Goal: Task Accomplishment & Management: Manage account settings

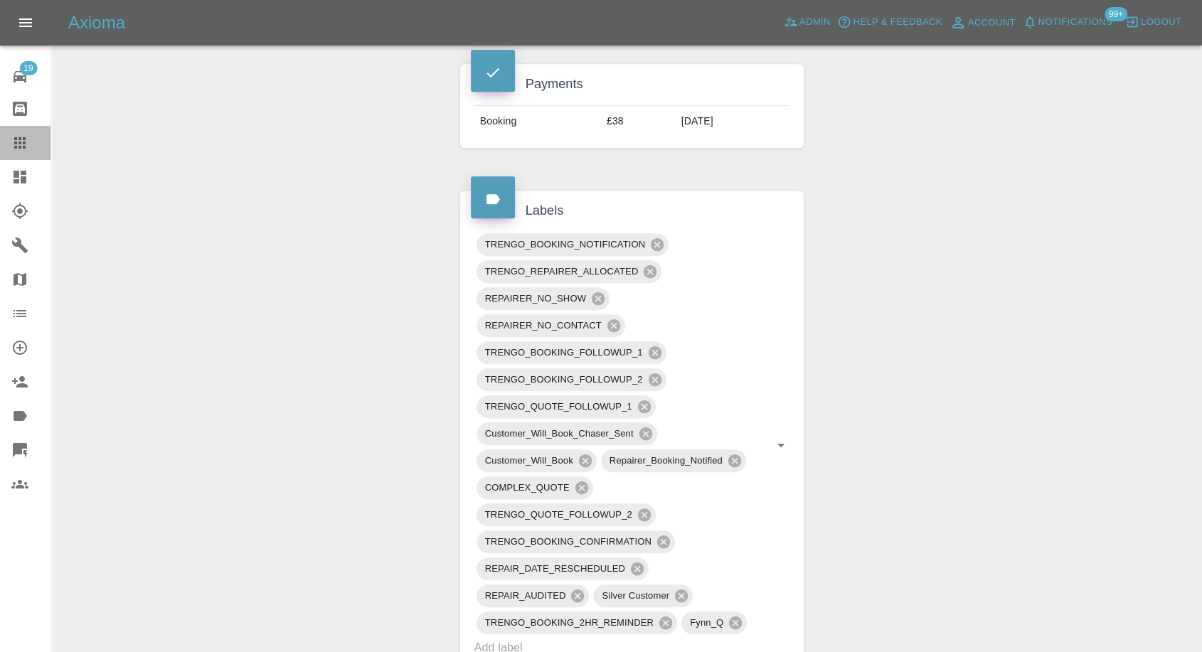
click at [21, 134] on icon at bounding box center [19, 142] width 17 height 17
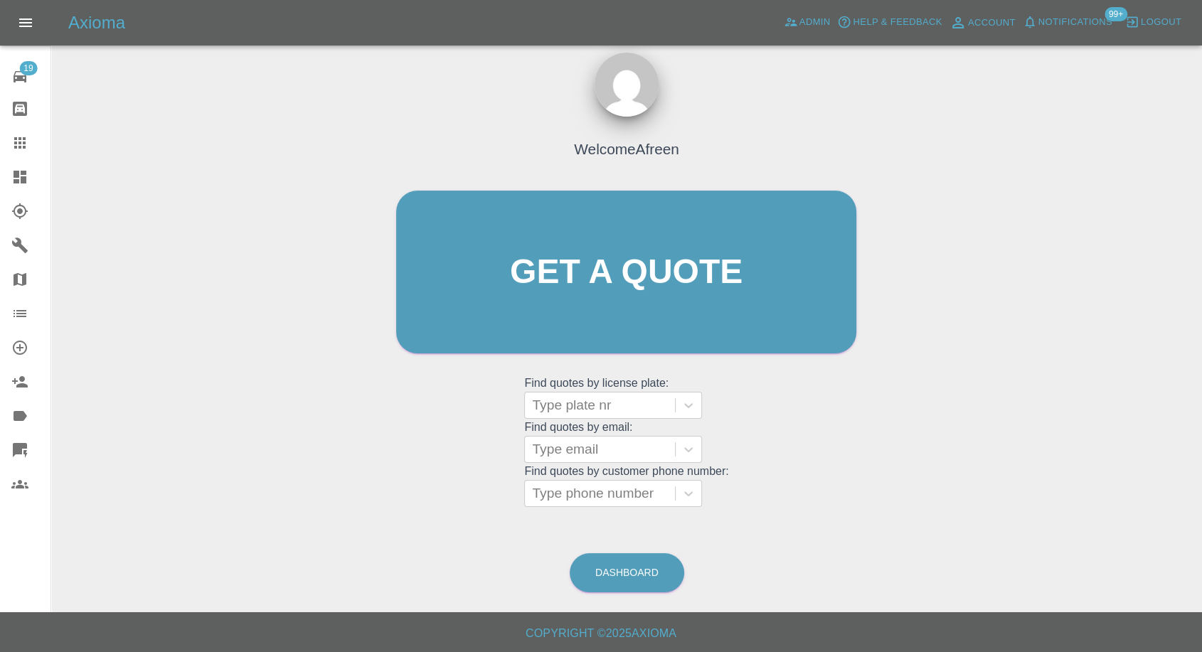
scroll to position [13, 0]
click at [632, 497] on div at bounding box center [600, 494] width 136 height 20
paste input "07982685896"
type input "07982685896"
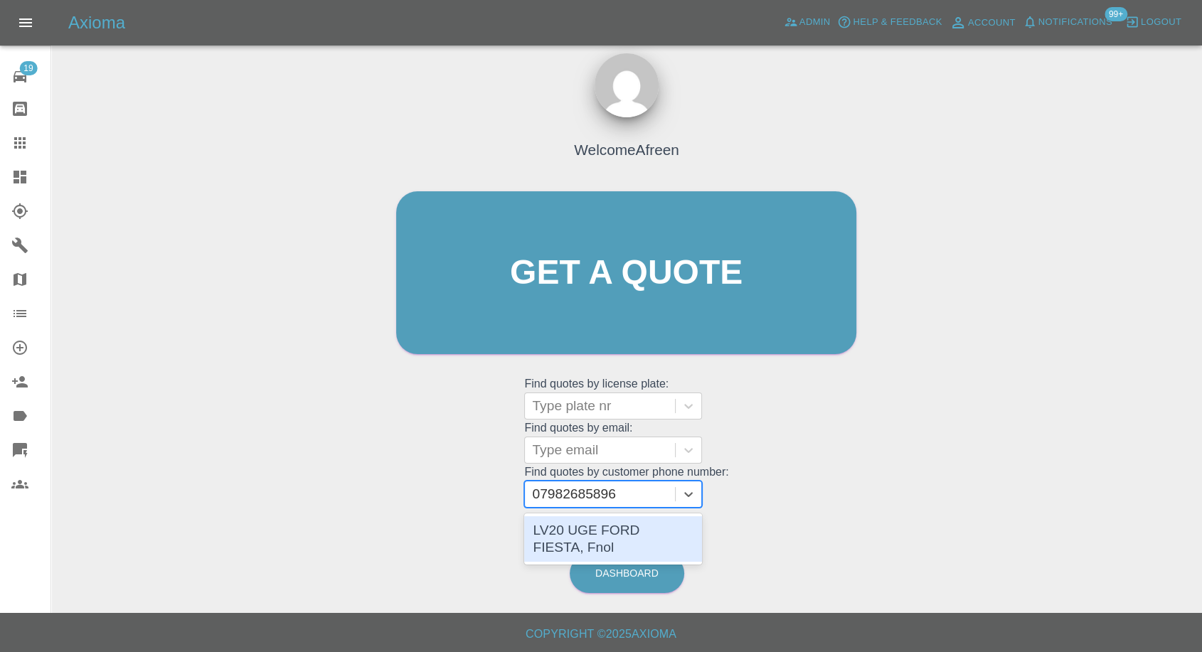
click at [587, 531] on div "LV20 UGE FORD FIESTA, Fnol" at bounding box center [613, 539] width 178 height 46
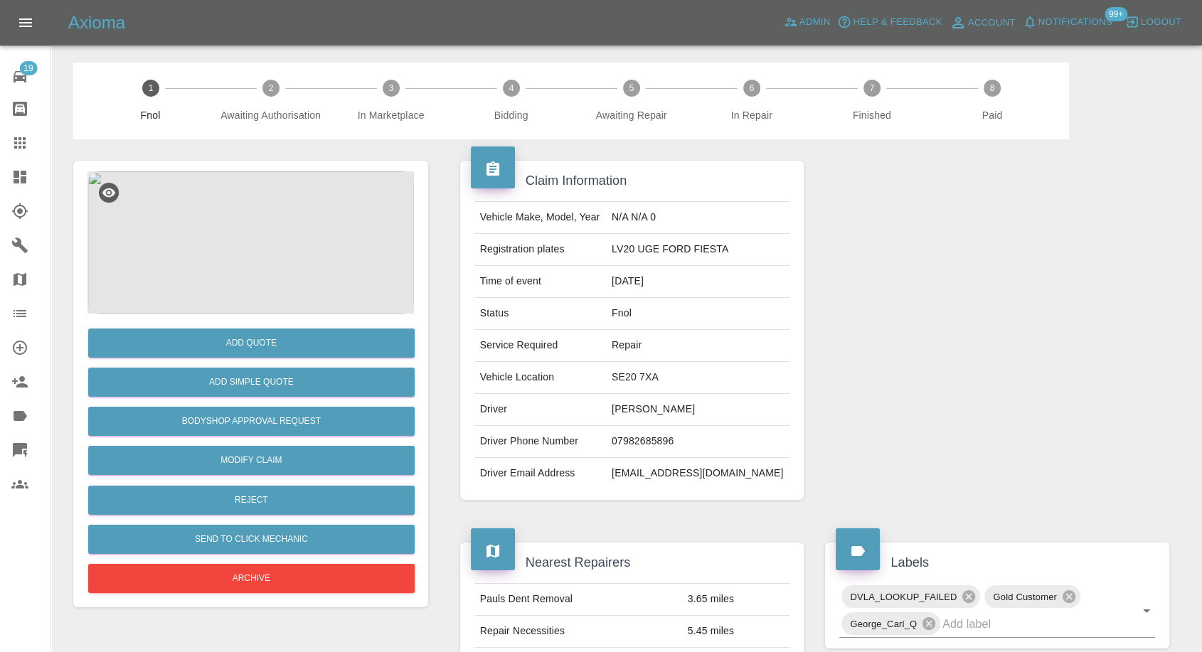
click at [279, 240] on img at bounding box center [250, 242] width 326 height 142
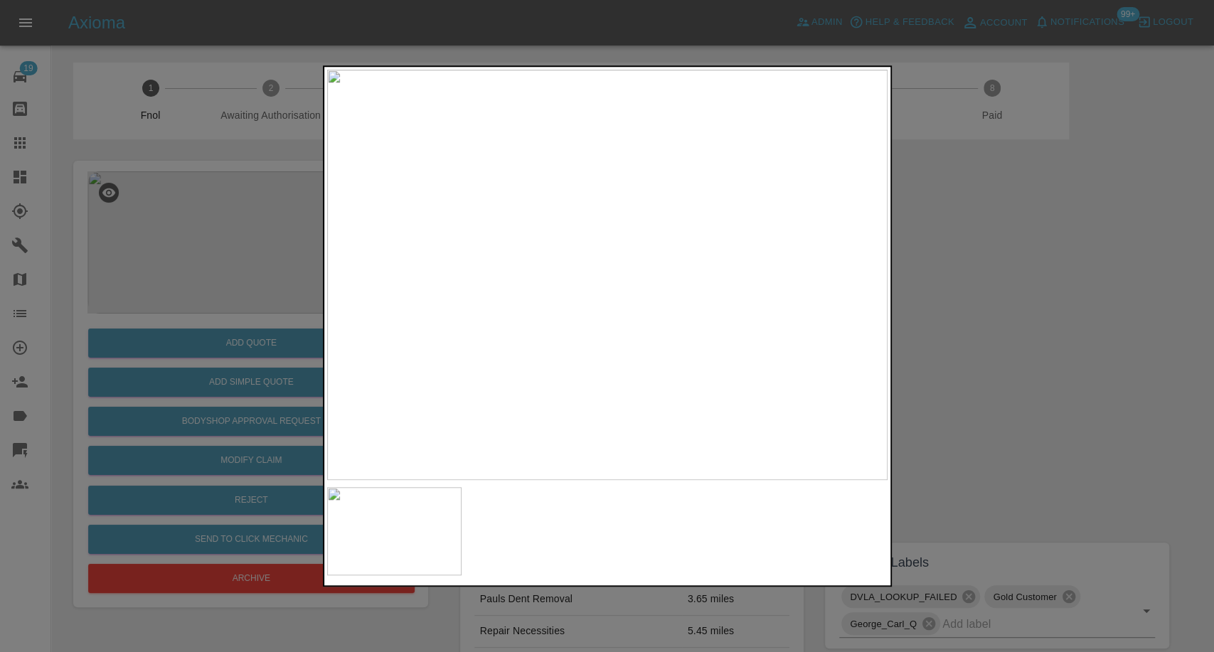
click at [917, 320] on div at bounding box center [607, 326] width 1214 height 652
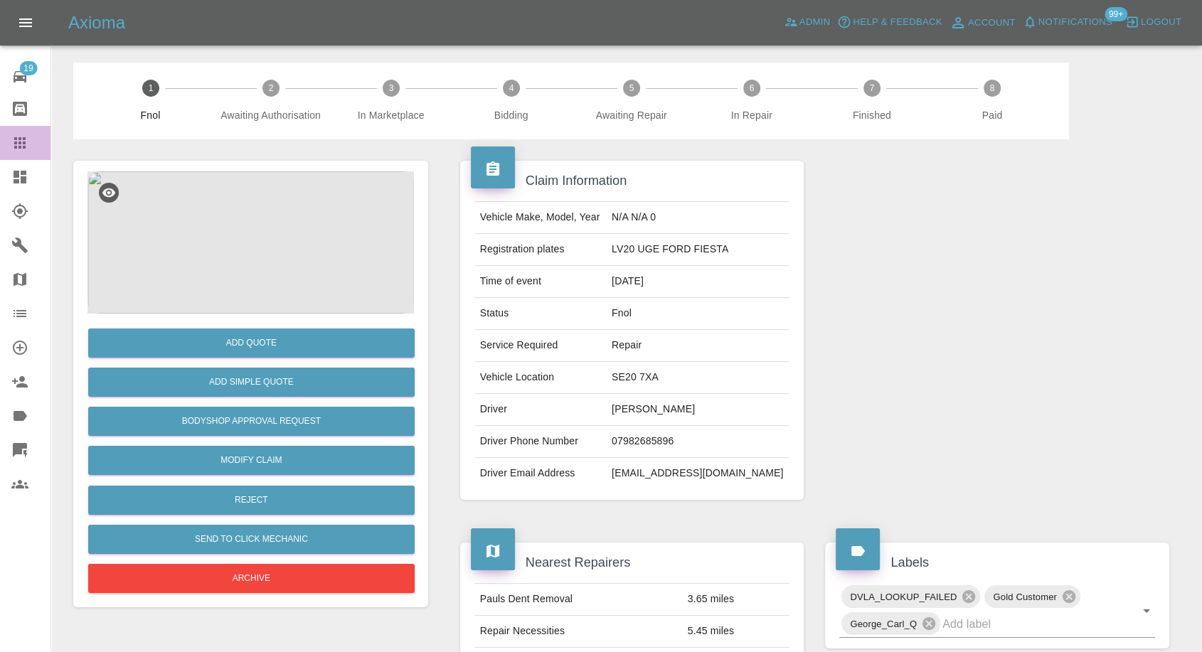
drag, startPoint x: 26, startPoint y: 133, endPoint x: 245, endPoint y: 260, distance: 253.3
click at [26, 134] on link "Claims" at bounding box center [25, 143] width 50 height 34
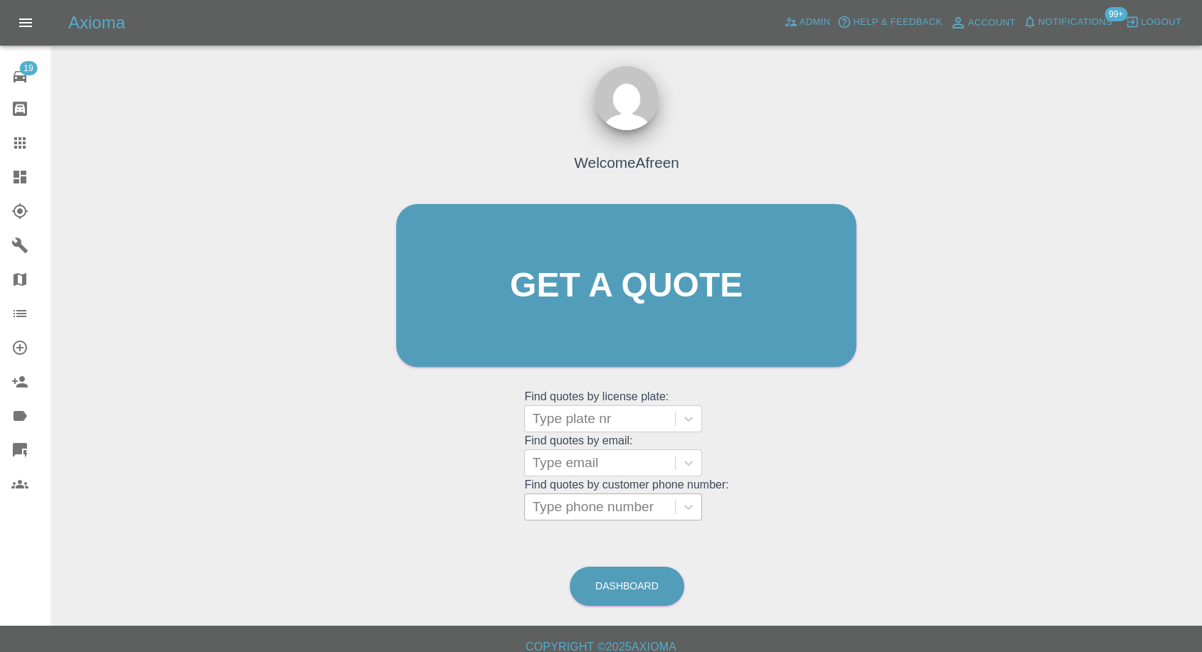
click at [622, 511] on div at bounding box center [600, 507] width 136 height 20
paste input "07593449171"
type input "07593449171"
click at [594, 464] on div at bounding box center [600, 463] width 136 height 20
paste input "Kondasdominkk@gmail.com"
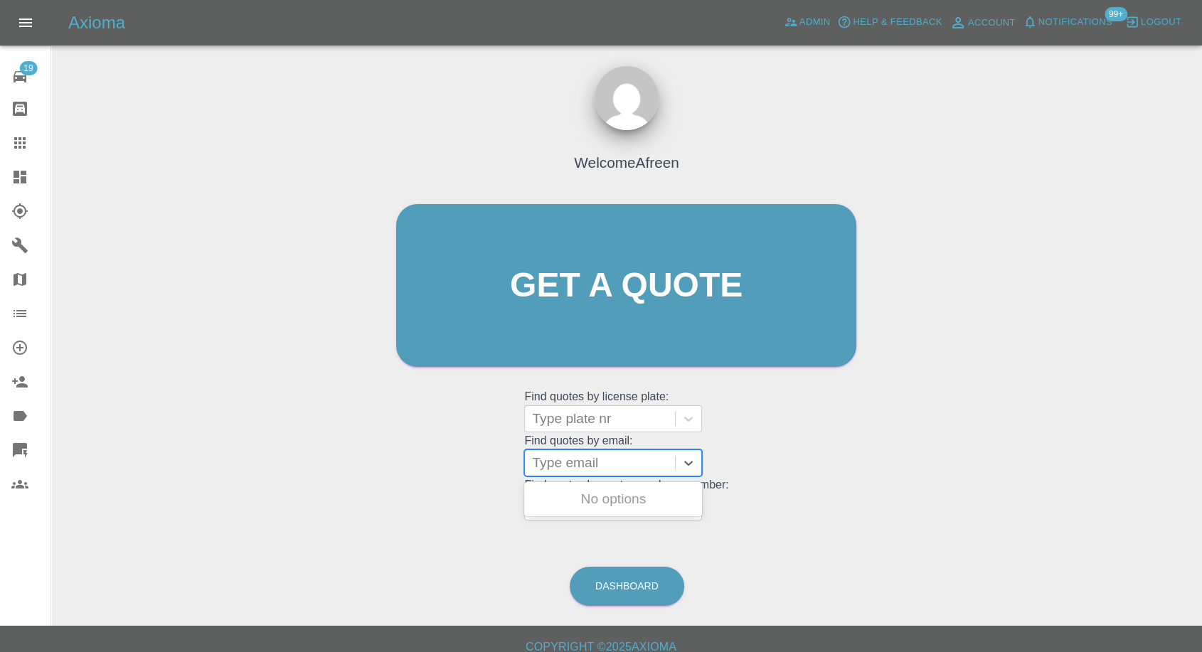
type input "Kondasdominkk@gmail.com"
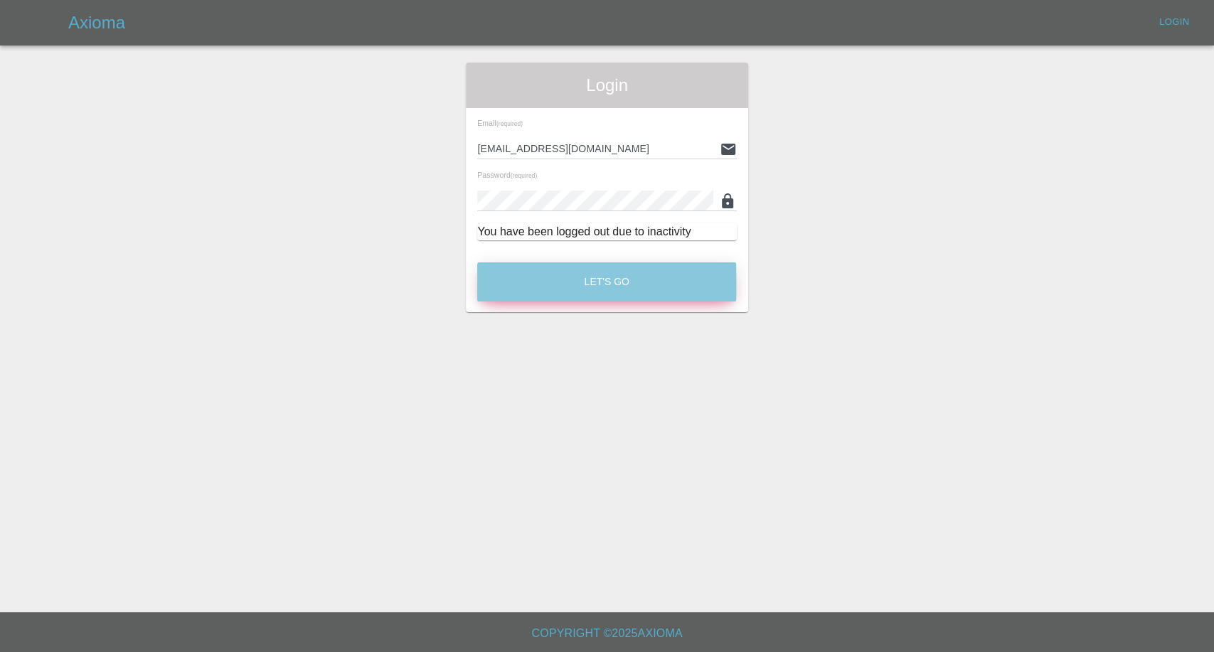
click at [622, 298] on button "Let's Go" at bounding box center [606, 281] width 259 height 39
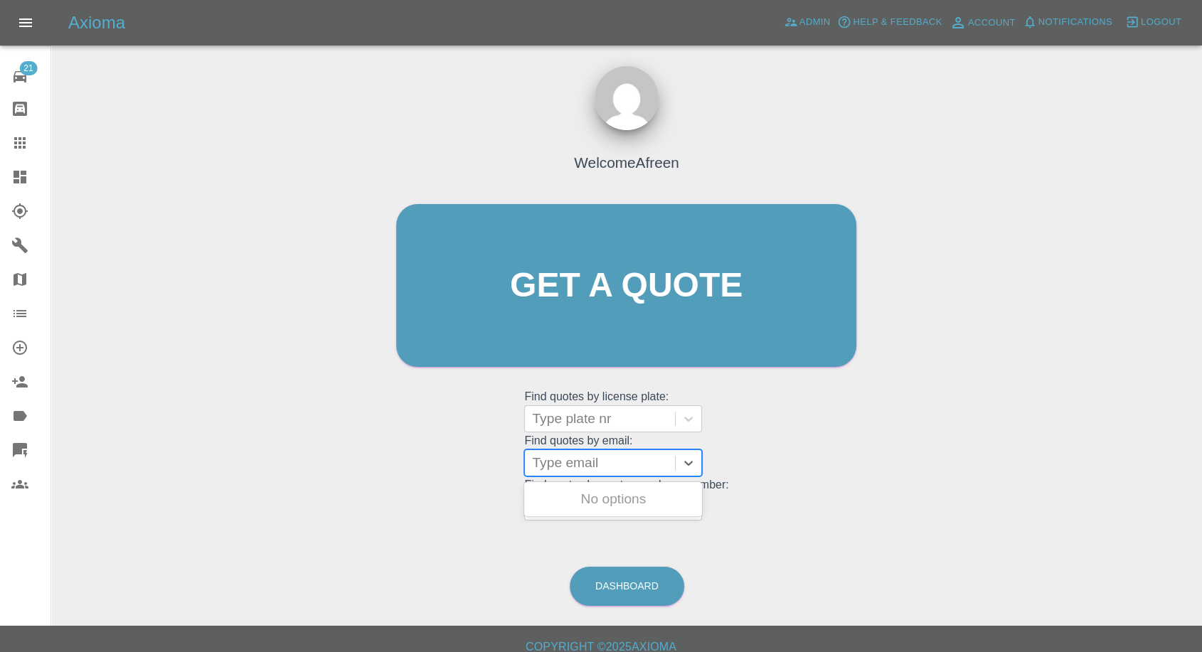
click at [614, 466] on div at bounding box center [600, 463] width 136 height 20
click at [614, 459] on div at bounding box center [600, 463] width 136 height 20
paste input "Kondasdominkk@gmail.com"
type input "Kondasdominkk@gmail.com"
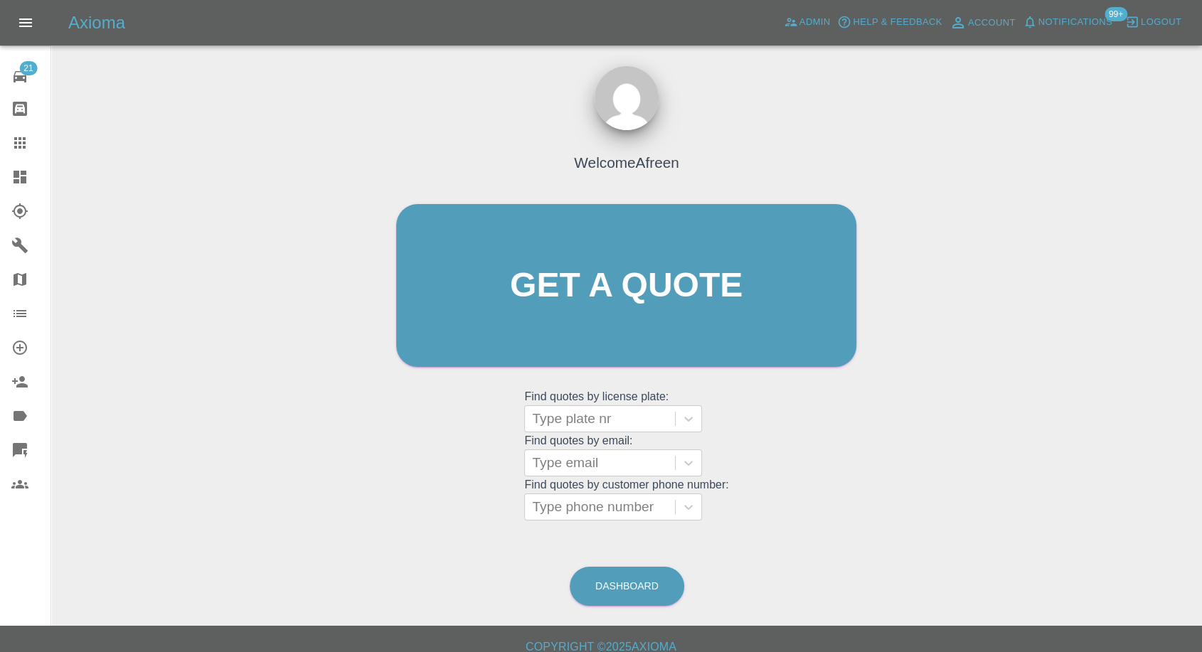
scroll to position [0, 0]
click at [616, 415] on div at bounding box center [600, 419] width 136 height 20
paste input "Kondas"
type input "Kondas"
click at [594, 422] on div at bounding box center [600, 419] width 136 height 20
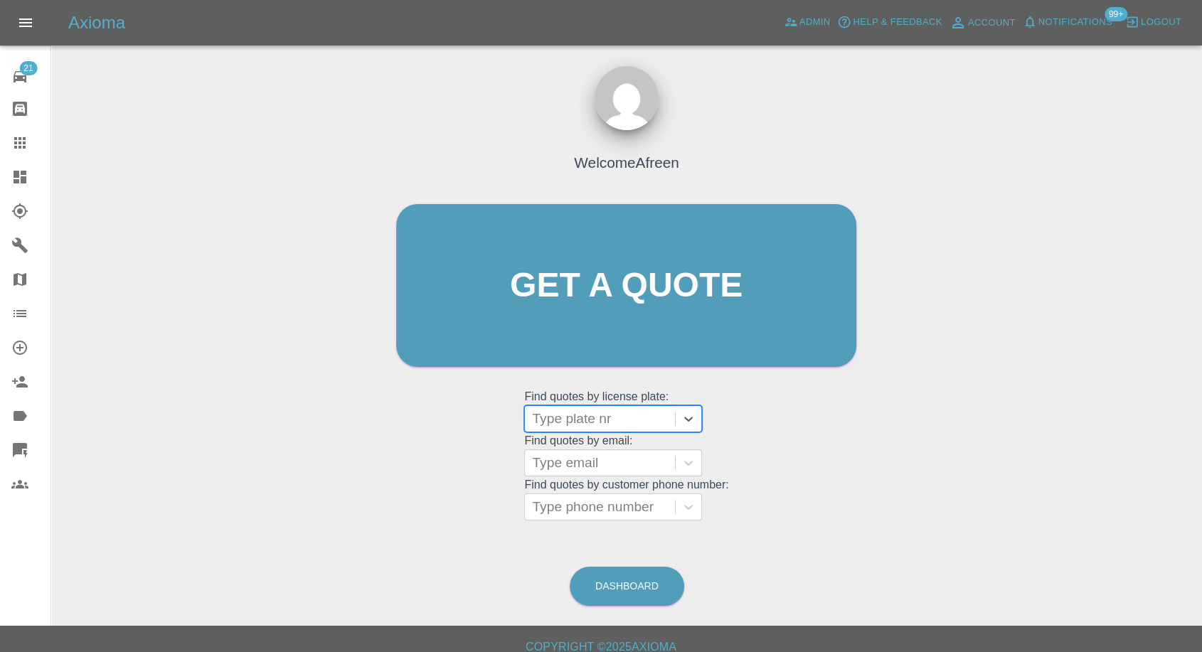
paste input "FV60WMJ"
type input "FV60WMJ"
click at [629, 468] on div "FV60WMJ, Fnol" at bounding box center [613, 455] width 178 height 28
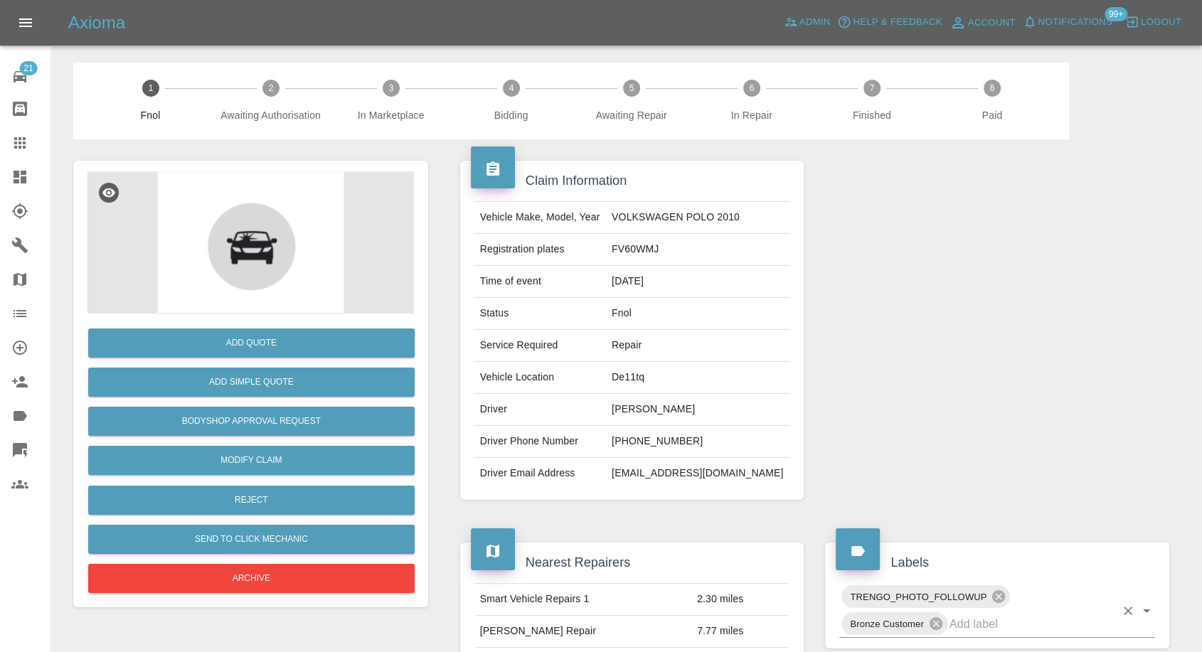
click at [964, 627] on input "text" at bounding box center [1032, 624] width 166 height 22
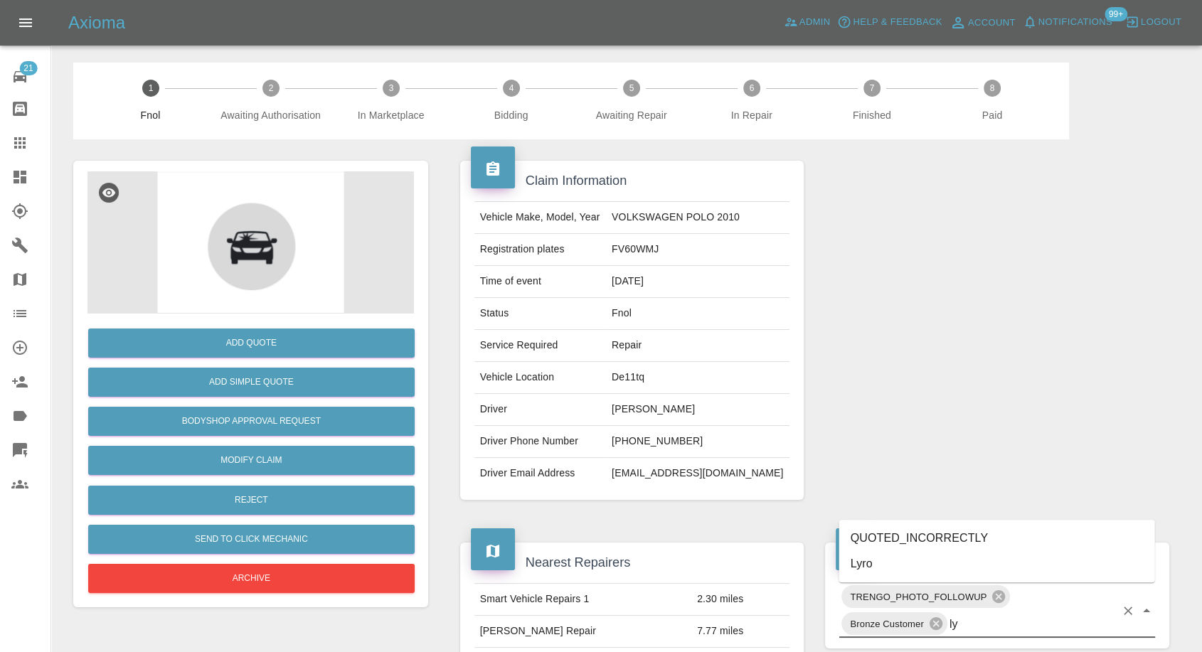
type input "lyr"
click at [893, 567] on li "Lyro" at bounding box center [997, 564] width 316 height 26
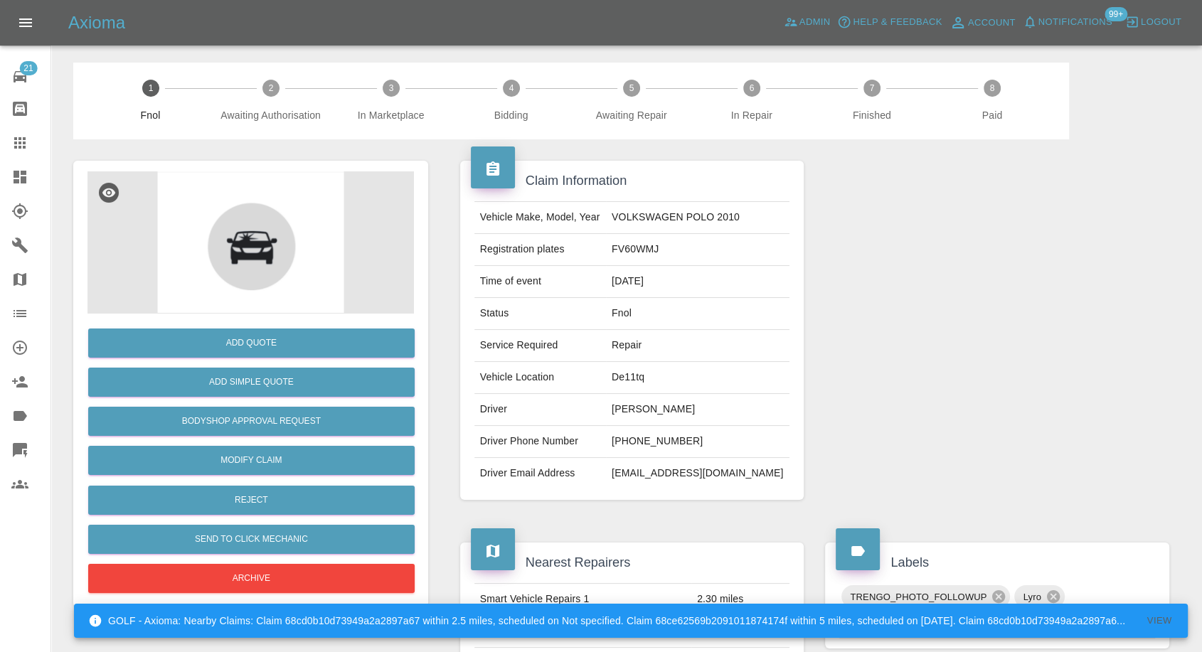
click at [20, 137] on icon at bounding box center [19, 142] width 11 height 11
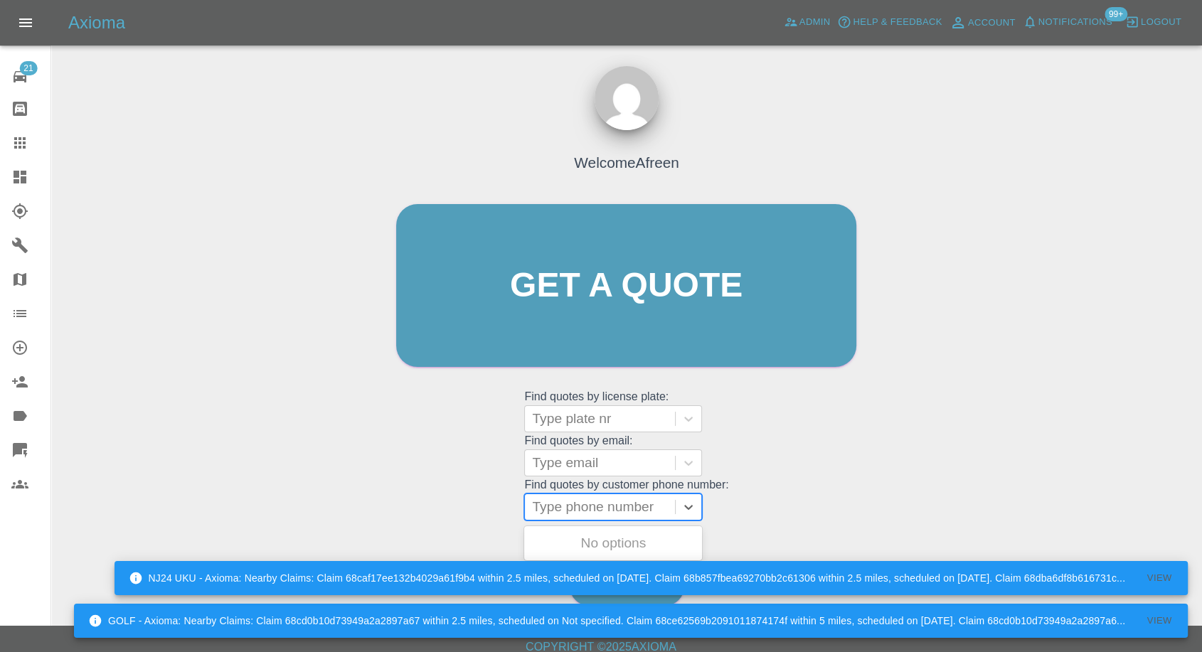
click at [629, 510] on div at bounding box center [600, 507] width 136 height 20
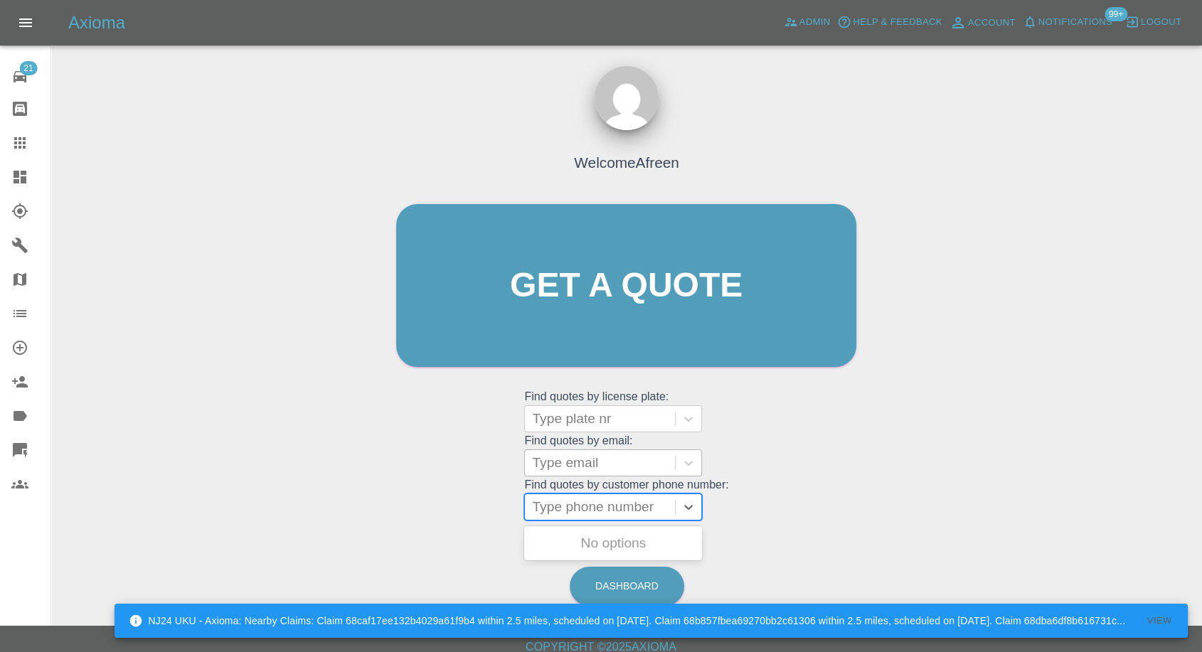
click at [634, 462] on div at bounding box center [600, 463] width 136 height 20
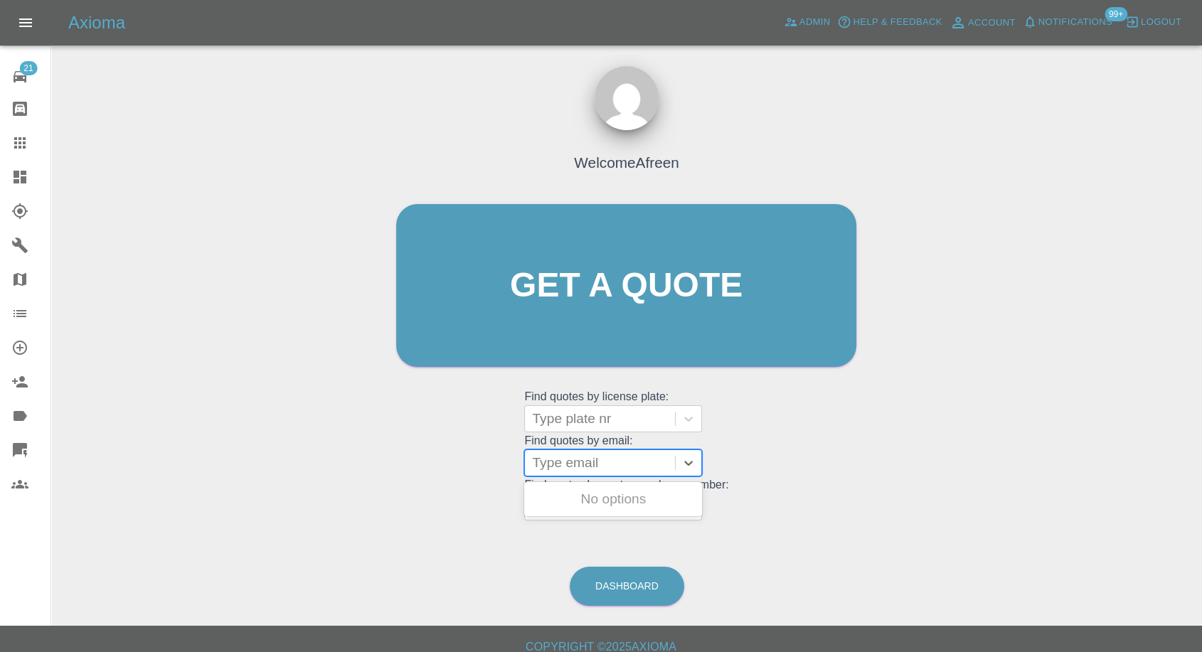
paste input "07981808750"
drag, startPoint x: 620, startPoint y: 494, endPoint x: 612, endPoint y: 540, distance: 47.6
click at [619, 496] on div "No options" at bounding box center [613, 499] width 178 height 28
type input "07981808750"
click at [612, 540] on div "Welcome Afreen Get a quote Get a quote Find quotes by license plate: Type plate…" at bounding box center [627, 353] width 1128 height 511
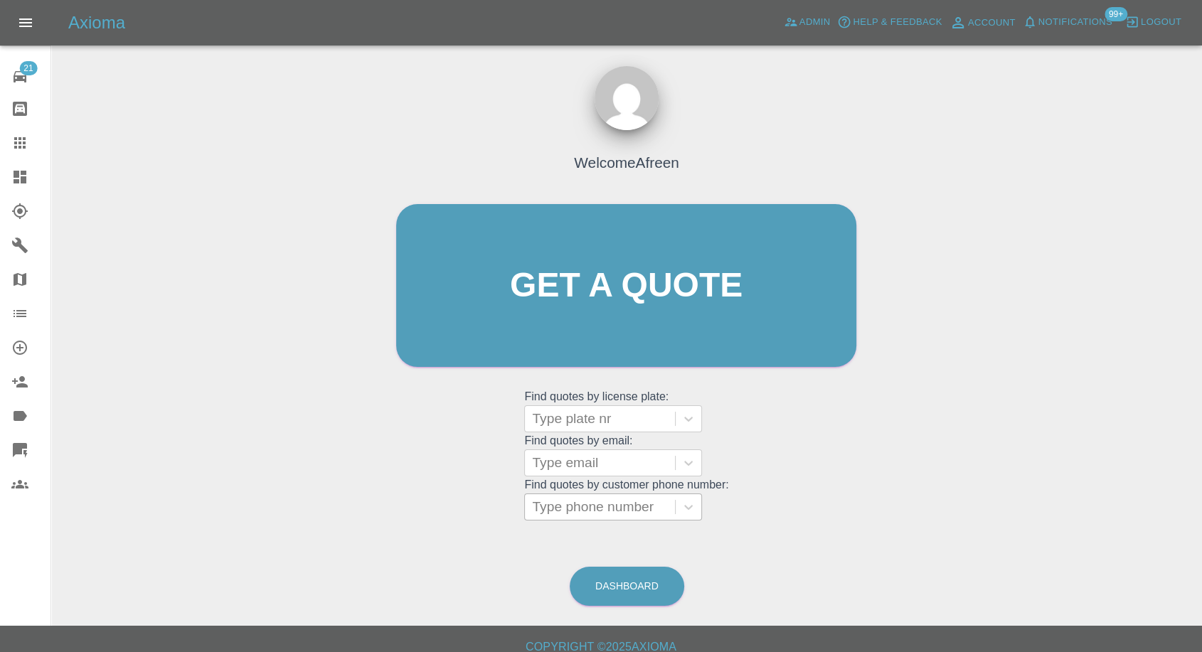
click at [629, 508] on div at bounding box center [600, 507] width 136 height 20
paste input "07981808750"
type input "07981808750"
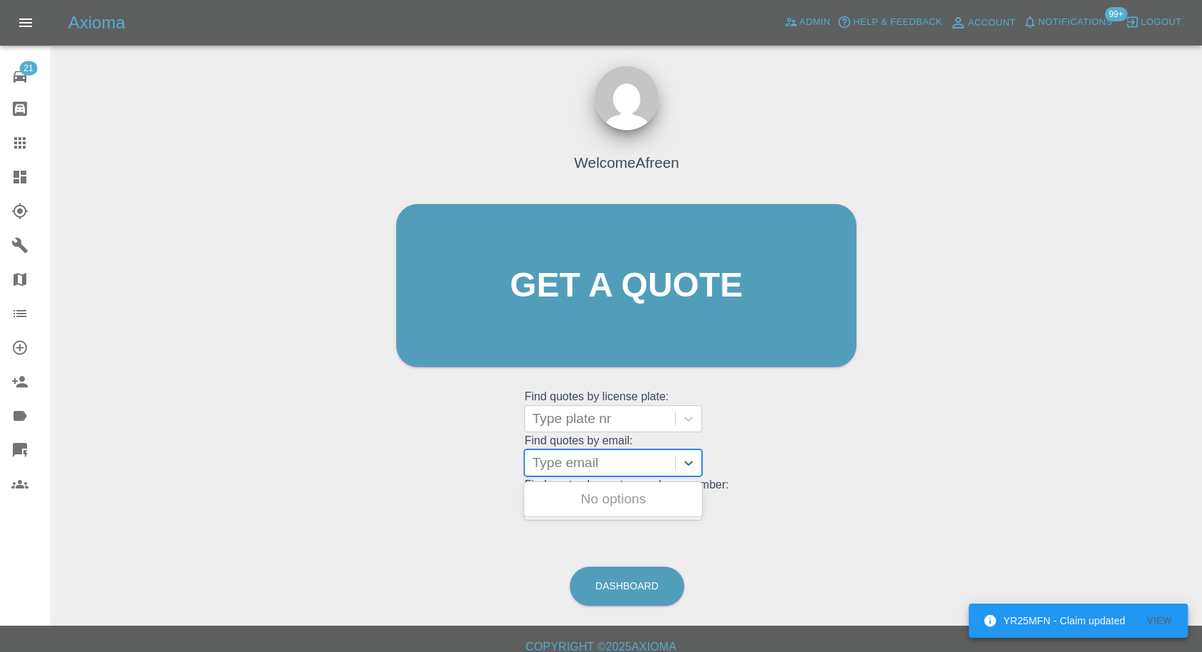
click at [569, 463] on div at bounding box center [600, 463] width 136 height 20
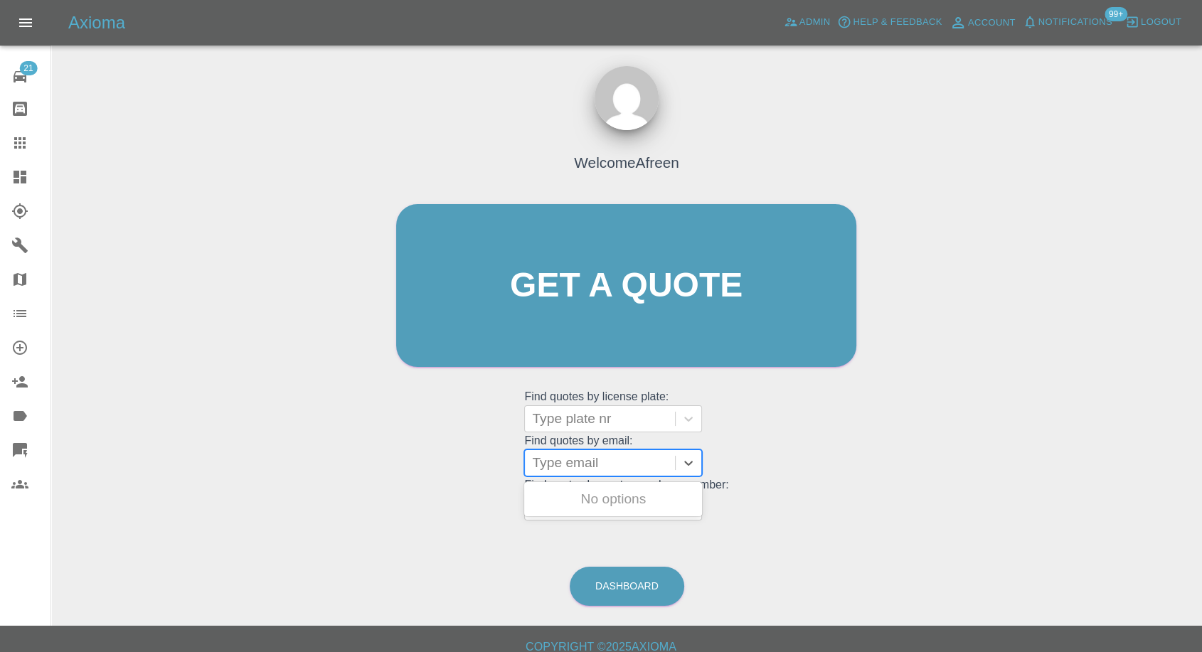
paste input "tedwalkden9@gmail.com"
type input "tedwalkden9@gmail.com"
click at [594, 508] on div "DV14HFG, Fnol" at bounding box center [613, 499] width 178 height 28
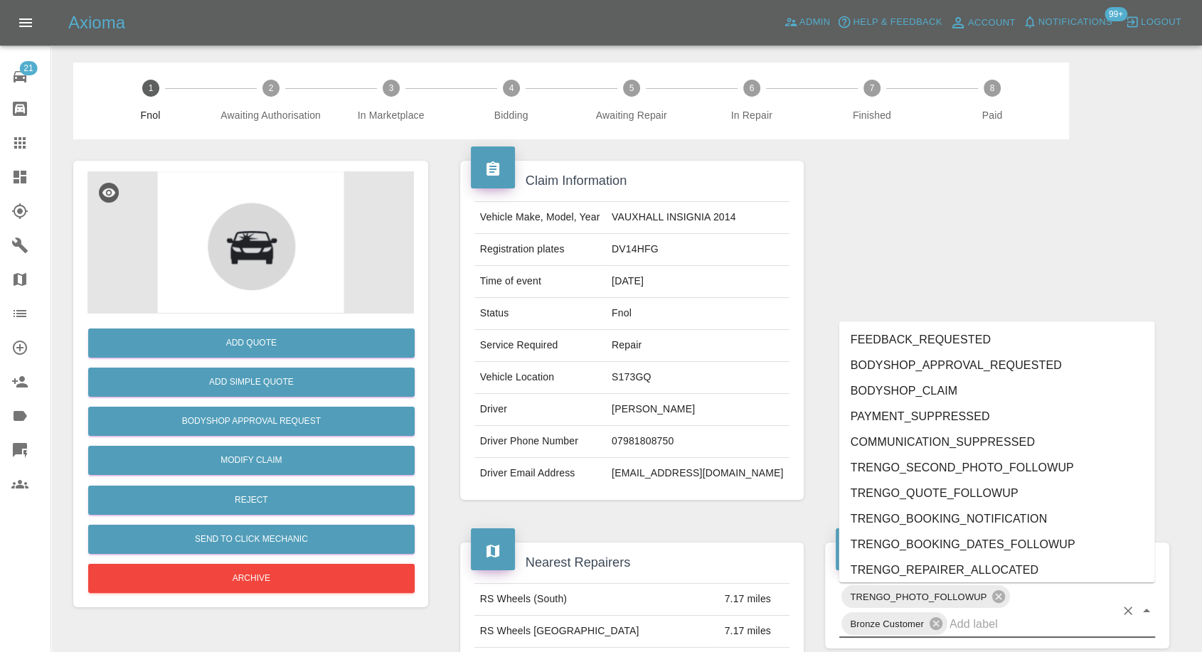
click at [967, 622] on input "text" at bounding box center [1032, 624] width 166 height 22
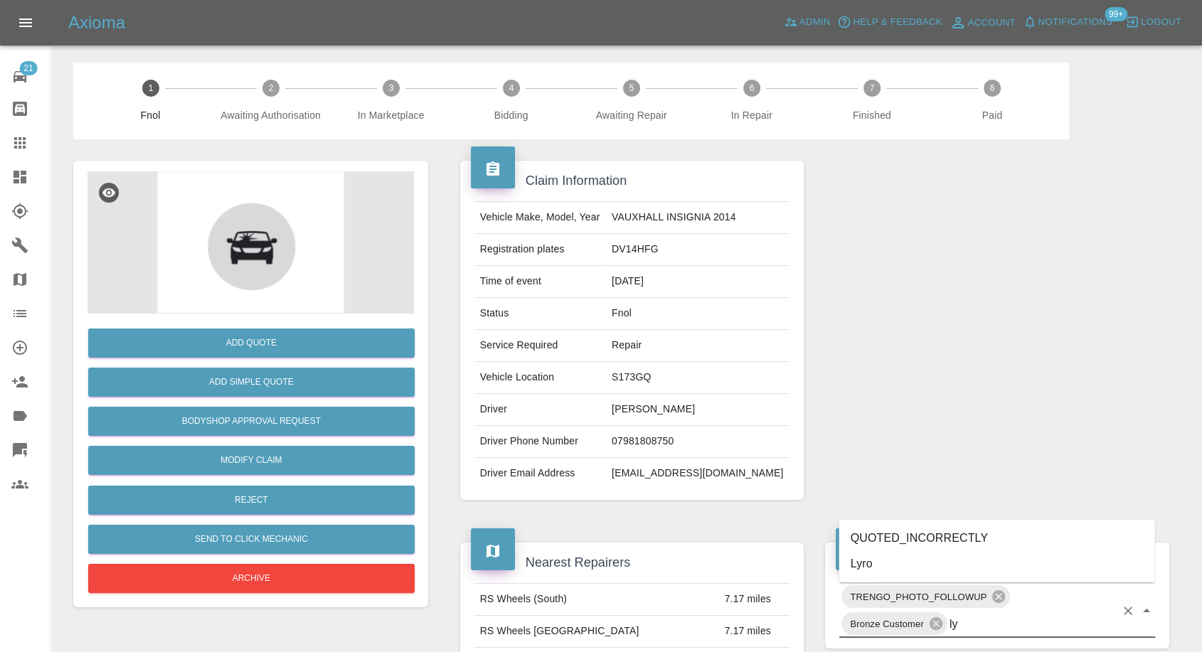
type input "lyr"
click at [904, 562] on li "Lyro" at bounding box center [997, 564] width 316 height 26
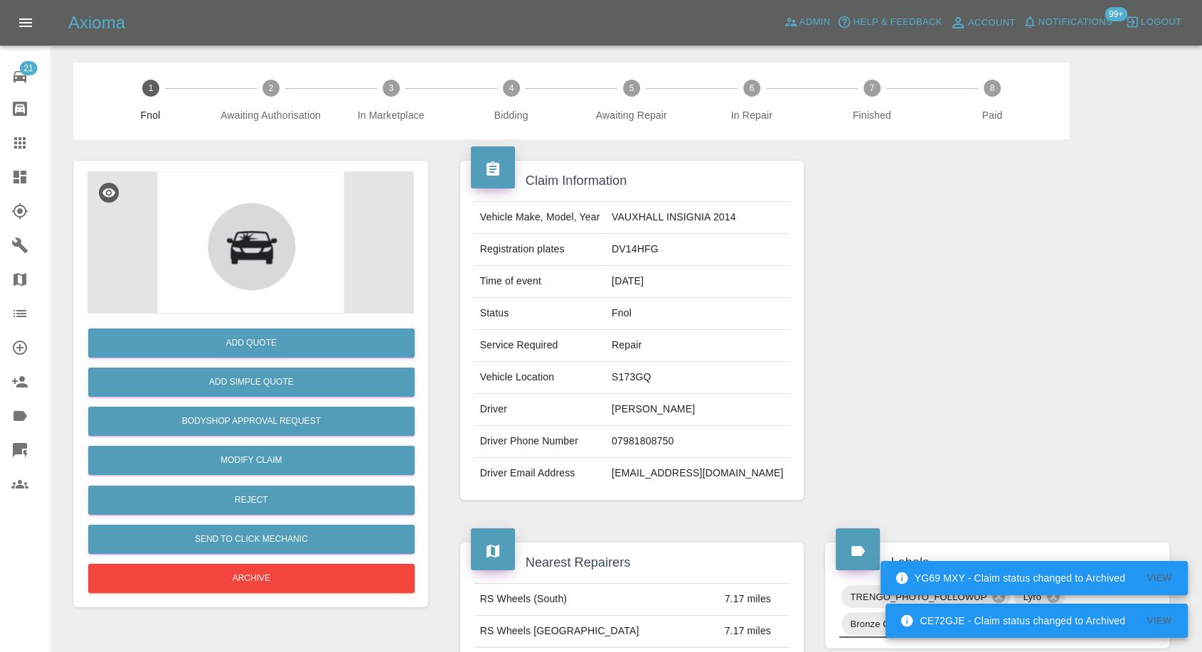
drag, startPoint x: 12, startPoint y: 134, endPoint x: 23, endPoint y: 134, distance: 10.7
click at [12, 134] on icon at bounding box center [19, 142] width 17 height 17
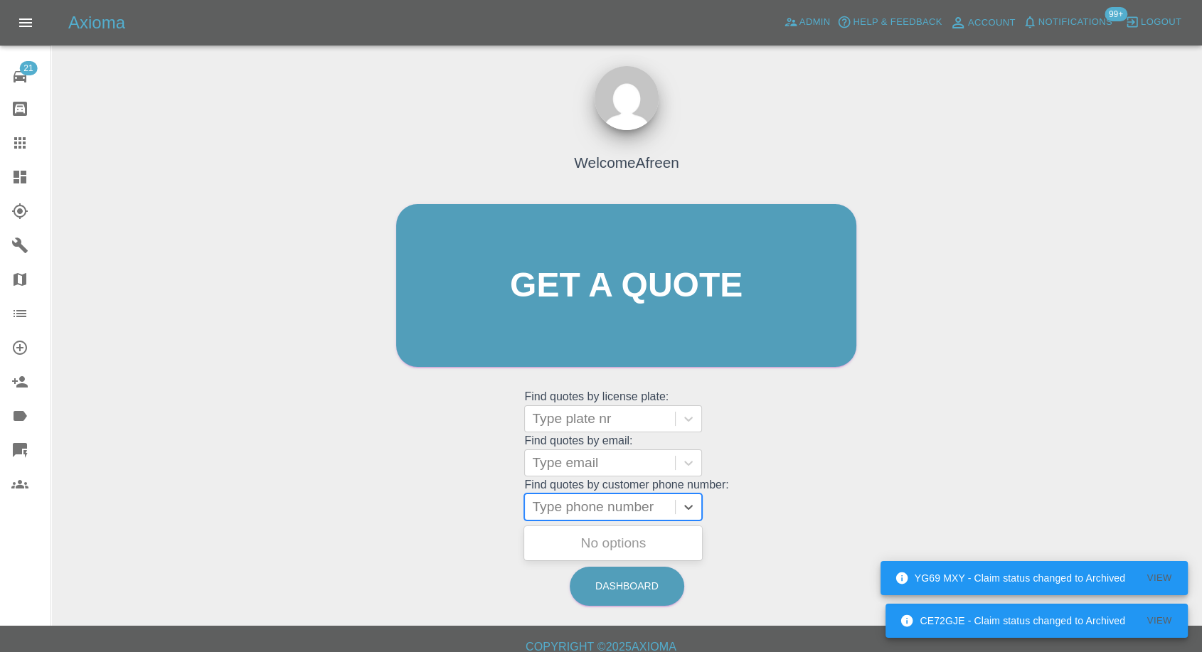
click at [592, 503] on div at bounding box center [600, 507] width 136 height 20
paste input "07933117619"
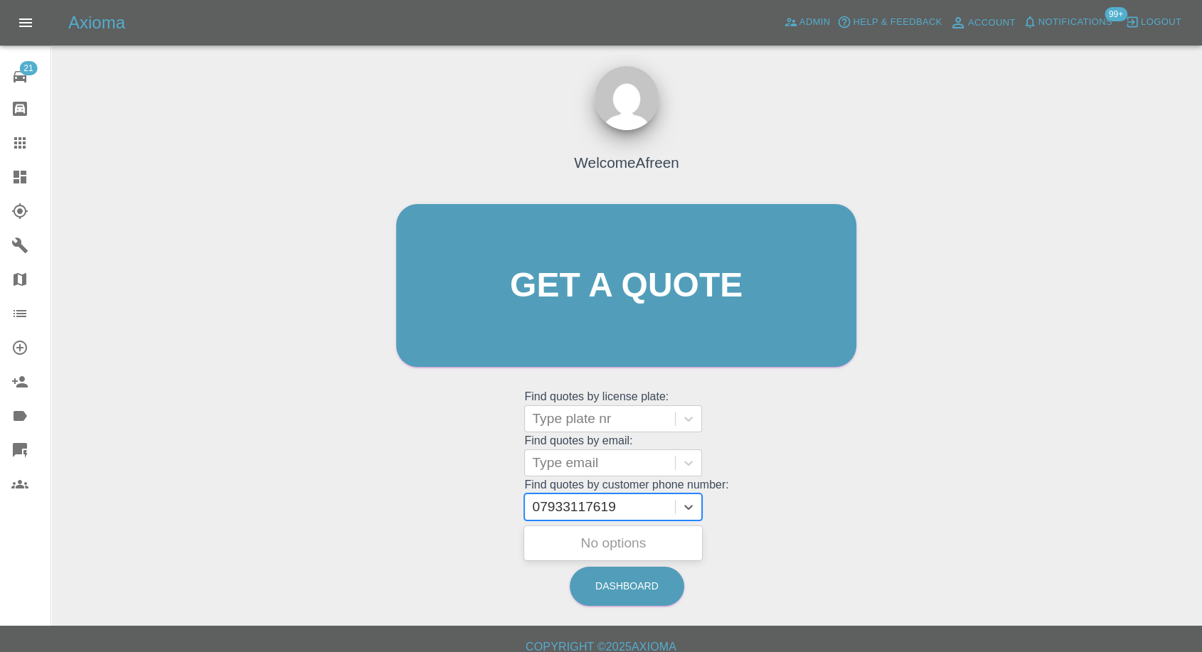
type input "07933117619"
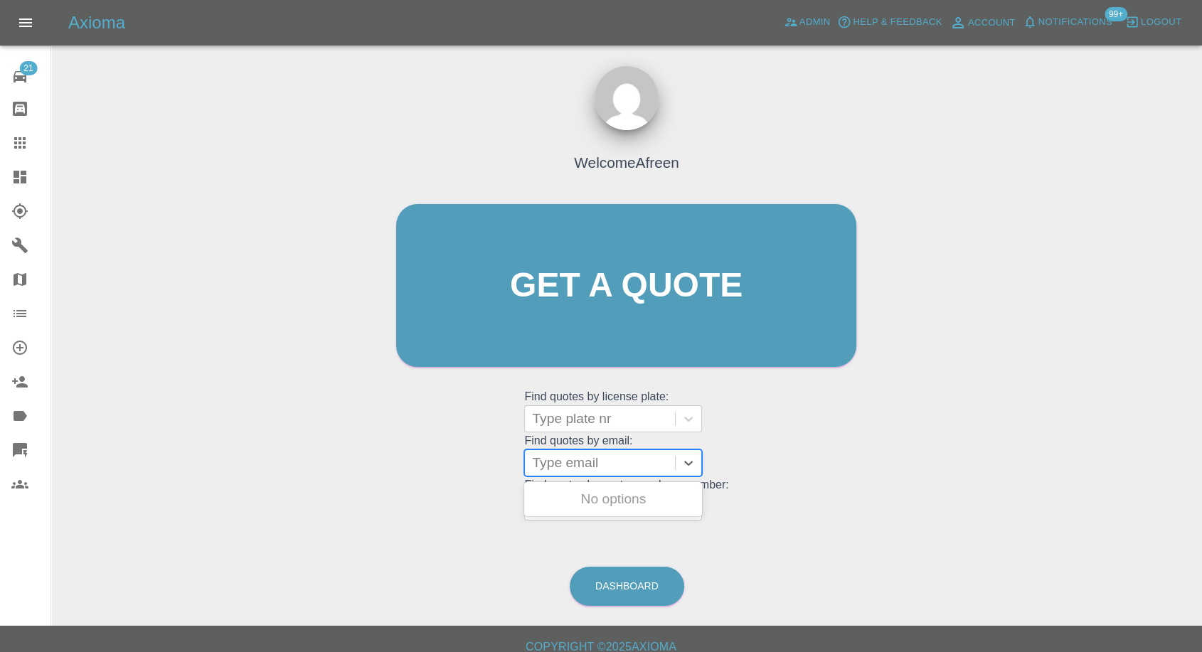
click at [580, 457] on div at bounding box center [600, 463] width 136 height 20
paste input "julikad@yahoo.com"
type input "julikad@yahoo.com"
click at [607, 501] on div "HK17ELJ, Fnol" at bounding box center [613, 499] width 178 height 28
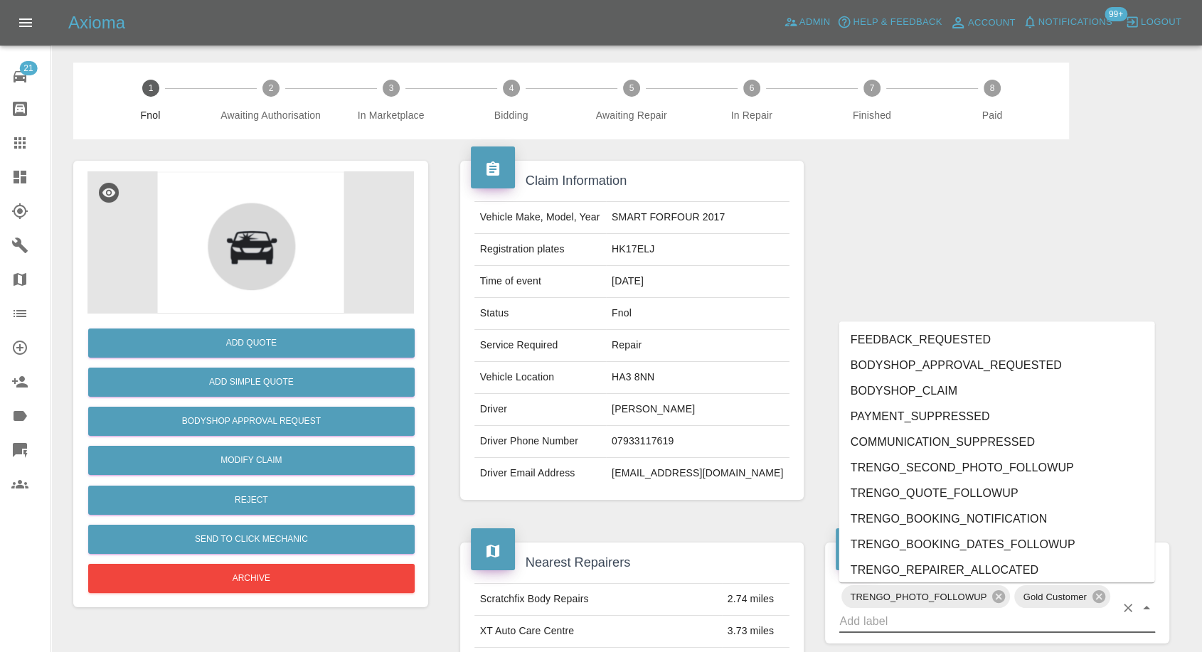
click at [961, 622] on input "text" at bounding box center [977, 621] width 276 height 22
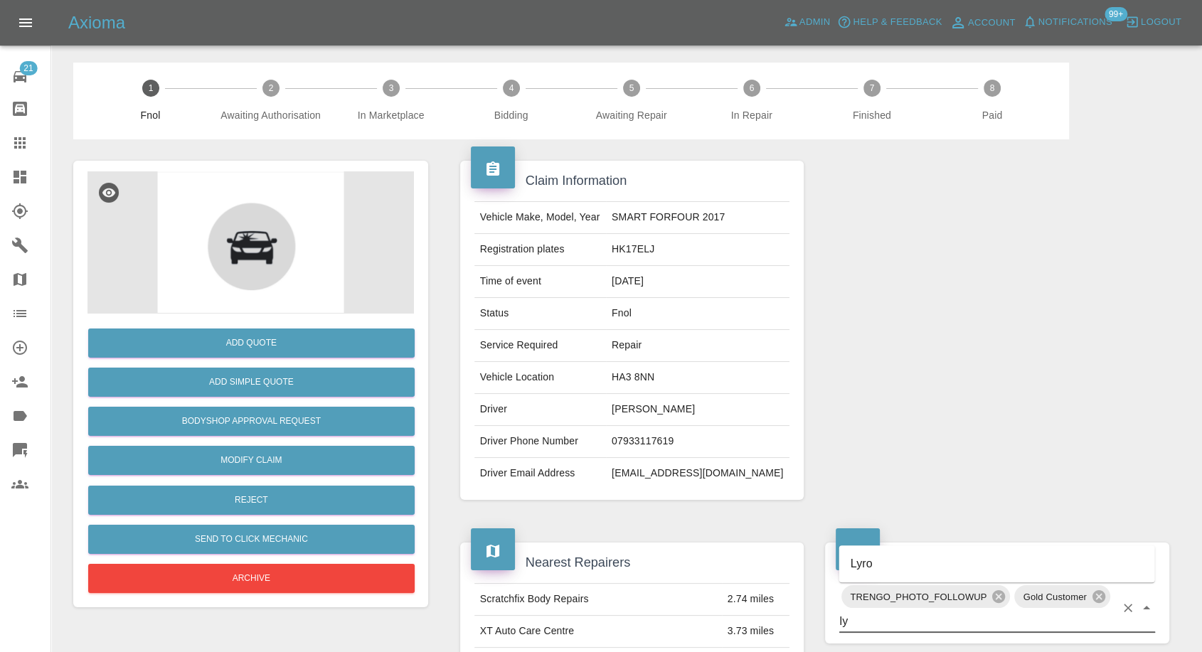
type input "lyr"
drag, startPoint x: 910, startPoint y: 573, endPoint x: 339, endPoint y: 450, distance: 583.4
click at [905, 573] on li "Lyro" at bounding box center [997, 564] width 316 height 26
click at [245, 462] on link "Modify Claim" at bounding box center [251, 460] width 326 height 29
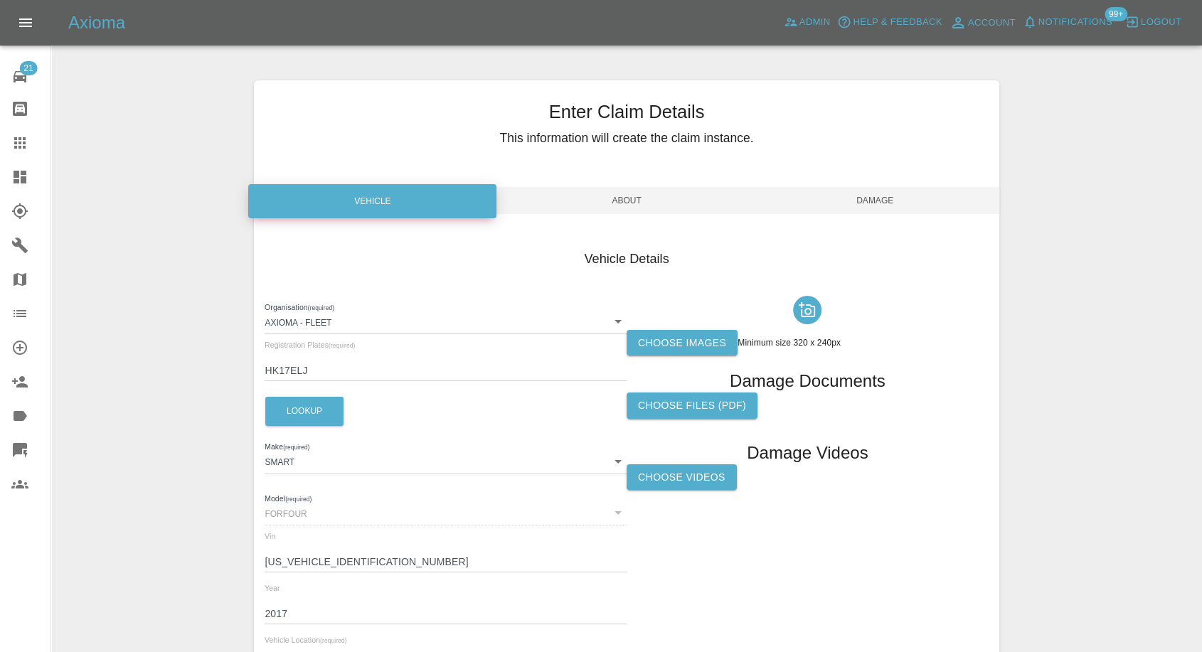
click at [693, 333] on label "Choose images" at bounding box center [681, 343] width 111 height 26
click at [0, 0] on input "Choose images" at bounding box center [0, 0] width 0 height 0
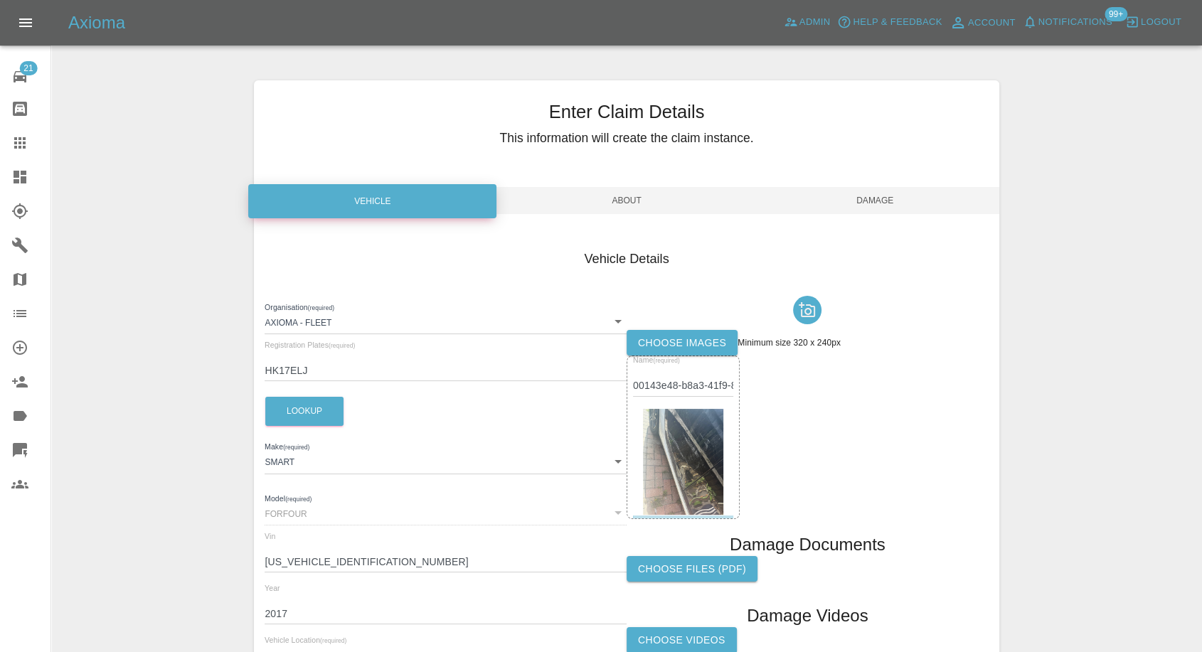
click at [880, 199] on span "Damage" at bounding box center [875, 200] width 248 height 27
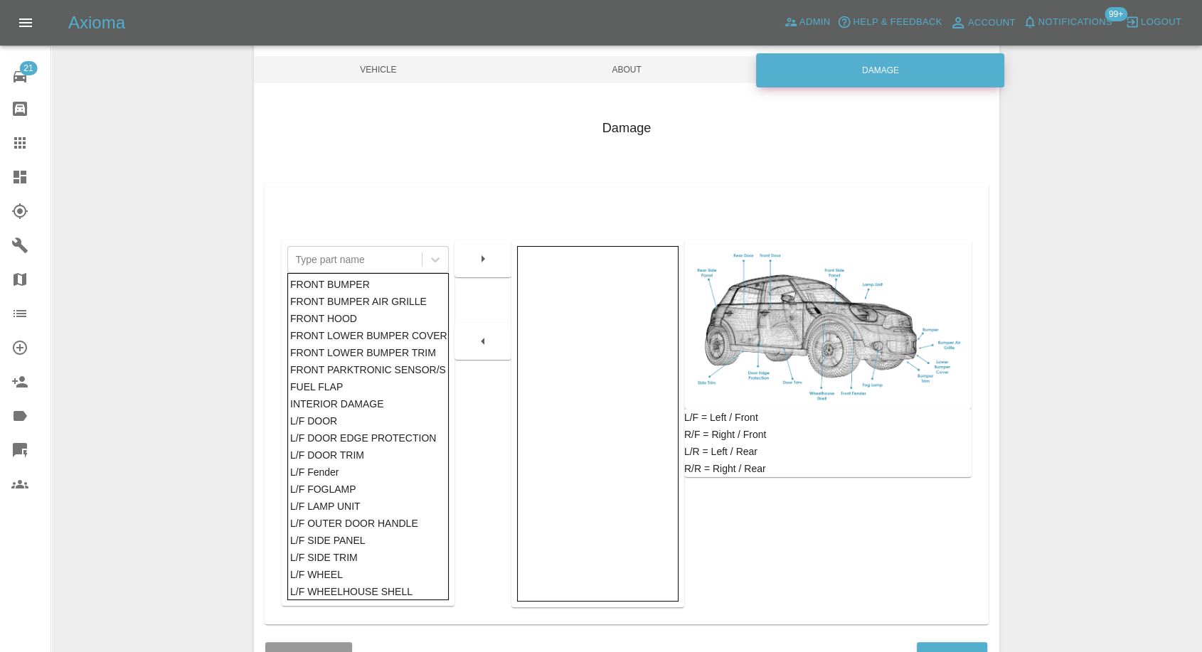
scroll to position [228, 0]
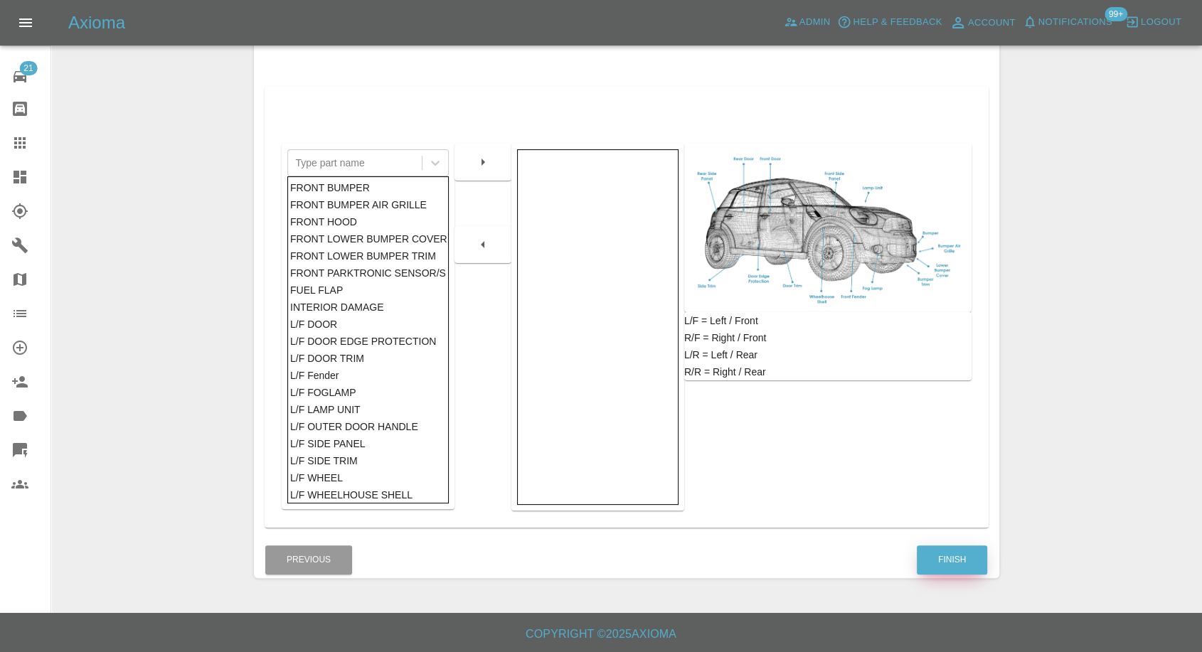
click at [948, 565] on button "Finish" at bounding box center [952, 559] width 70 height 29
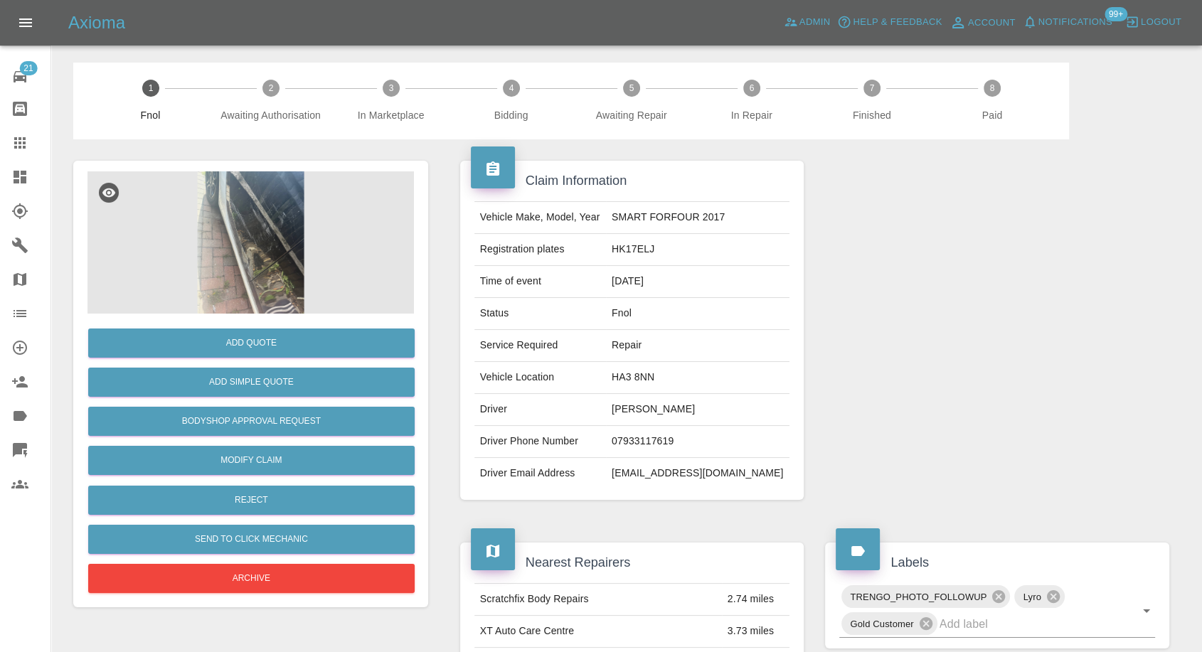
click at [18, 138] on icon at bounding box center [19, 142] width 17 height 17
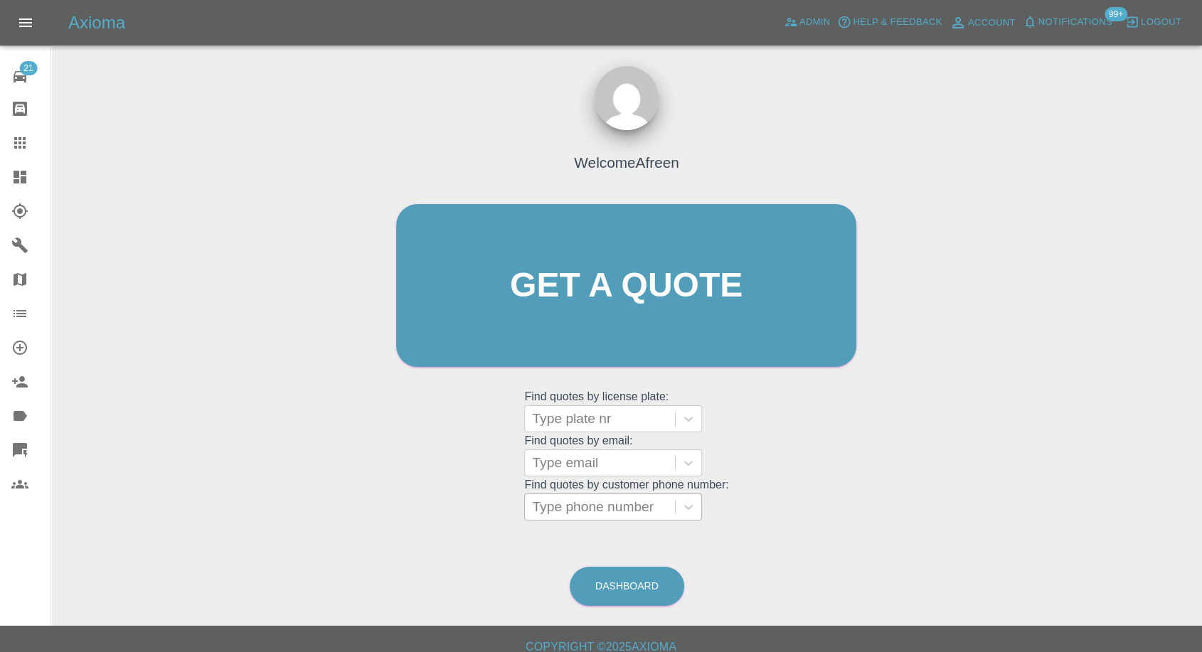
click at [601, 503] on div at bounding box center [600, 507] width 136 height 20
paste input "07450295293"
type input "07450295293"
click at [630, 467] on div at bounding box center [600, 463] width 136 height 20
paste input "aiyenuro@gmail.com"
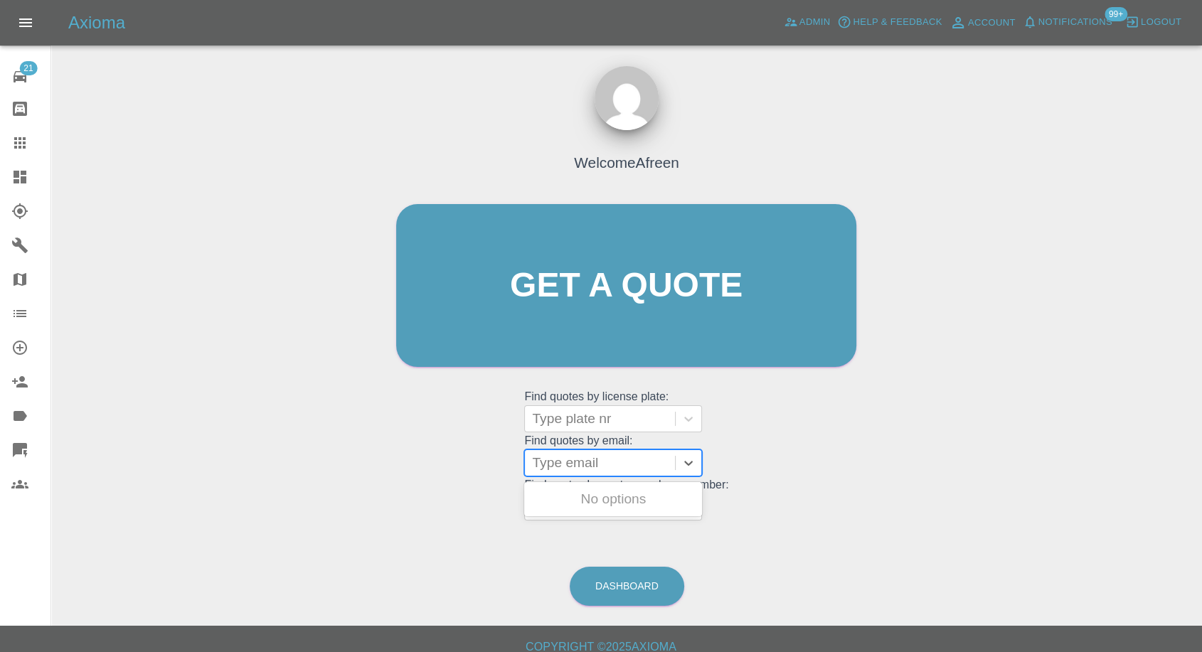
type input "aiyenuro@gmail.com"
click at [634, 504] on div "EN17KYZ, Fnol" at bounding box center [613, 499] width 178 height 28
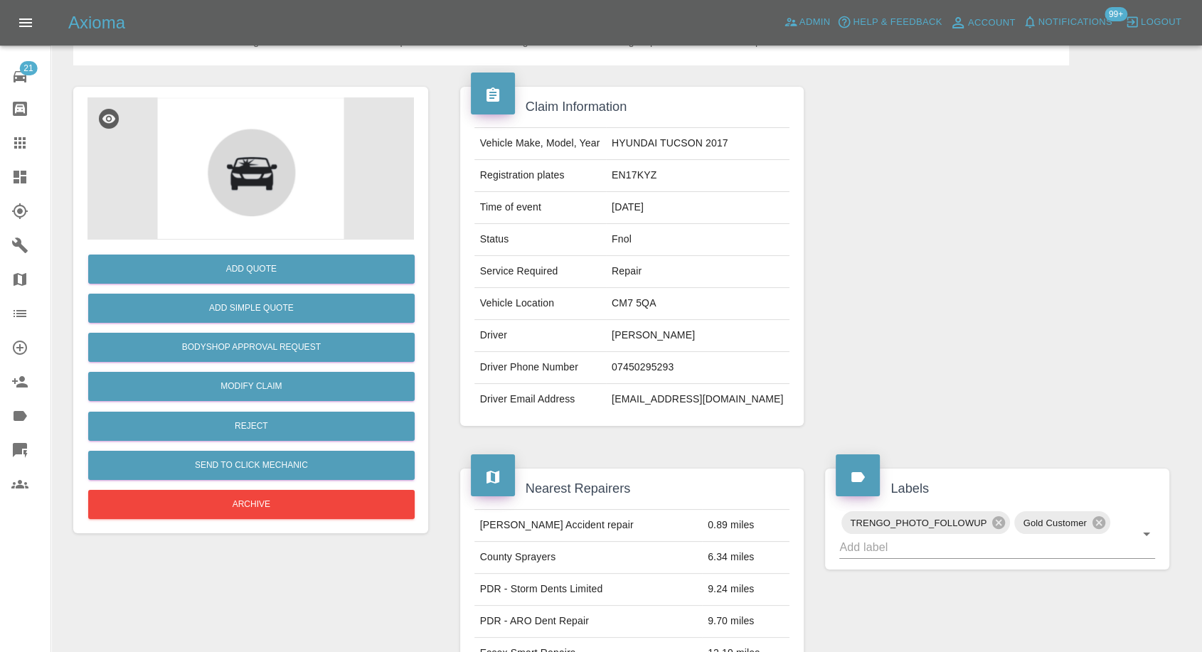
scroll to position [158, 0]
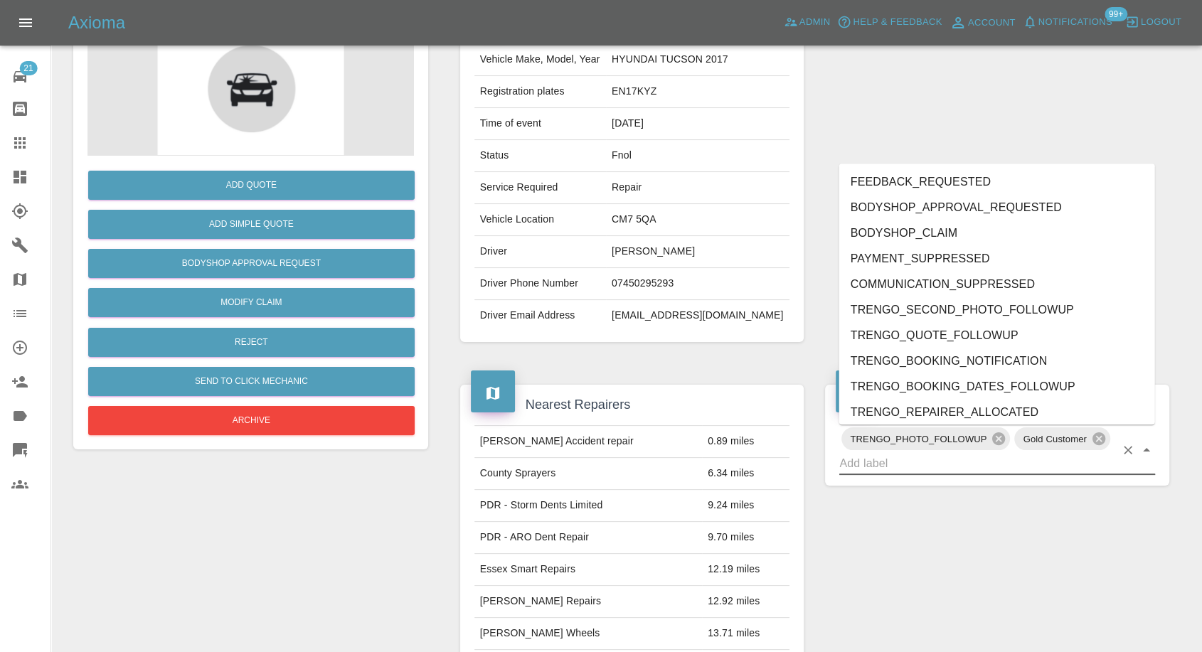
click at [866, 467] on input "text" at bounding box center [977, 463] width 276 height 22
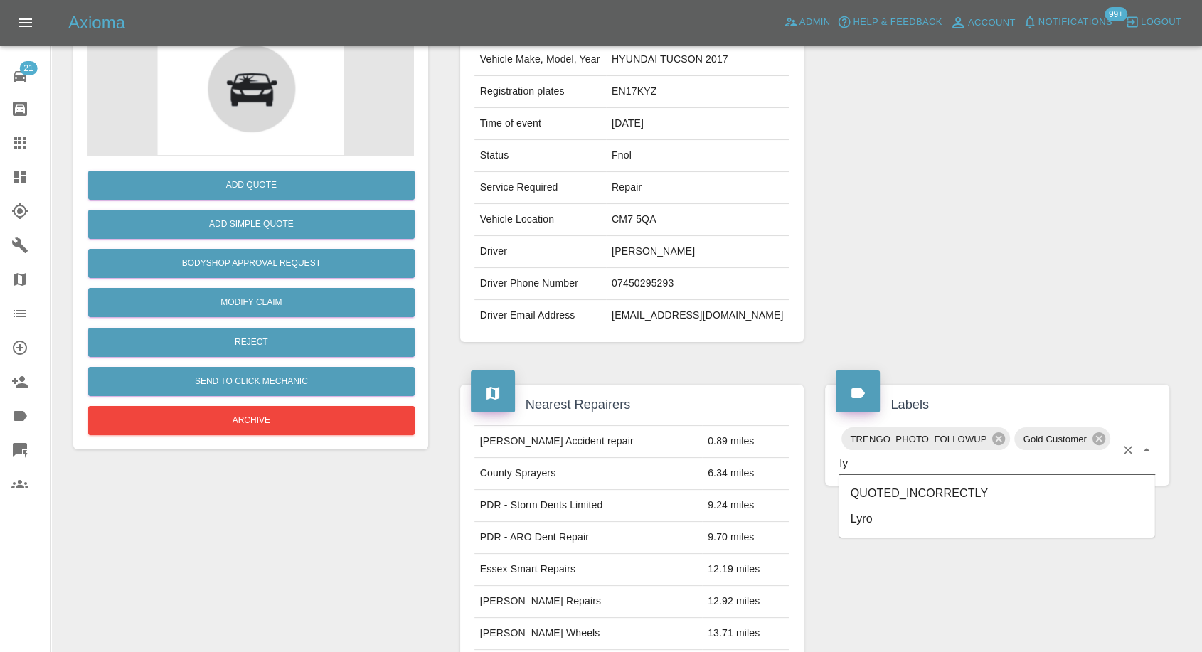
type input "lyr"
click at [855, 491] on li "Lyro" at bounding box center [997, 494] width 316 height 26
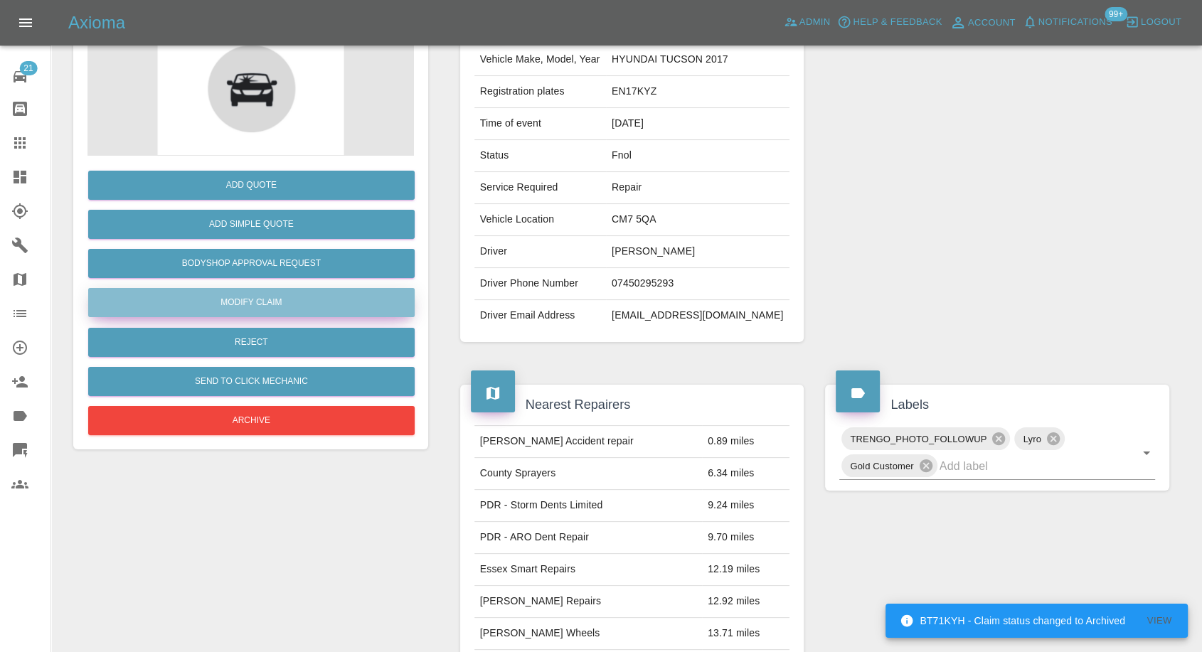
click at [225, 298] on link "Modify Claim" at bounding box center [251, 302] width 326 height 29
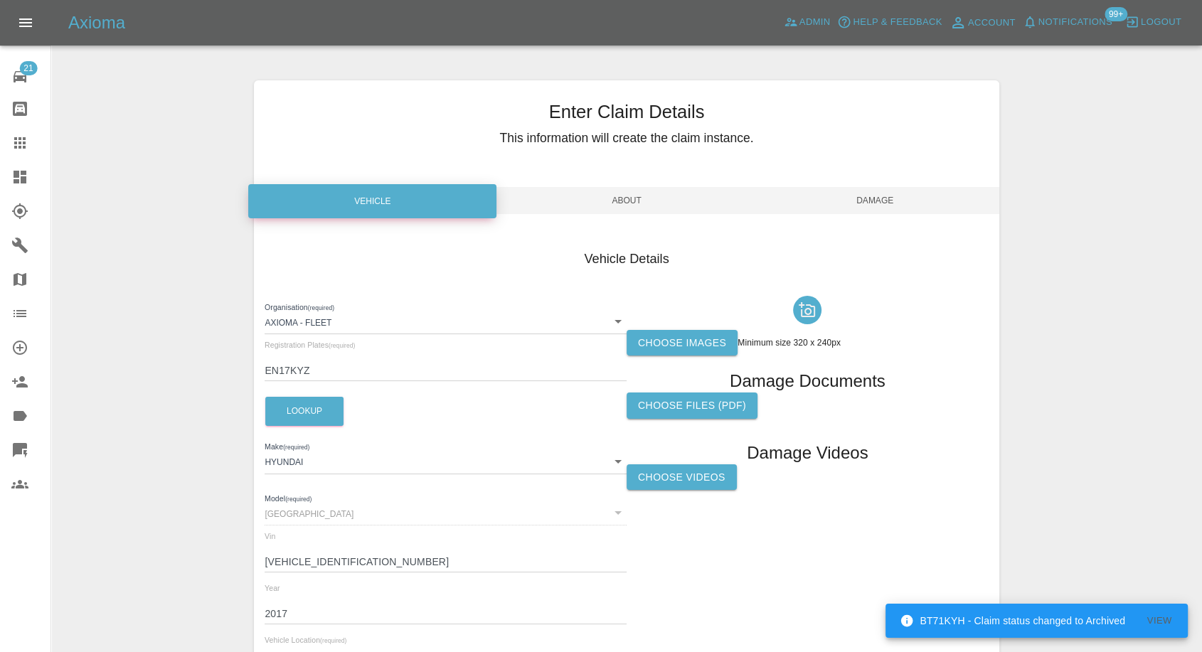
click at [18, 150] on icon at bounding box center [19, 142] width 17 height 17
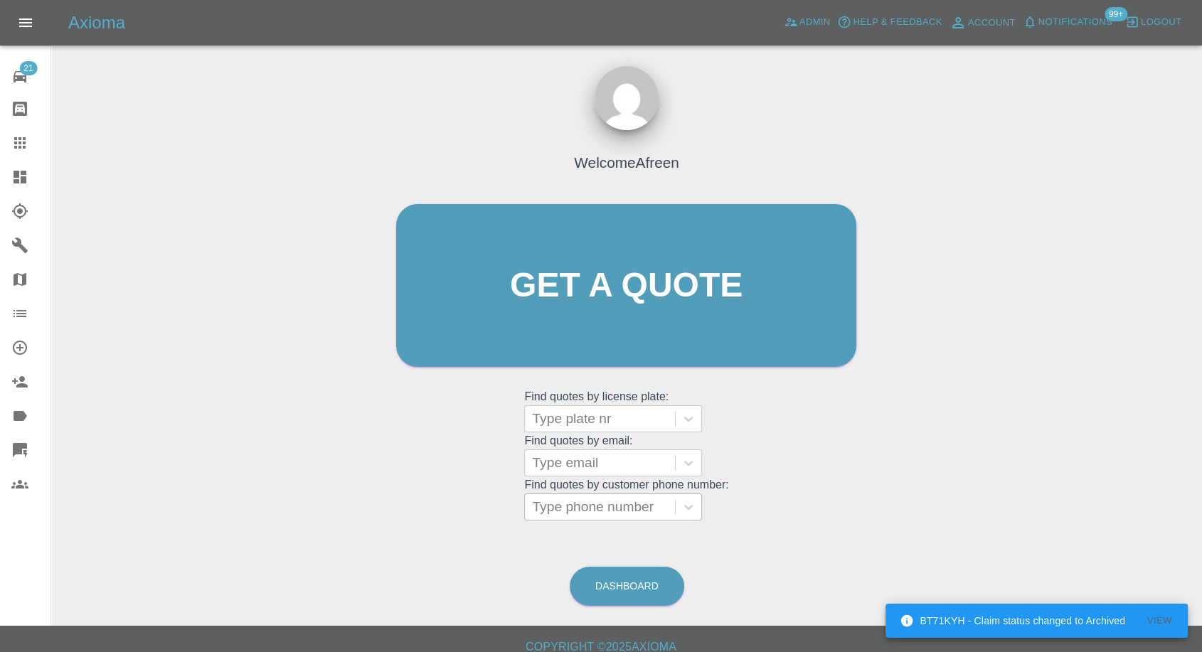
click at [550, 513] on div at bounding box center [600, 507] width 136 height 20
paste input "07449978833"
type input "07449978833"
paste input "07727337694"
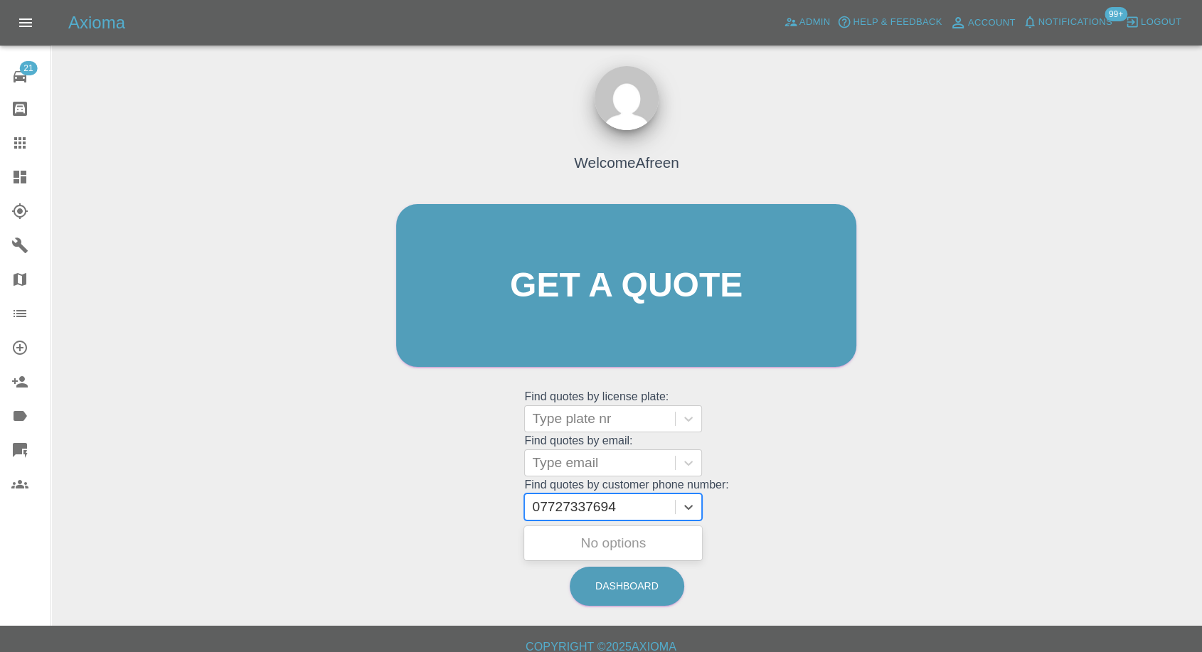
type input "07727337694"
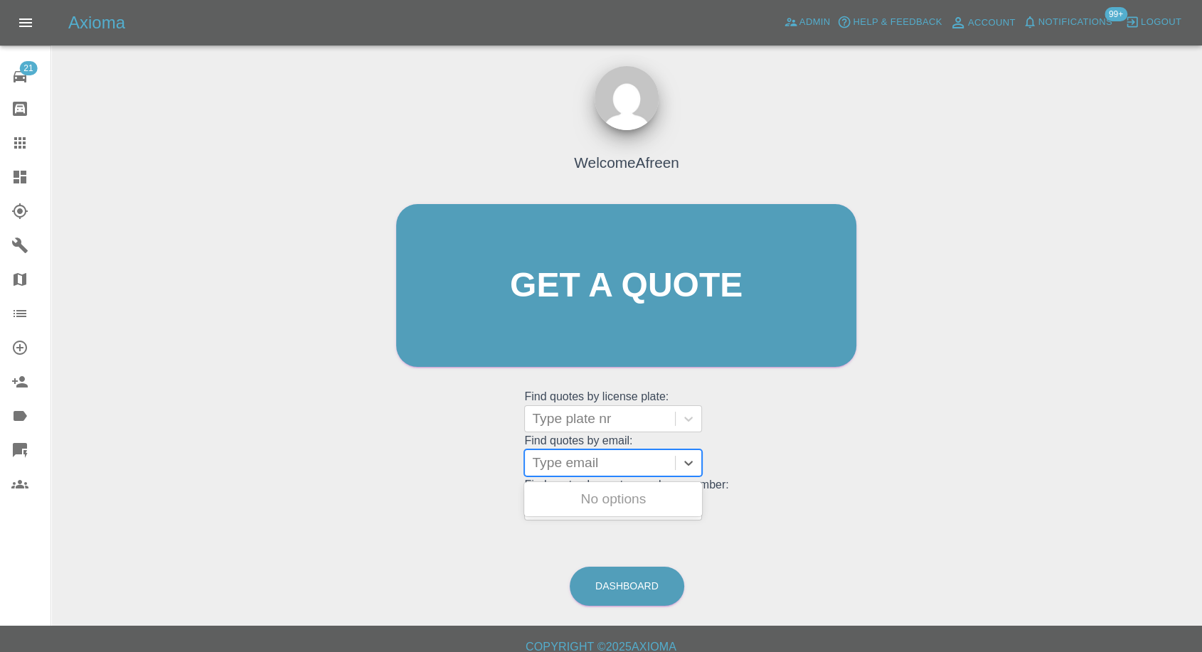
click at [551, 452] on div "Type email" at bounding box center [600, 463] width 150 height 26
click at [552, 535] on div "Welcome Afreen Get a quote Get a quote Find quotes by license plate: Type plate…" at bounding box center [627, 353] width 1128 height 511
click at [587, 508] on div at bounding box center [600, 507] width 136 height 20
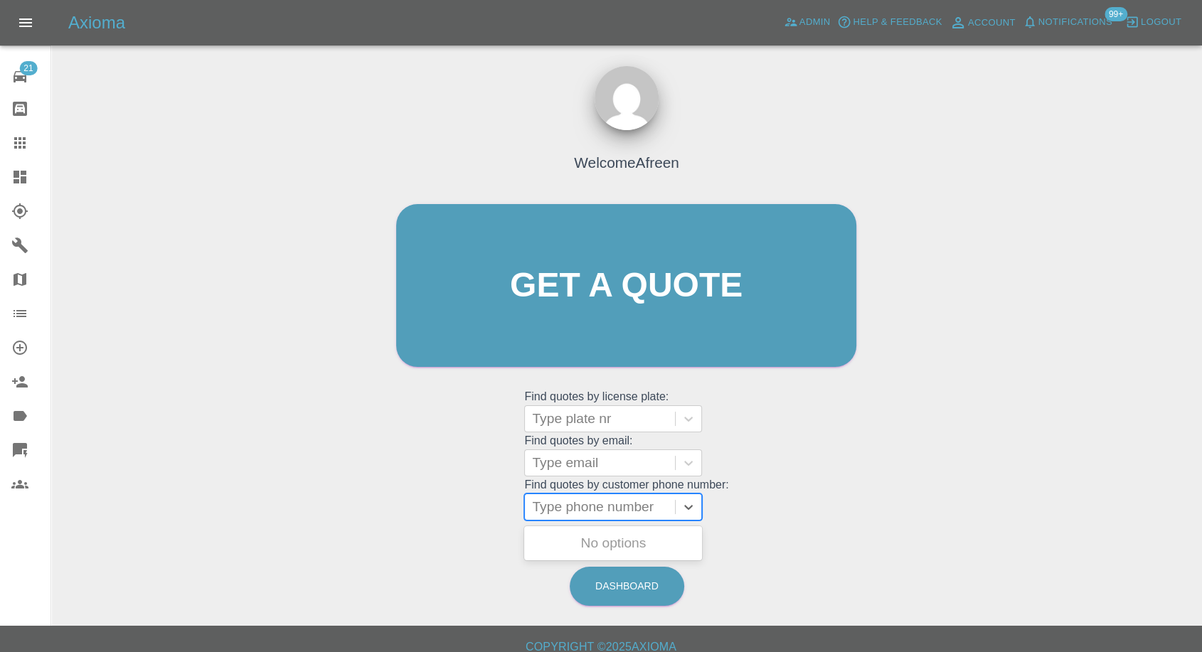
paste input "07481985332"
type input "07481985332"
click at [575, 547] on div "PEUGEOT 308, Archived" at bounding box center [613, 543] width 178 height 28
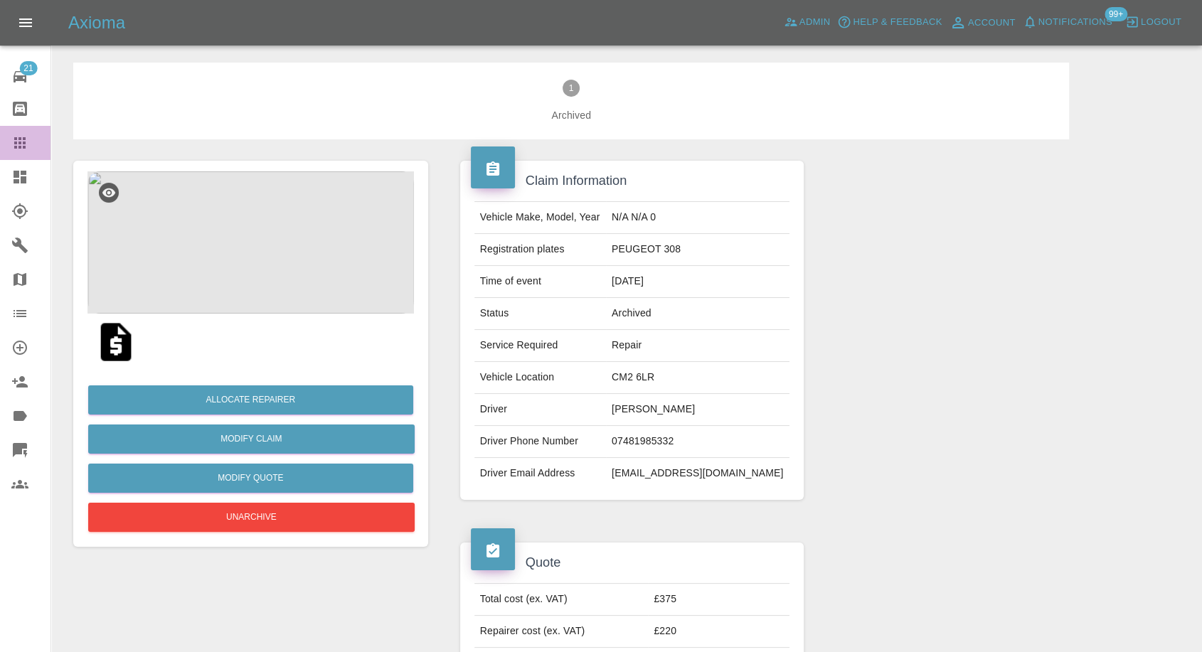
click at [15, 145] on icon at bounding box center [19, 142] width 17 height 17
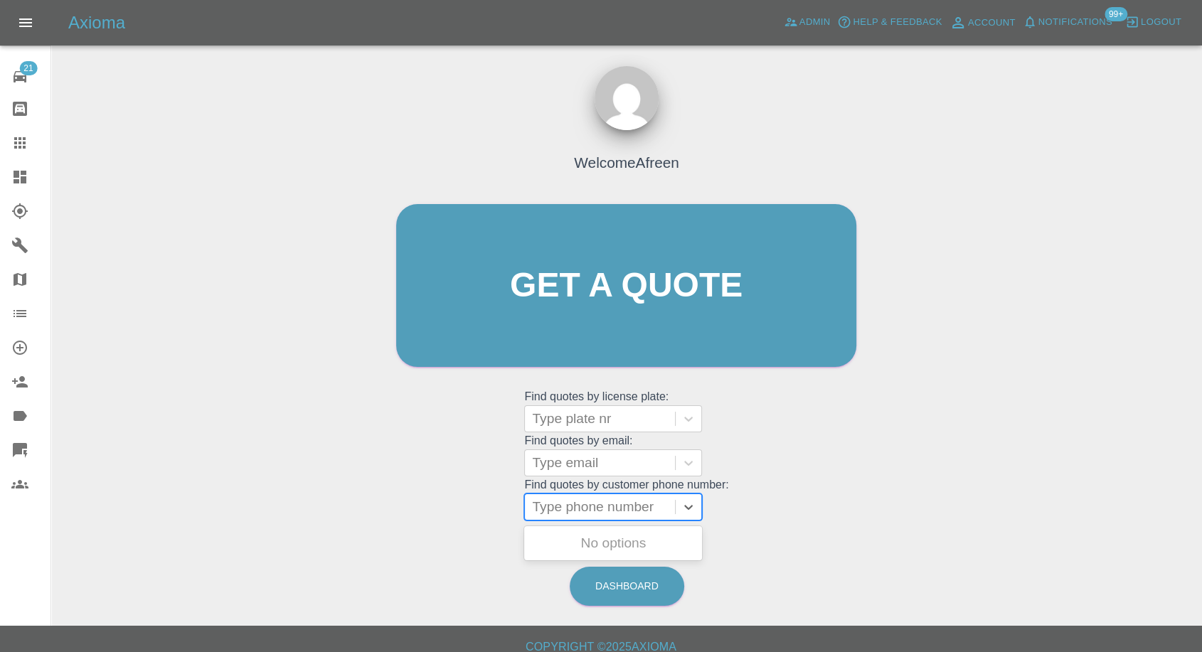
click at [586, 513] on div at bounding box center [600, 507] width 136 height 20
paste input "07503470481"
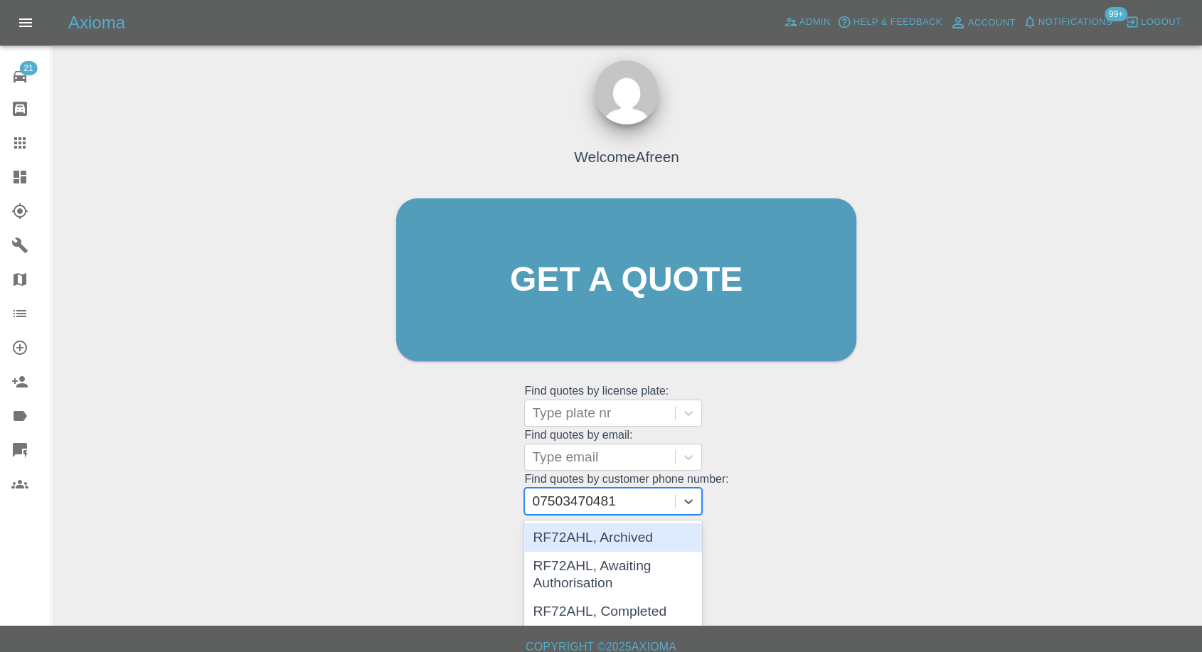
scroll to position [8, 0]
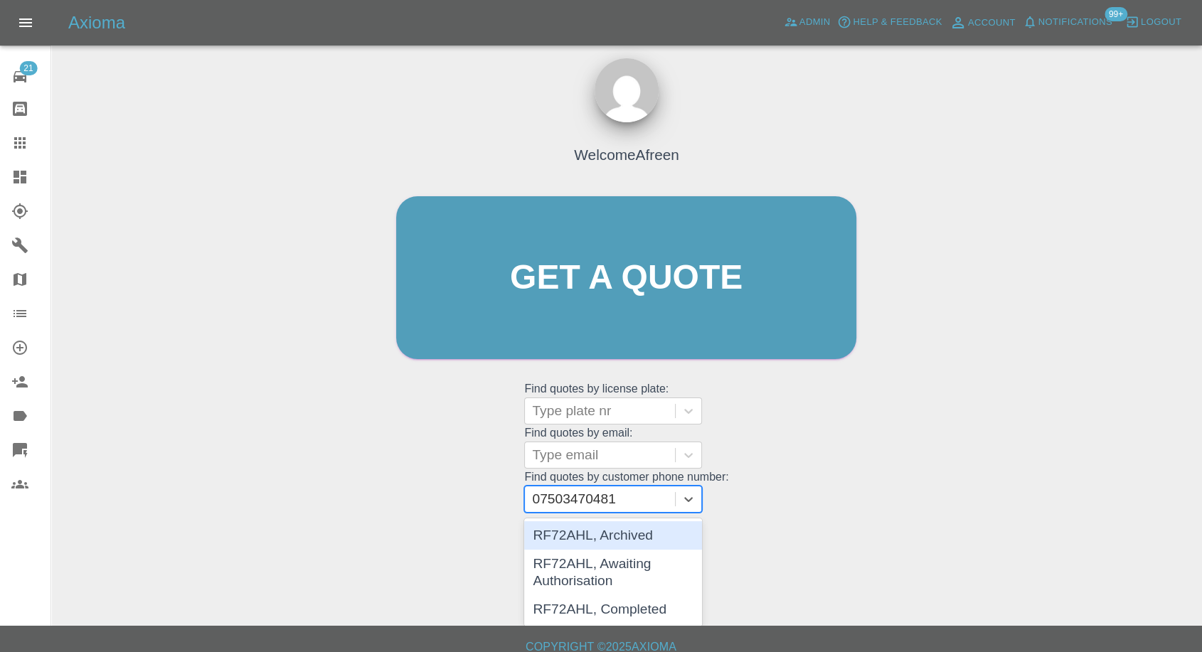
type input "07503470481"
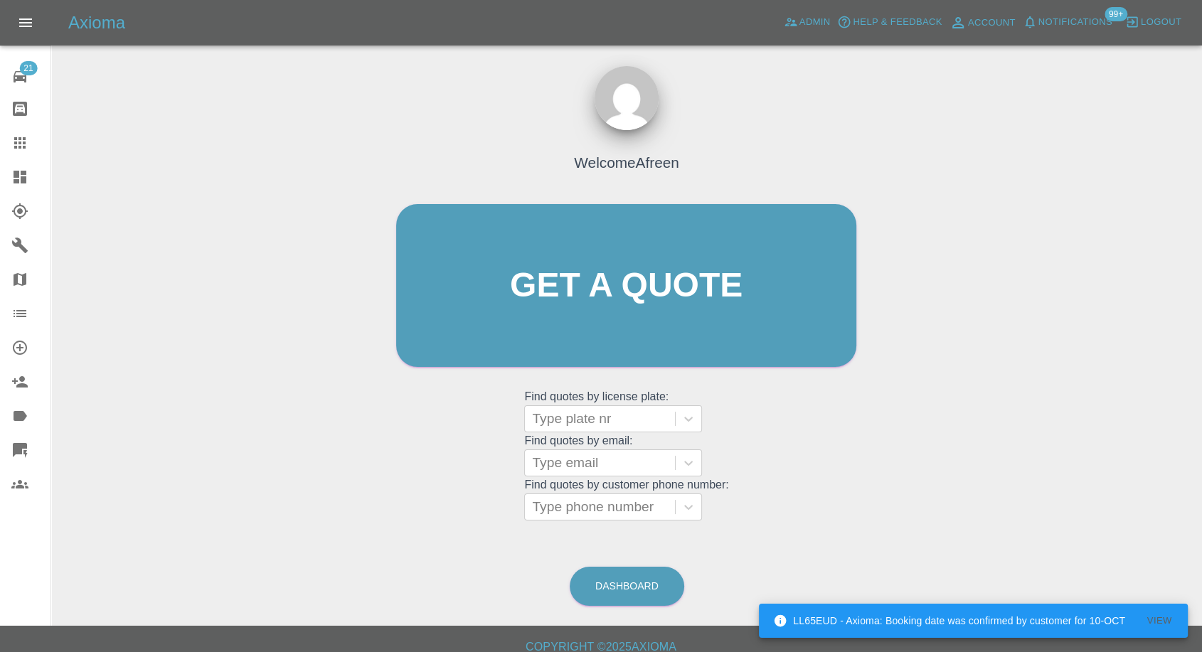
scroll to position [0, 0]
paste input "07951524278"
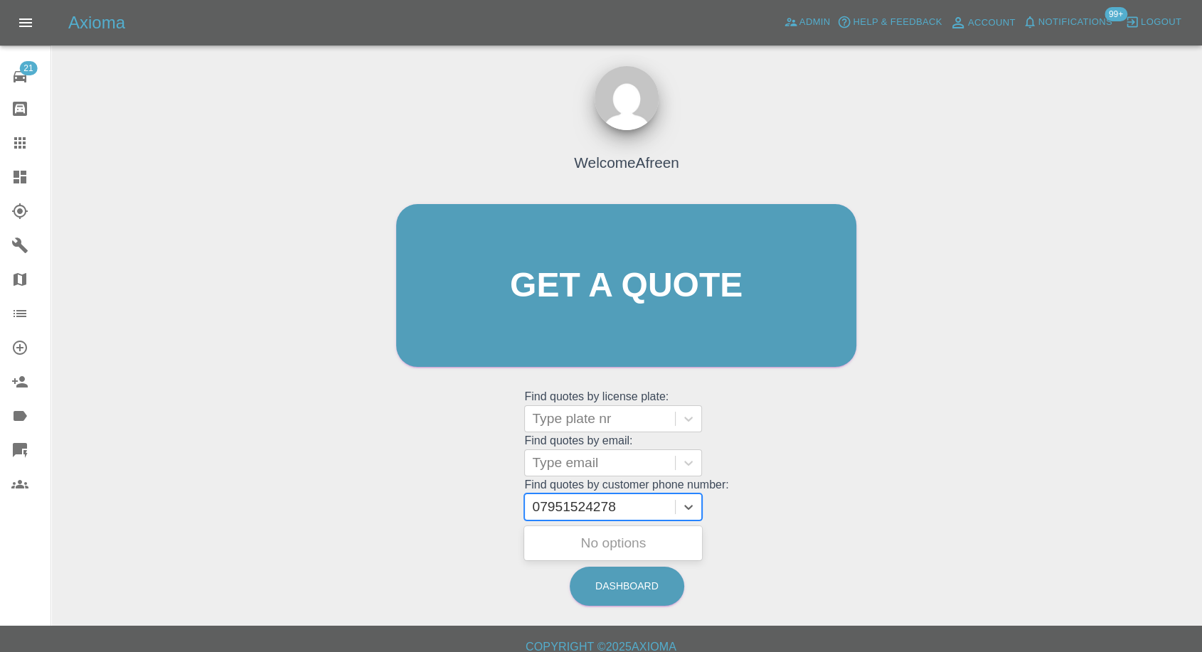
type input "07951524278"
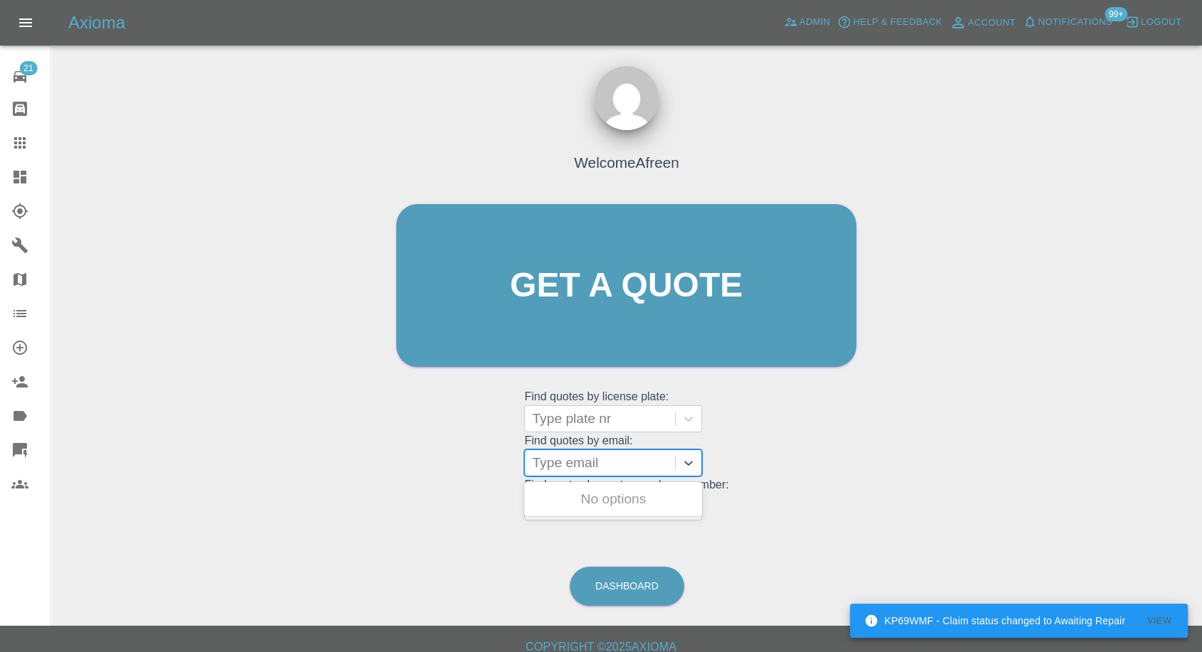
click at [565, 459] on div at bounding box center [600, 463] width 136 height 20
paste input "Selkar17@hotmail.co.uk"
type input "Selkar17@hotmail.co.uk"
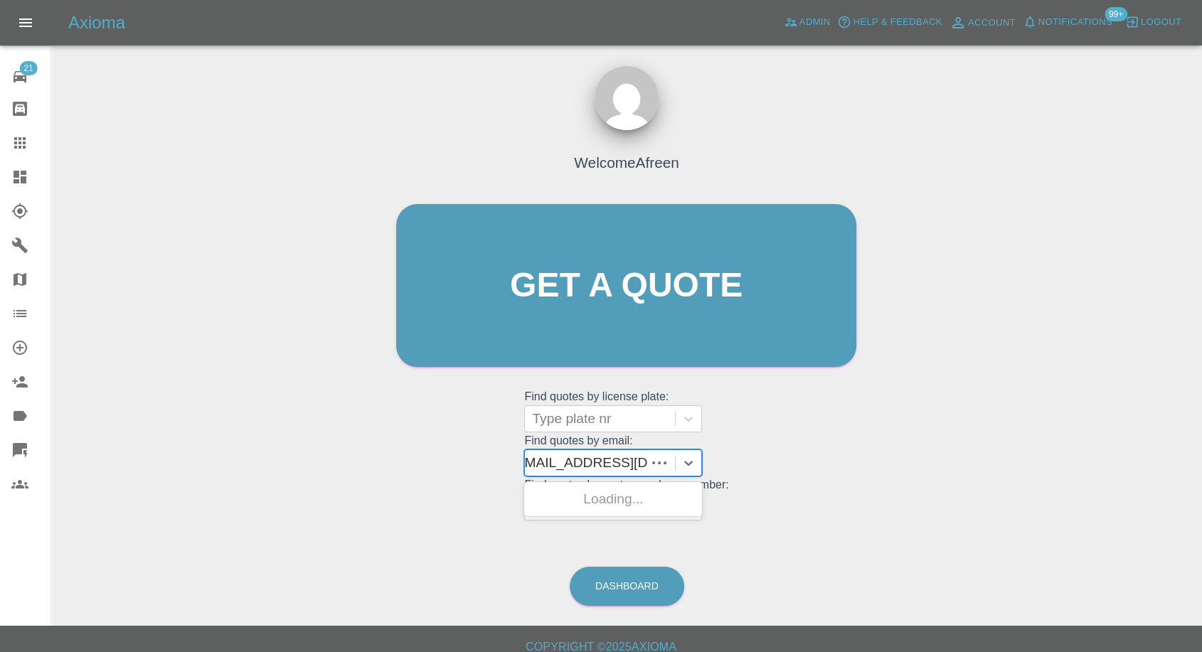
scroll to position [0, 1]
click at [598, 495] on div "BP19LGV, Fnol" at bounding box center [613, 499] width 178 height 28
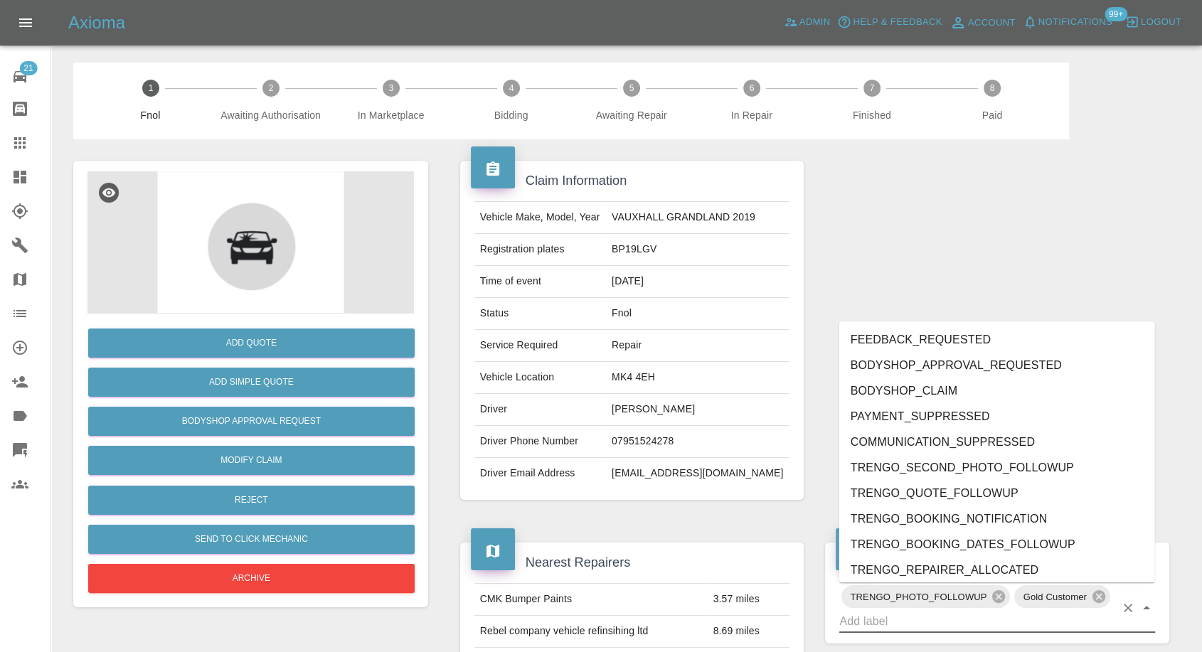
click at [882, 627] on input "text" at bounding box center [977, 621] width 276 height 22
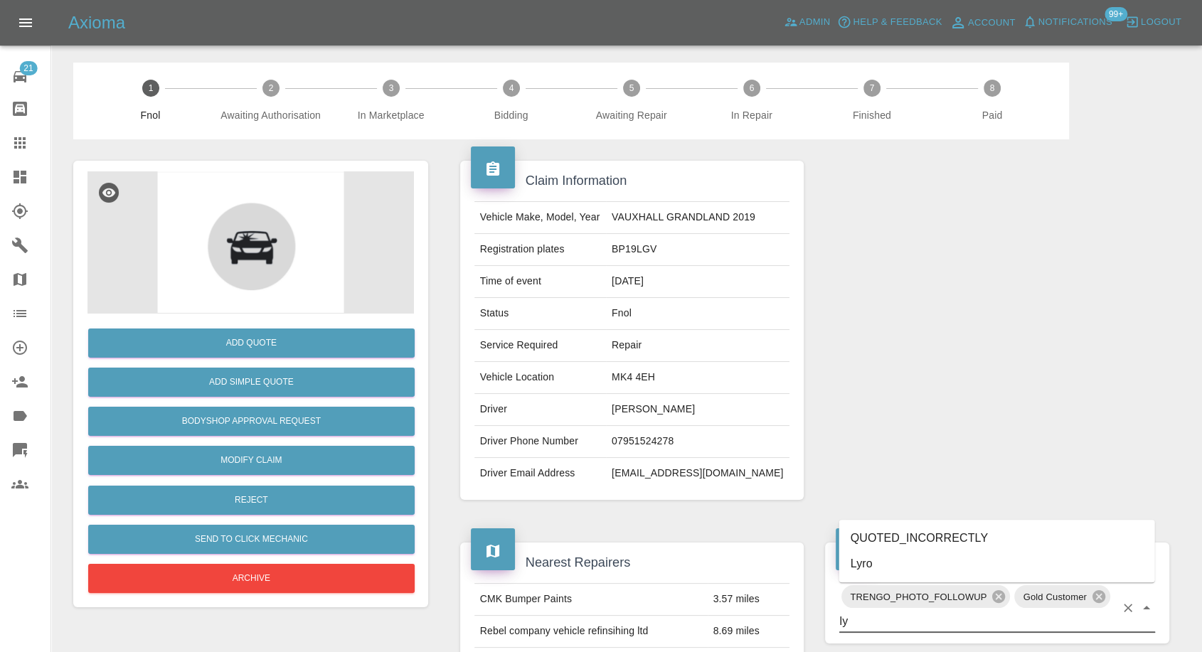
type input "lyr"
click at [877, 564] on li "Lyro" at bounding box center [997, 564] width 316 height 26
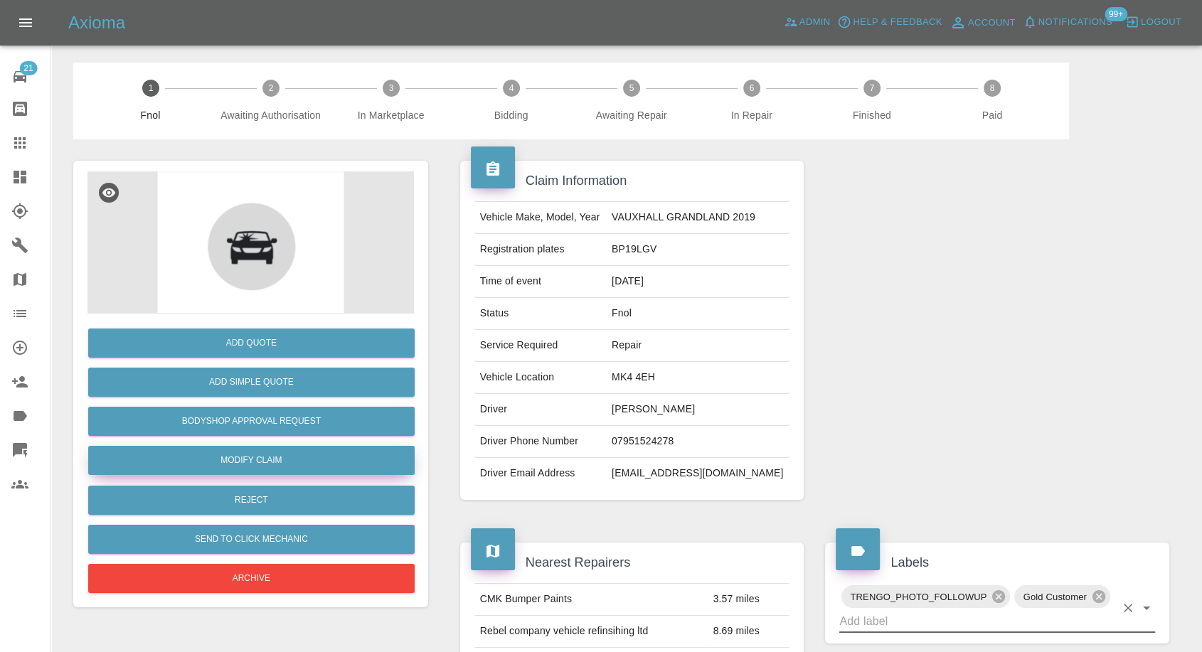
click at [256, 455] on link "Modify Claim" at bounding box center [251, 460] width 326 height 29
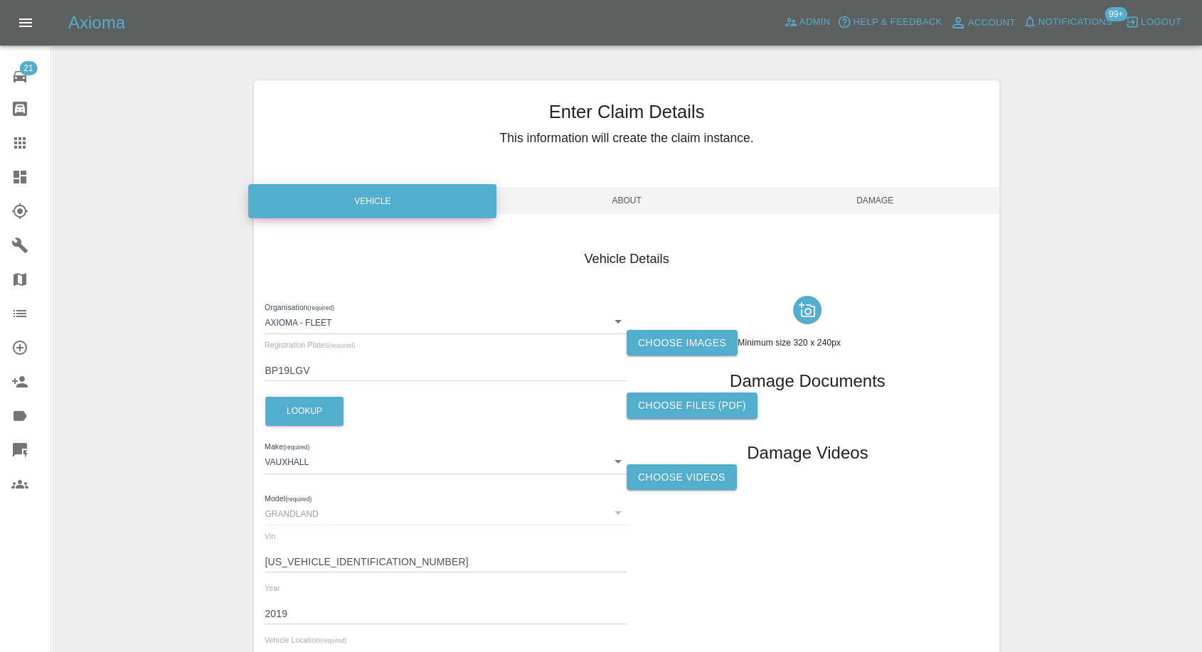
click at [711, 351] on label "Choose images" at bounding box center [681, 343] width 111 height 26
click at [0, 0] on input "Choose images" at bounding box center [0, 0] width 0 height 0
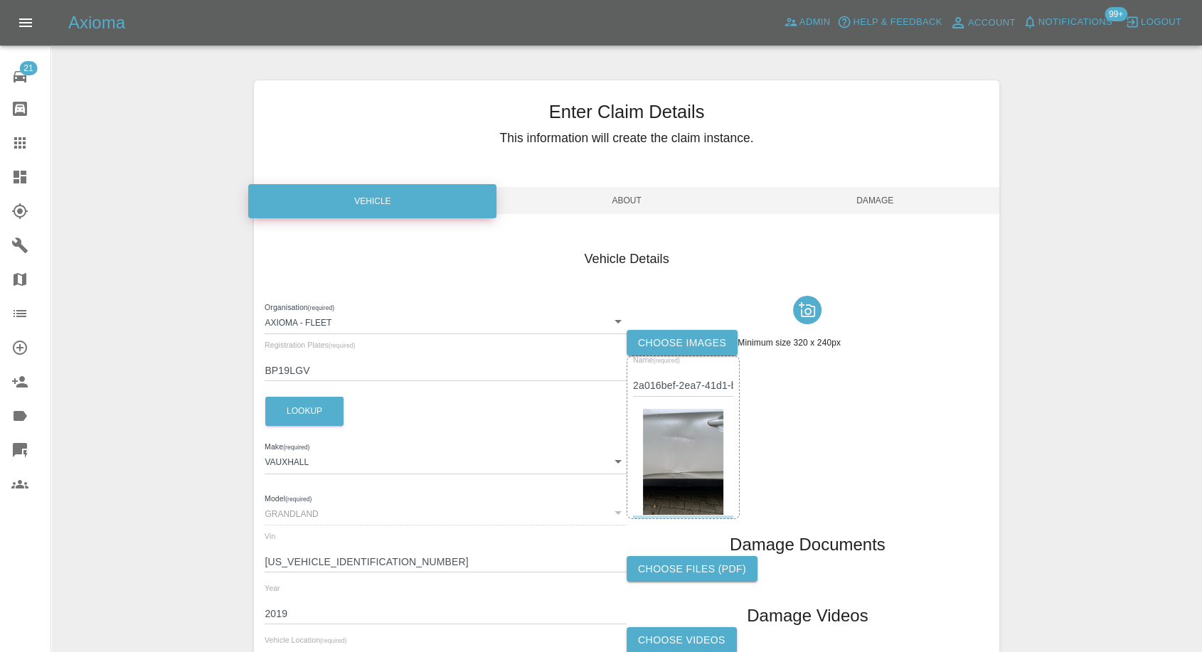
click at [895, 196] on span "Damage" at bounding box center [875, 200] width 248 height 27
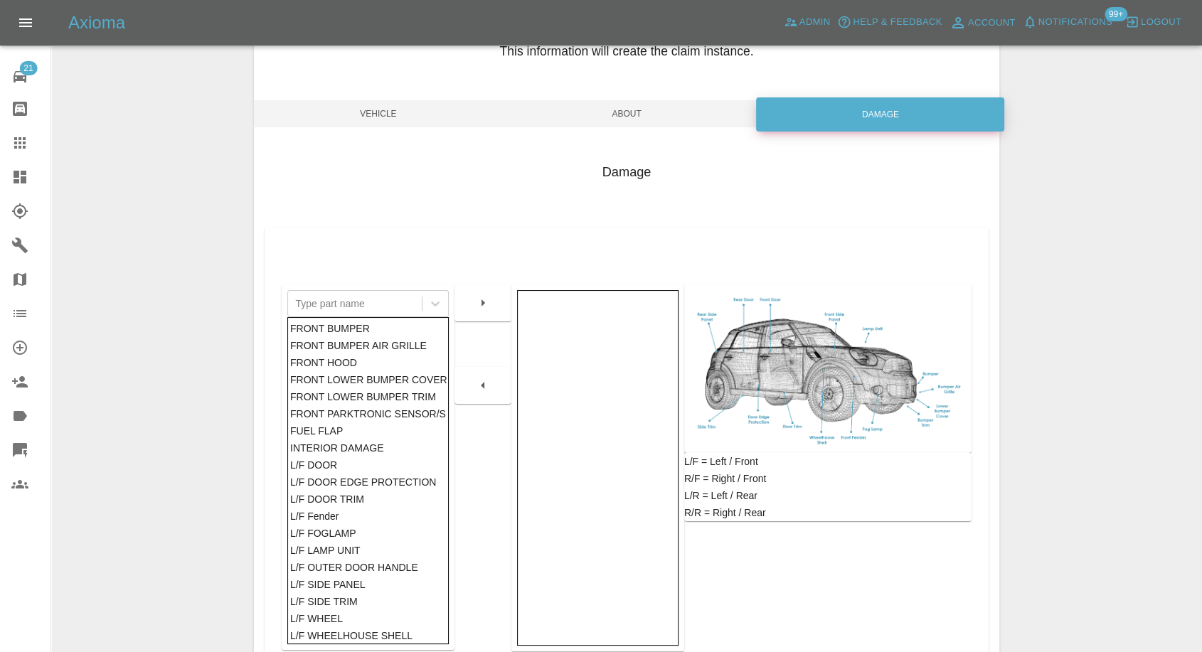
scroll to position [228, 0]
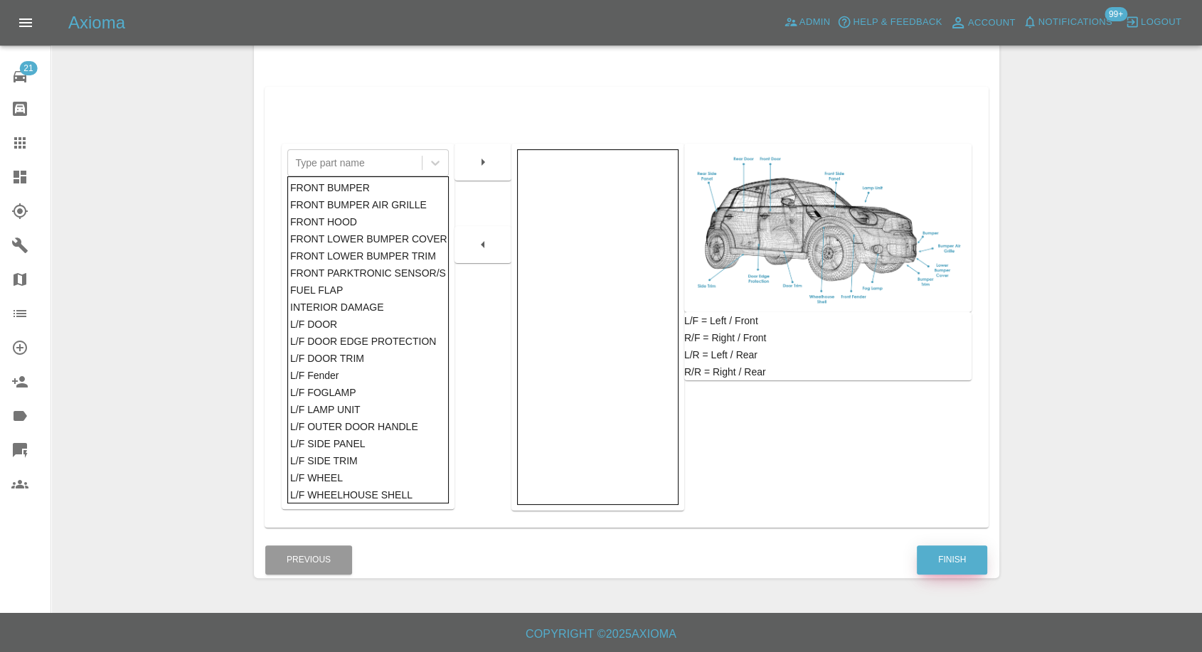
click at [954, 559] on button "Finish" at bounding box center [952, 559] width 70 height 29
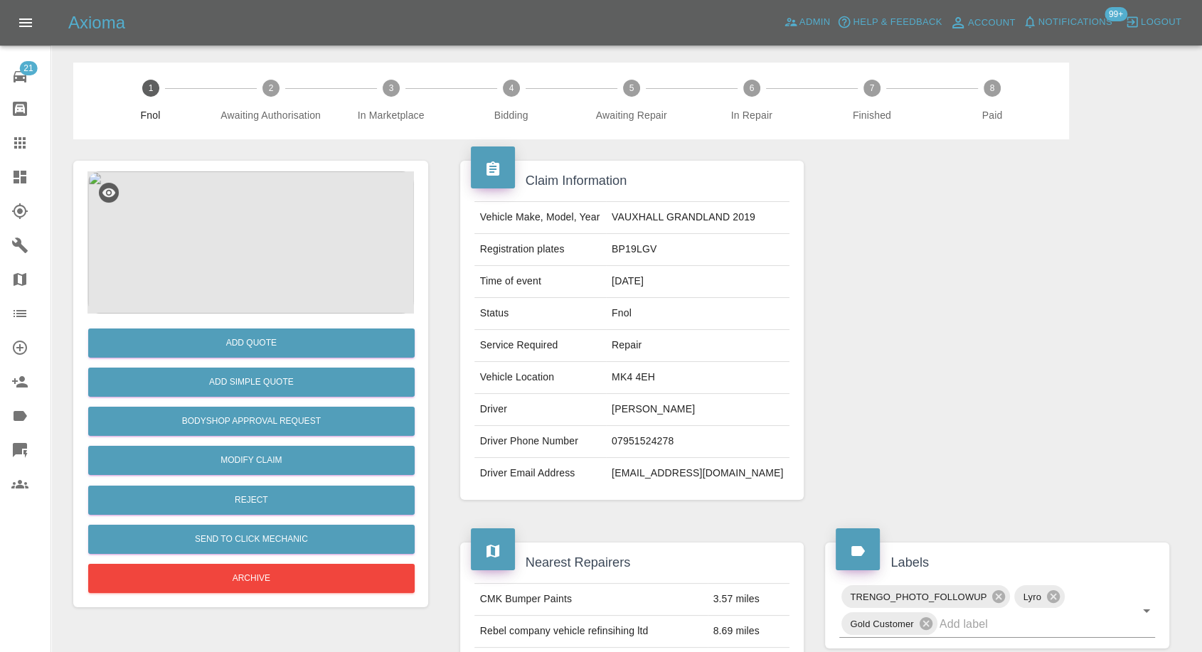
drag, startPoint x: 20, startPoint y: 145, endPoint x: 49, endPoint y: 154, distance: 30.6
click at [20, 145] on icon at bounding box center [19, 142] width 17 height 17
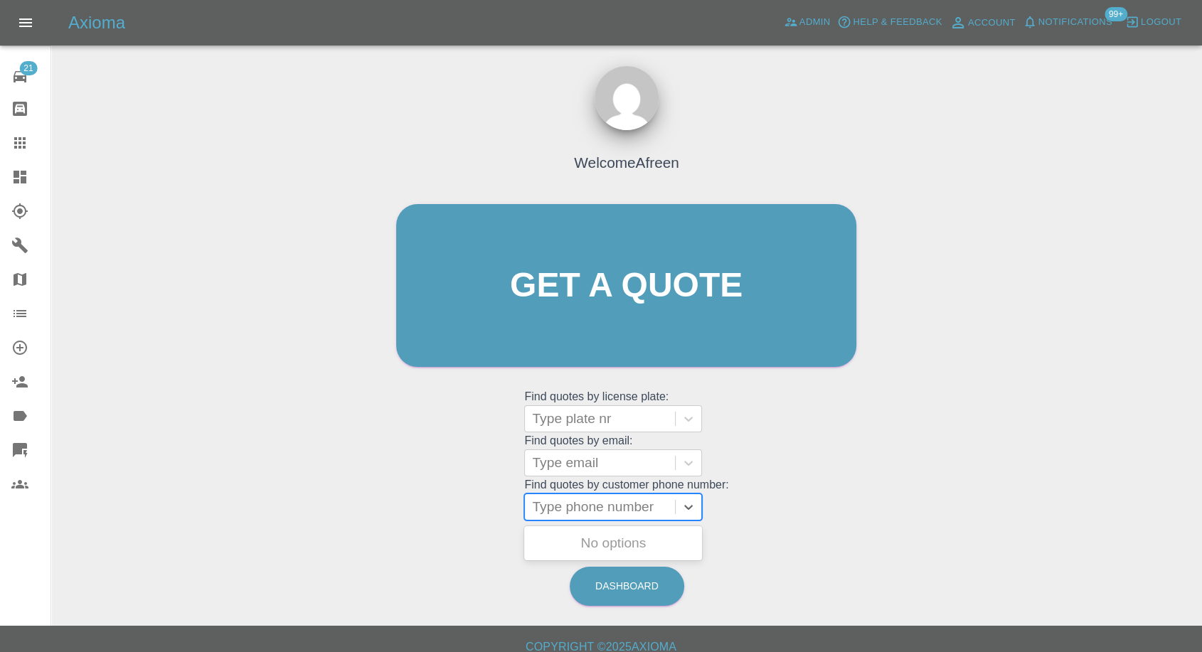
click at [614, 513] on div at bounding box center [600, 507] width 136 height 20
paste input "07523739549"
type input "07523739549"
click at [558, 545] on div "RENAULT CLIO, Awaiting Authorisation" at bounding box center [613, 552] width 178 height 46
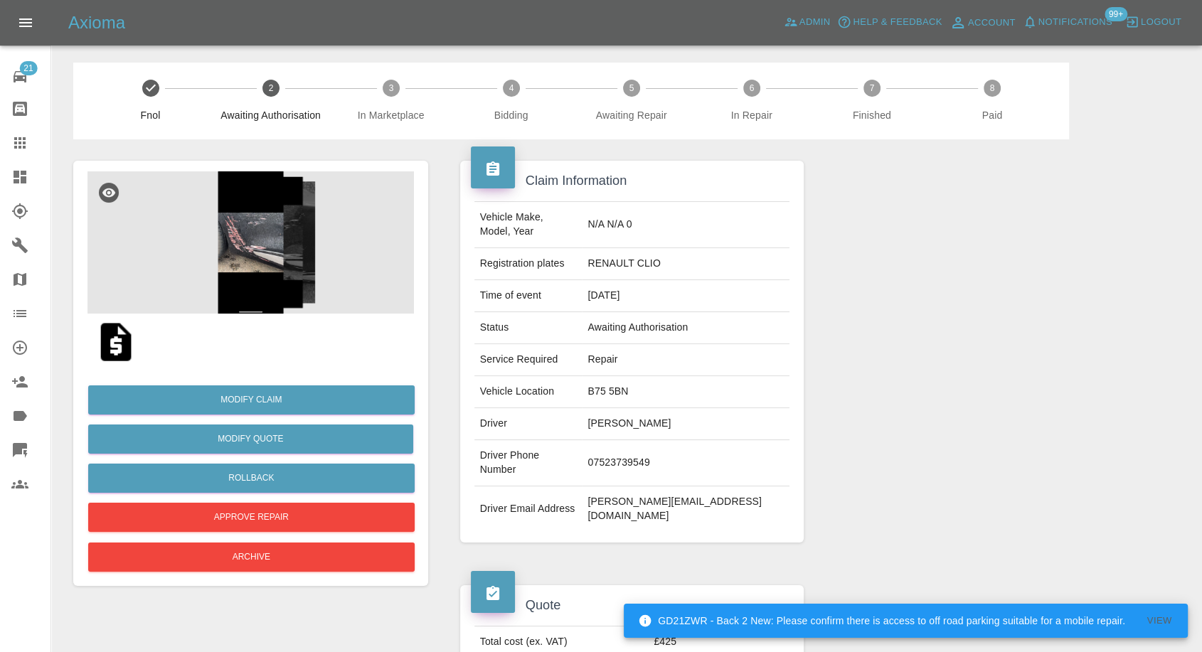
click at [34, 154] on link "Claims" at bounding box center [25, 143] width 50 height 34
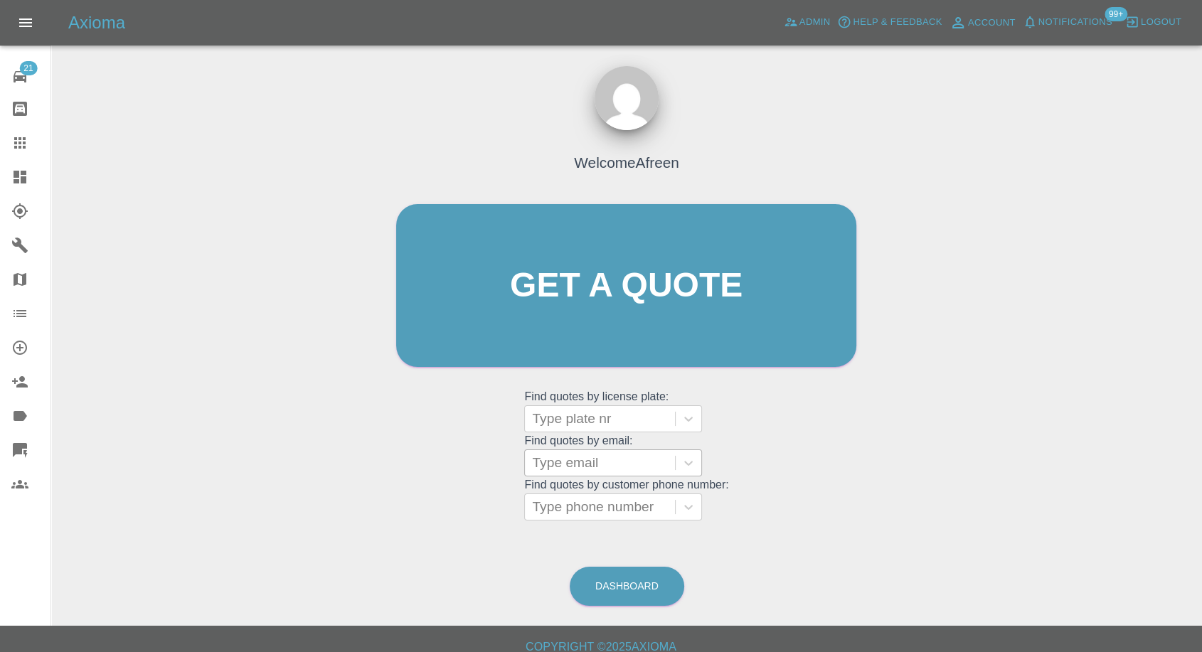
click at [594, 459] on div at bounding box center [600, 463] width 136 height 20
paste input "Sinclair.smp@gmail.com"
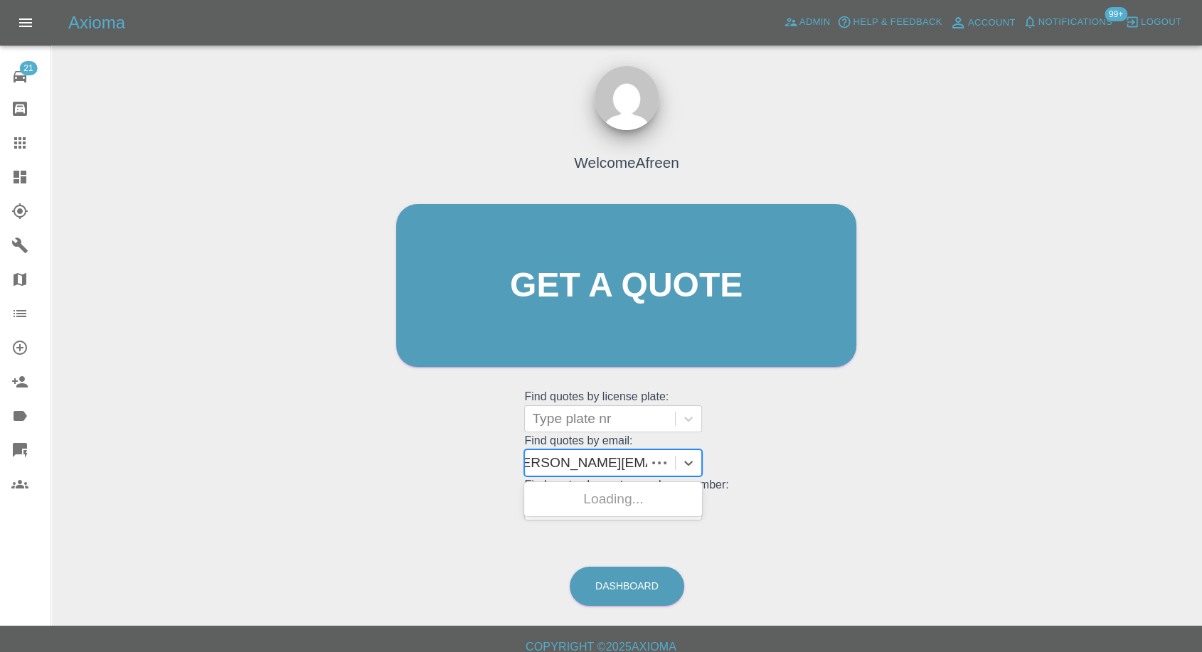
scroll to position [0, 5]
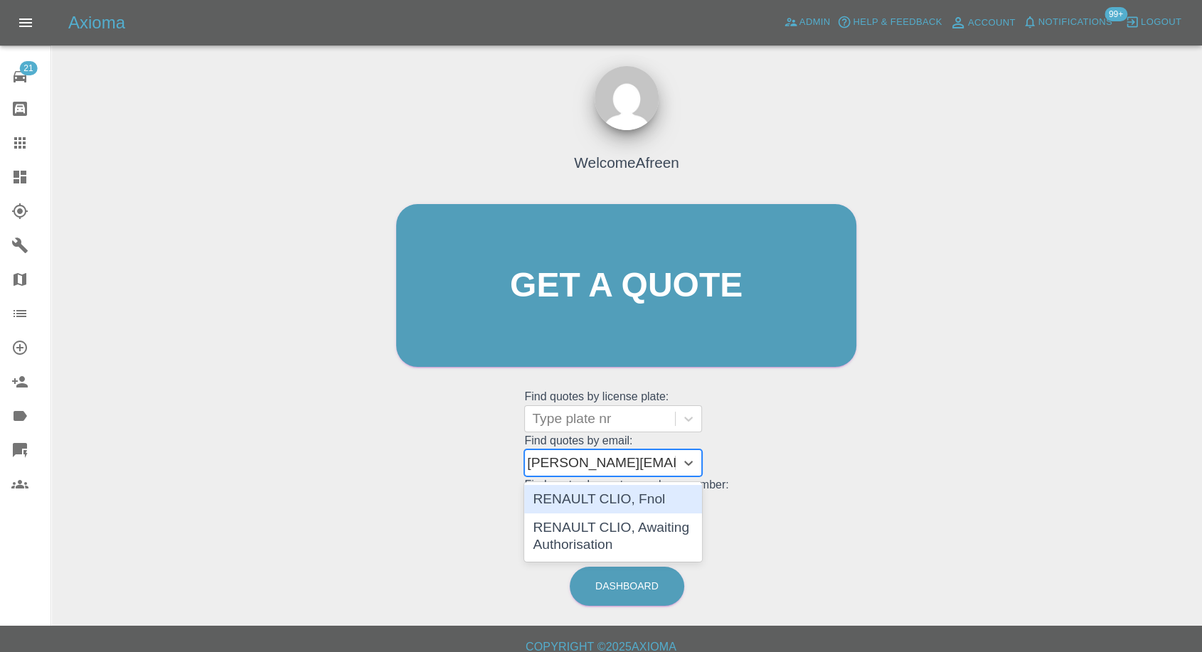
type input "Sinclair.smp@gmail.com"
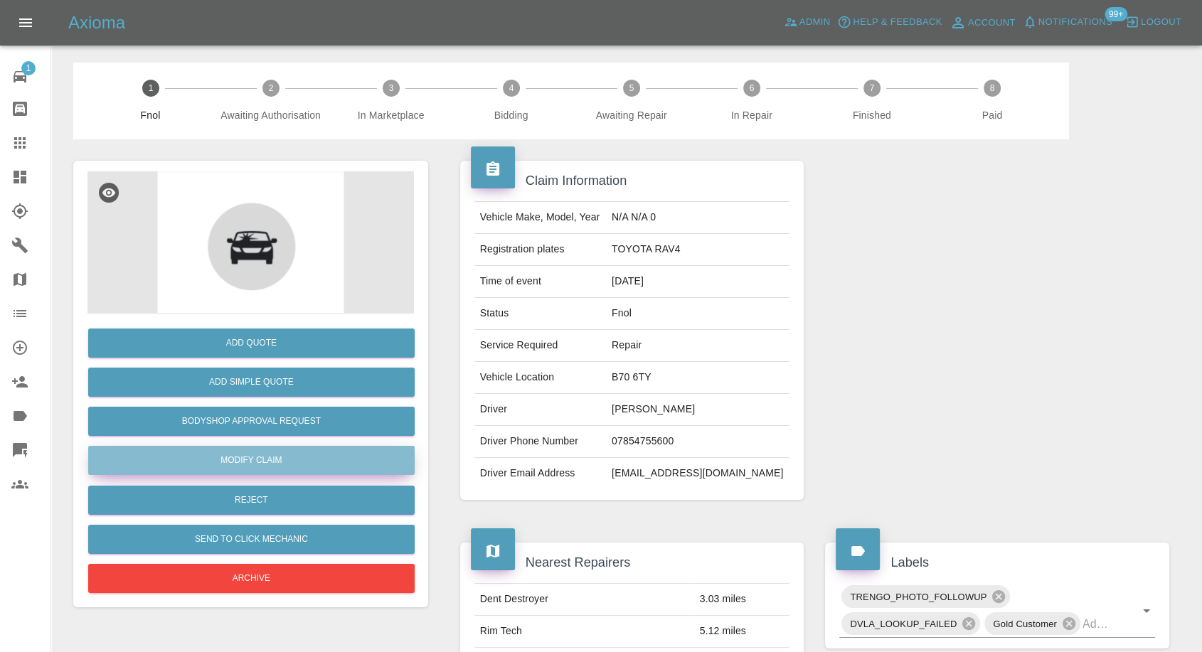
click at [279, 463] on link "Modify Claim" at bounding box center [251, 460] width 326 height 29
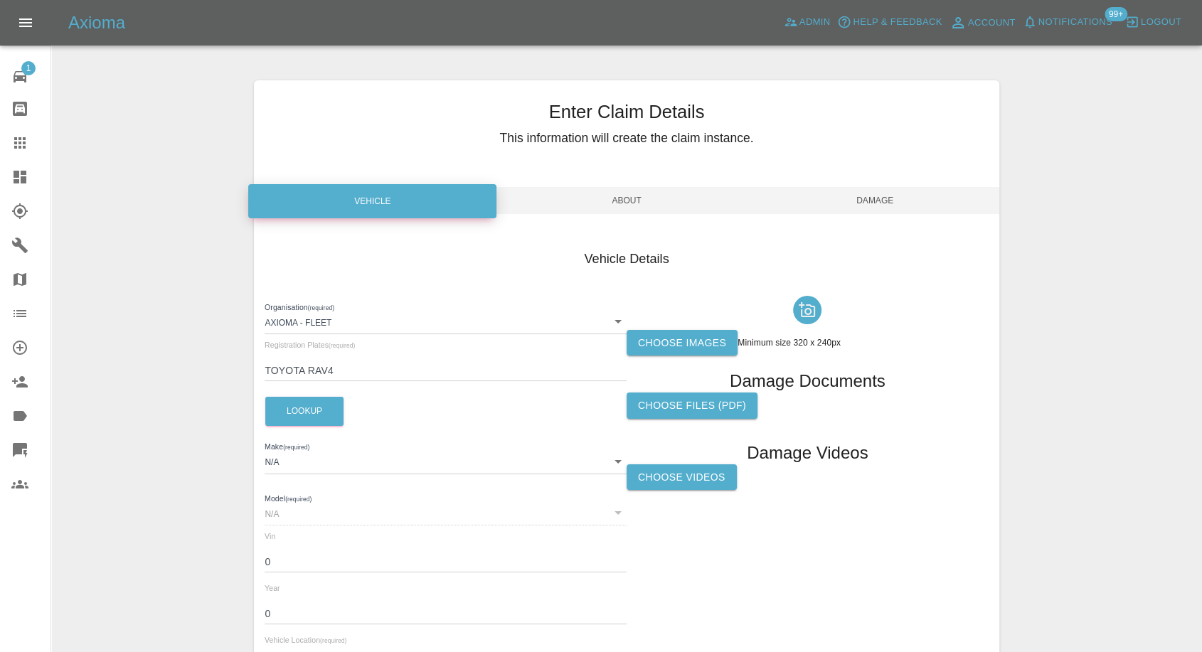
click at [649, 347] on label "Choose images" at bounding box center [681, 343] width 111 height 26
click at [0, 0] on input "Choose images" at bounding box center [0, 0] width 0 height 0
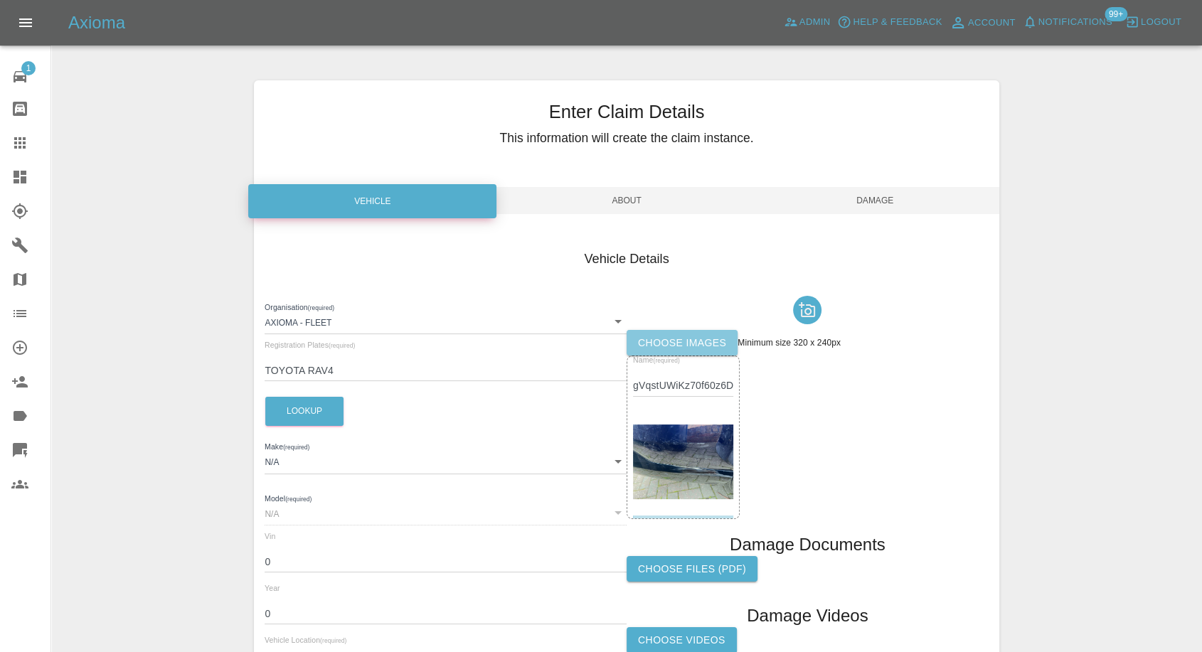
click at [678, 337] on label "Choose images" at bounding box center [681, 343] width 111 height 26
click at [0, 0] on input "Choose images" at bounding box center [0, 0] width 0 height 0
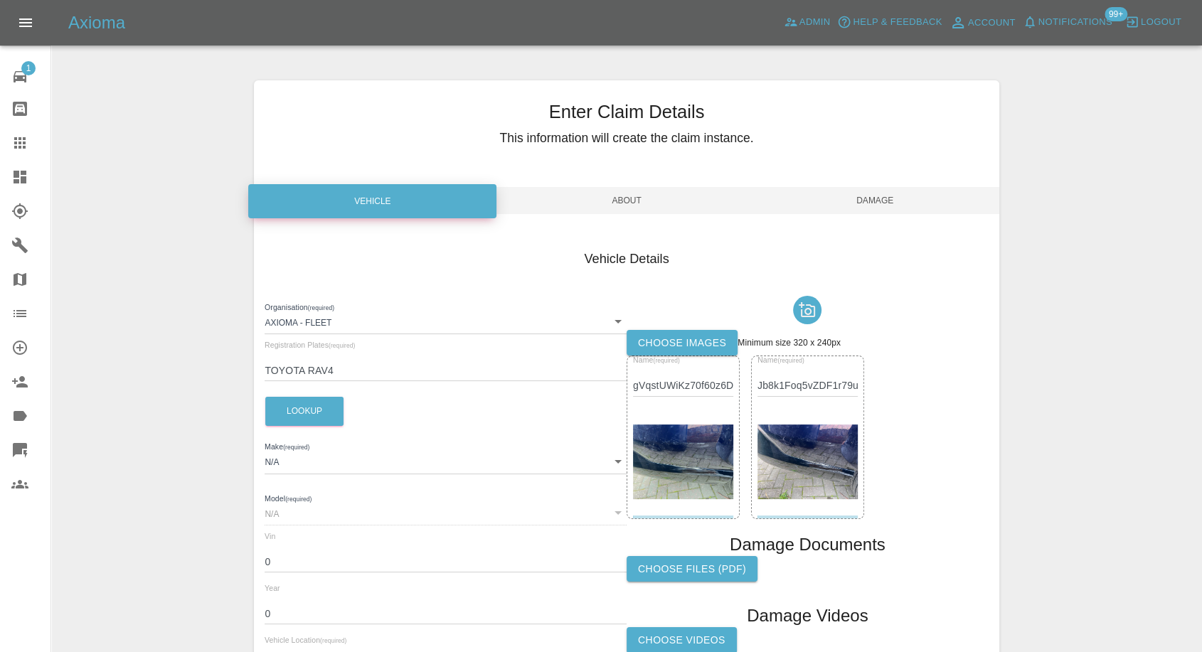
click at [901, 206] on span "Damage" at bounding box center [875, 200] width 248 height 27
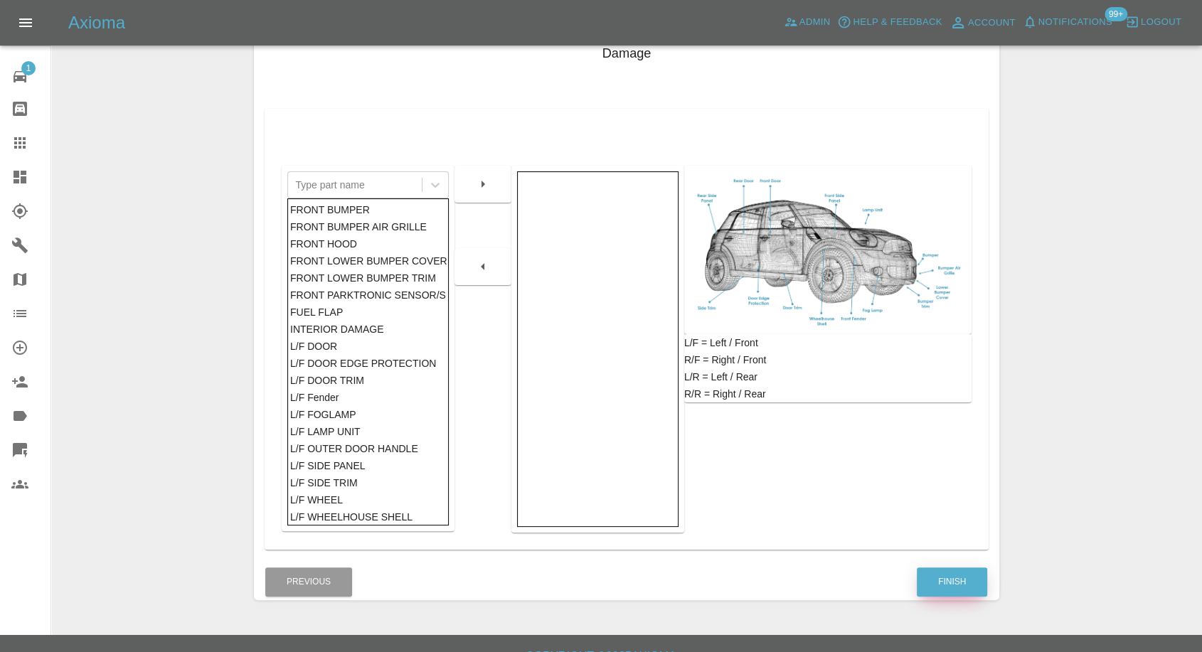
scroll to position [228, 0]
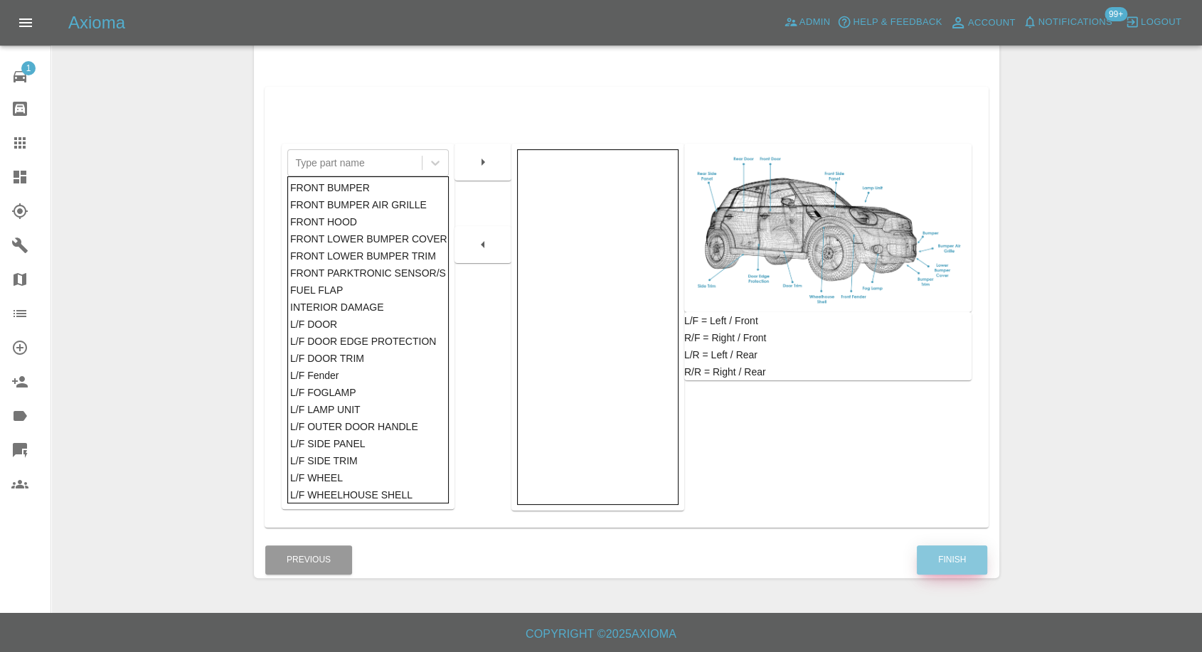
click at [942, 559] on button "Finish" at bounding box center [952, 559] width 70 height 29
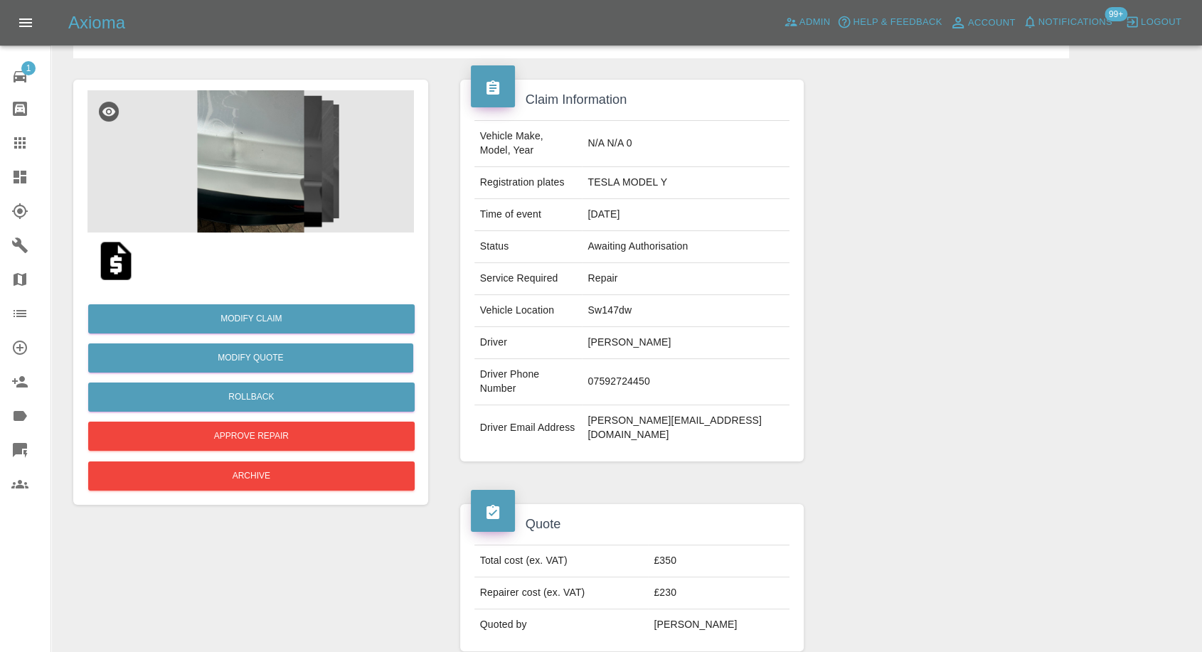
scroll to position [158, 0]
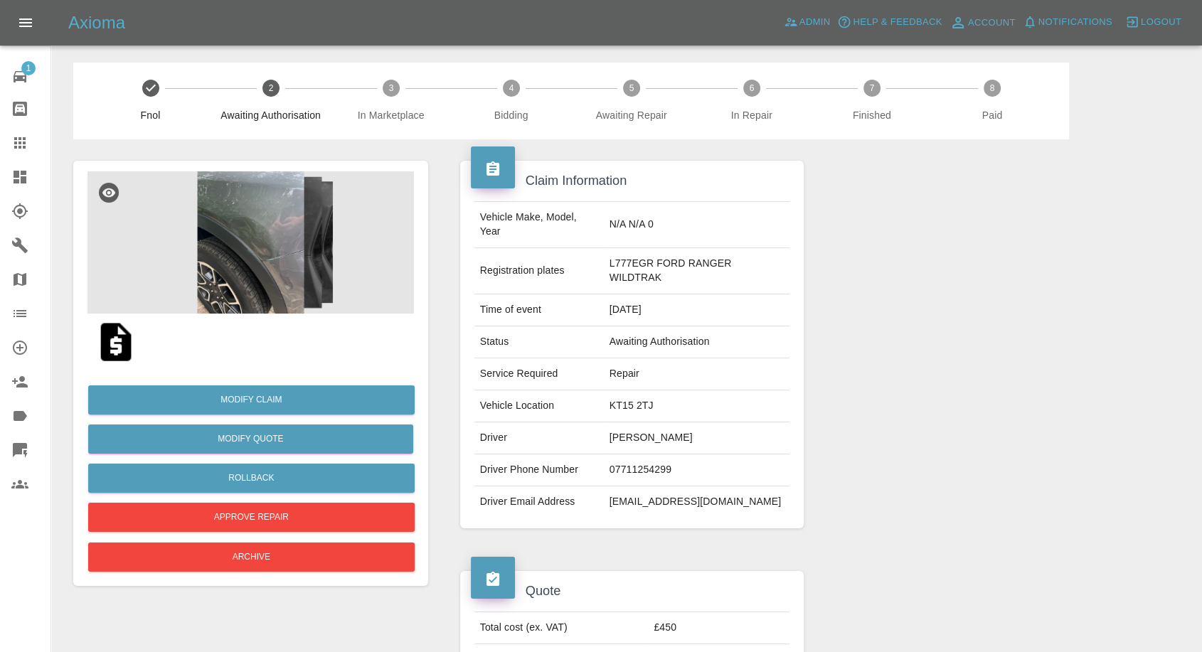
click at [222, 225] on img at bounding box center [250, 242] width 326 height 142
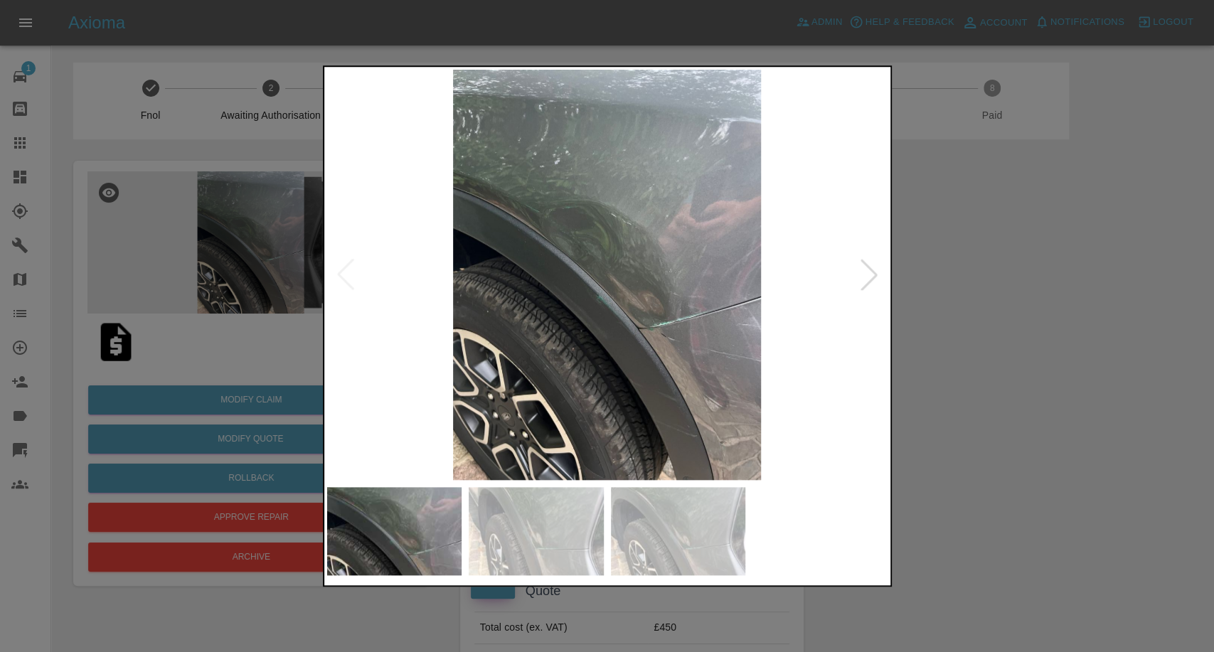
click at [535, 560] on img at bounding box center [536, 531] width 135 height 88
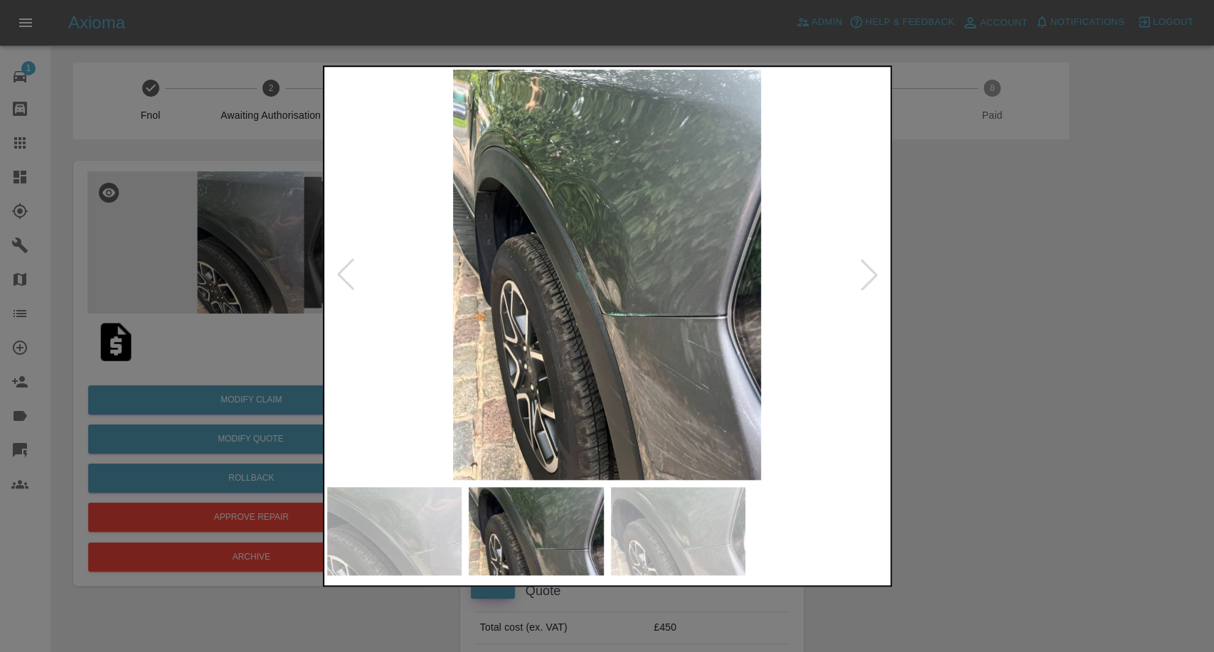
click at [653, 530] on img at bounding box center [678, 531] width 135 height 88
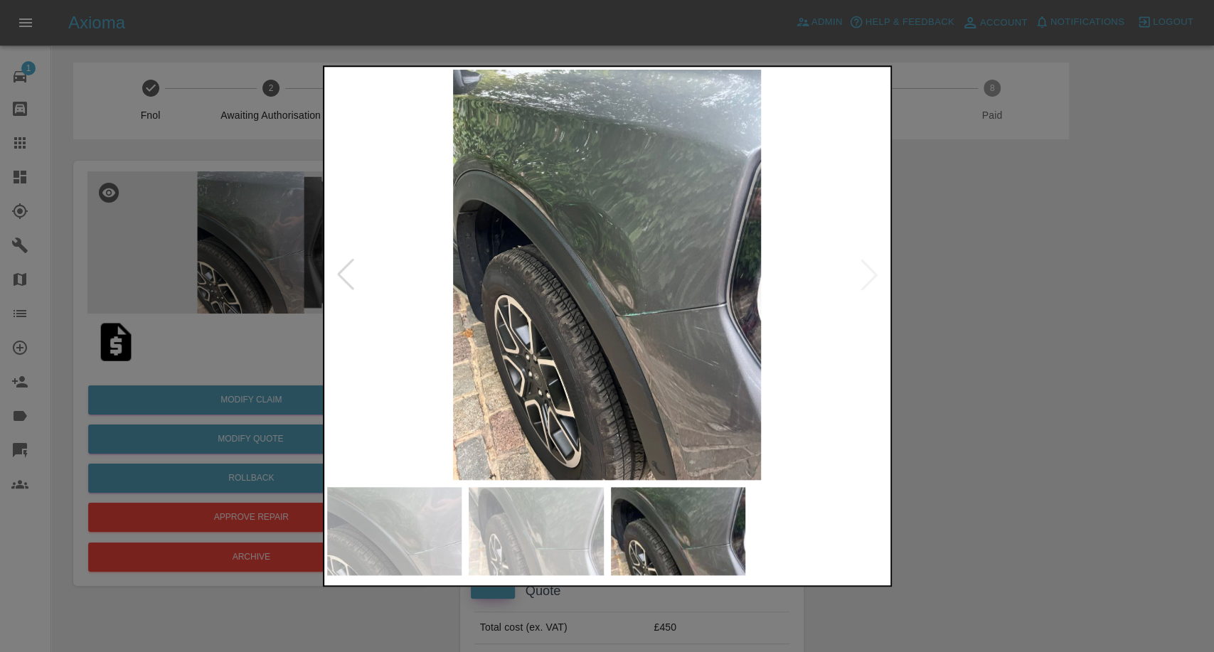
click at [1024, 452] on div at bounding box center [607, 326] width 1214 height 652
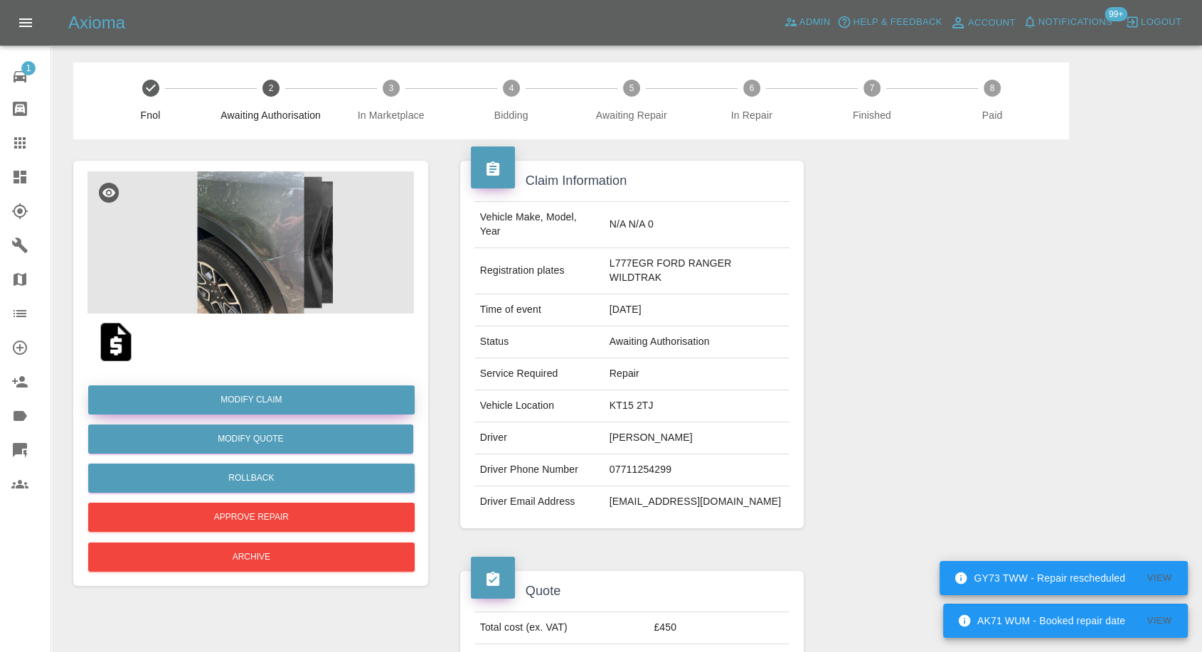
click at [260, 400] on link "Modify Claim" at bounding box center [251, 399] width 326 height 29
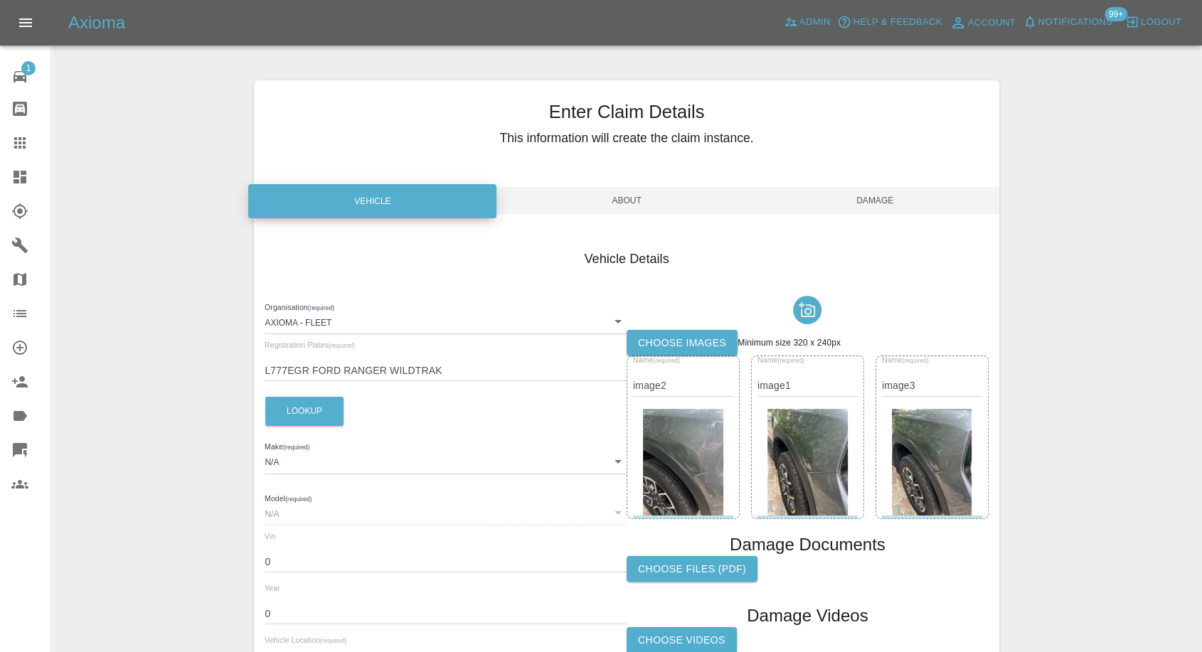
click at [683, 343] on label "Choose images" at bounding box center [681, 343] width 111 height 26
click at [0, 0] on input "Choose images" at bounding box center [0, 0] width 0 height 0
click at [662, 345] on label "Choose images" at bounding box center [681, 343] width 111 height 26
click at [0, 0] on input "Choose images" at bounding box center [0, 0] width 0 height 0
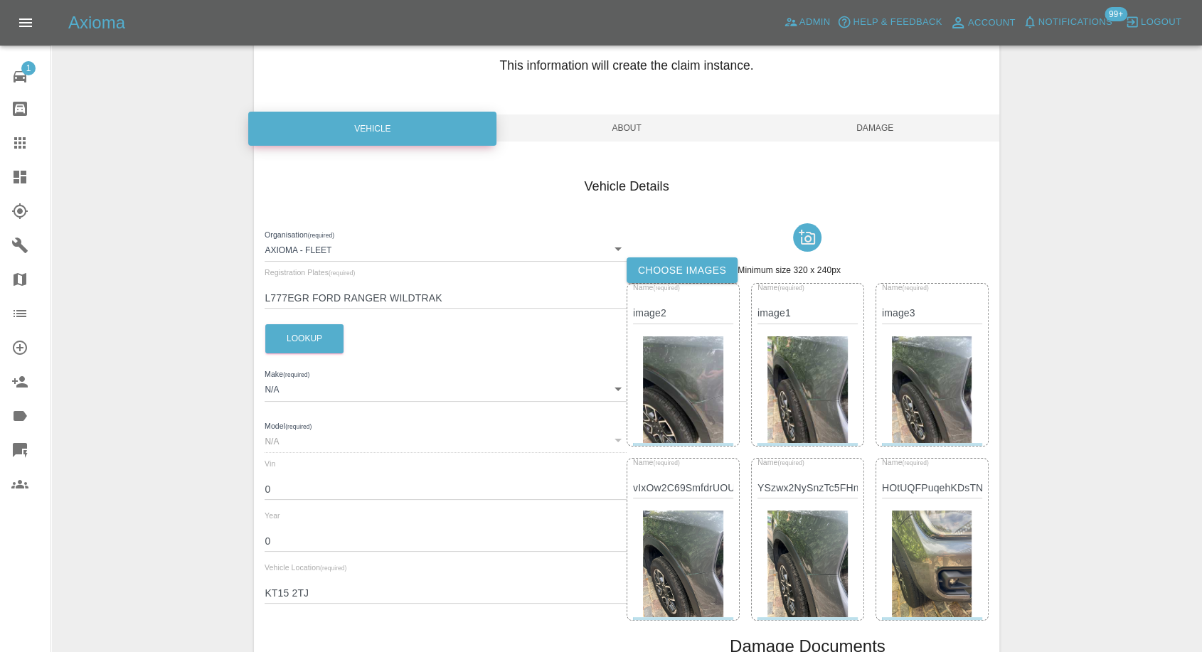
scroll to position [71, 0]
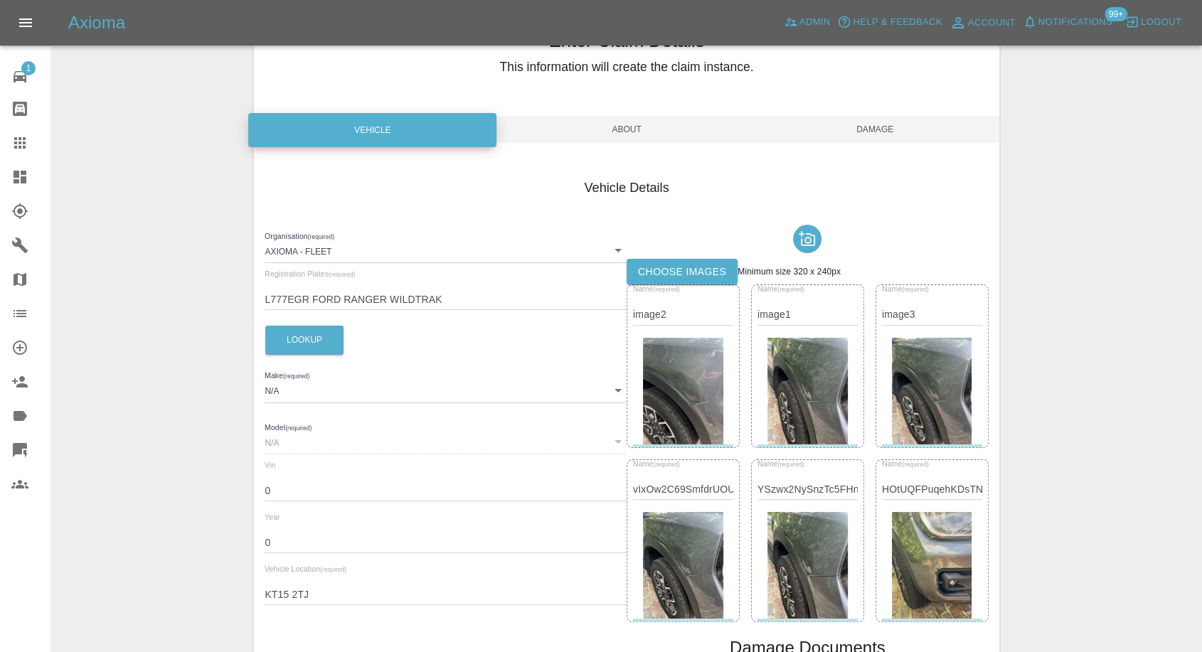
click at [894, 124] on span "Damage" at bounding box center [875, 129] width 248 height 27
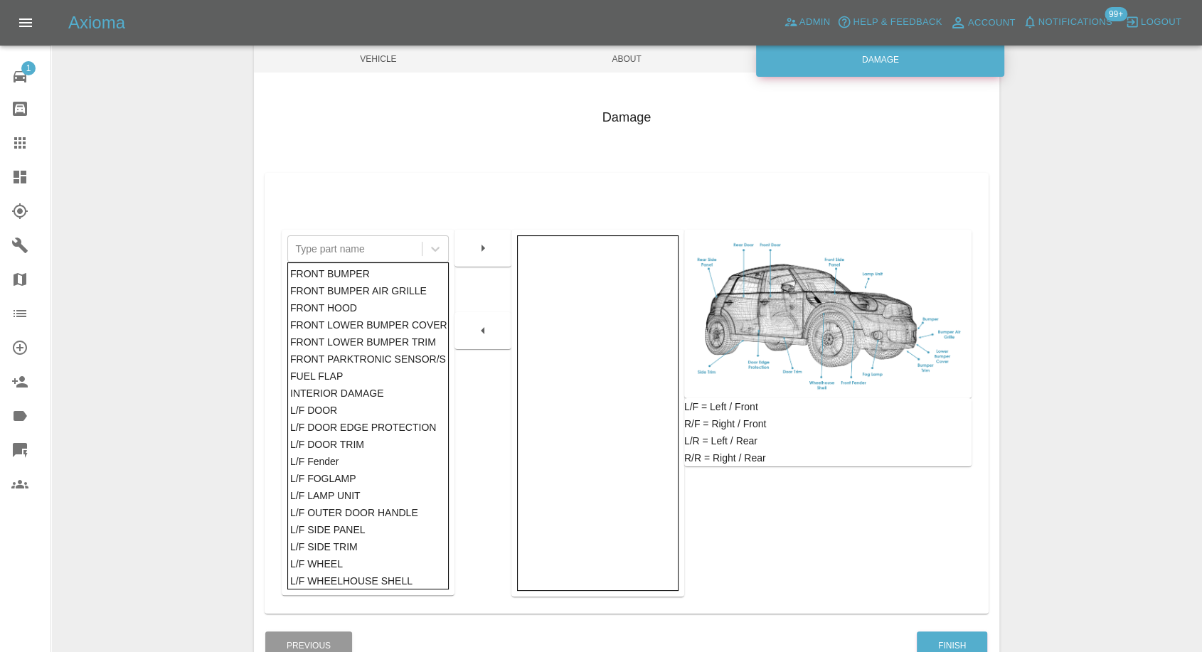
scroll to position [228, 0]
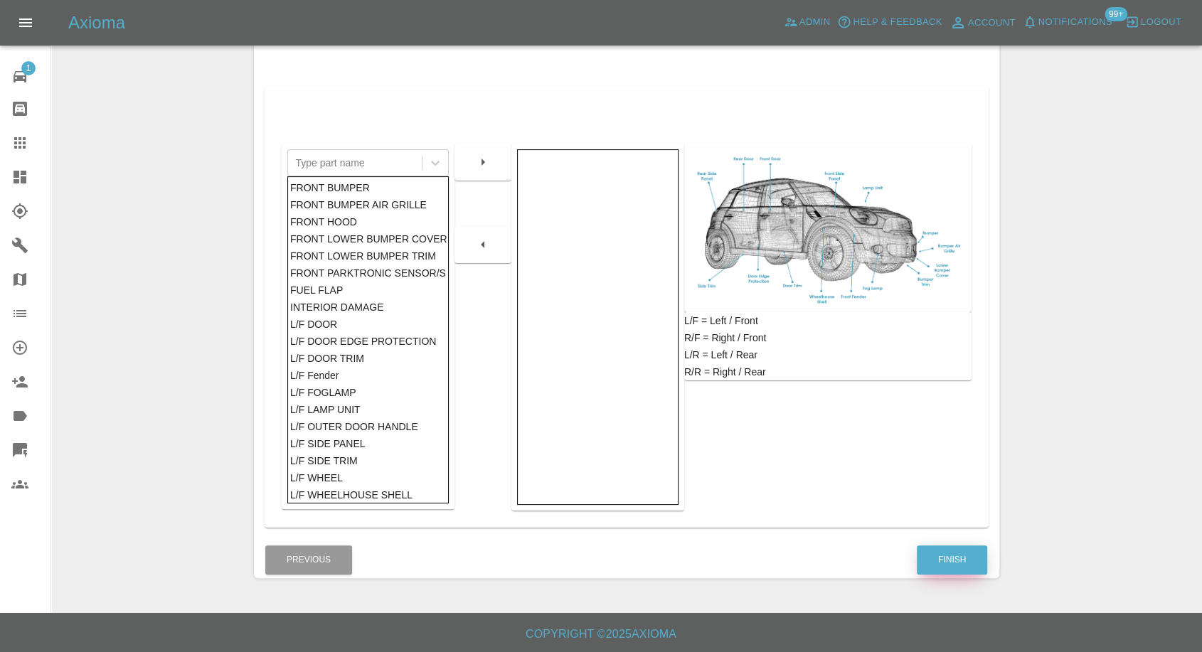
click at [944, 570] on button "Finish" at bounding box center [952, 559] width 70 height 29
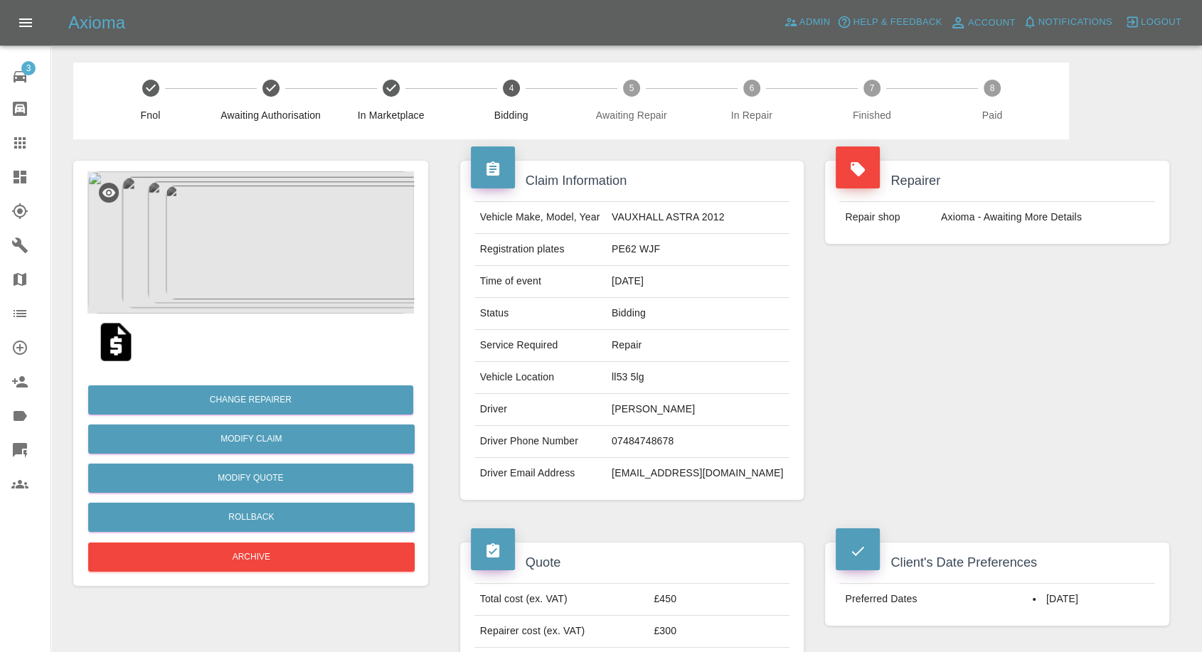
click at [661, 439] on td "07484748678" at bounding box center [697, 442] width 183 height 32
copy td "07484748678"
click at [673, 530] on div "Quote Total cost (ex. VAT) £450 Repairer cost (ex. VAT) £300 Quoted by George C…" at bounding box center [632, 616] width 366 height 190
drag, startPoint x: 650, startPoint y: 399, endPoint x: 646, endPoint y: 407, distance: 8.9
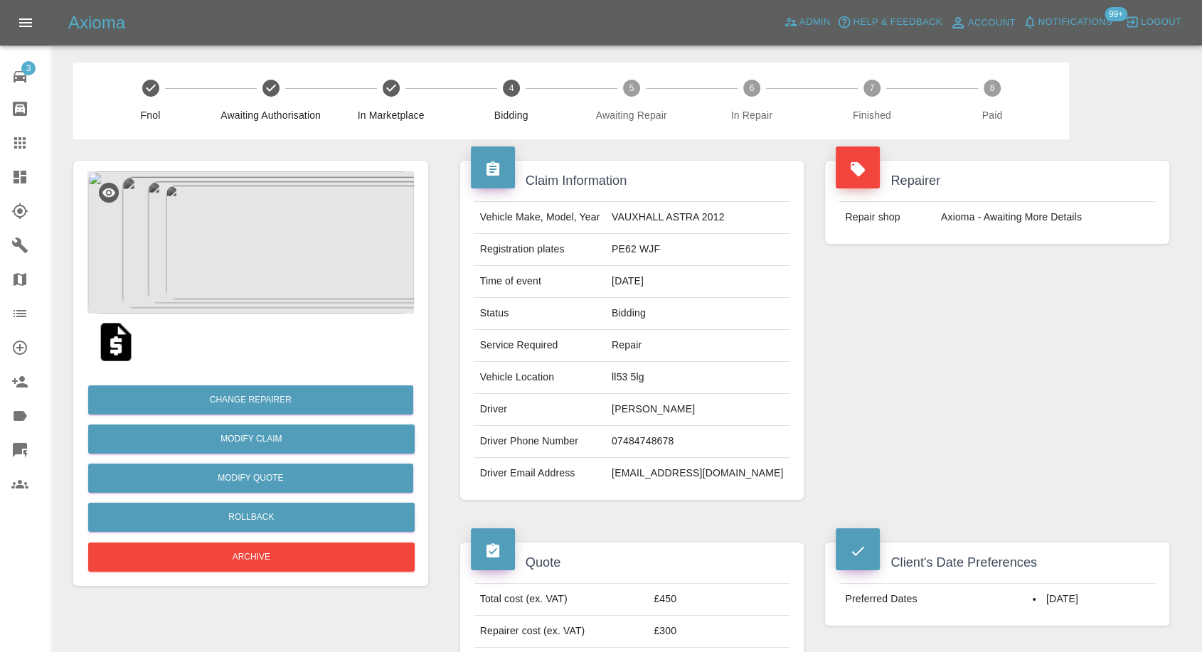
click at [649, 398] on td "leon jones" at bounding box center [697, 410] width 183 height 32
click at [646, 407] on td "leon jones" at bounding box center [697, 410] width 183 height 32
copy td "leon jones"
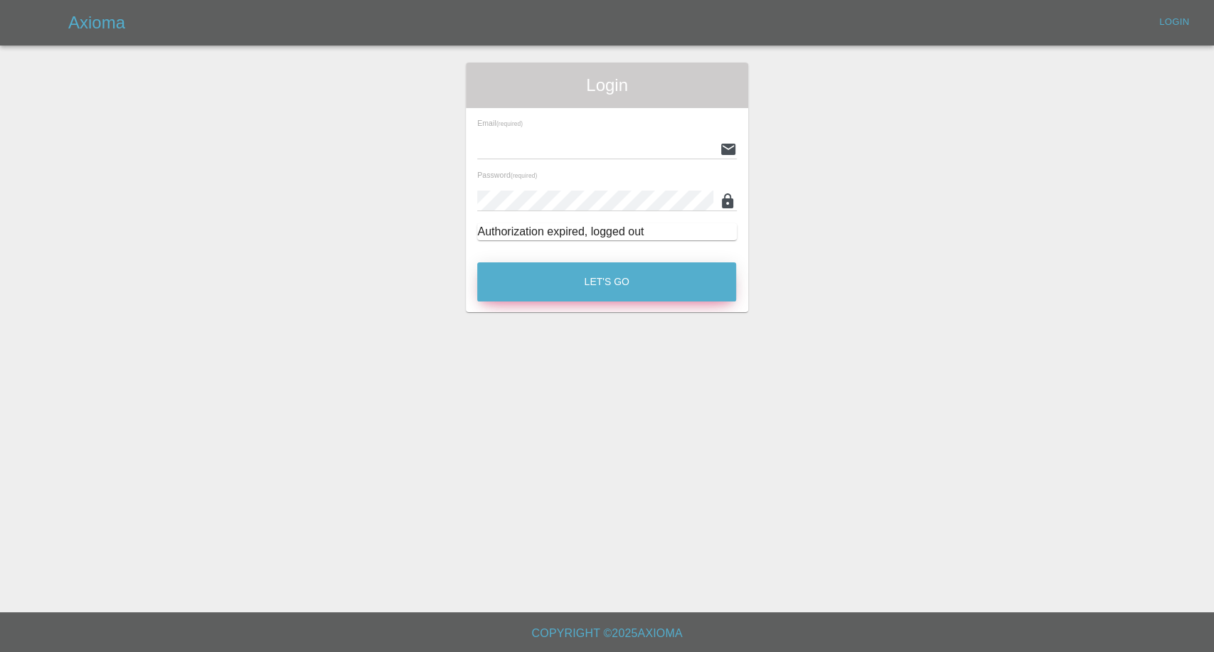
type input "[EMAIL_ADDRESS][DOMAIN_NAME]"
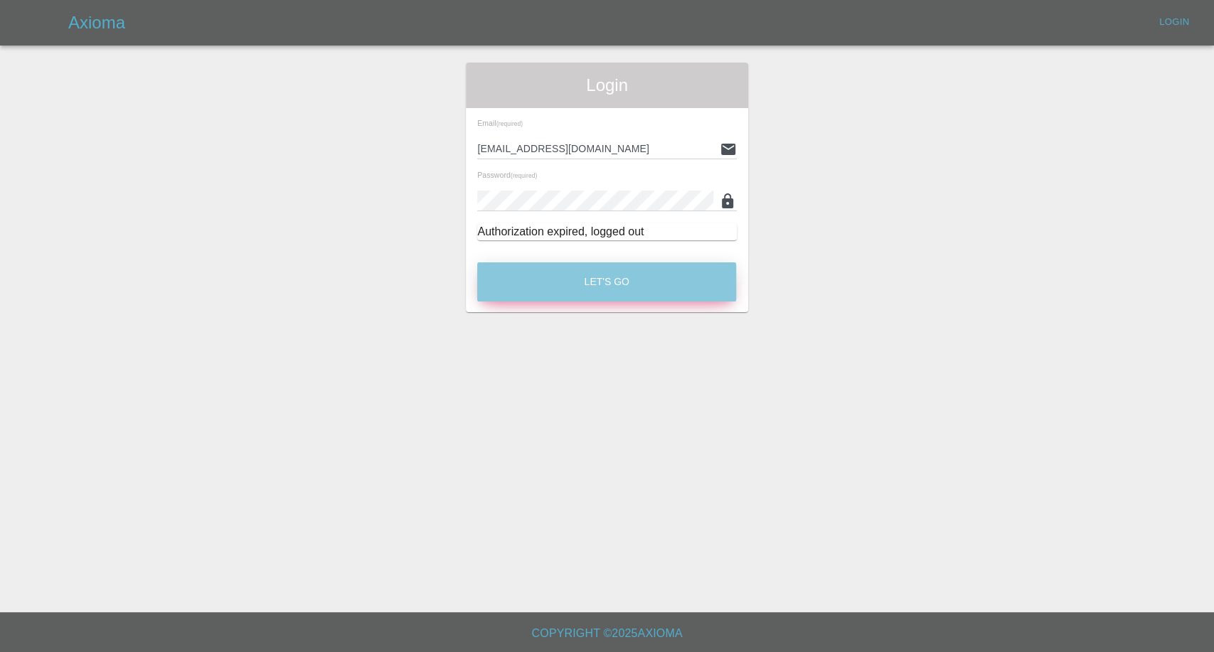
click at [659, 288] on button "Let's Go" at bounding box center [606, 281] width 259 height 39
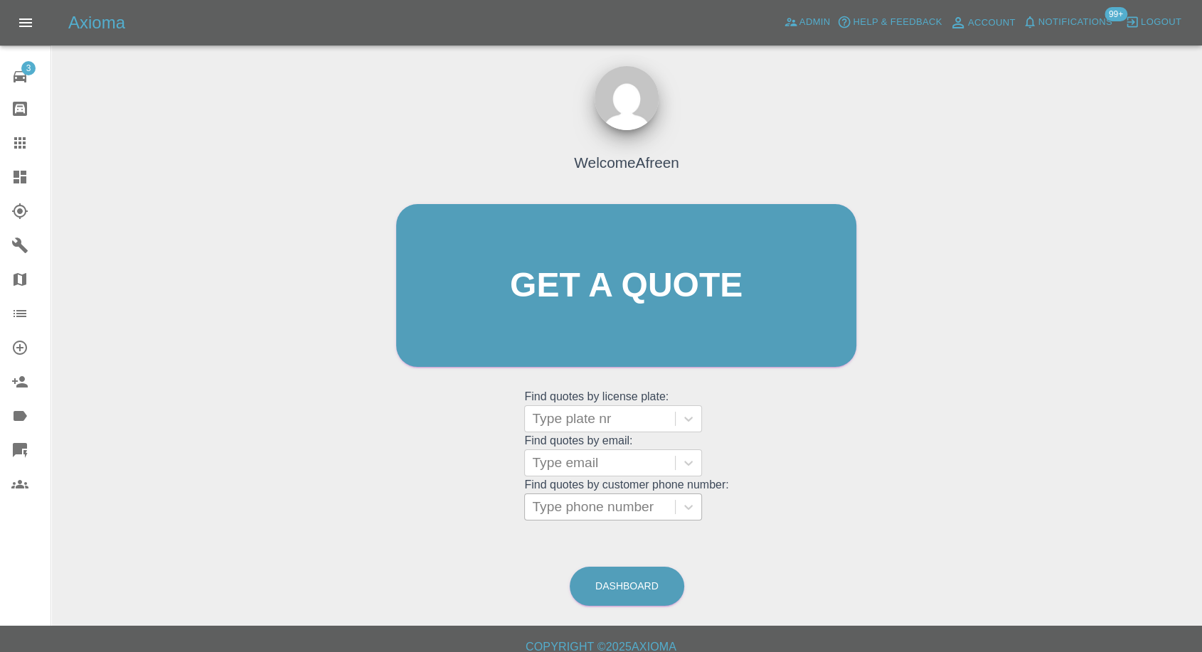
click at [604, 512] on div at bounding box center [600, 507] width 136 height 20
paste input "[PHONE_NUMBER]"
drag, startPoint x: 561, startPoint y: 511, endPoint x: 420, endPoint y: 511, distance: 141.5
click at [427, 512] on div "Welcome Afreen Get a quote Get a quote Find quotes by license plate: Type plate…" at bounding box center [626, 313] width 490 height 430
type input "07855357739"
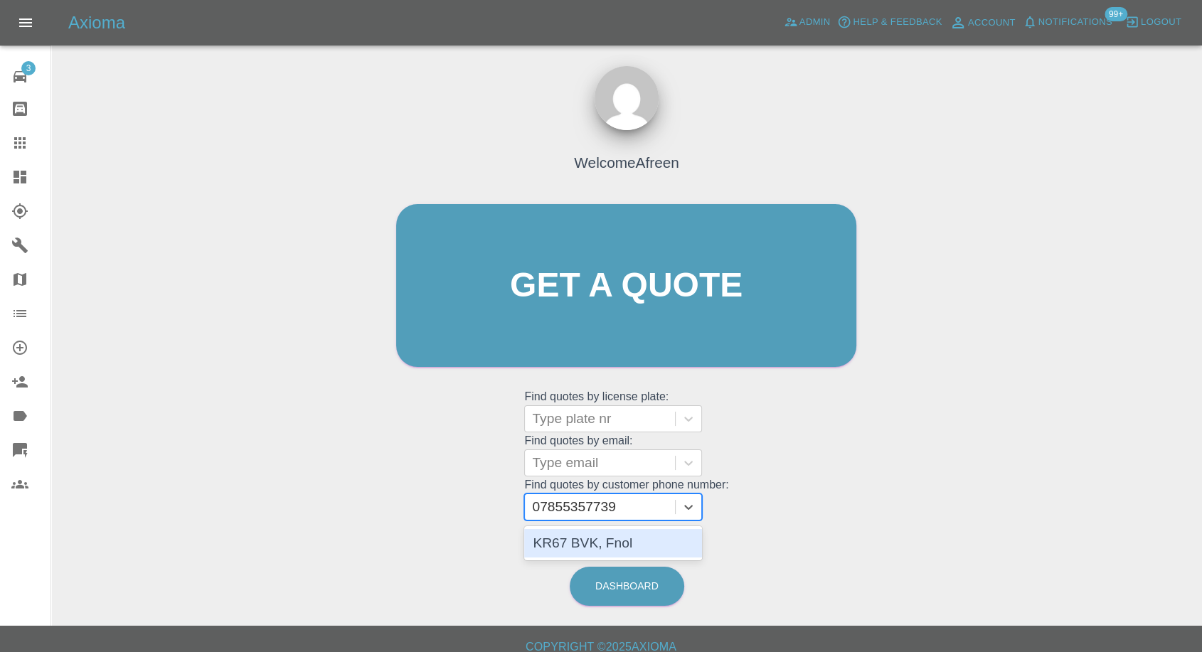
click at [593, 539] on div "KR67 BVK, Fnol" at bounding box center [613, 543] width 178 height 28
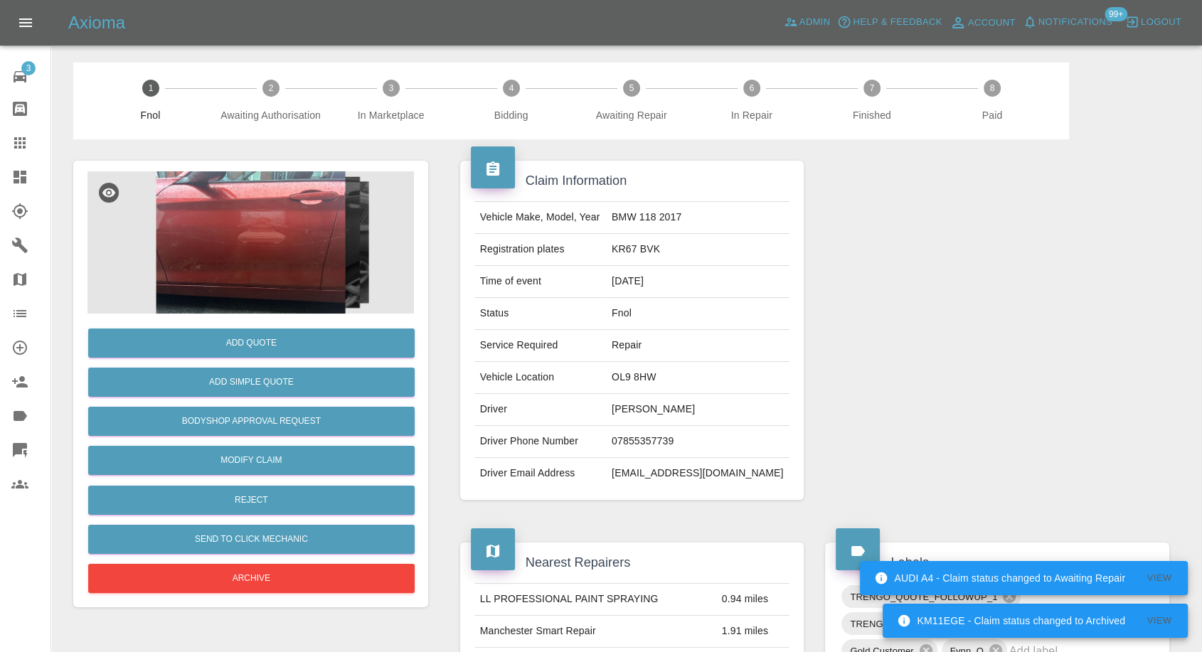
click at [257, 208] on img at bounding box center [250, 242] width 326 height 142
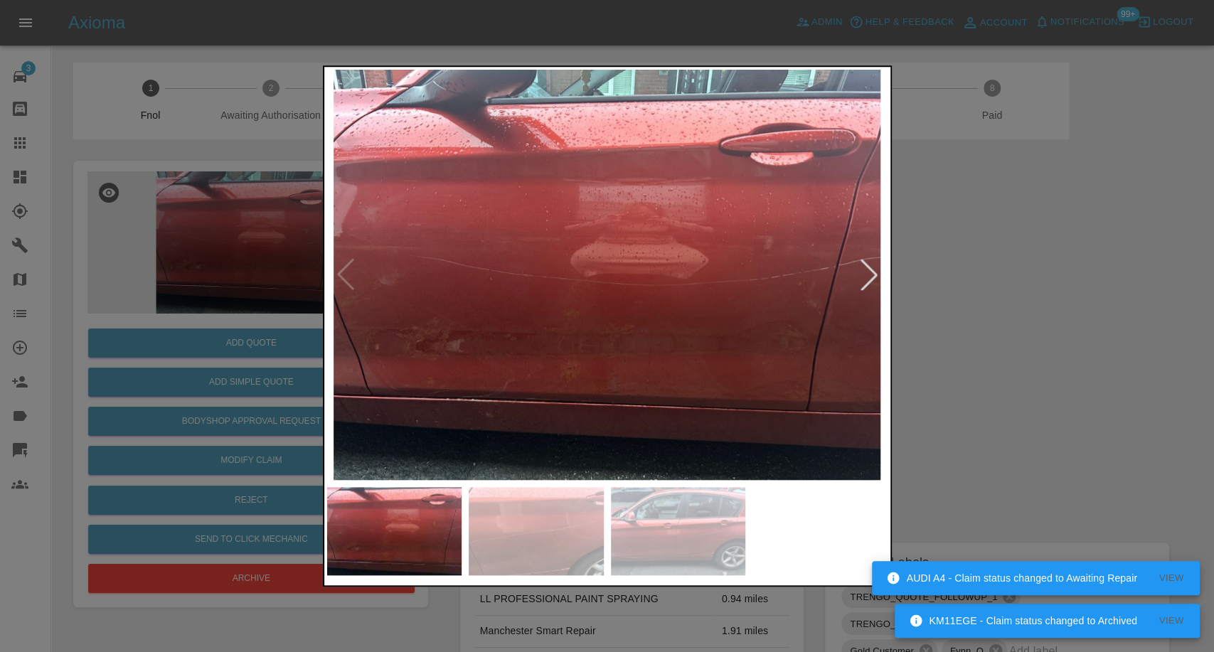
click at [543, 526] on img at bounding box center [536, 531] width 135 height 88
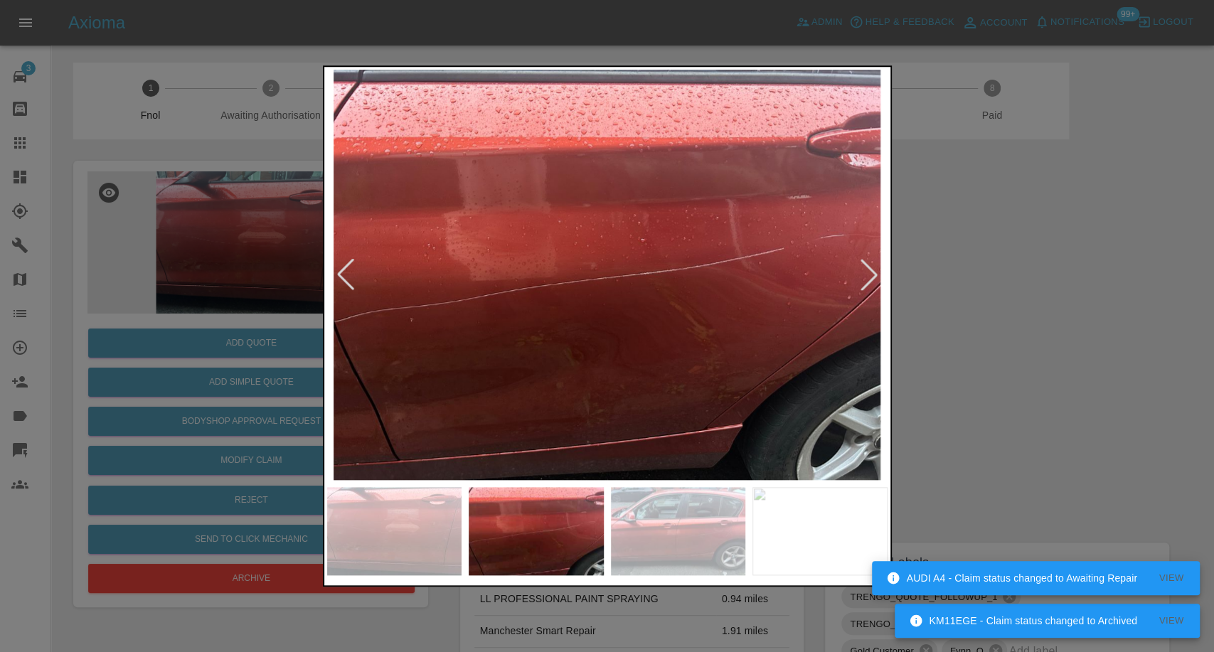
click at [714, 538] on img at bounding box center [678, 531] width 135 height 88
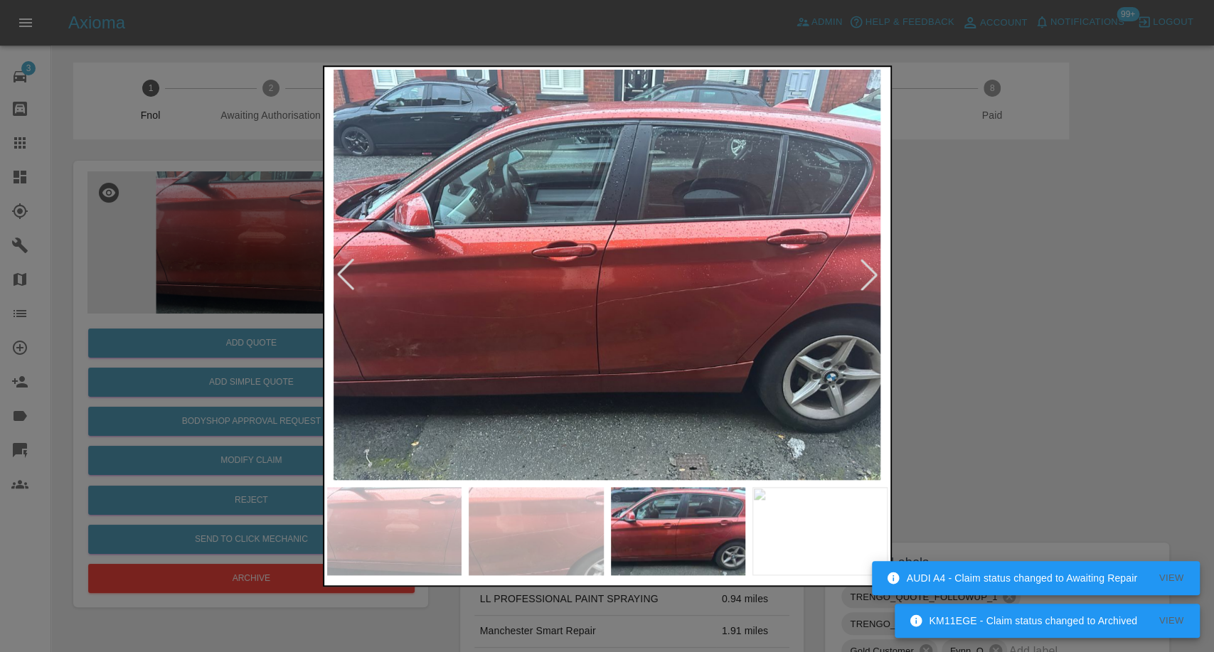
click at [794, 516] on img at bounding box center [819, 531] width 135 height 88
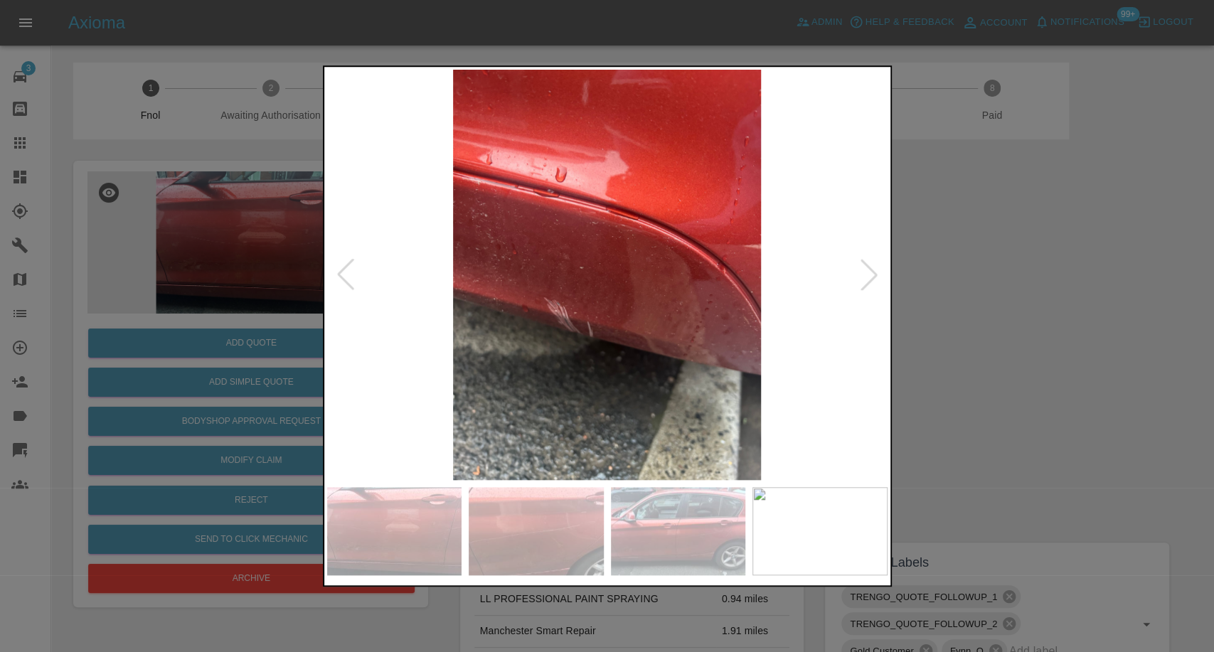
click at [1070, 346] on div at bounding box center [607, 326] width 1214 height 652
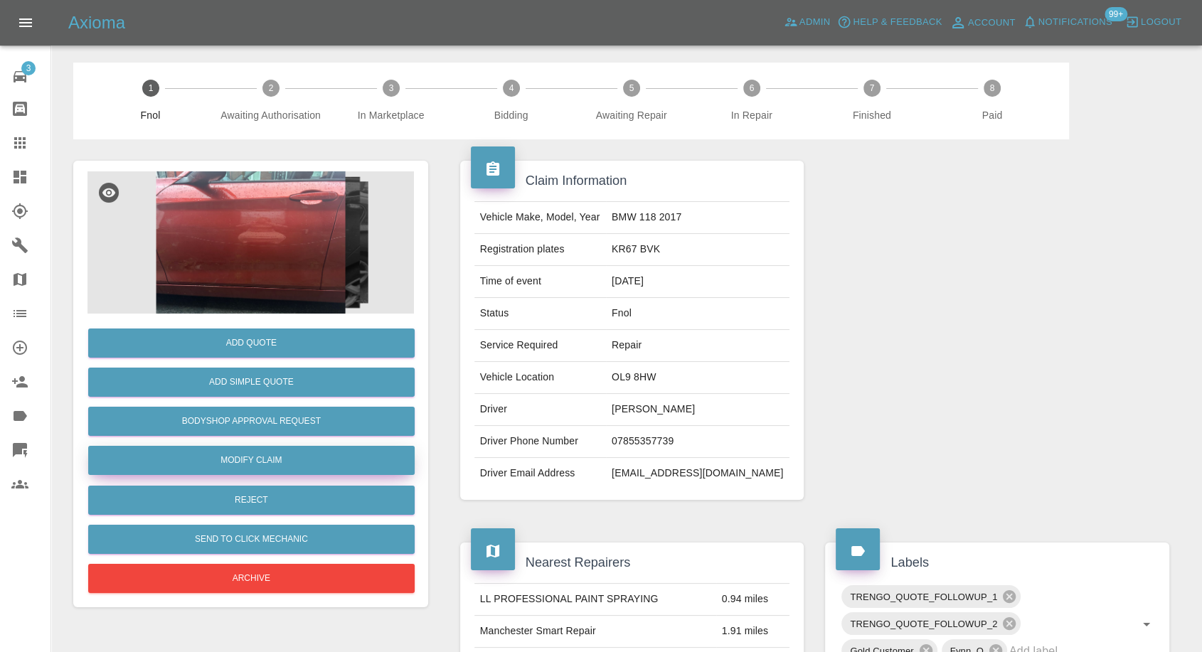
click at [267, 459] on link "Modify Claim" at bounding box center [251, 460] width 326 height 29
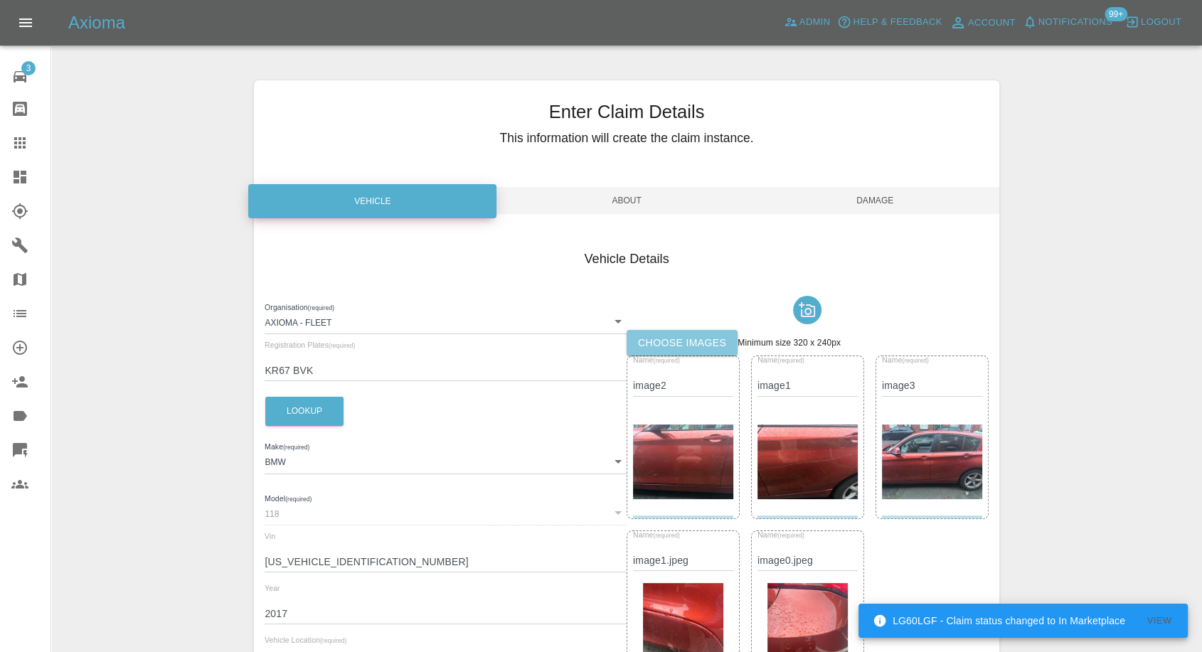
click at [683, 336] on label "Choose images" at bounding box center [681, 343] width 111 height 26
click at [0, 0] on input "Choose images" at bounding box center [0, 0] width 0 height 0
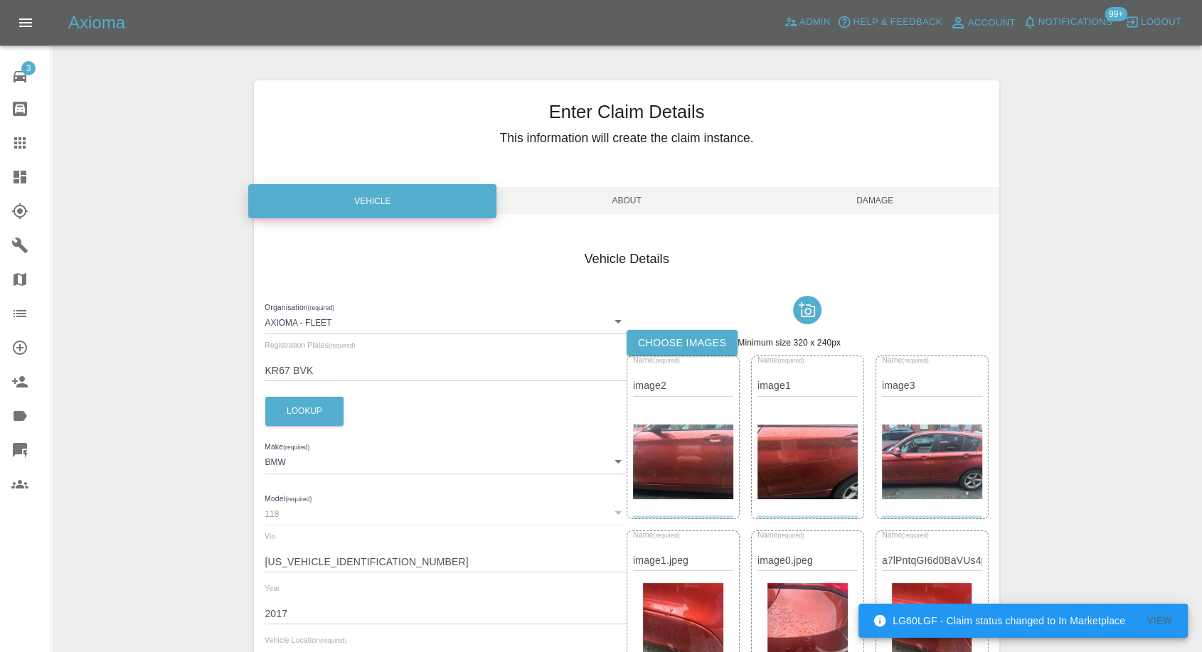
drag, startPoint x: 884, startPoint y: 183, endPoint x: 869, endPoint y: 206, distance: 27.2
click at [883, 186] on div "Enter Claim Details This information will create the claim instance. Vehicle Ab…" at bounding box center [626, 587] width 745 height 1015
click at [868, 208] on span "Damage" at bounding box center [875, 200] width 248 height 27
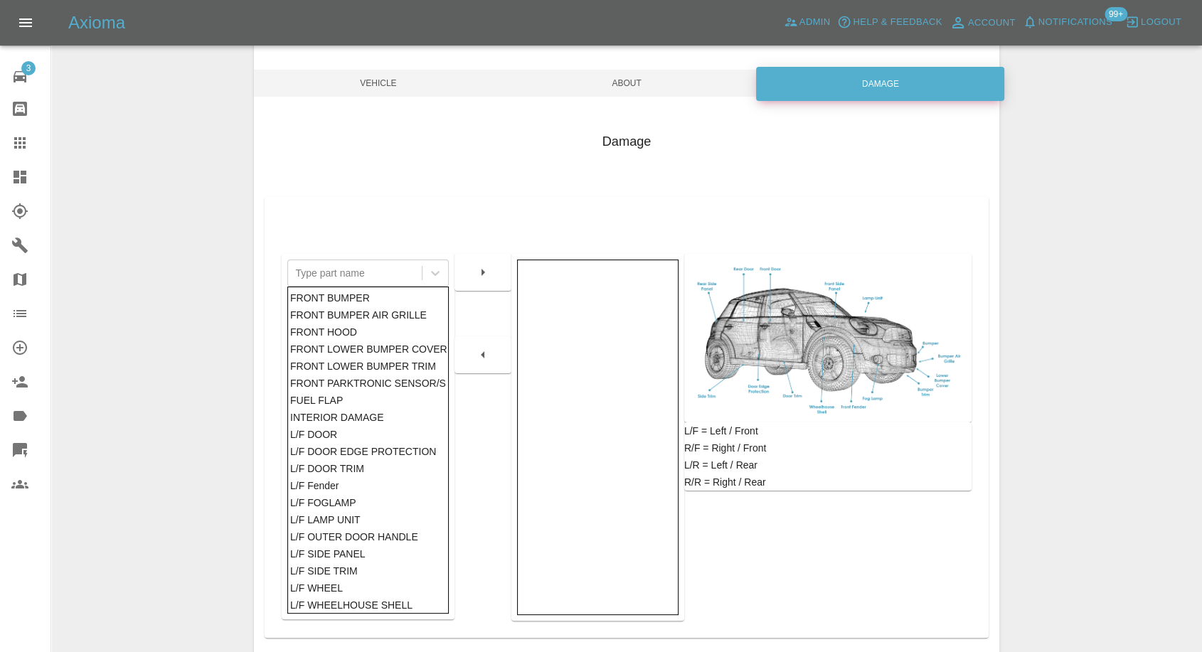
scroll to position [228, 0]
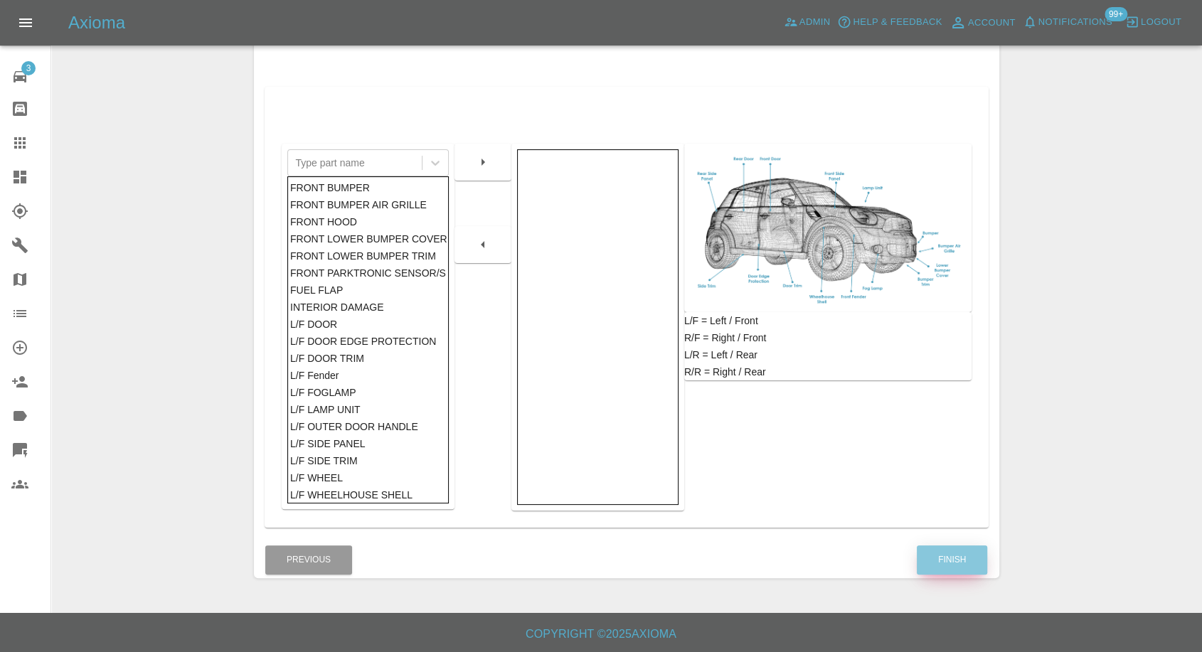
click at [942, 557] on button "Finish" at bounding box center [952, 559] width 70 height 29
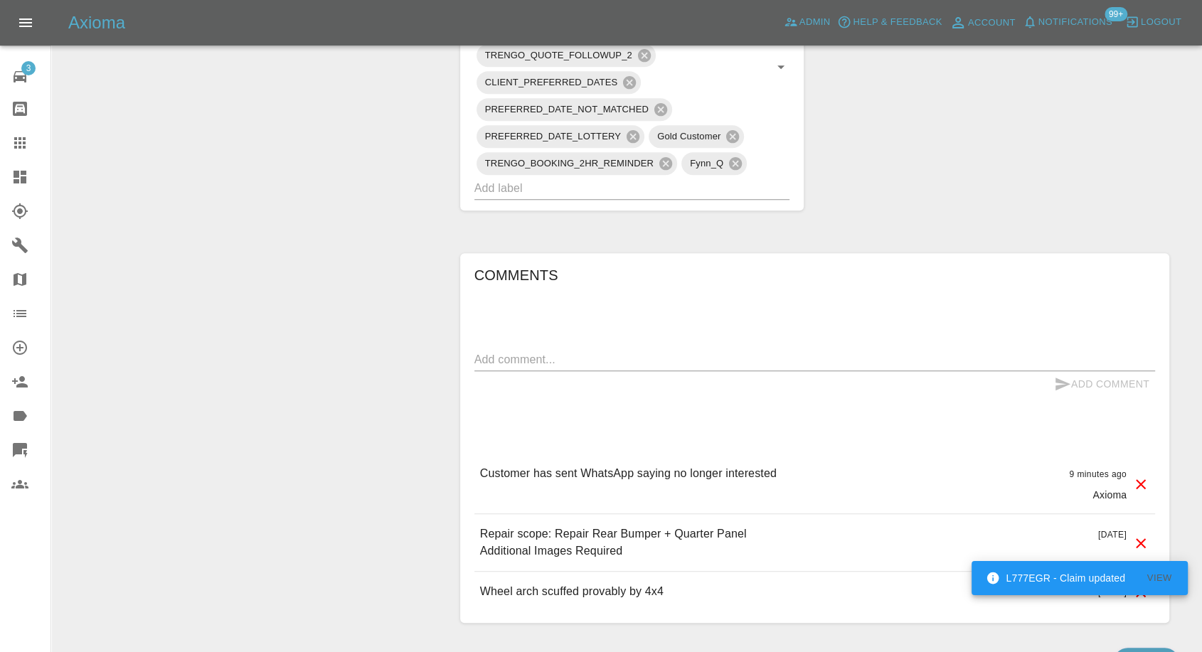
scroll to position [947, 0]
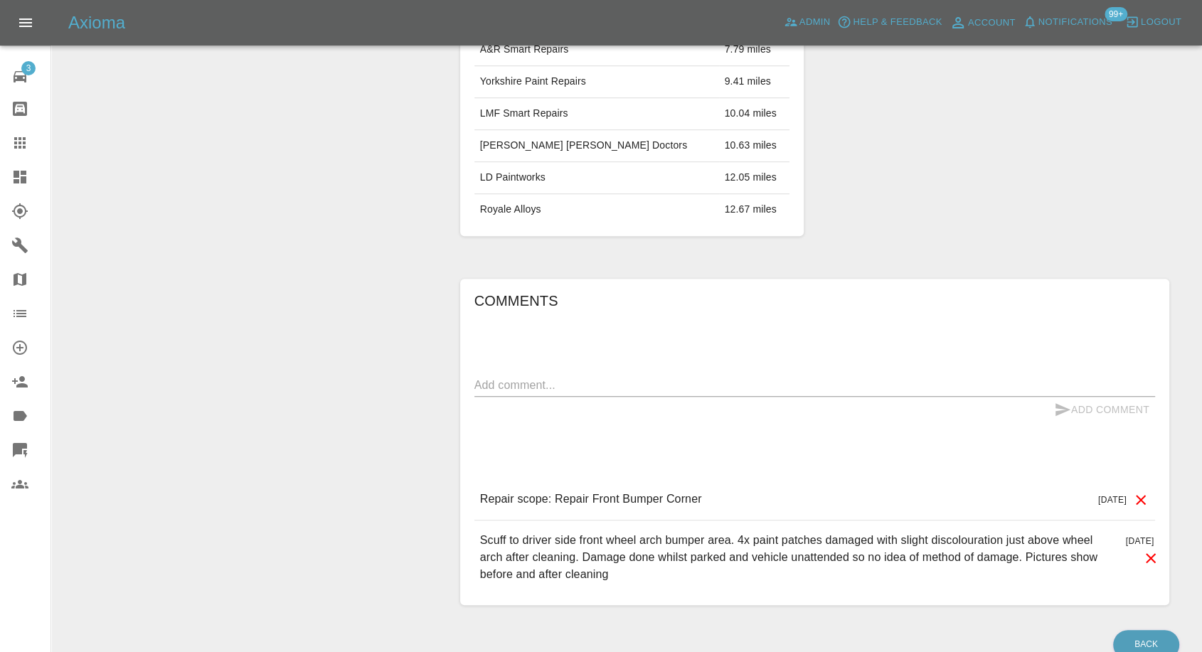
scroll to position [949, 0]
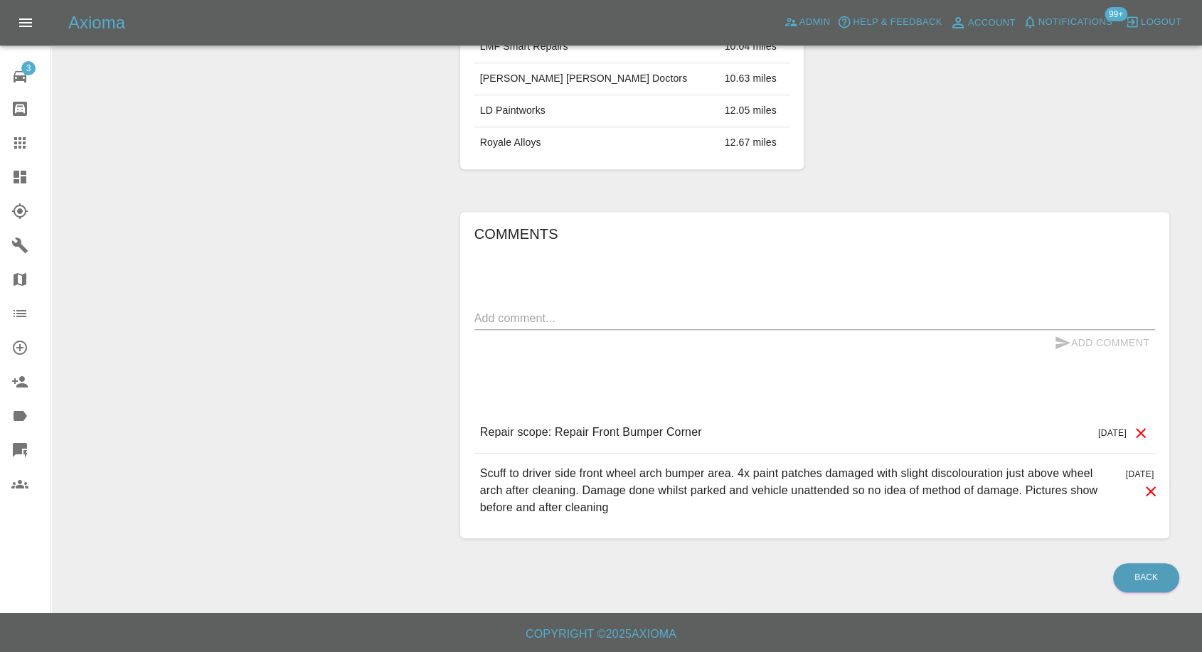
click at [664, 314] on textarea at bounding box center [814, 318] width 681 height 16
paste textarea "I'm having to go through my insurance as it's a lease car."
type textarea "I'm having to go through my insurance as it's a lease car."
click at [1061, 340] on icon "submit" at bounding box center [1062, 342] width 15 height 13
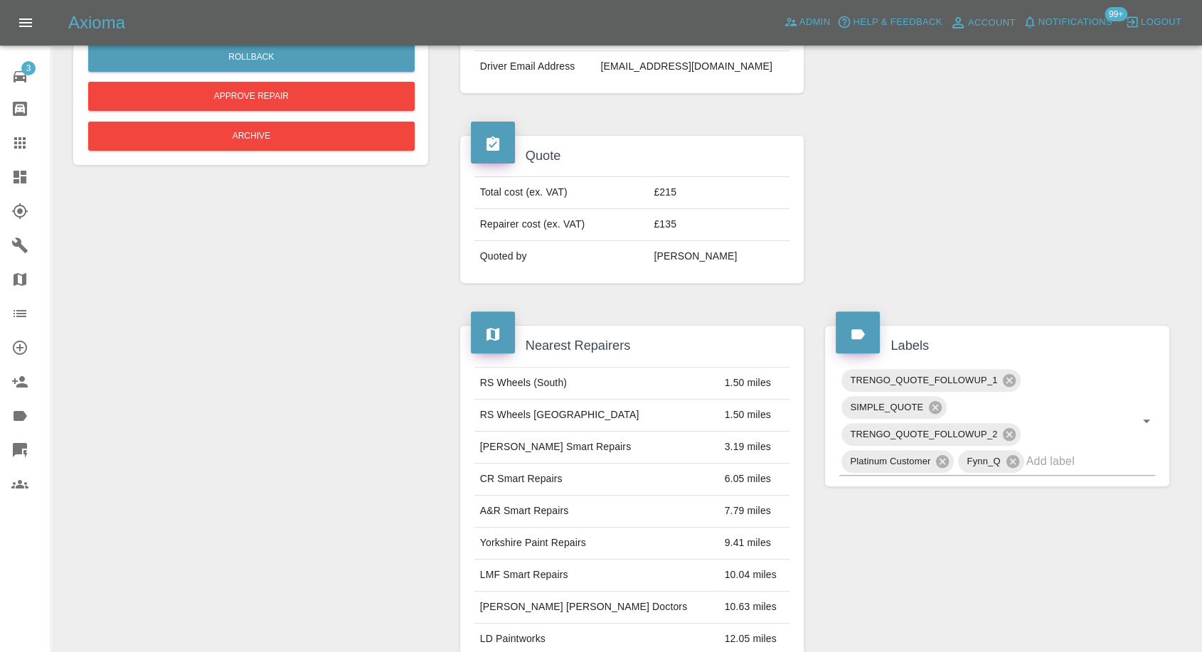
scroll to position [317, 0]
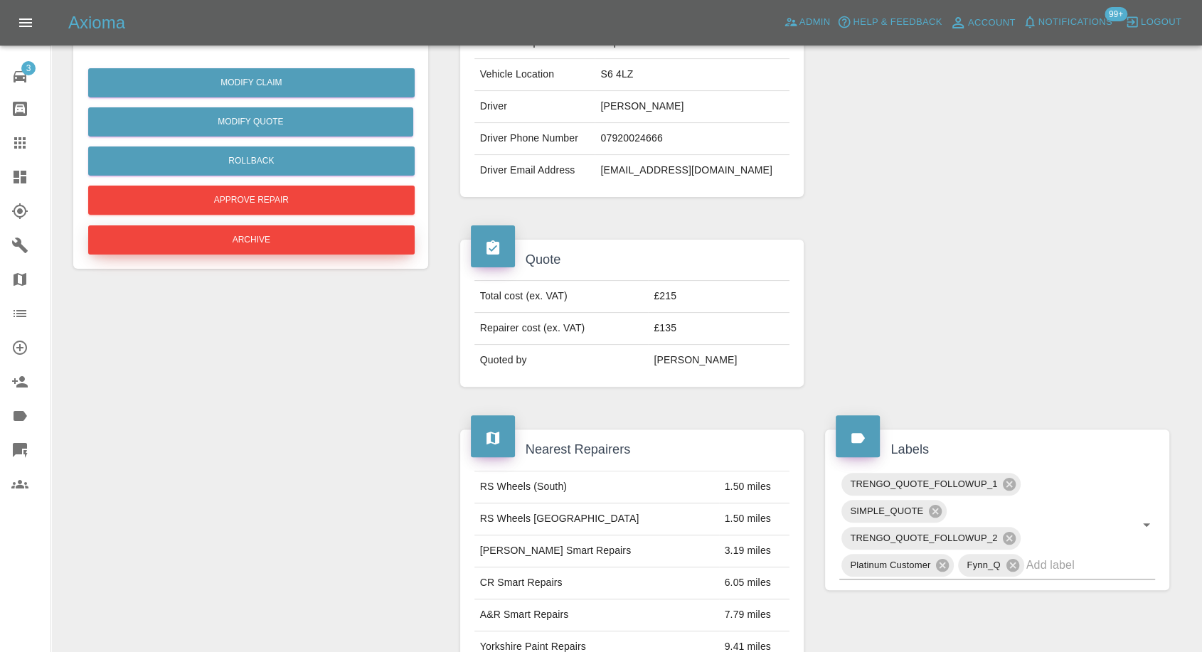
click at [284, 250] on button "Archive" at bounding box center [251, 239] width 326 height 29
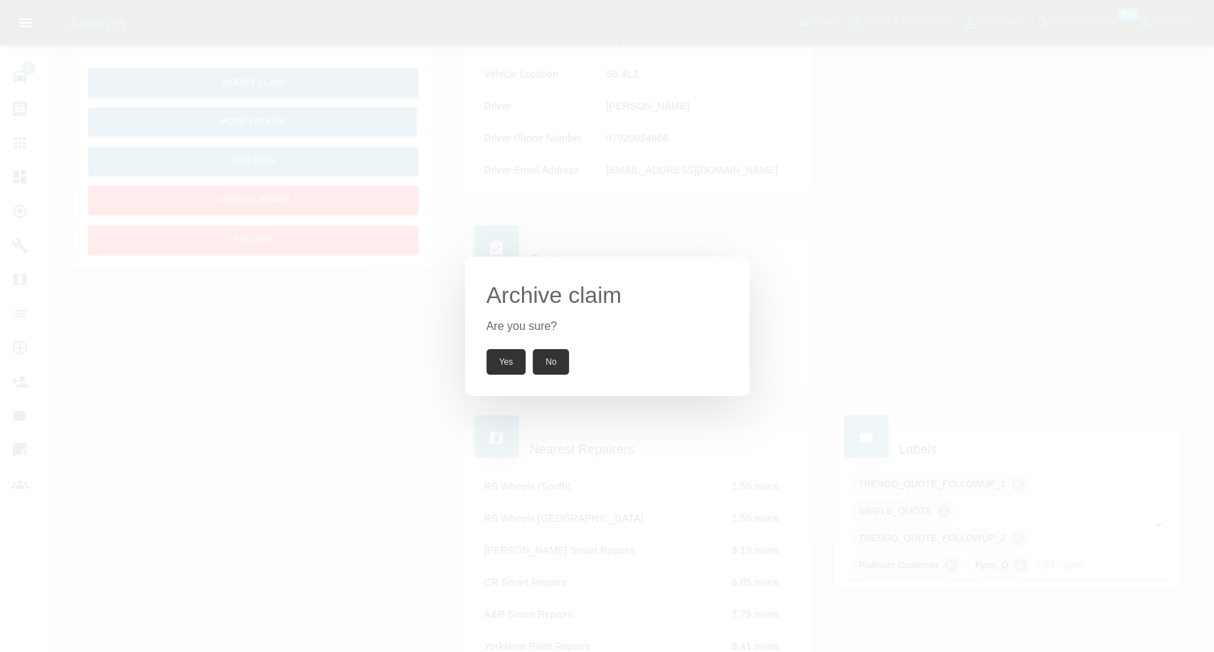
click at [497, 363] on button "Yes" at bounding box center [506, 362] width 40 height 26
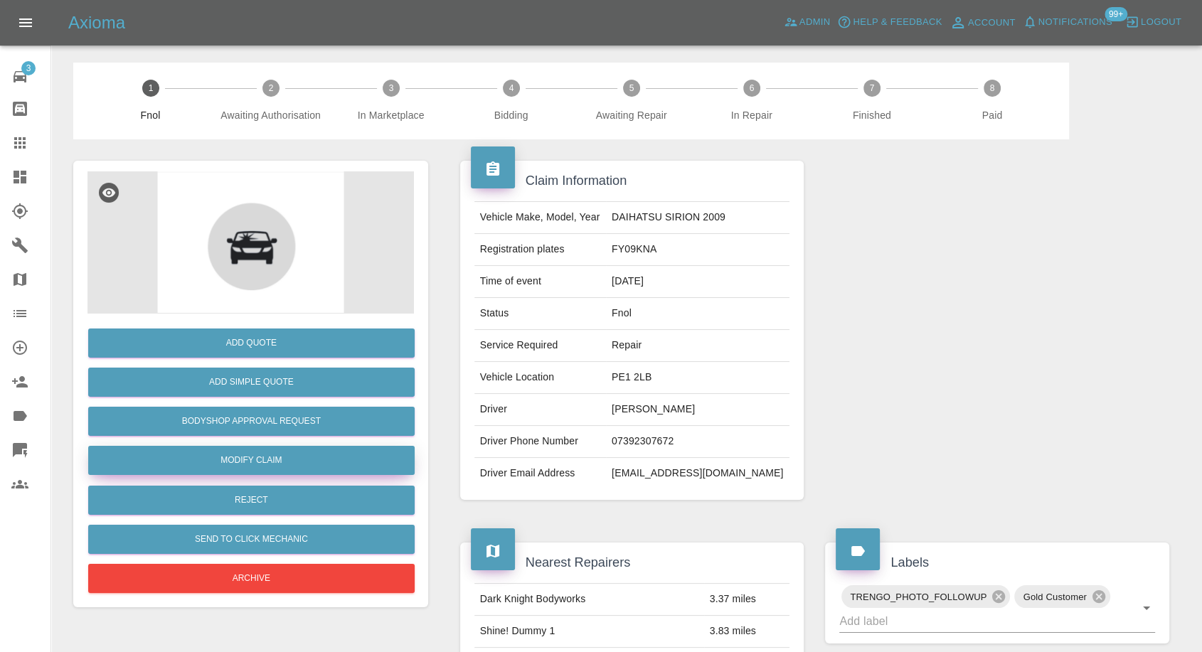
click at [267, 459] on link "Modify Claim" at bounding box center [251, 460] width 326 height 29
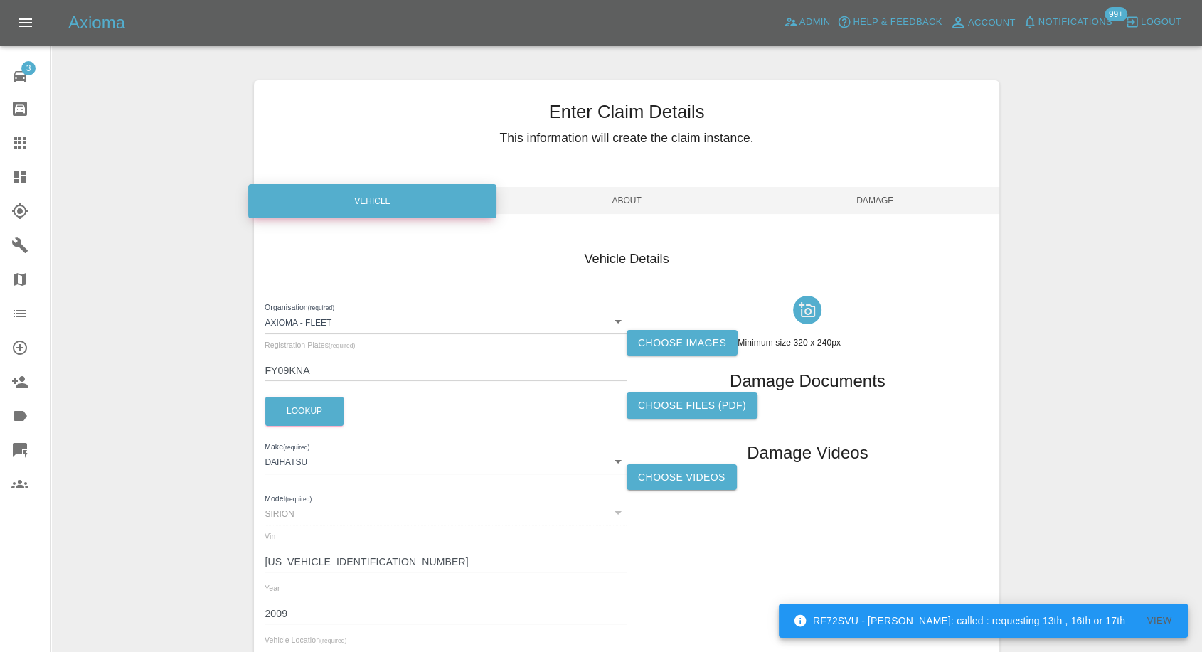
click at [689, 481] on label "Choose Videos" at bounding box center [681, 477] width 110 height 26
click at [0, 0] on input "Choose Videos" at bounding box center [0, 0] width 0 height 0
click at [870, 196] on span "Damage" at bounding box center [875, 200] width 248 height 27
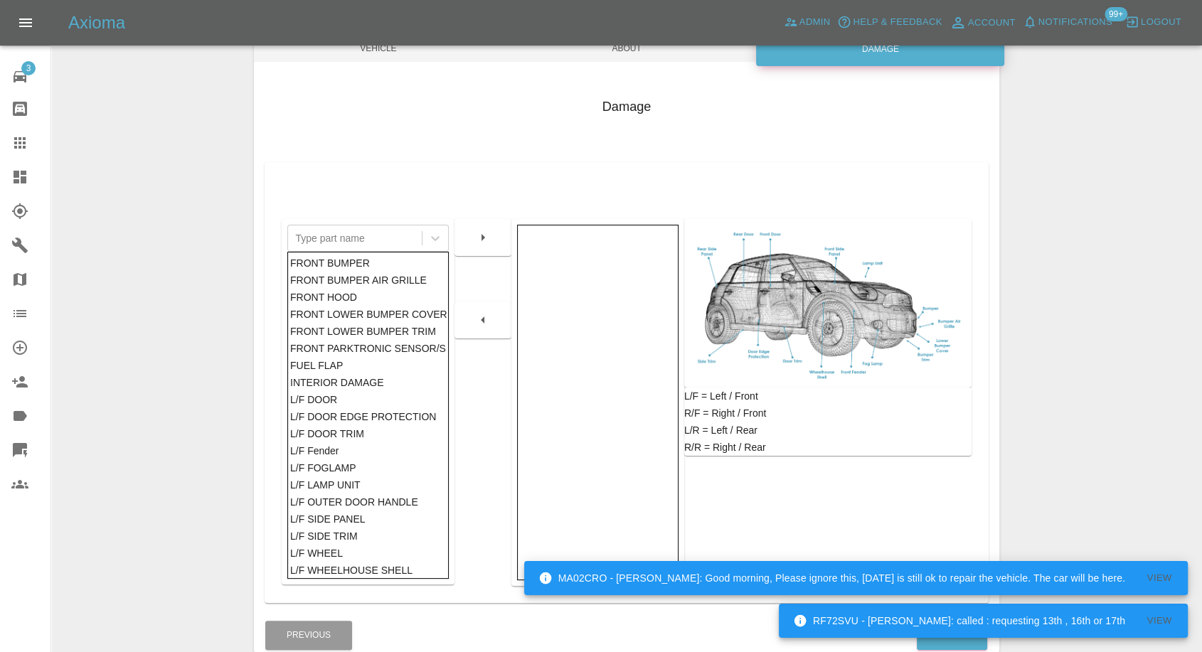
scroll to position [228, 0]
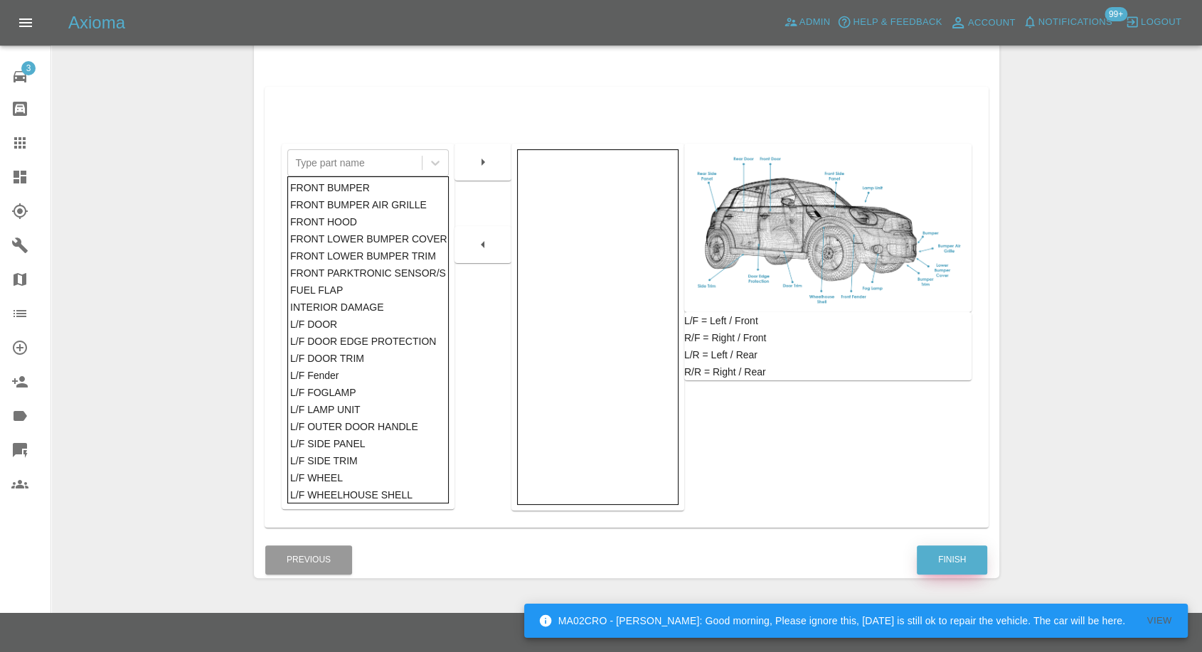
click at [976, 565] on button "Finish" at bounding box center [952, 559] width 70 height 29
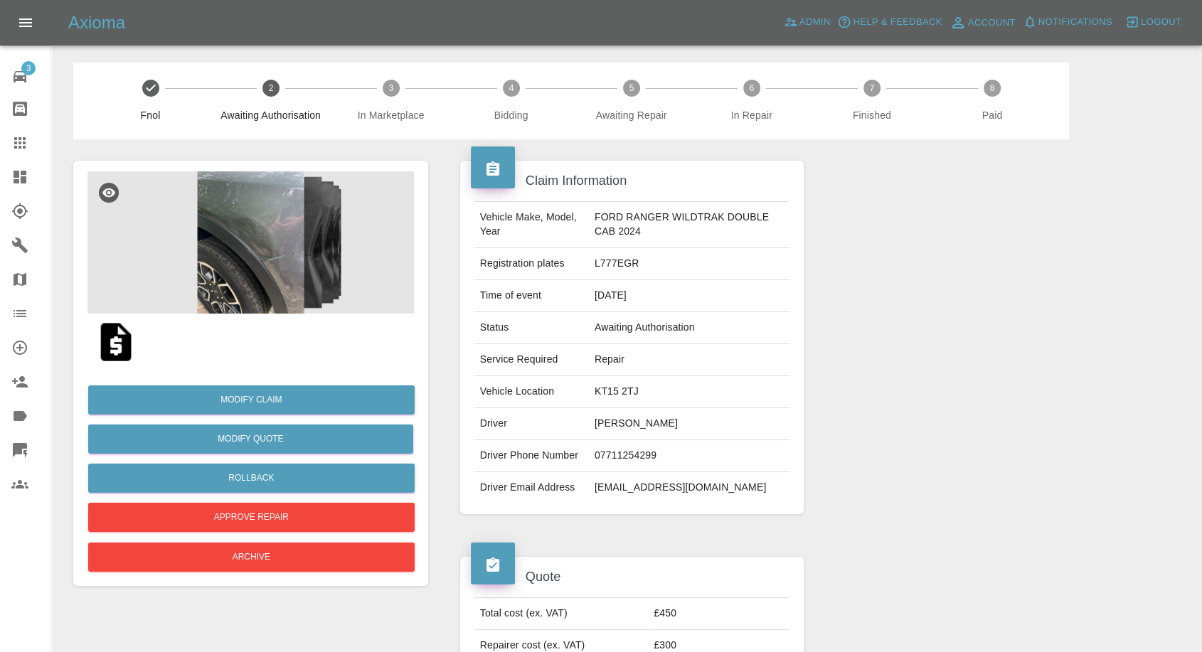
click at [127, 336] on img at bounding box center [116, 342] width 46 height 46
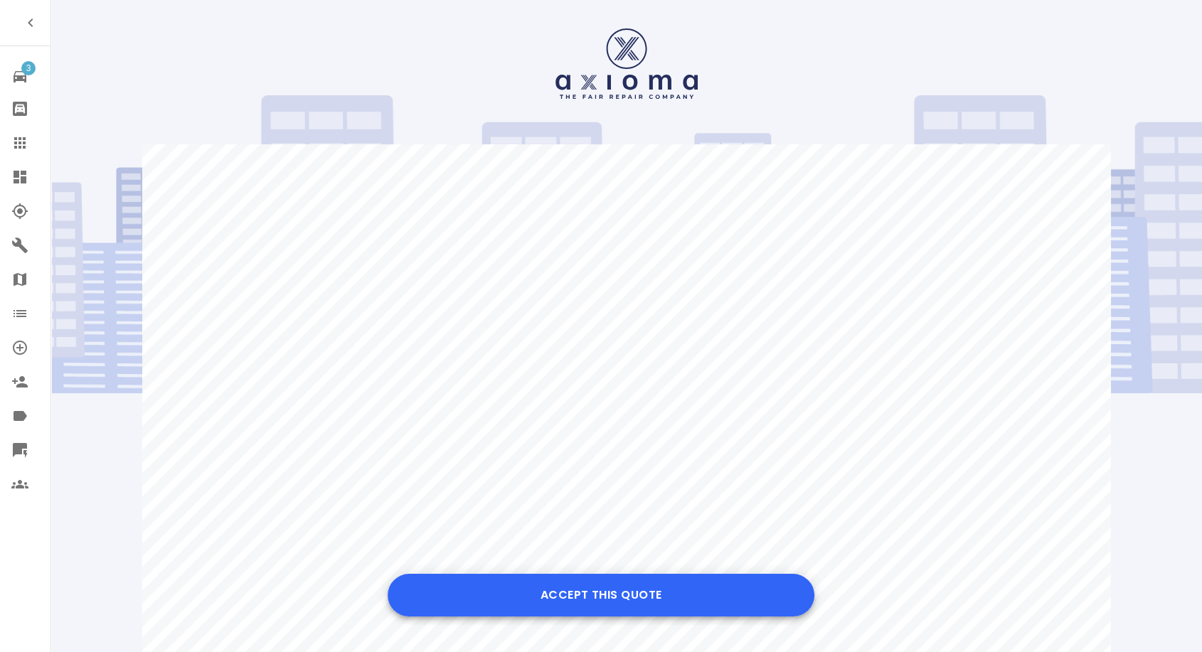
click at [637, 593] on button "Accept this Quote" at bounding box center [601, 595] width 427 height 43
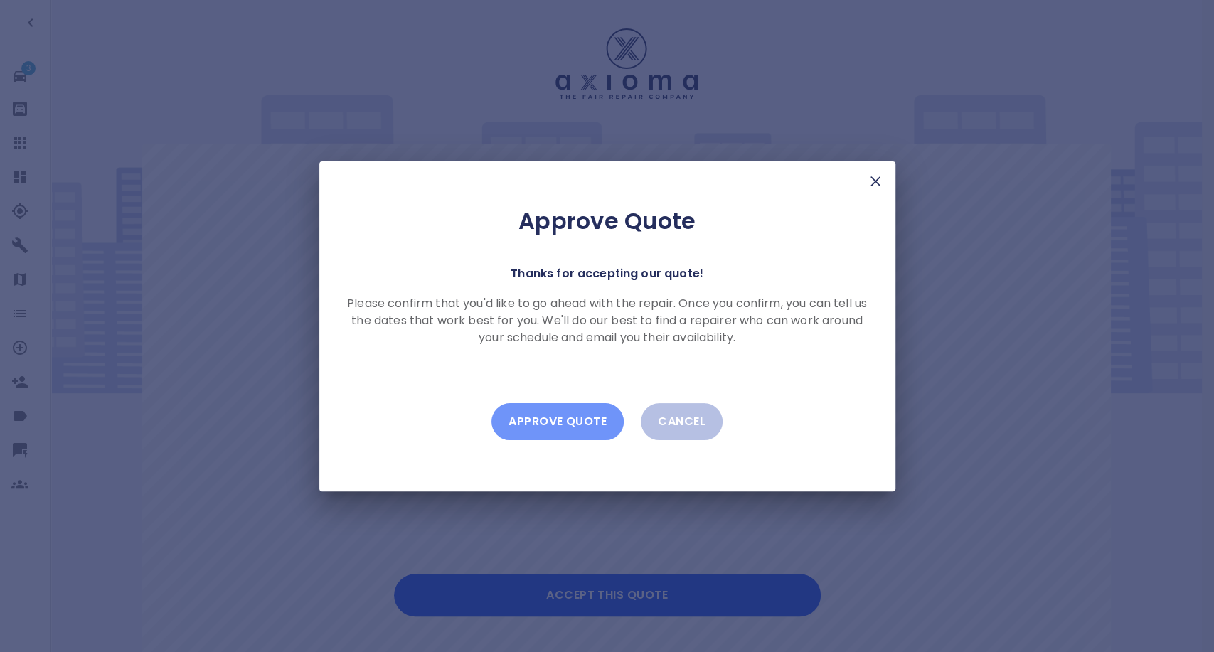
click at [577, 417] on button "Approve Quote" at bounding box center [557, 421] width 132 height 37
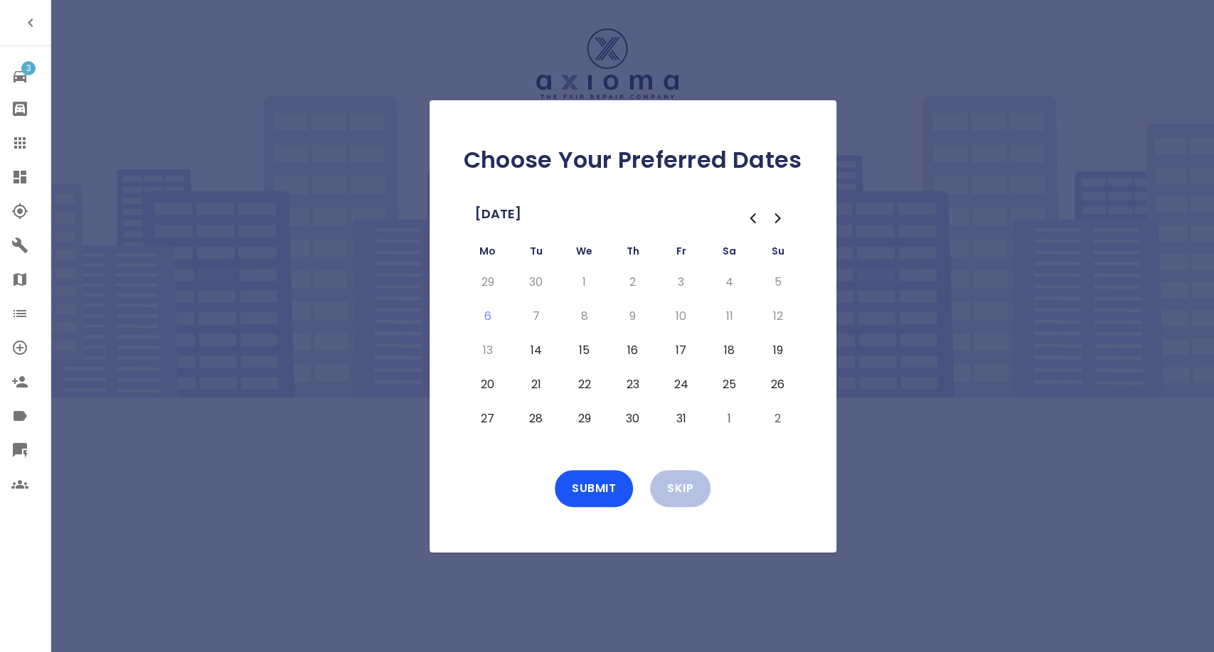
click at [542, 354] on button "14" at bounding box center [536, 350] width 26 height 23
click at [582, 354] on button "15" at bounding box center [585, 350] width 26 height 23
click at [626, 347] on button "16" at bounding box center [633, 350] width 26 height 23
click at [592, 506] on button "Submit" at bounding box center [594, 488] width 78 height 37
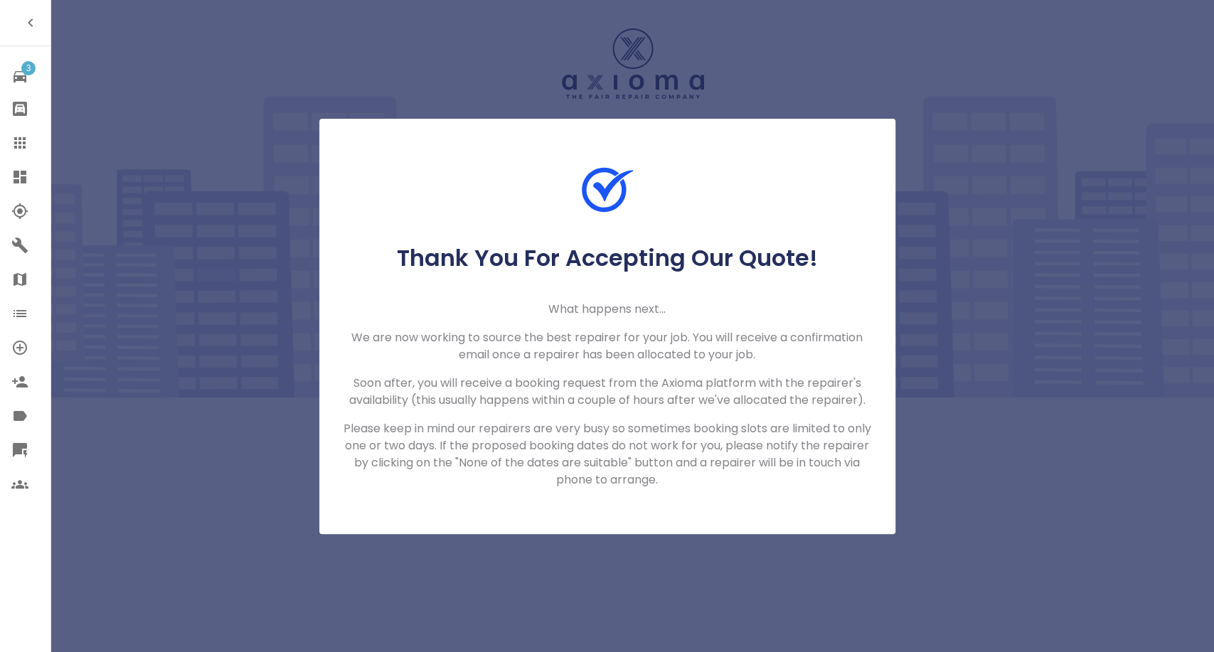
click at [6, 144] on link "Claims" at bounding box center [25, 143] width 50 height 34
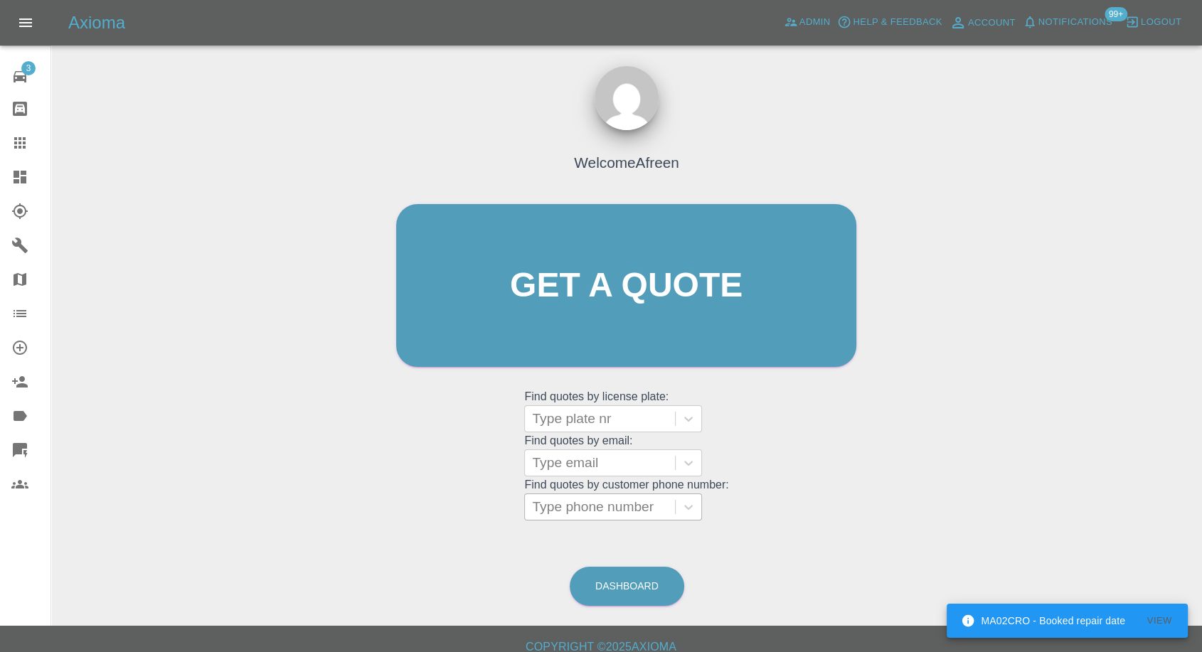
drag, startPoint x: 616, startPoint y: 508, endPoint x: 593, endPoint y: 508, distance: 22.8
click at [616, 508] on div at bounding box center [600, 507] width 136 height 20
paste input "+447525706007"
drag, startPoint x: 560, startPoint y: 502, endPoint x: 385, endPoint y: 502, distance: 174.9
click at [385, 502] on div "Welcome Afreen Get a quote Get a quote Find quotes by license plate: Type plate…" at bounding box center [626, 313] width 490 height 430
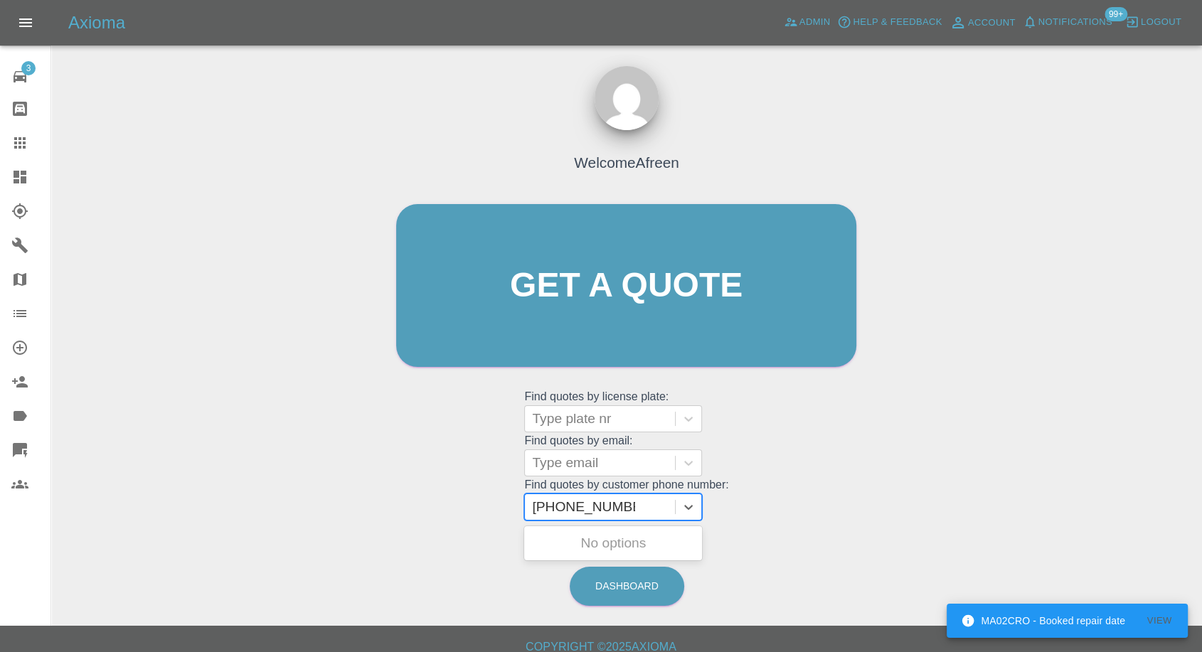
type input "07525706007"
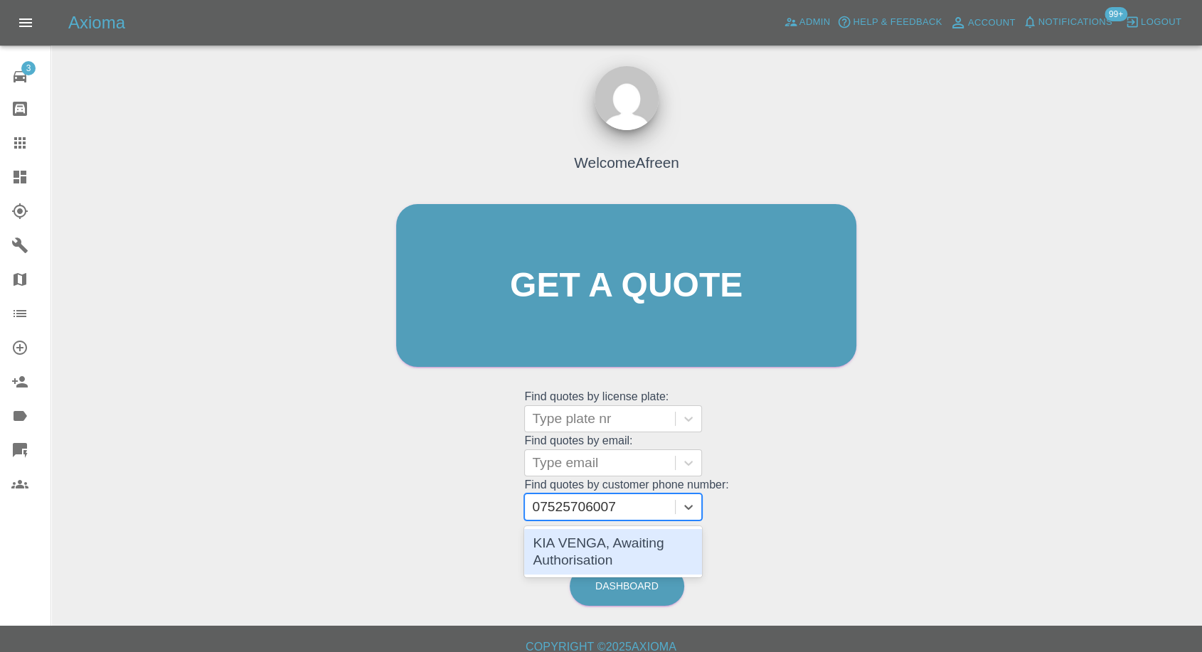
click at [637, 554] on div "KIA VENGA, Awaiting Authorisation" at bounding box center [613, 552] width 178 height 46
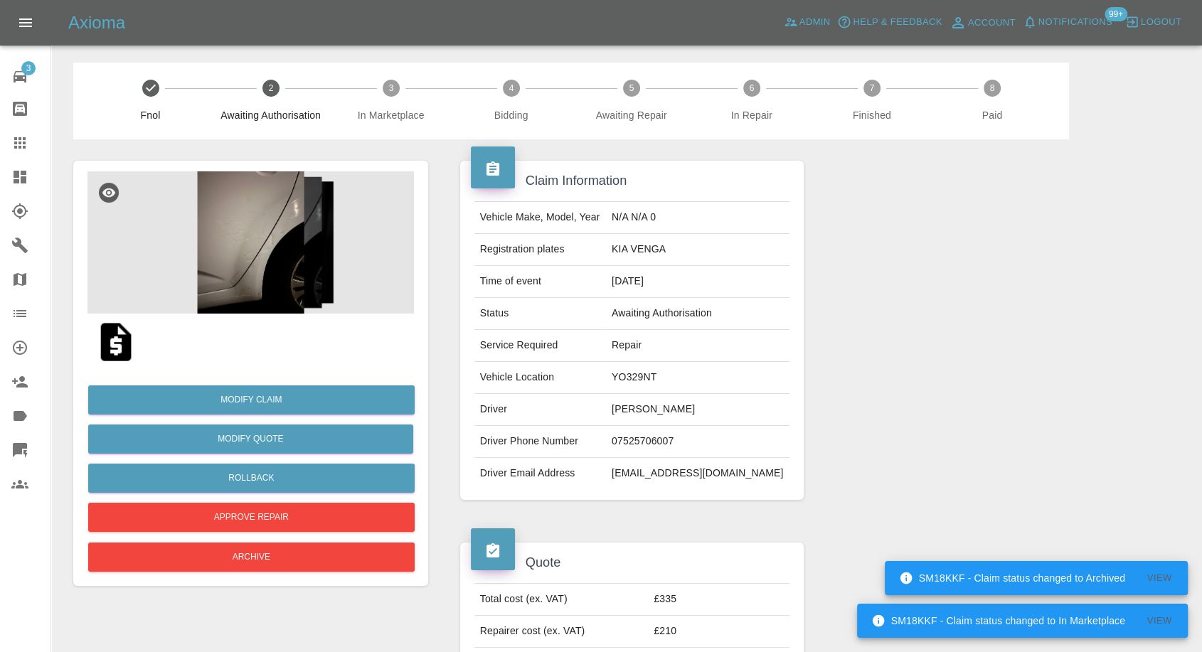
click at [267, 266] on img at bounding box center [250, 242] width 326 height 142
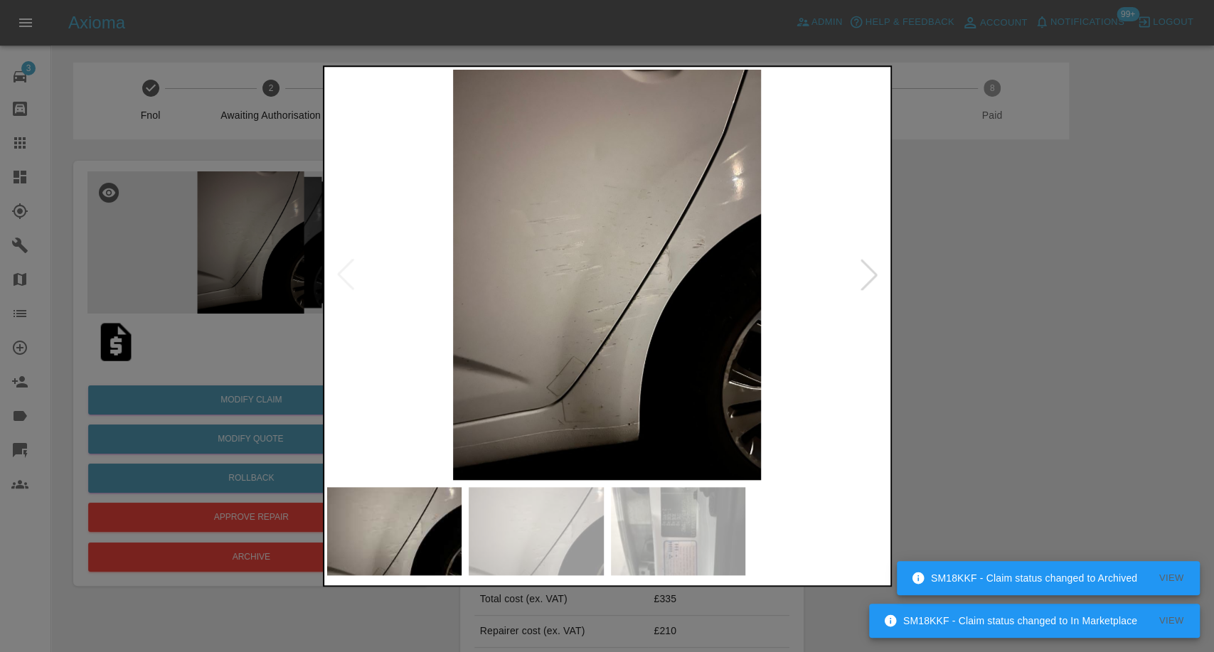
click at [546, 521] on img at bounding box center [536, 531] width 135 height 88
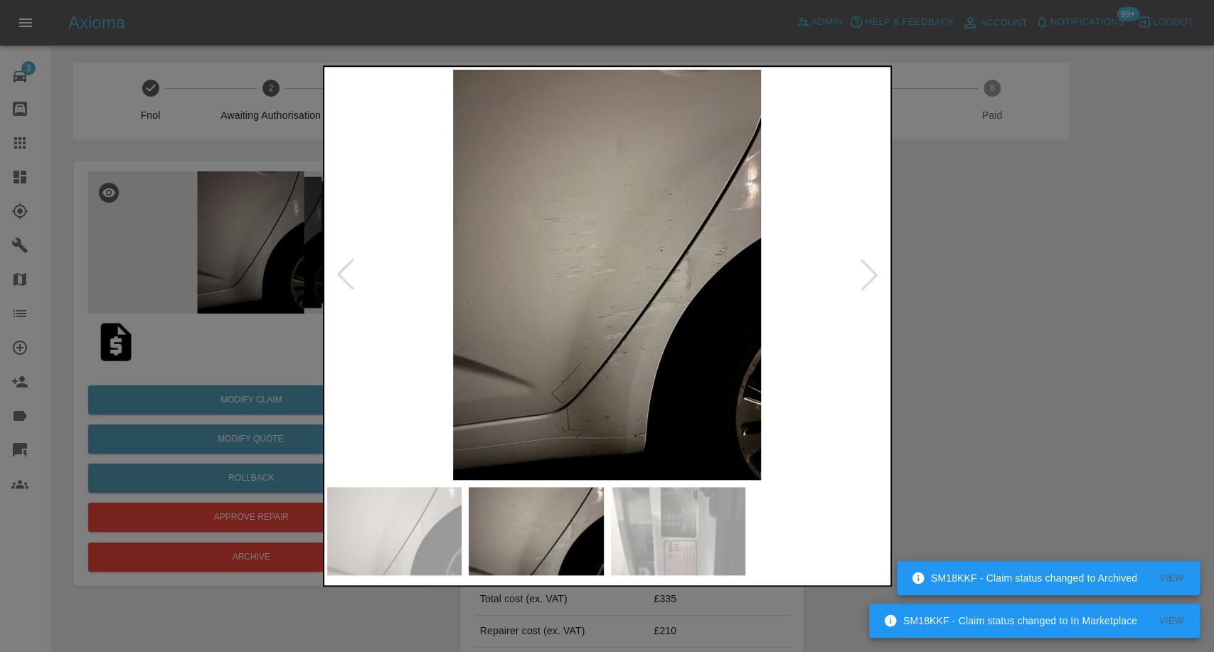
click at [641, 528] on img at bounding box center [678, 531] width 135 height 88
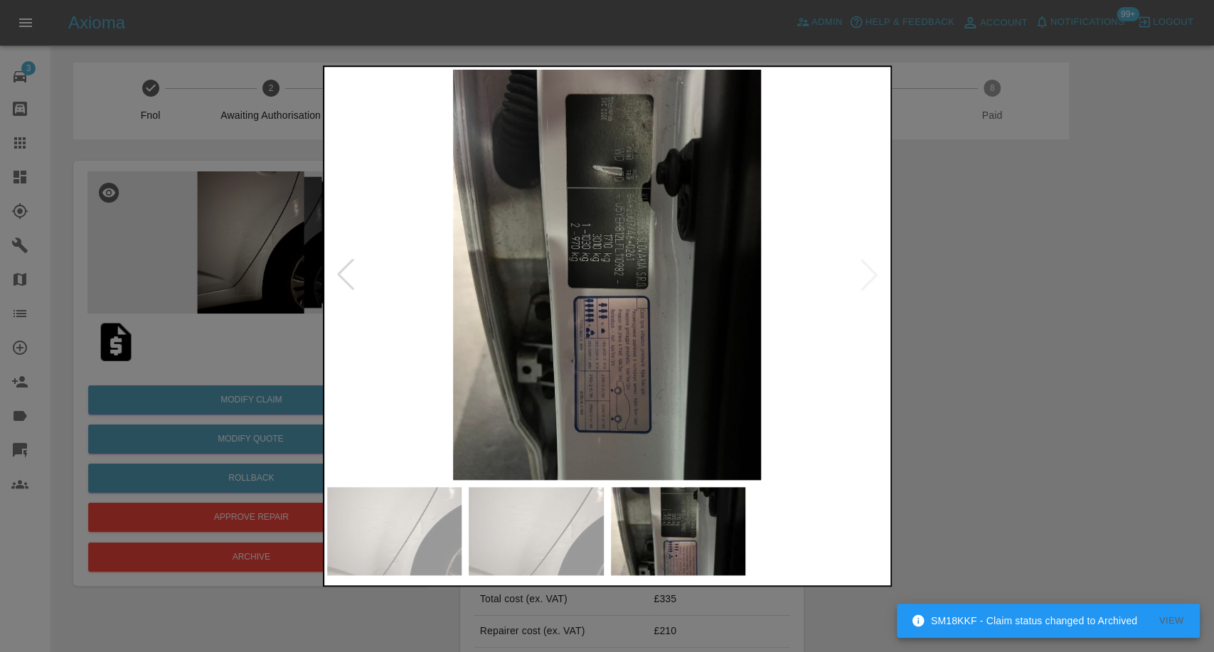
click at [869, 285] on img at bounding box center [607, 275] width 560 height 410
click at [1046, 415] on div at bounding box center [607, 326] width 1214 height 652
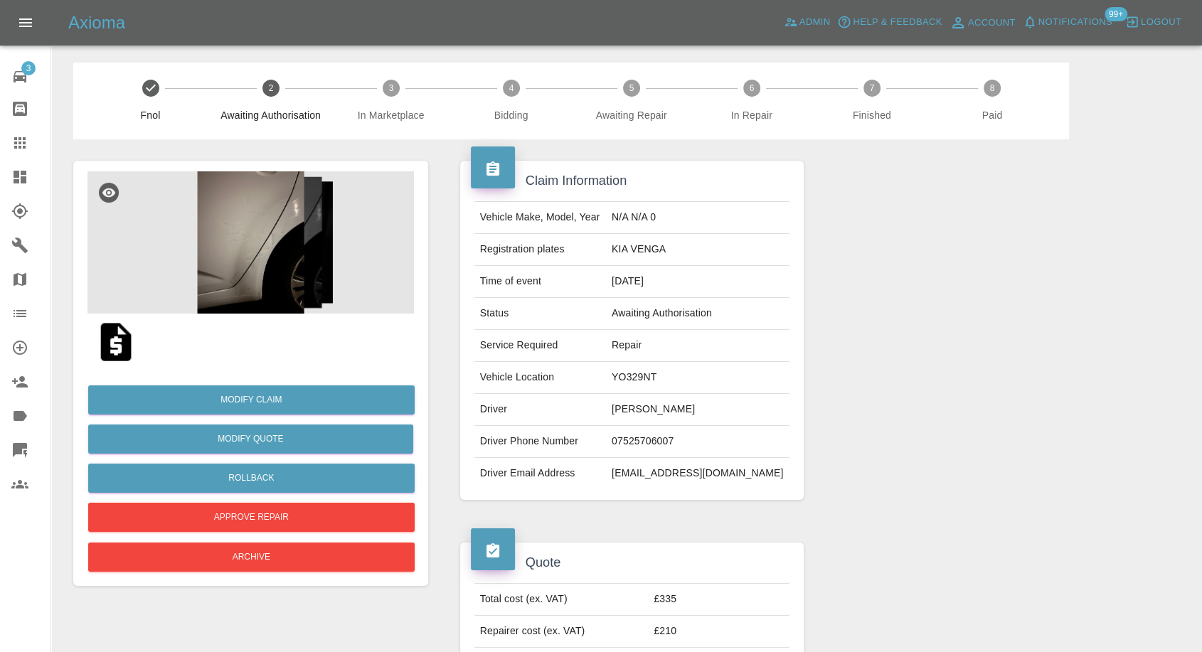
click at [119, 339] on img at bounding box center [116, 342] width 46 height 46
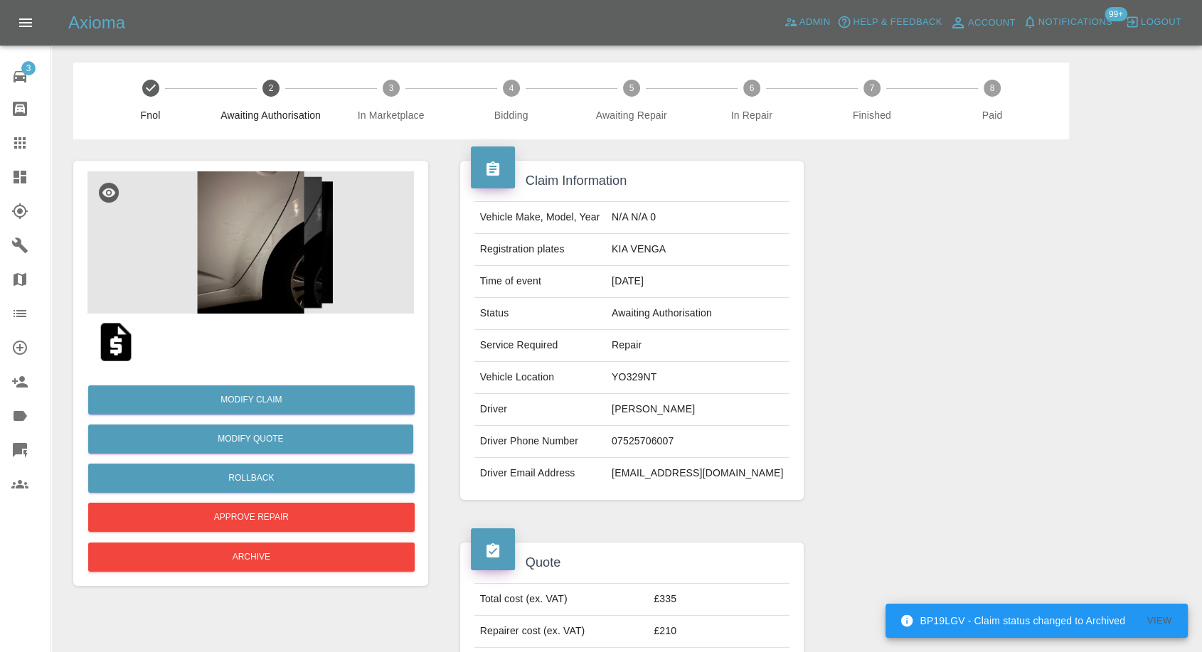
click at [283, 270] on img at bounding box center [250, 242] width 326 height 142
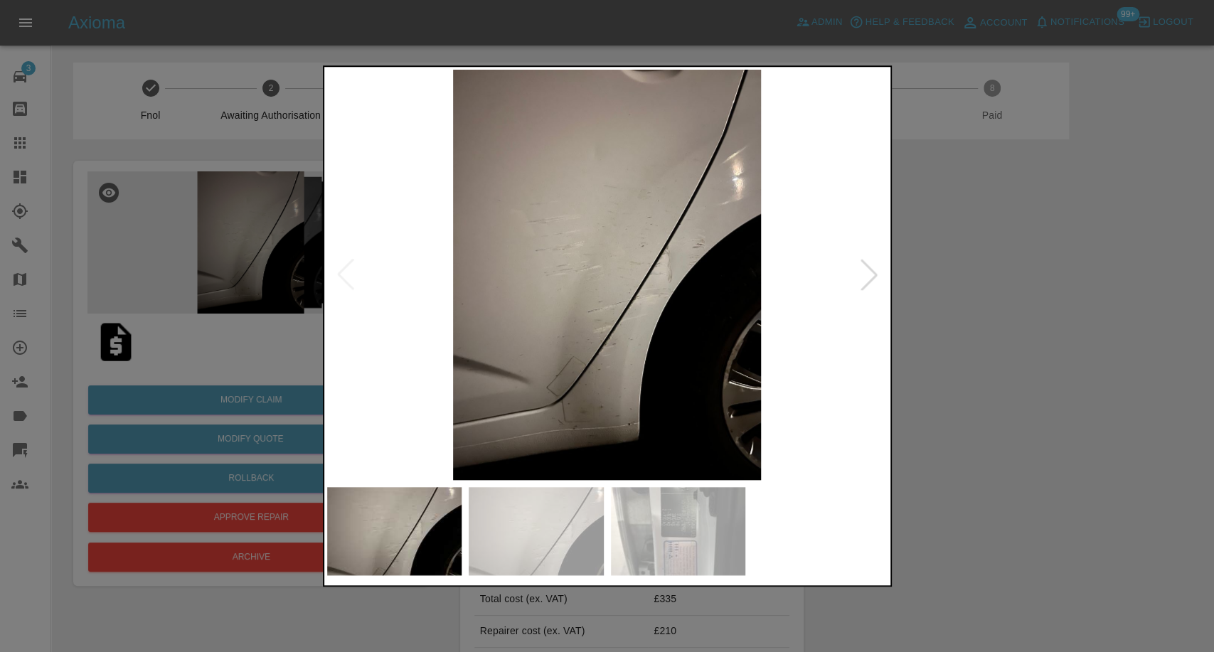
click at [554, 527] on img at bounding box center [536, 531] width 135 height 88
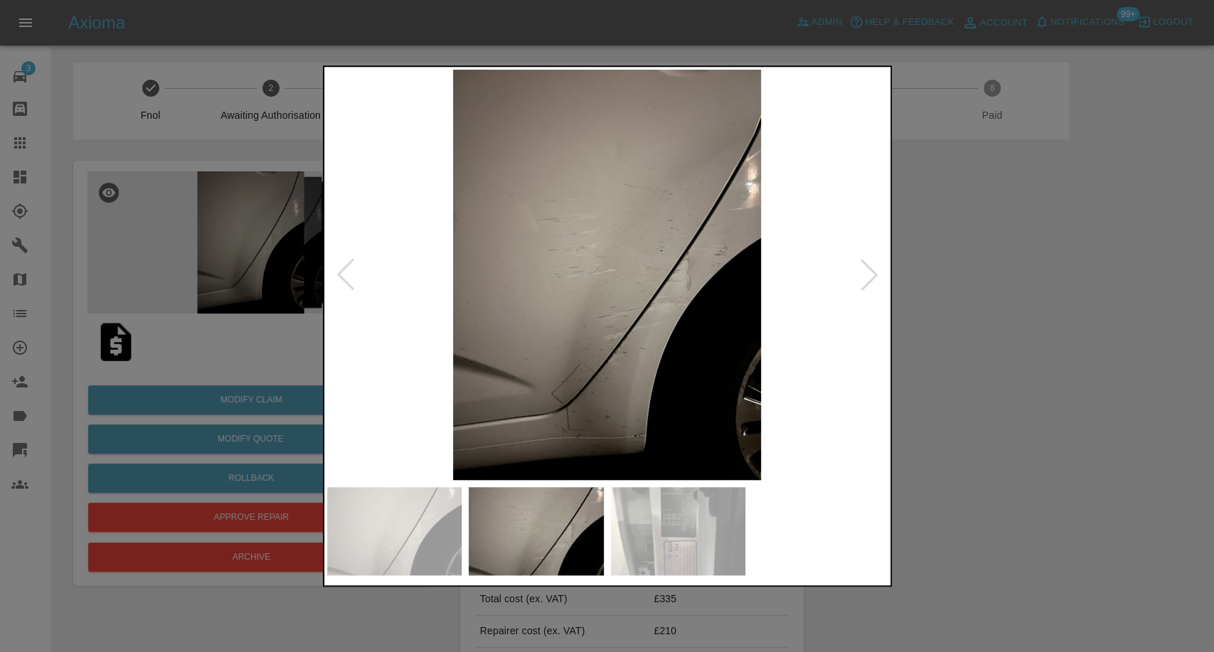
click at [636, 529] on img at bounding box center [678, 531] width 135 height 88
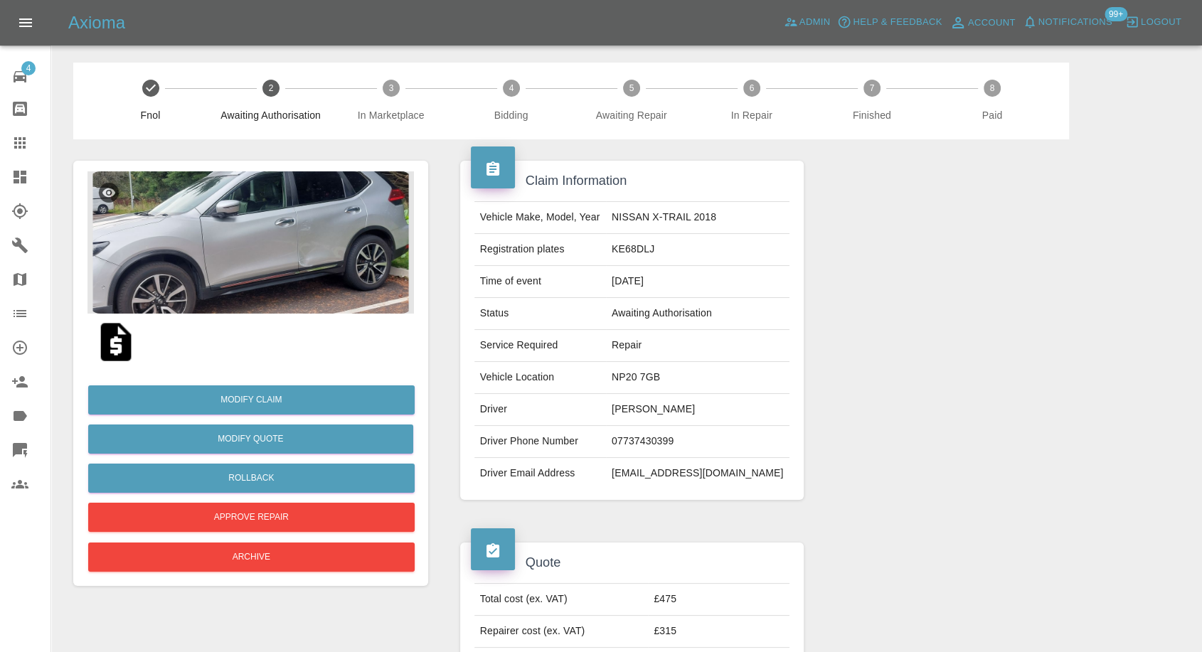
click at [305, 257] on img at bounding box center [250, 242] width 326 height 142
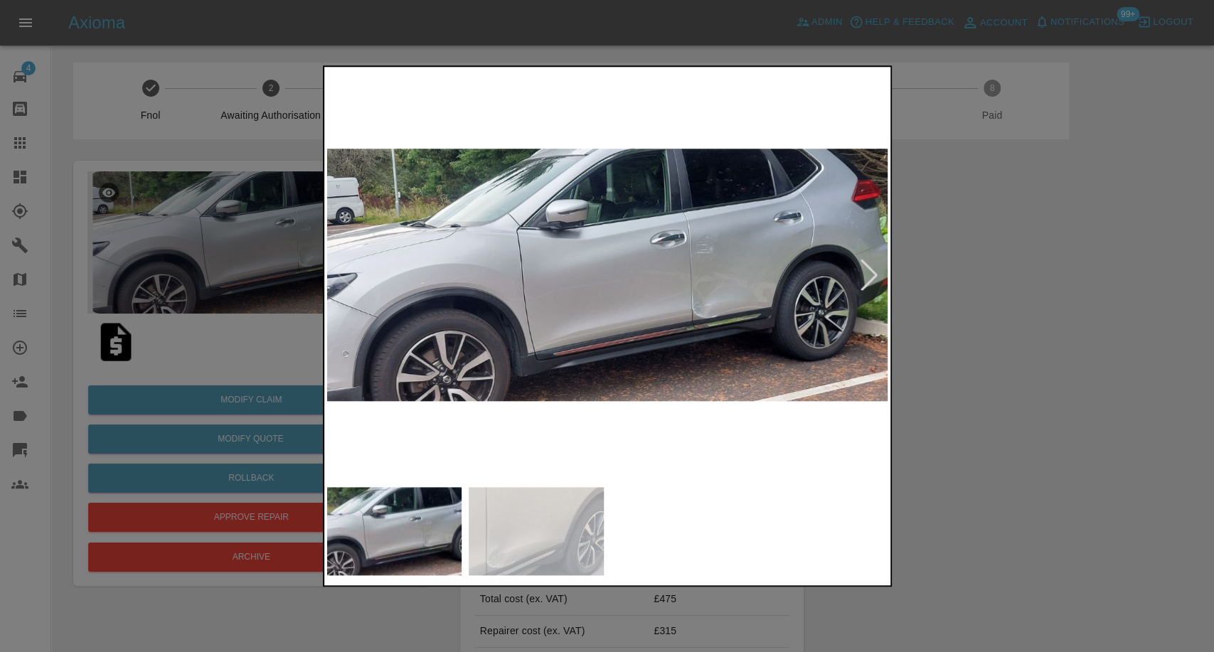
click at [526, 494] on img at bounding box center [536, 531] width 135 height 88
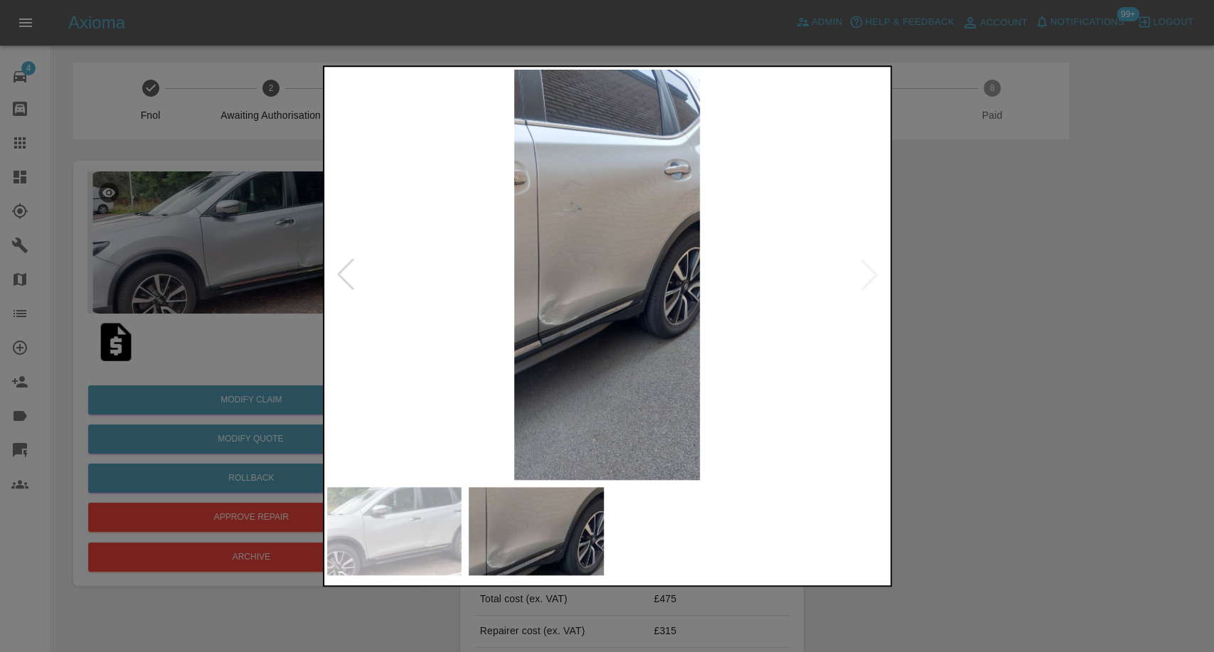
click at [1099, 416] on div at bounding box center [607, 326] width 1214 height 652
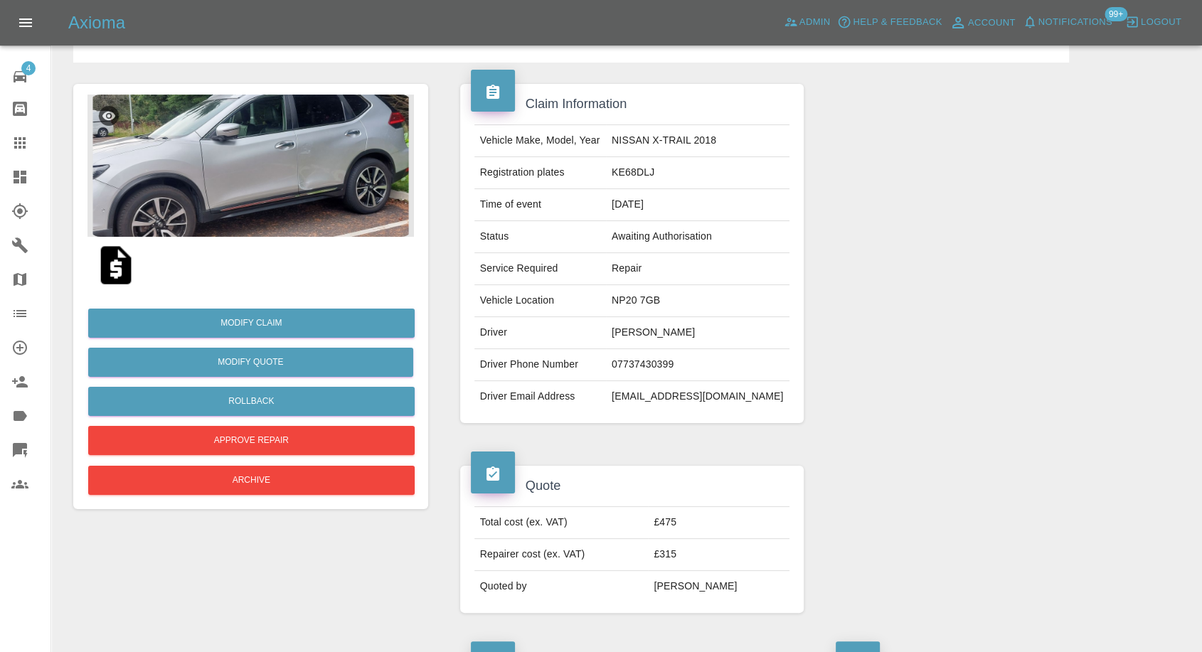
scroll to position [158, 0]
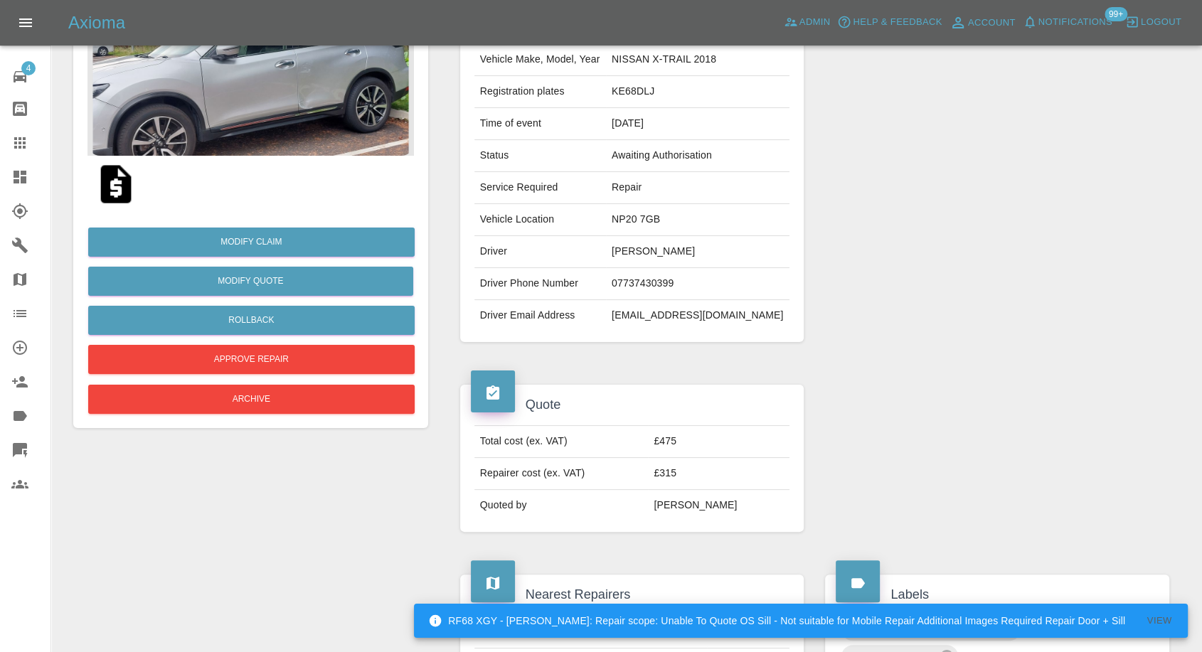
click at [290, 118] on img at bounding box center [250, 85] width 326 height 142
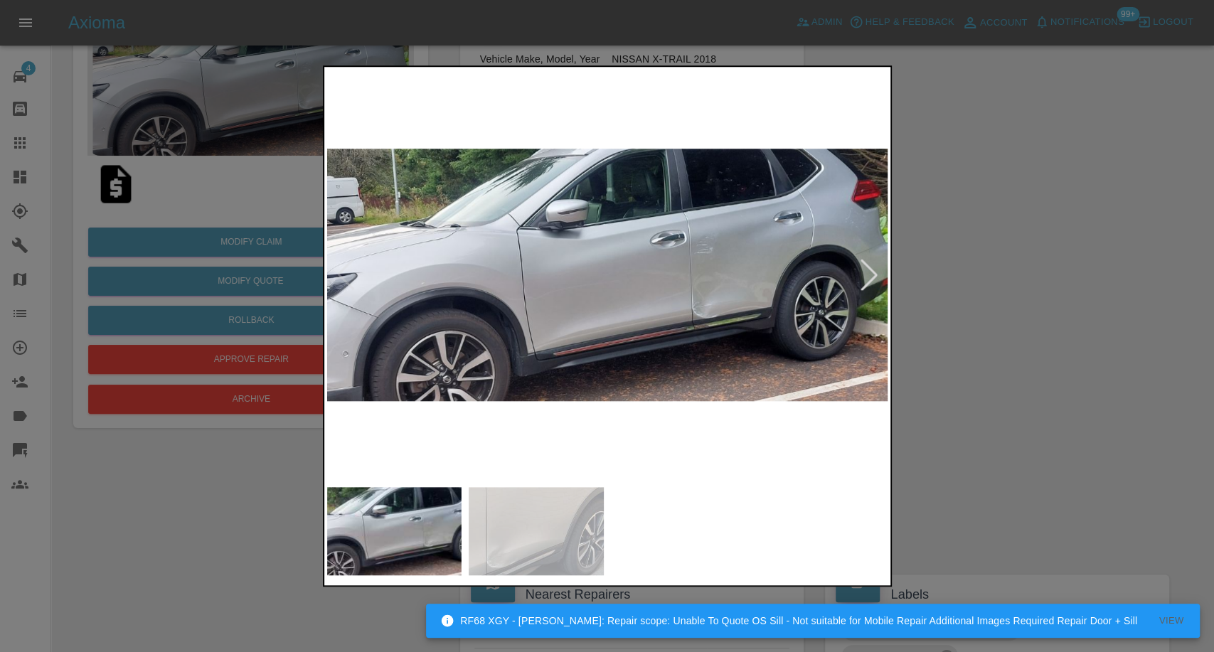
click at [572, 491] on img at bounding box center [536, 531] width 135 height 88
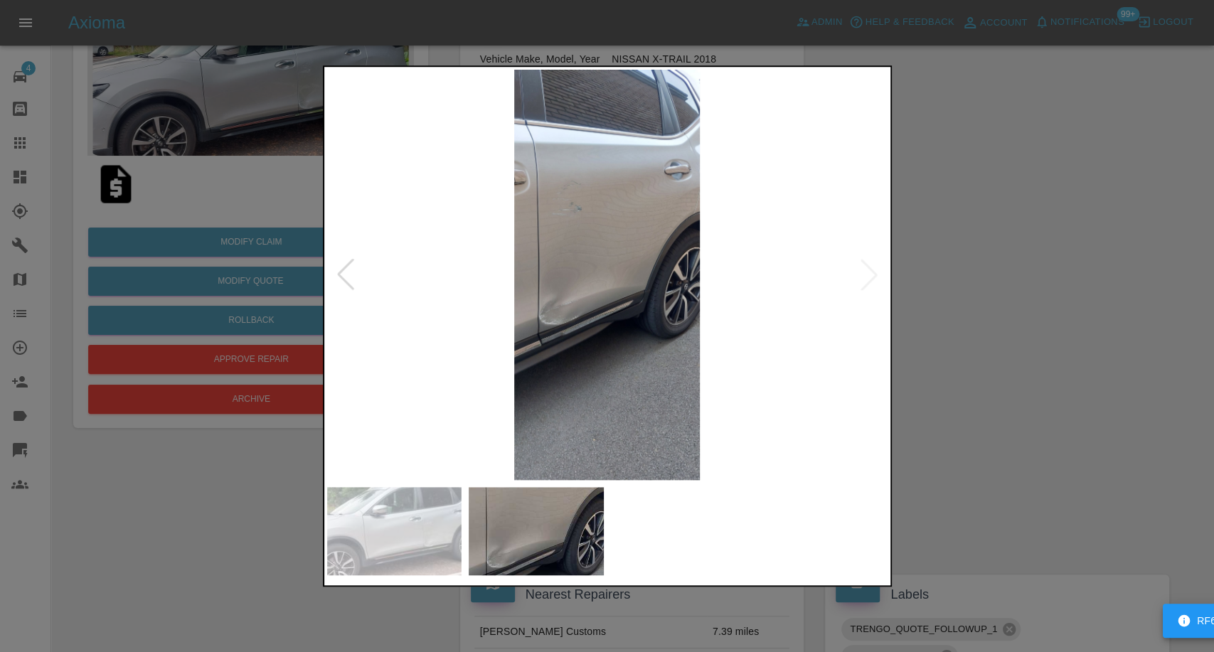
click at [1033, 399] on div at bounding box center [607, 326] width 1214 height 652
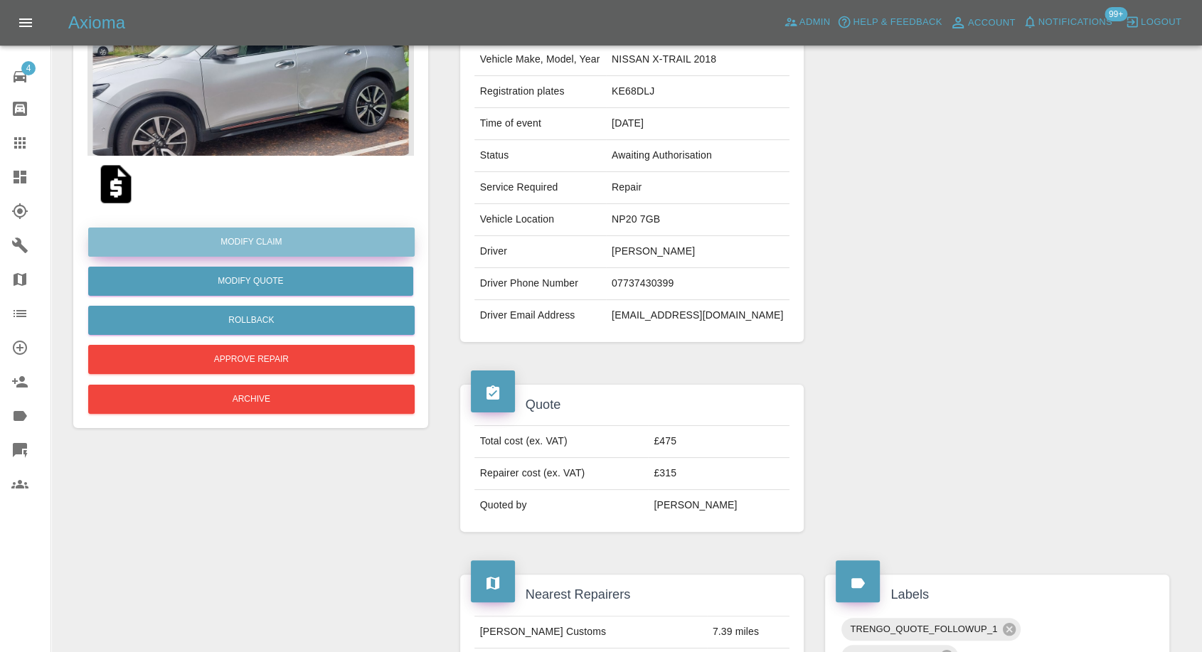
click at [273, 238] on link "Modify Claim" at bounding box center [251, 242] width 326 height 29
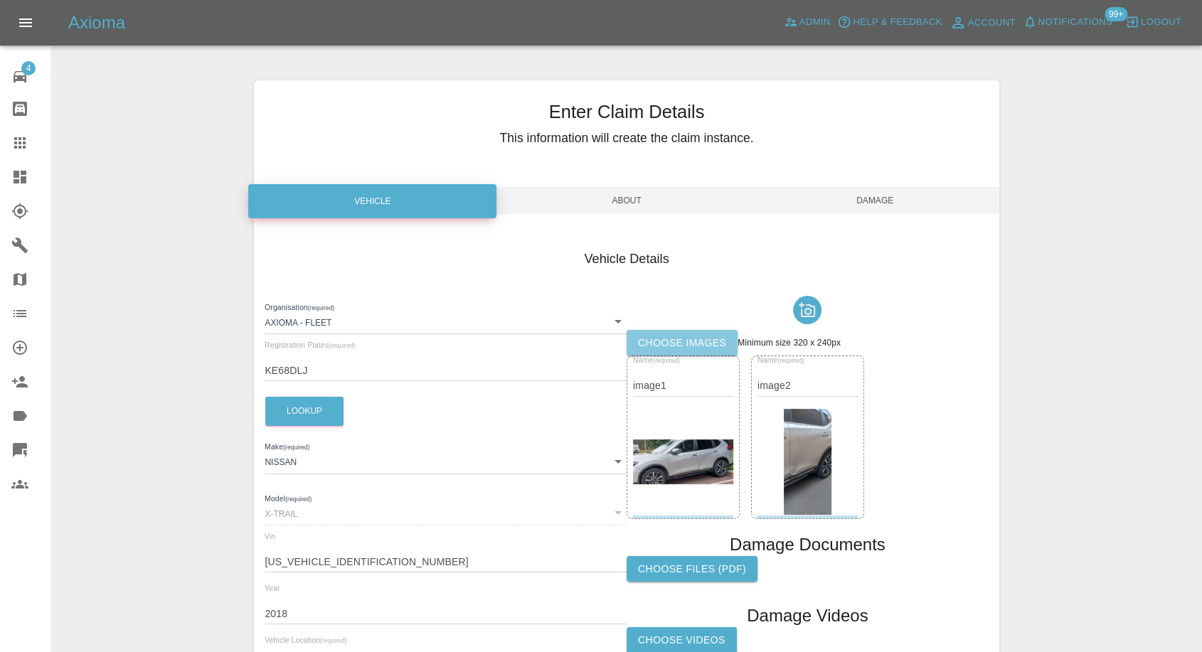
click at [701, 342] on label "Choose images" at bounding box center [681, 343] width 111 height 26
click at [0, 0] on input "Choose images" at bounding box center [0, 0] width 0 height 0
click at [684, 338] on label "Choose images" at bounding box center [681, 343] width 111 height 26
click at [0, 0] on input "Choose images" at bounding box center [0, 0] width 0 height 0
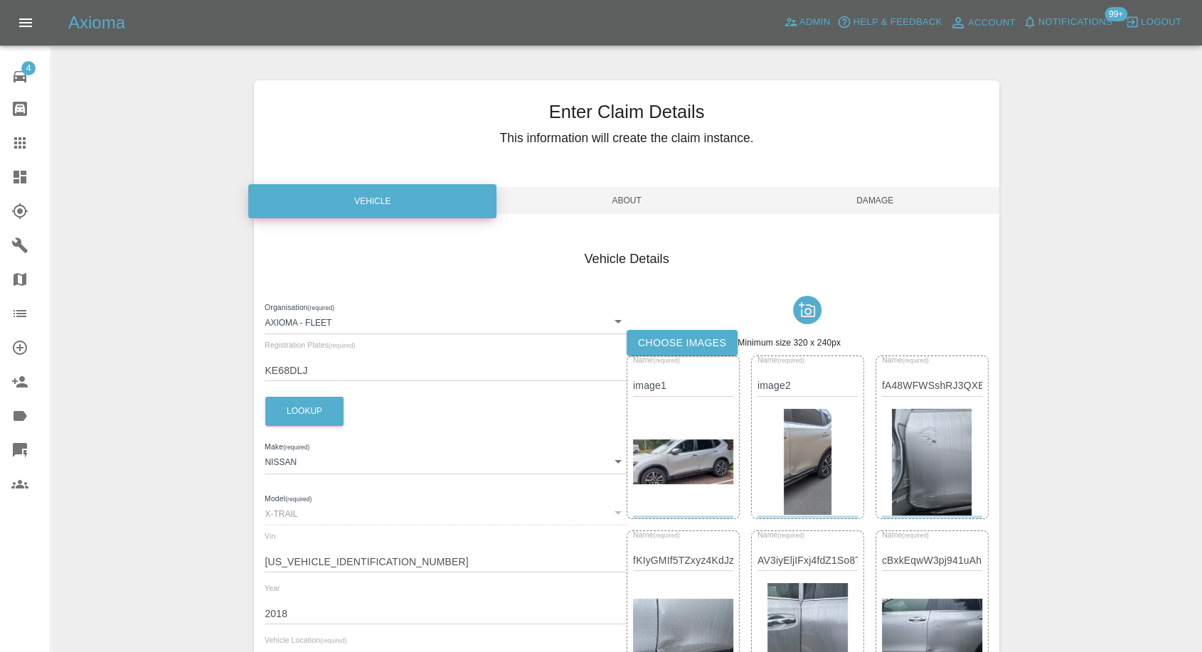
click at [885, 206] on span "Damage" at bounding box center [875, 200] width 248 height 27
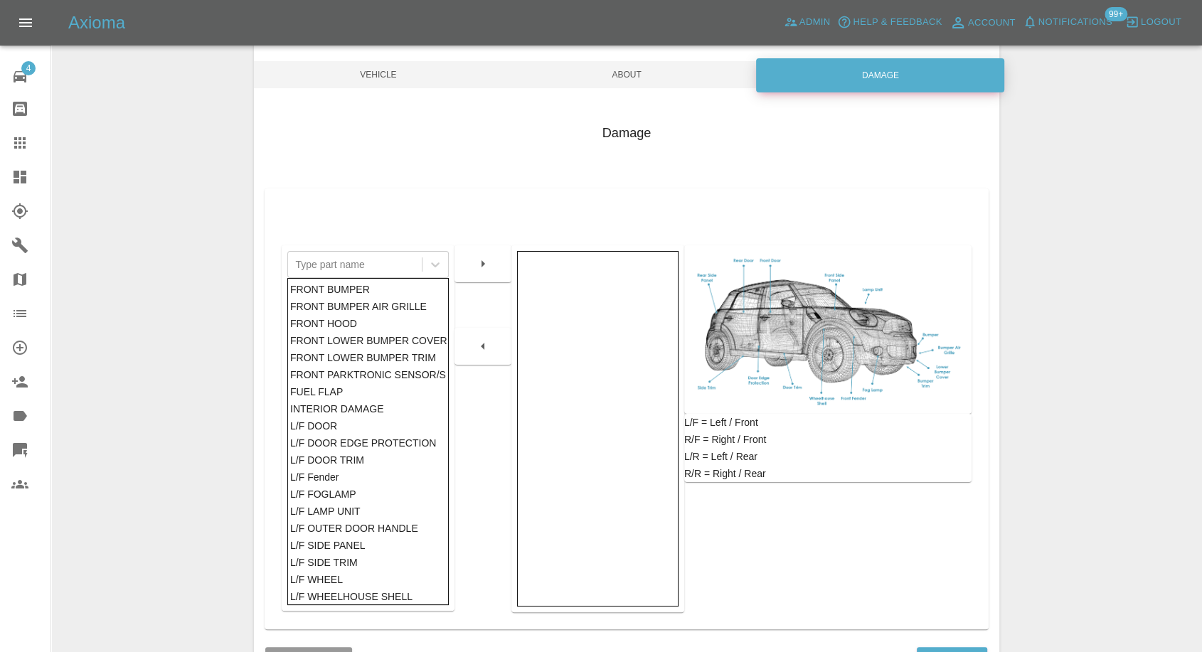
scroll to position [228, 0]
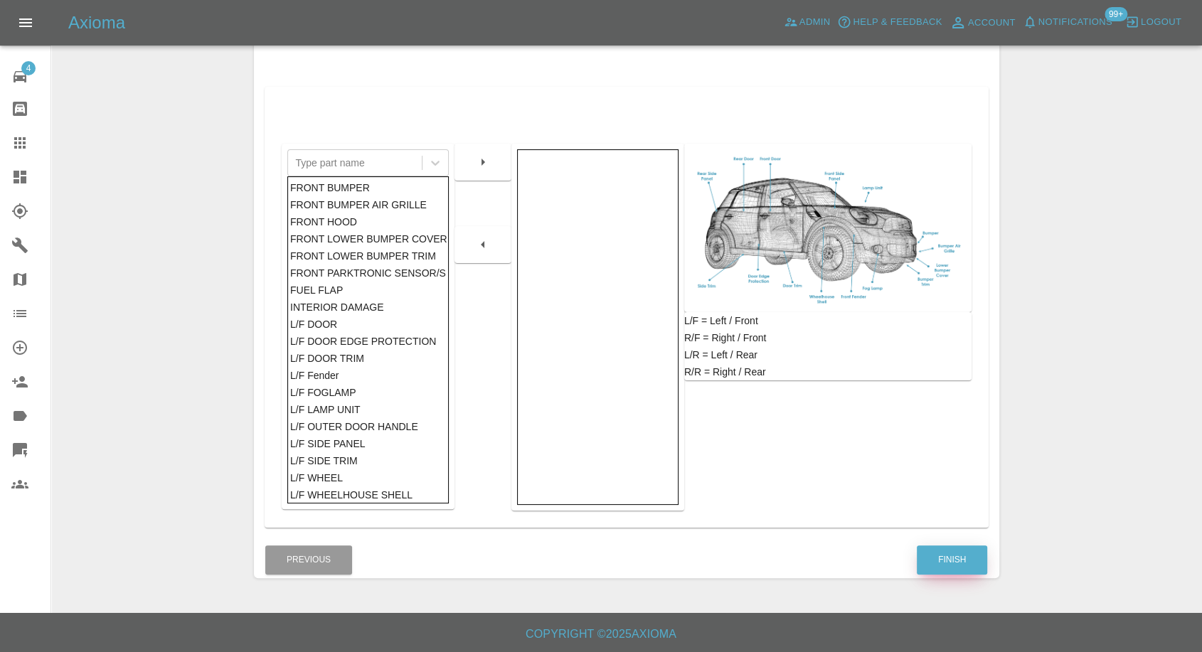
click at [974, 564] on button "Finish" at bounding box center [952, 559] width 70 height 29
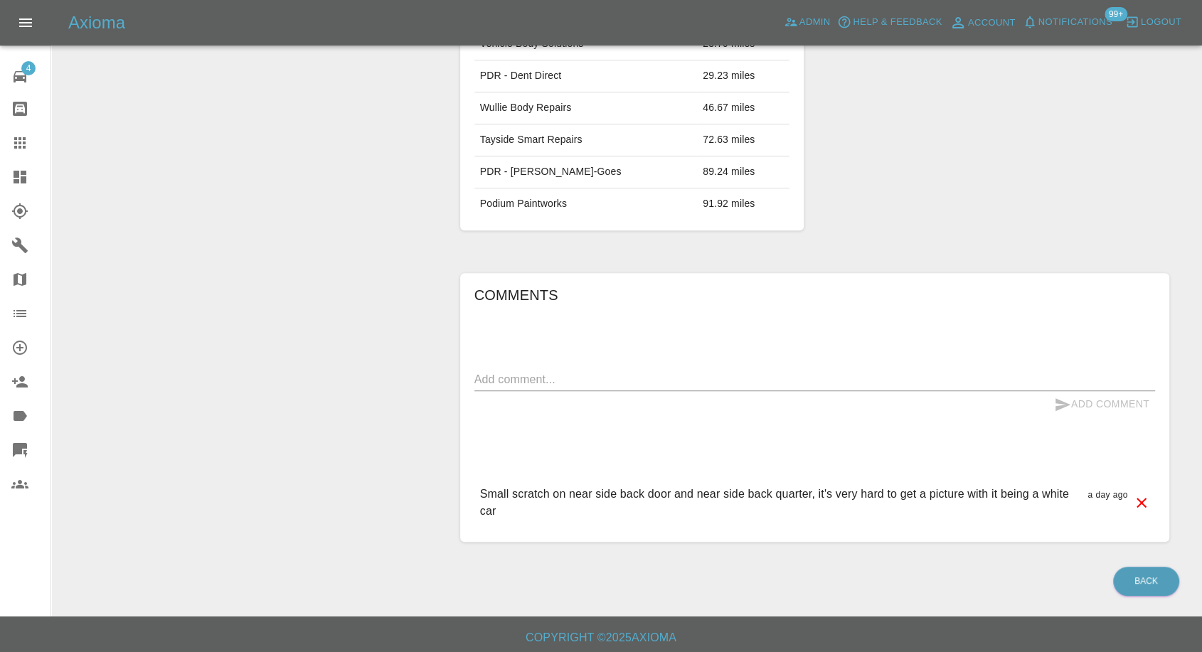
scroll to position [686, 0]
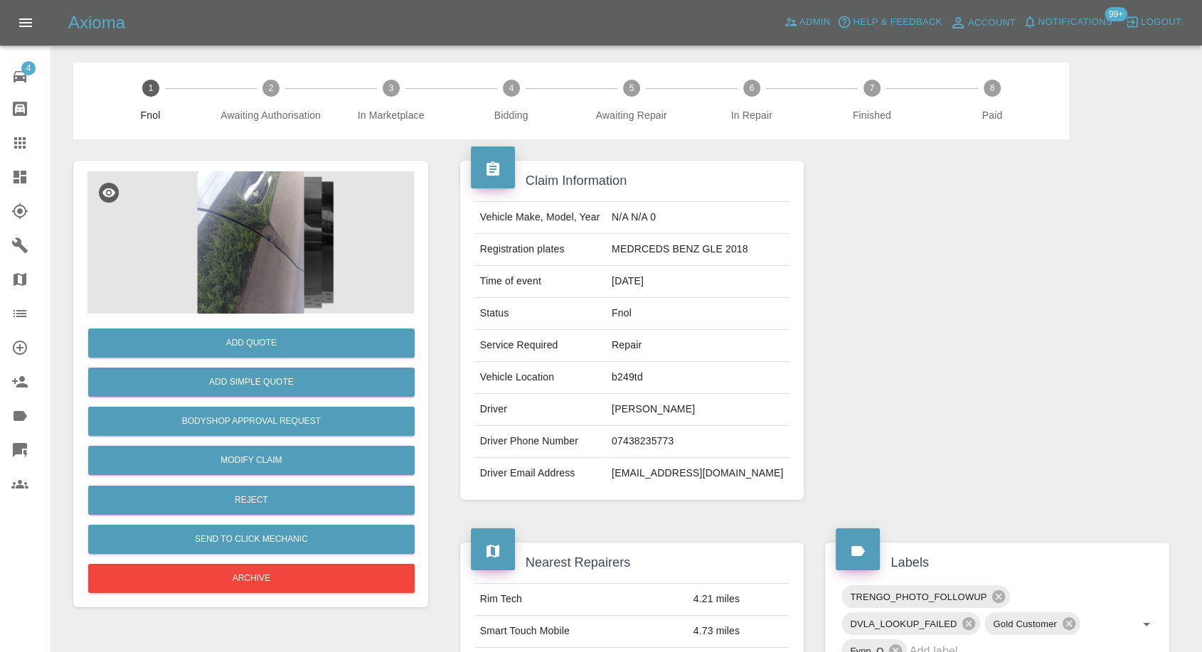
click at [216, 229] on img at bounding box center [250, 242] width 326 height 142
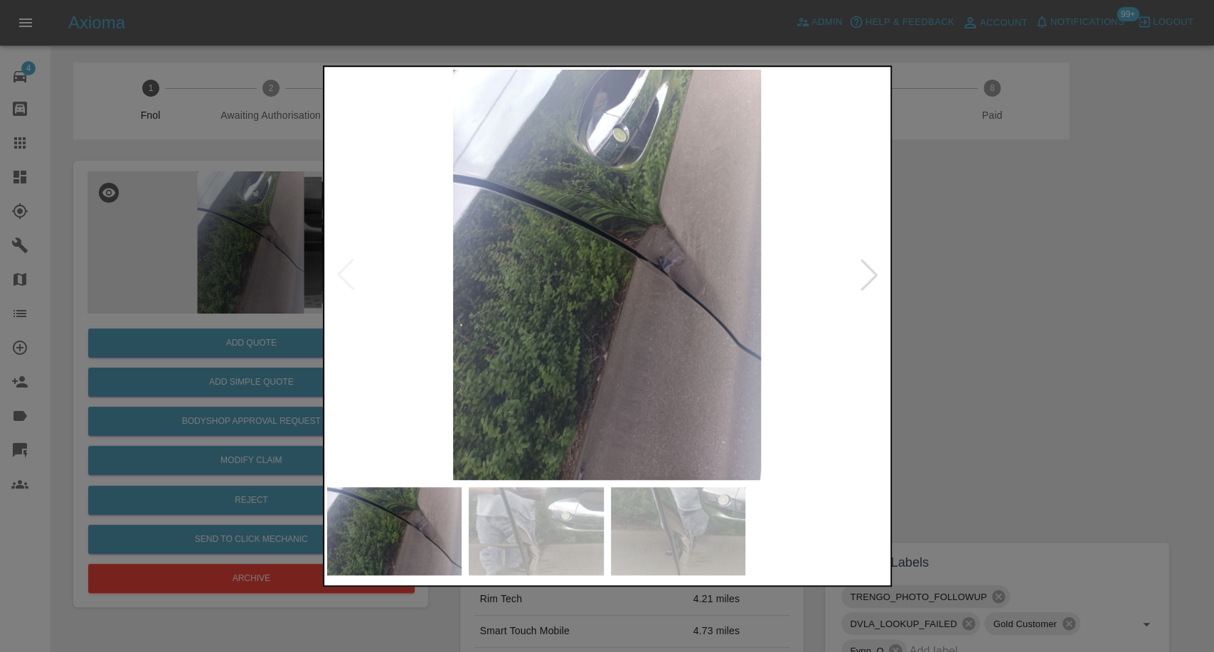
click at [604, 474] on img at bounding box center [607, 275] width 560 height 410
click at [639, 548] on img at bounding box center [678, 531] width 135 height 88
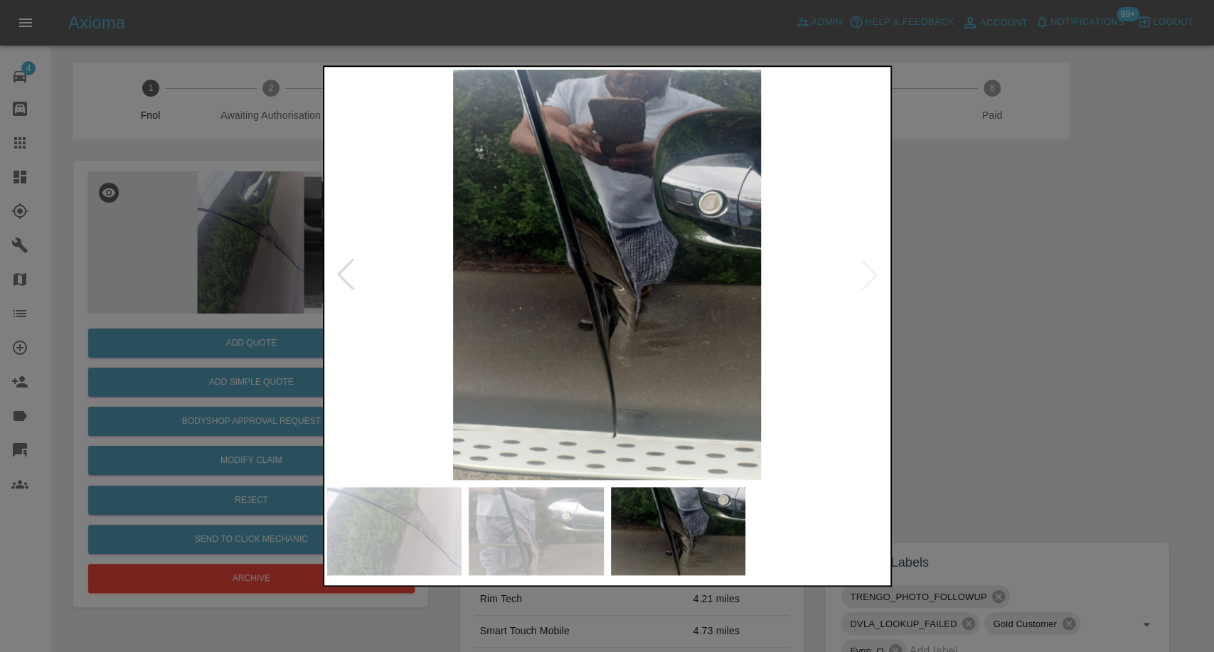
drag, startPoint x: 979, startPoint y: 391, endPoint x: 939, endPoint y: 348, distance: 58.9
click at [983, 387] on div at bounding box center [607, 326] width 1214 height 652
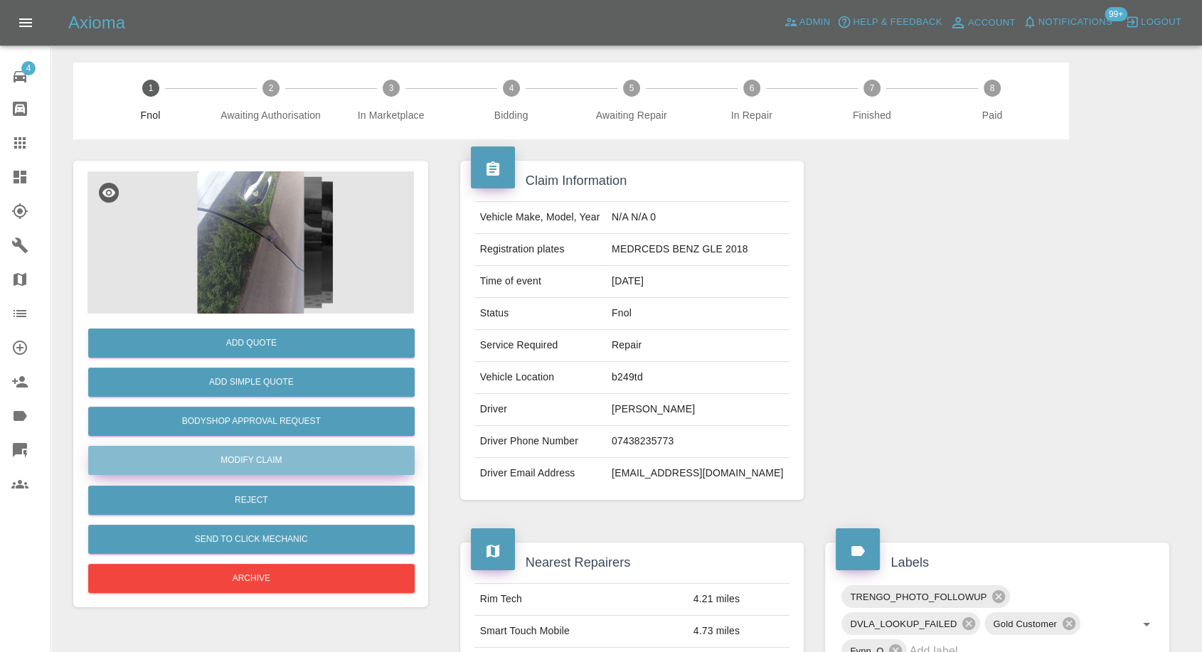
click at [243, 459] on link "Modify Claim" at bounding box center [251, 460] width 326 height 29
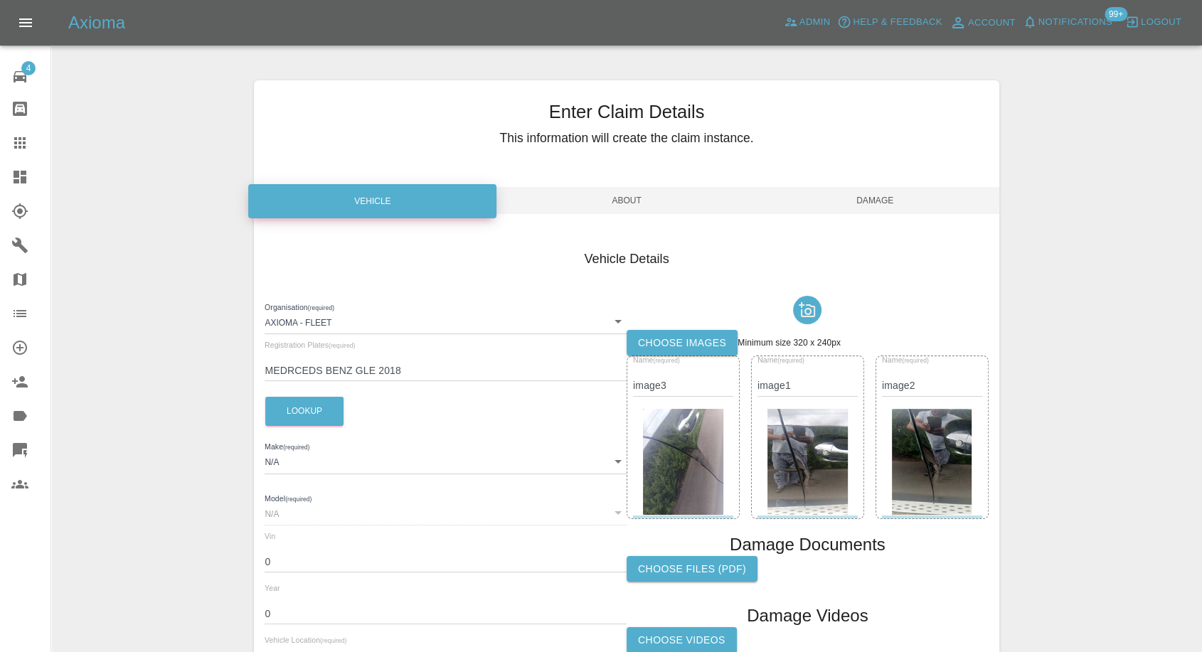
click at [685, 641] on label "Choose Videos" at bounding box center [681, 640] width 110 height 26
click at [0, 0] on input "Choose Videos" at bounding box center [0, 0] width 0 height 0
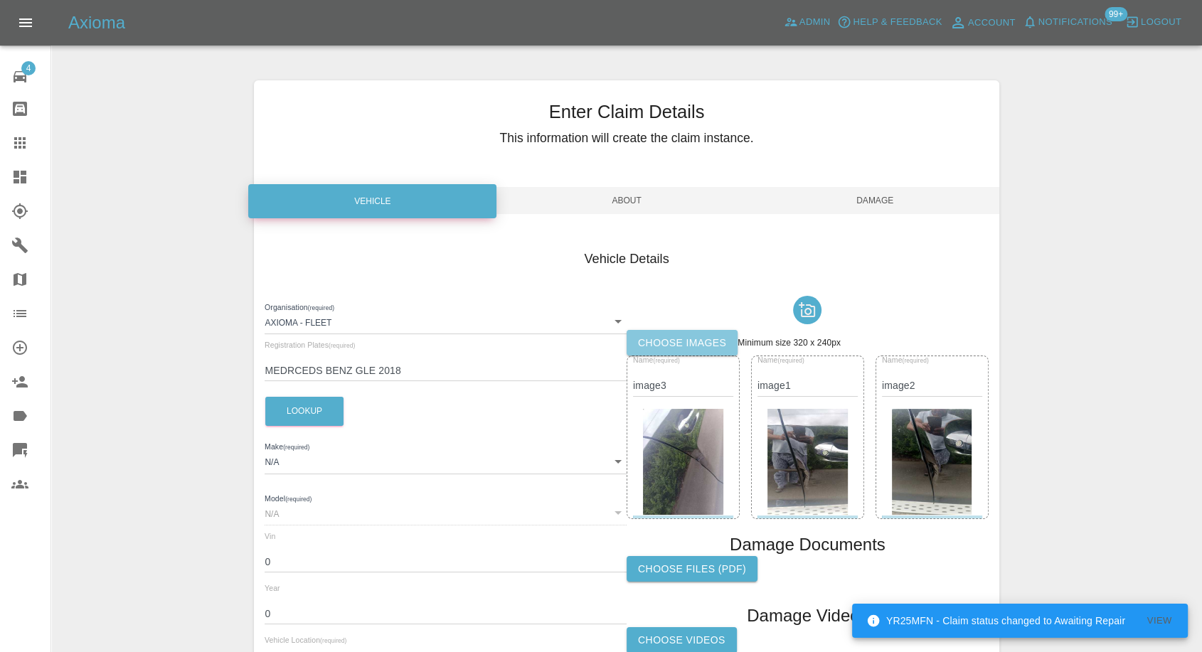
click at [666, 341] on label "Choose images" at bounding box center [681, 343] width 111 height 26
click at [0, 0] on input "Choose images" at bounding box center [0, 0] width 0 height 0
click at [683, 335] on label "Choose images" at bounding box center [681, 343] width 111 height 26
click at [0, 0] on input "Choose images" at bounding box center [0, 0] width 0 height 0
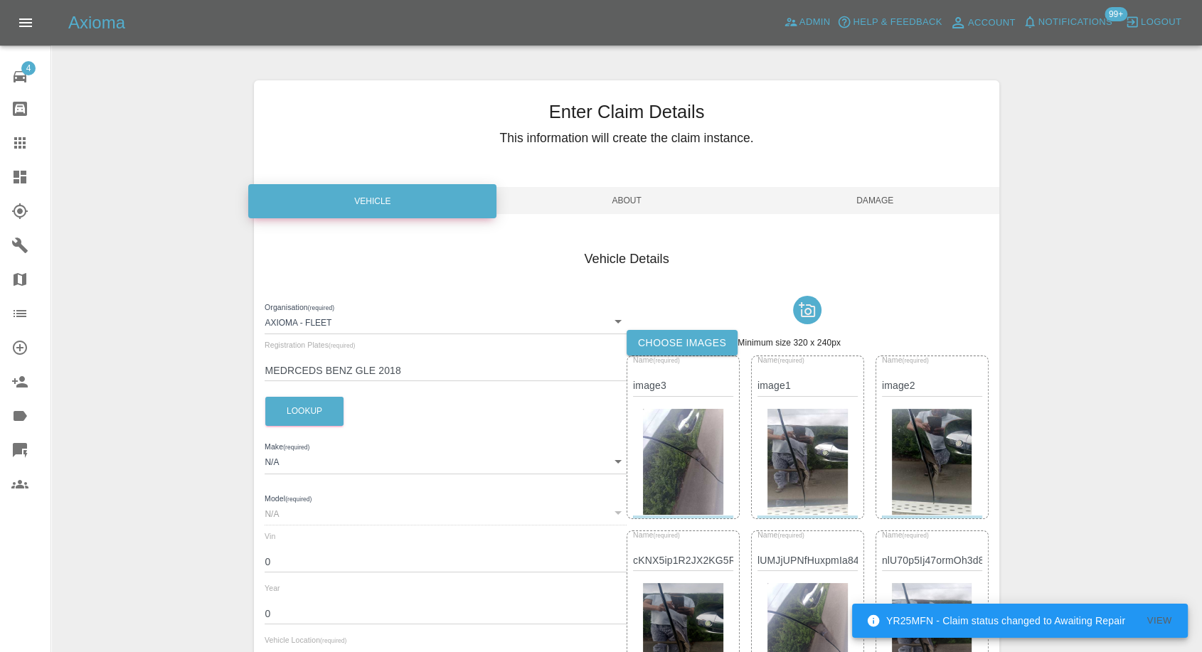
click at [888, 199] on span "Damage" at bounding box center [875, 200] width 248 height 27
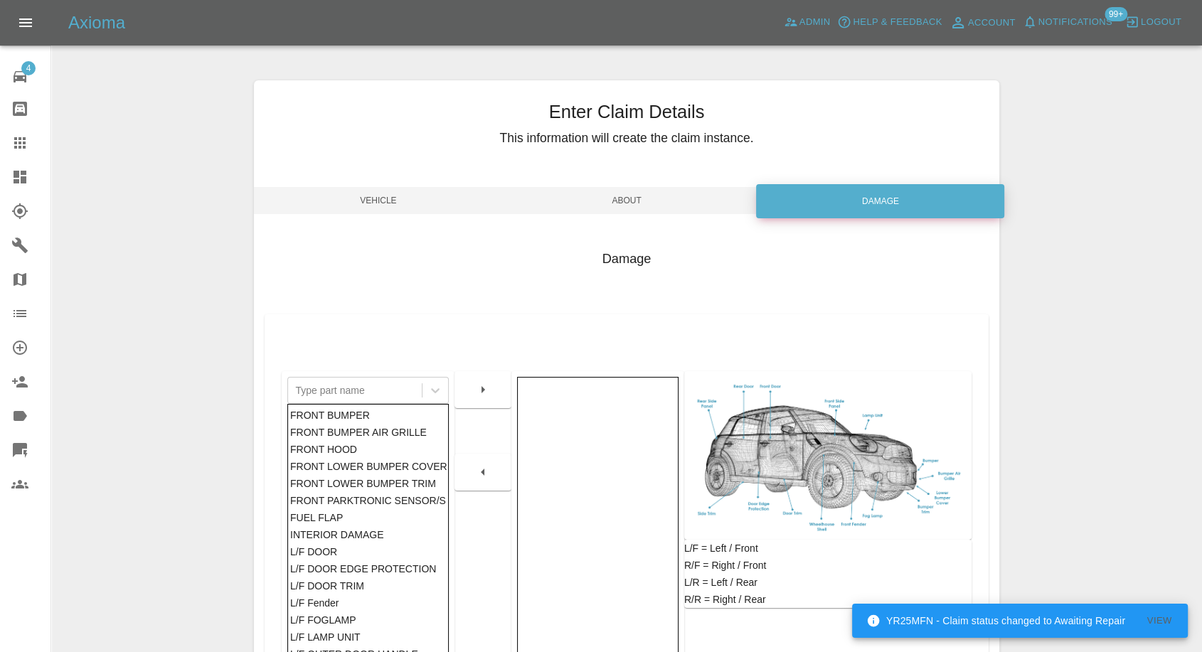
scroll to position [228, 0]
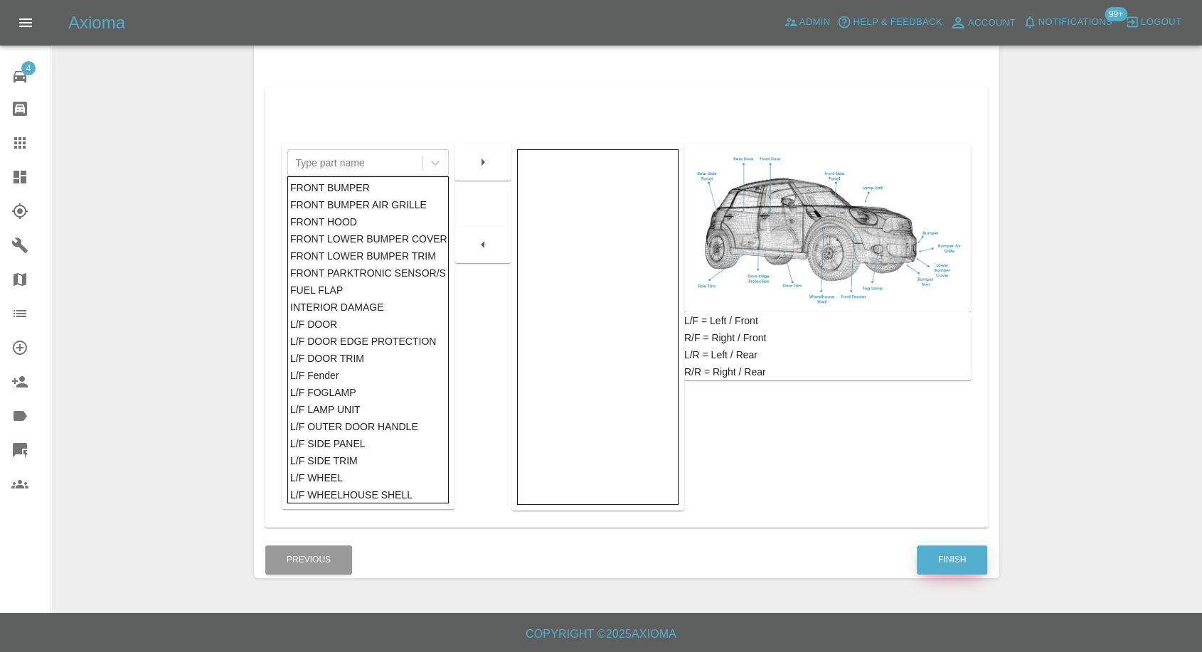
click at [979, 559] on button "Finish" at bounding box center [952, 559] width 70 height 29
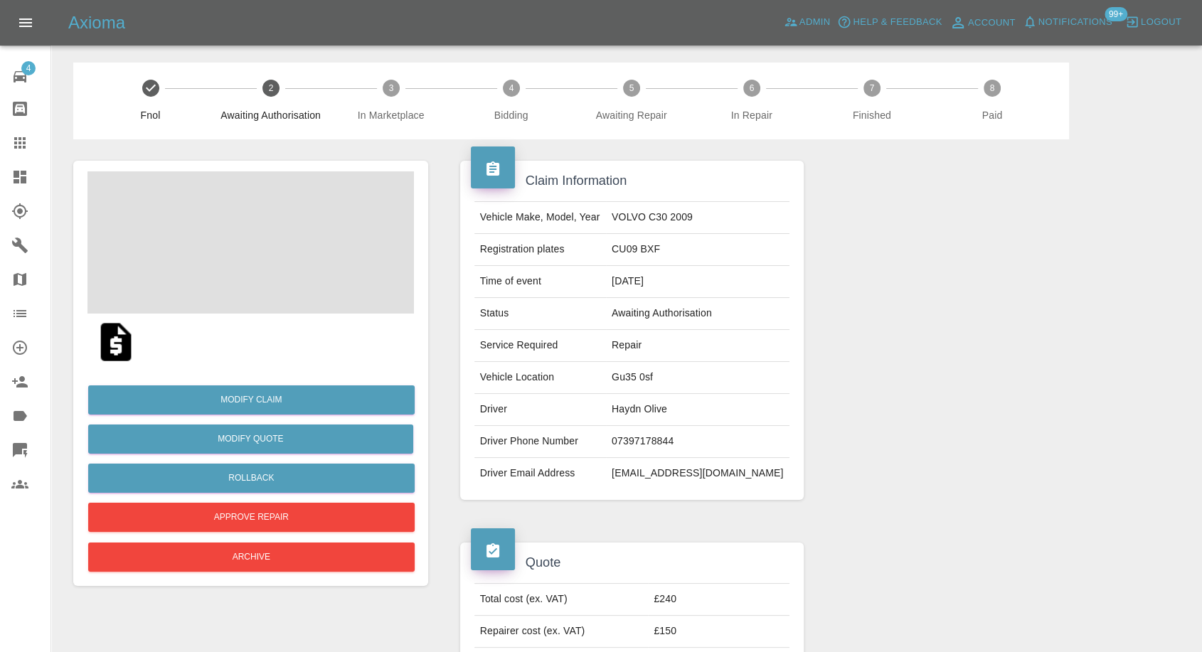
click at [109, 354] on img at bounding box center [116, 342] width 46 height 46
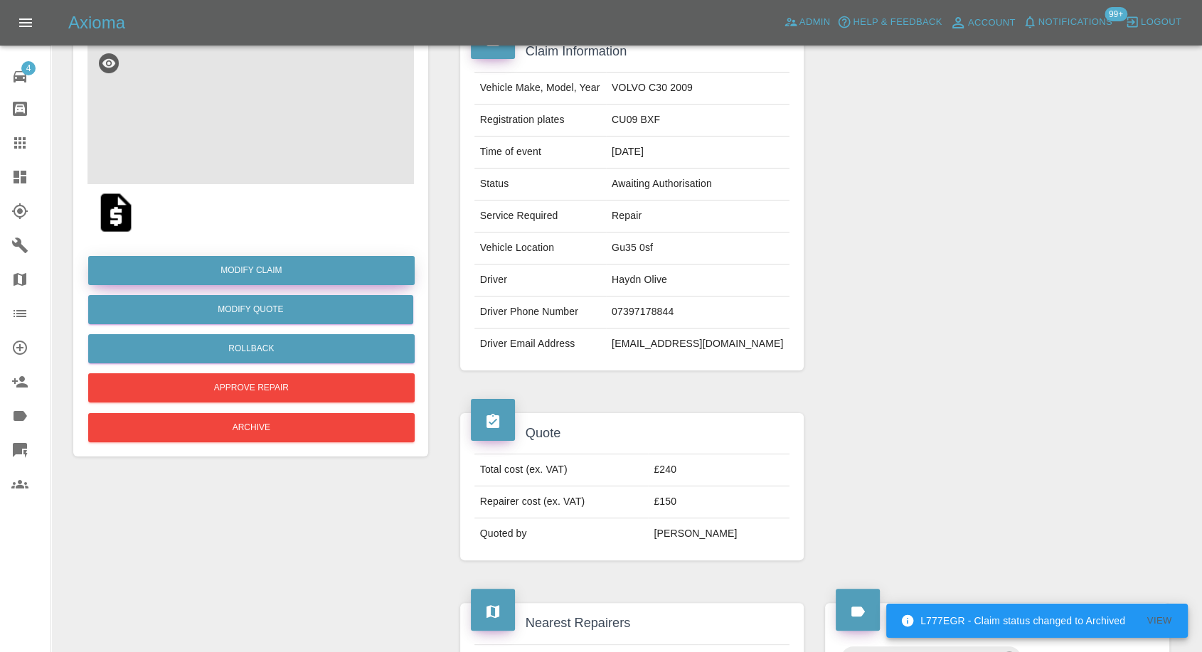
scroll to position [79, 0]
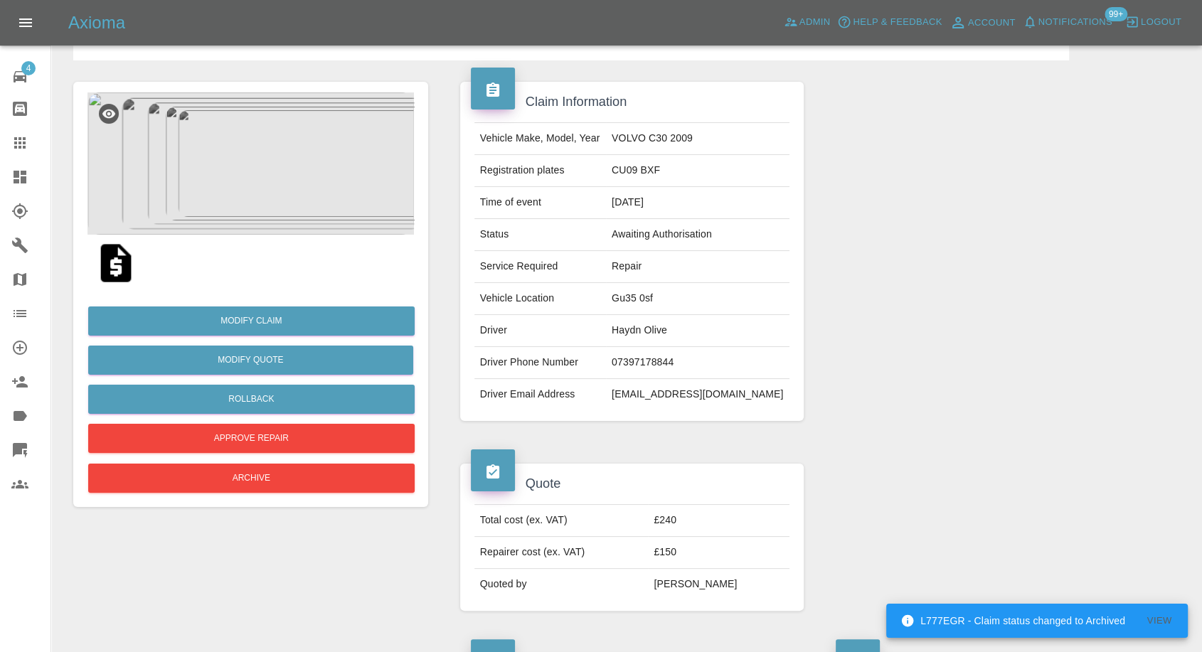
click at [257, 191] on img at bounding box center [250, 163] width 326 height 142
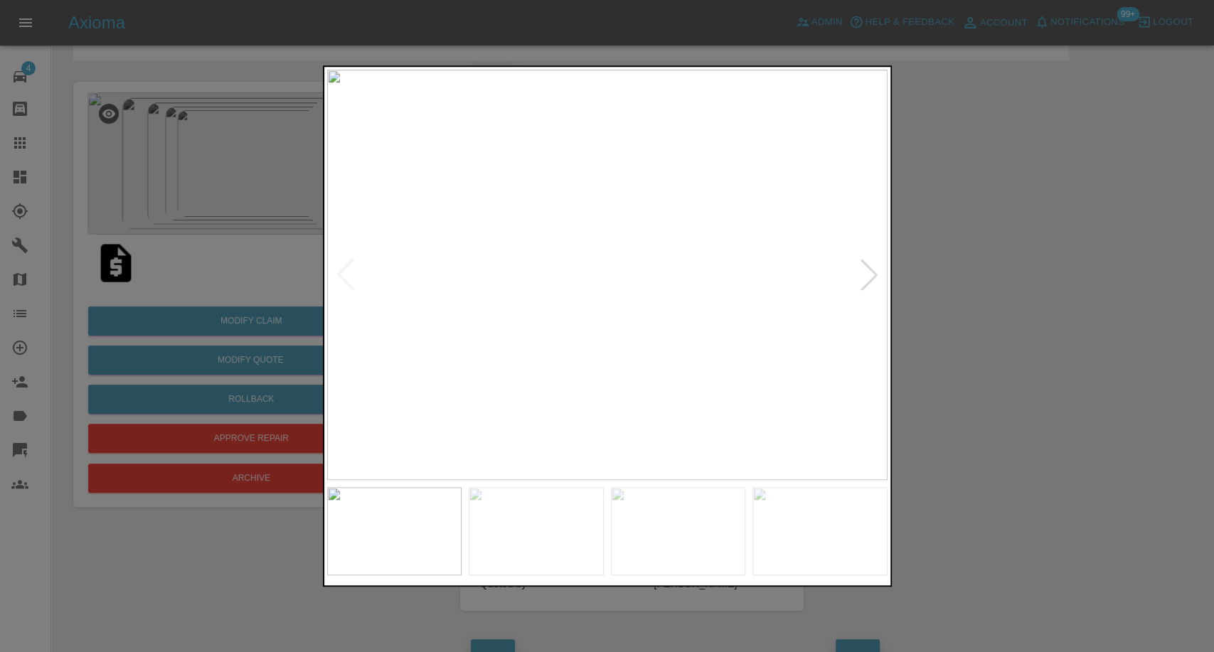
click at [544, 516] on img at bounding box center [536, 531] width 135 height 88
click at [663, 533] on img at bounding box center [678, 531] width 135 height 88
click at [841, 540] on img at bounding box center [819, 531] width 135 height 88
click at [853, 285] on div at bounding box center [868, 274] width 31 height 31
click at [859, 294] on img at bounding box center [607, 275] width 560 height 410
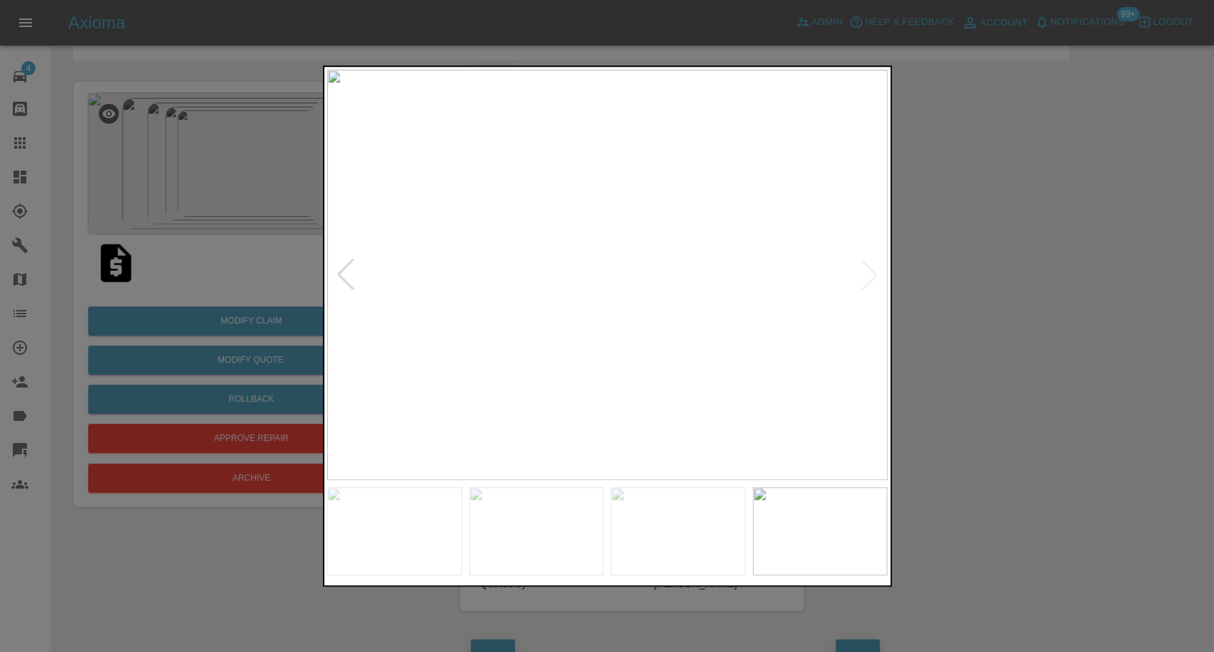
click at [656, 511] on img at bounding box center [678, 531] width 135 height 88
click at [506, 538] on img at bounding box center [536, 531] width 135 height 88
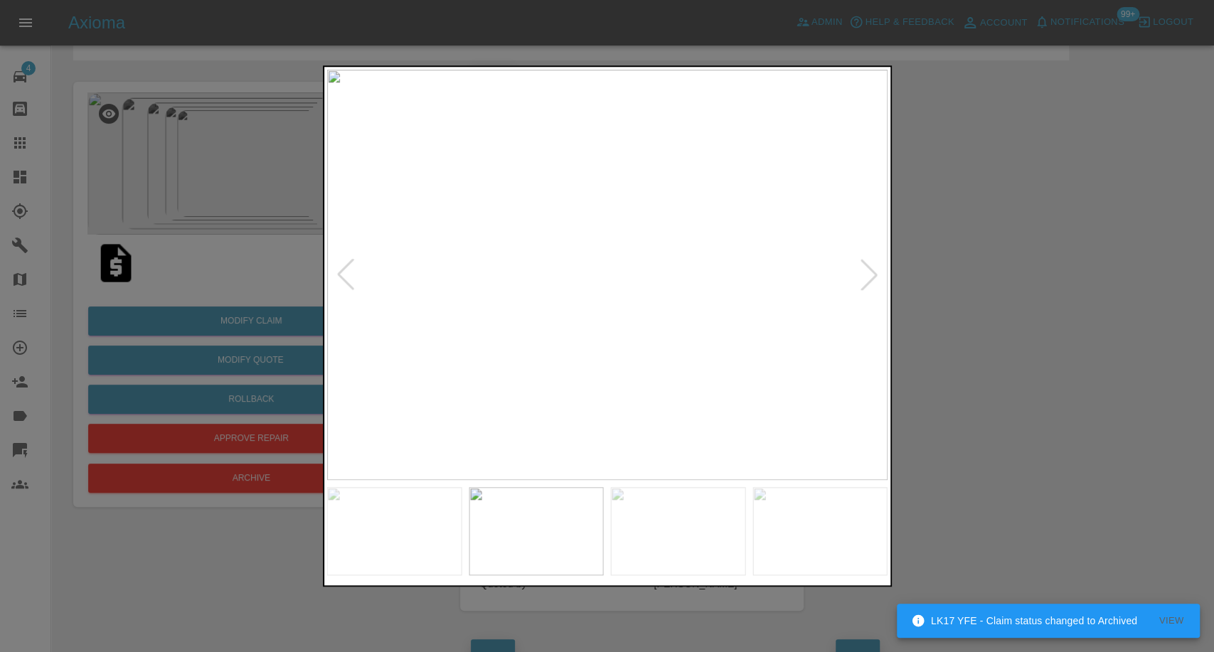
click at [383, 535] on img at bounding box center [394, 531] width 135 height 88
click at [543, 550] on img at bounding box center [536, 531] width 135 height 88
click at [371, 530] on img at bounding box center [394, 531] width 135 height 88
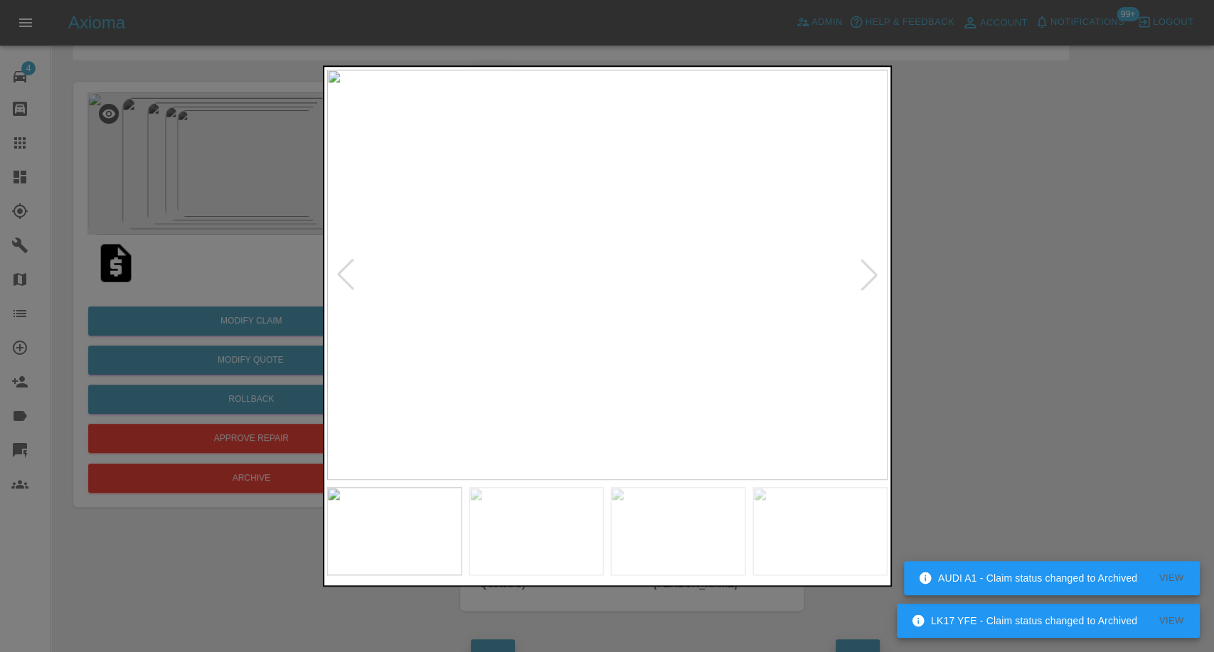
click at [343, 282] on div at bounding box center [345, 274] width 31 height 31
click at [343, 282] on img at bounding box center [607, 275] width 560 height 410
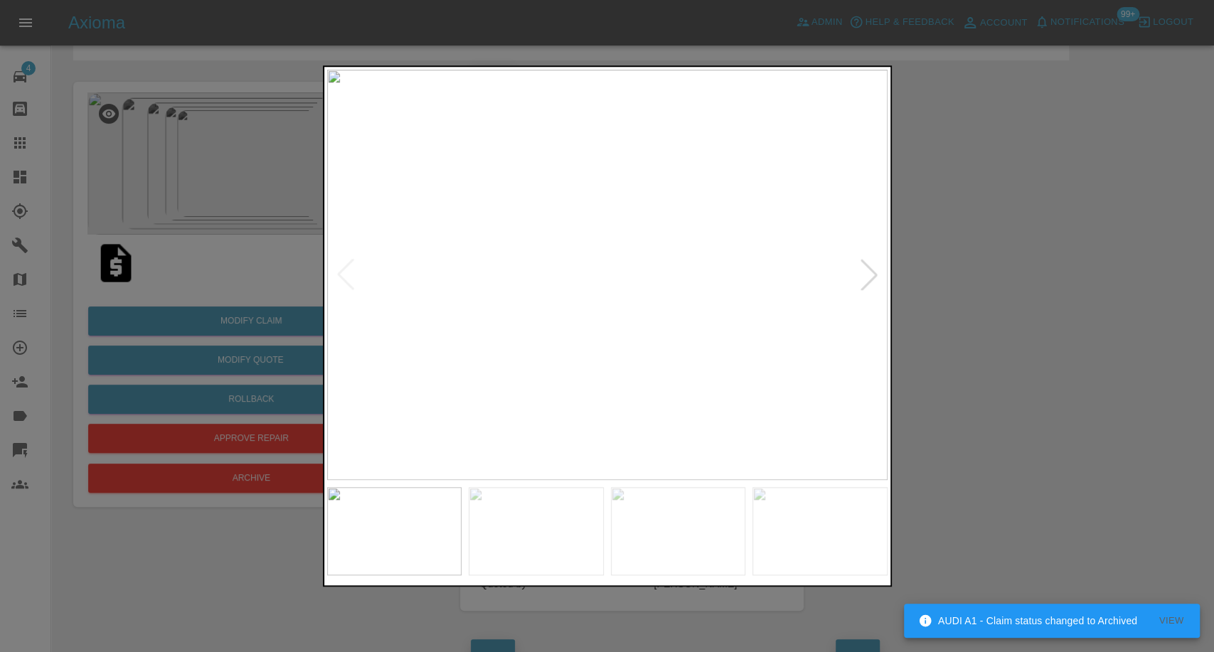
drag, startPoint x: 1115, startPoint y: 269, endPoint x: 818, endPoint y: 183, distance: 309.3
click at [1106, 269] on div at bounding box center [607, 326] width 1214 height 652
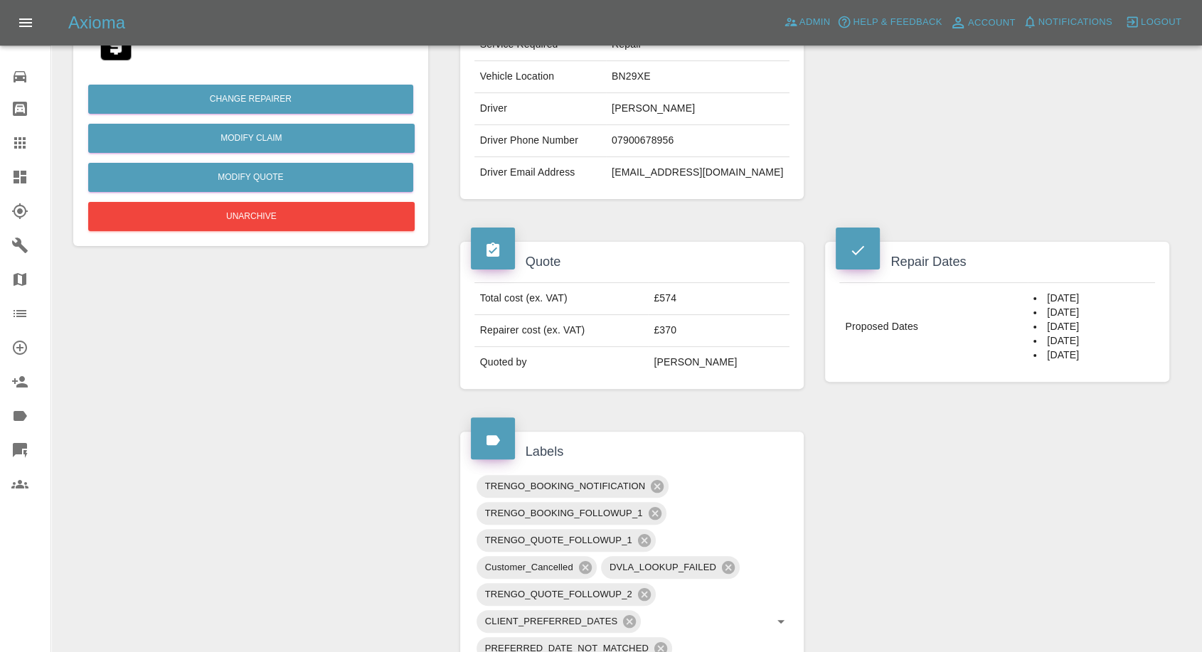
scroll to position [293, 0]
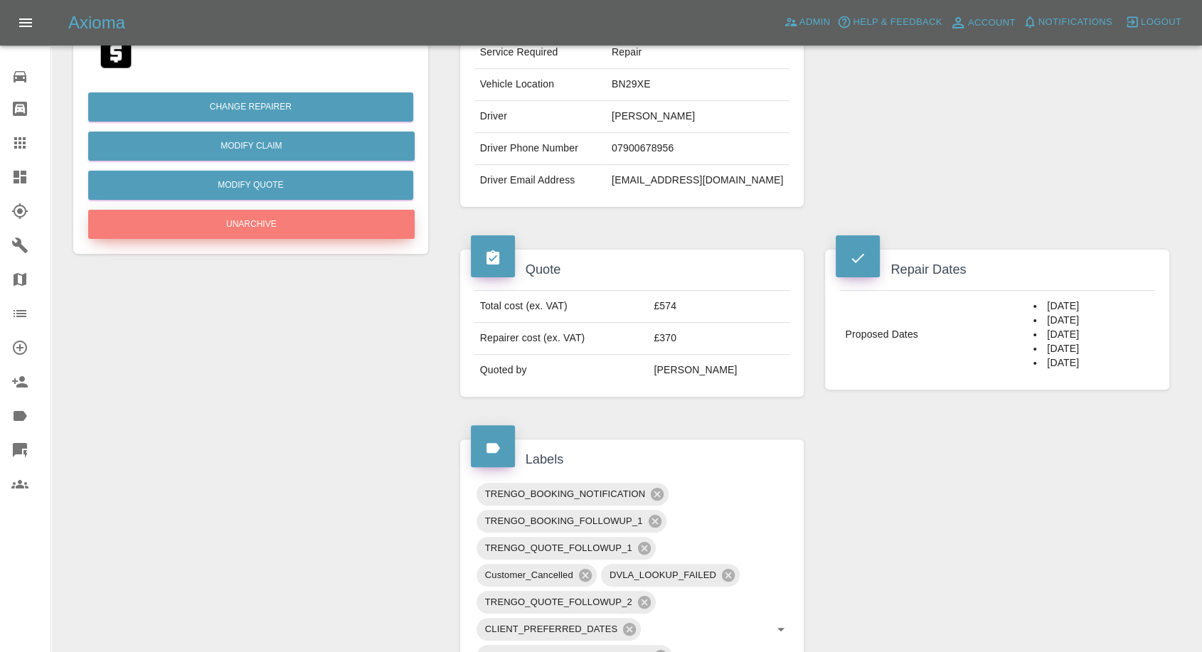
click at [344, 223] on button "Unarchive" at bounding box center [251, 224] width 326 height 29
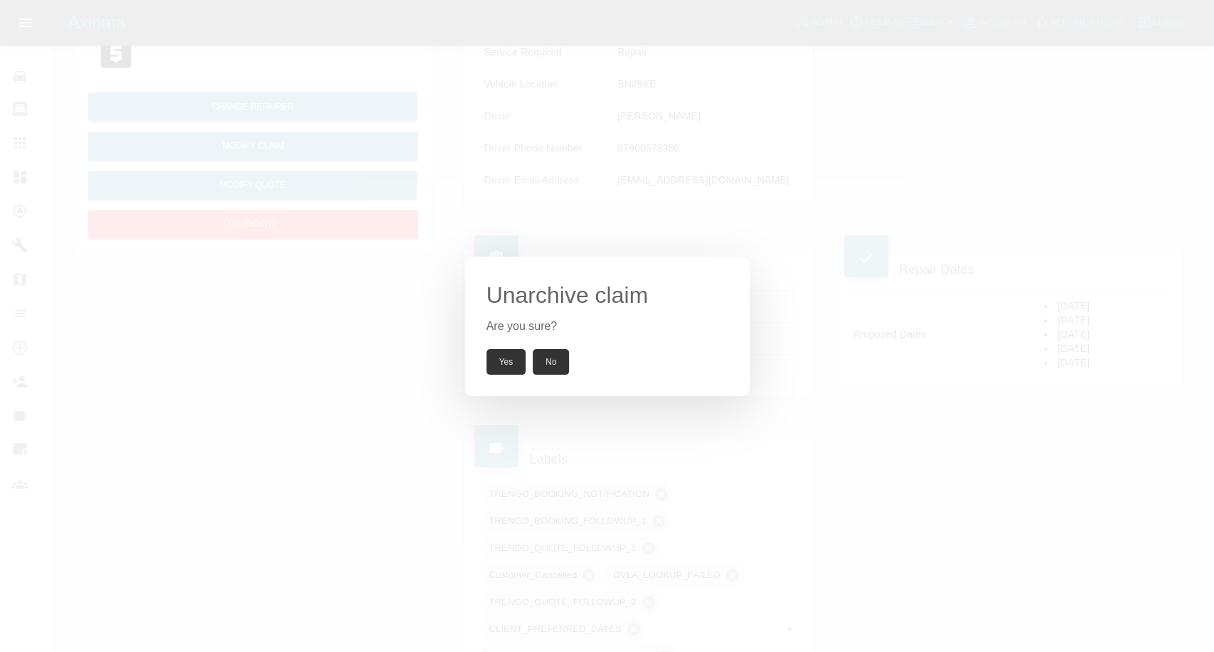
click at [517, 360] on button "Yes" at bounding box center [506, 362] width 40 height 26
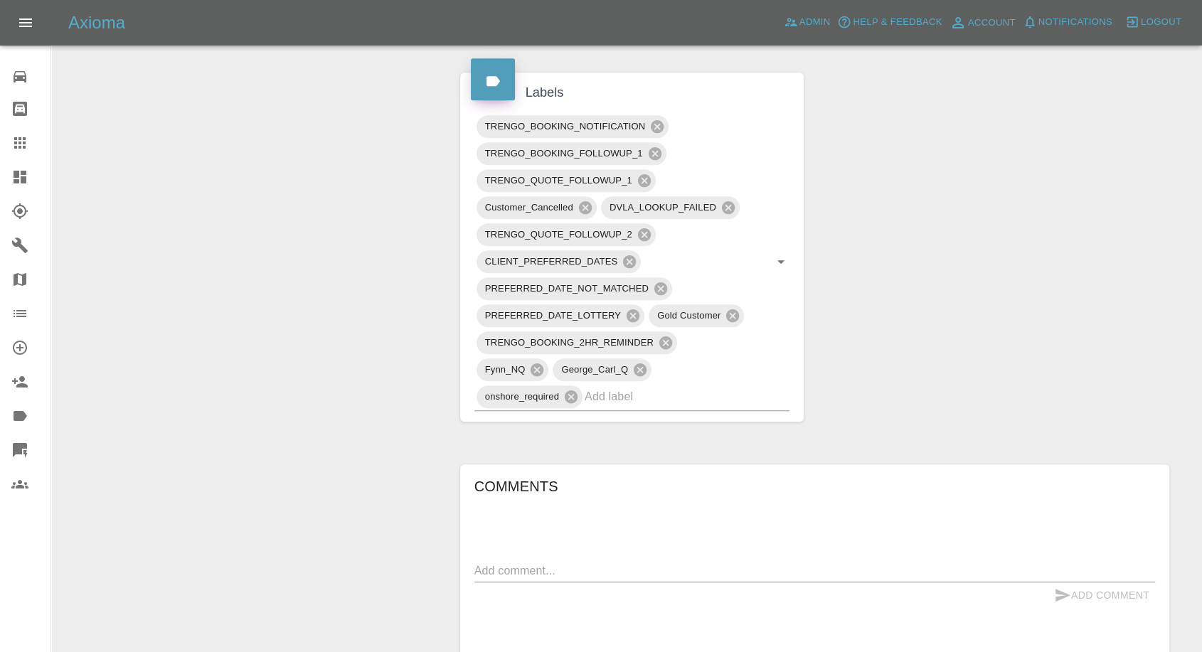
scroll to position [1004, 0]
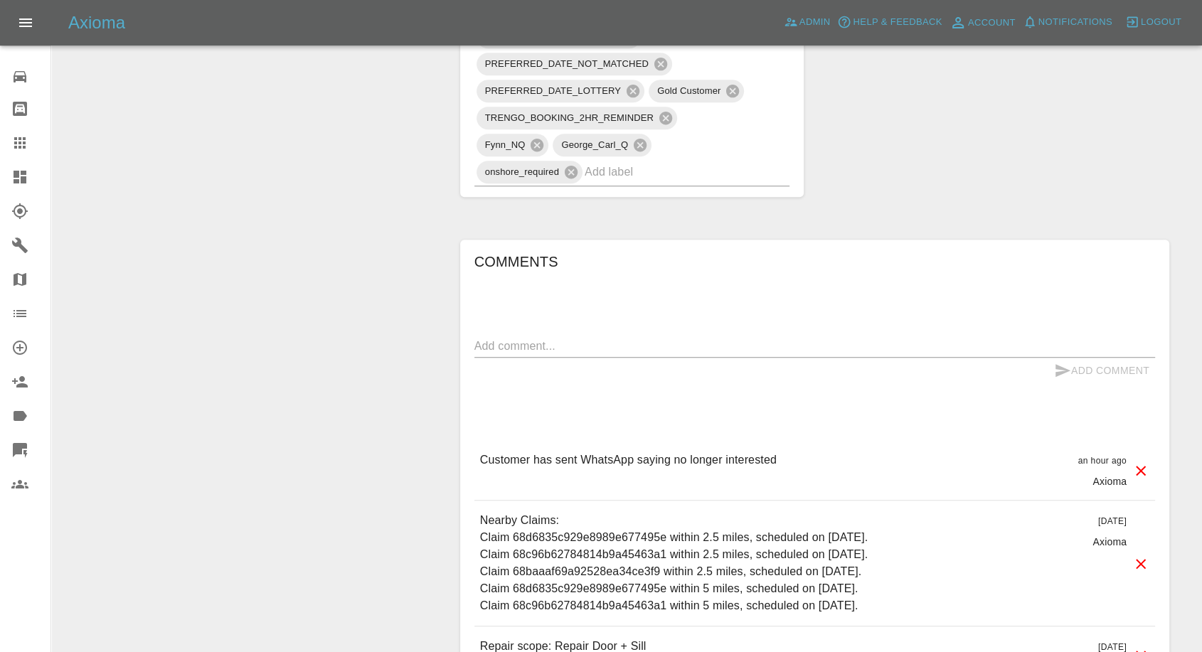
click at [590, 343] on textarea at bounding box center [814, 346] width 681 height 16
type textarea "sooner dates please"
click at [1057, 366] on icon "submit" at bounding box center [1062, 370] width 15 height 13
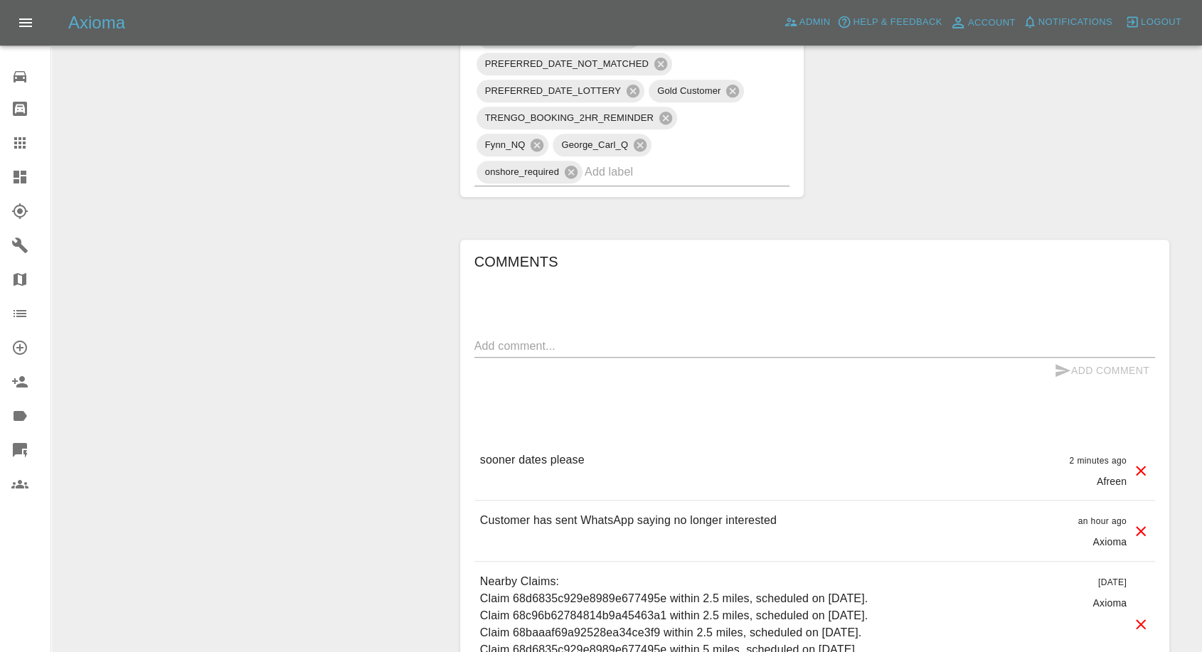
scroll to position [688, 0]
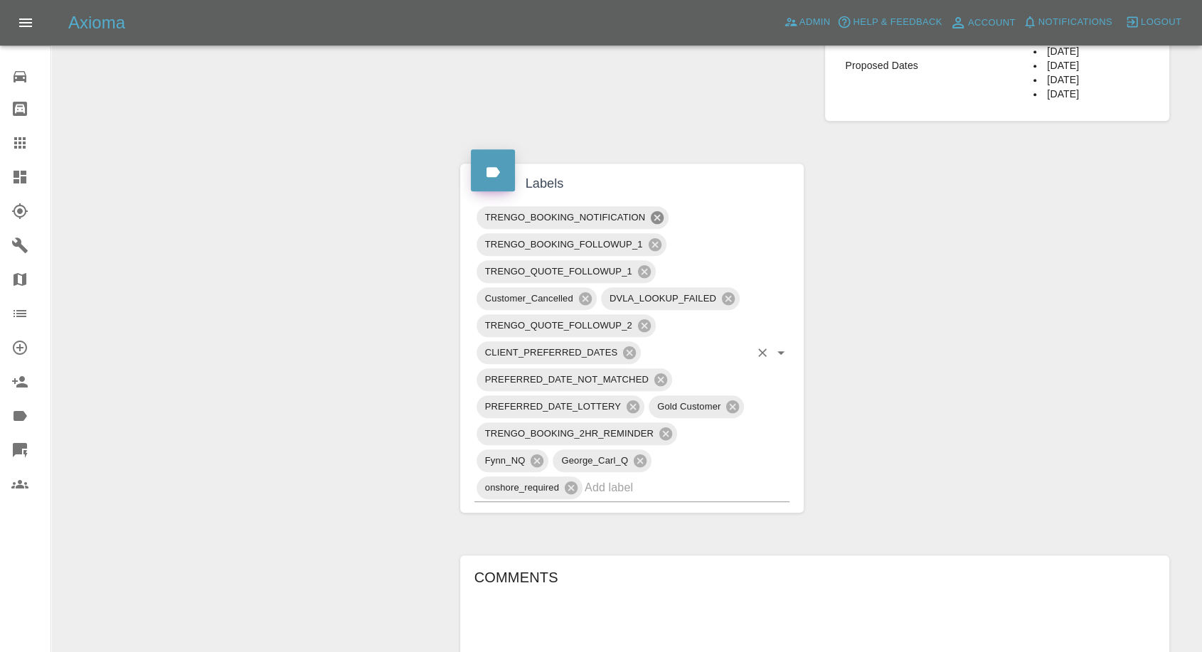
click at [660, 214] on icon at bounding box center [657, 218] width 16 height 16
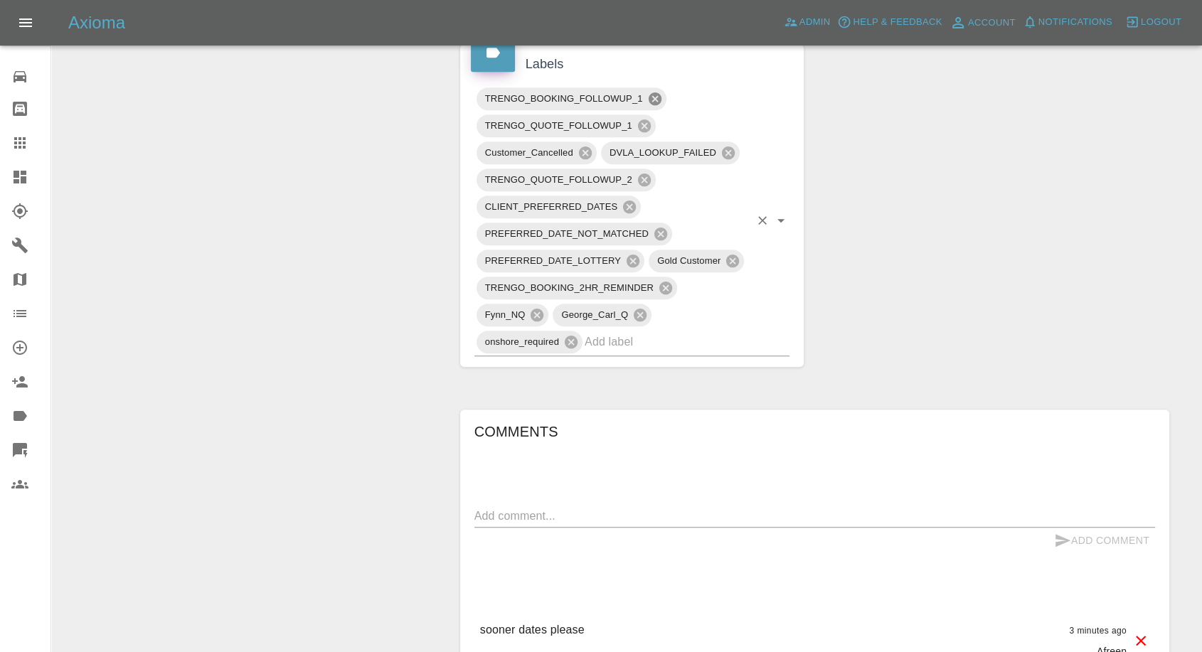
click at [654, 97] on icon at bounding box center [655, 99] width 16 height 16
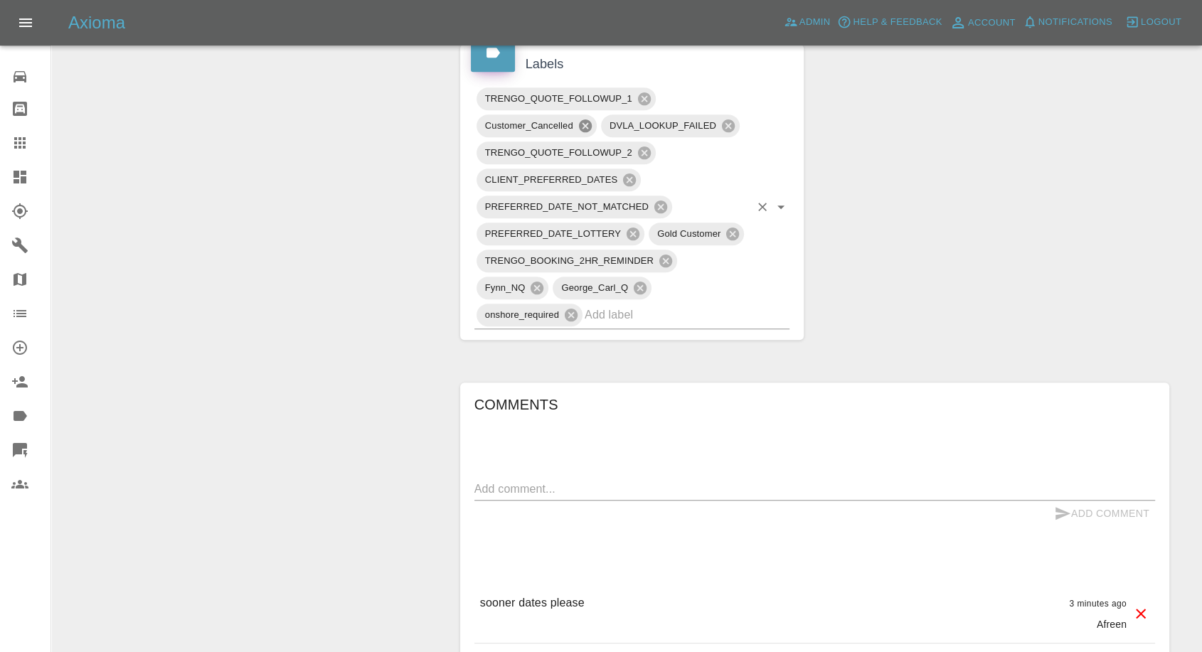
click at [582, 119] on icon at bounding box center [585, 125] width 13 height 13
click at [667, 257] on icon at bounding box center [666, 261] width 16 height 16
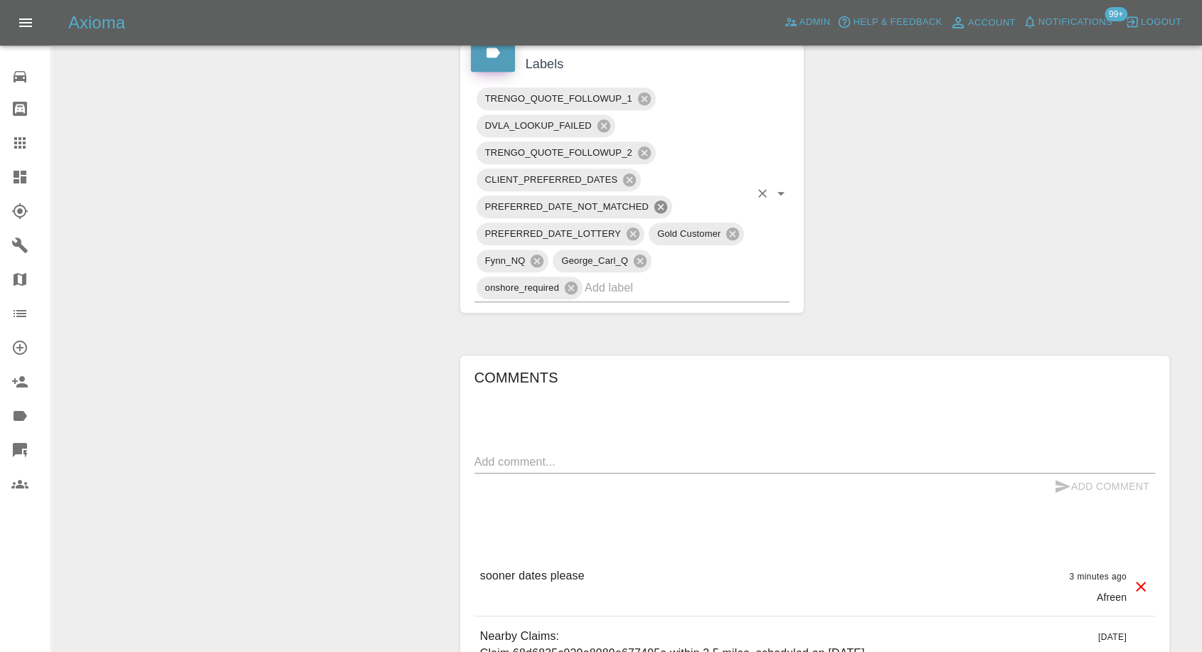
click at [663, 206] on icon at bounding box center [660, 207] width 13 height 13
click at [631, 229] on icon at bounding box center [632, 234] width 13 height 13
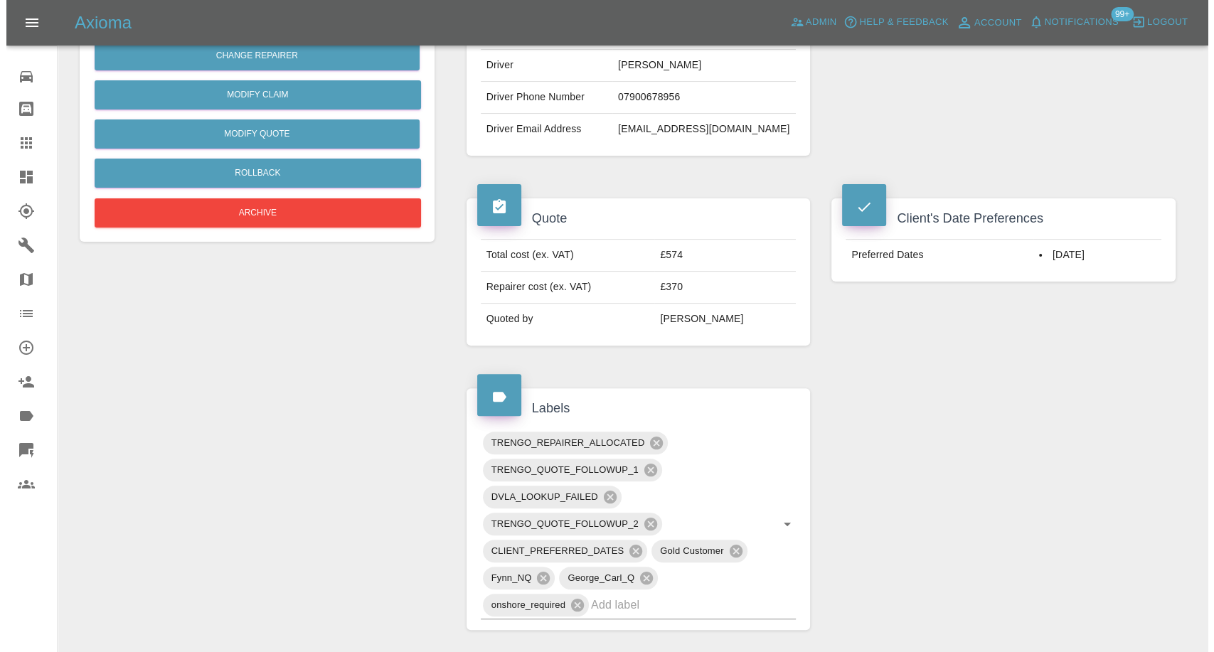
scroll to position [293, 0]
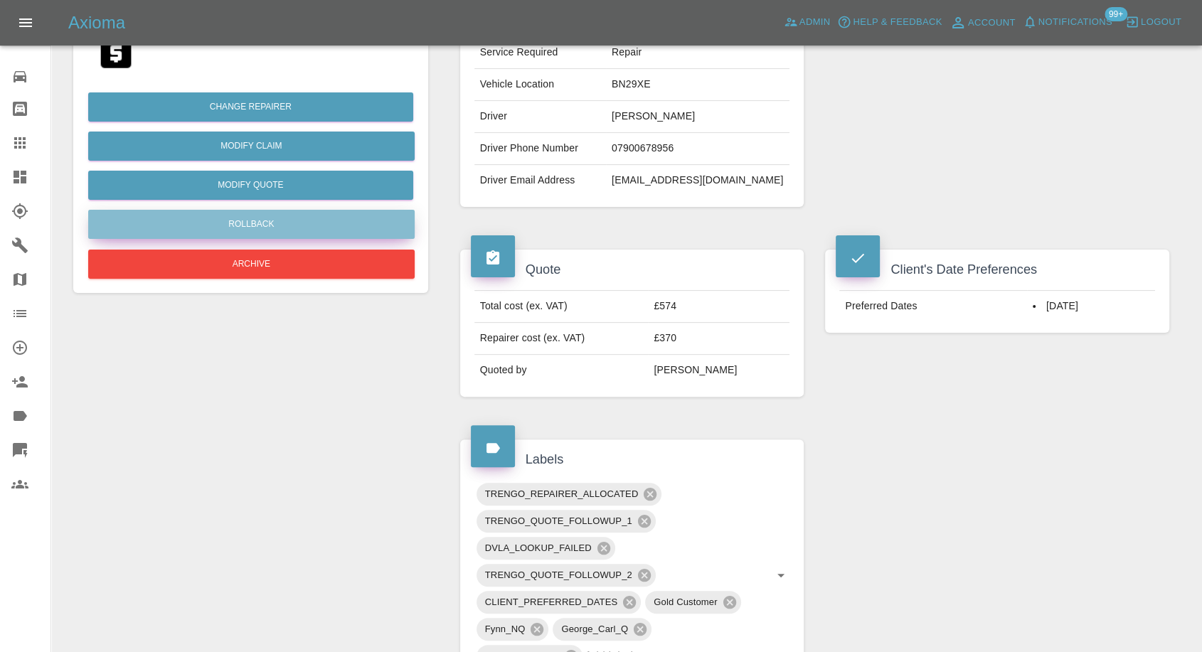
click at [282, 223] on button "Rollback" at bounding box center [251, 224] width 326 height 29
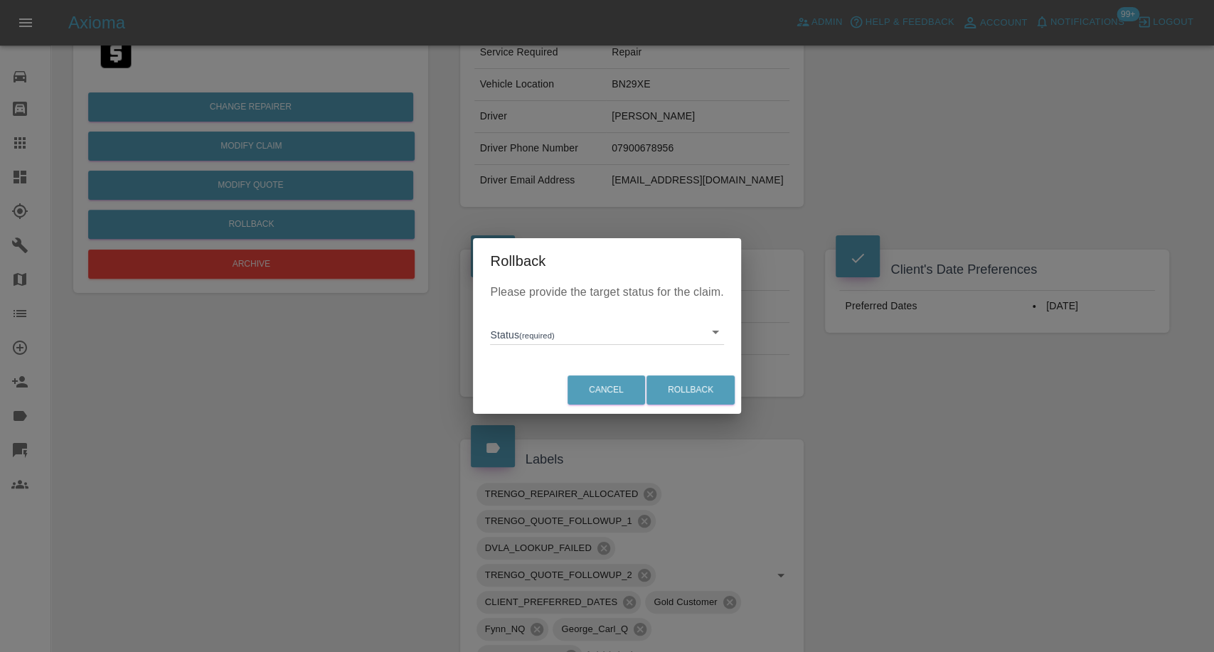
click at [540, 328] on body "Axioma Admin Help & Feedback Account Notifications 99+ Logout Repair home Bodys…" at bounding box center [607, 521] width 1214 height 1628
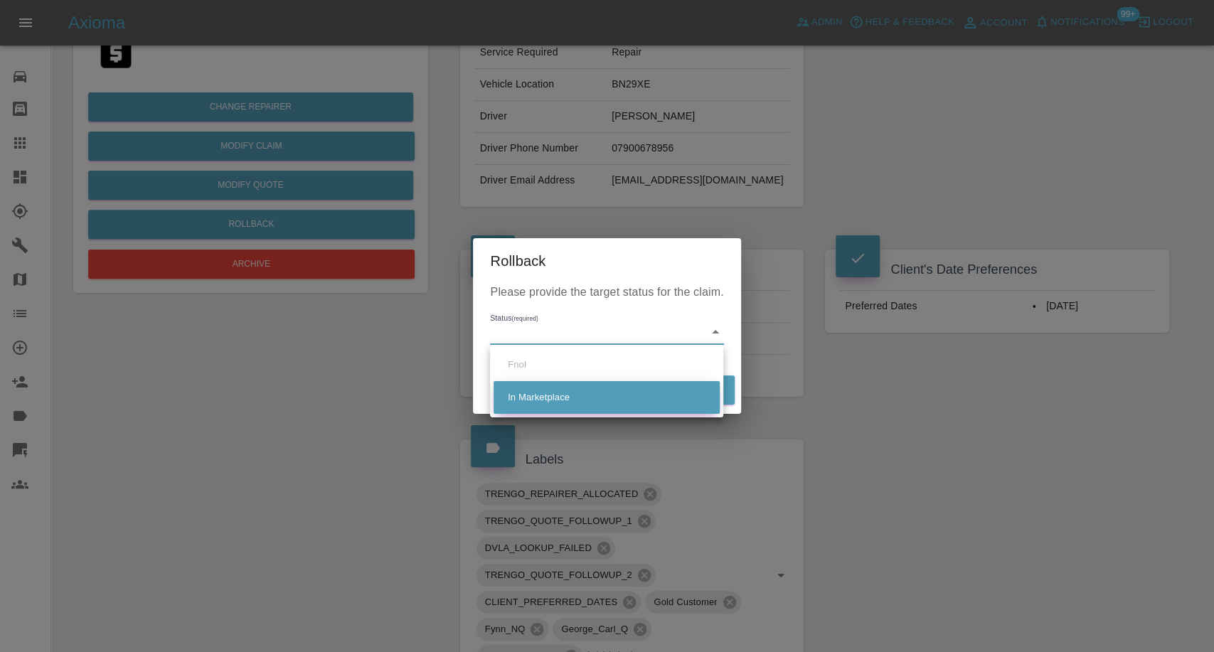
click at [547, 405] on li "In Marketplace" at bounding box center [607, 397] width 226 height 33
type input "in-marketplace"
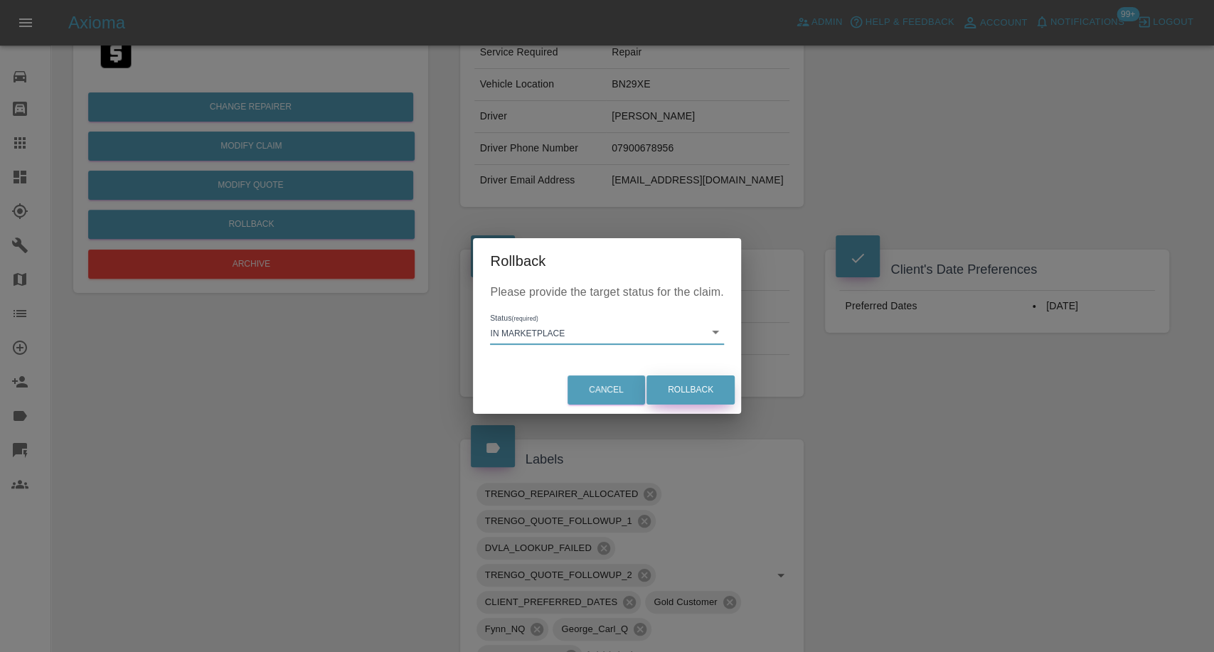
click at [682, 388] on button "Rollback" at bounding box center [690, 389] width 88 height 29
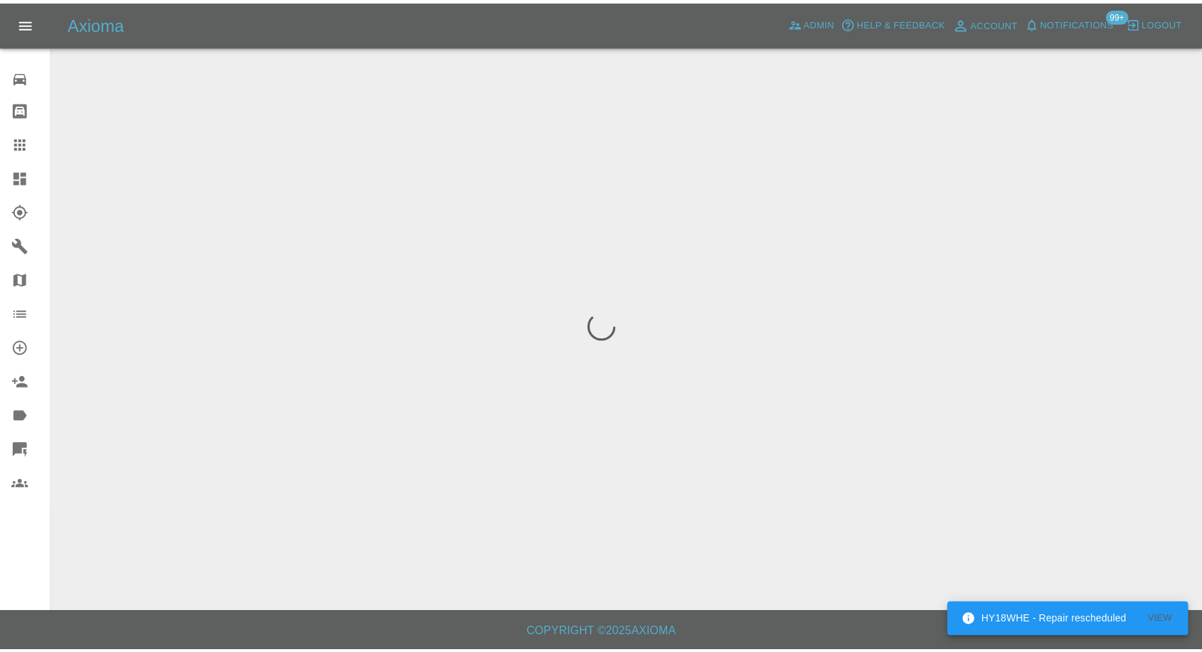
scroll to position [0, 0]
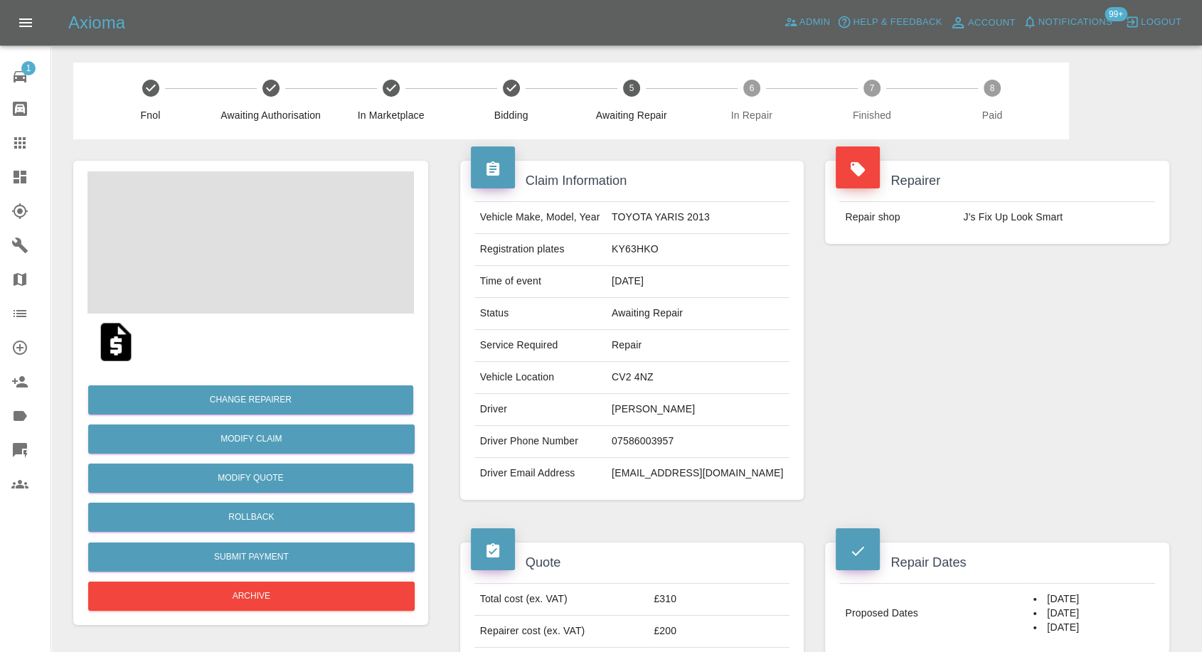
scroll to position [316, 0]
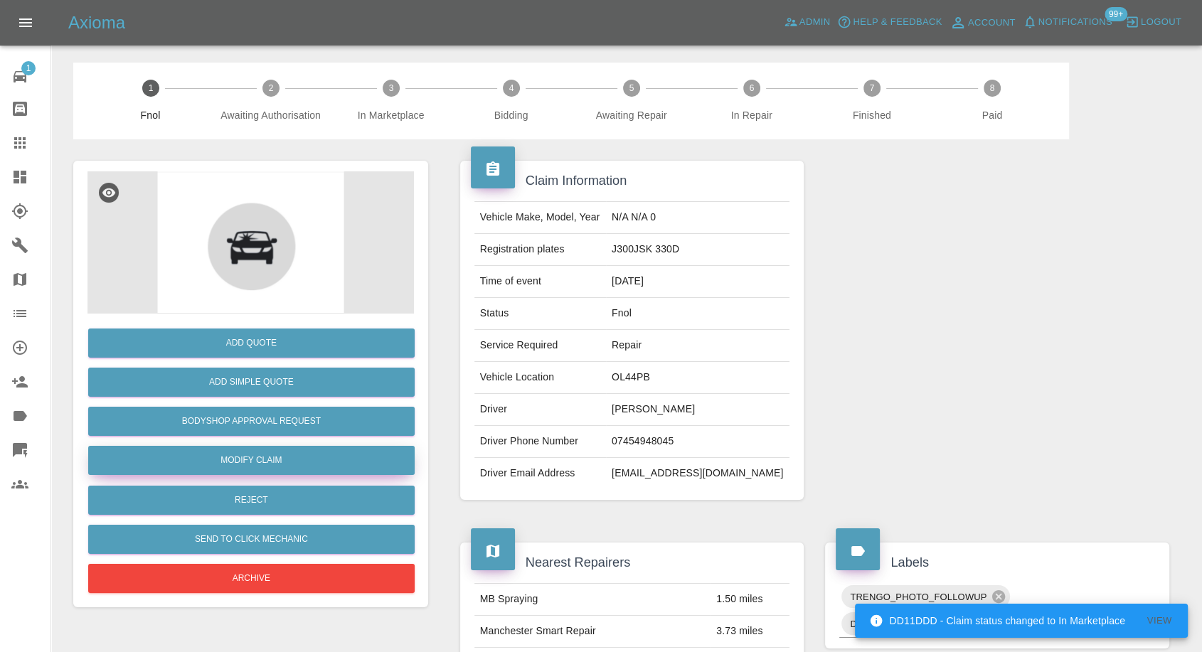
drag, startPoint x: 255, startPoint y: 464, endPoint x: 289, endPoint y: 466, distance: 34.9
click at [255, 464] on link "Modify Claim" at bounding box center [251, 460] width 326 height 29
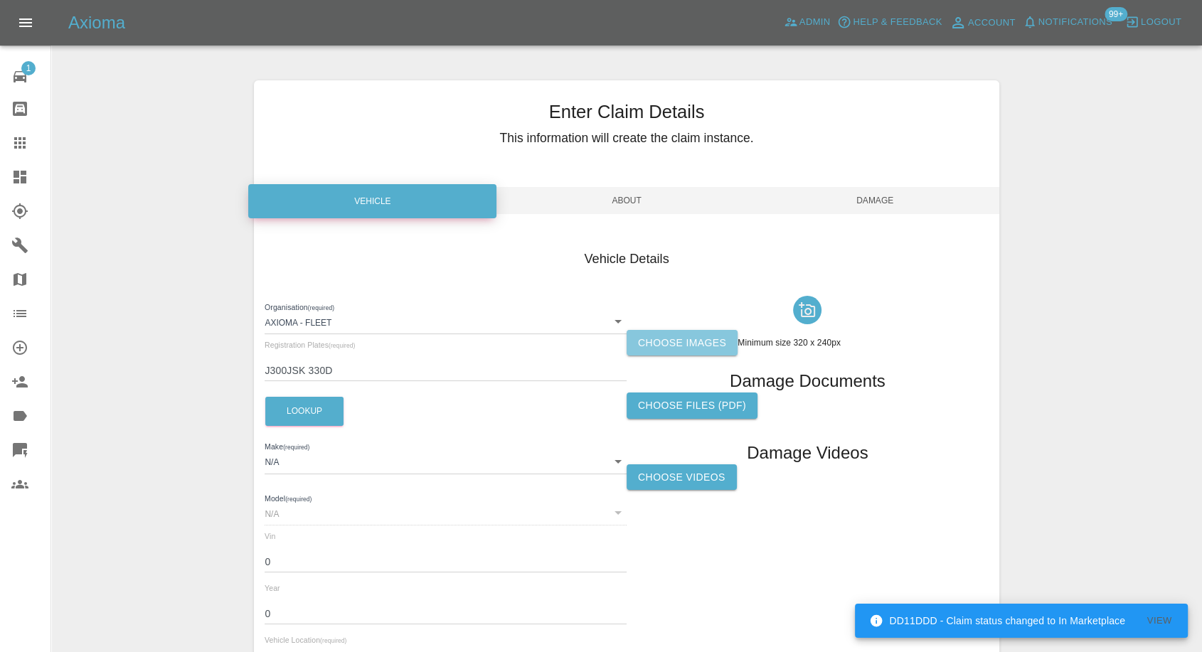
click at [666, 335] on label "Choose images" at bounding box center [681, 343] width 111 height 26
click at [0, 0] on input "Choose images" at bounding box center [0, 0] width 0 height 0
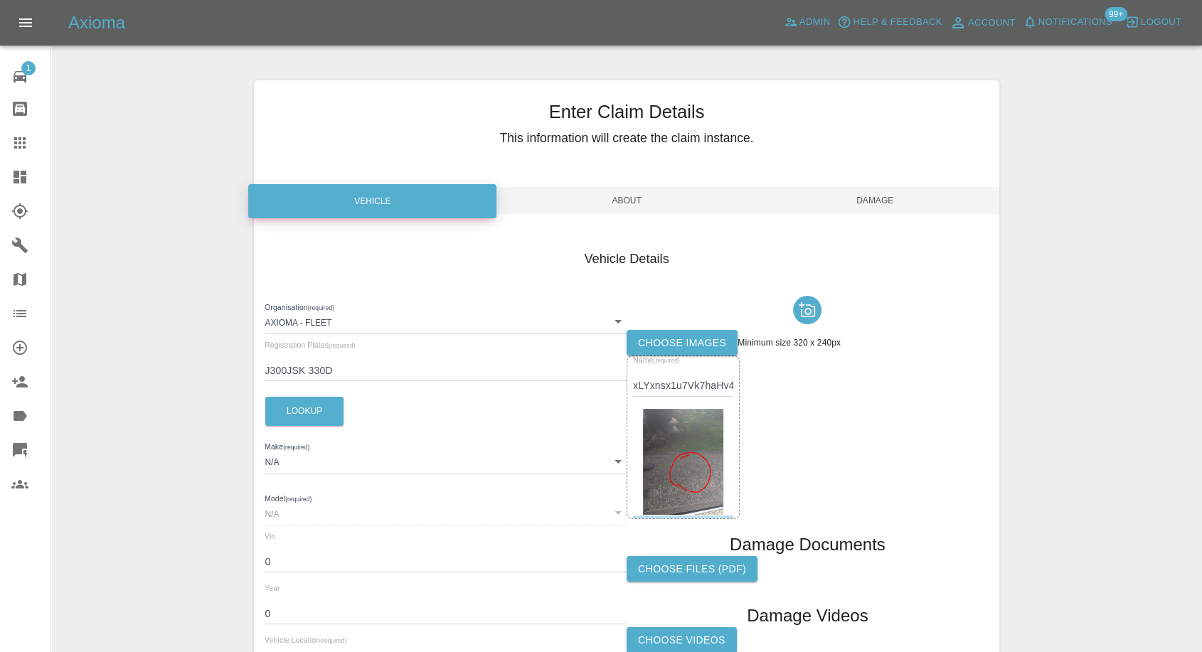
click at [869, 197] on span "Damage" at bounding box center [875, 200] width 248 height 27
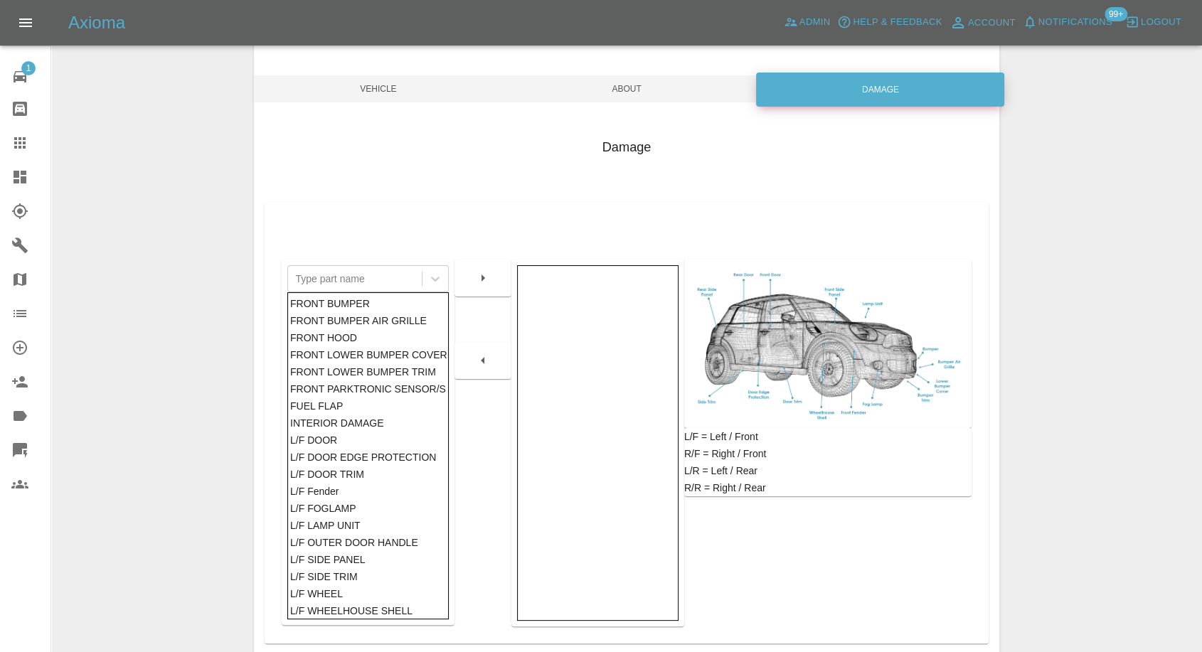
scroll to position [228, 0]
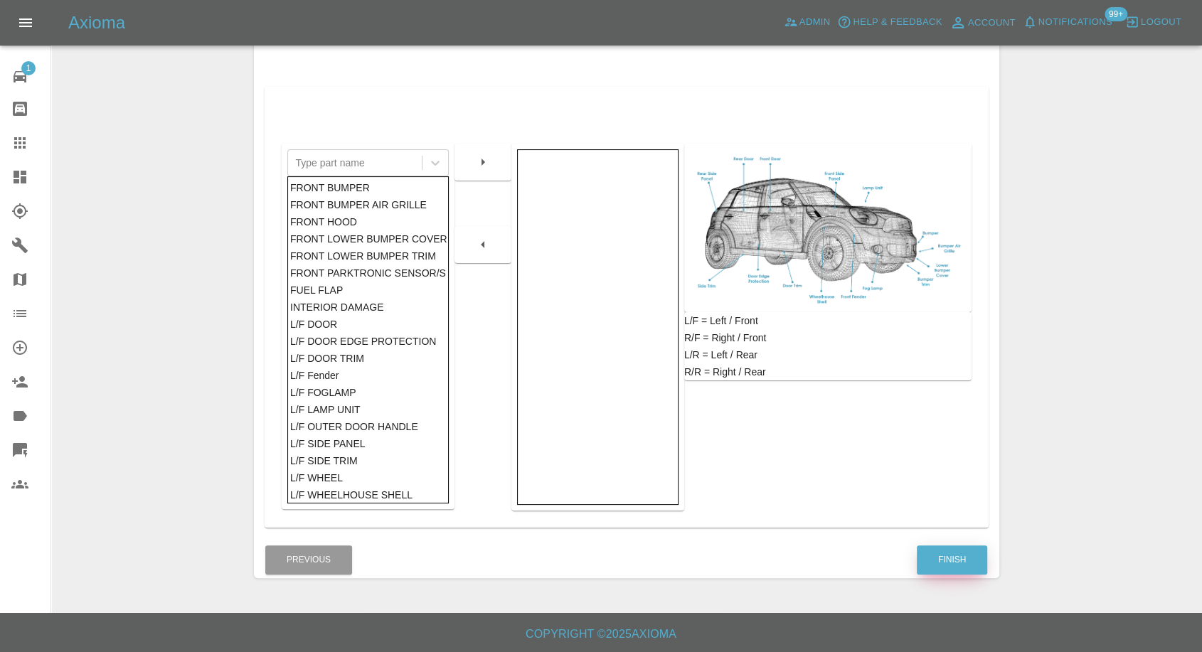
click at [966, 557] on button "Finish" at bounding box center [952, 559] width 70 height 29
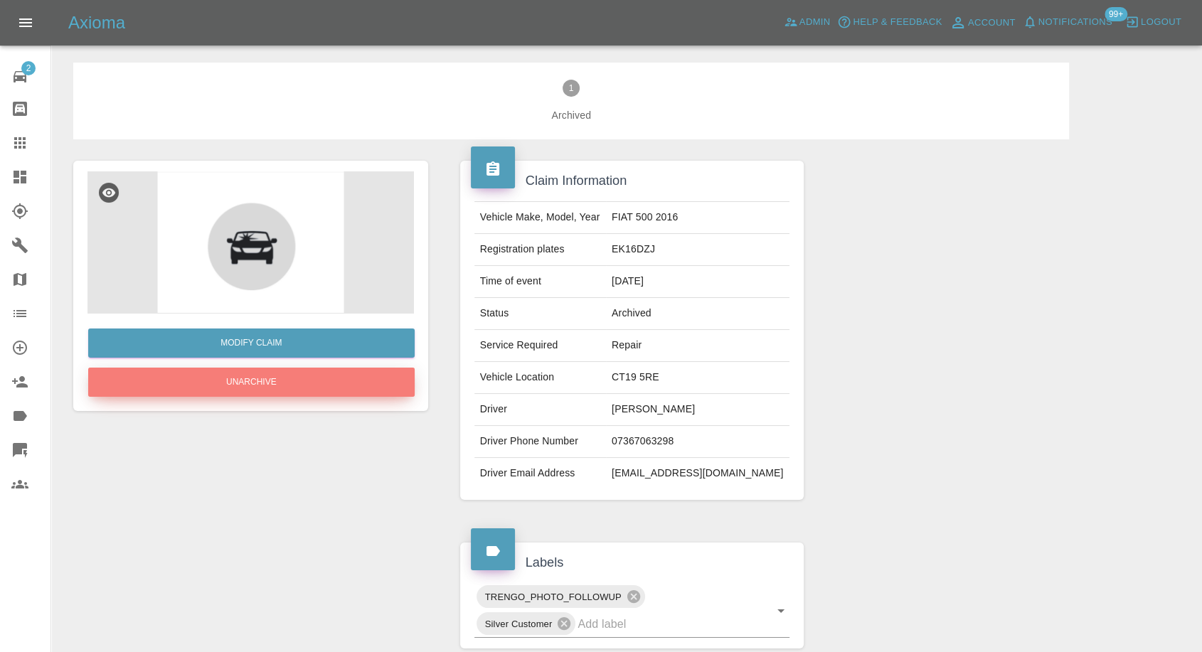
click at [296, 380] on button "Unarchive" at bounding box center [251, 382] width 326 height 29
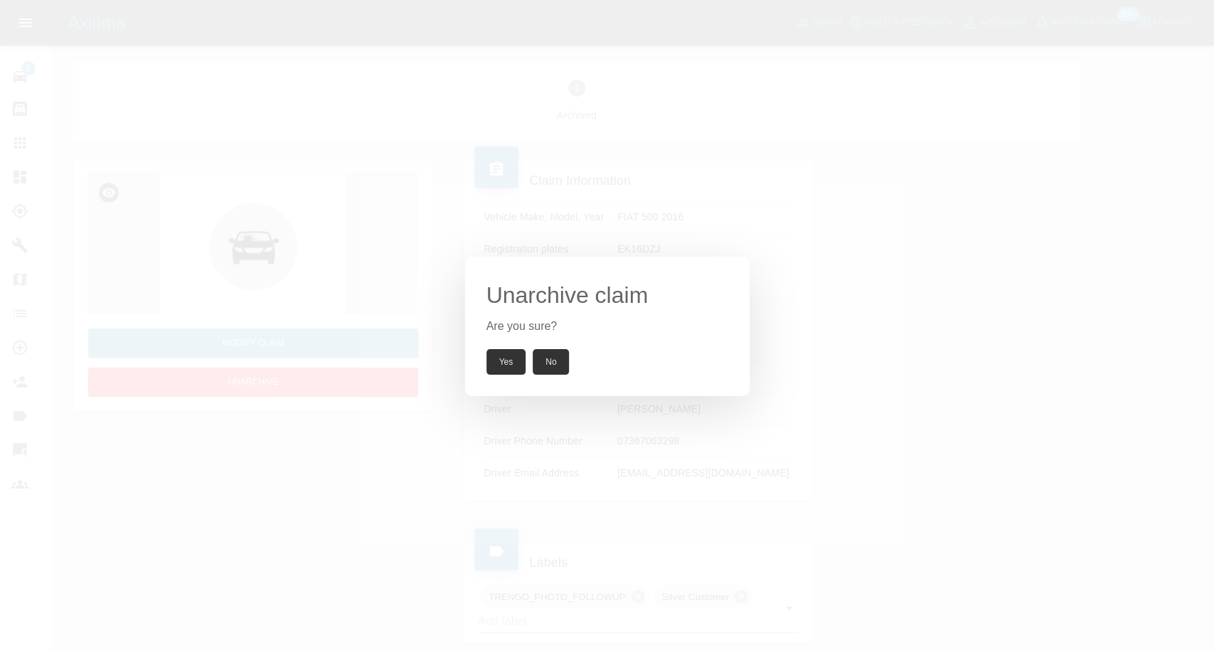
click at [515, 360] on button "Yes" at bounding box center [506, 362] width 40 height 26
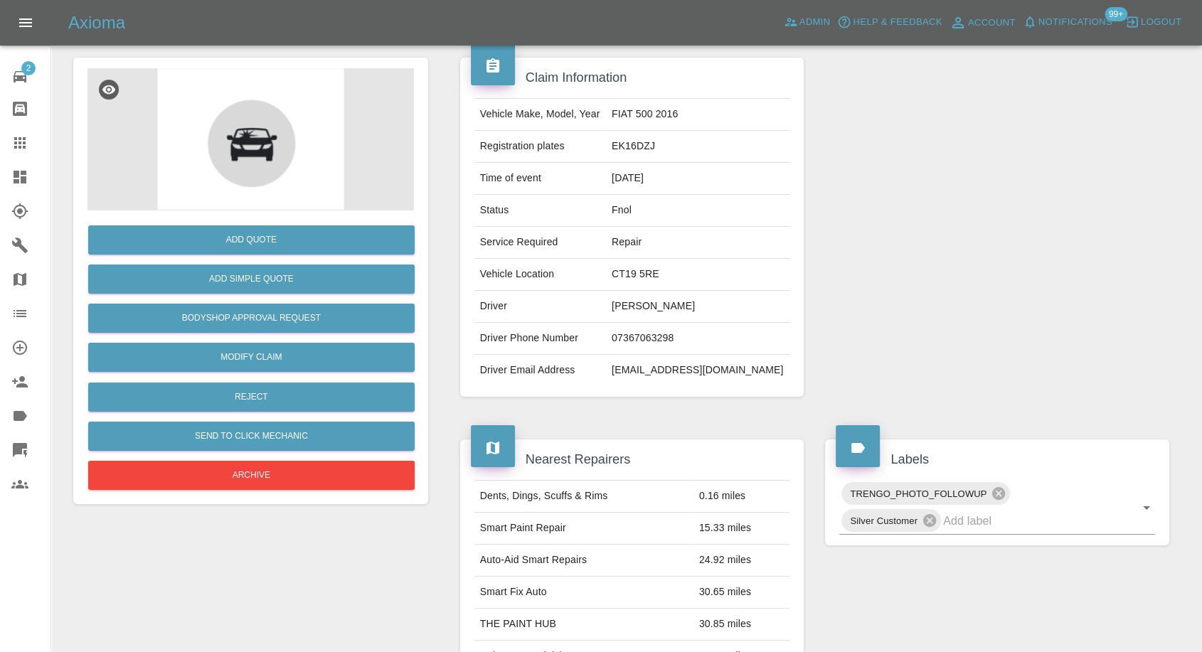
scroll to position [158, 0]
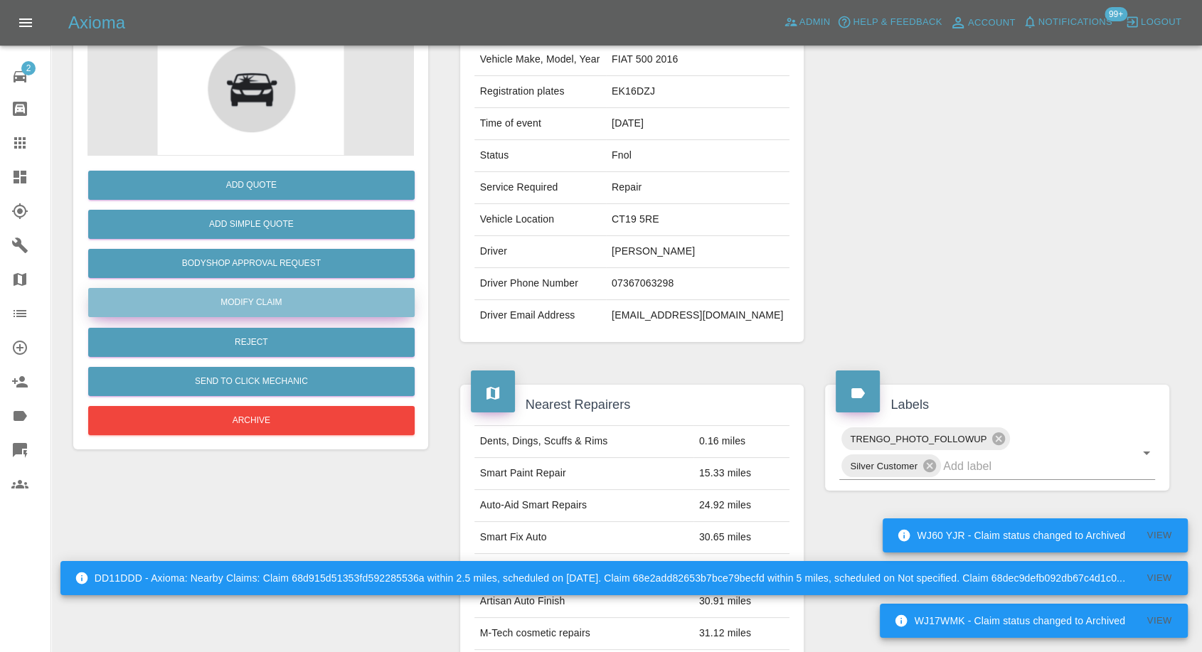
click at [267, 294] on link "Modify Claim" at bounding box center [251, 302] width 326 height 29
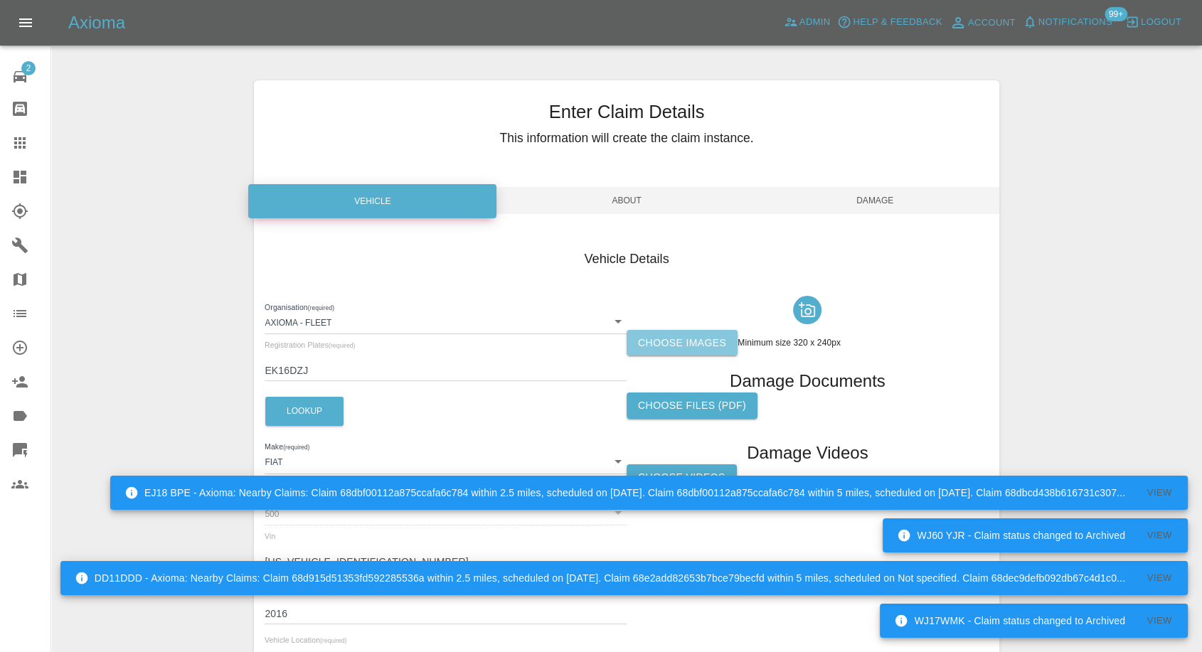
click at [687, 331] on label "Choose images" at bounding box center [681, 343] width 111 height 26
click at [0, 0] on input "Choose images" at bounding box center [0, 0] width 0 height 0
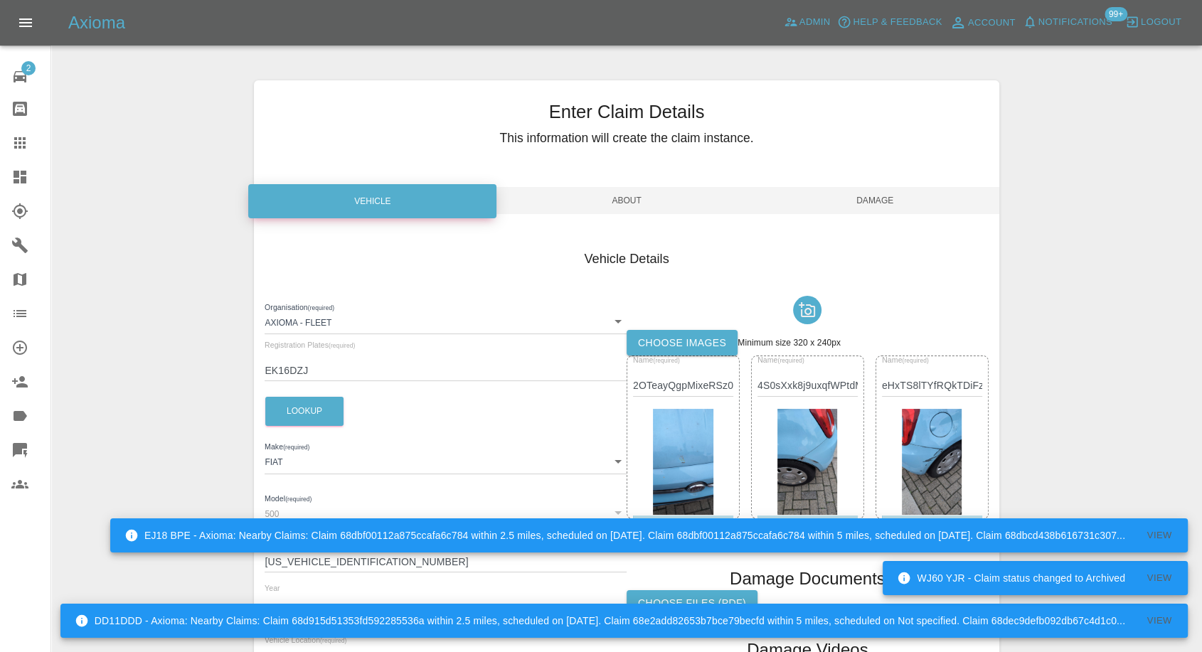
click at [890, 198] on span "Damage" at bounding box center [875, 200] width 248 height 27
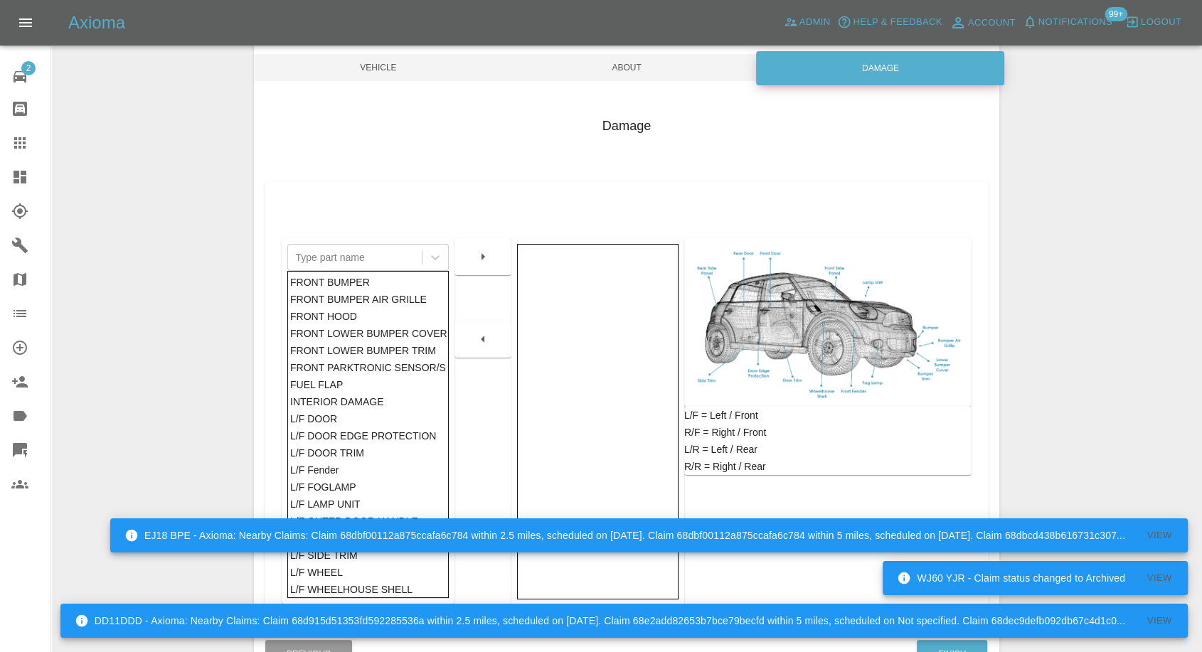
scroll to position [228, 0]
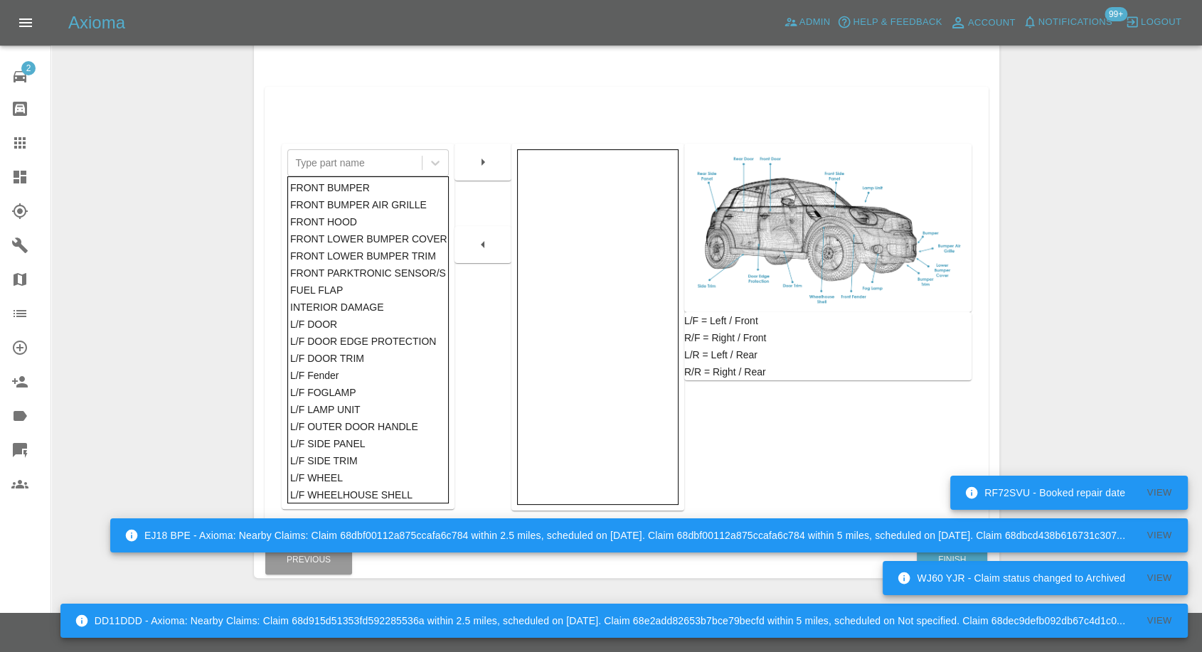
click at [944, 561] on div "WJ60 YJR - Claim status changed to Archived View" at bounding box center [1035, 578] width 305 height 34
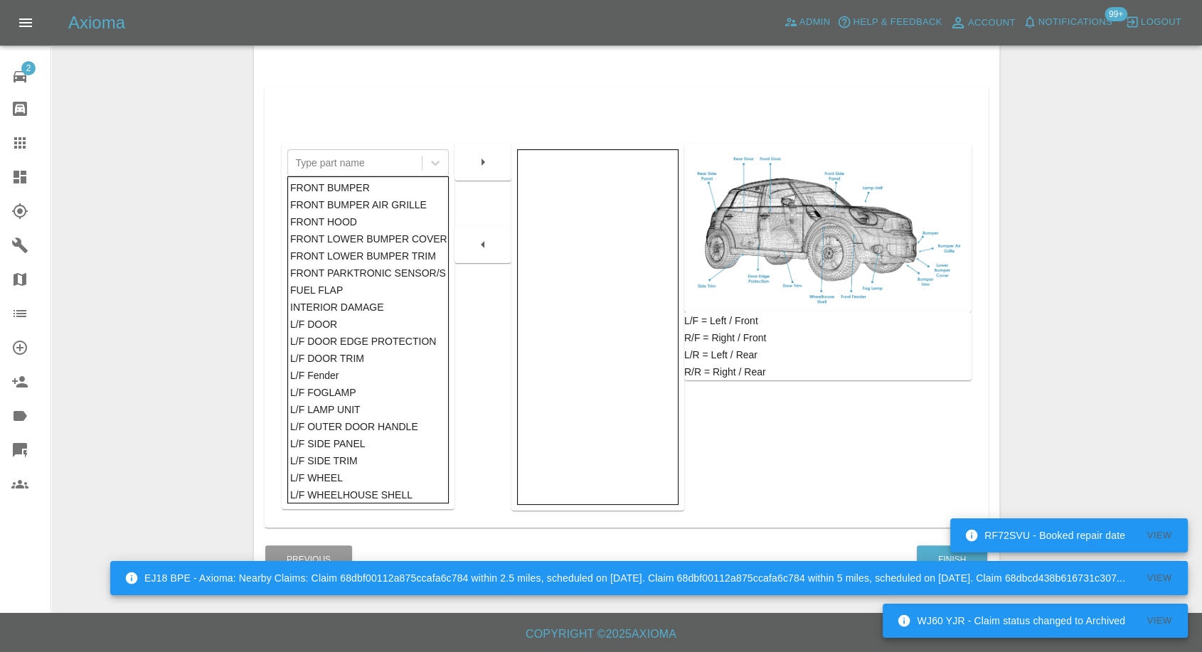
click at [945, 557] on div "EJ18 BPE - Axioma: Nearby Claims: Claim 68dbf00112a875ccafa6c784 within 2.5 mil…" at bounding box center [648, 578] width 1077 height 43
click at [945, 554] on button "Finish" at bounding box center [952, 559] width 70 height 29
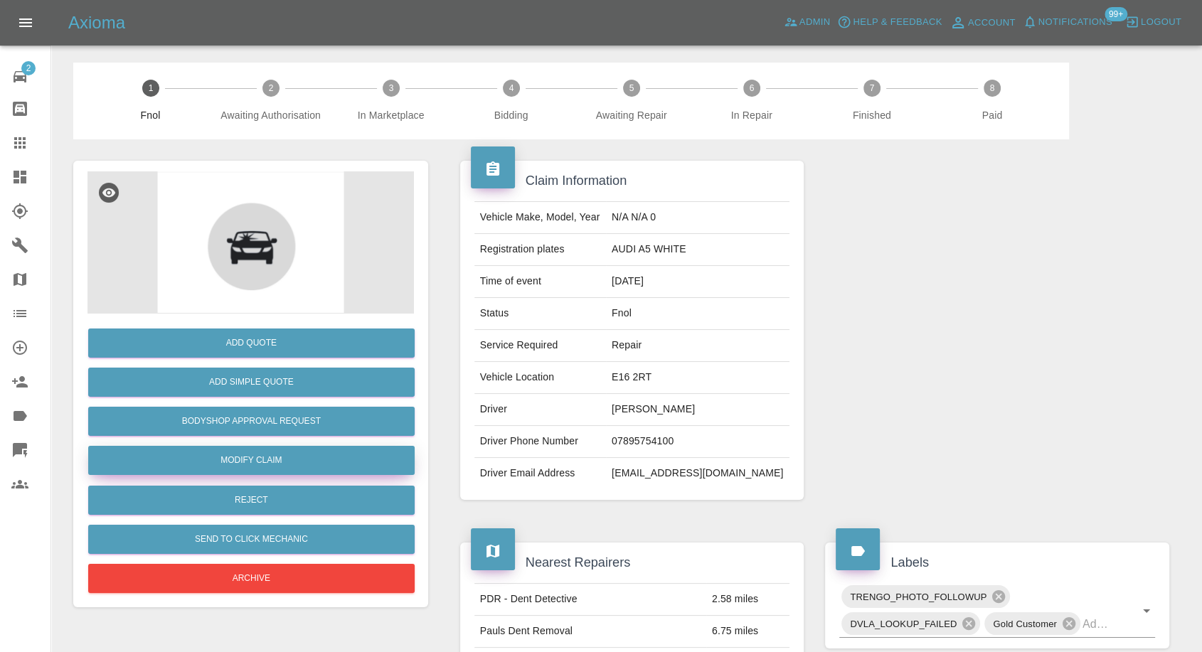
drag, startPoint x: 239, startPoint y: 462, endPoint x: 264, endPoint y: 467, distance: 25.4
click at [239, 462] on link "Modify Claim" at bounding box center [251, 460] width 326 height 29
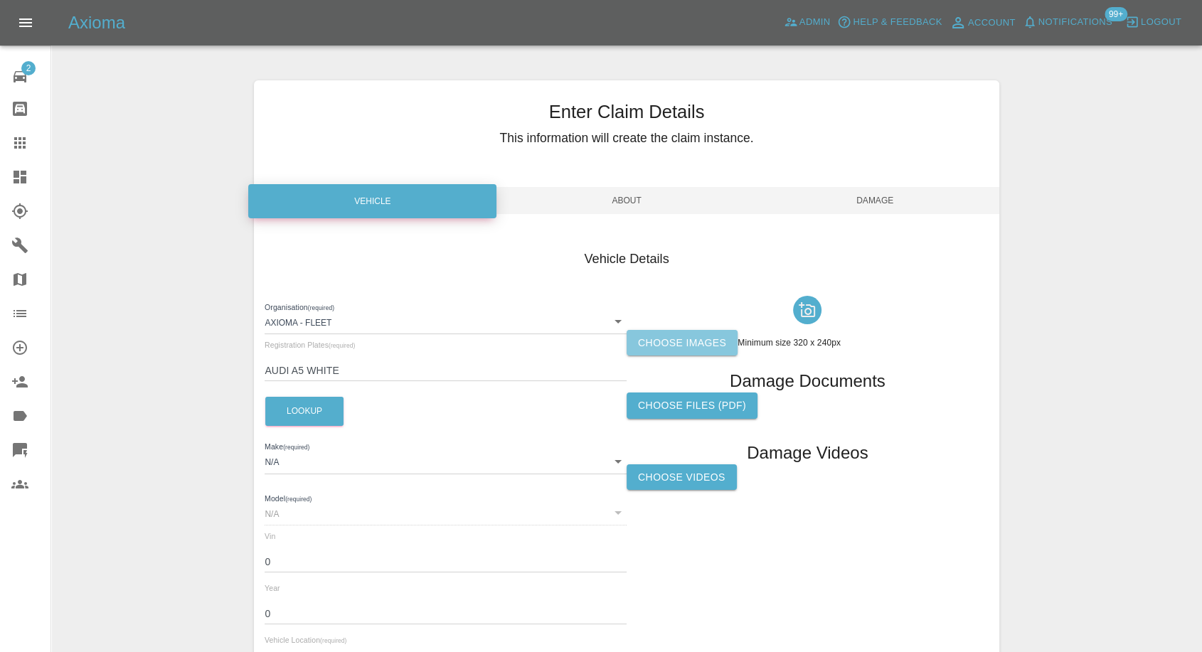
click at [663, 338] on label "Choose images" at bounding box center [681, 343] width 111 height 26
click at [0, 0] on input "Choose images" at bounding box center [0, 0] width 0 height 0
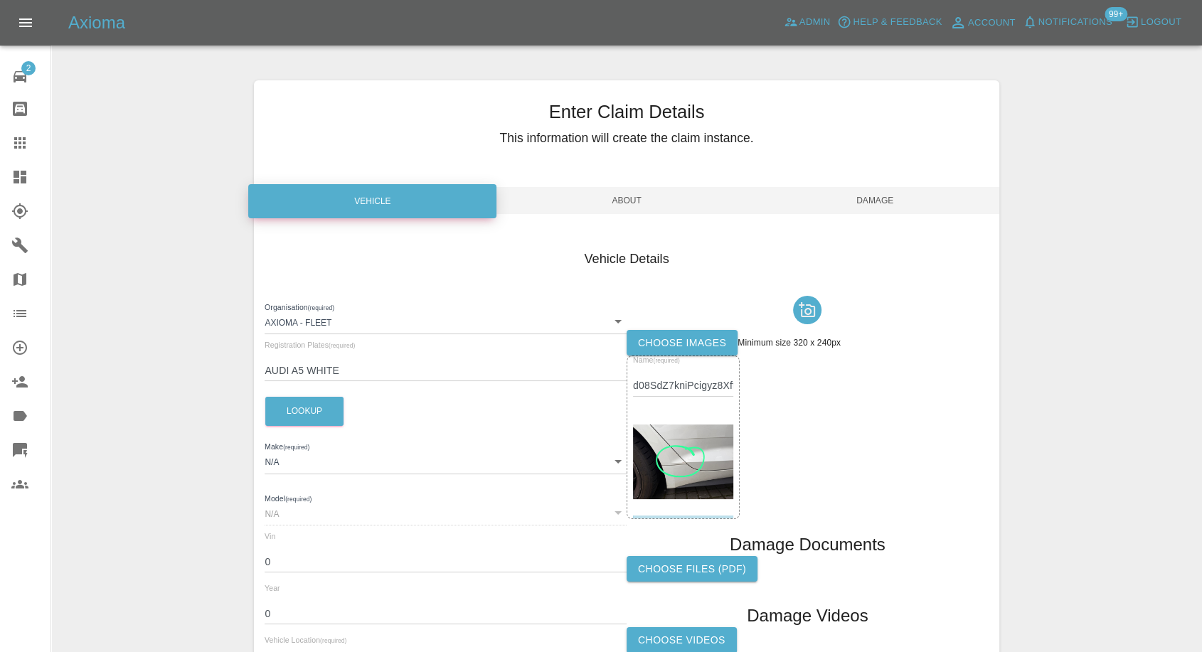
click at [880, 197] on span "Damage" at bounding box center [875, 200] width 248 height 27
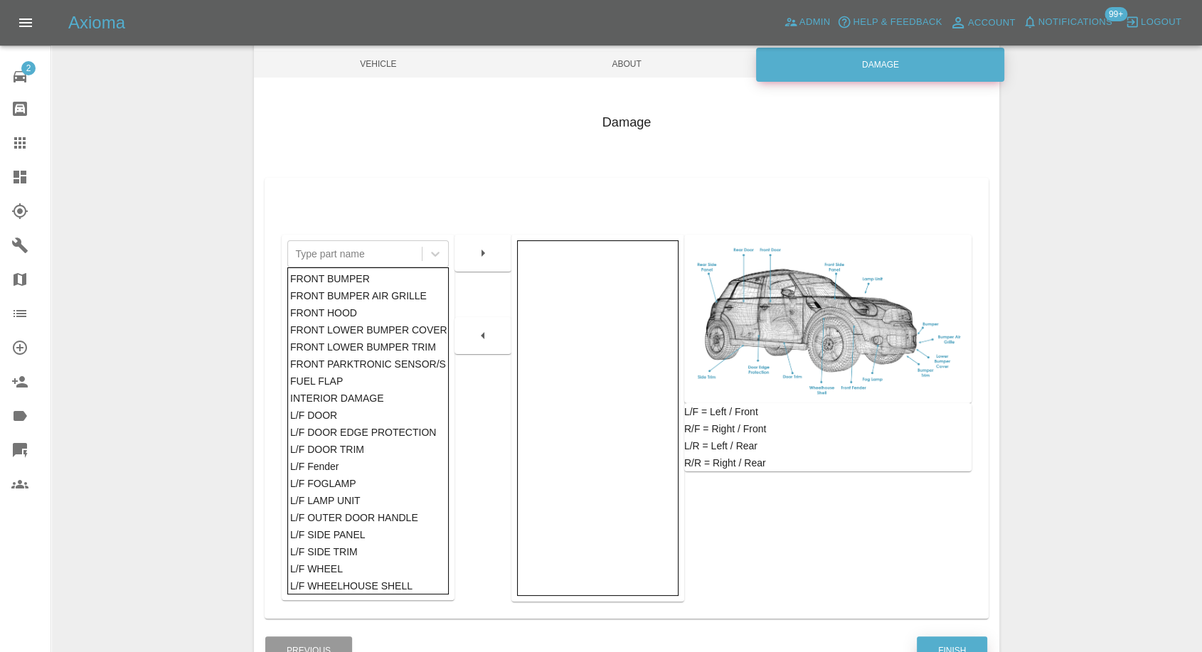
scroll to position [228, 0]
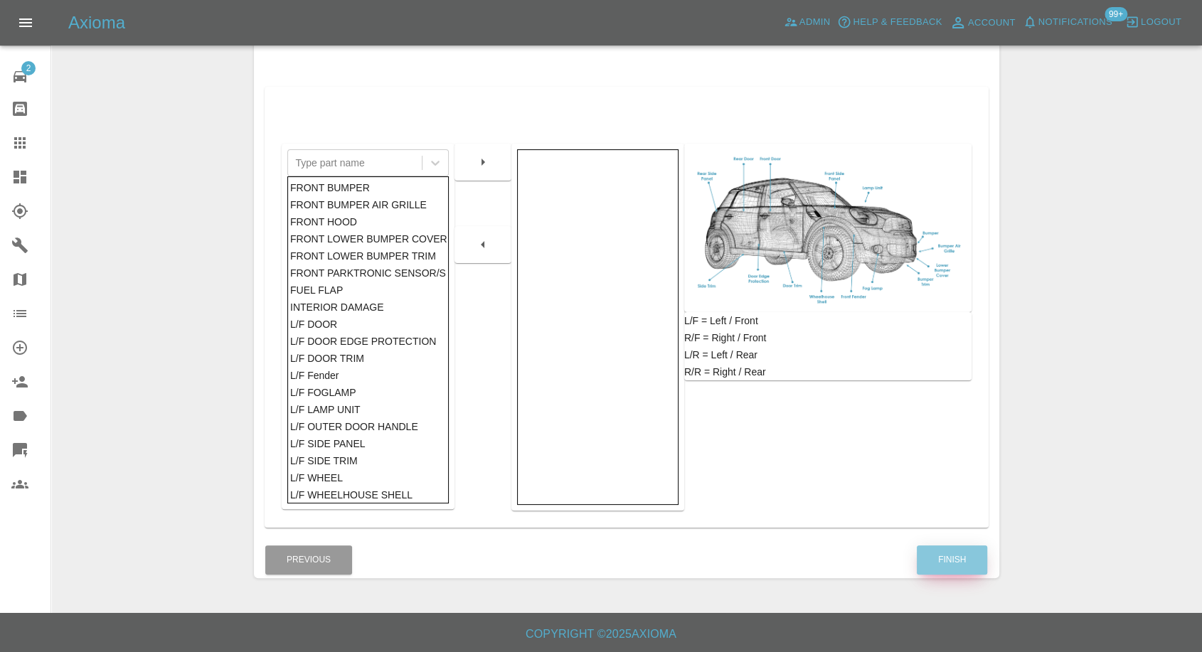
click at [957, 558] on button "Finish" at bounding box center [952, 559] width 70 height 29
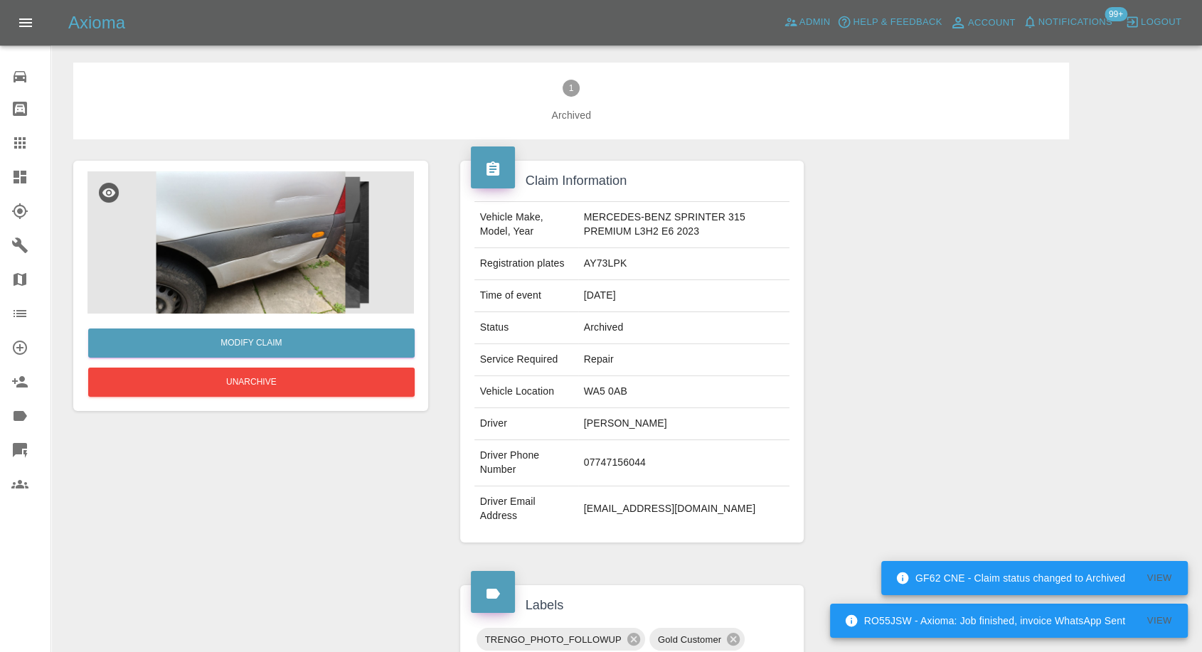
click at [282, 252] on img at bounding box center [250, 242] width 326 height 142
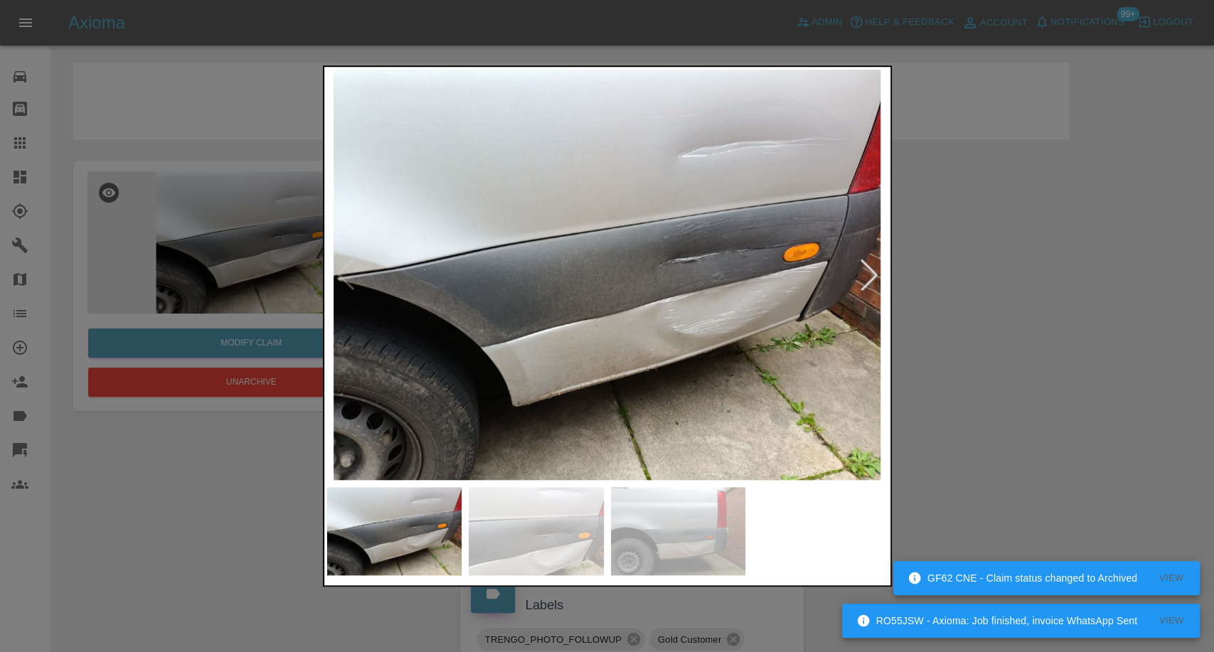
click at [587, 554] on img at bounding box center [536, 531] width 135 height 88
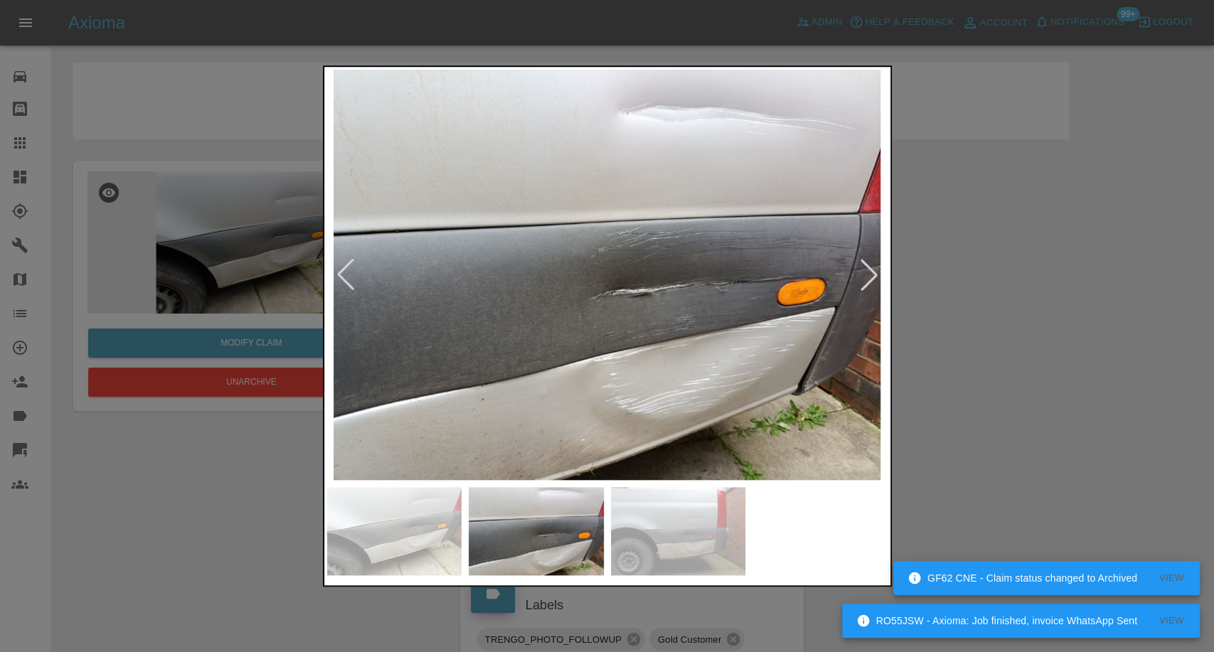
click at [705, 522] on img at bounding box center [678, 531] width 135 height 88
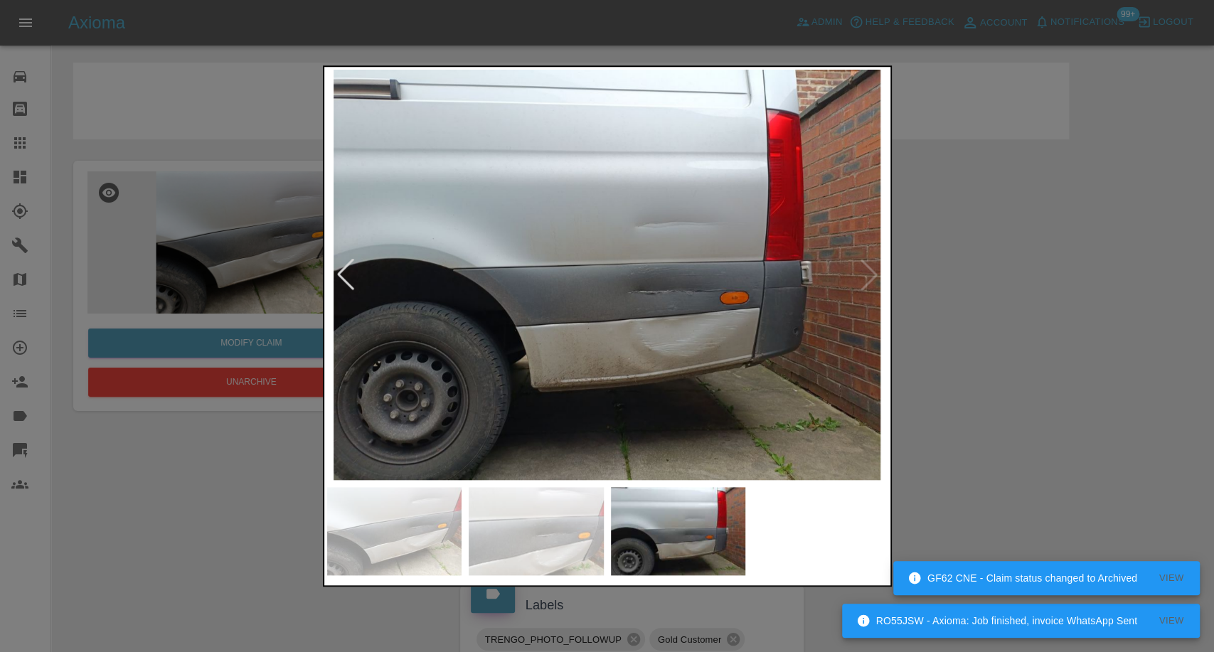
drag, startPoint x: 993, startPoint y: 451, endPoint x: 734, endPoint y: 201, distance: 360.1
click at [996, 449] on div at bounding box center [607, 326] width 1214 height 652
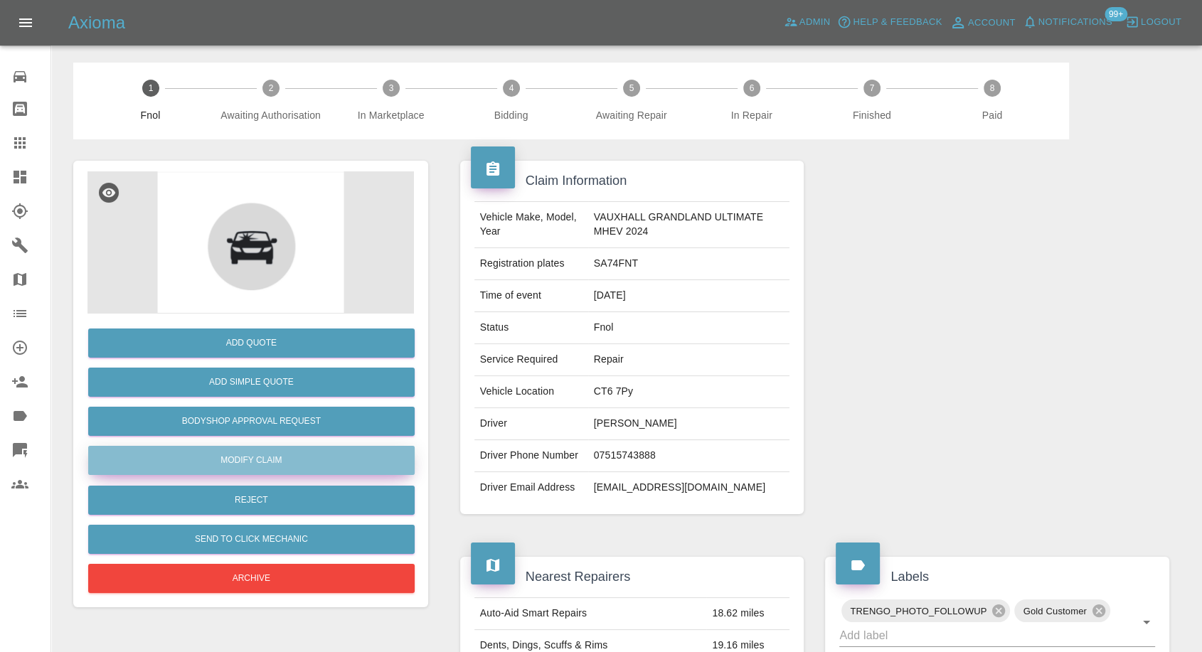
click at [311, 451] on link "Modify Claim" at bounding box center [251, 460] width 326 height 29
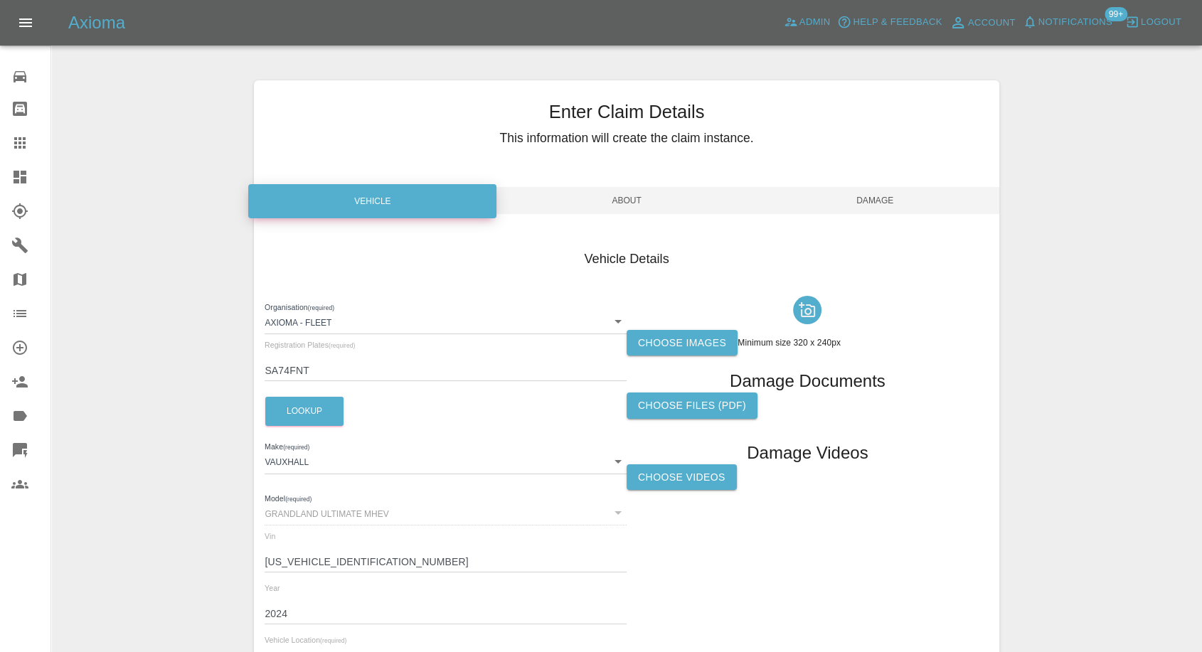
click at [689, 326] on div at bounding box center [807, 310] width 362 height 40
click at [681, 350] on label "Choose images" at bounding box center [681, 343] width 111 height 26
click at [0, 0] on input "Choose images" at bounding box center [0, 0] width 0 height 0
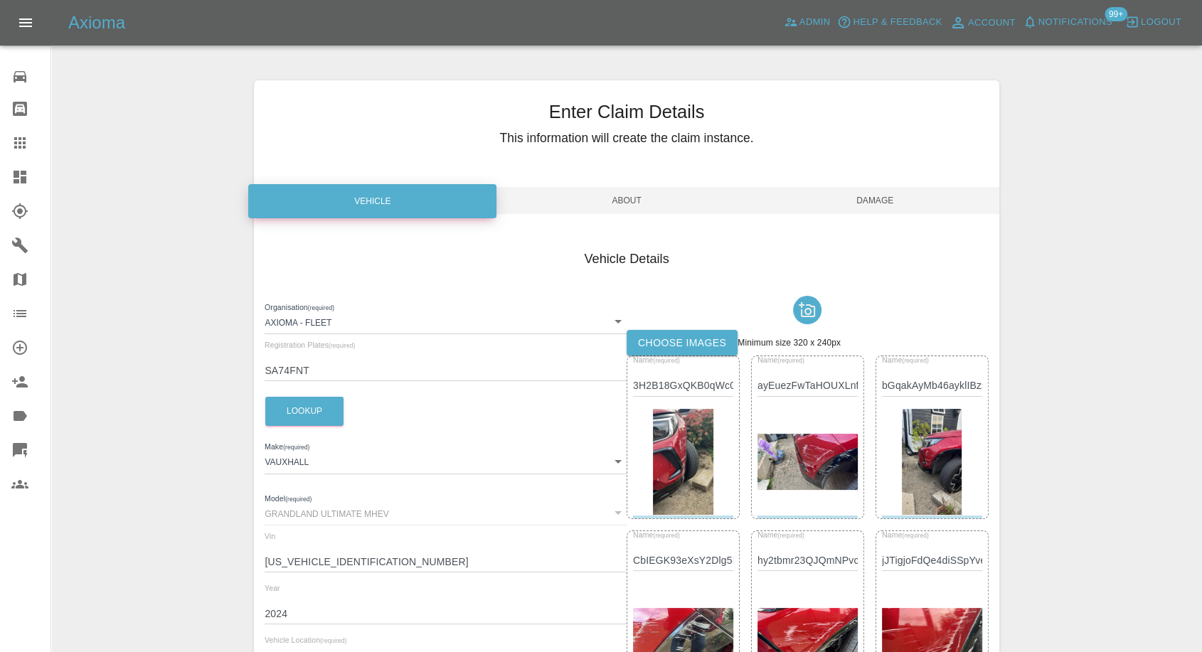
click at [876, 197] on span "Damage" at bounding box center [875, 200] width 248 height 27
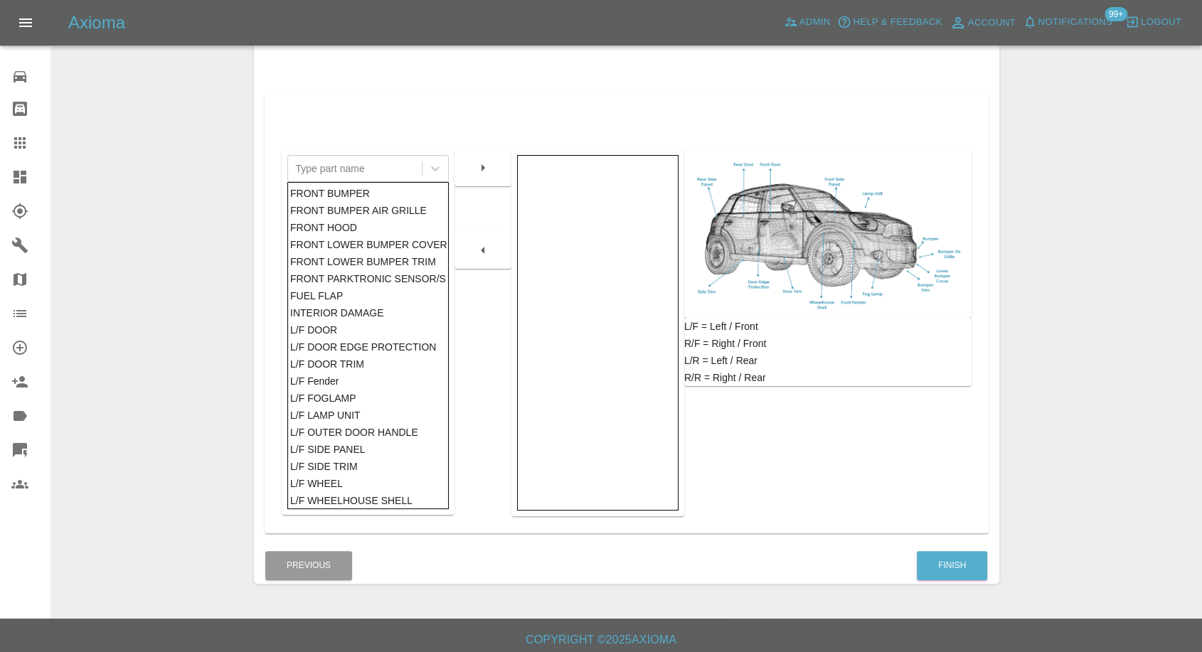
scroll to position [228, 0]
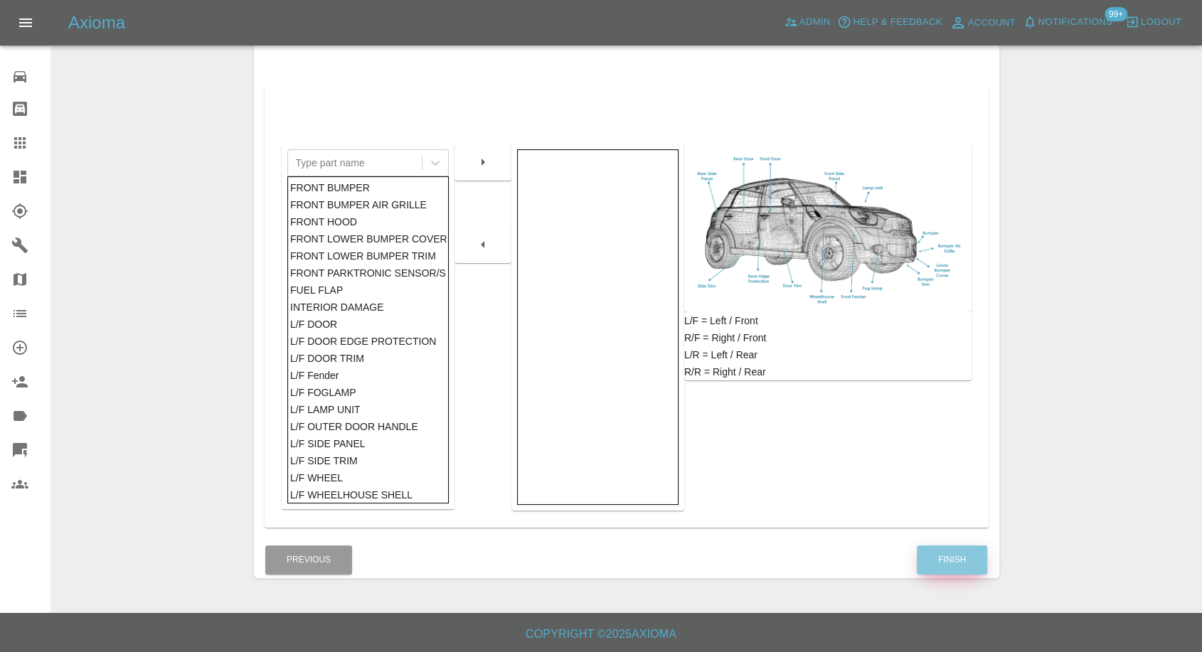
click at [981, 564] on button "Finish" at bounding box center [952, 559] width 70 height 29
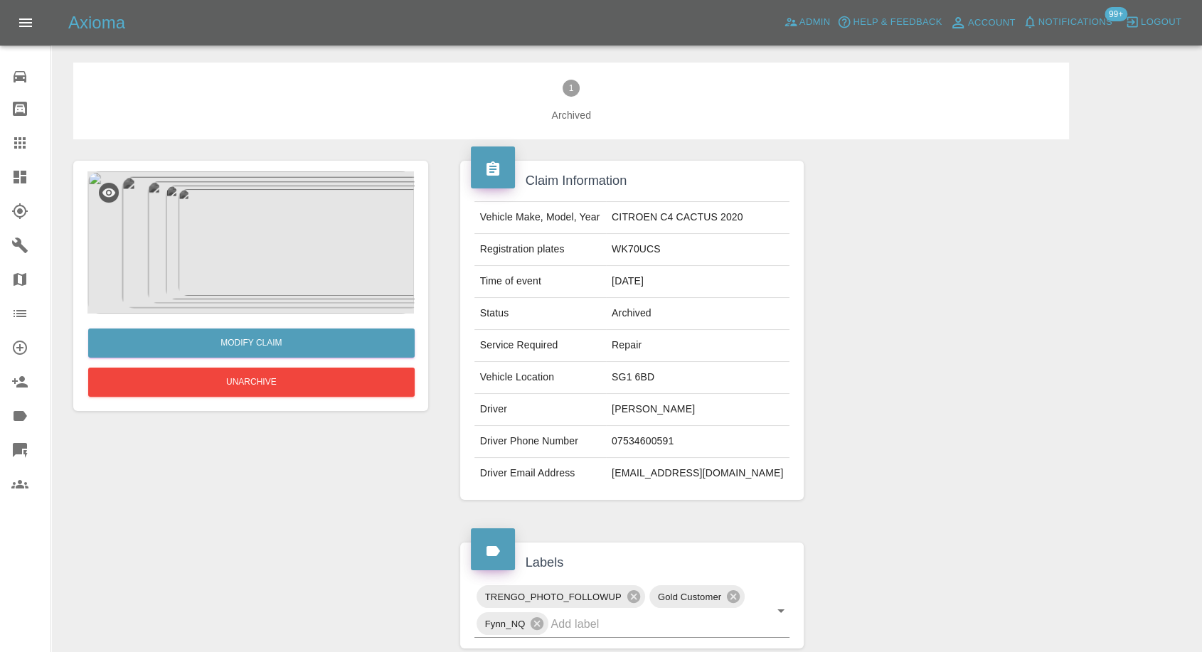
click at [283, 284] on img at bounding box center [250, 242] width 326 height 142
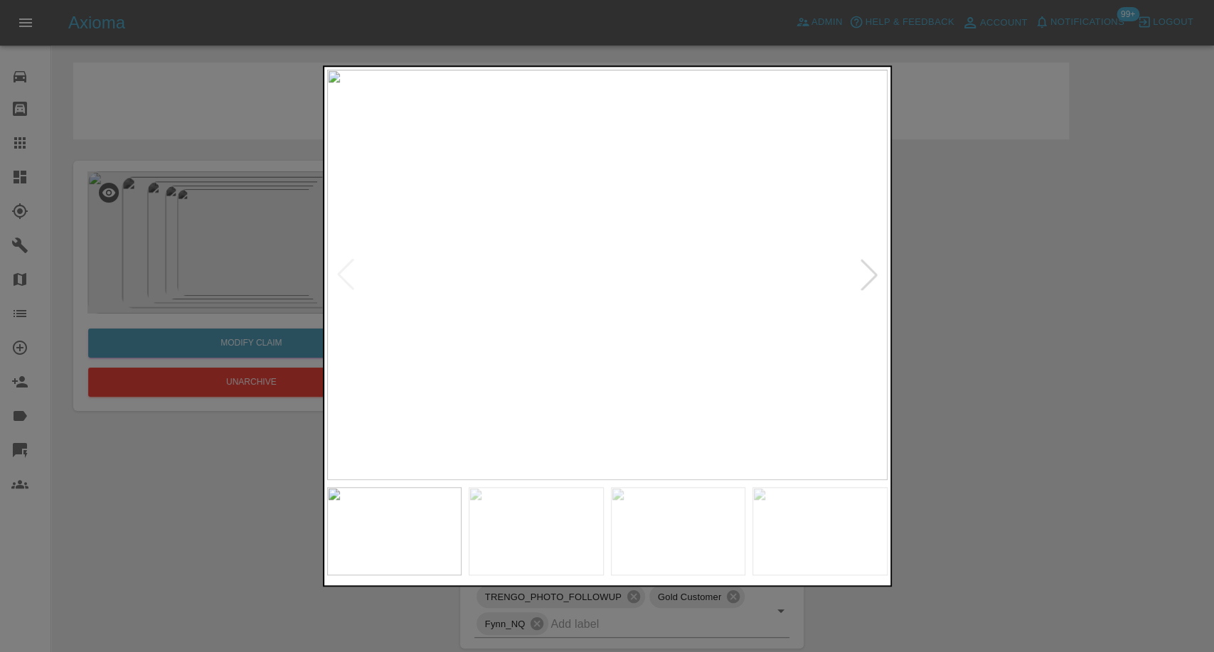
click at [532, 546] on img at bounding box center [536, 531] width 135 height 88
click at [639, 538] on img at bounding box center [678, 531] width 135 height 88
click at [809, 533] on img at bounding box center [819, 531] width 135 height 88
click at [862, 271] on div at bounding box center [868, 274] width 31 height 31
click at [862, 271] on img at bounding box center [607, 275] width 560 height 410
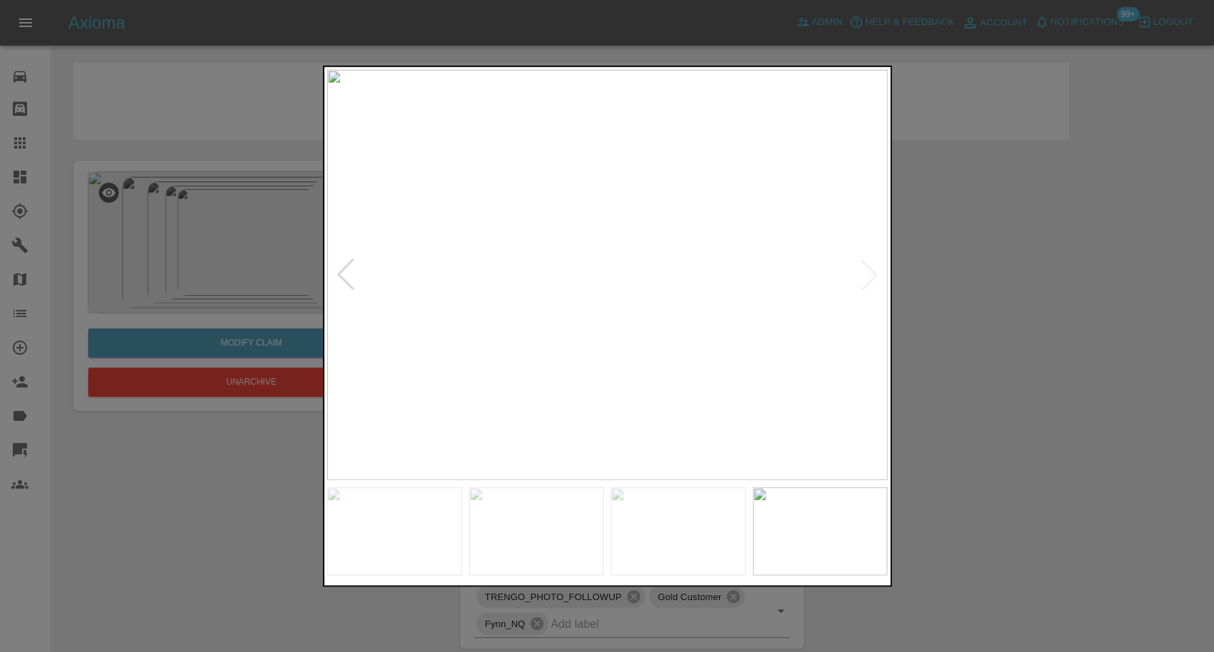
click at [862, 271] on img at bounding box center [607, 275] width 560 height 410
drag, startPoint x: 1121, startPoint y: 366, endPoint x: 457, endPoint y: 36, distance: 741.9
click at [1121, 366] on div at bounding box center [607, 326] width 1214 height 652
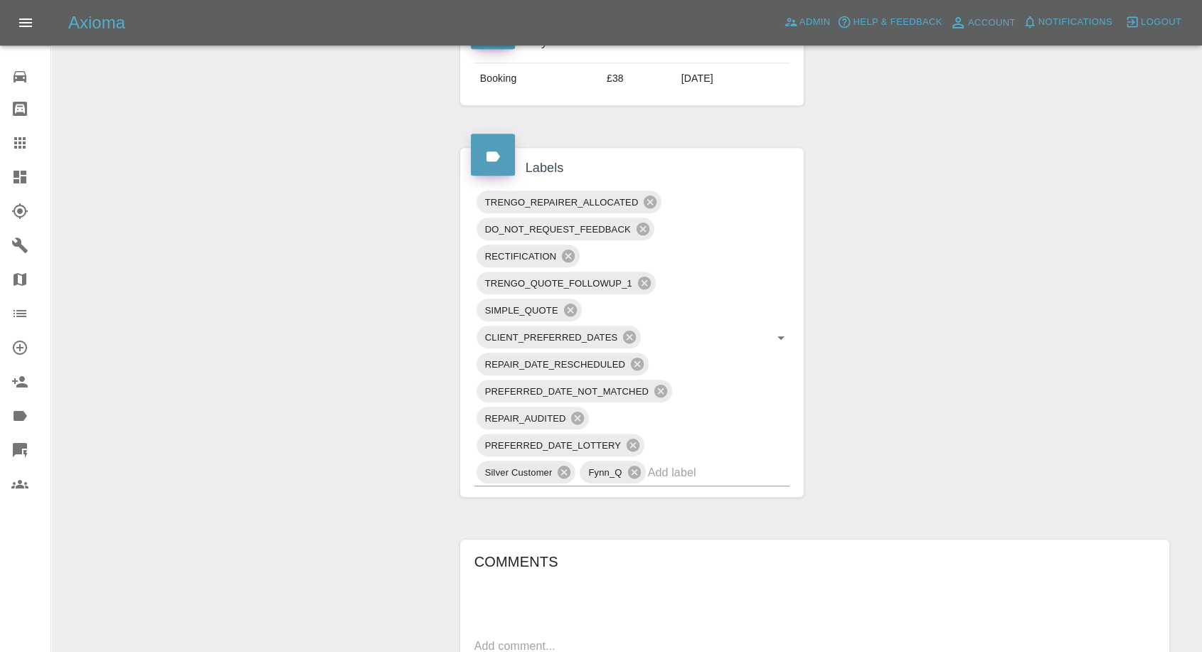
scroll to position [553, 0]
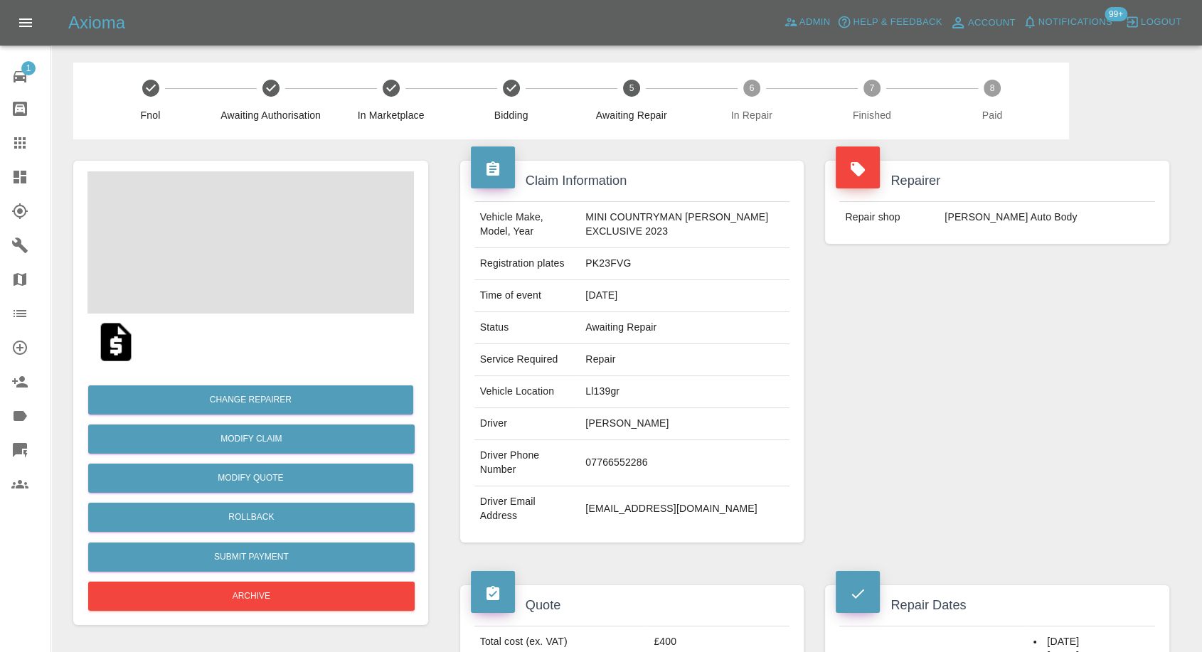
click at [610, 444] on td "07766552286" at bounding box center [685, 463] width 210 height 46
copy td "07766552286"
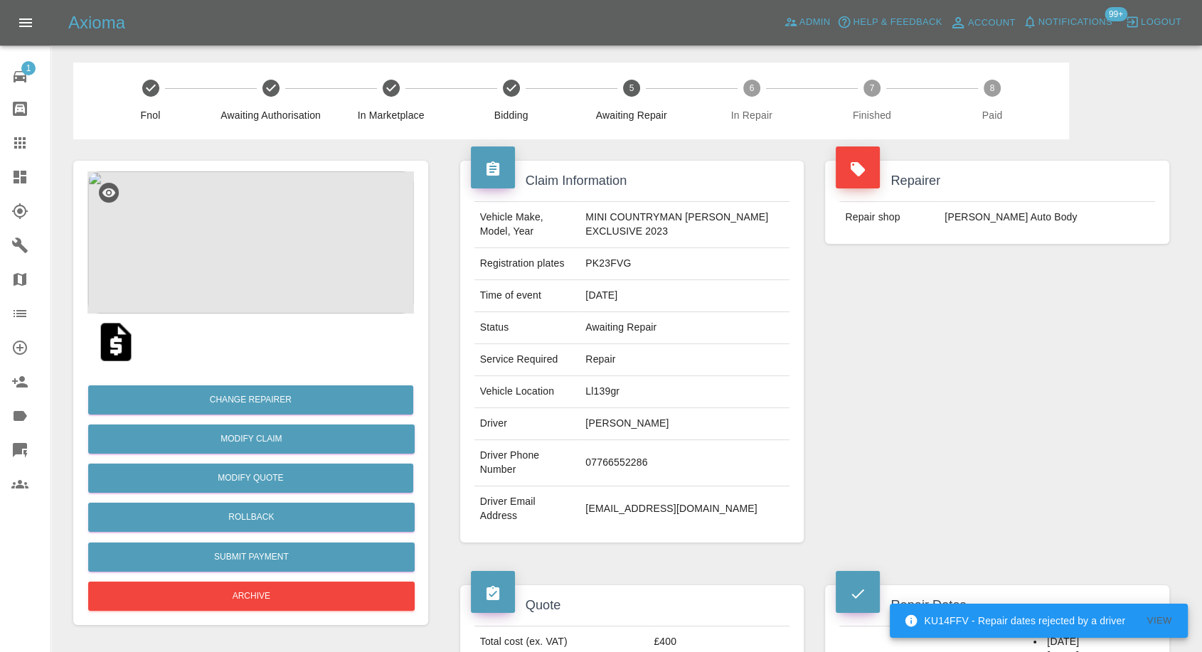
click at [917, 434] on div "Repairer Repair shop Mike Murray Auto Body" at bounding box center [997, 351] width 366 height 425
click at [597, 427] on td "Leyla Ustay" at bounding box center [685, 424] width 210 height 32
copy td "Leyla"
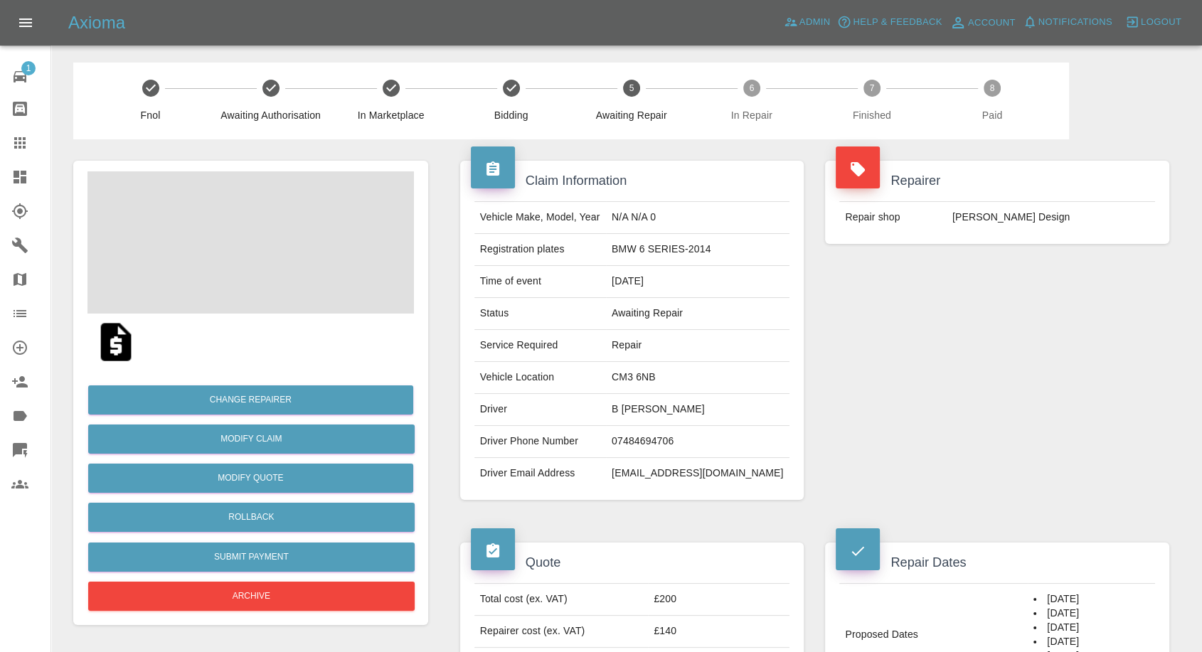
click at [662, 441] on td "07484694706" at bounding box center [697, 442] width 183 height 32
copy td "07484694706"
click at [1004, 358] on div "Repairer Repair shop Leo Design" at bounding box center [997, 330] width 366 height 382
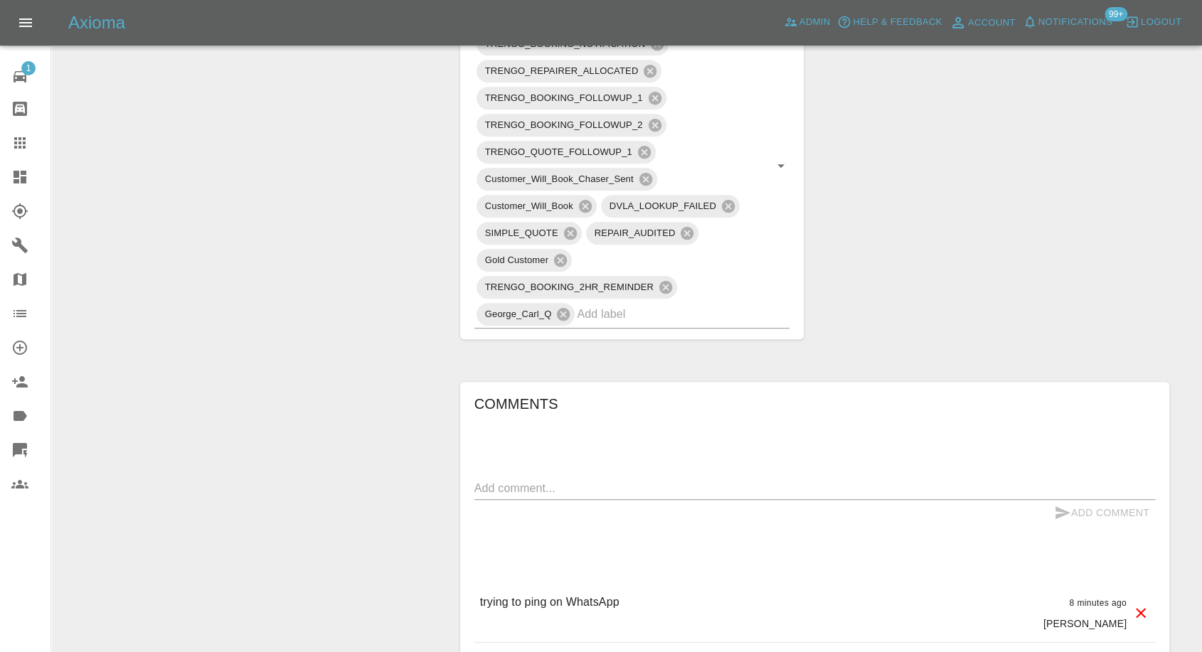
scroll to position [790, 0]
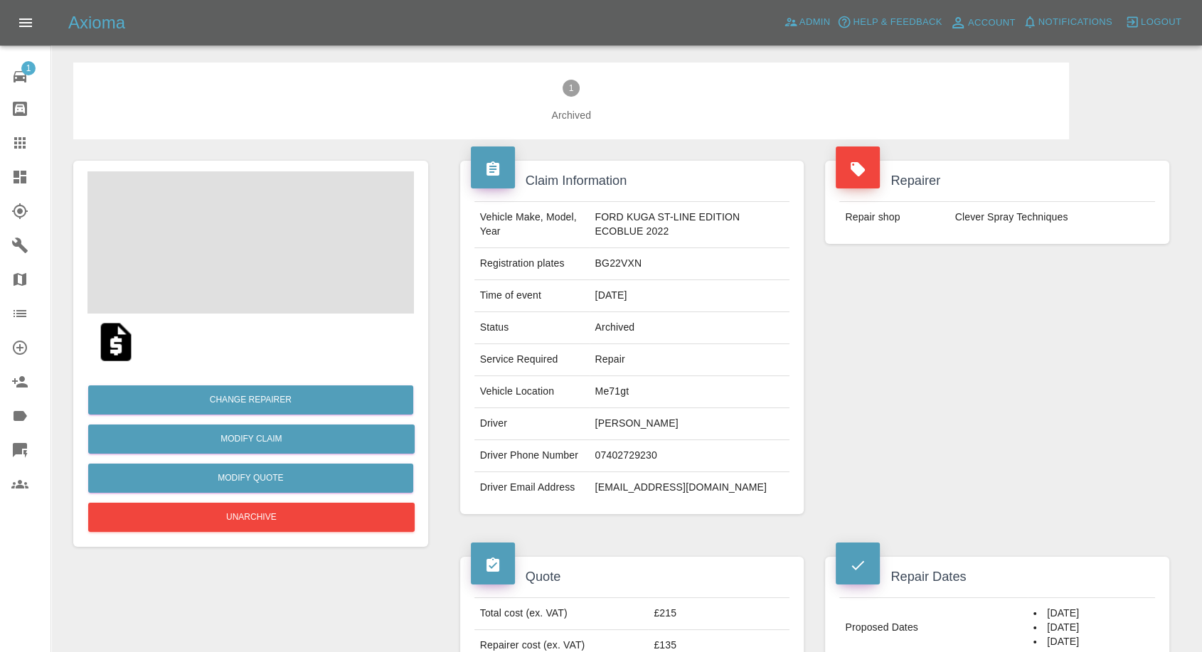
click at [622, 455] on td "07402729230" at bounding box center [690, 456] width 201 height 32
click at [613, 488] on td "kroninberg88@hotmail.co.uk" at bounding box center [690, 487] width 201 height 31
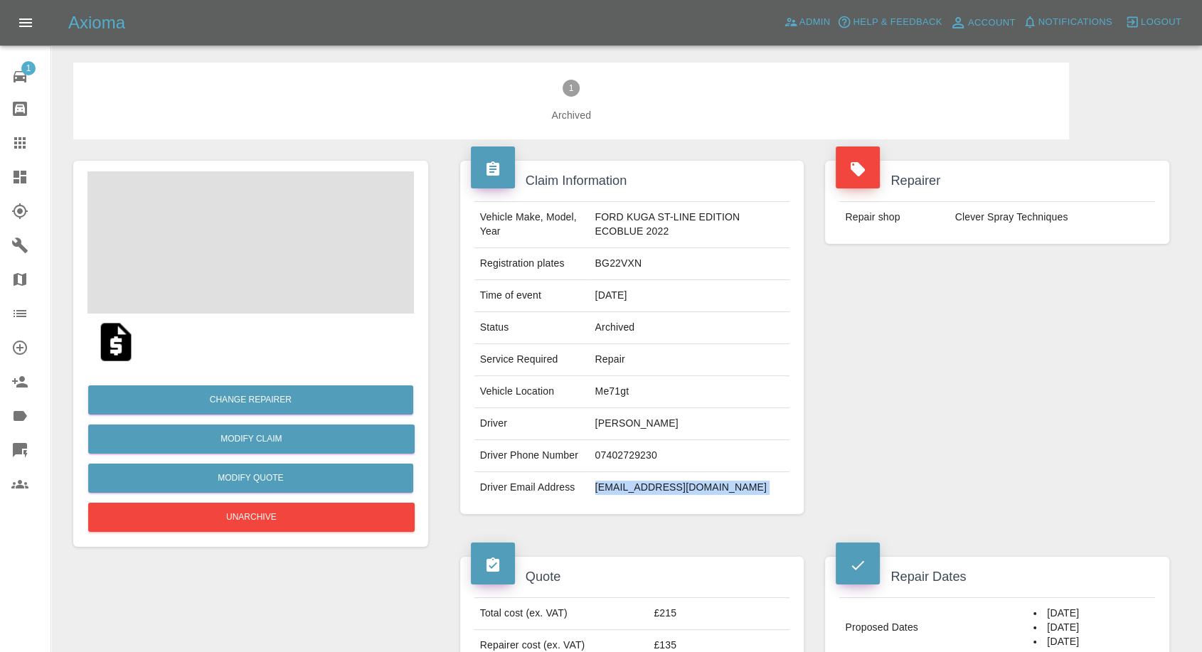
copy div "kroninberg88@hotmail.co.uk"
click at [597, 449] on td "07402729230" at bounding box center [690, 456] width 201 height 32
drag, startPoint x: 598, startPoint y: 450, endPoint x: 602, endPoint y: 444, distance: 7.3
click at [598, 449] on td "07402729230" at bounding box center [690, 456] width 201 height 32
copy td "07402729230"
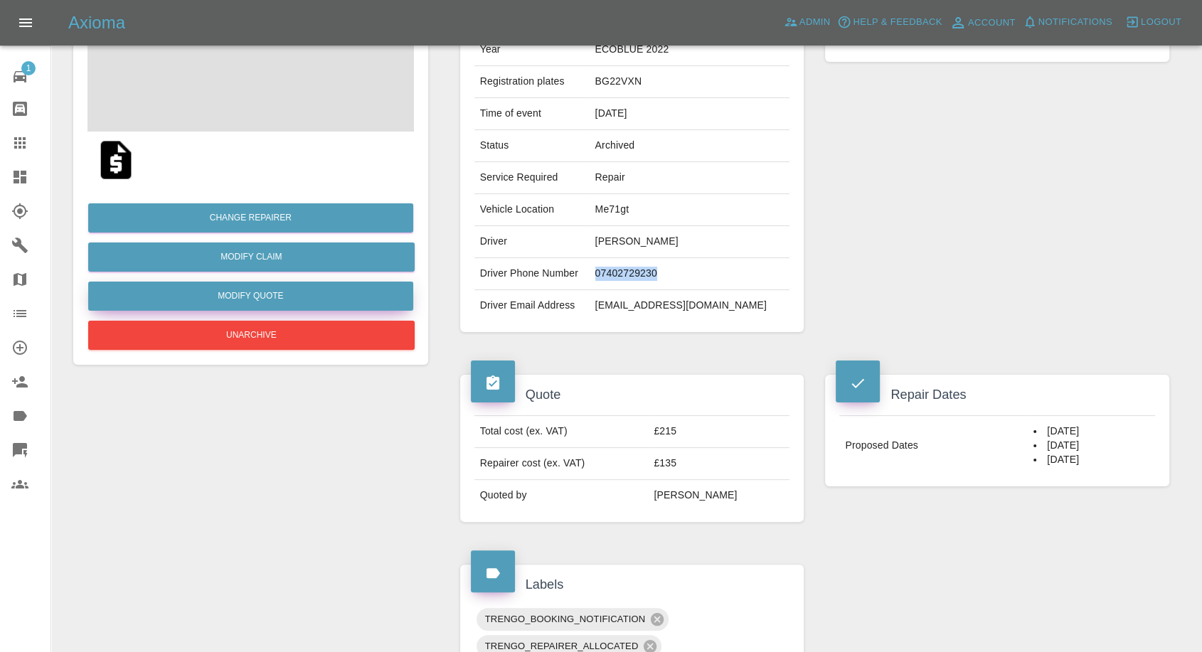
scroll to position [158, 0]
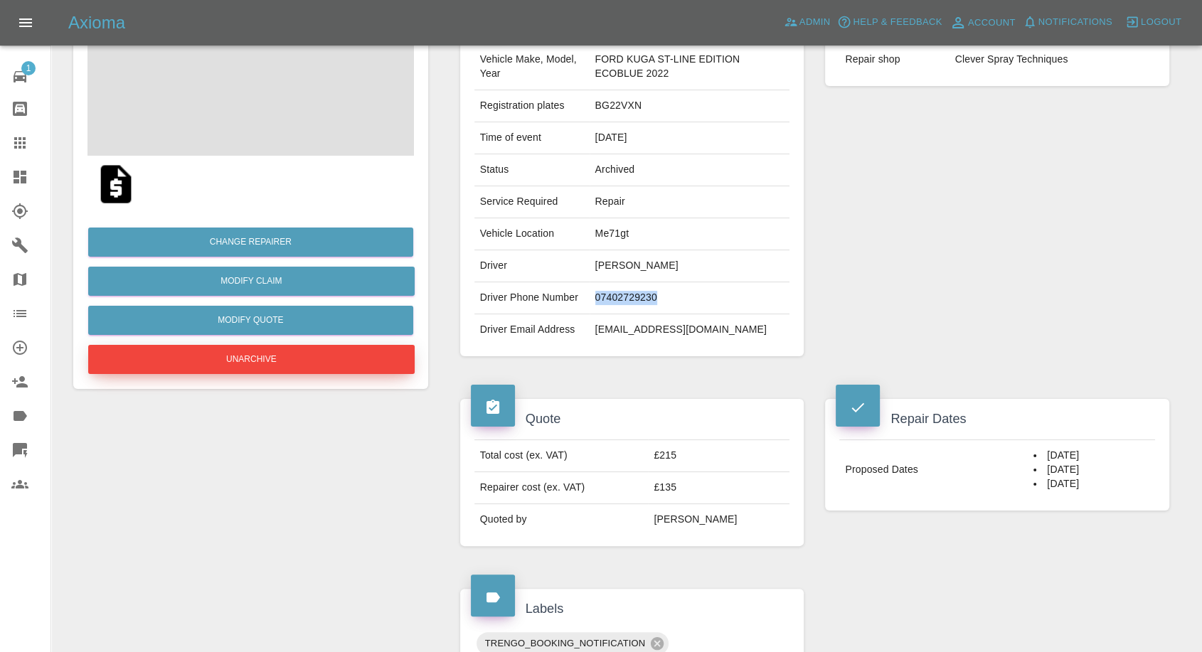
click at [284, 367] on button "Unarchive" at bounding box center [251, 359] width 326 height 29
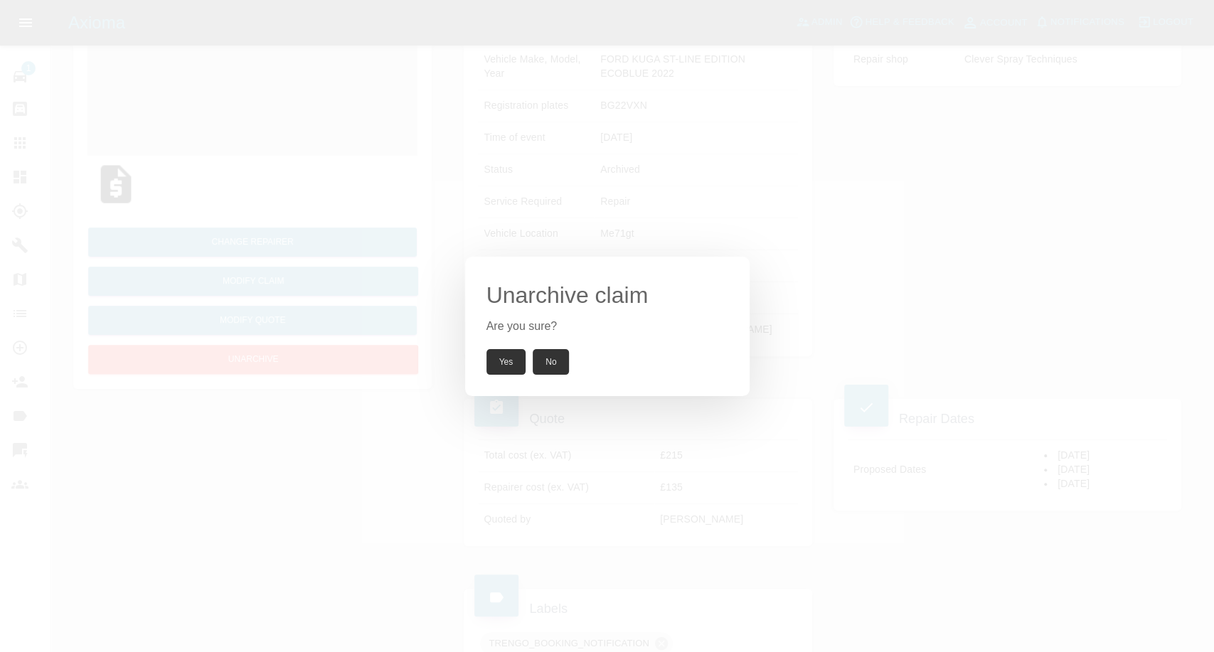
click at [495, 360] on button "Yes" at bounding box center [506, 362] width 40 height 26
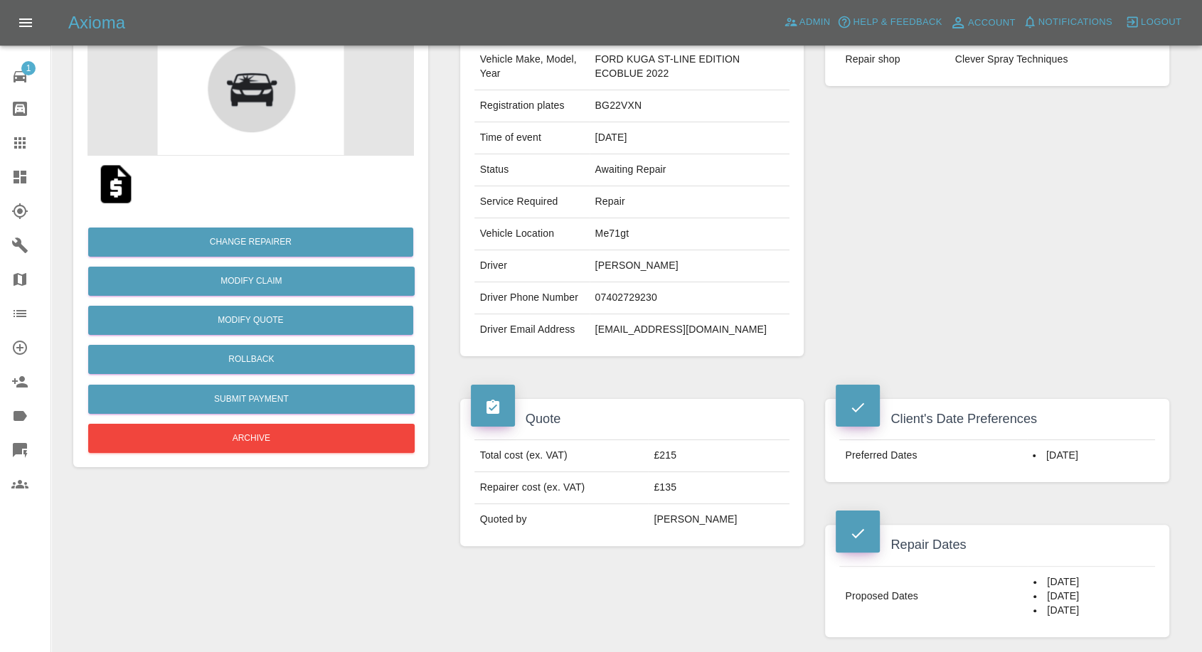
click at [910, 326] on div "Repairer Repair shop Clever Spray Techniques" at bounding box center [997, 180] width 366 height 396
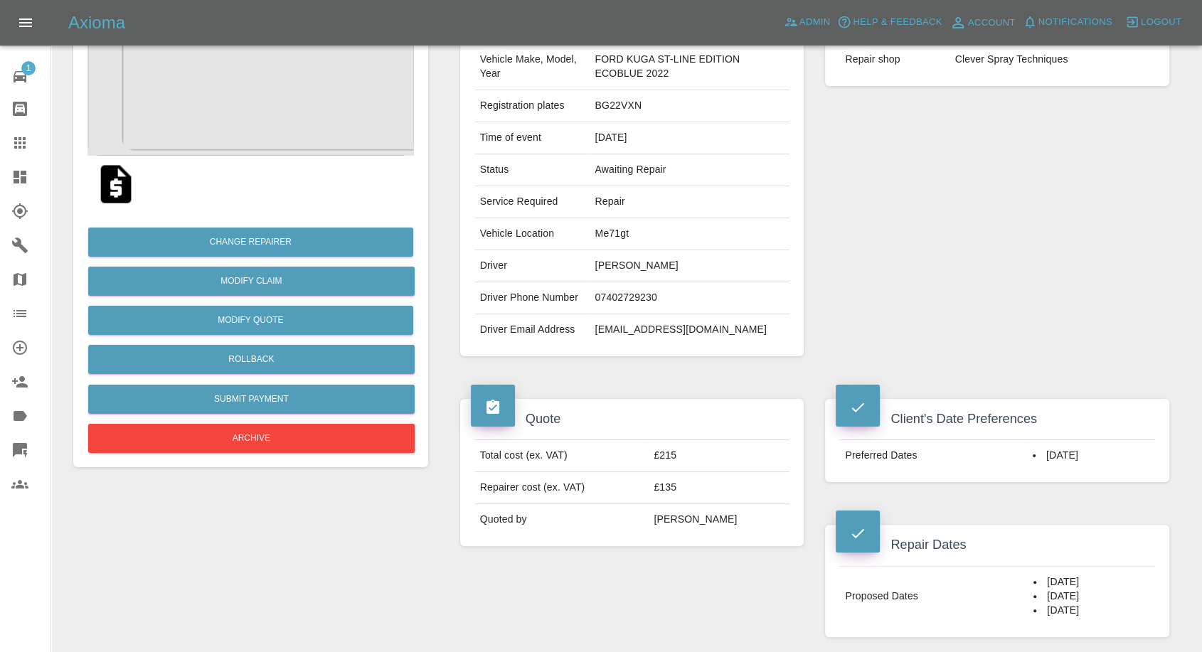
click at [590, 260] on td "Kyle Cronin" at bounding box center [690, 266] width 201 height 32
copy td "Kyle"
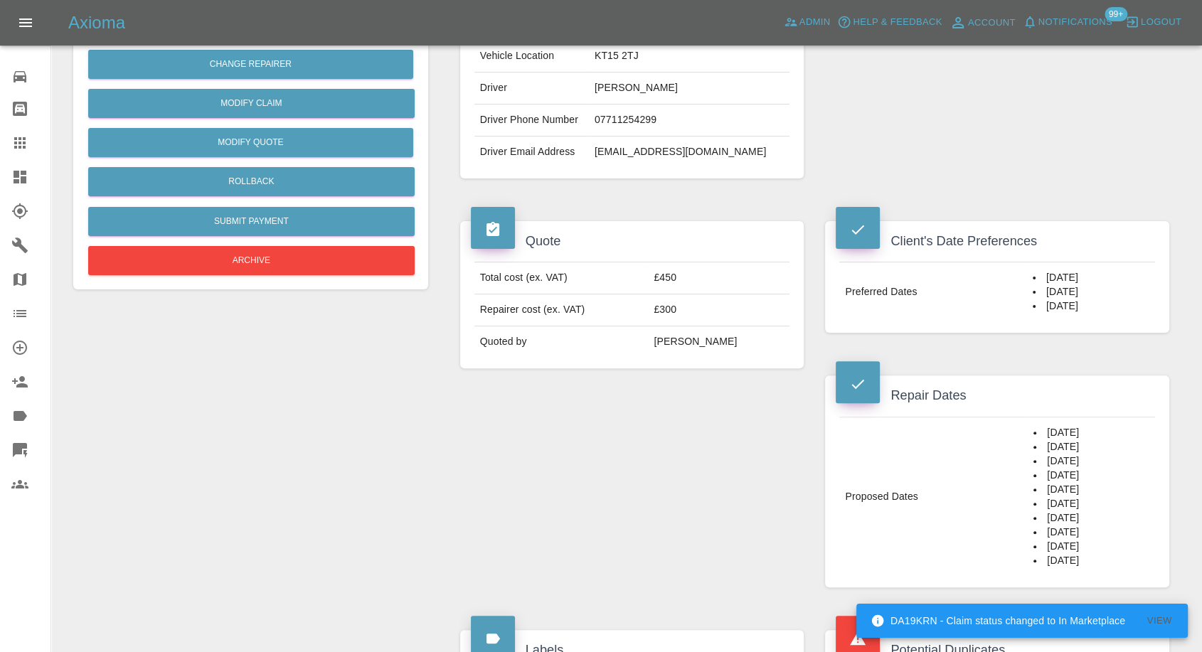
scroll to position [395, 0]
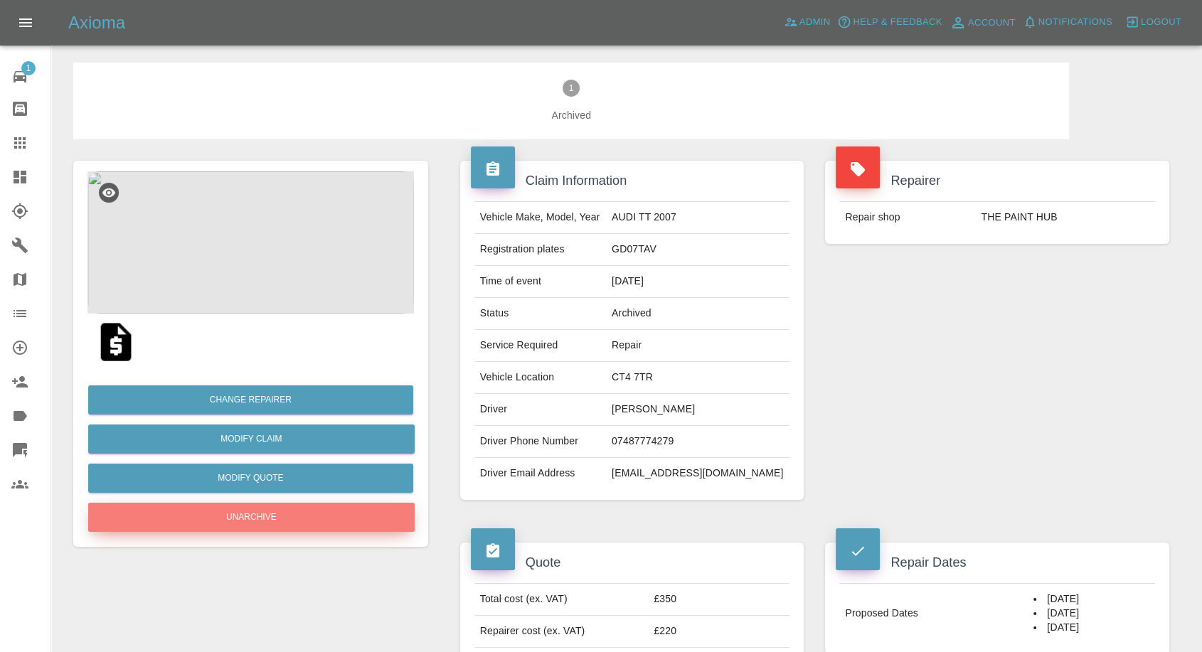
click at [247, 513] on button "Unarchive" at bounding box center [251, 517] width 326 height 29
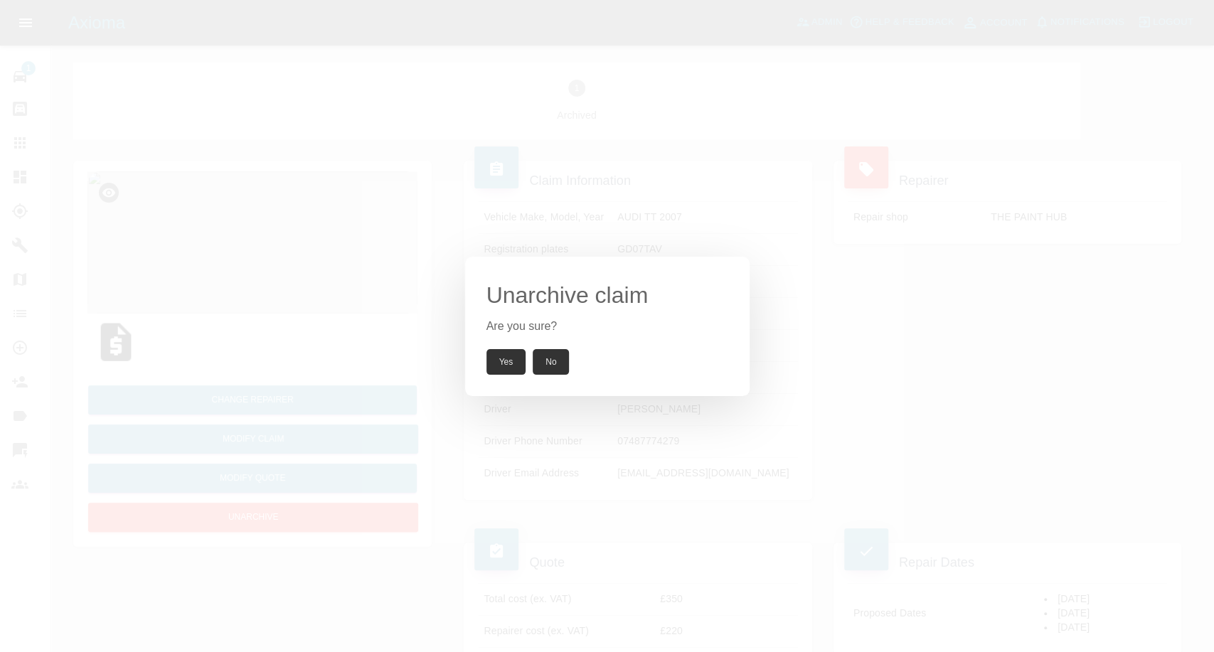
click at [514, 364] on button "Yes" at bounding box center [506, 362] width 40 height 26
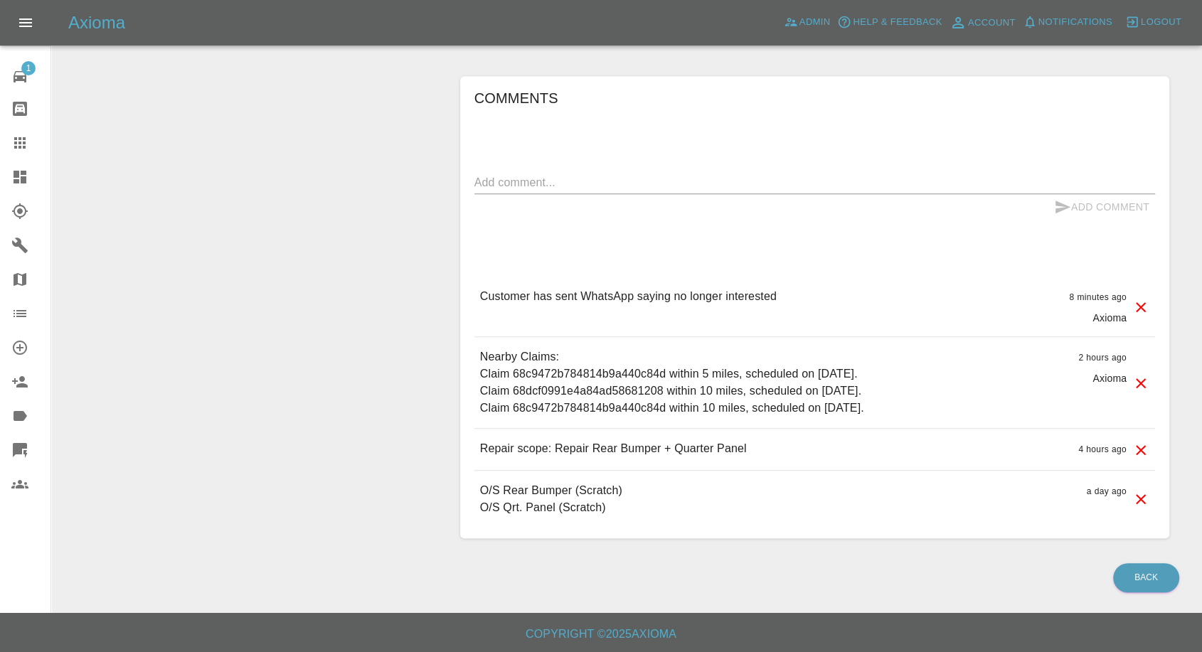
scroll to position [699, 0]
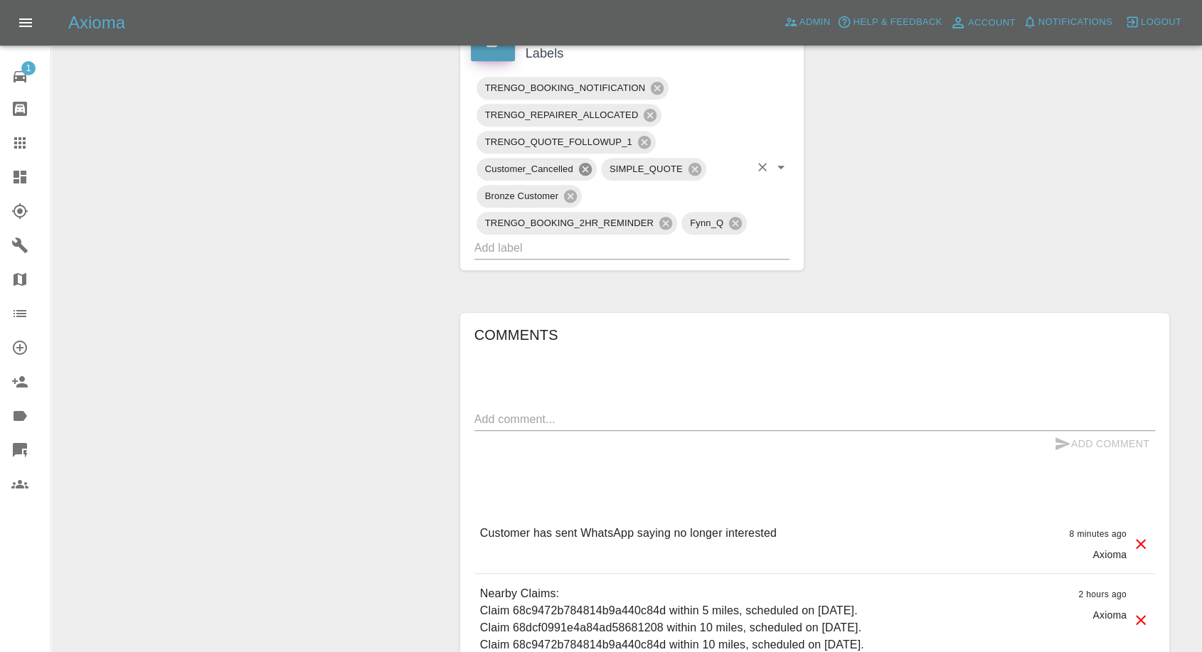
click at [589, 169] on icon at bounding box center [585, 169] width 13 height 13
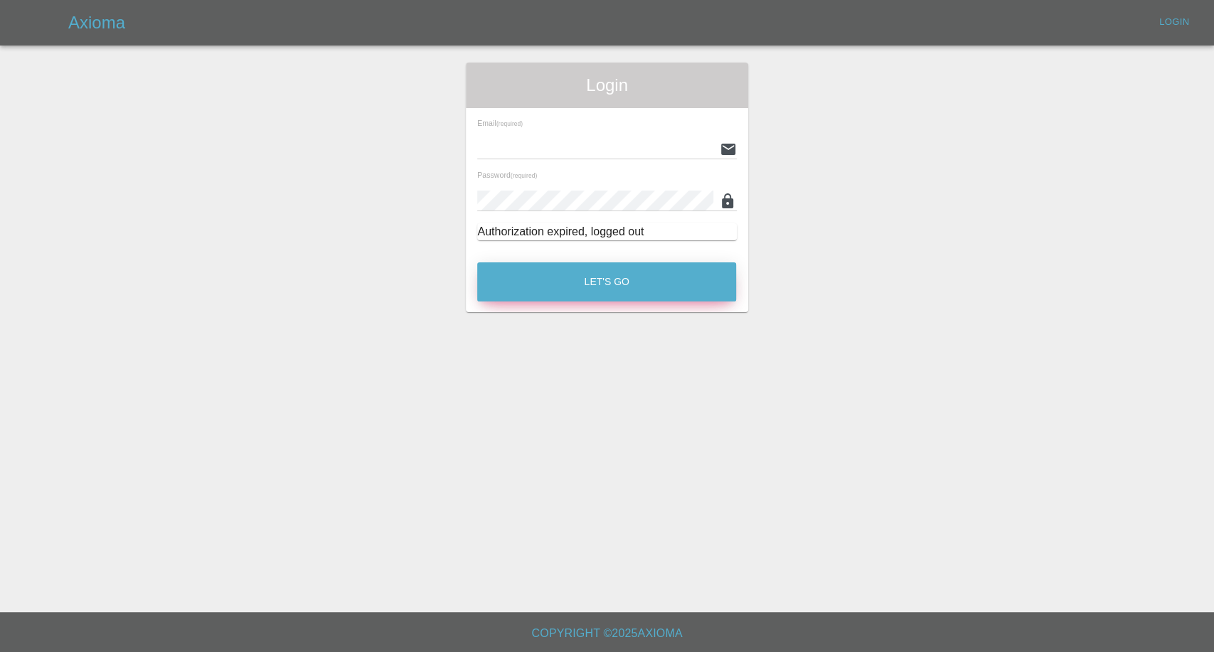
type input "[EMAIL_ADDRESS][DOMAIN_NAME]"
click at [633, 272] on button "Let's Go" at bounding box center [606, 281] width 259 height 39
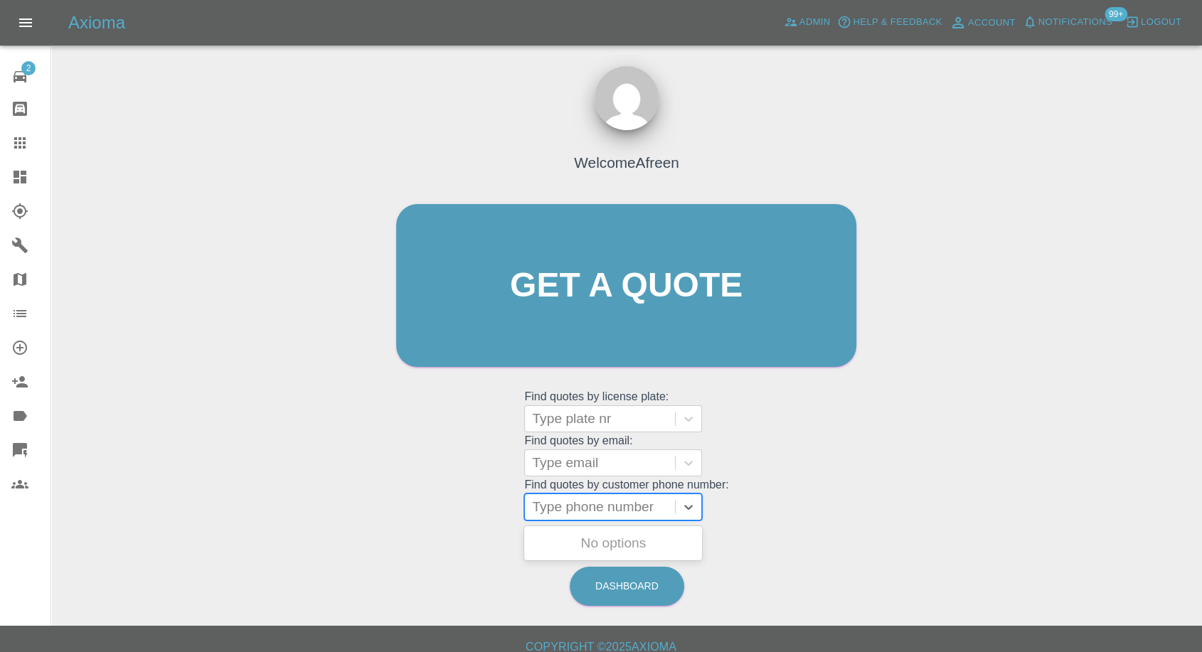
click at [631, 518] on div "Type phone number" at bounding box center [600, 507] width 150 height 26
paste input "[PHONE_NUMBER]"
drag, startPoint x: 560, startPoint y: 508, endPoint x: 437, endPoint y: 508, distance: 123.0
click at [438, 508] on div "Welcome Afreen Get a quote Get a quote Find quotes by license plate: Type plate…" at bounding box center [626, 313] width 490 height 430
type input "07387867211"
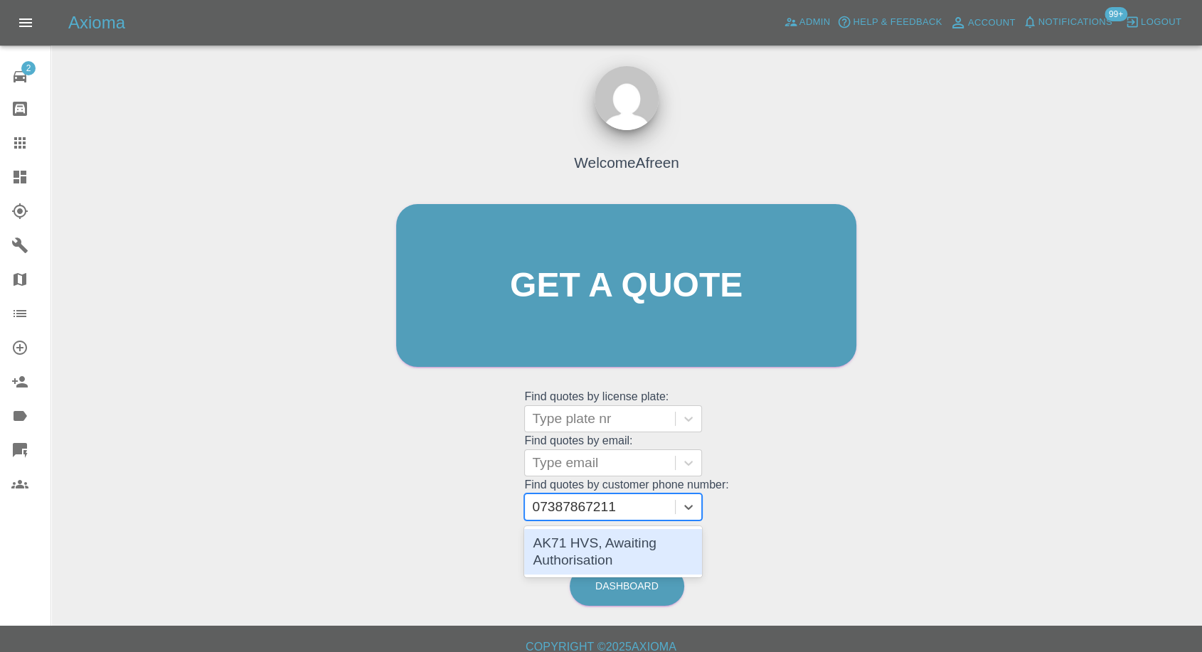
click at [635, 552] on div "AK71 HVS, Awaiting Authorisation" at bounding box center [613, 552] width 178 height 46
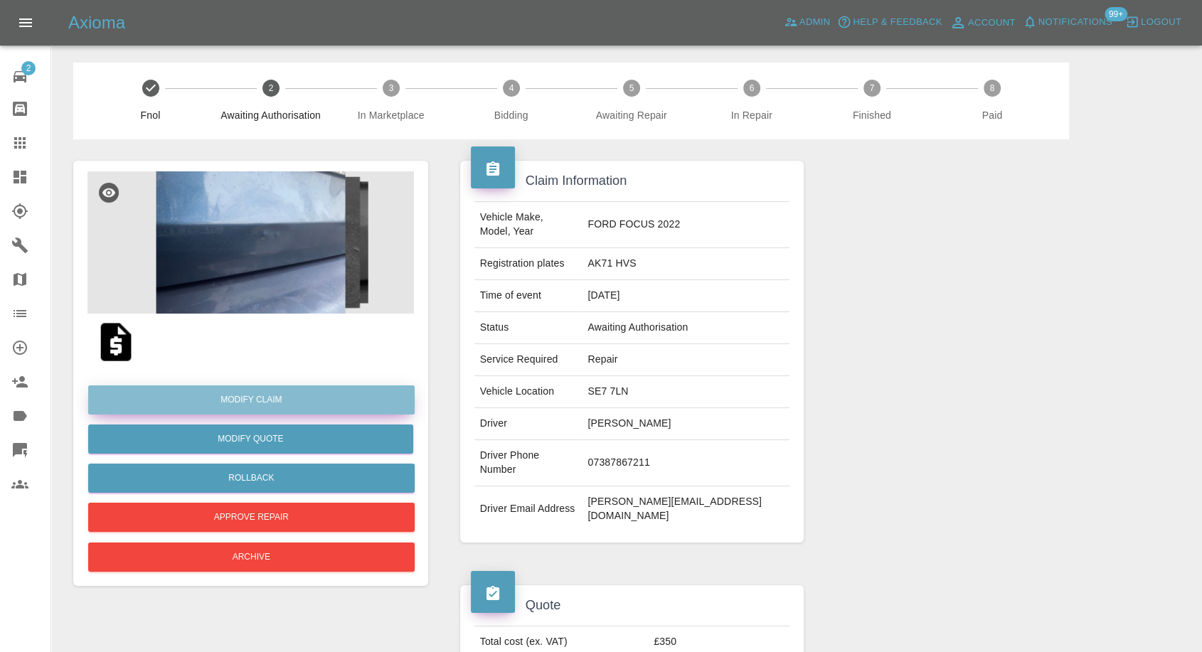
click at [289, 398] on link "Modify Claim" at bounding box center [251, 399] width 326 height 29
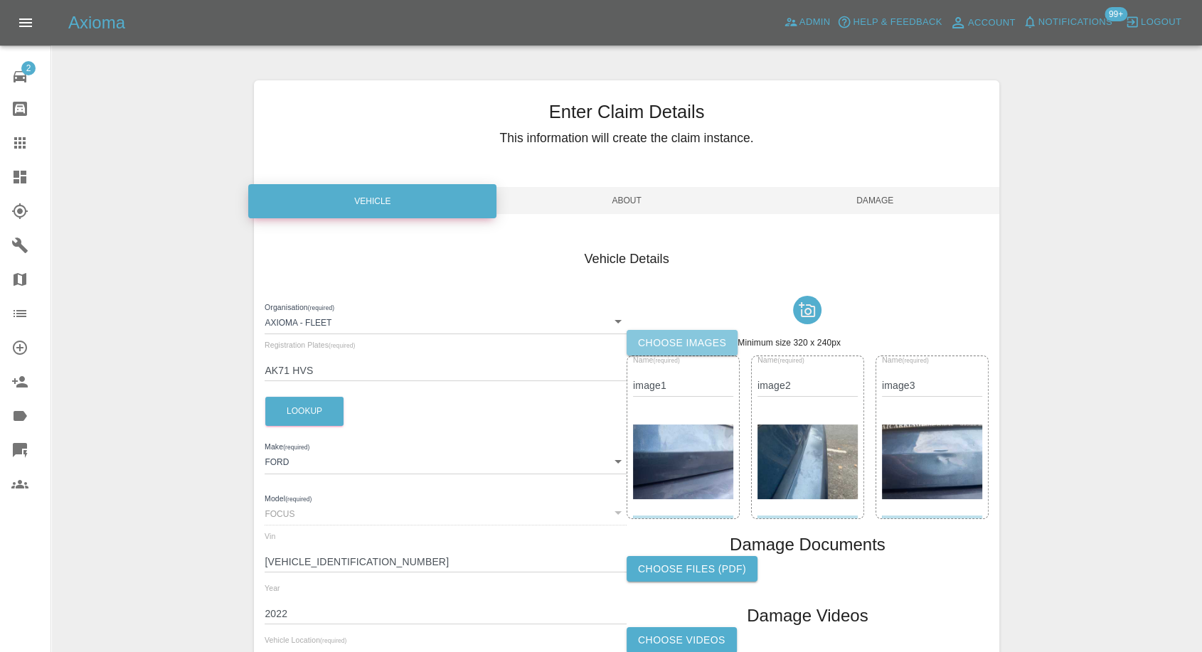
click at [683, 334] on label "Choose images" at bounding box center [681, 343] width 111 height 26
click at [0, 0] on input "Choose images" at bounding box center [0, 0] width 0 height 0
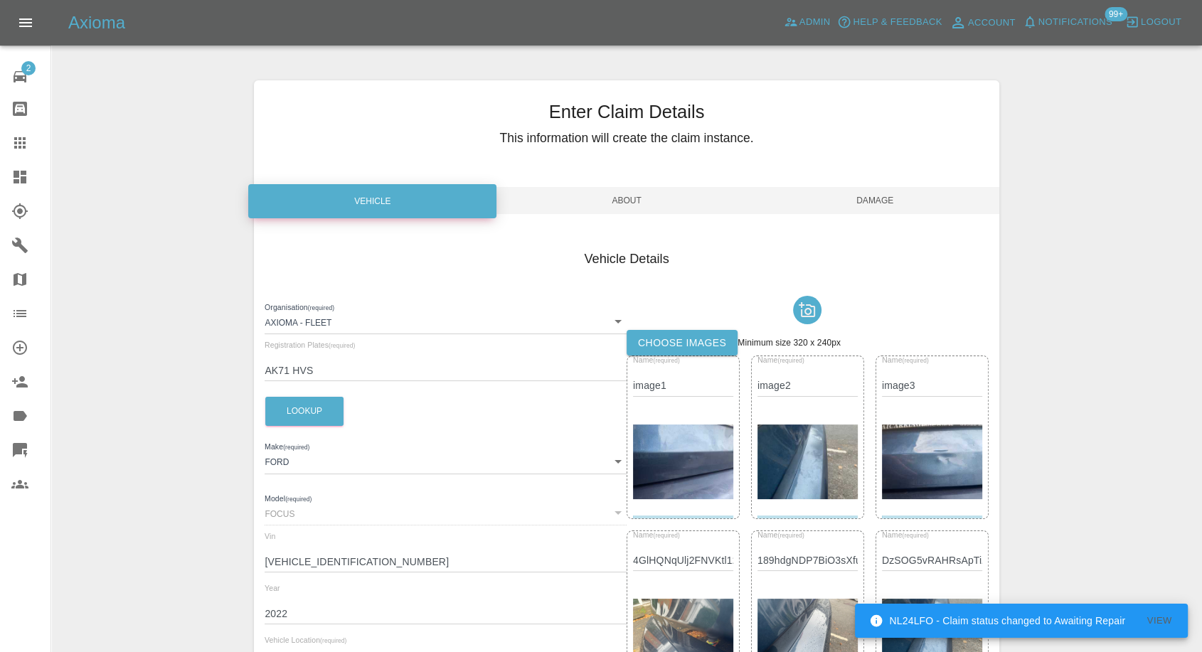
click at [886, 201] on span "Damage" at bounding box center [875, 200] width 248 height 27
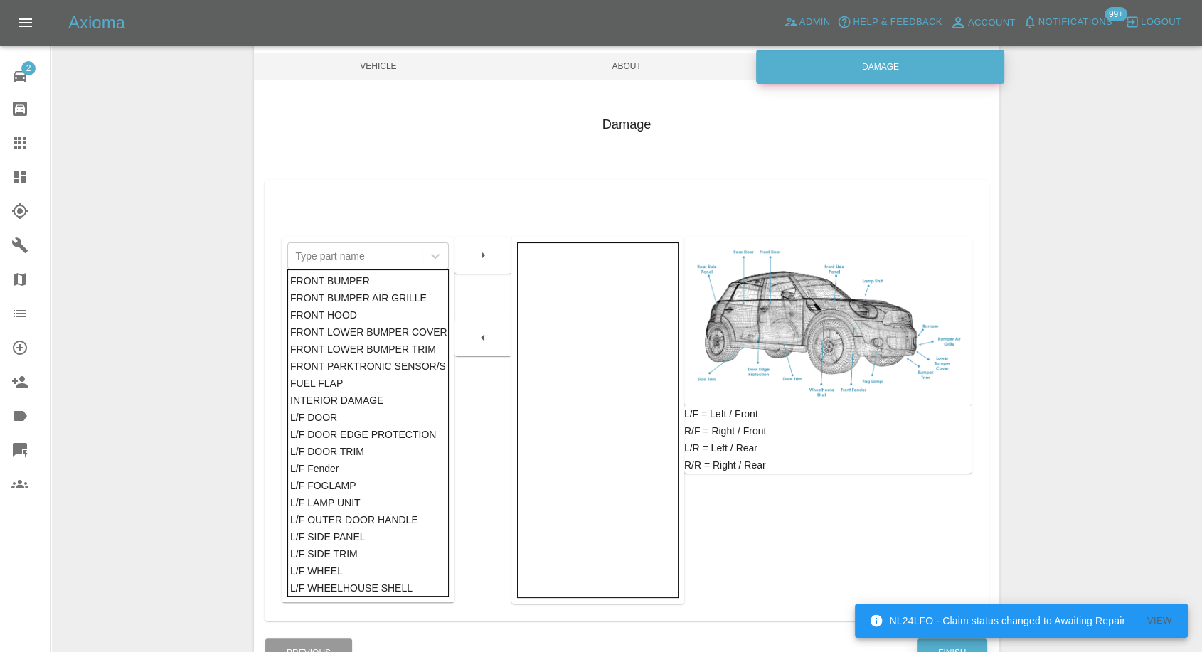
scroll to position [228, 0]
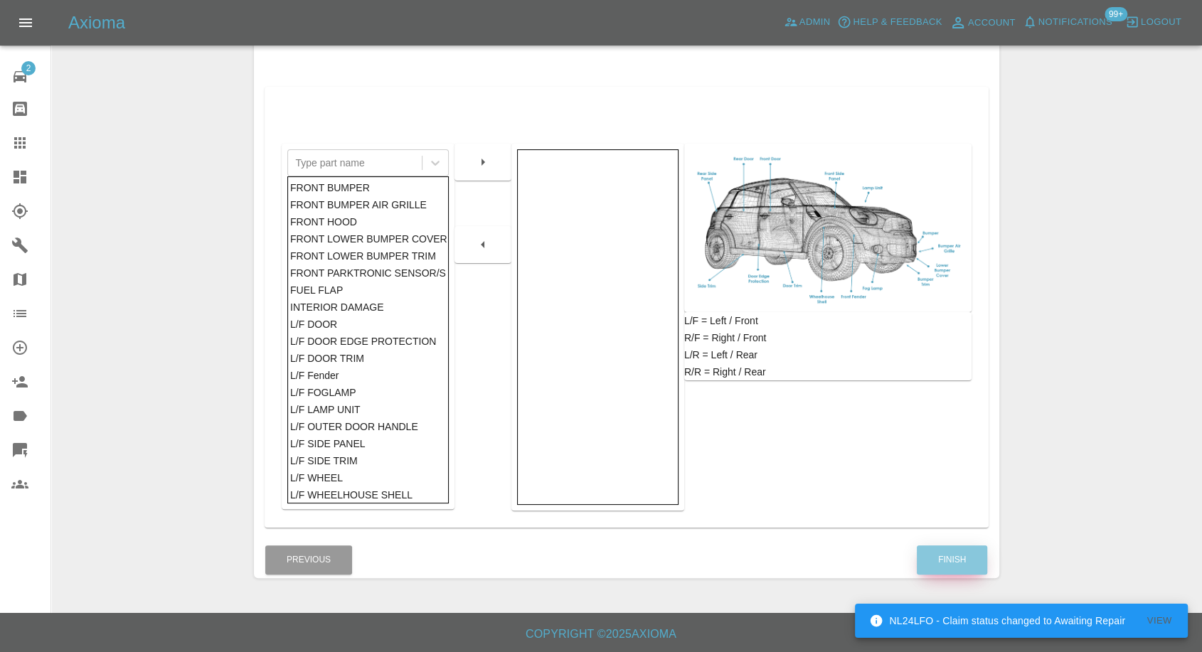
click at [967, 550] on button "Finish" at bounding box center [952, 559] width 70 height 29
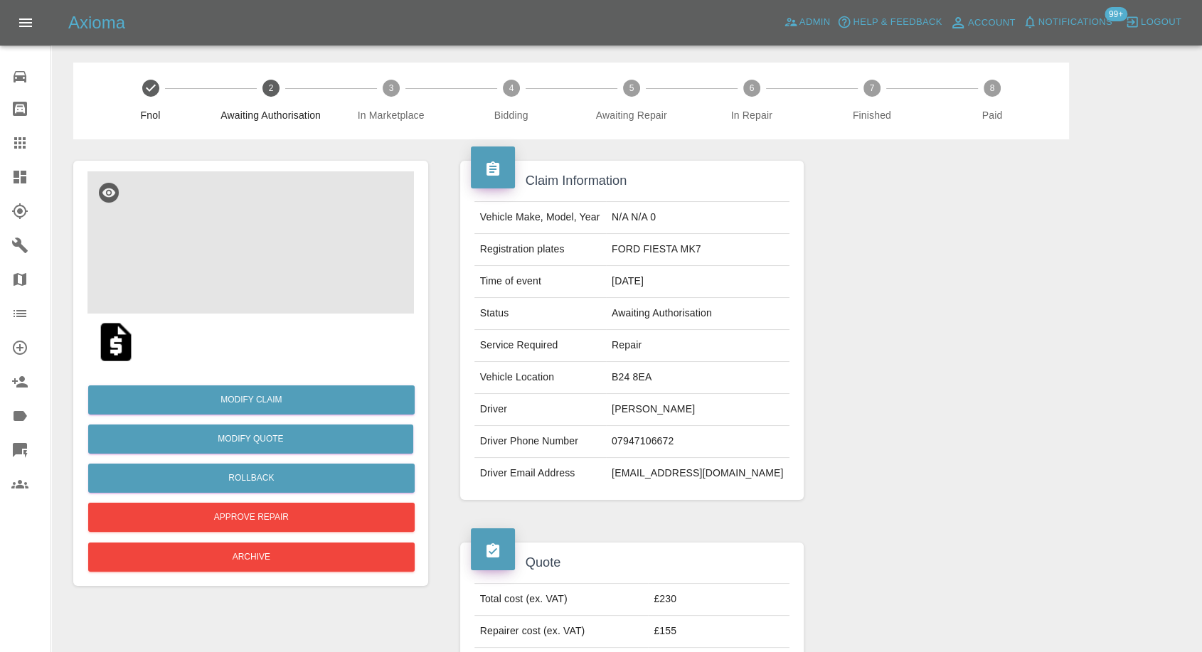
click at [202, 229] on img at bounding box center [250, 242] width 326 height 142
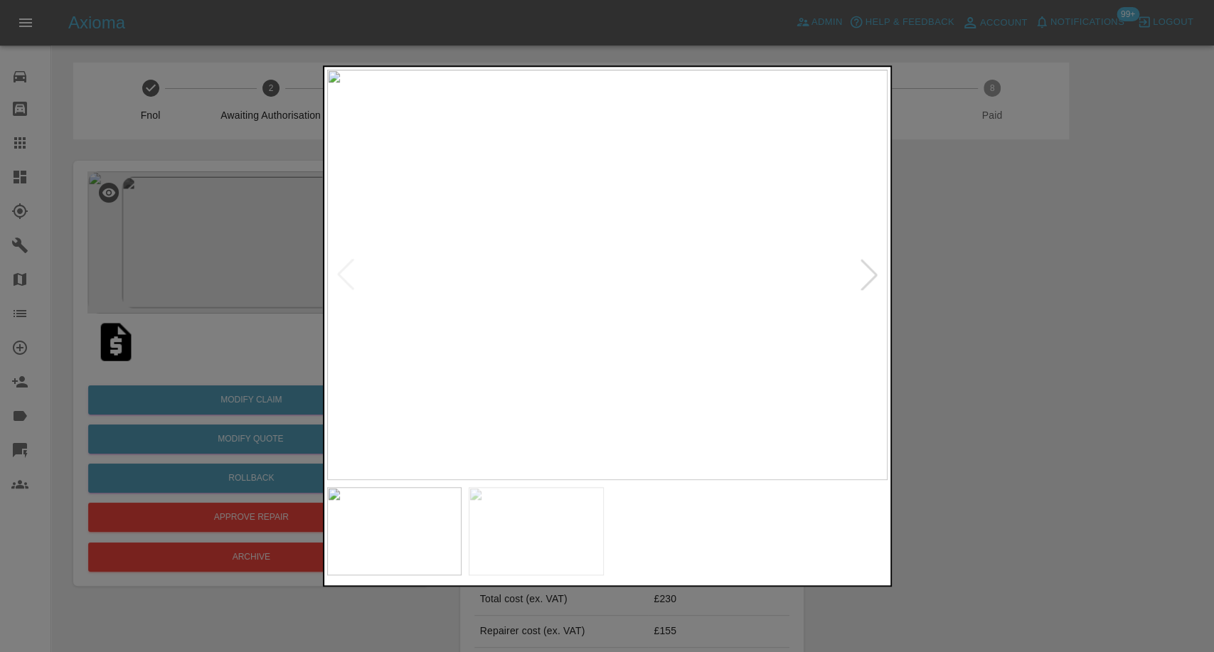
click at [520, 521] on img at bounding box center [536, 531] width 135 height 88
click at [984, 522] on div at bounding box center [607, 326] width 1214 height 652
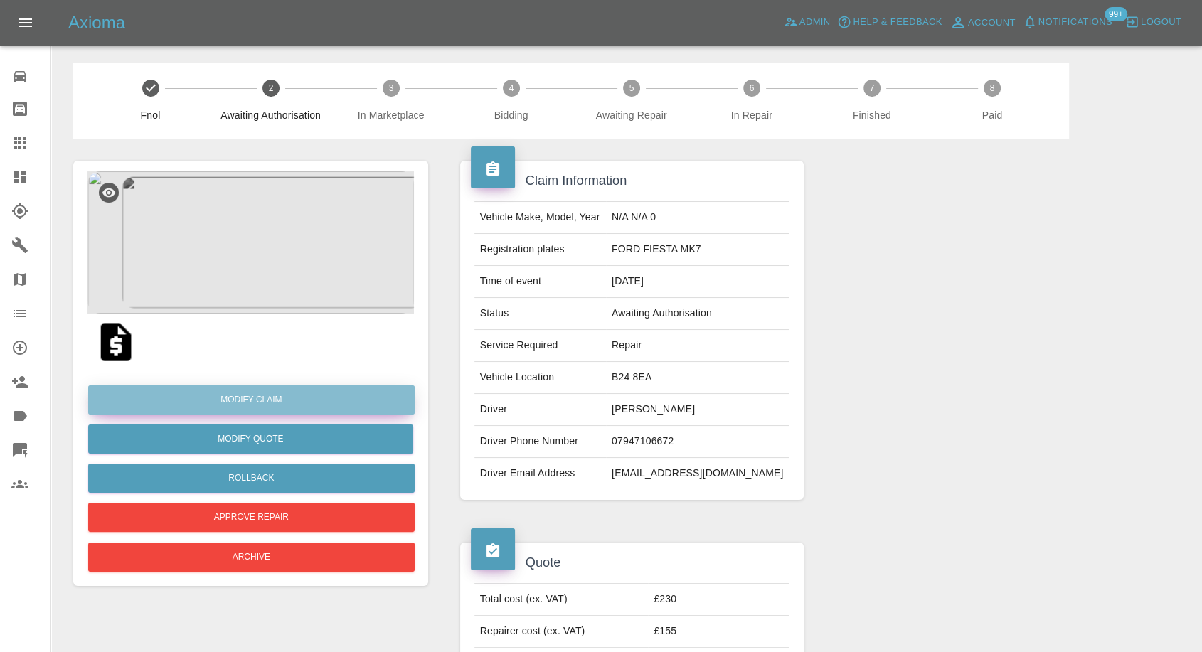
click at [253, 400] on link "Modify Claim" at bounding box center [251, 399] width 326 height 29
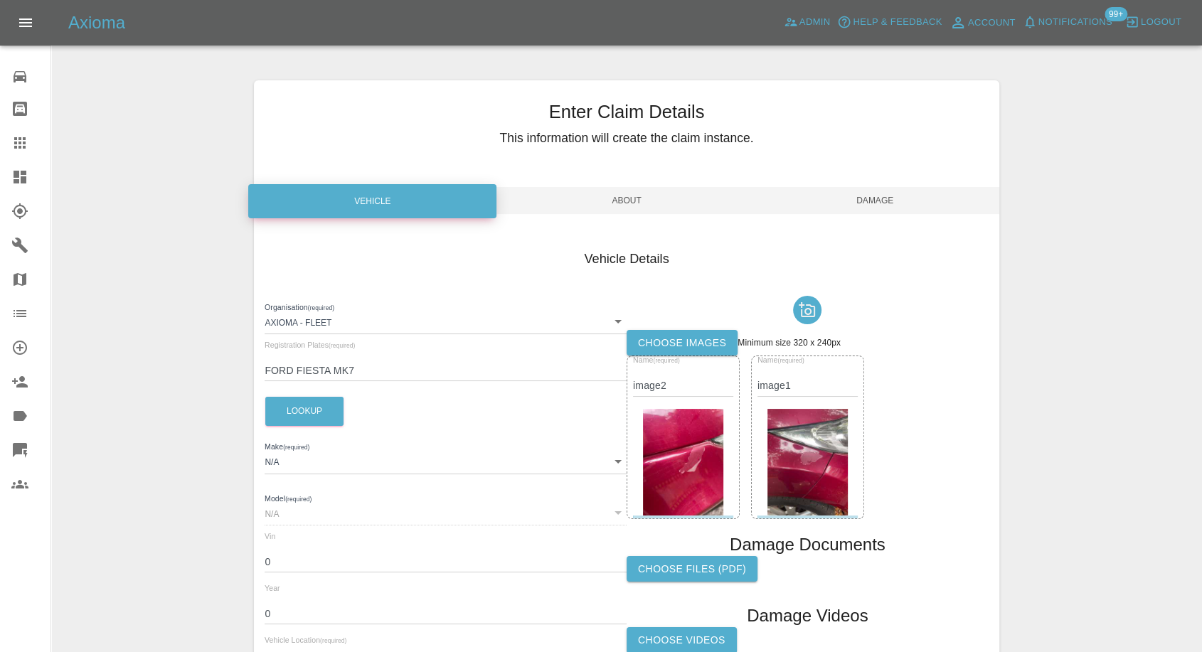
click at [698, 344] on label "Choose images" at bounding box center [681, 343] width 111 height 26
click at [0, 0] on input "Choose images" at bounding box center [0, 0] width 0 height 0
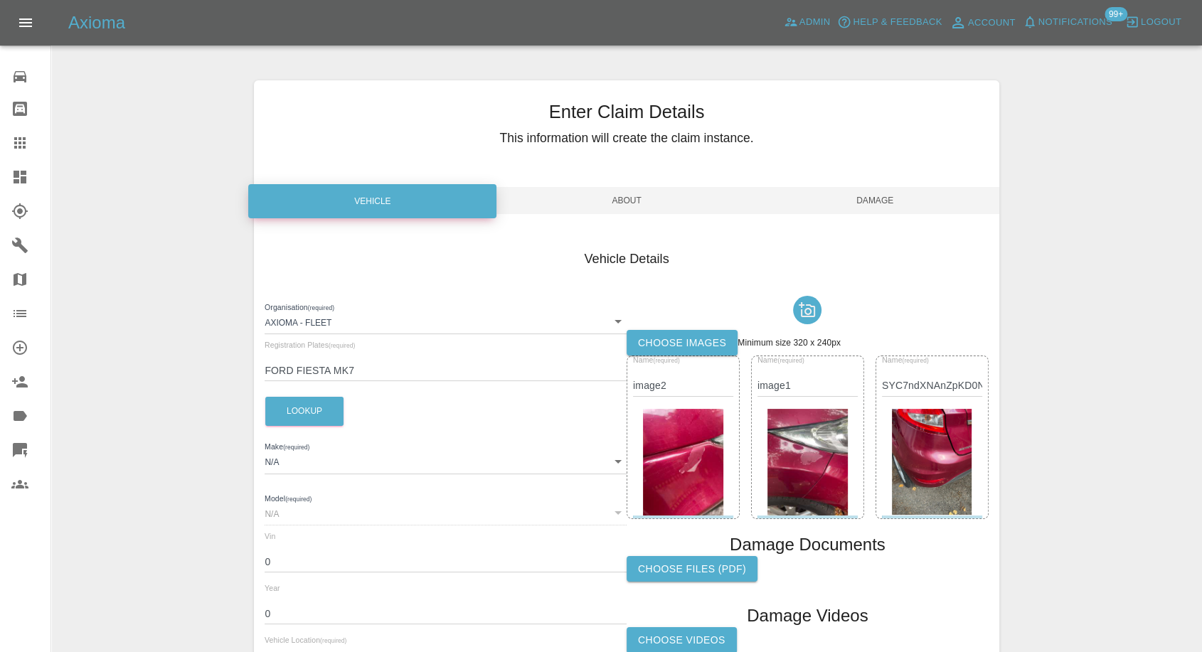
click at [671, 336] on label "Choose images" at bounding box center [681, 343] width 111 height 26
click at [0, 0] on input "Choose images" at bounding box center [0, 0] width 0 height 0
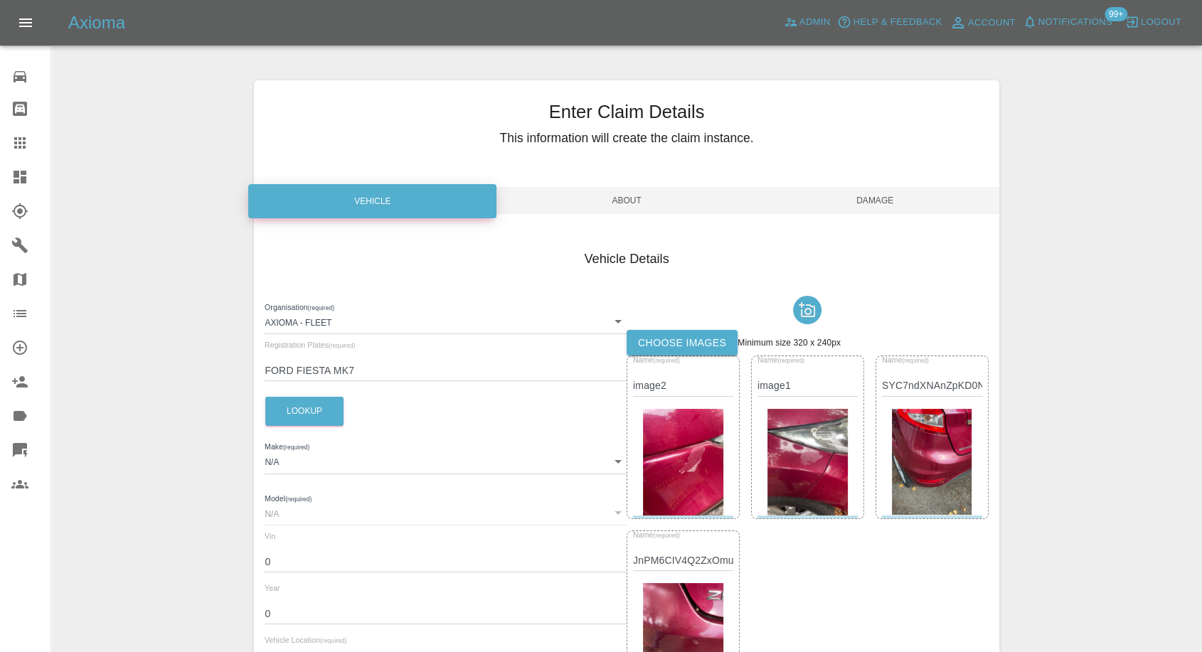
click at [853, 188] on span "Damage" at bounding box center [875, 200] width 248 height 27
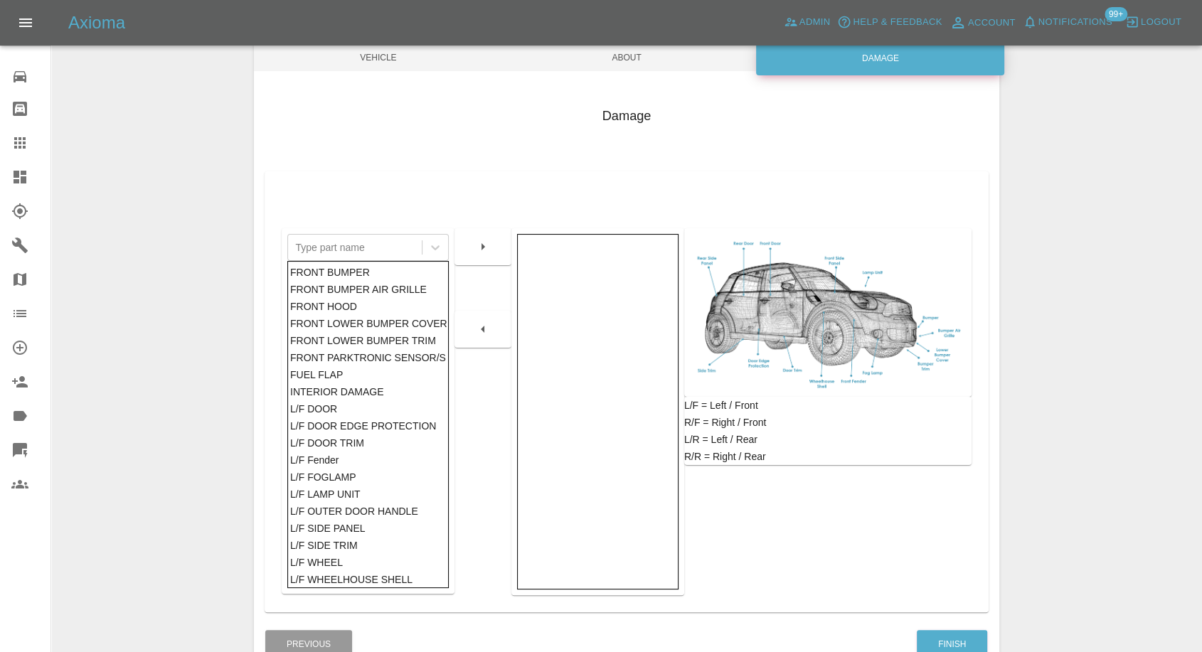
scroll to position [228, 0]
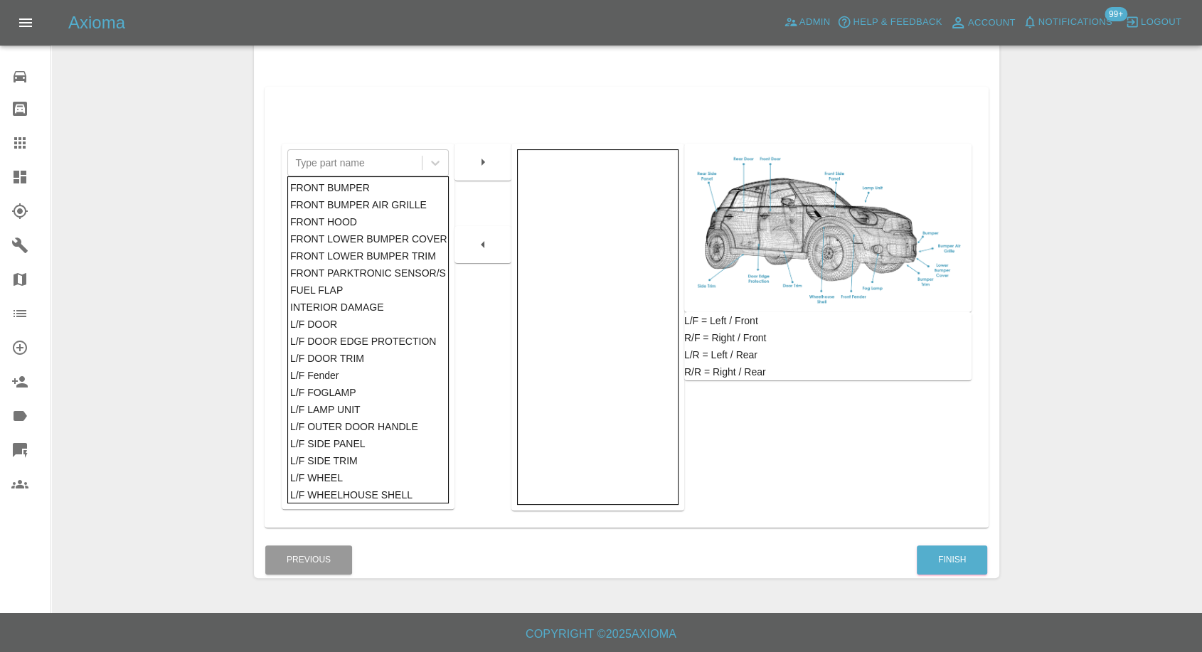
click at [969, 543] on div "Finish" at bounding box center [952, 560] width 72 height 36
click at [964, 553] on button "Finish" at bounding box center [952, 559] width 70 height 29
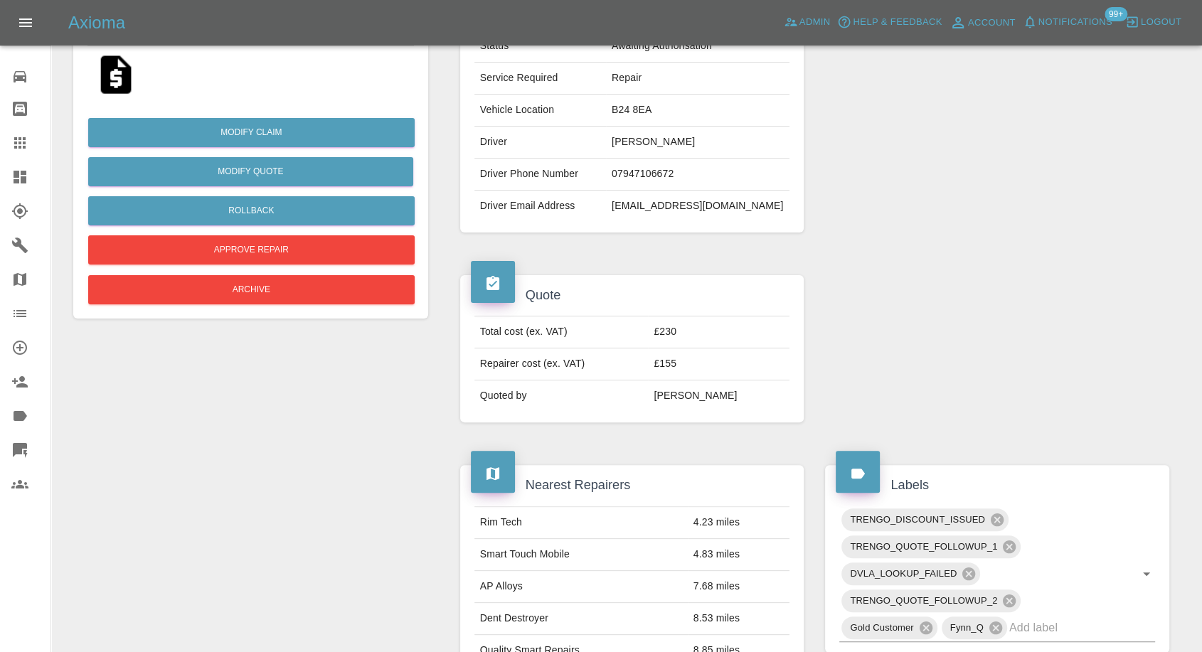
scroll to position [395, 0]
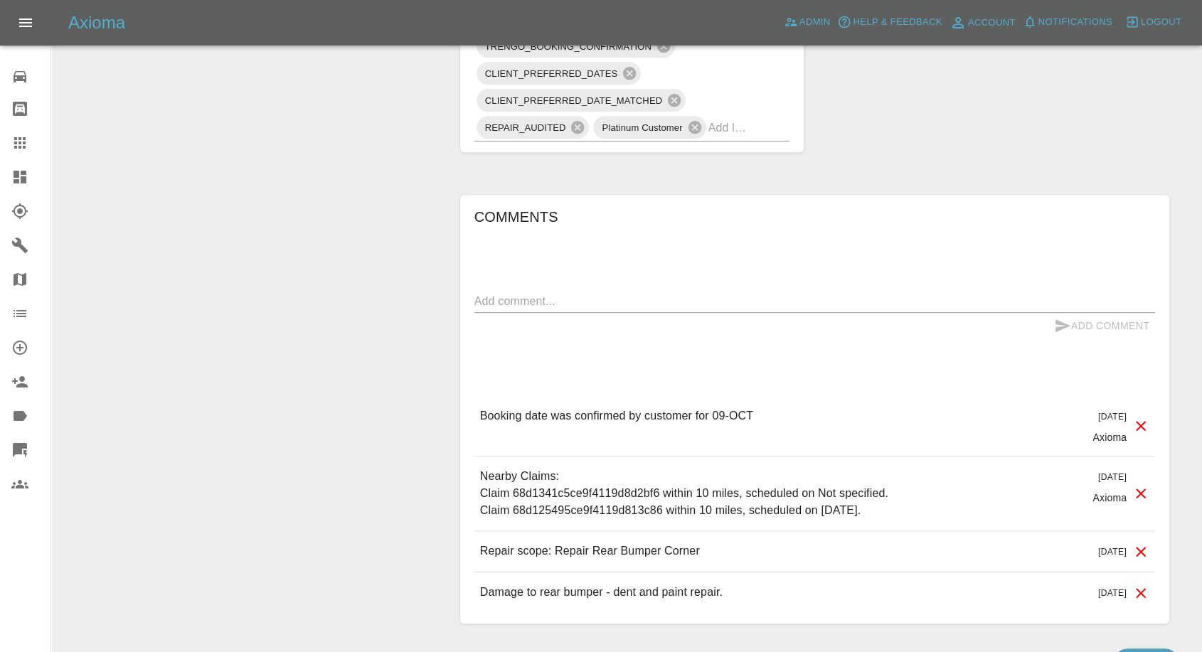
scroll to position [1061, 0]
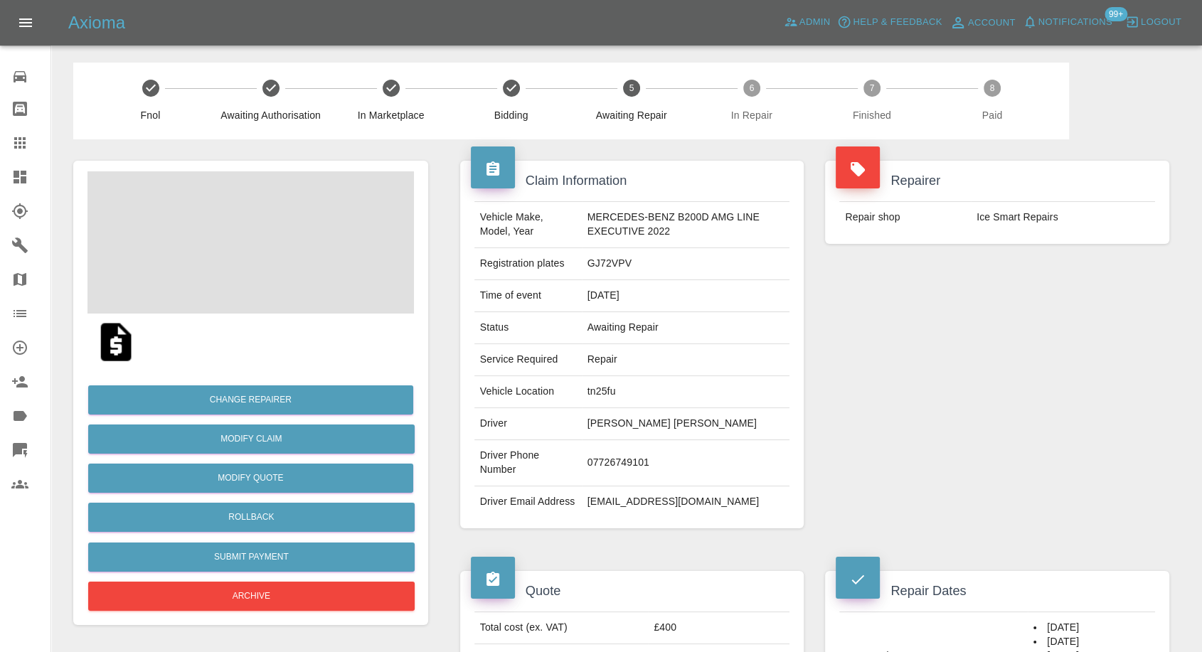
click at [208, 231] on span at bounding box center [250, 242] width 326 height 142
click at [278, 257] on span at bounding box center [250, 242] width 326 height 142
click at [291, 255] on img at bounding box center [250, 242] width 326 height 142
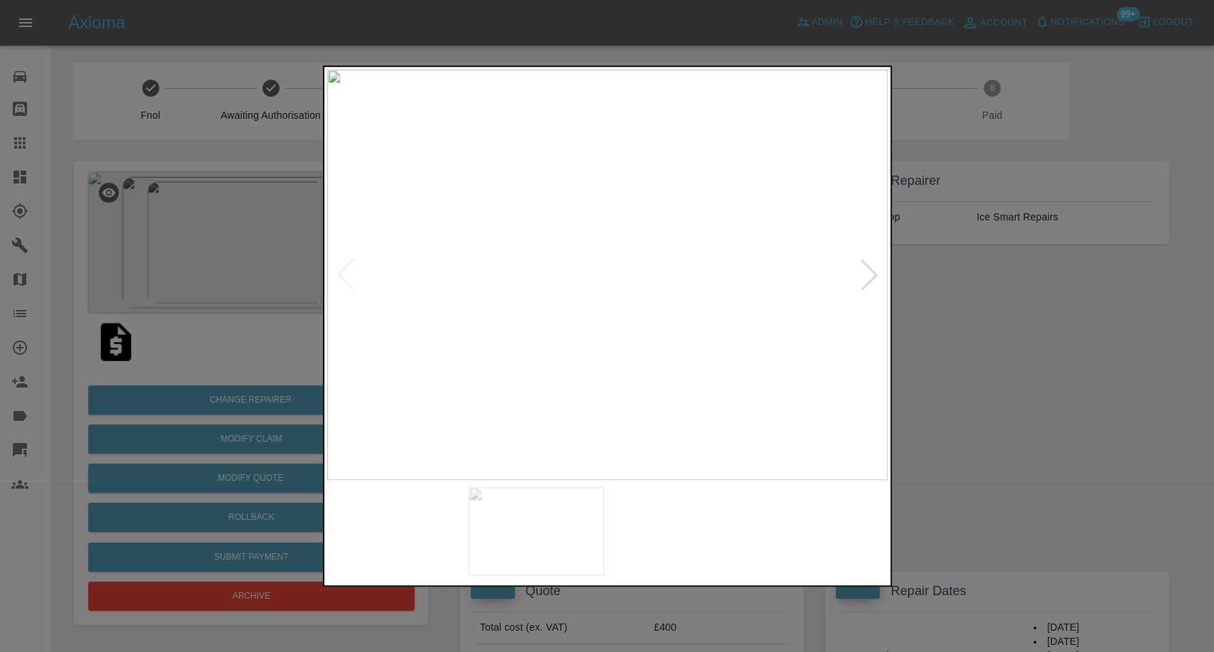
click at [586, 540] on img at bounding box center [536, 531] width 135 height 88
click at [702, 538] on img at bounding box center [678, 531] width 135 height 88
click at [378, 513] on img at bounding box center [394, 531] width 135 height 88
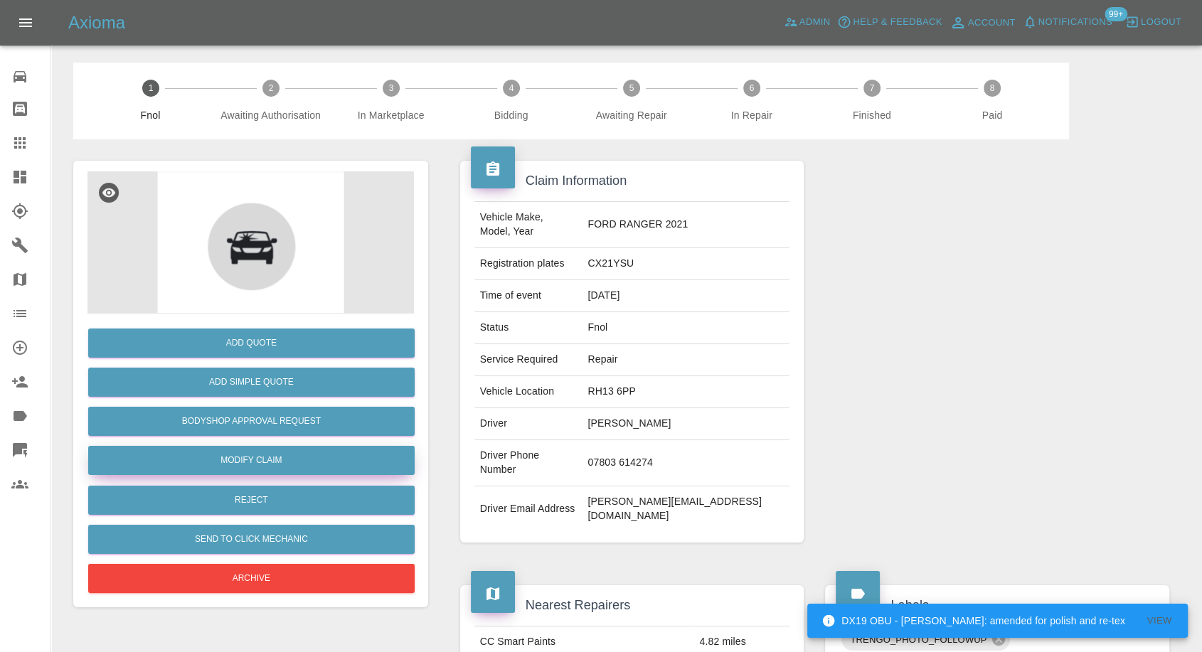
click at [259, 463] on link "Modify Claim" at bounding box center [251, 460] width 326 height 29
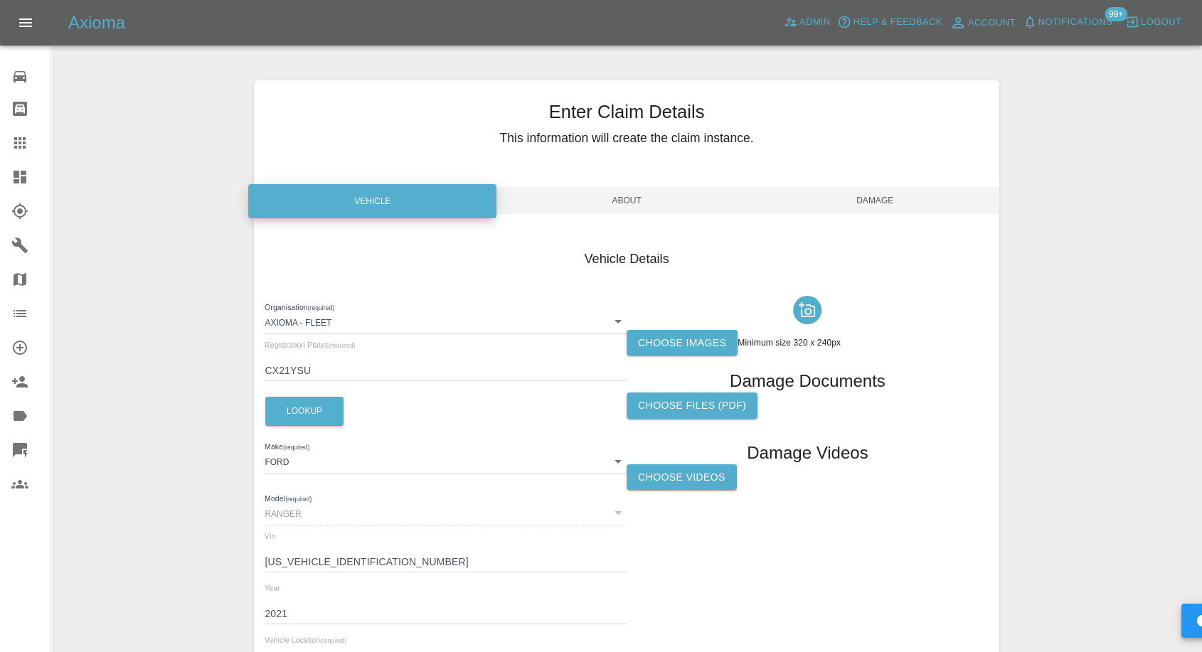
click at [695, 341] on label "Choose images" at bounding box center [681, 343] width 111 height 26
click at [0, 0] on input "Choose images" at bounding box center [0, 0] width 0 height 0
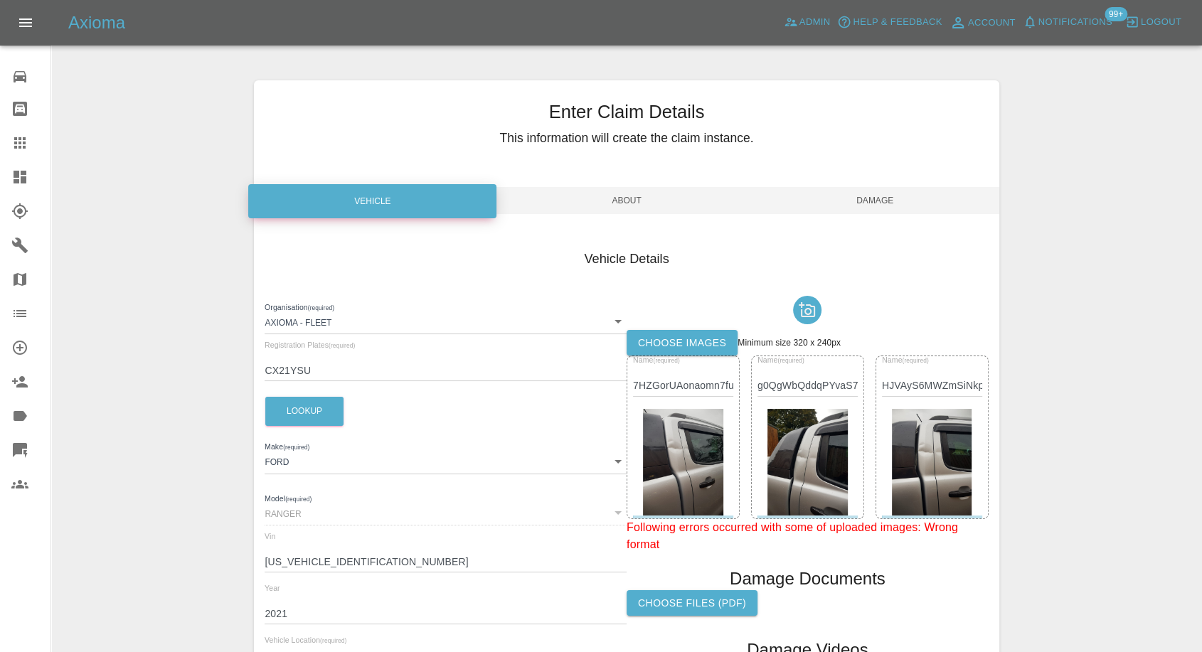
click at [884, 199] on span "Damage" at bounding box center [875, 200] width 248 height 27
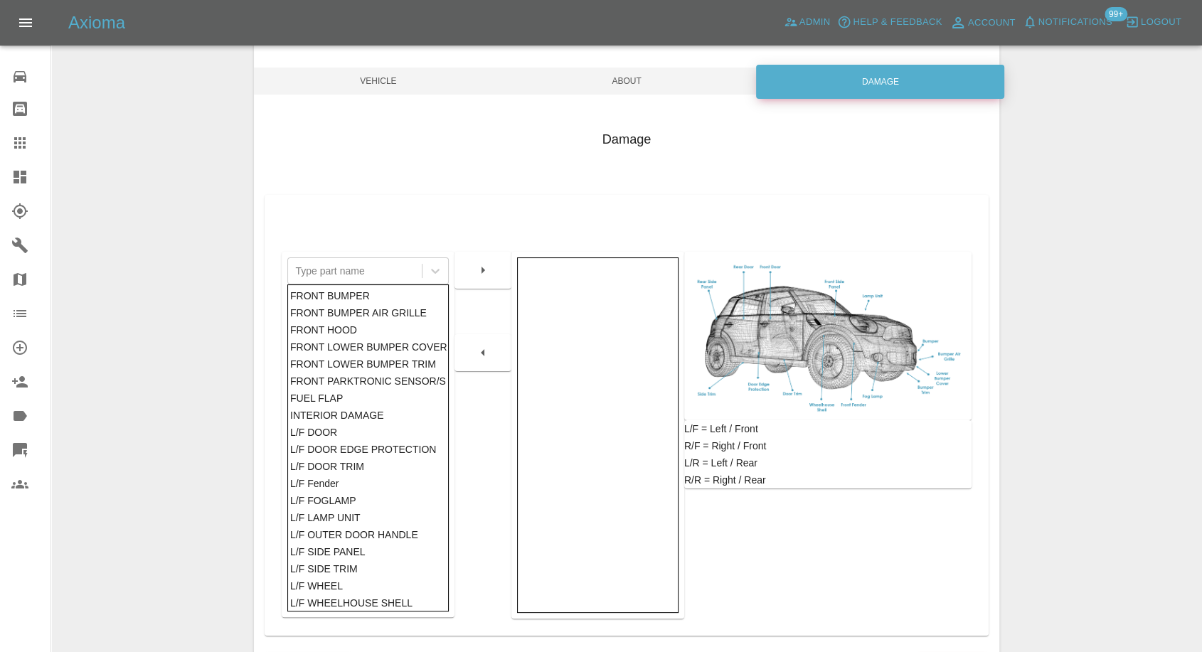
scroll to position [228, 0]
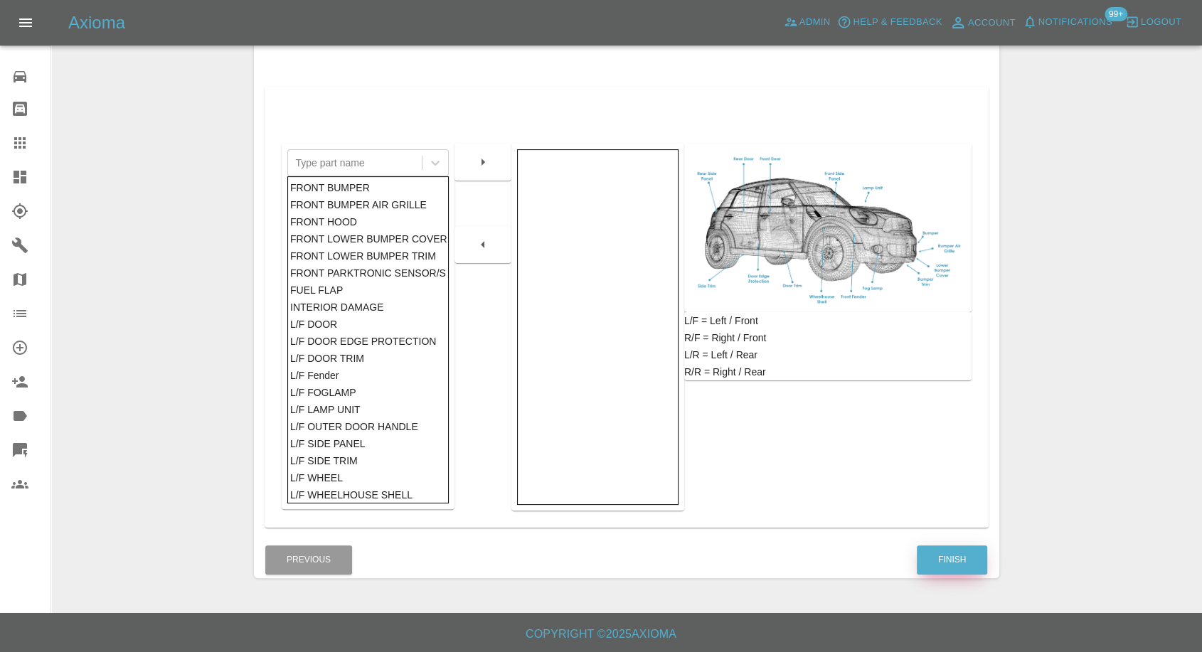
click at [955, 567] on button "Finish" at bounding box center [952, 559] width 70 height 29
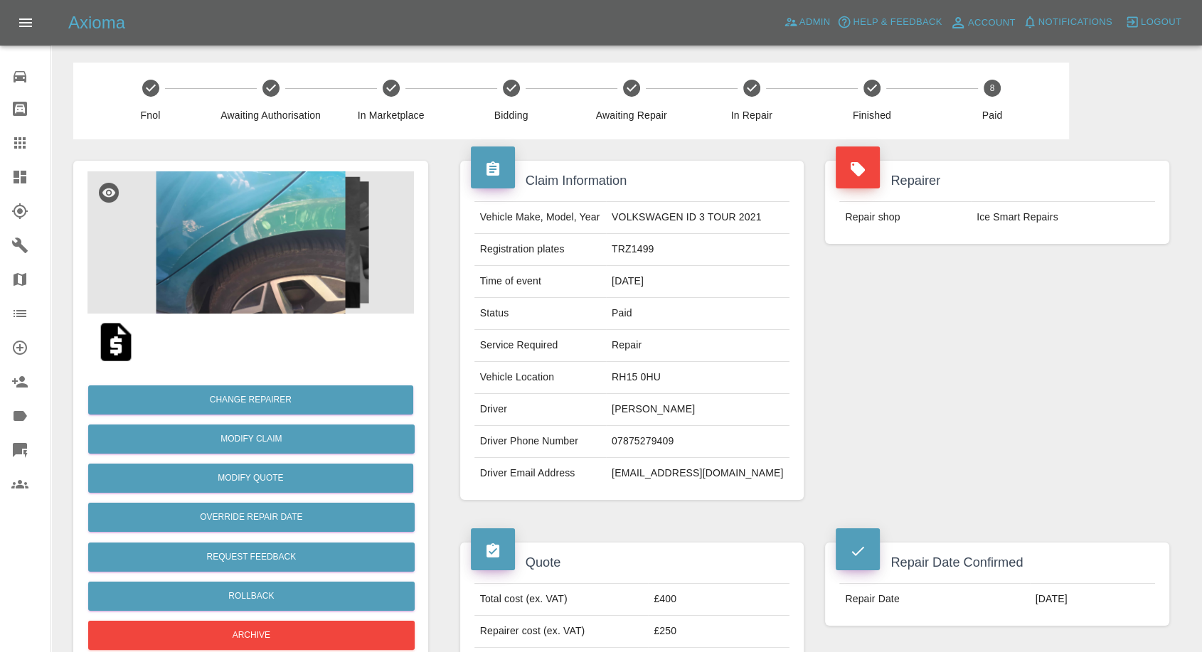
click at [663, 474] on td "ariskari@gmail.com" at bounding box center [697, 473] width 183 height 31
copy div "ariskari@gmail.com"
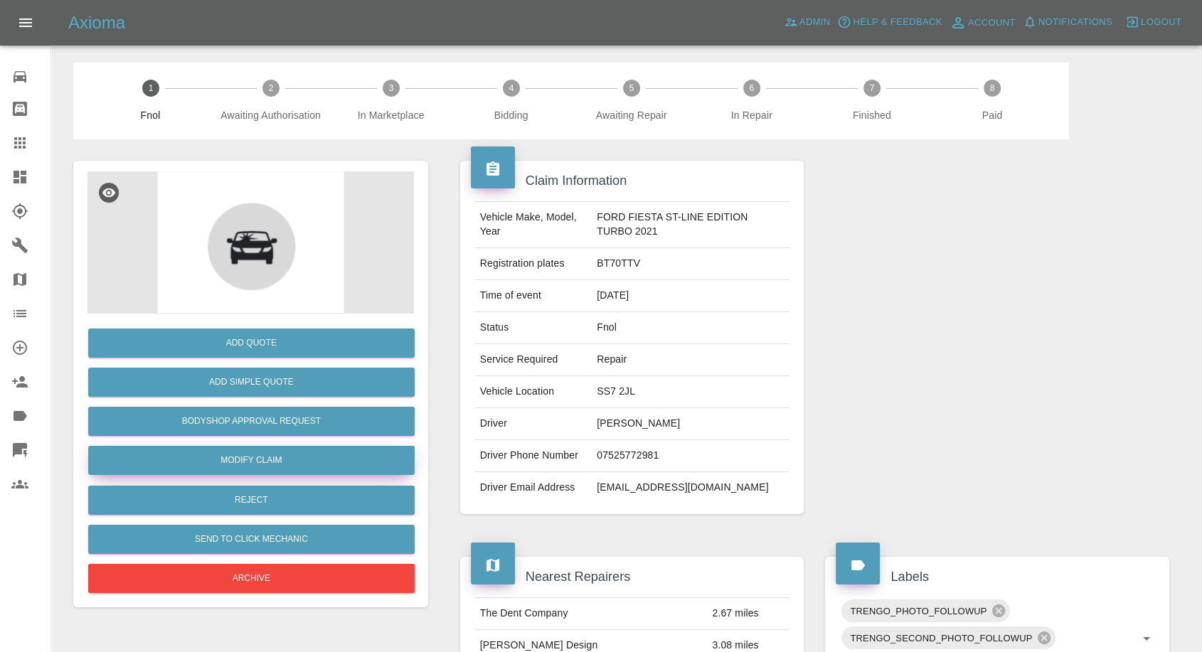
click at [265, 455] on link "Modify Claim" at bounding box center [251, 460] width 326 height 29
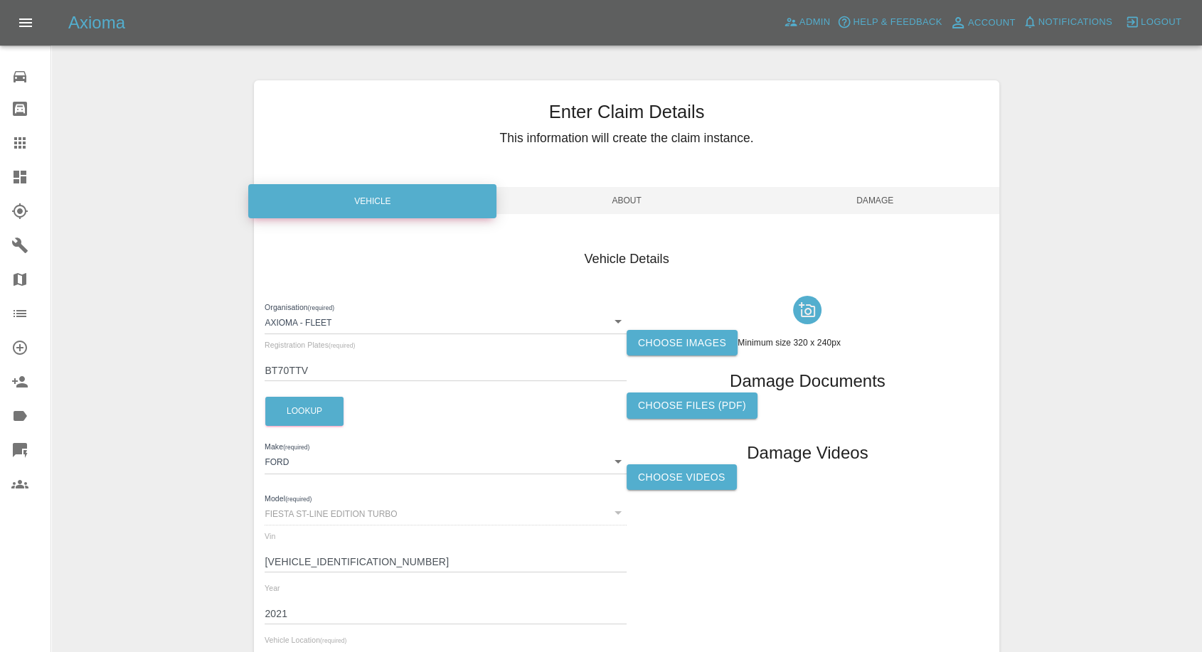
click at [691, 335] on label "Choose images" at bounding box center [681, 343] width 111 height 26
click at [0, 0] on input "Choose images" at bounding box center [0, 0] width 0 height 0
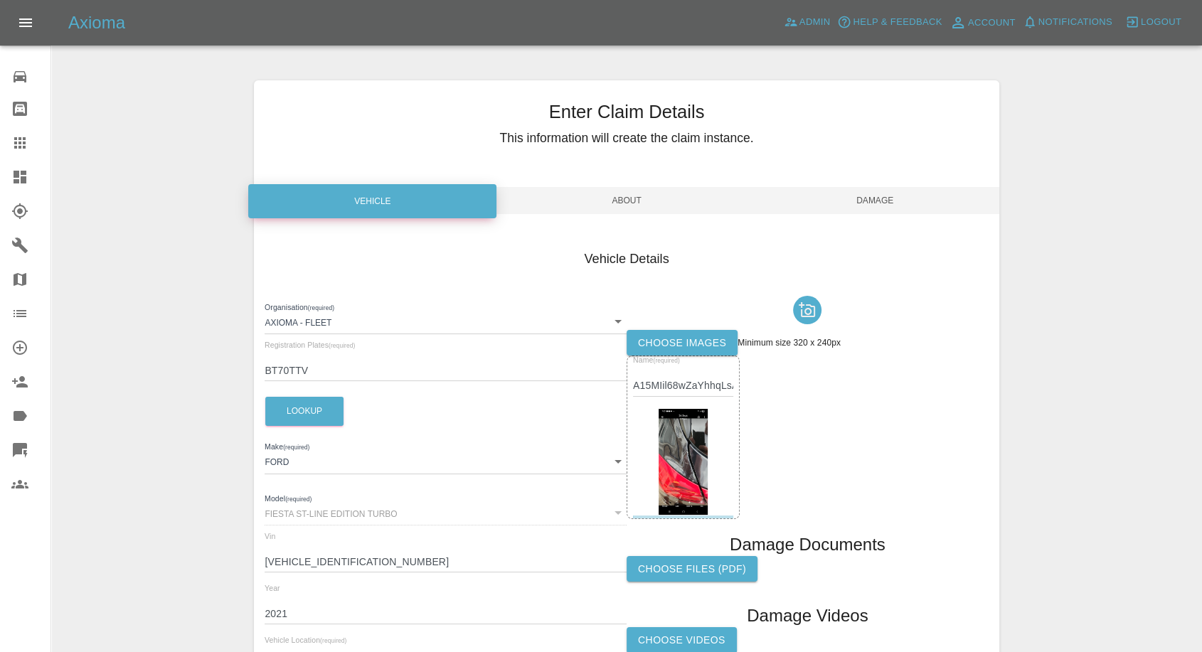
click at [878, 206] on span "Damage" at bounding box center [875, 200] width 248 height 27
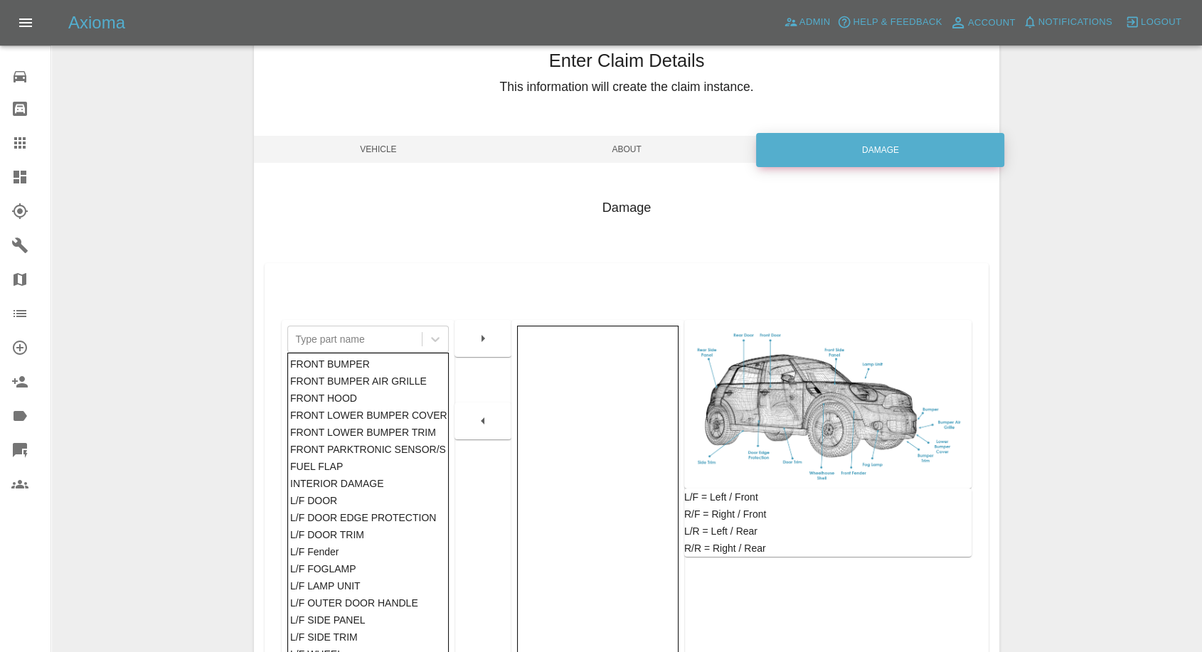
scroll to position [158, 0]
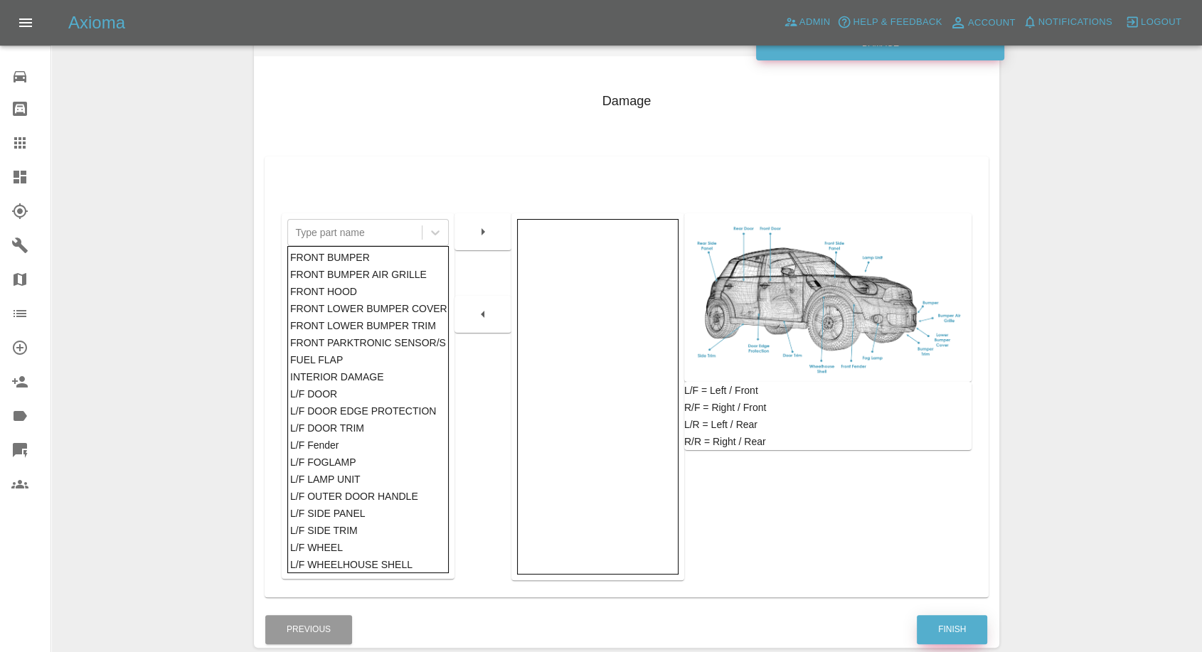
click at [942, 630] on button "Finish" at bounding box center [952, 629] width 70 height 29
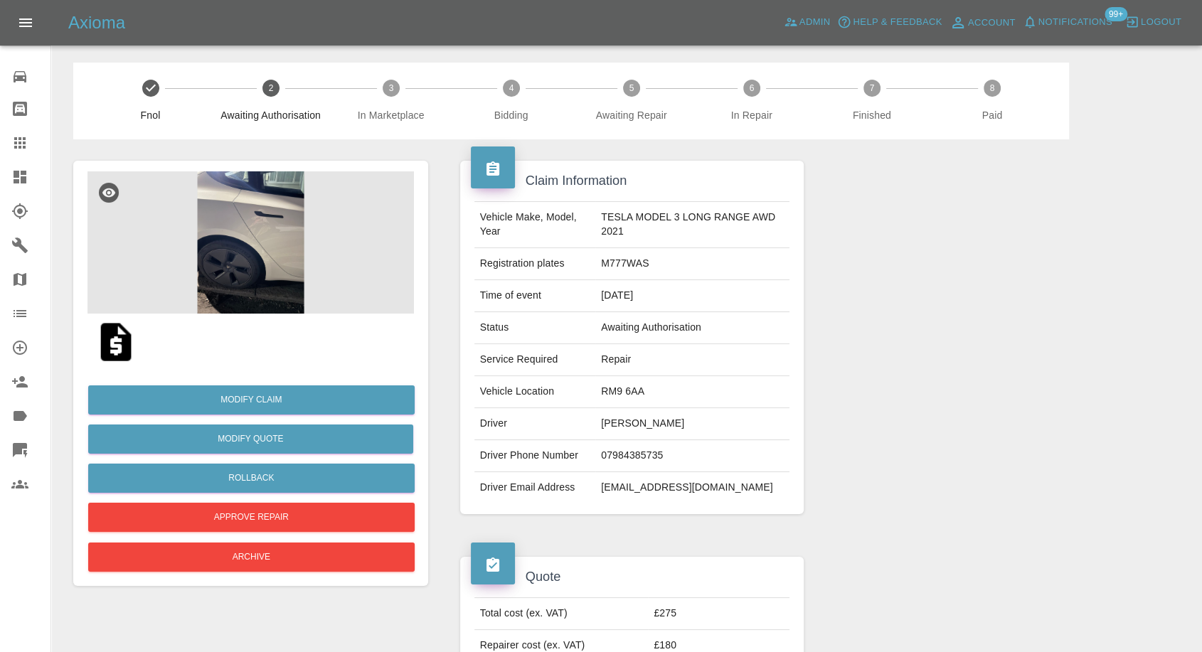
click at [230, 232] on img at bounding box center [250, 242] width 326 height 142
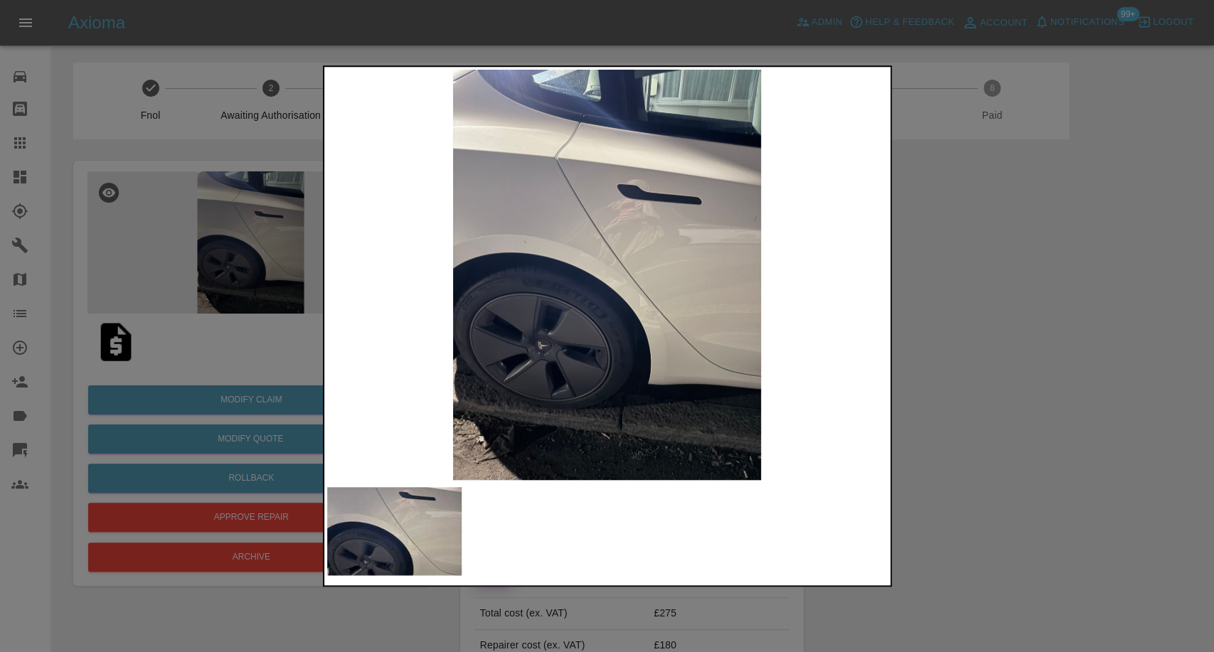
click at [1078, 400] on div at bounding box center [607, 326] width 1214 height 652
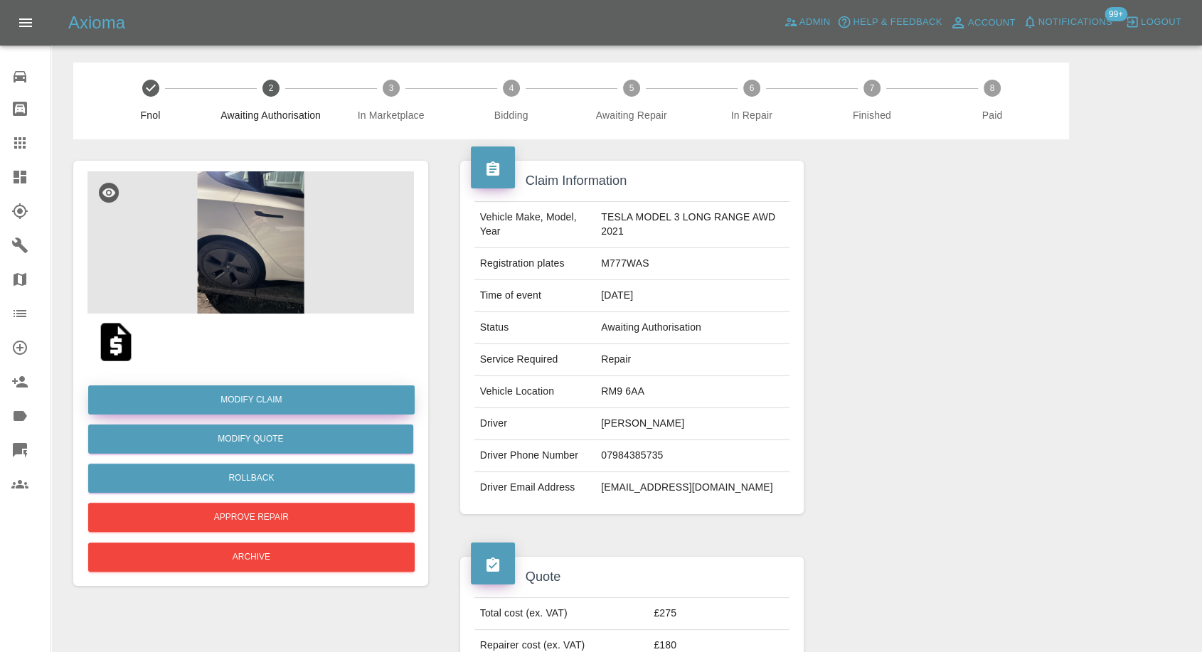
click at [263, 393] on link "Modify Claim" at bounding box center [251, 399] width 326 height 29
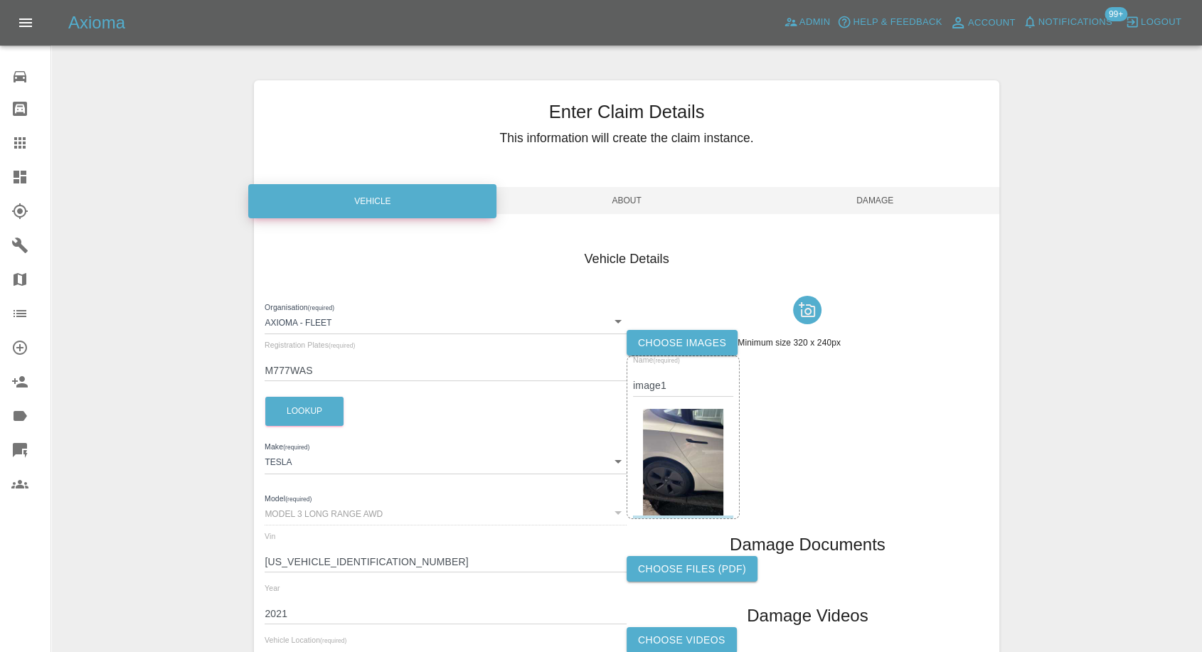
click at [686, 331] on label "Choose images" at bounding box center [681, 343] width 111 height 26
click at [0, 0] on input "Choose images" at bounding box center [0, 0] width 0 height 0
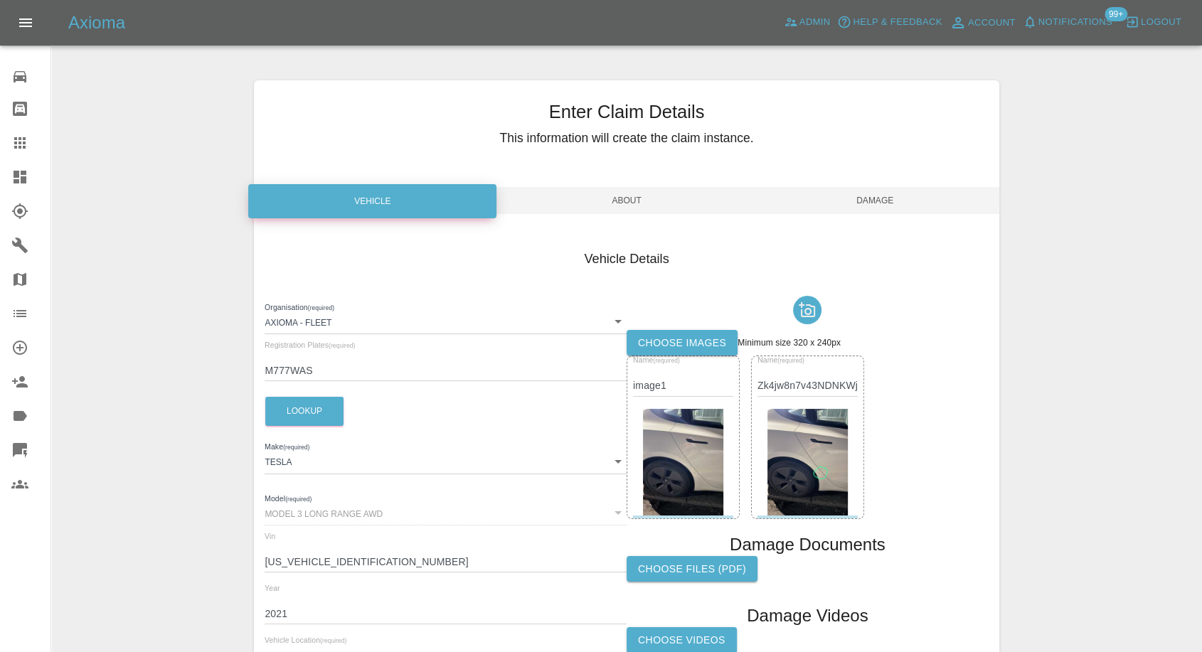
click at [865, 206] on span "Damage" at bounding box center [875, 200] width 248 height 27
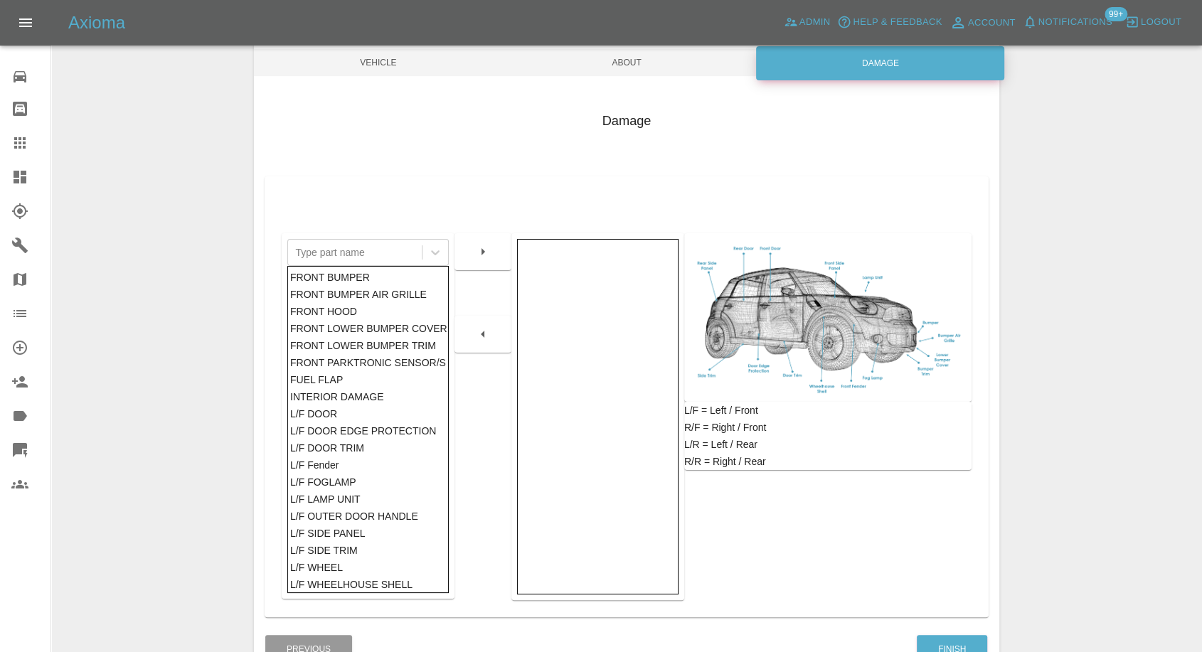
scroll to position [228, 0]
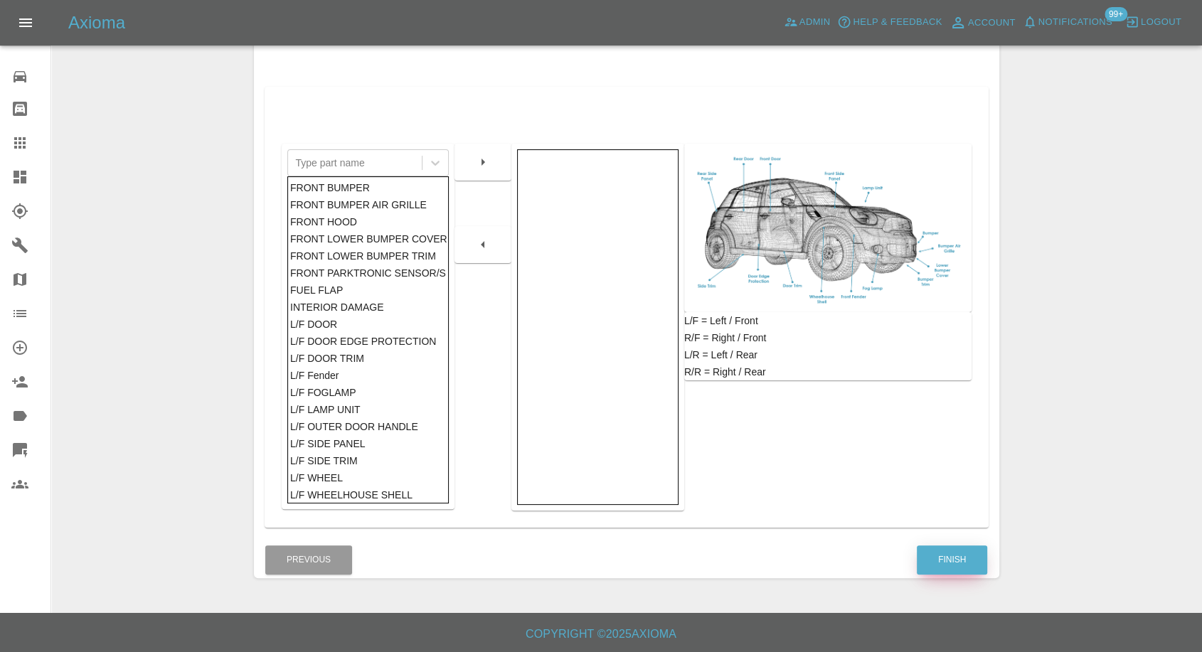
click at [961, 561] on button "Finish" at bounding box center [952, 559] width 70 height 29
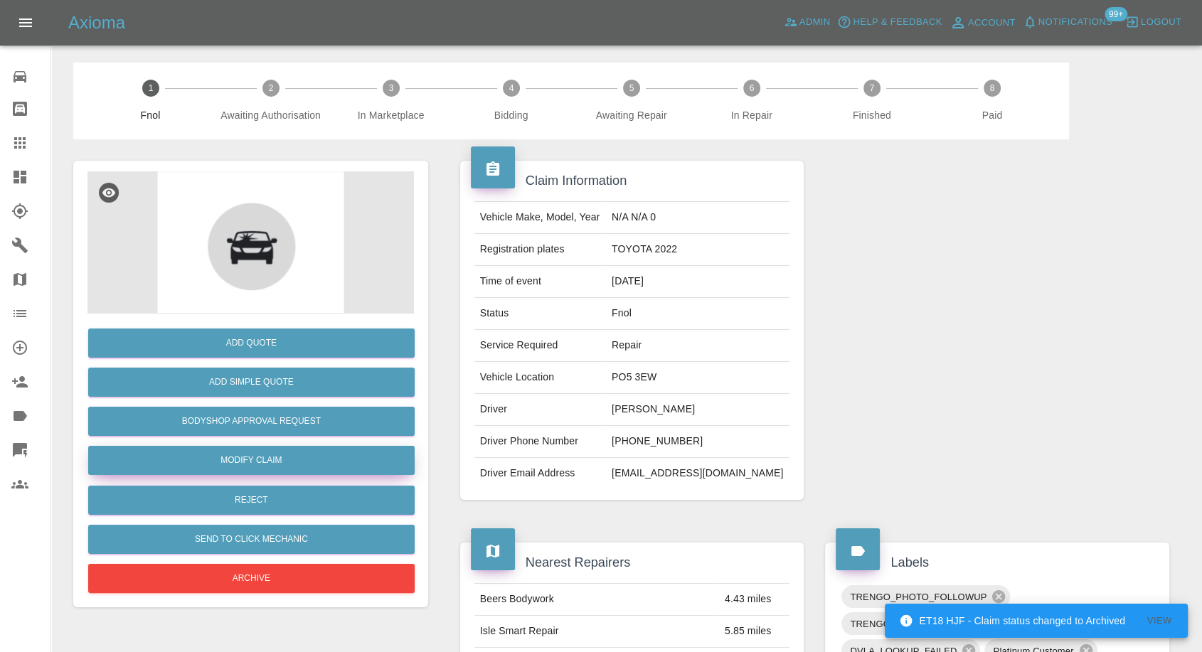
drag, startPoint x: 252, startPoint y: 466, endPoint x: 264, endPoint y: 466, distance: 12.1
click at [252, 466] on link "Modify Claim" at bounding box center [251, 460] width 326 height 29
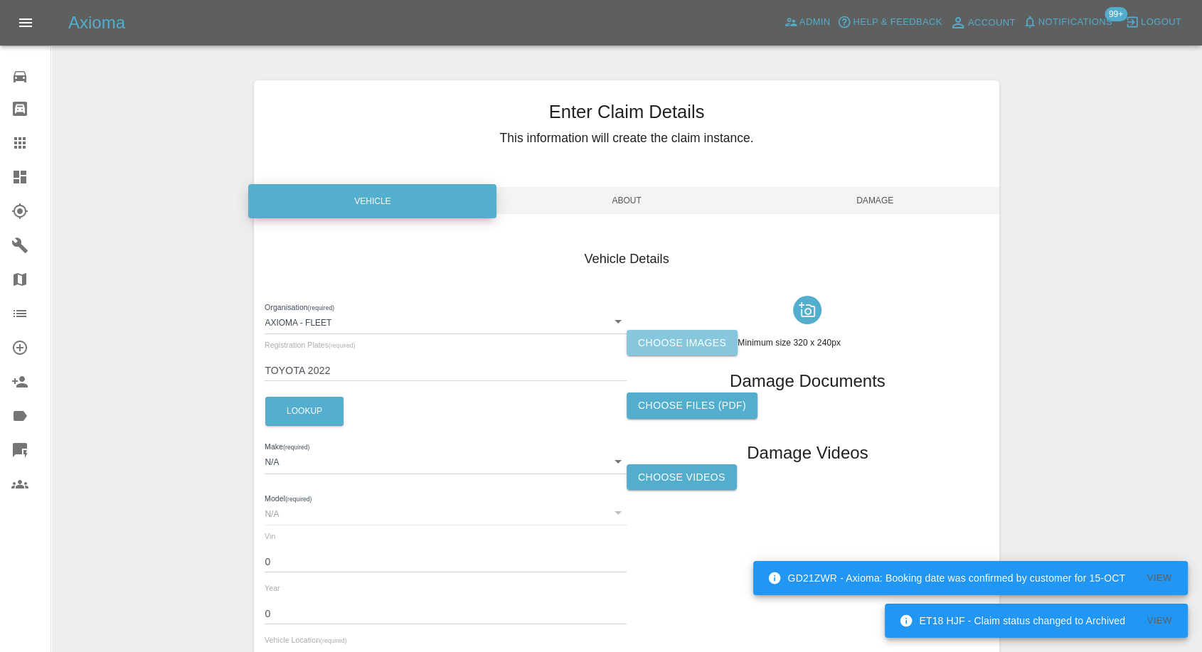
click at [677, 348] on label "Choose images" at bounding box center [681, 343] width 111 height 26
click at [0, 0] on input "Choose images" at bounding box center [0, 0] width 0 height 0
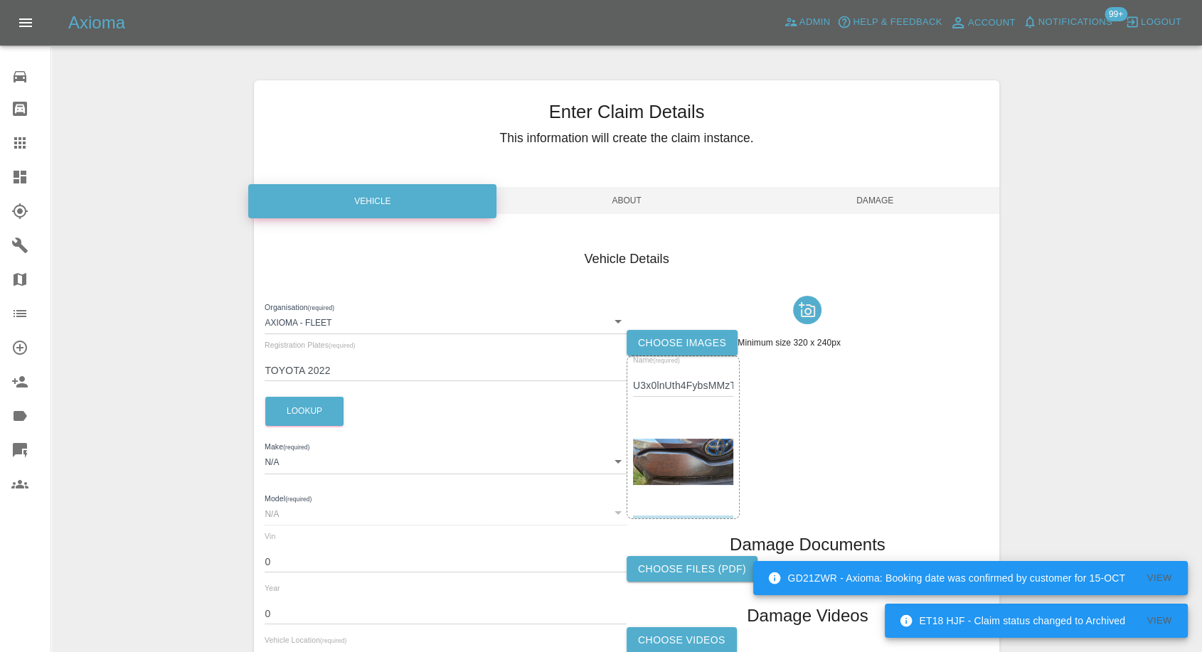
click at [631, 337] on label "Choose images" at bounding box center [681, 343] width 111 height 26
click at [0, 0] on input "Choose images" at bounding box center [0, 0] width 0 height 0
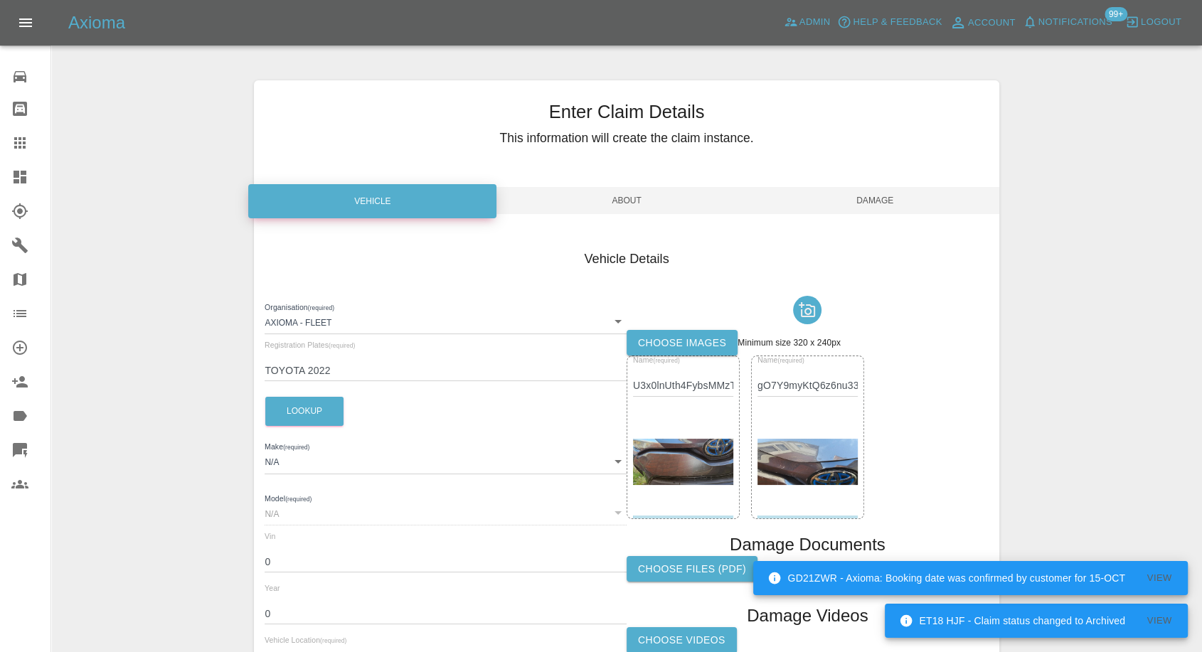
click at [902, 198] on span "Damage" at bounding box center [875, 200] width 248 height 27
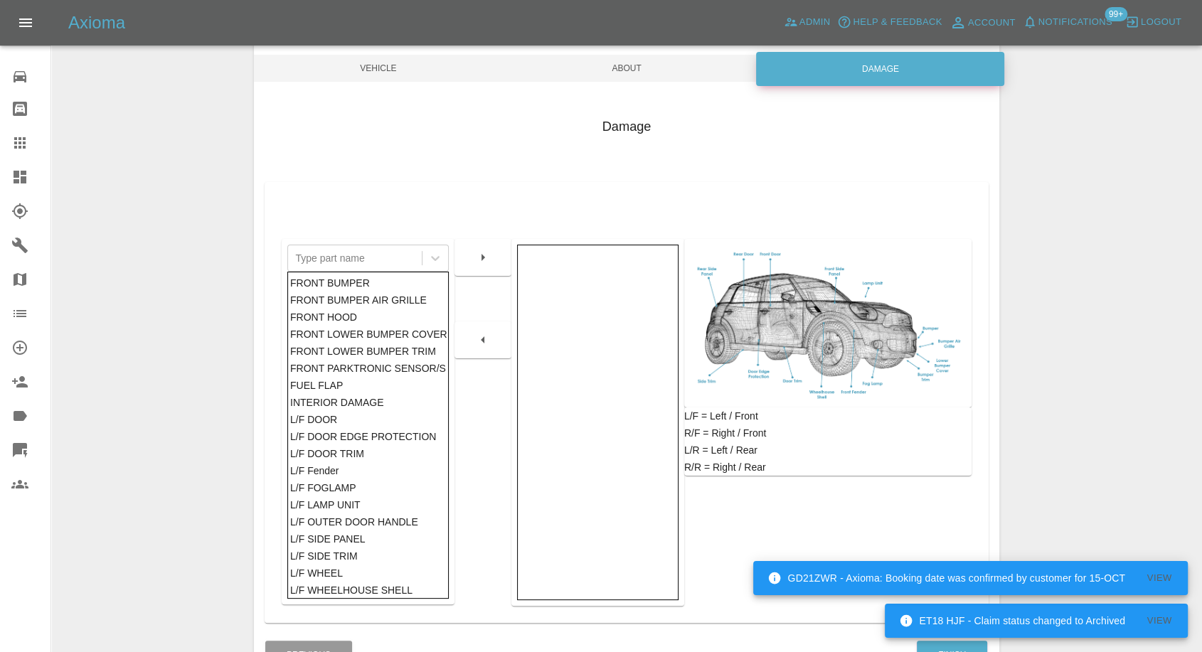
scroll to position [228, 0]
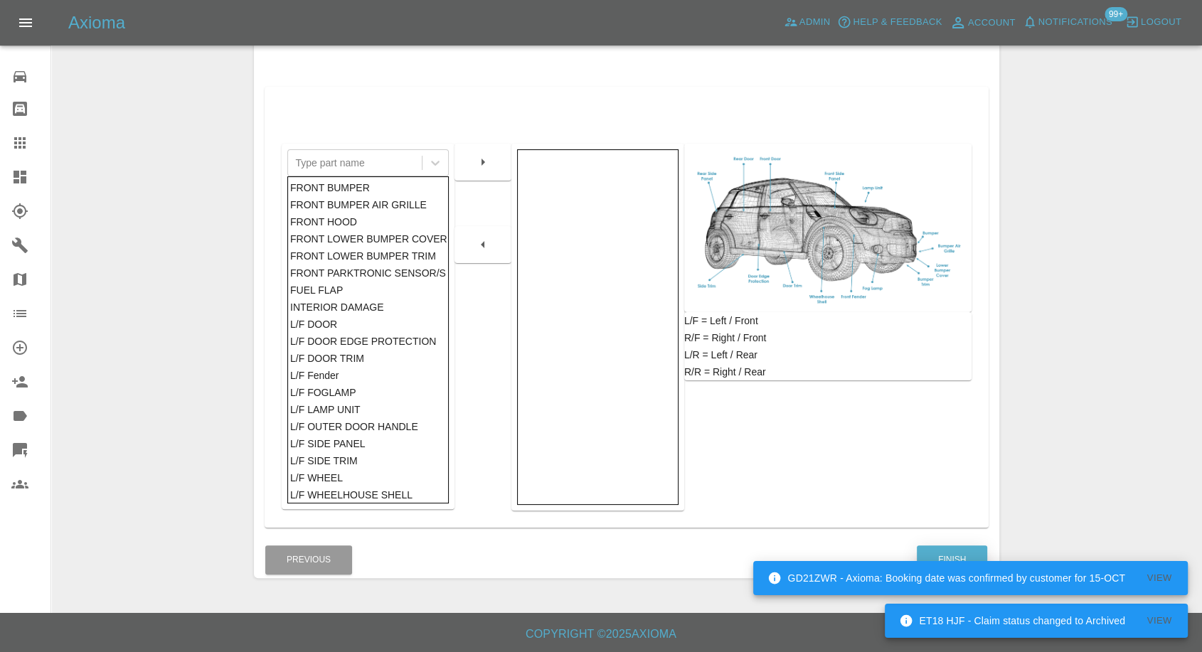
click at [950, 546] on button "Finish" at bounding box center [952, 559] width 70 height 29
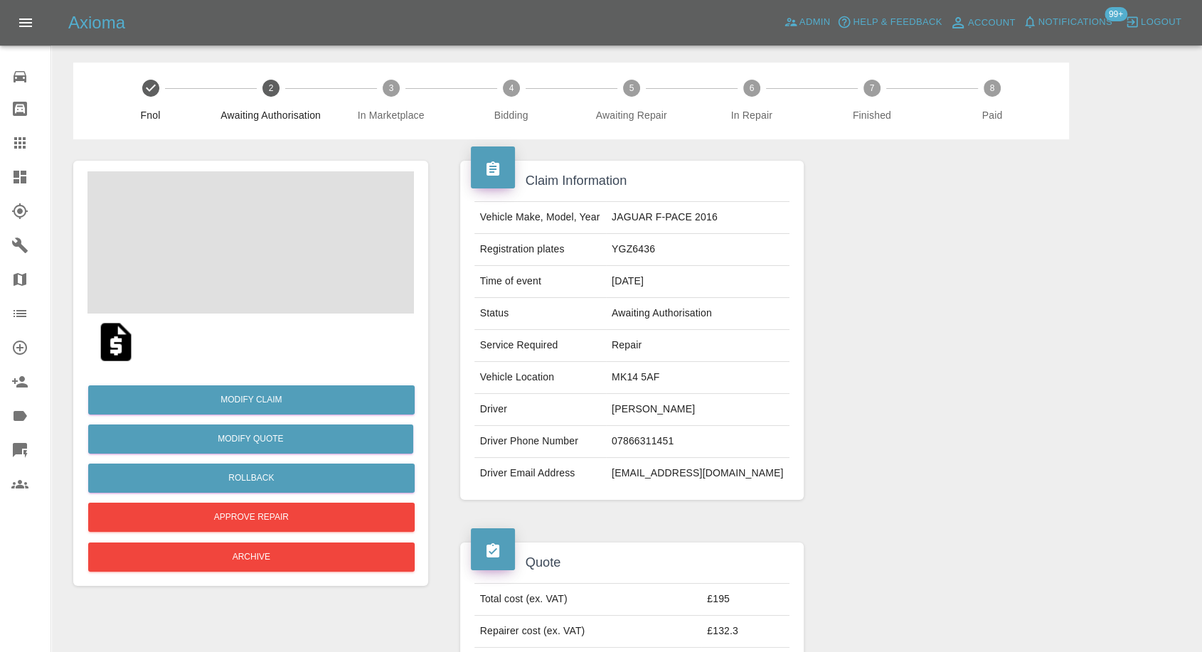
click at [279, 253] on span at bounding box center [250, 242] width 326 height 142
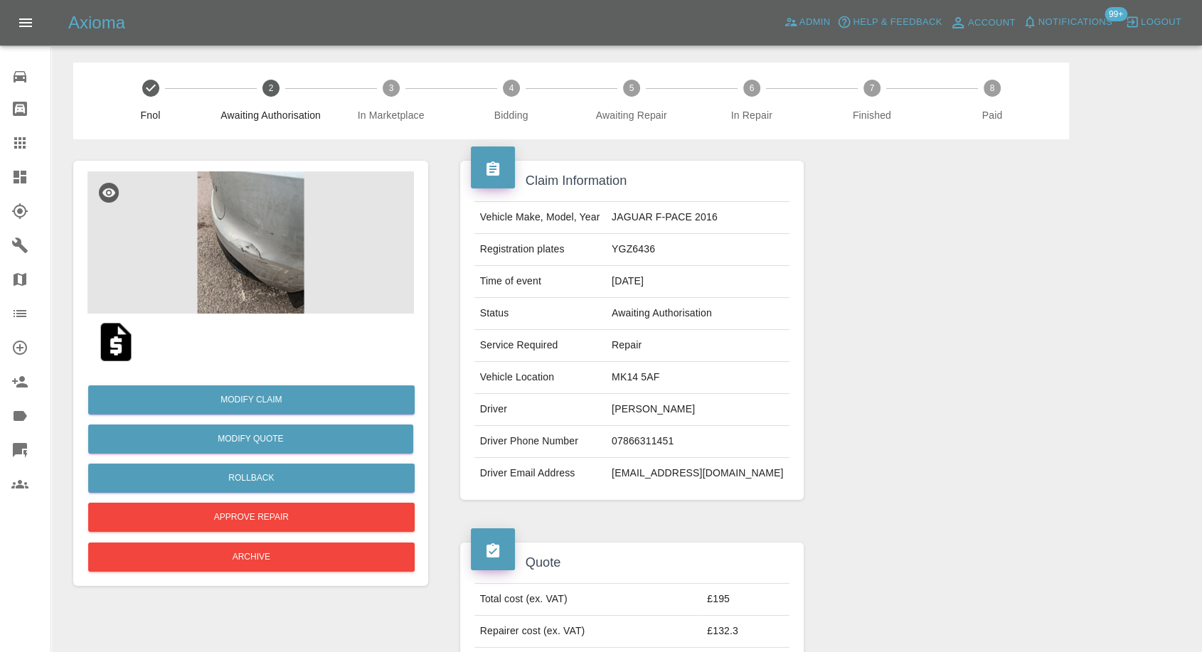
click at [215, 282] on img at bounding box center [250, 242] width 326 height 142
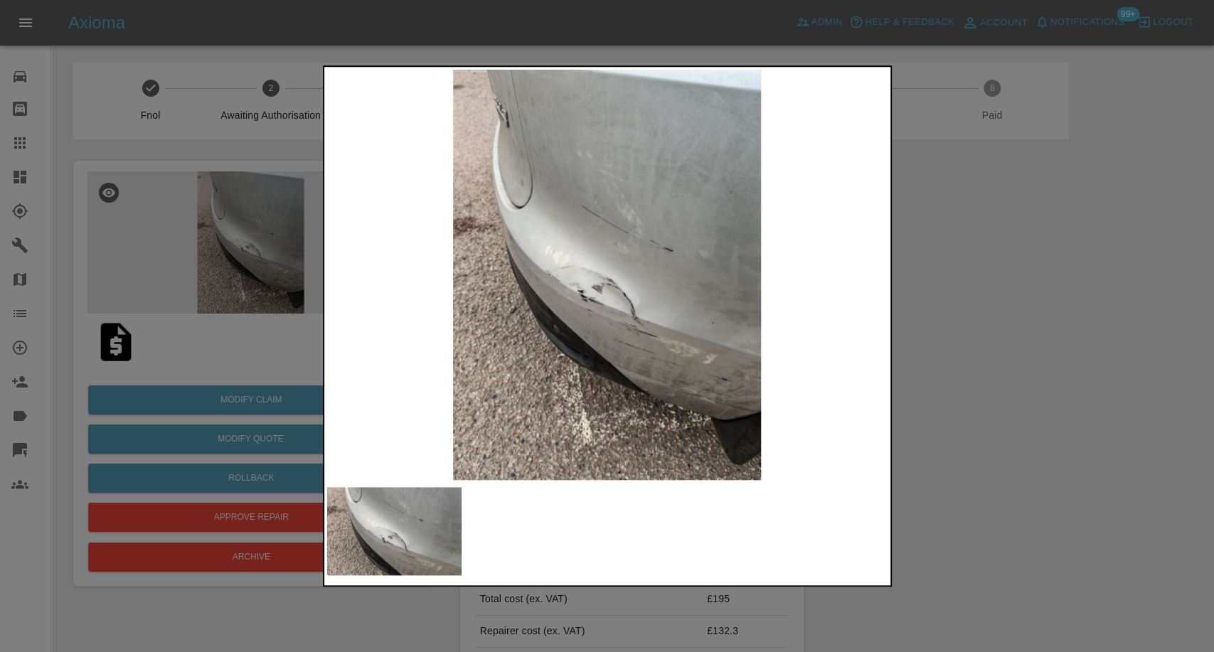
click at [569, 494] on div at bounding box center [607, 531] width 560 height 88
click at [1047, 452] on div at bounding box center [607, 326] width 1214 height 652
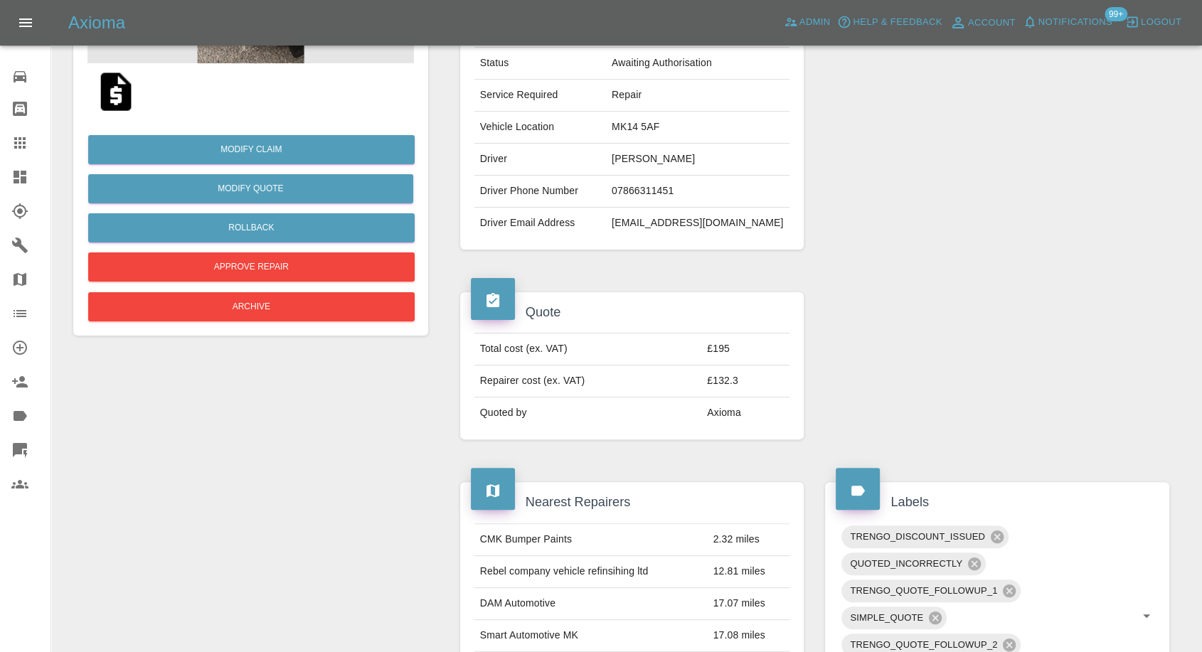
scroll to position [79, 0]
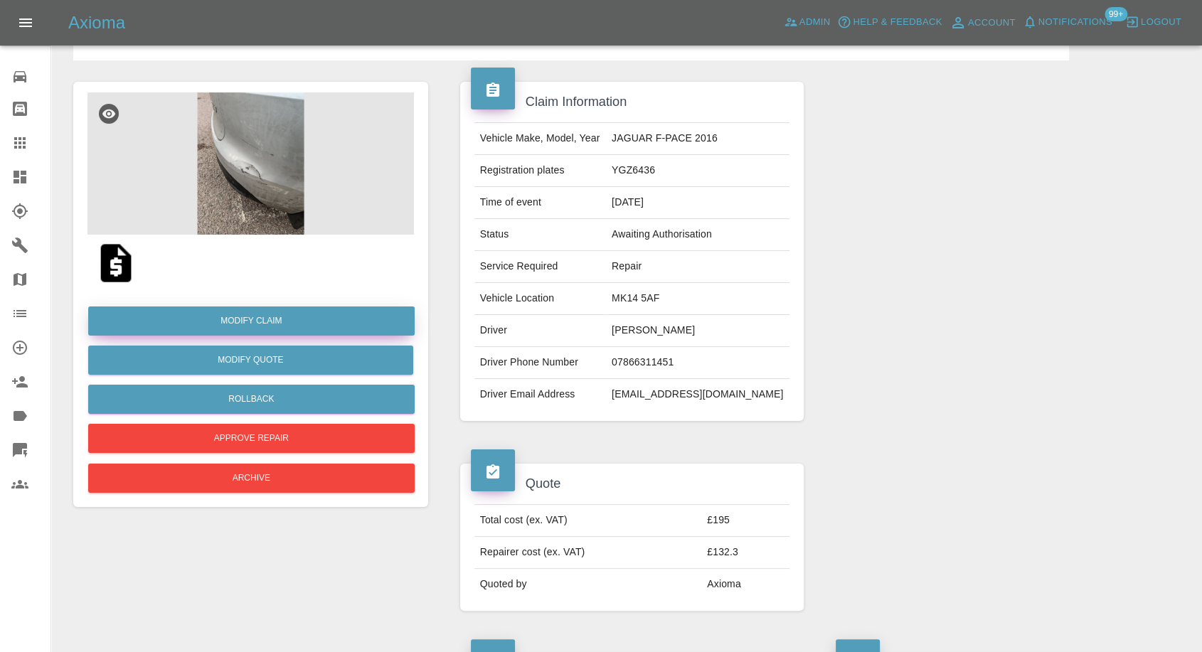
click at [228, 319] on link "Modify Claim" at bounding box center [251, 320] width 326 height 29
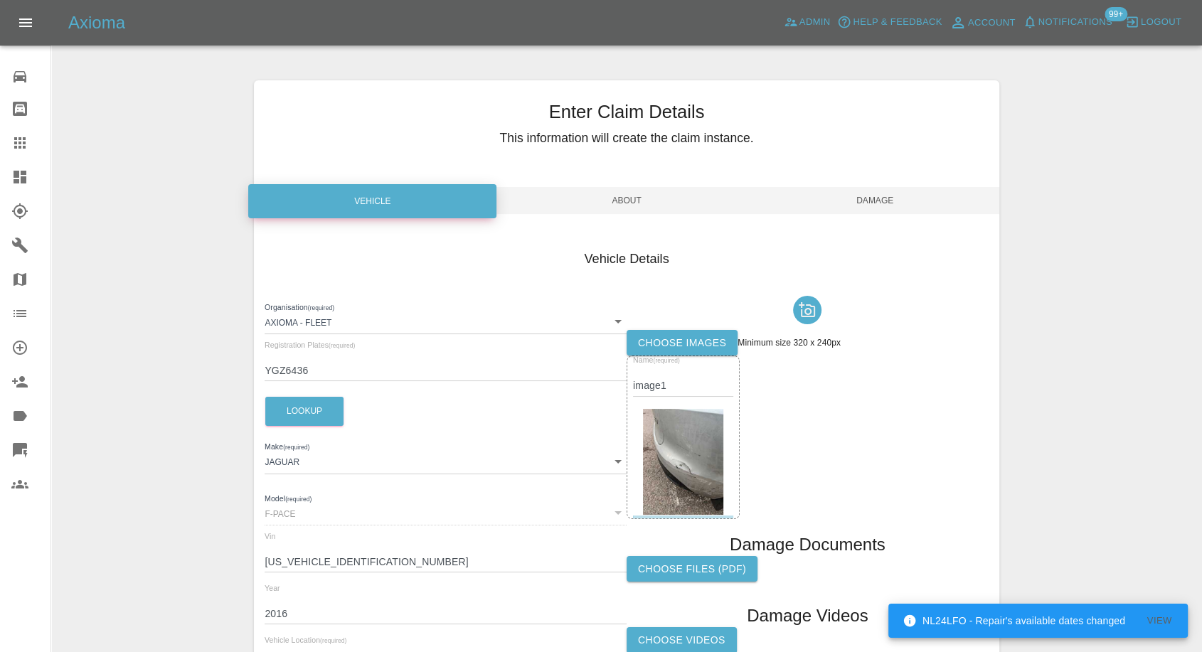
click at [694, 351] on label "Choose images" at bounding box center [681, 343] width 111 height 26
click at [0, 0] on input "Choose images" at bounding box center [0, 0] width 0 height 0
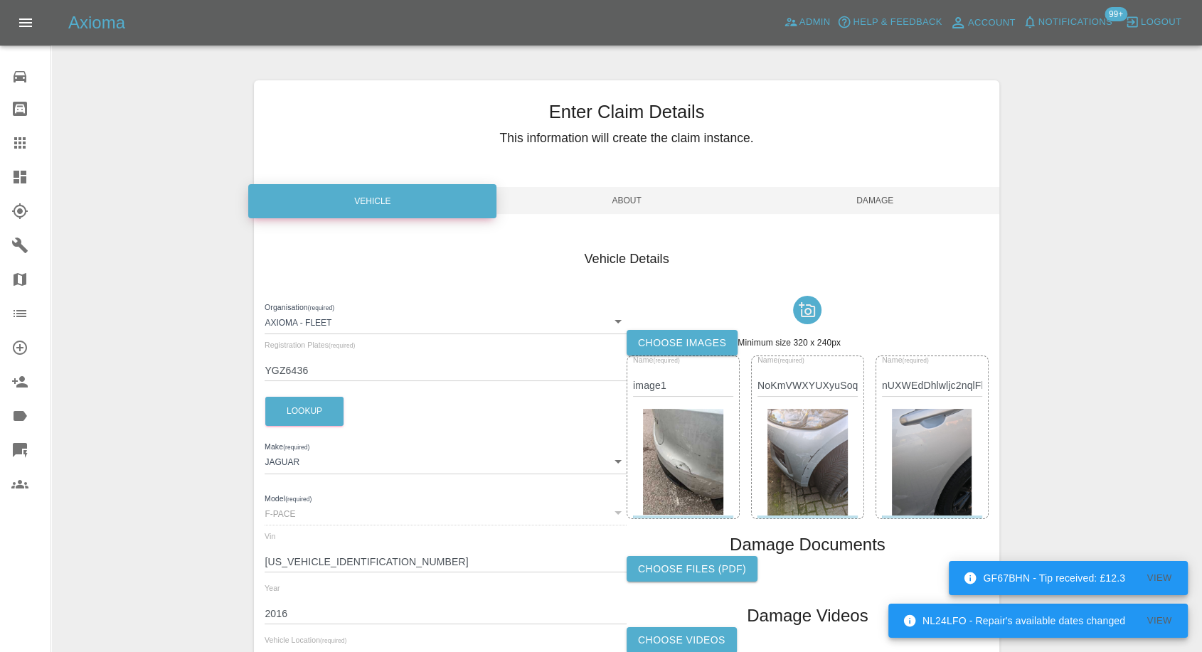
click at [893, 191] on span "Damage" at bounding box center [875, 200] width 248 height 27
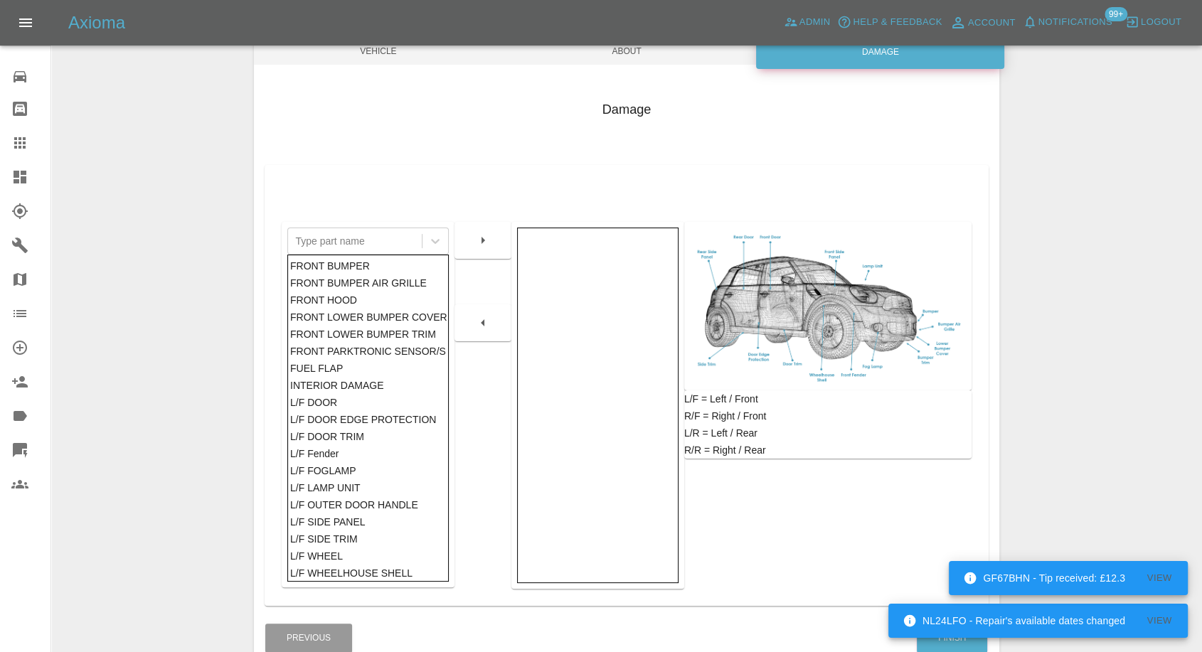
scroll to position [228, 0]
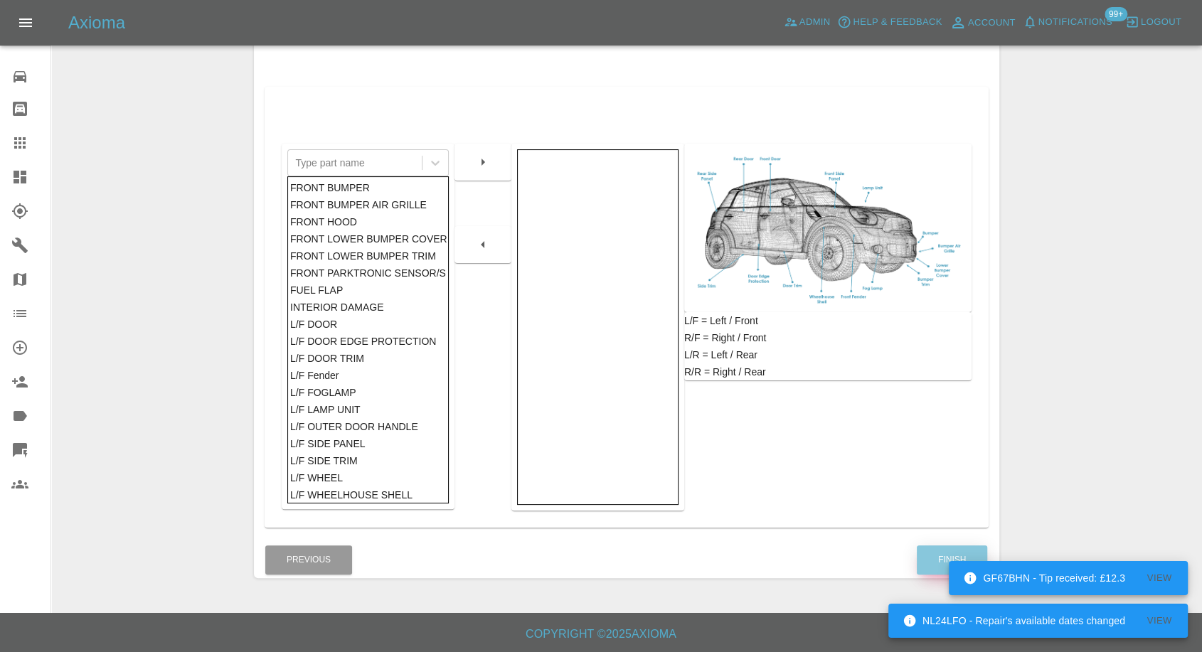
click at [929, 547] on button "Finish" at bounding box center [952, 559] width 70 height 29
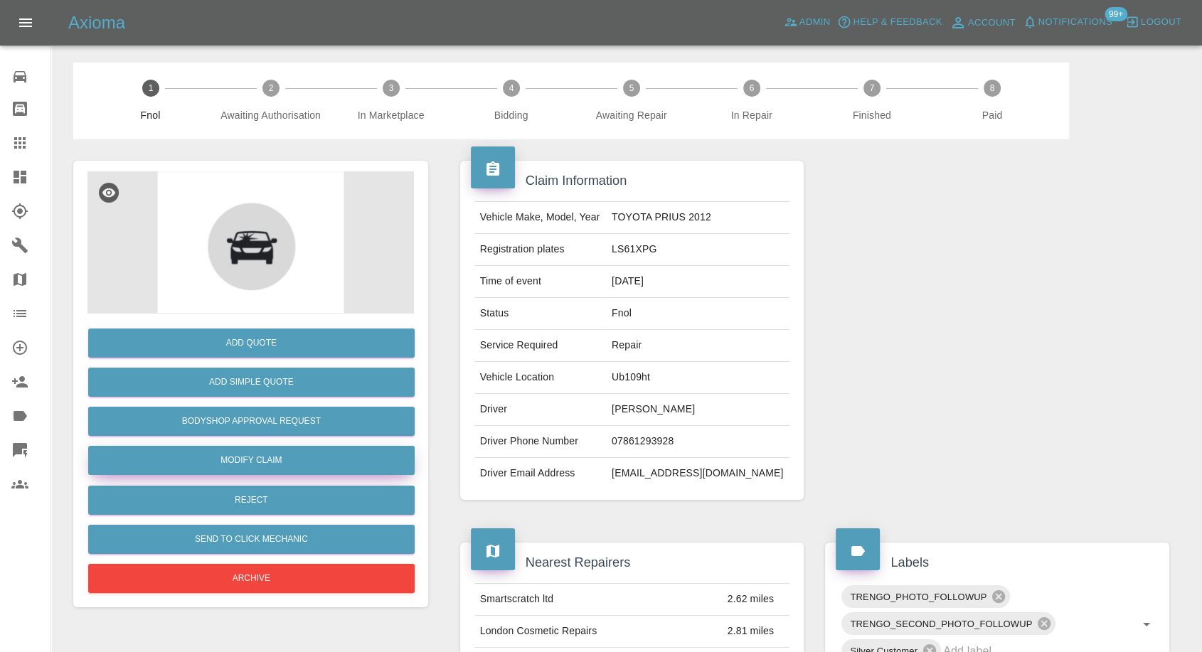
drag, startPoint x: 247, startPoint y: 454, endPoint x: 269, endPoint y: 454, distance: 21.3
click at [247, 454] on link "Modify Claim" at bounding box center [251, 460] width 326 height 29
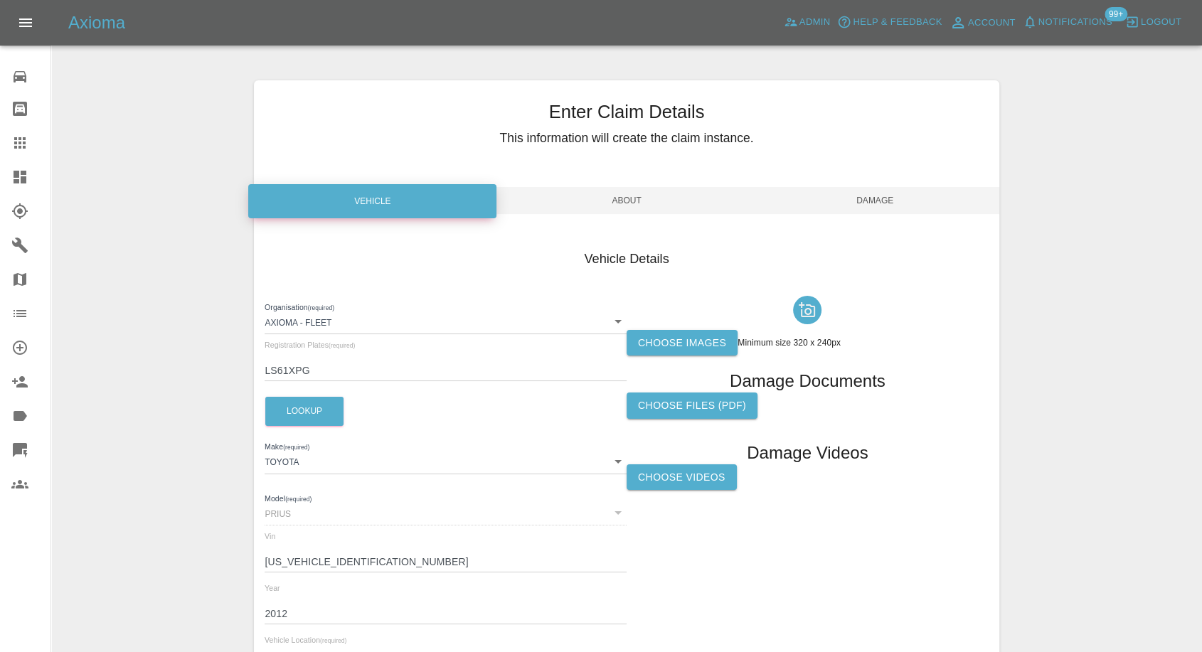
click at [668, 338] on label "Choose images" at bounding box center [681, 343] width 111 height 26
click at [0, 0] on input "Choose images" at bounding box center [0, 0] width 0 height 0
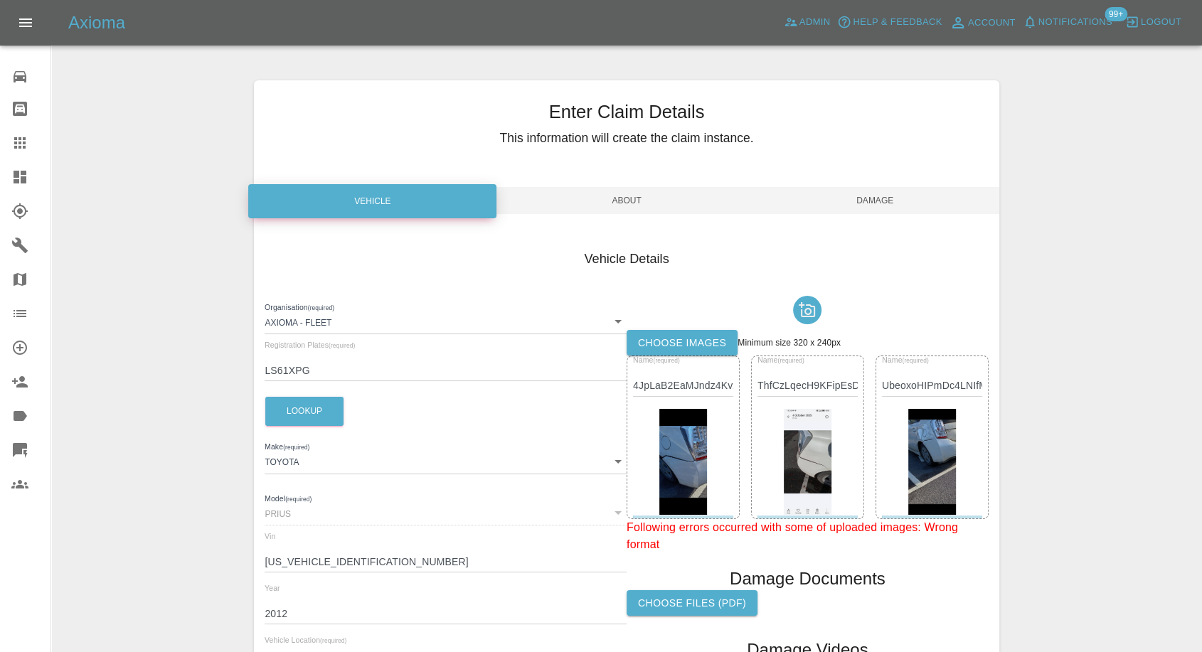
click at [895, 208] on span "Damage" at bounding box center [875, 200] width 248 height 27
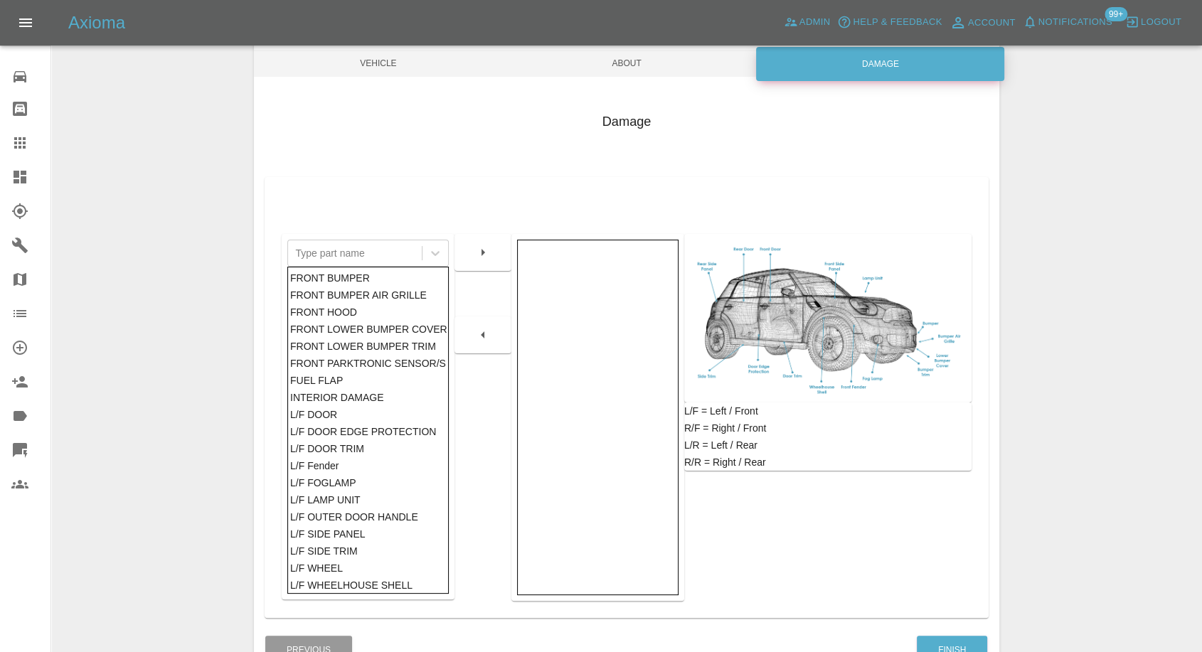
scroll to position [228, 0]
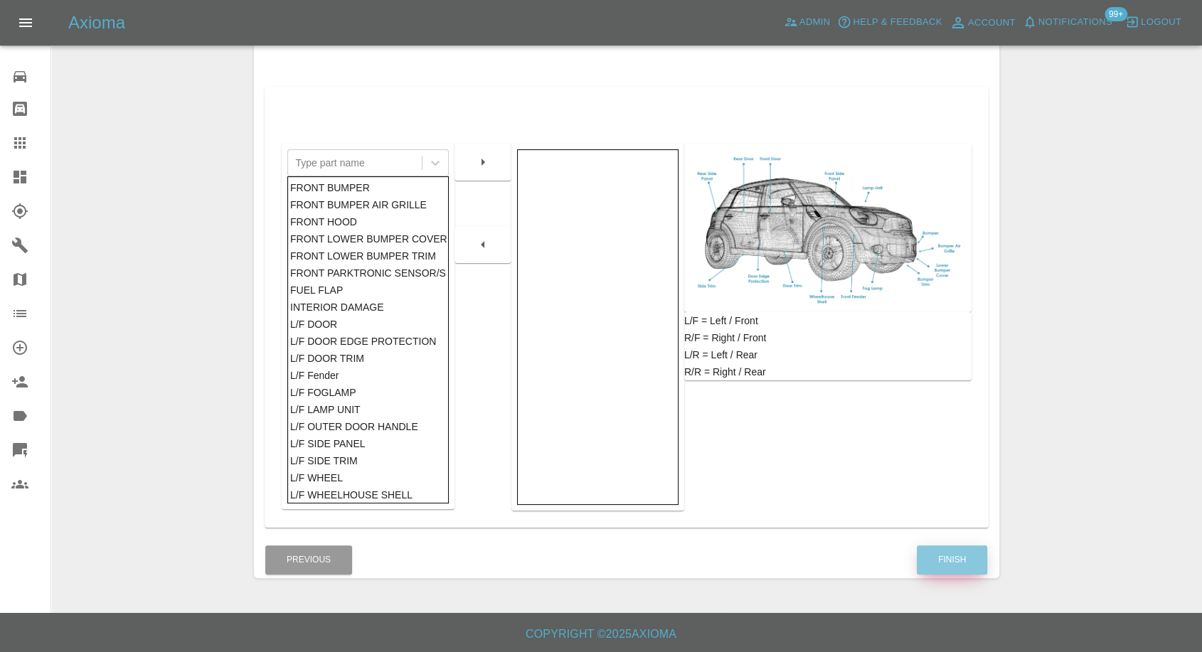
click at [943, 565] on button "Finish" at bounding box center [952, 559] width 70 height 29
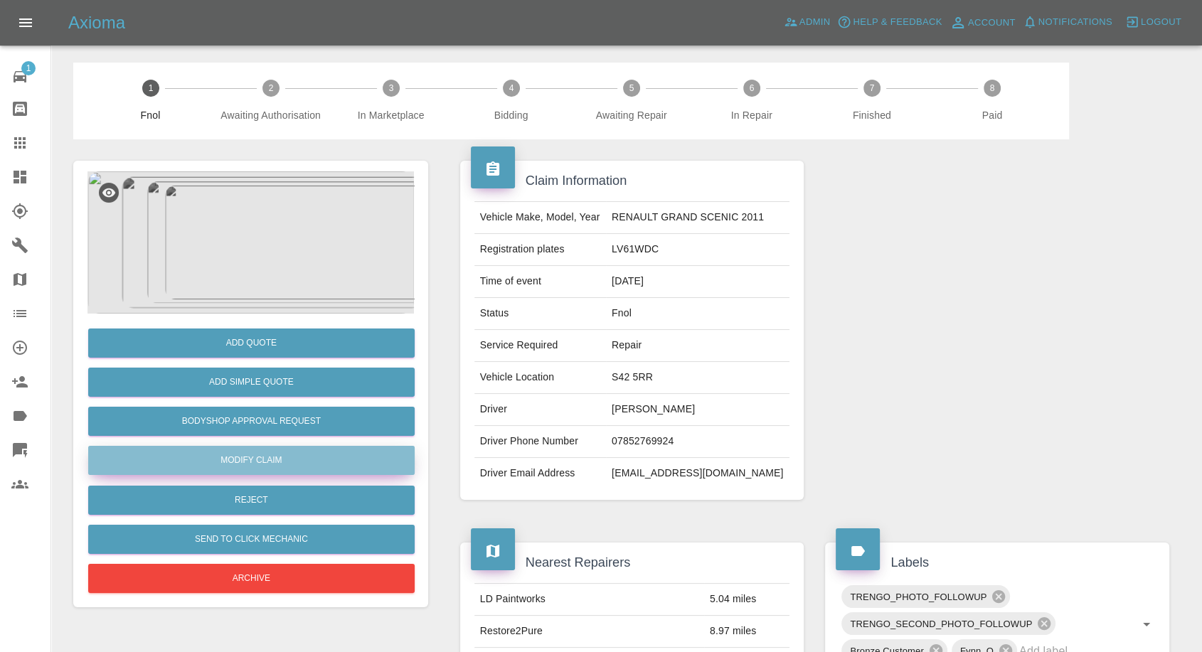
click at [270, 452] on link "Modify Claim" at bounding box center [251, 460] width 326 height 29
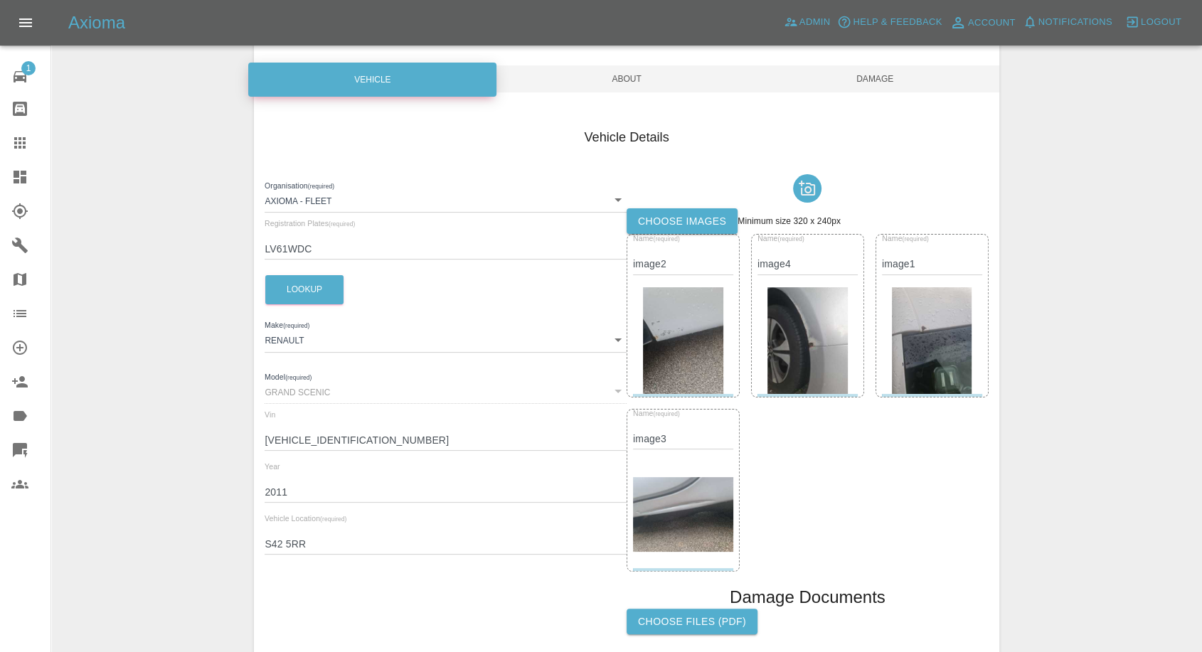
scroll to position [237, 0]
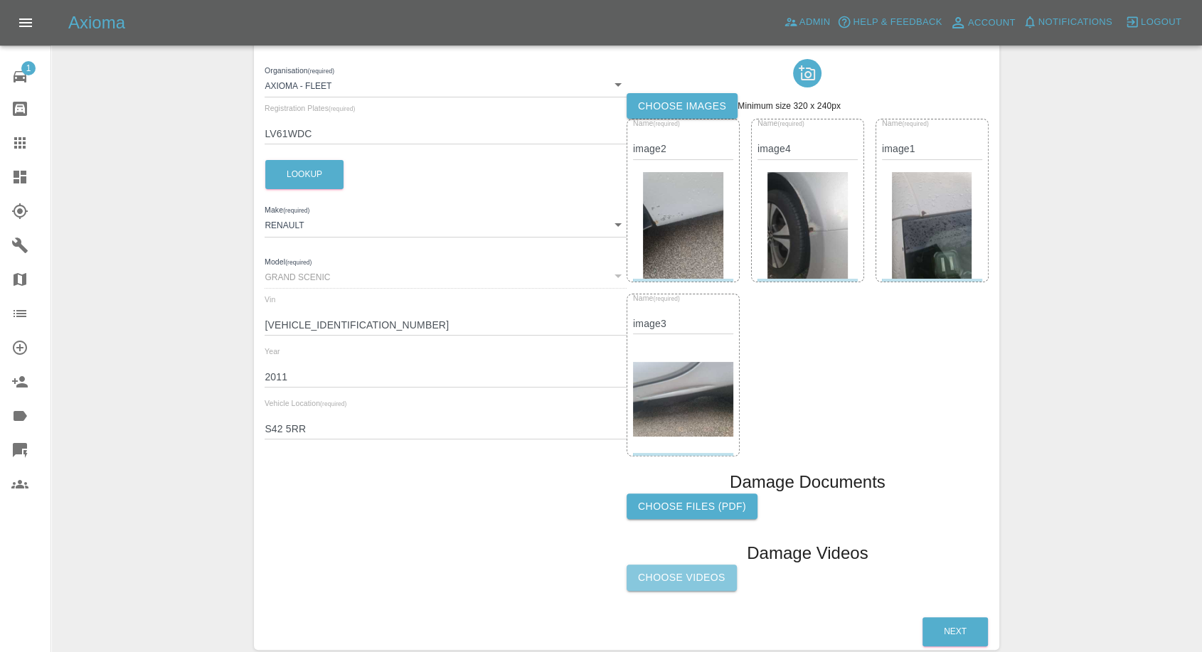
click at [666, 584] on label "Choose Videos" at bounding box center [681, 578] width 110 height 26
click at [0, 0] on input "Choose Videos" at bounding box center [0, 0] width 0 height 0
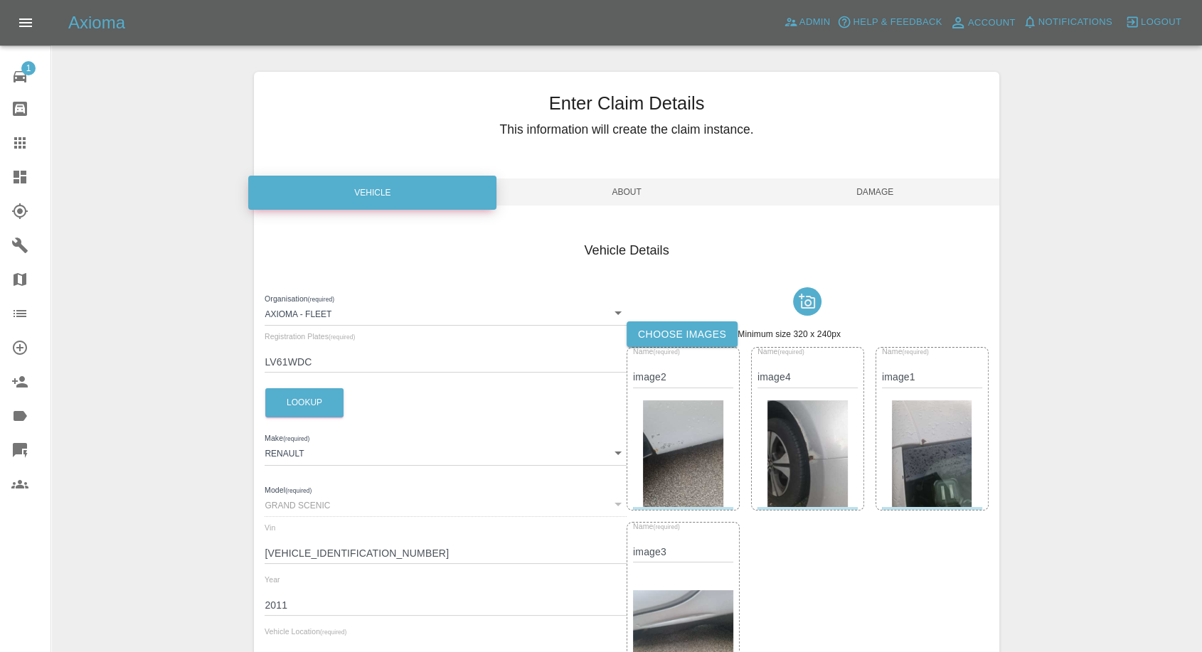
scroll to position [0, 0]
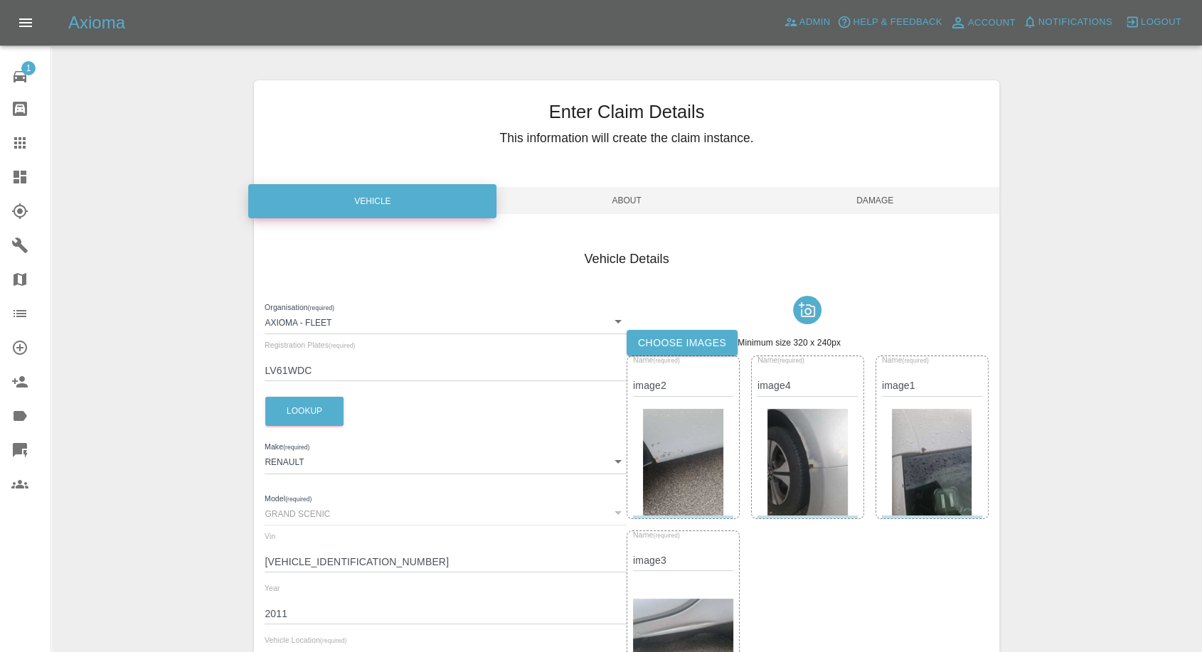
click at [910, 197] on span "Damage" at bounding box center [875, 200] width 248 height 27
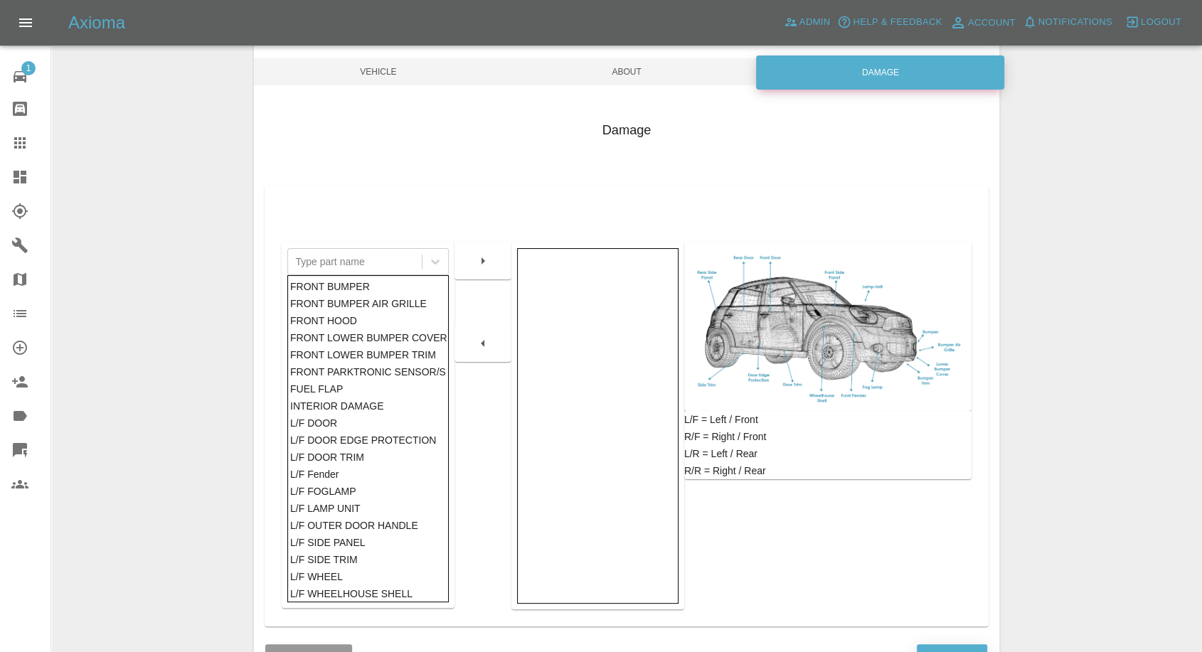
scroll to position [228, 0]
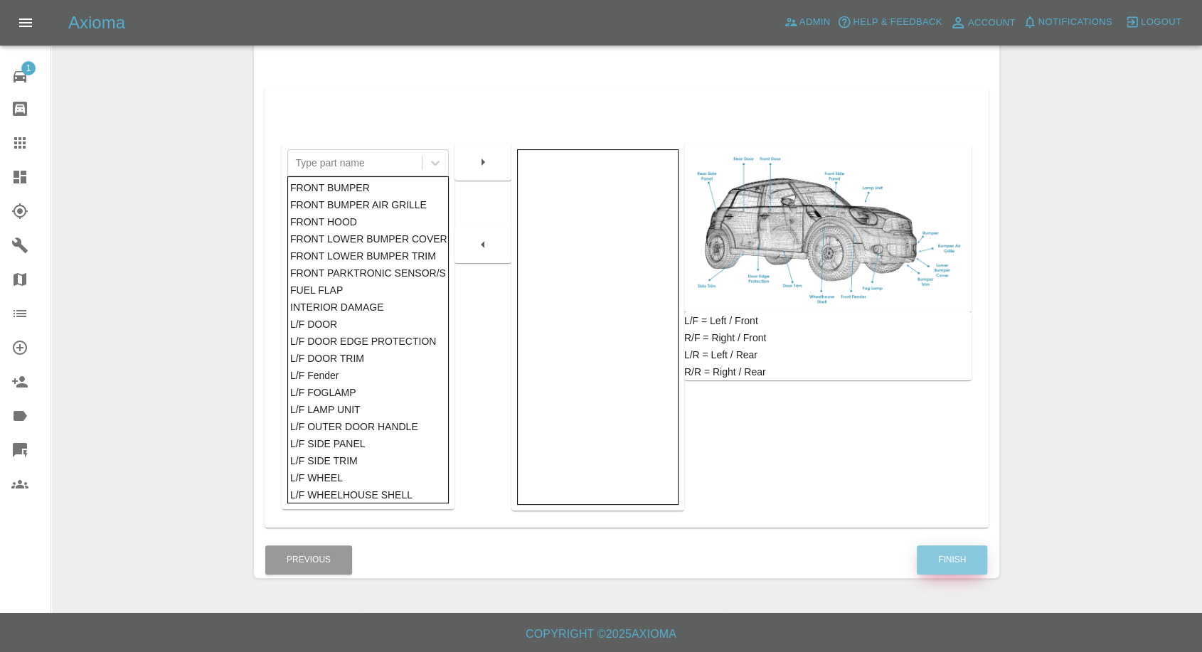
click at [961, 557] on button "Finish" at bounding box center [952, 559] width 70 height 29
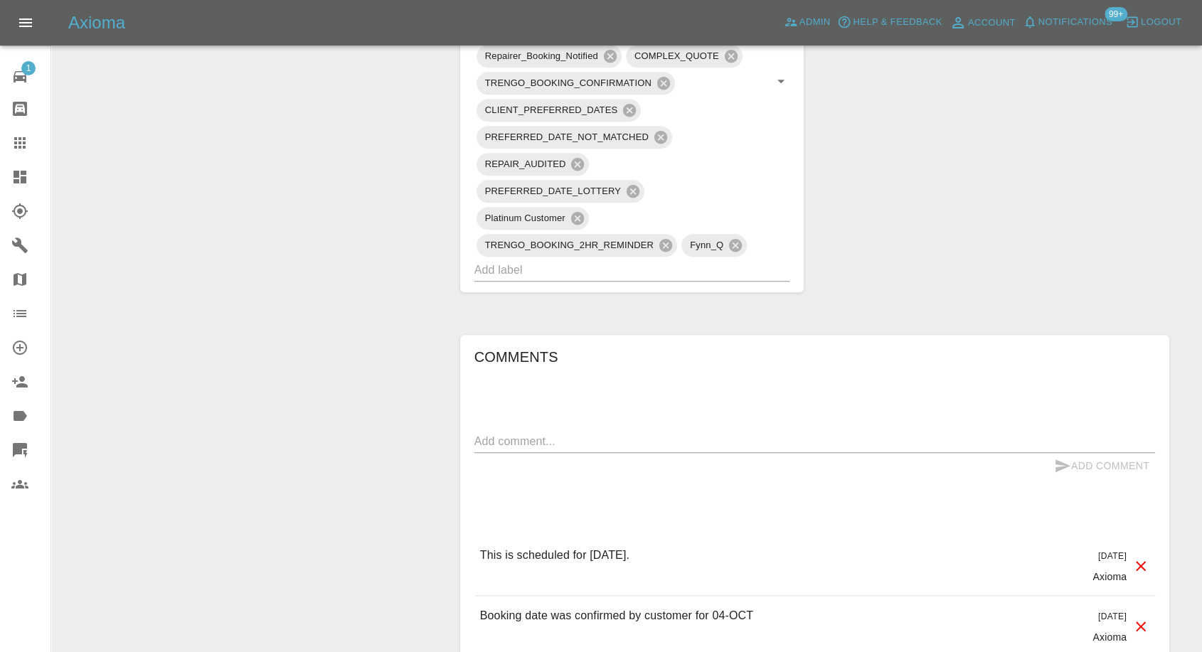
scroll to position [1106, 0]
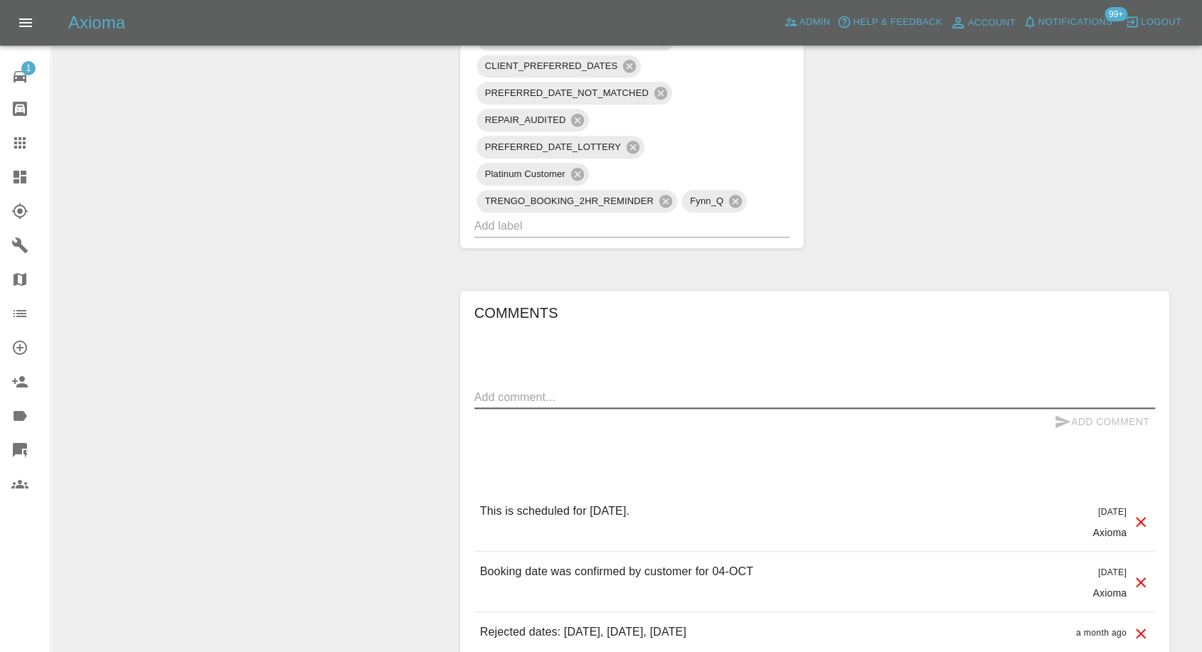
click at [550, 397] on textarea at bounding box center [814, 397] width 681 height 16
paste textarea "The guy didn't come [DATE]"
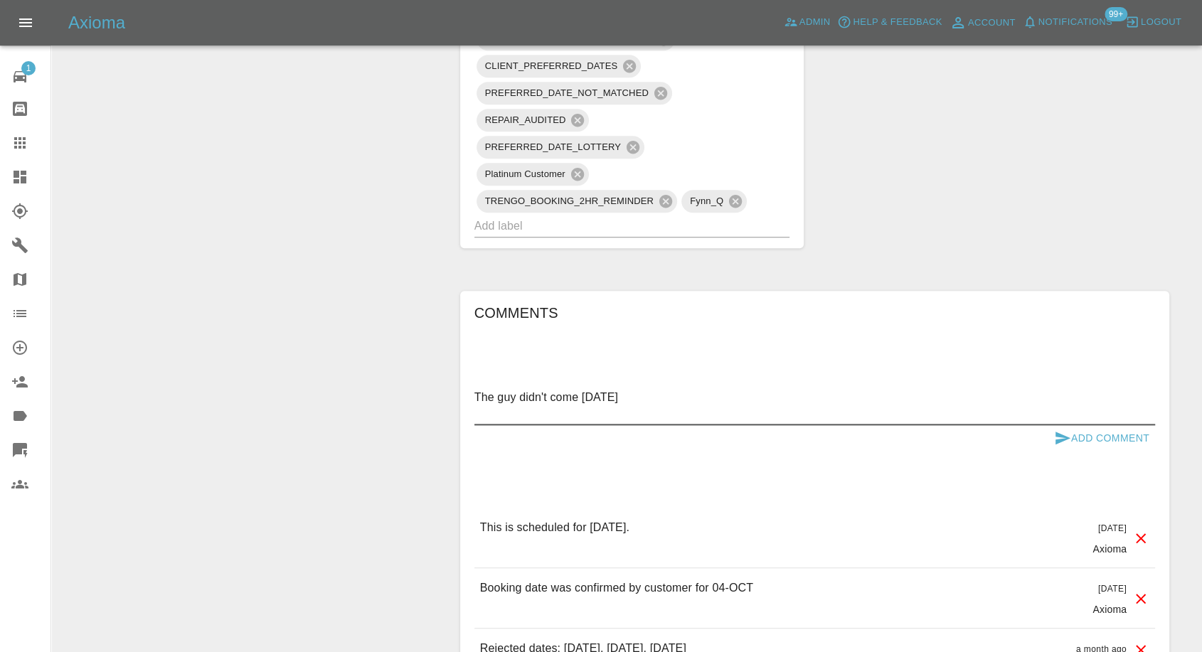
paste textarea "Couldn't get through to him on the phone"
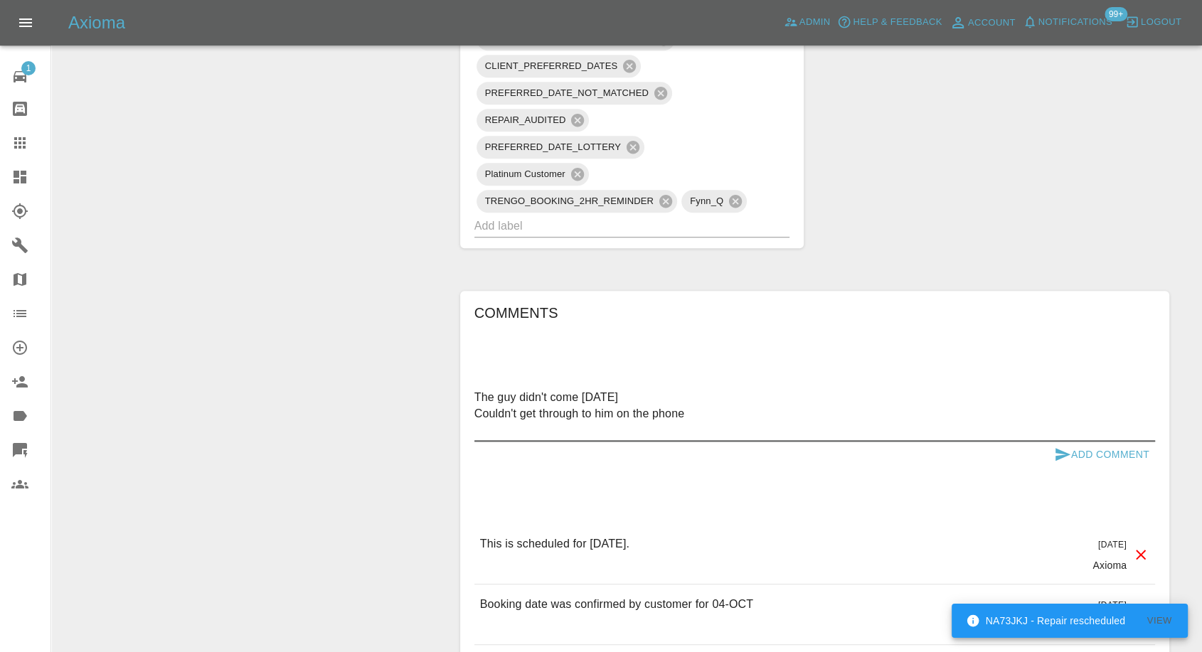
paste textarea "We stayed in all day as we were expecting him to come"
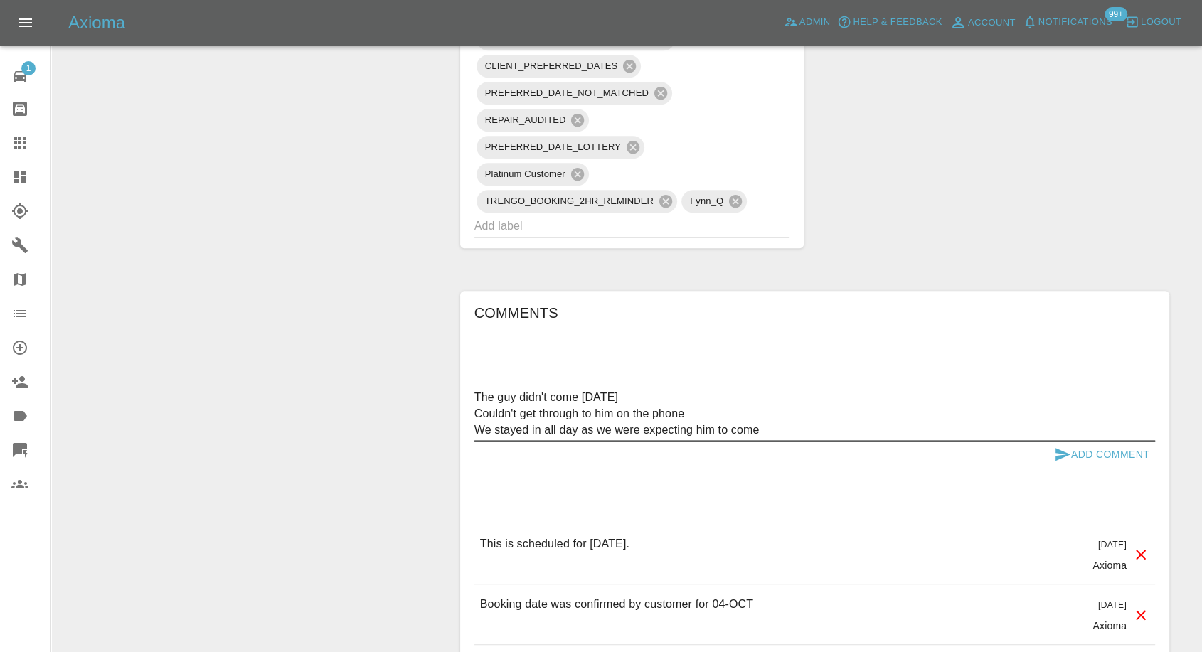
type textarea "The guy didn't come [DATE] Couldn't get through to him on the phone We stayed i…"
click at [1058, 453] on icon "submit" at bounding box center [1062, 454] width 17 height 17
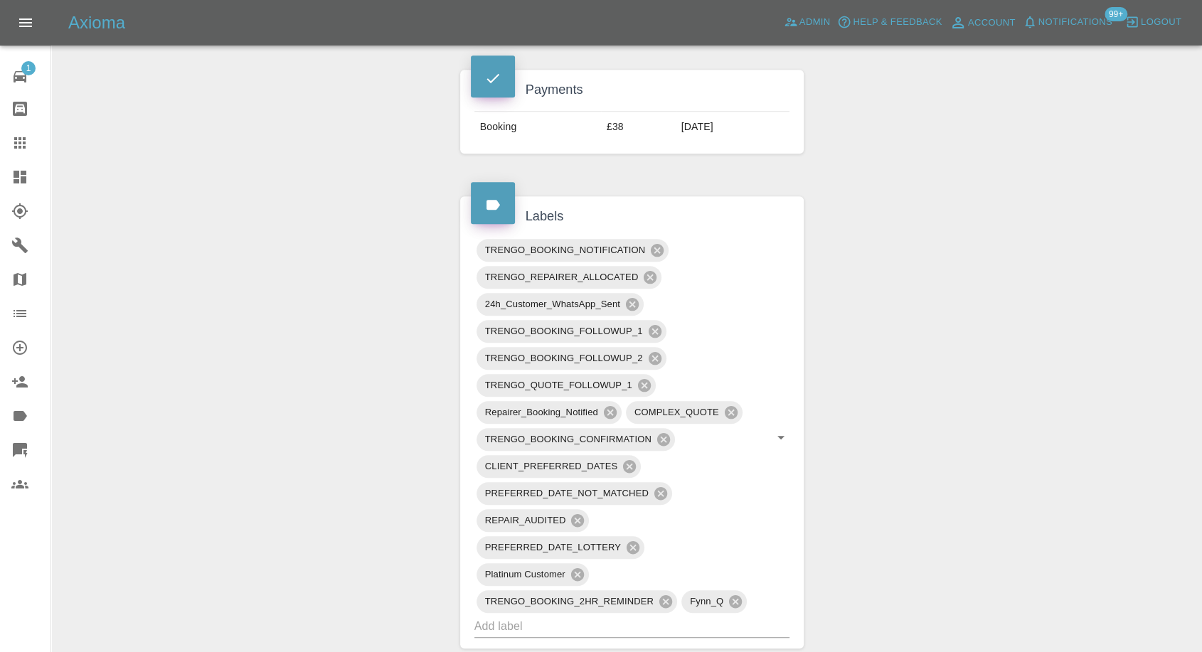
scroll to position [711, 0]
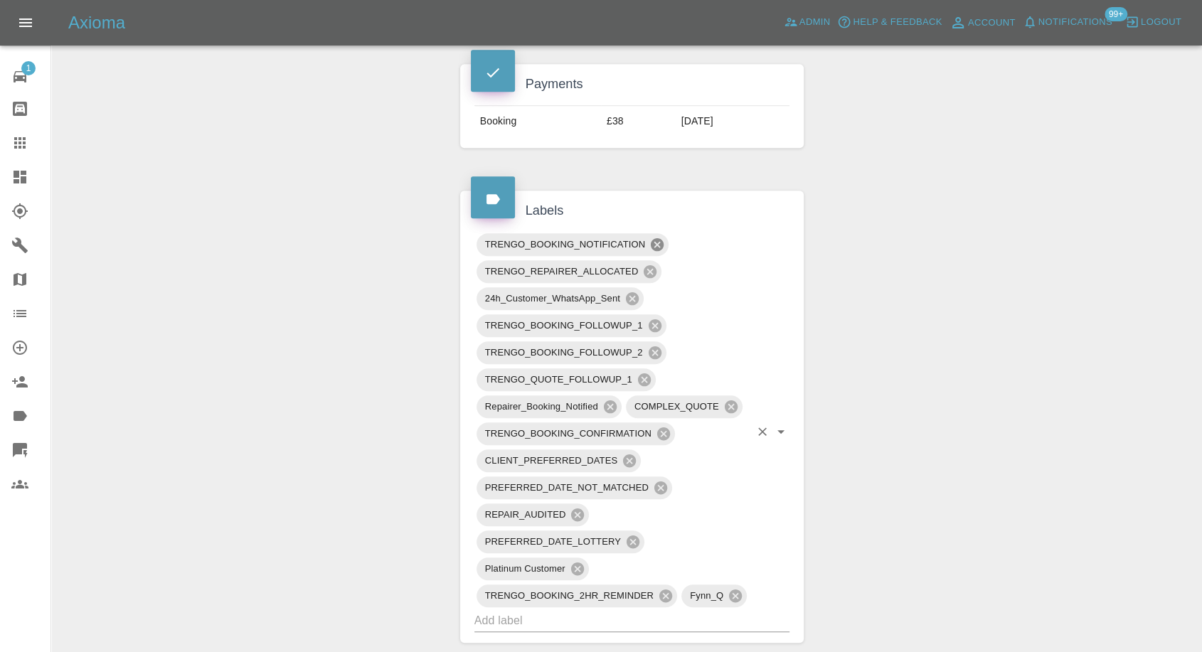
click at [659, 244] on icon at bounding box center [657, 244] width 13 height 13
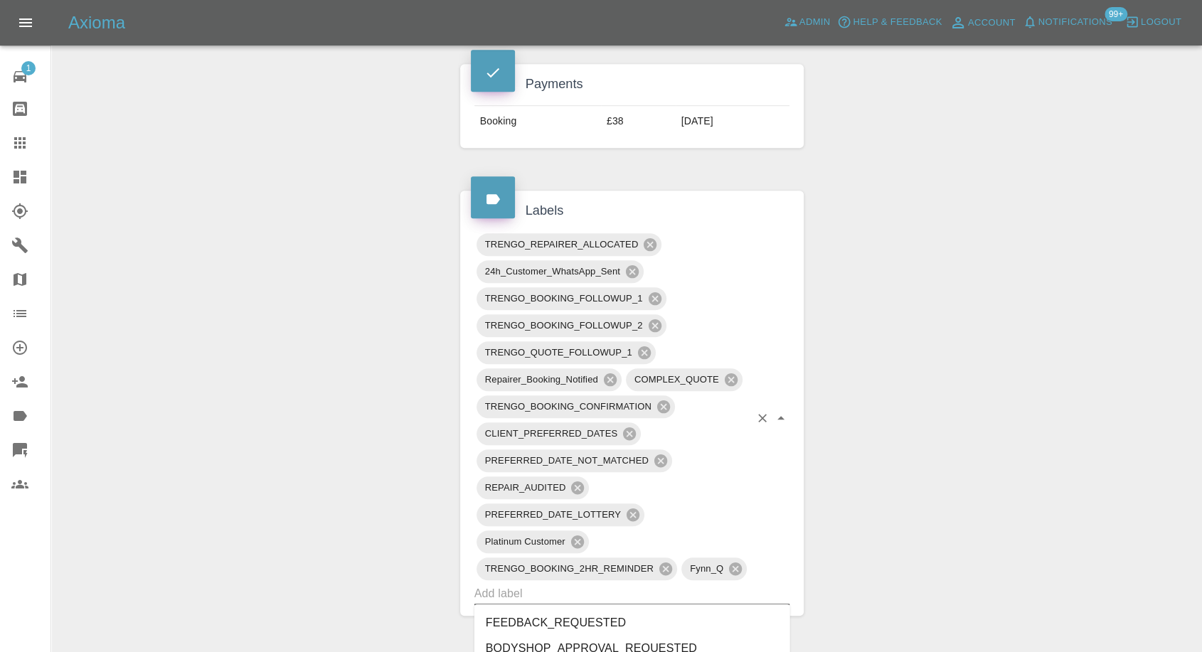
click at [560, 585] on input "text" at bounding box center [612, 593] width 276 height 22
type input "repair"
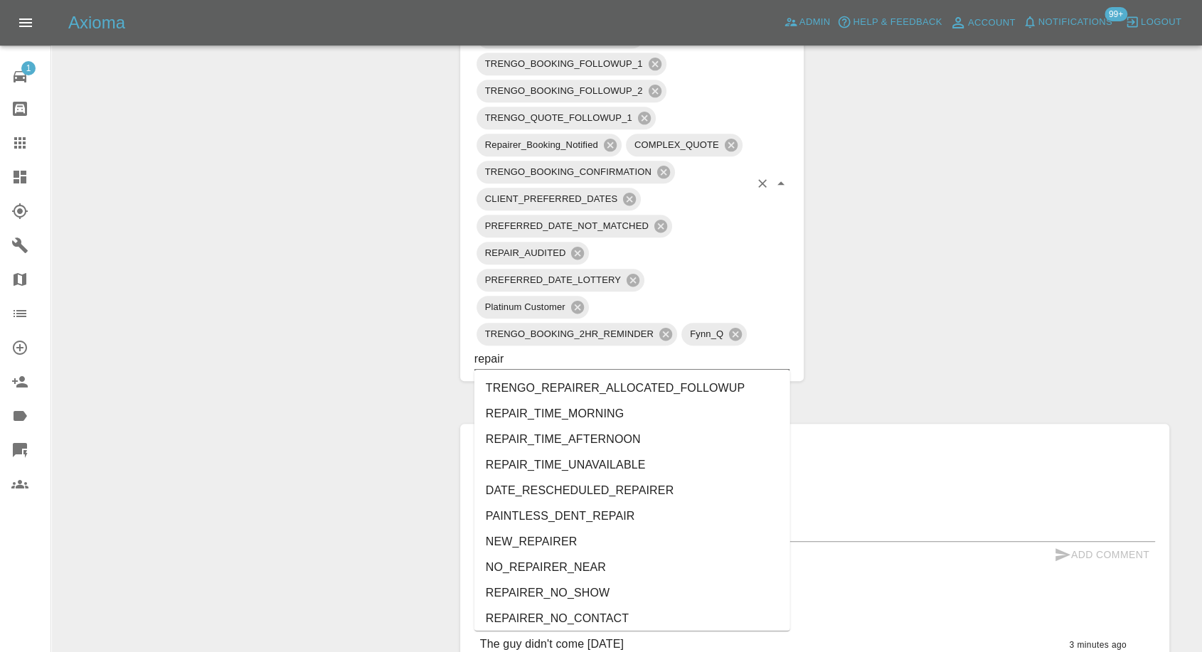
scroll to position [948, 0]
click at [602, 584] on li "REPAIRER_NO_SHOW" at bounding box center [632, 591] width 316 height 26
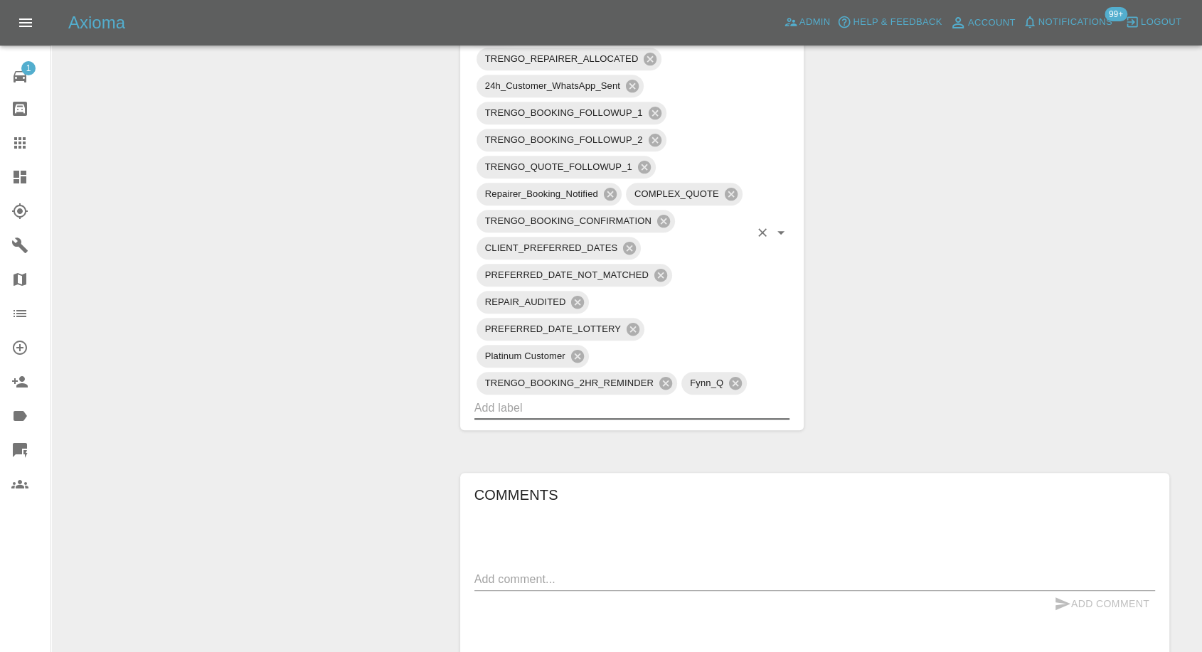
scroll to position [869, 0]
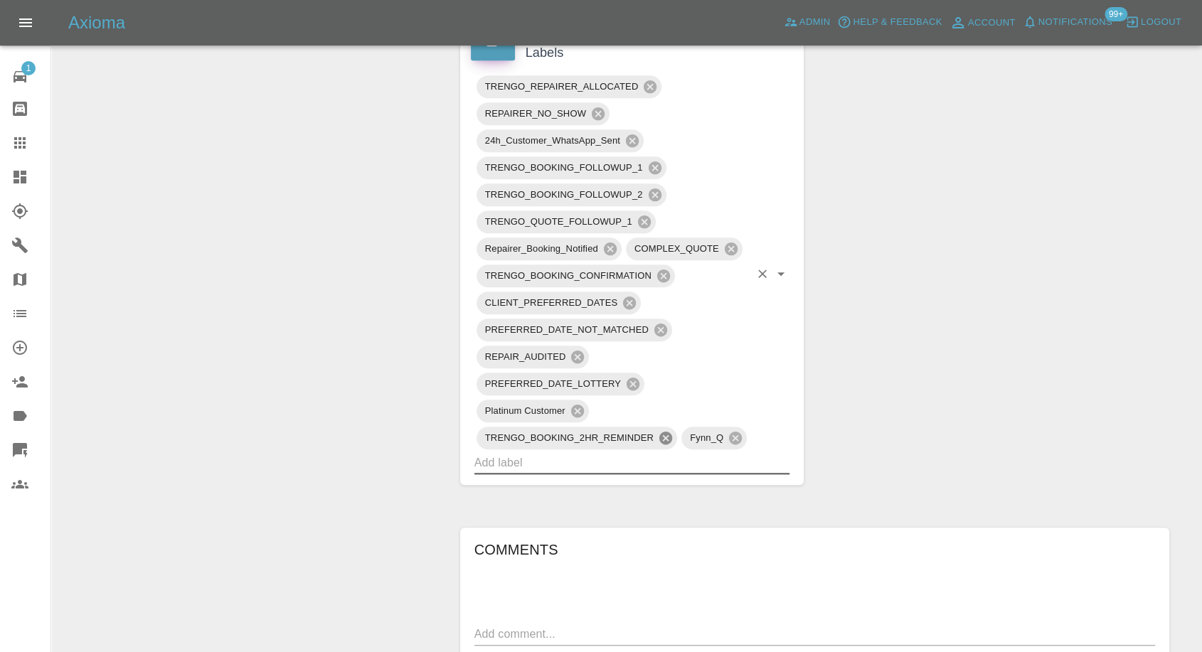
click at [667, 432] on icon at bounding box center [665, 438] width 13 height 13
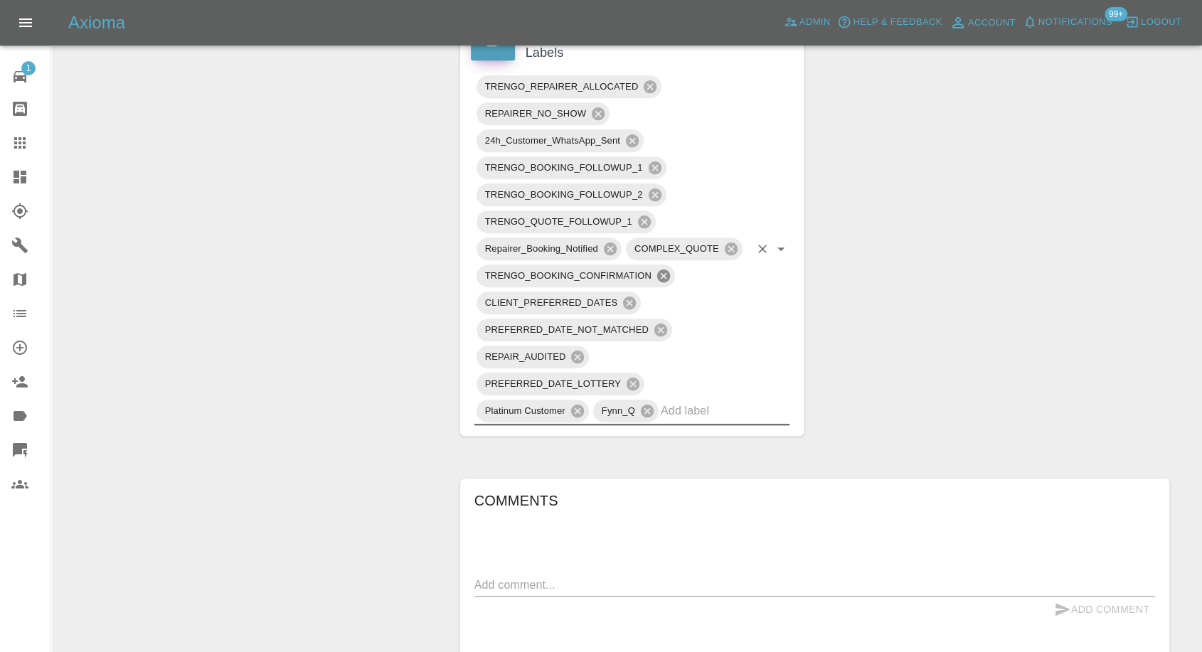
click at [666, 273] on icon at bounding box center [663, 276] width 13 height 13
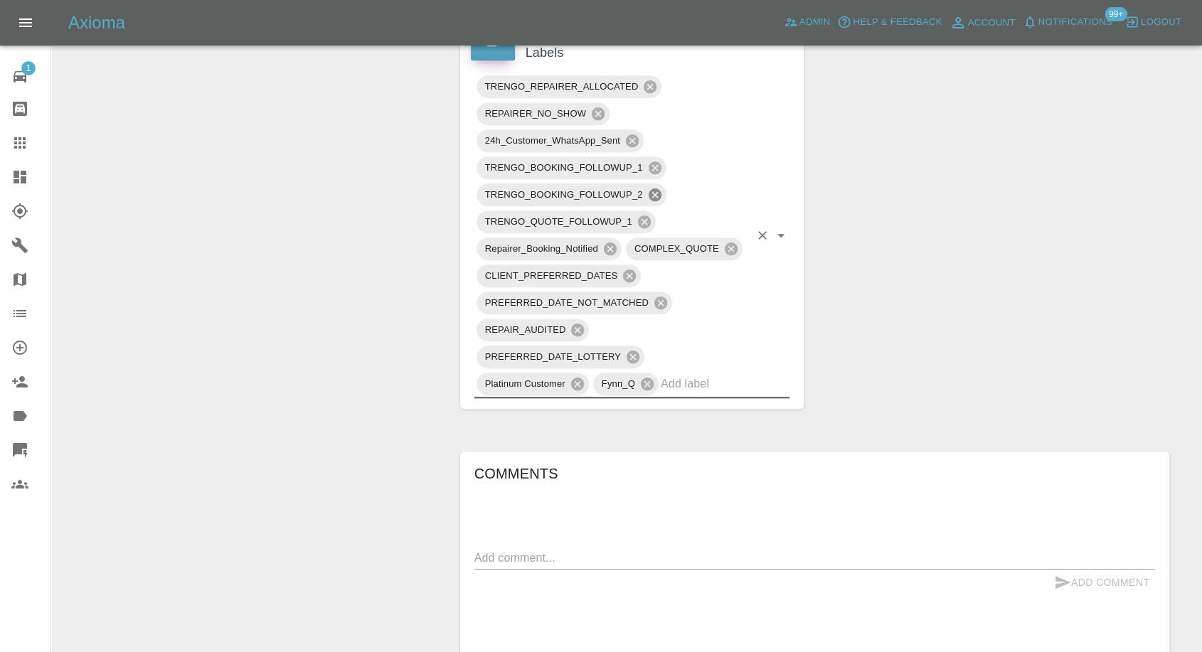
click at [656, 195] on icon at bounding box center [654, 194] width 13 height 13
click at [651, 165] on icon at bounding box center [654, 167] width 13 height 13
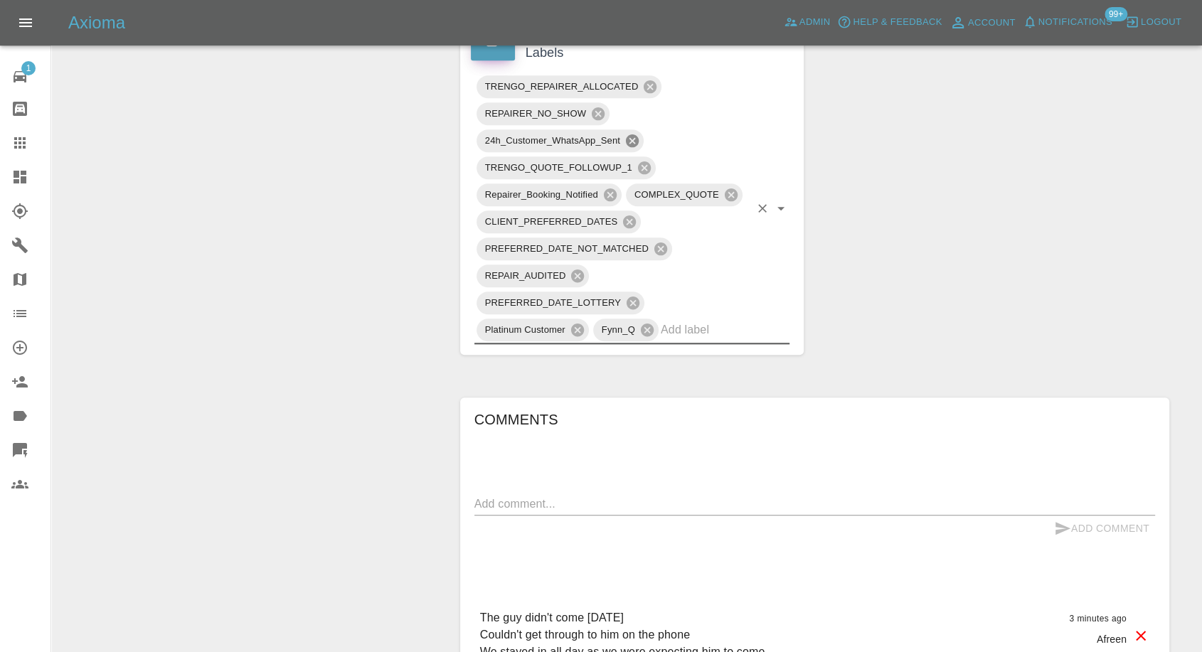
click at [631, 138] on icon at bounding box center [632, 140] width 13 height 13
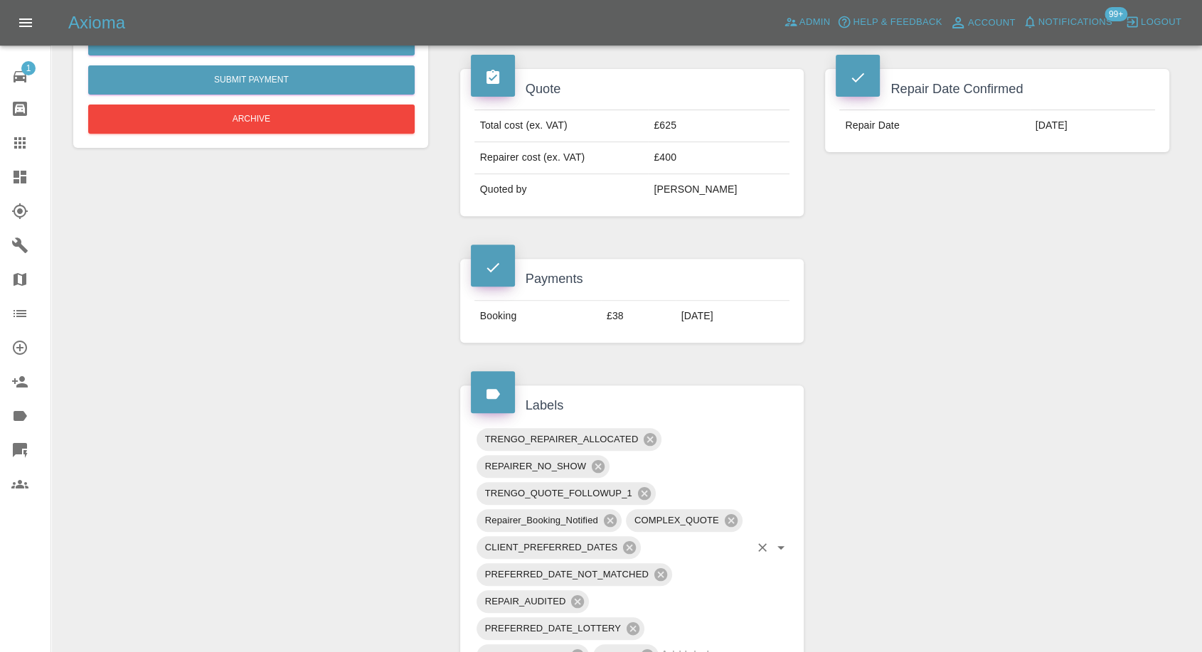
scroll to position [316, 0]
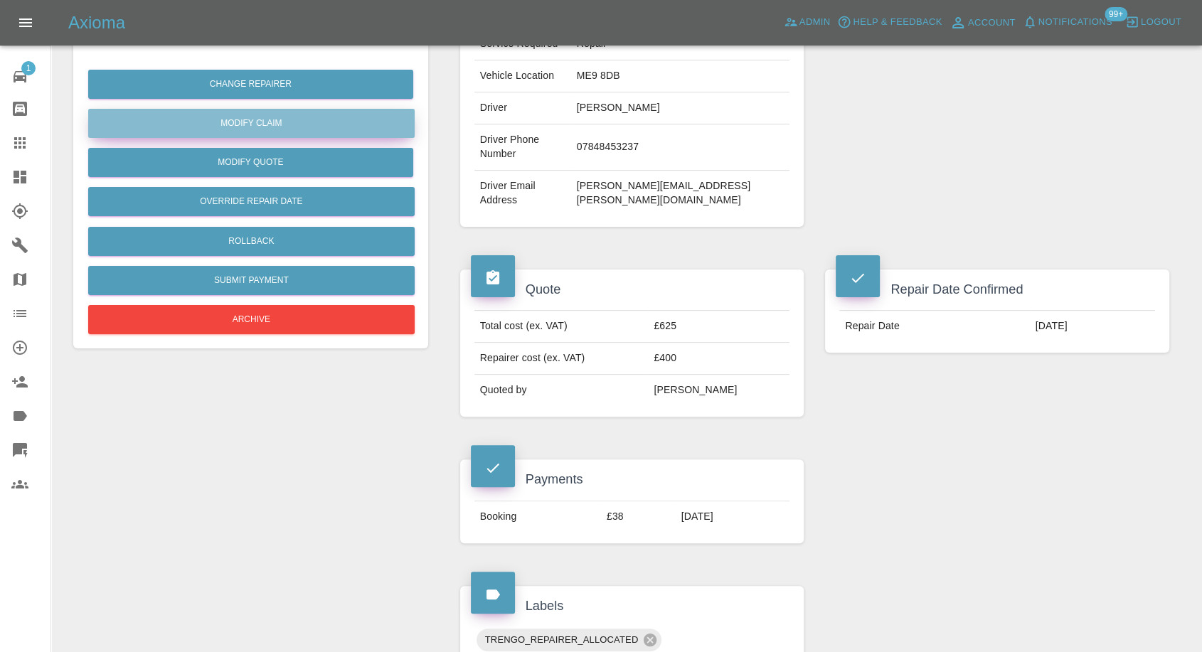
click at [272, 110] on link "Modify Claim" at bounding box center [251, 123] width 326 height 29
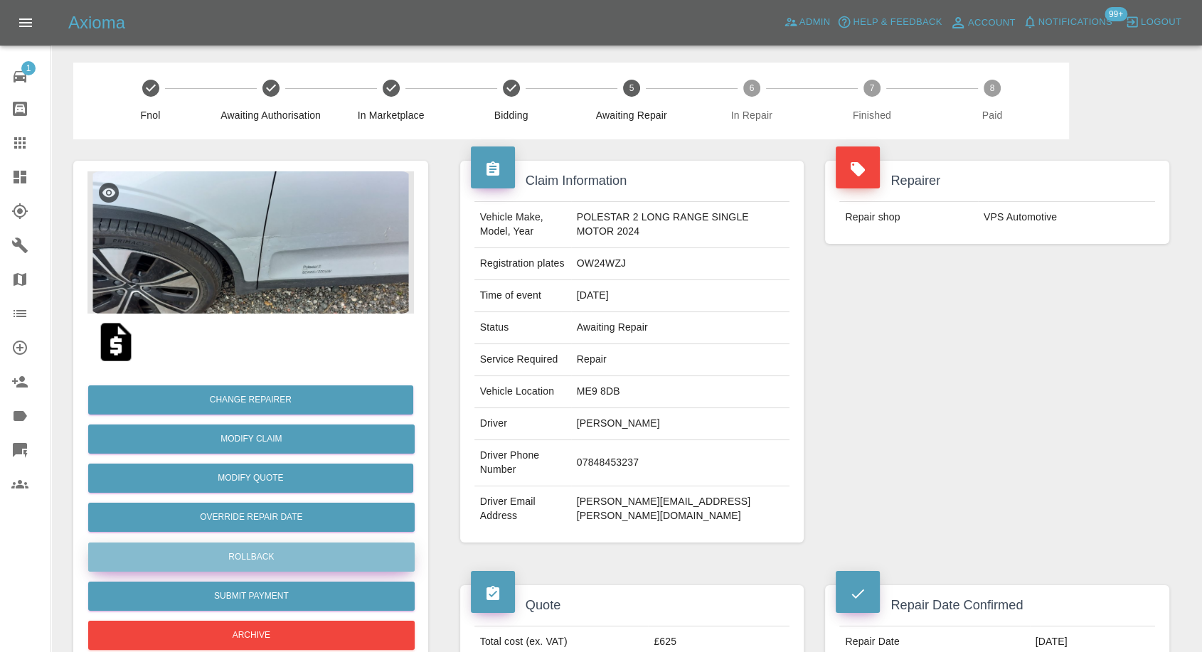
click at [230, 559] on button "Rollback" at bounding box center [251, 557] width 326 height 29
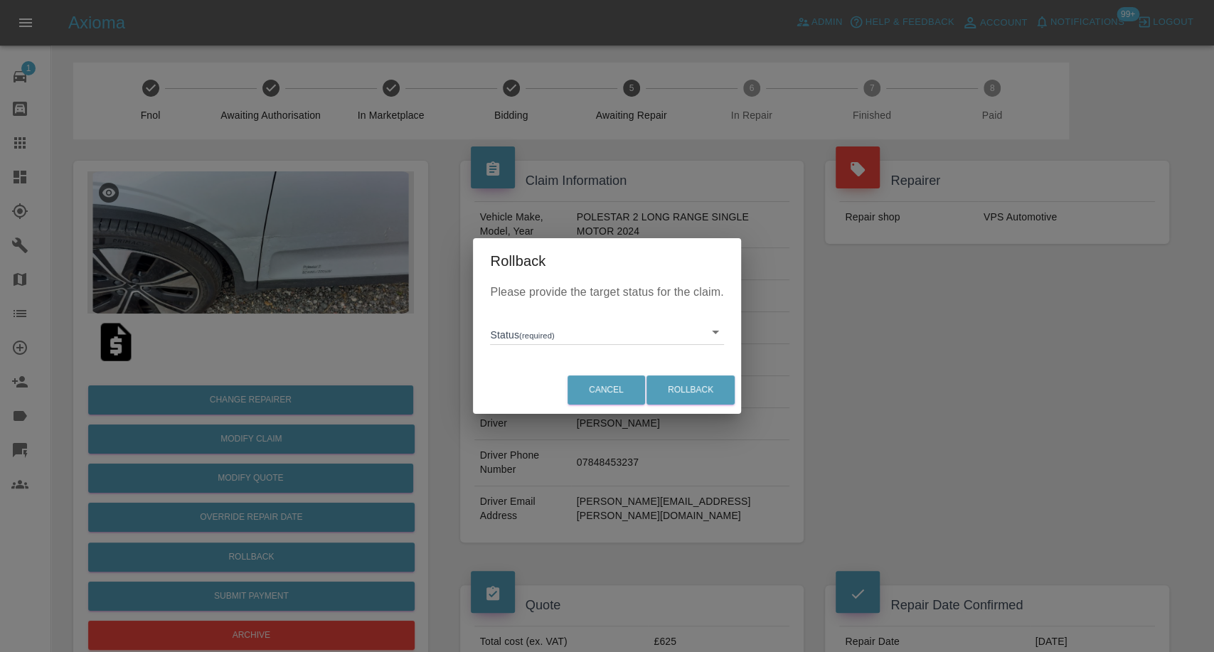
click at [594, 346] on div "Please provide the target status for the claim. Status (required) ​" at bounding box center [606, 325] width 267 height 82
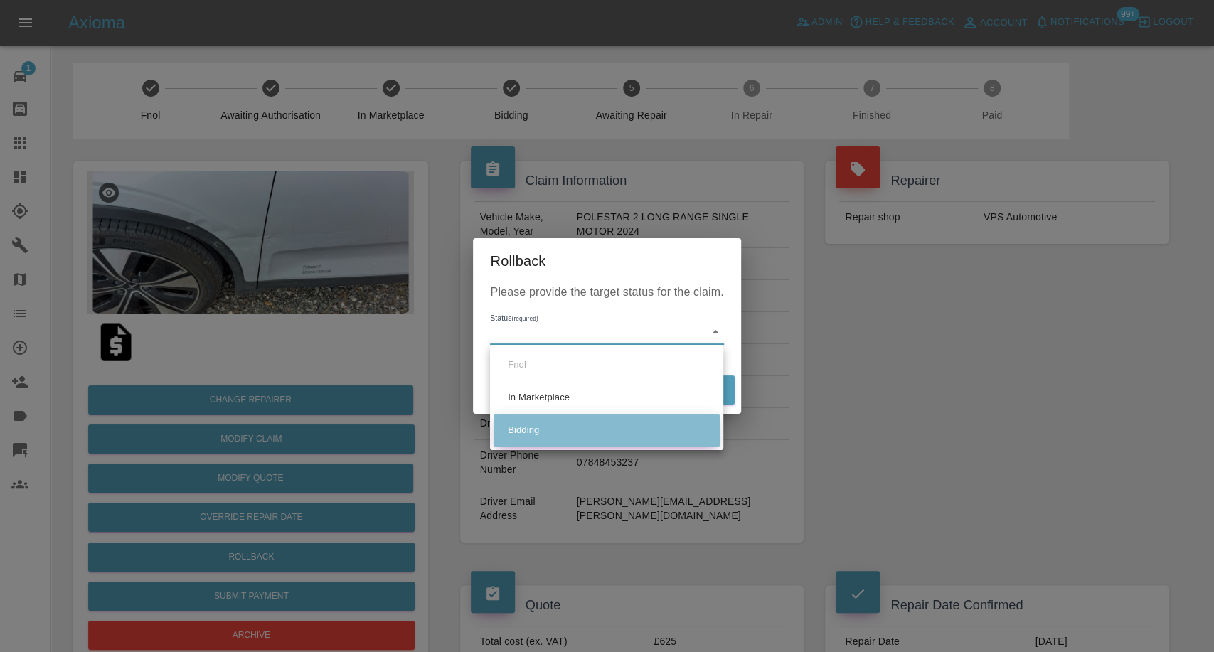
click at [549, 427] on li "Bidding" at bounding box center [607, 430] width 226 height 33
type input "bidding"
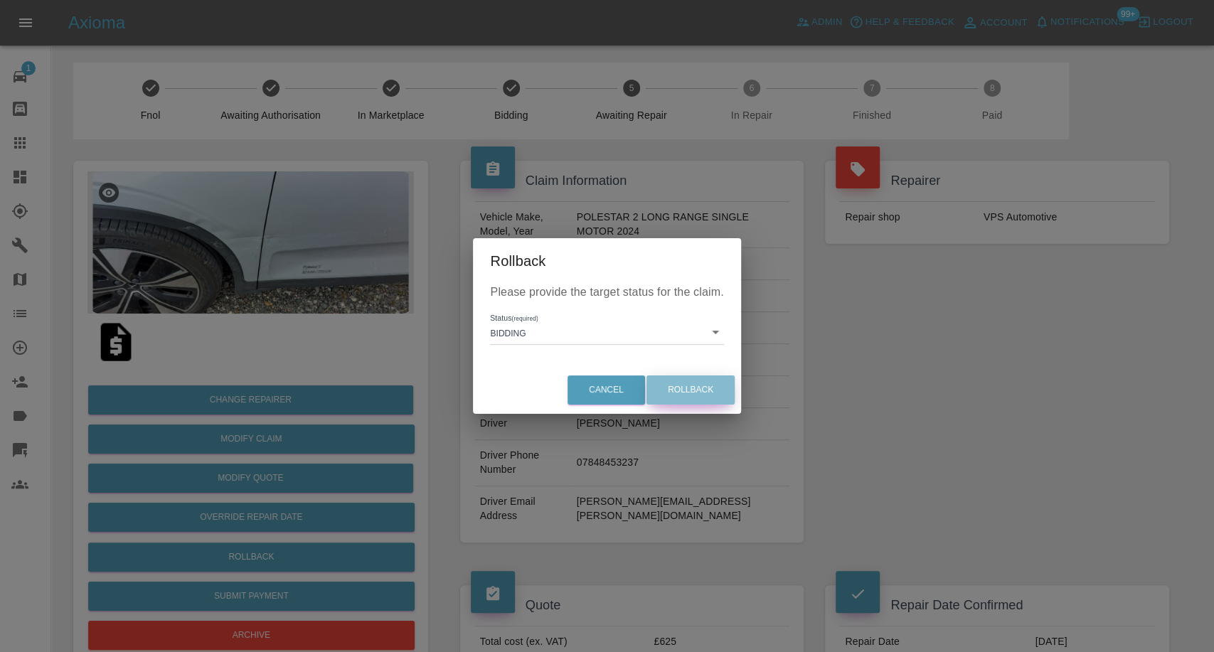
click at [696, 377] on button "Rollback" at bounding box center [690, 389] width 88 height 29
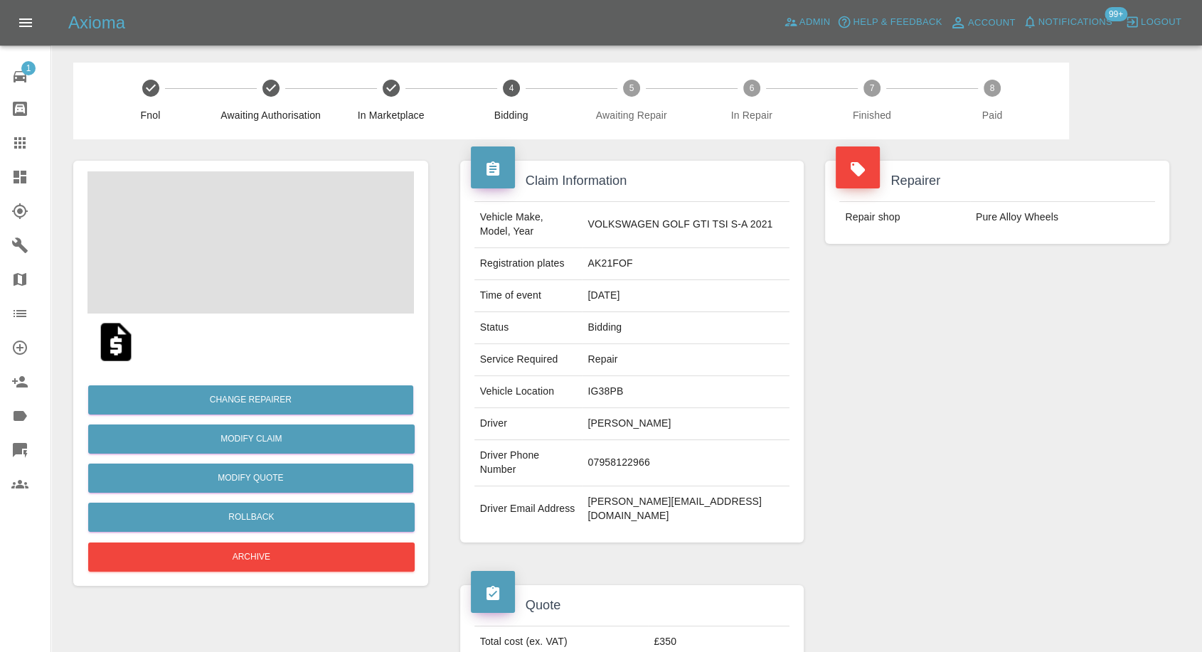
click at [212, 250] on span at bounding box center [250, 242] width 326 height 142
click at [263, 440] on link "Modify Claim" at bounding box center [251, 439] width 326 height 29
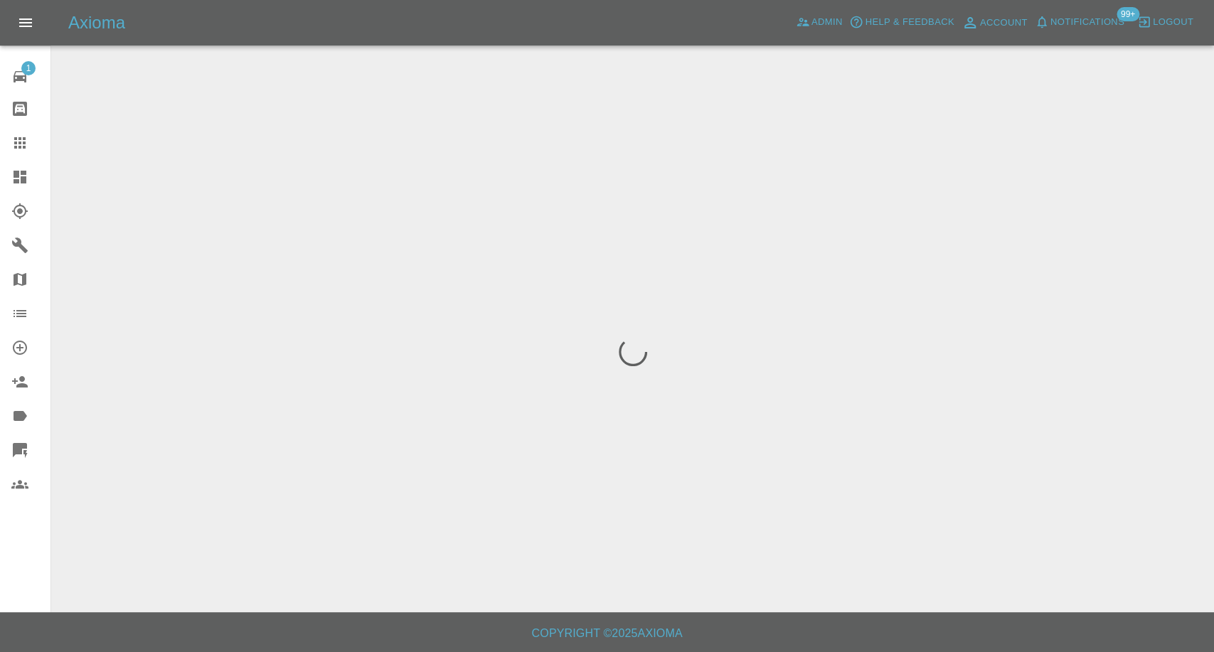
scroll to position [46, 0]
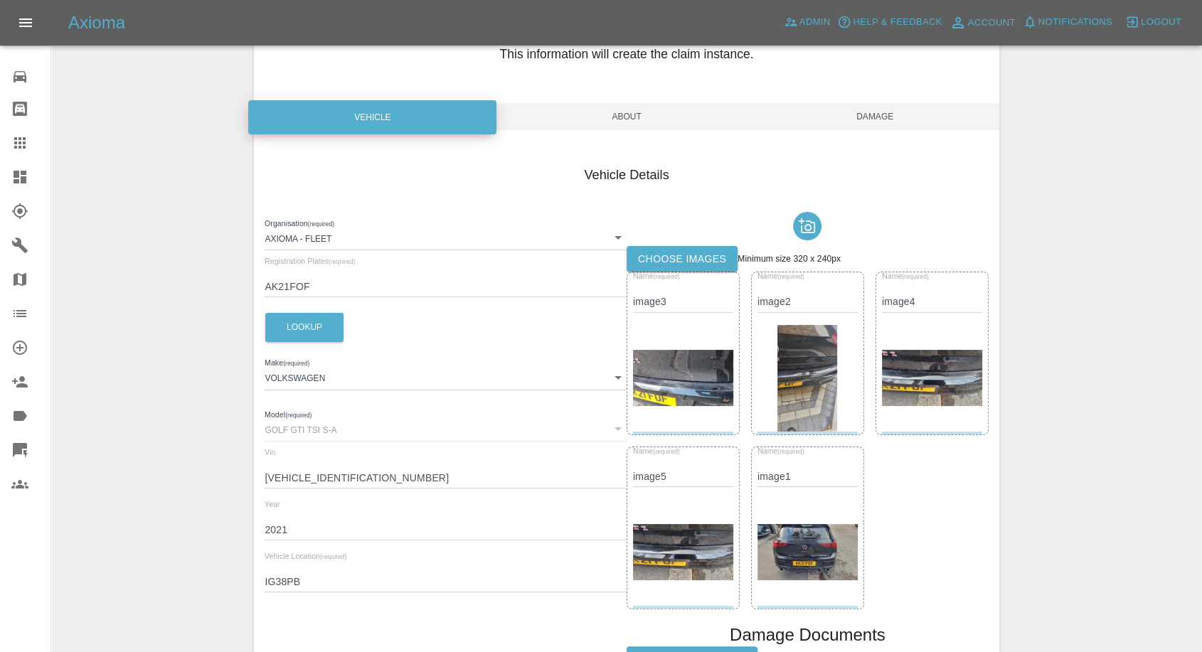
scroll to position [308, 0]
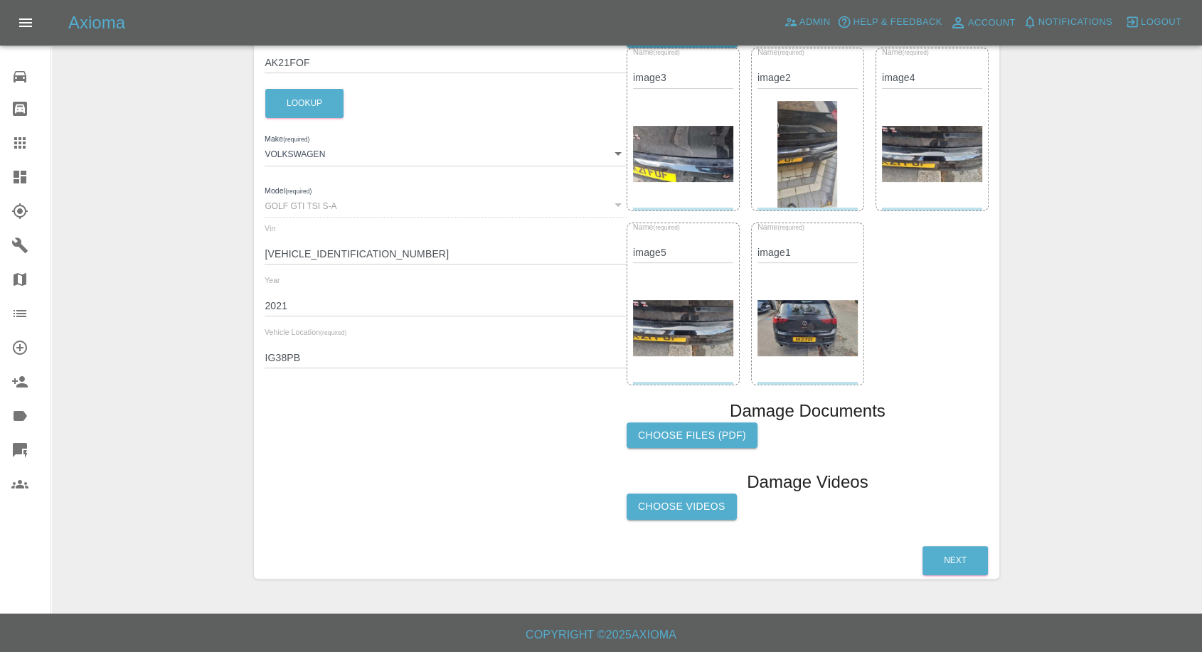
click at [666, 511] on label "Choose Videos" at bounding box center [681, 507] width 110 height 26
click at [0, 0] on input "Choose Videos" at bounding box center [0, 0] width 0 height 0
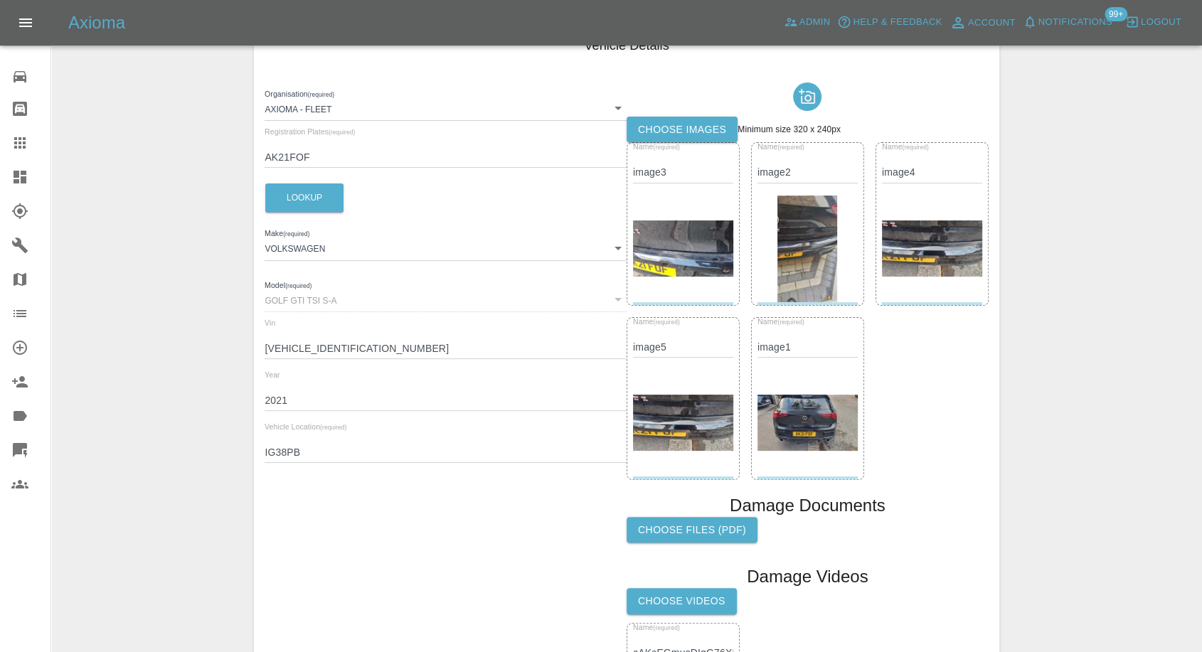
scroll to position [71, 0]
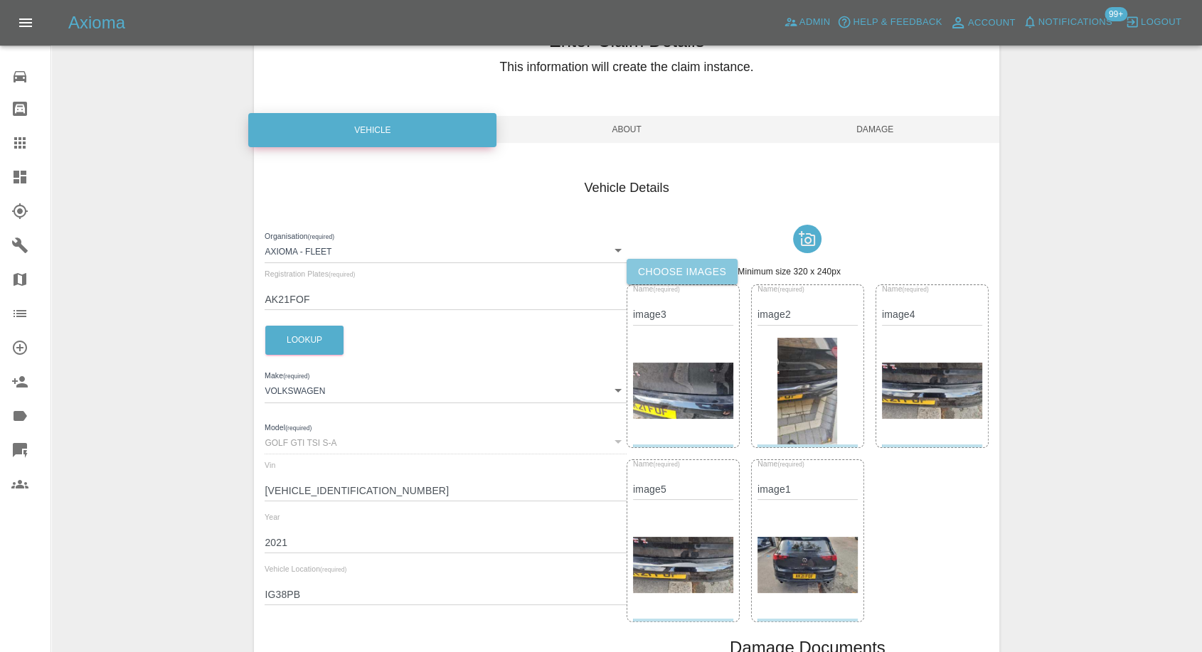
click at [663, 281] on label "Choose images" at bounding box center [681, 272] width 111 height 26
click at [0, 0] on input "Choose images" at bounding box center [0, 0] width 0 height 0
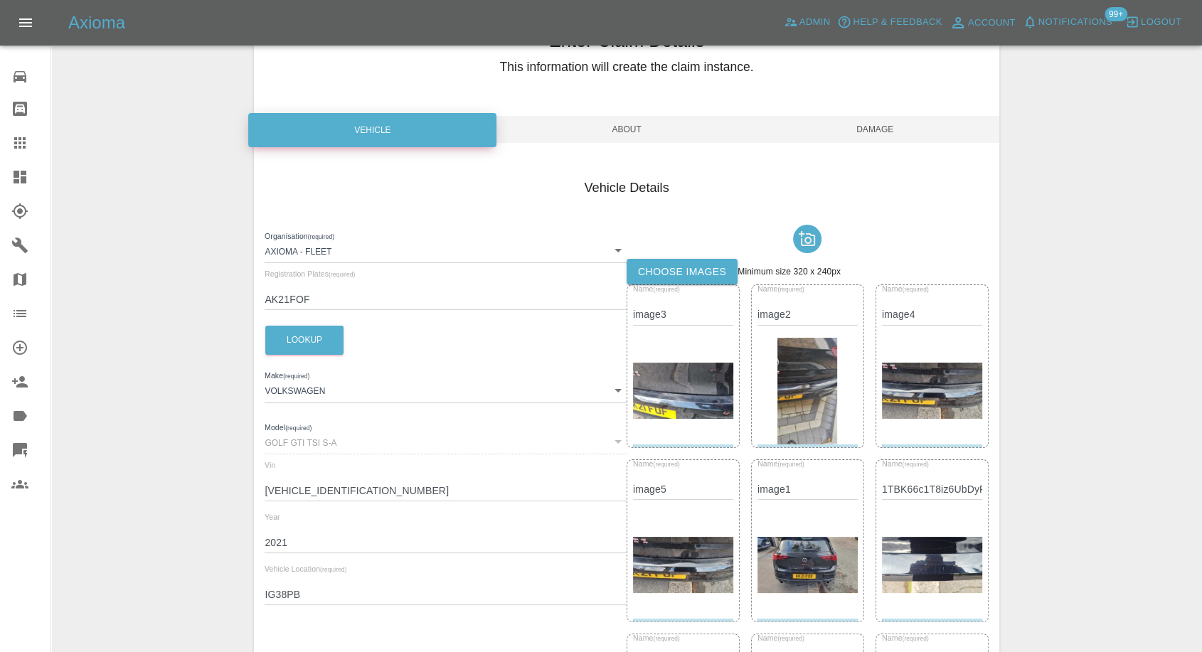
click at [878, 125] on span "Damage" at bounding box center [875, 129] width 248 height 27
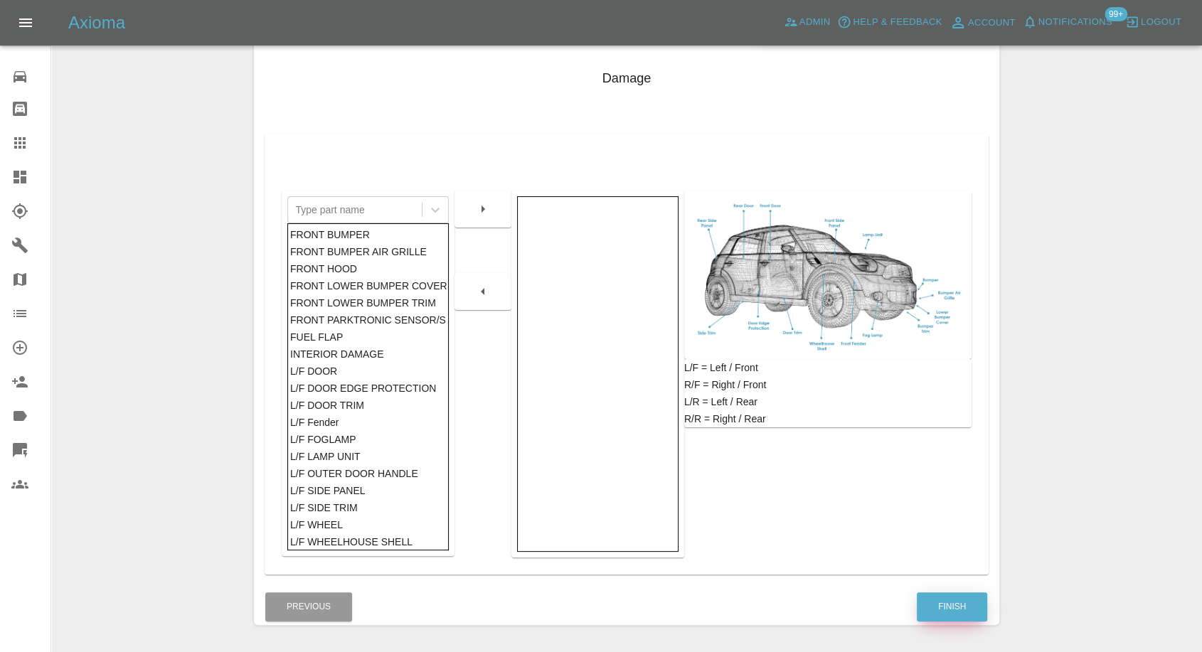
scroll to position [228, 0]
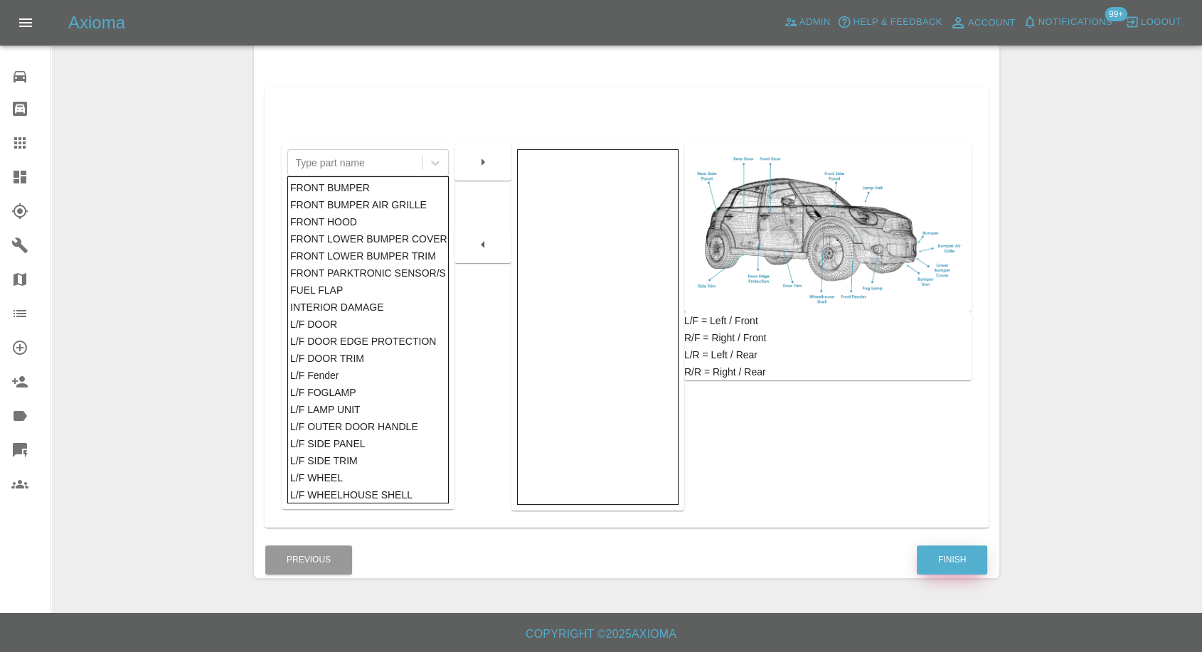
click at [936, 558] on button "Finish" at bounding box center [952, 559] width 70 height 29
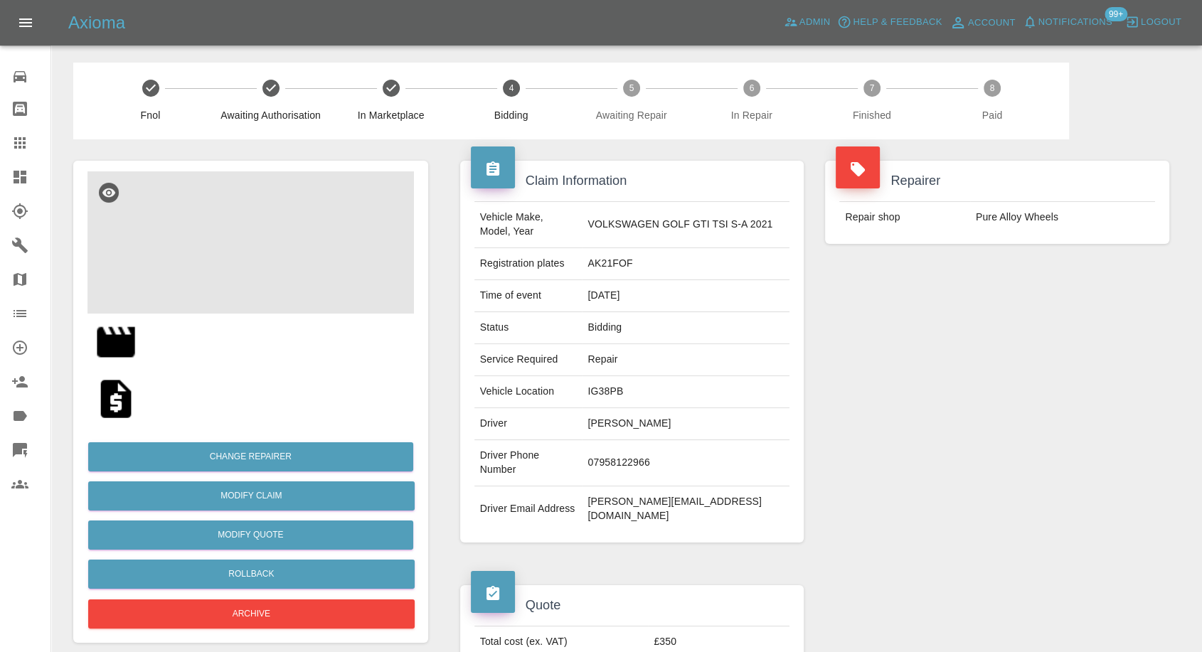
click at [260, 274] on img at bounding box center [250, 242] width 326 height 142
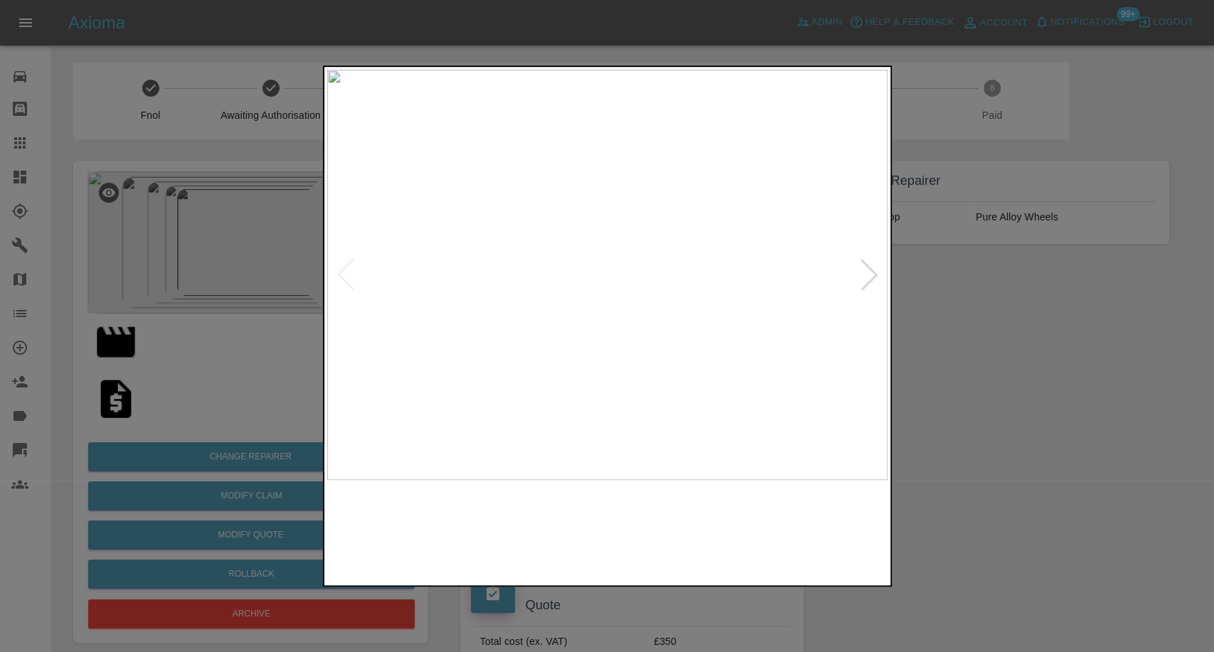
click at [550, 508] on img at bounding box center [536, 531] width 135 height 88
click at [725, 536] on img at bounding box center [678, 531] width 135 height 88
click at [821, 551] on img at bounding box center [819, 531] width 135 height 88
click at [860, 274] on div at bounding box center [868, 274] width 31 height 31
click at [865, 274] on div at bounding box center [868, 274] width 31 height 31
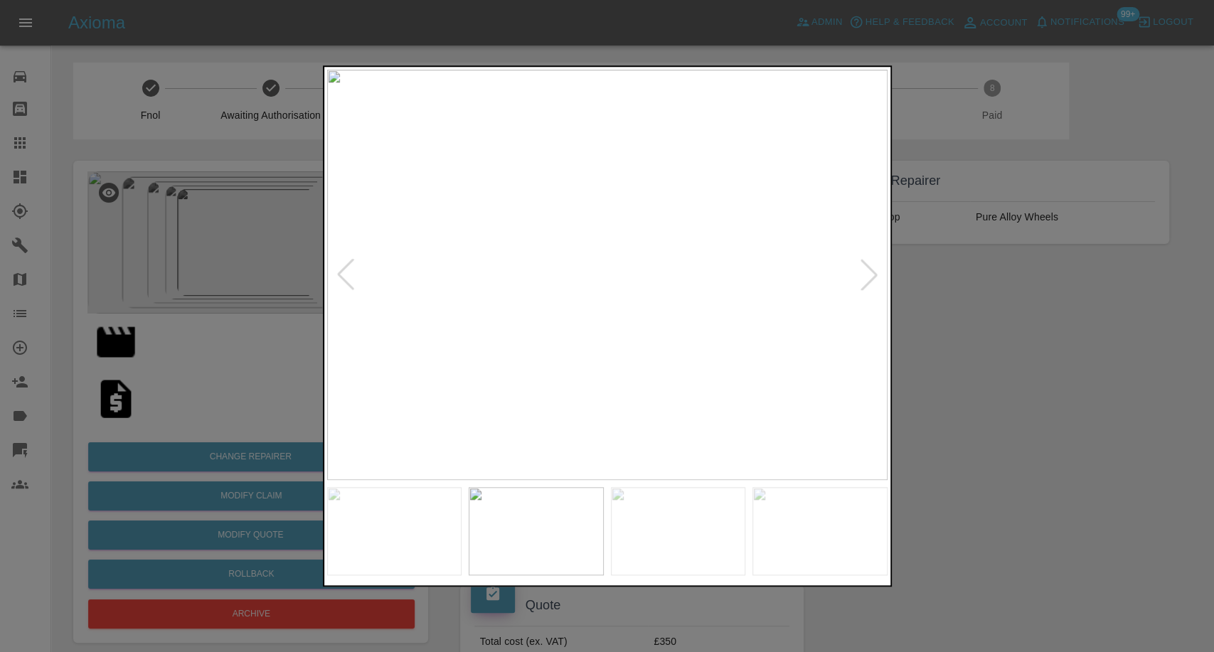
click at [865, 275] on div at bounding box center [868, 274] width 31 height 31
click at [865, 275] on img at bounding box center [607, 275] width 560 height 410
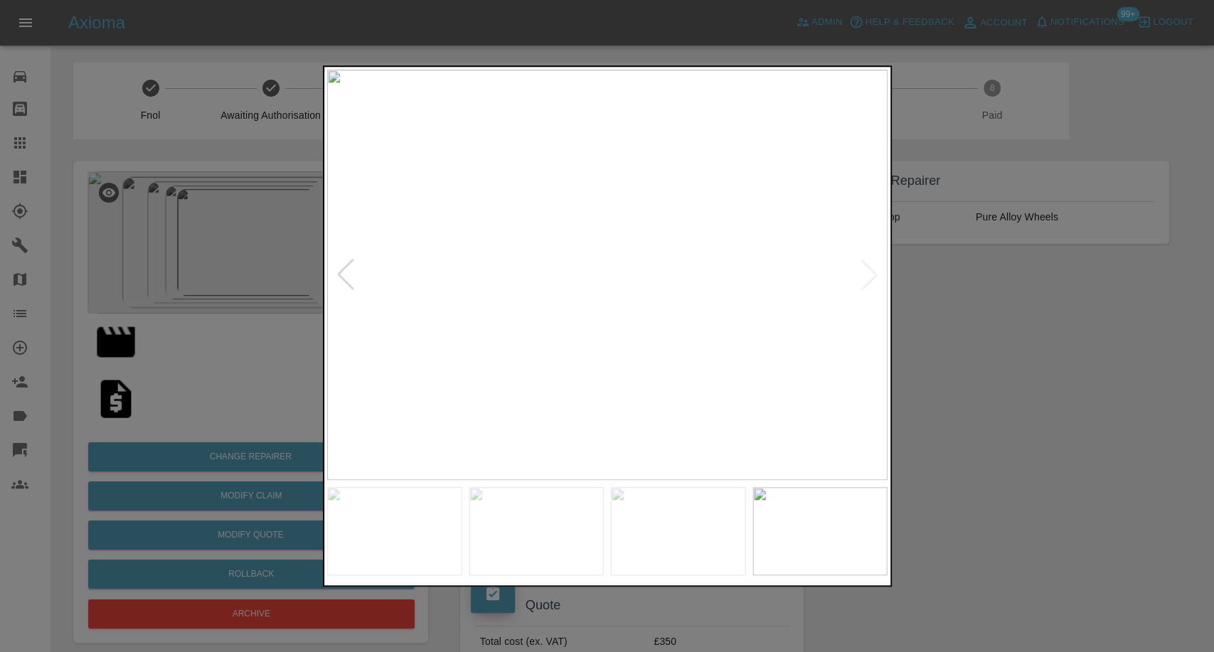
click at [1023, 393] on div at bounding box center [607, 326] width 1214 height 652
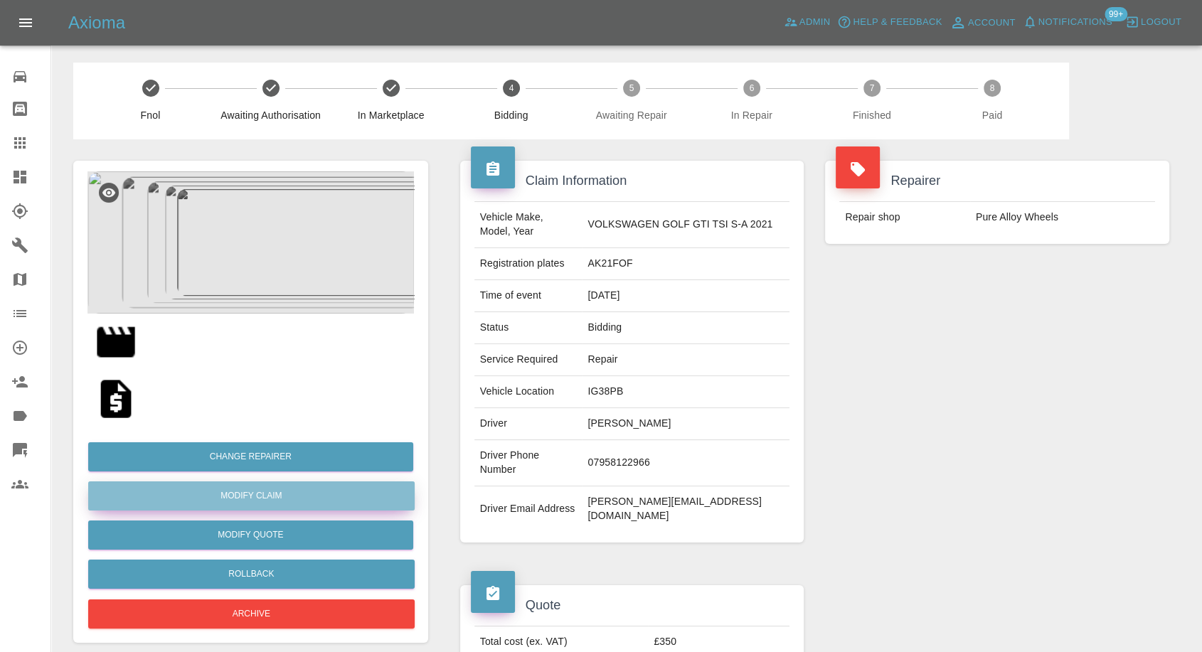
click at [255, 496] on link "Modify Claim" at bounding box center [251, 495] width 326 height 29
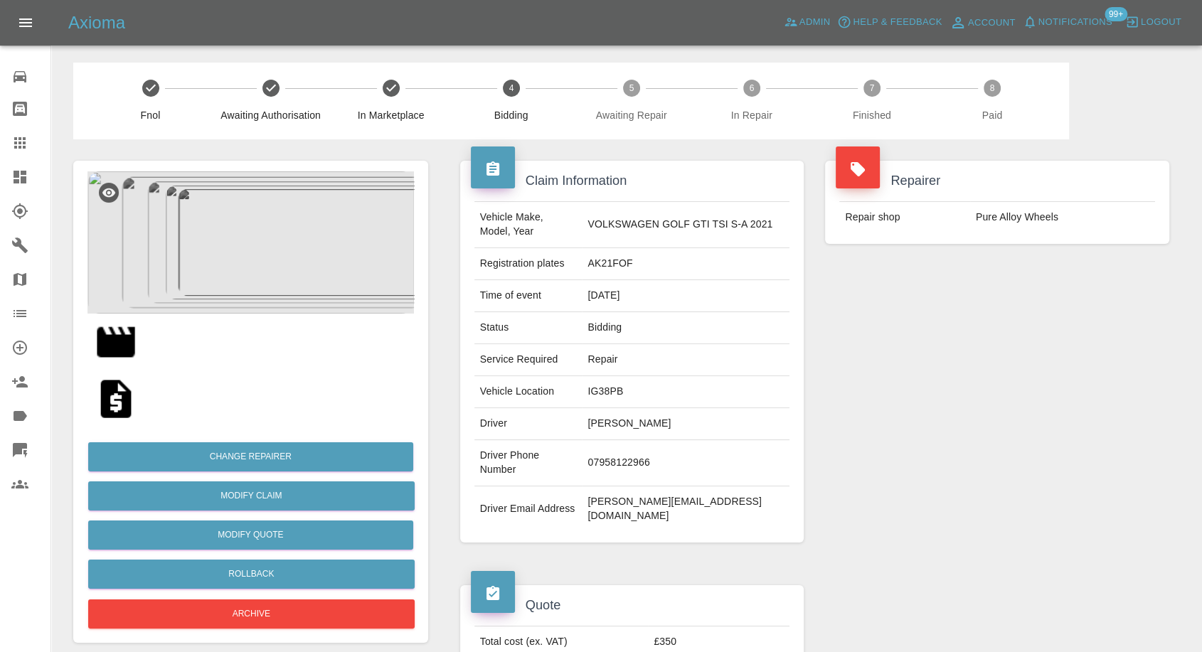
click at [117, 400] on img at bounding box center [116, 399] width 46 height 46
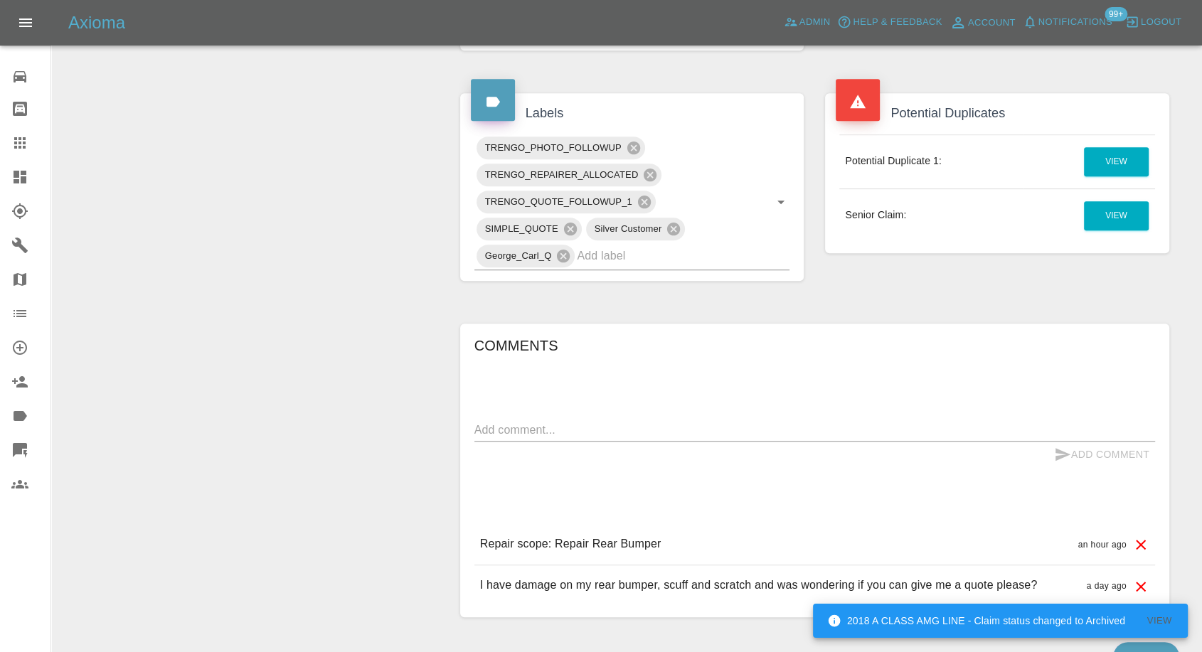
scroll to position [733, 0]
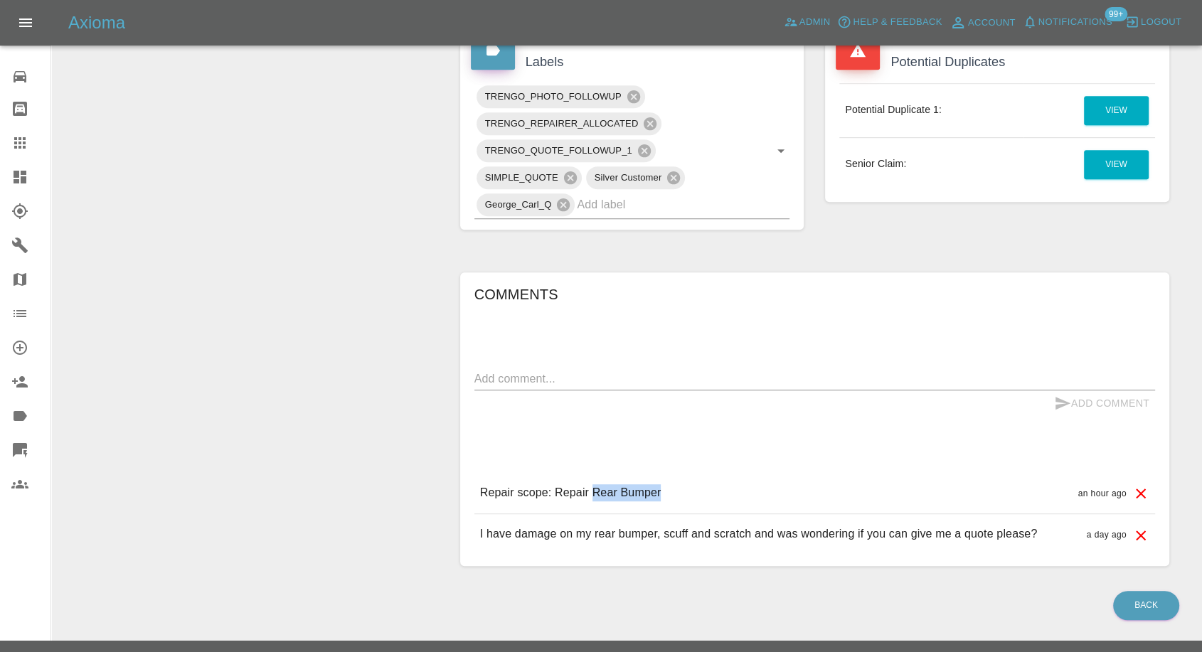
drag, startPoint x: 592, startPoint y: 462, endPoint x: 708, endPoint y: 469, distance: 116.1
click at [708, 473] on div "Repair scope: Repair Rear Bumper an hour ago" at bounding box center [814, 493] width 681 height 41
copy p "Rear Bumper"
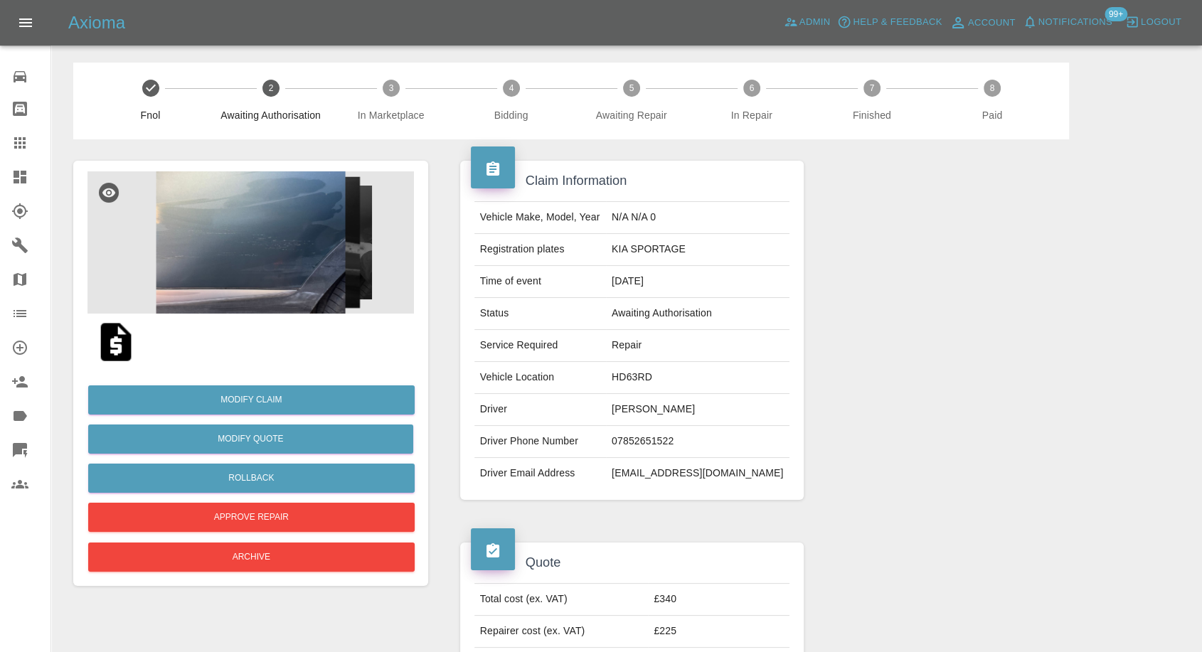
click at [119, 336] on img at bounding box center [116, 342] width 46 height 46
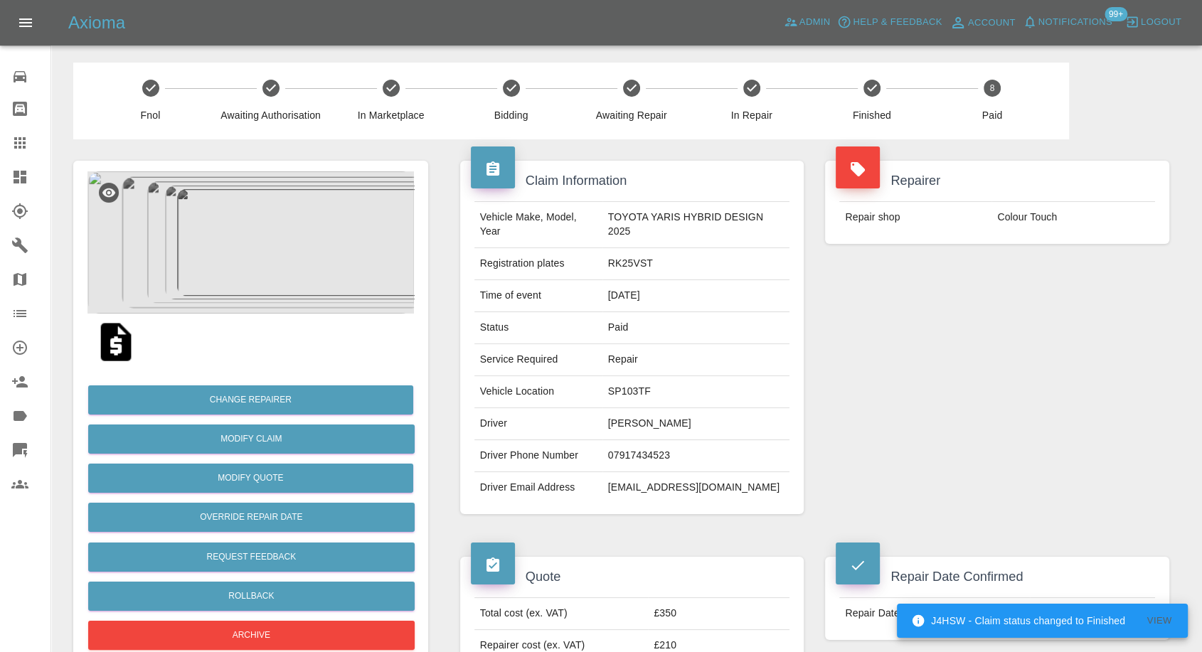
click at [722, 481] on td "[EMAIL_ADDRESS][DOMAIN_NAME]" at bounding box center [696, 487] width 188 height 31
copy div "[EMAIL_ADDRESS][DOMAIN_NAME]"
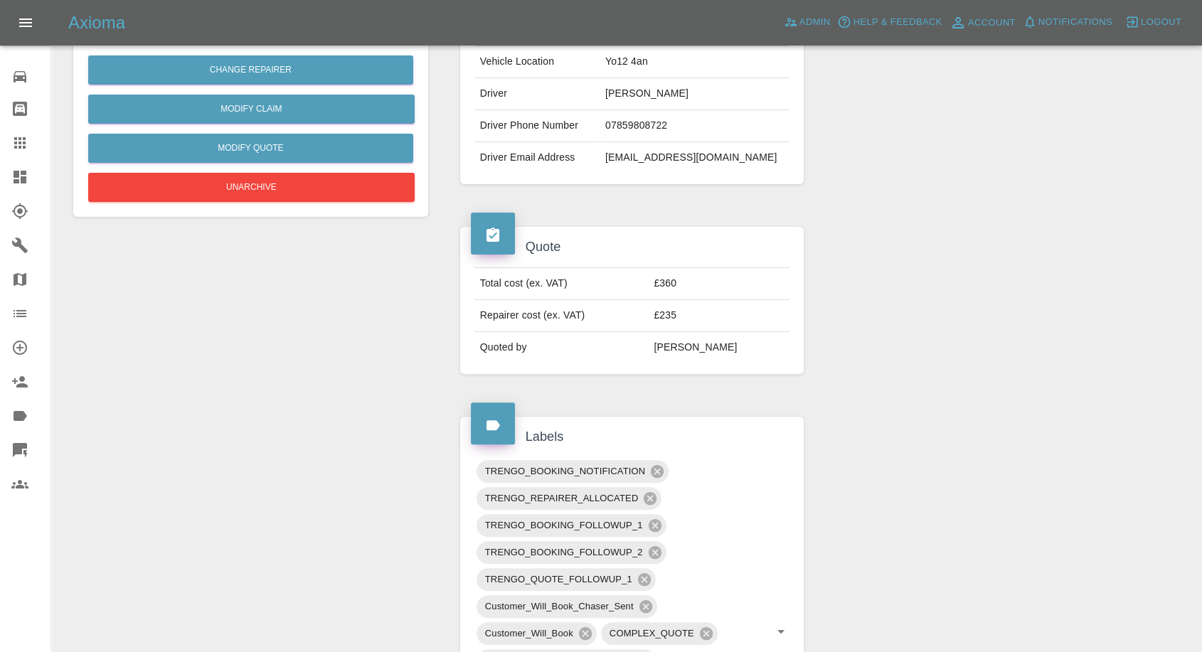
scroll to position [395, 0]
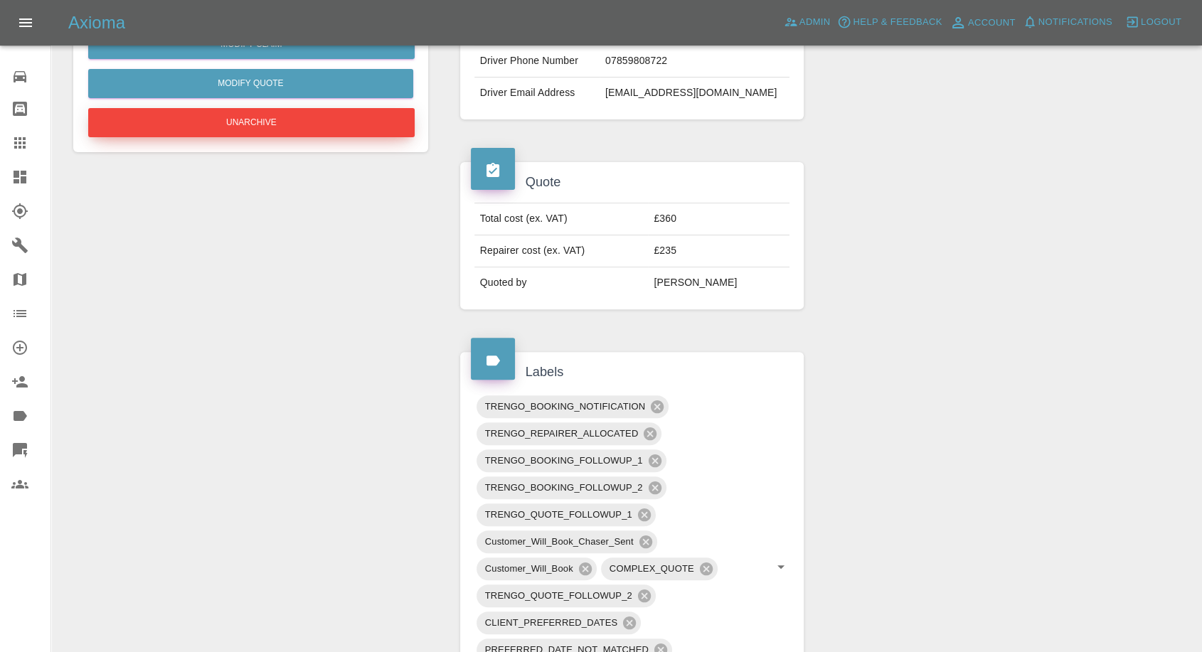
click at [294, 119] on button "Unarchive" at bounding box center [251, 122] width 326 height 29
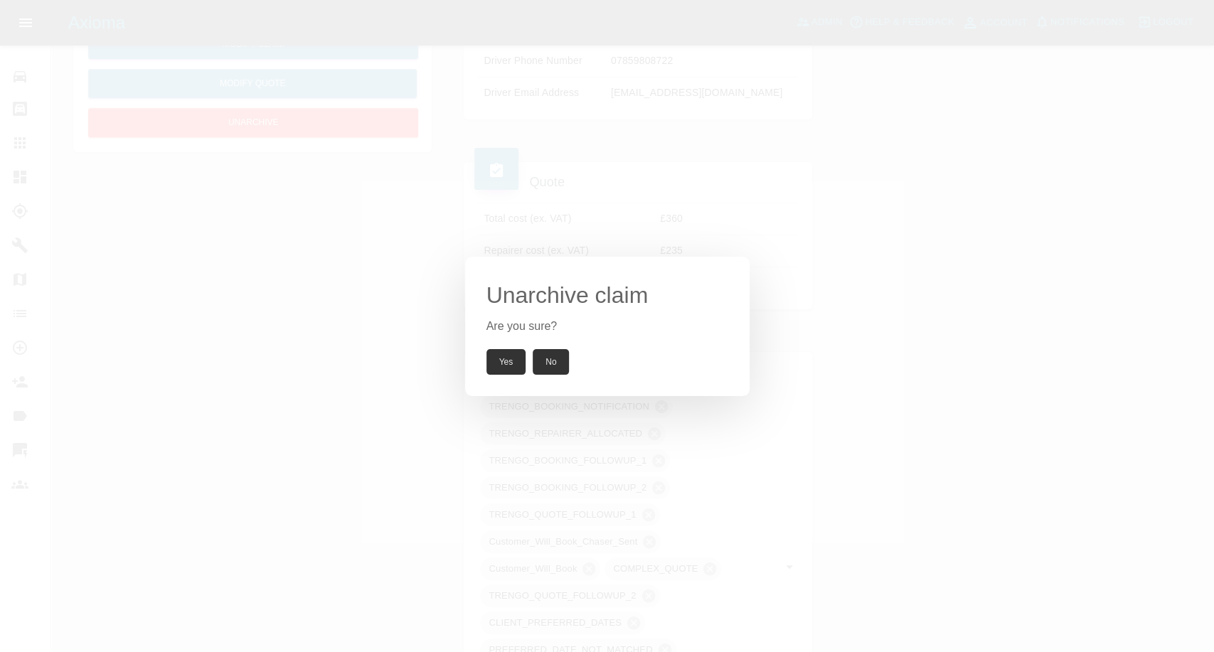
click at [508, 352] on button "Yes" at bounding box center [506, 362] width 40 height 26
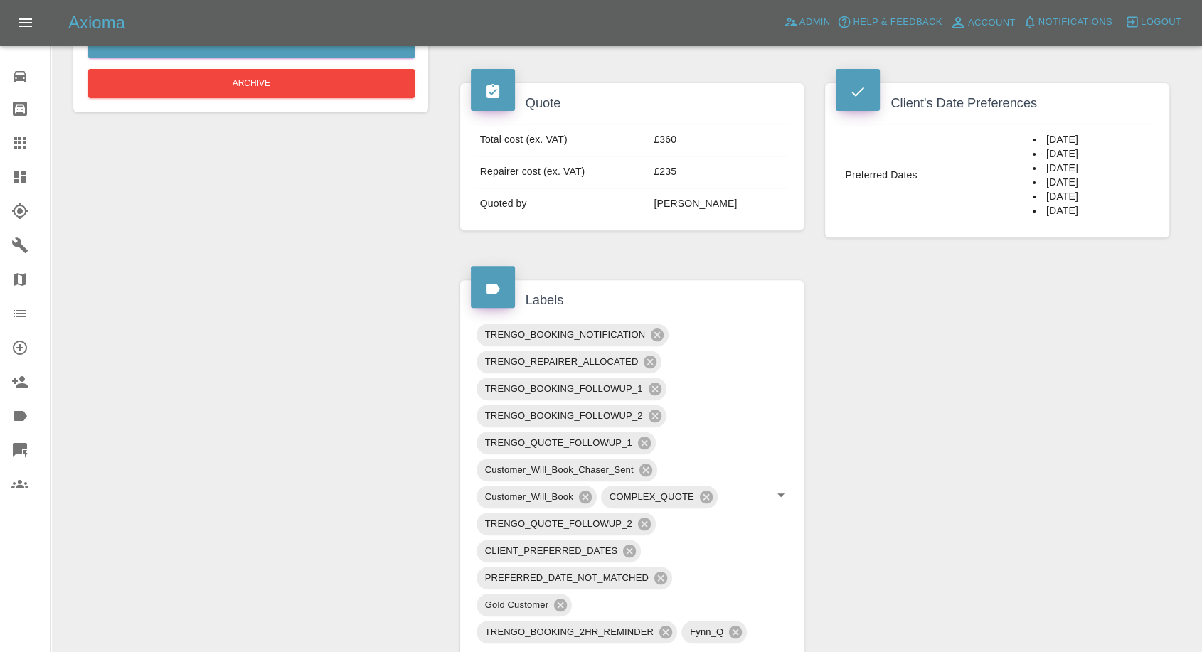
scroll to position [158, 0]
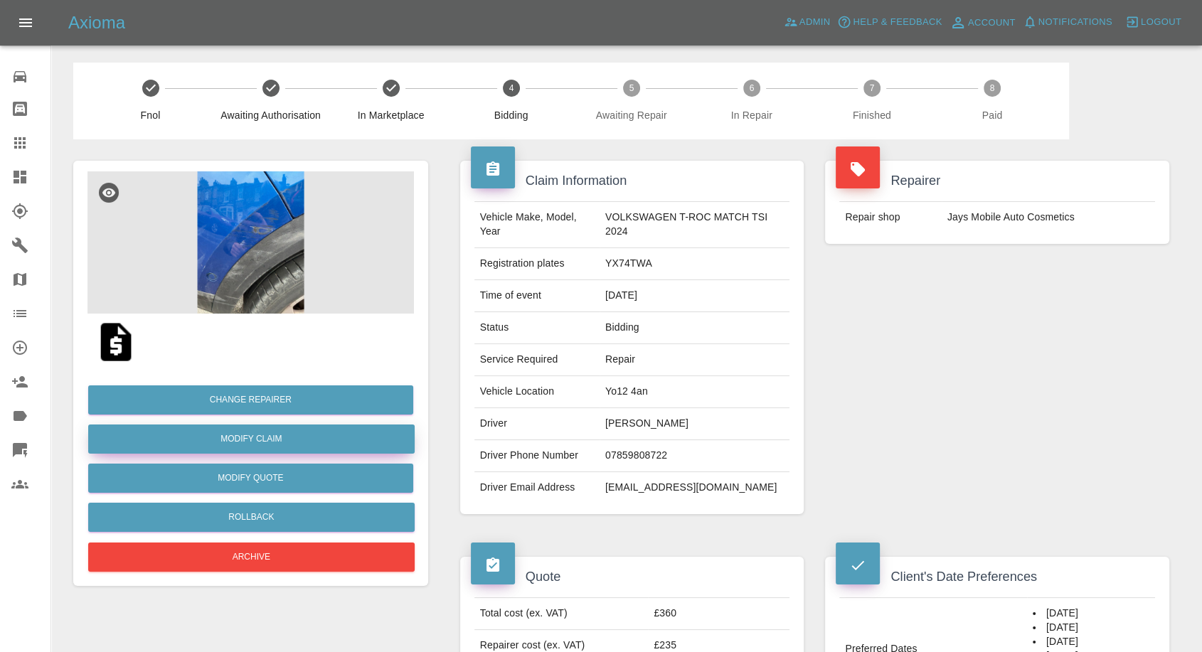
click at [280, 437] on link "Modify Claim" at bounding box center [251, 439] width 326 height 29
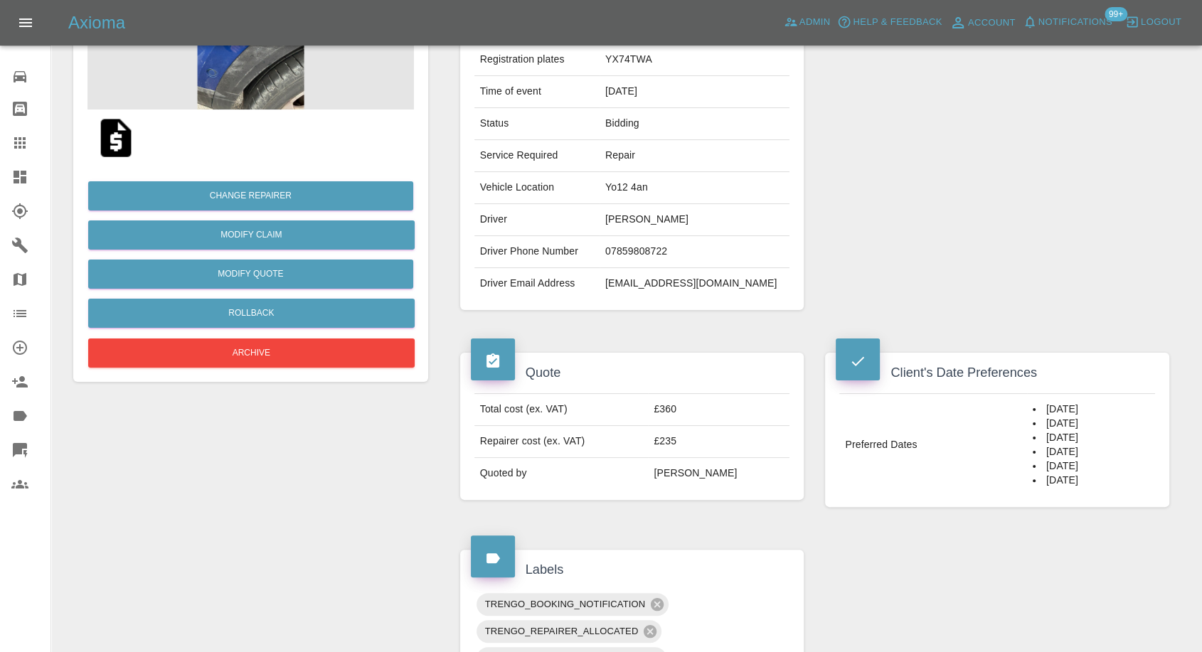
scroll to position [395, 0]
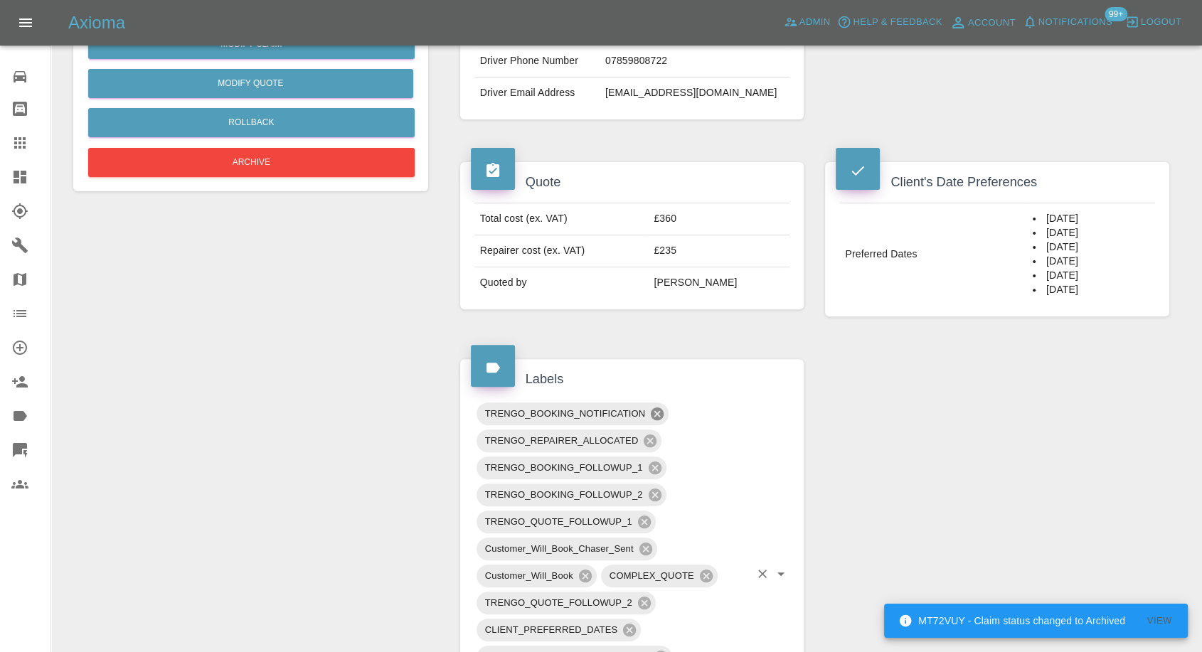
click at [653, 411] on icon at bounding box center [657, 413] width 13 height 13
click at [654, 466] on icon at bounding box center [655, 468] width 16 height 16
click at [658, 441] on icon at bounding box center [654, 440] width 13 height 13
click at [642, 494] on icon at bounding box center [645, 494] width 13 height 13
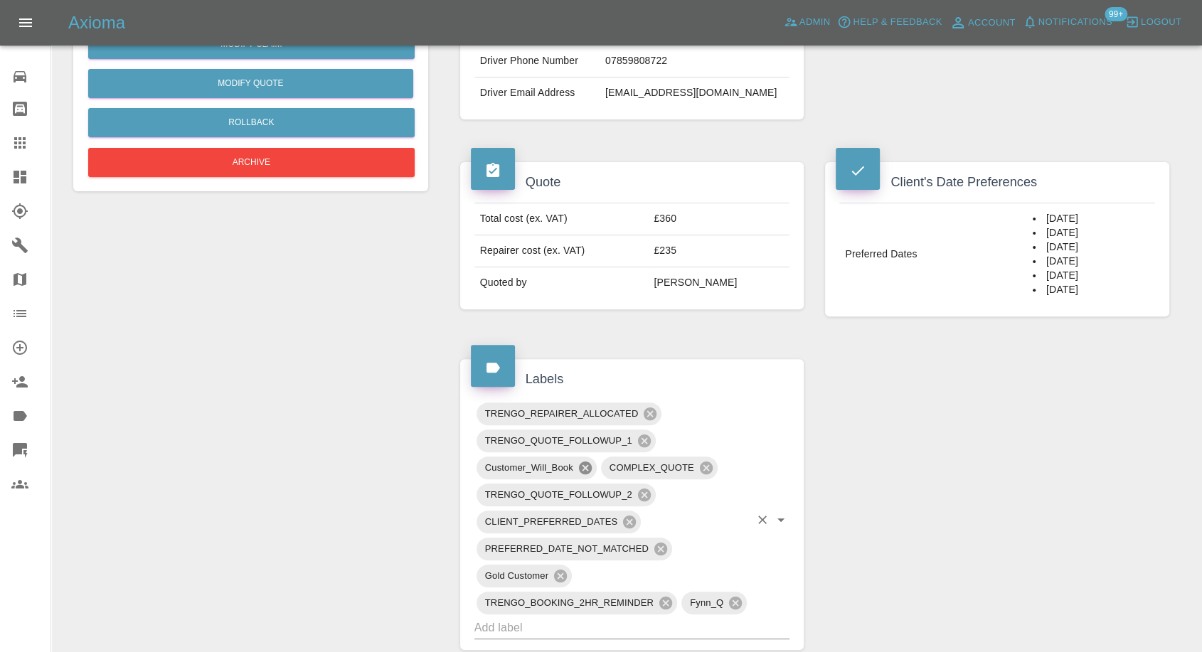
click at [586, 466] on icon at bounding box center [585, 467] width 13 height 13
click at [665, 602] on icon at bounding box center [666, 603] width 16 height 16
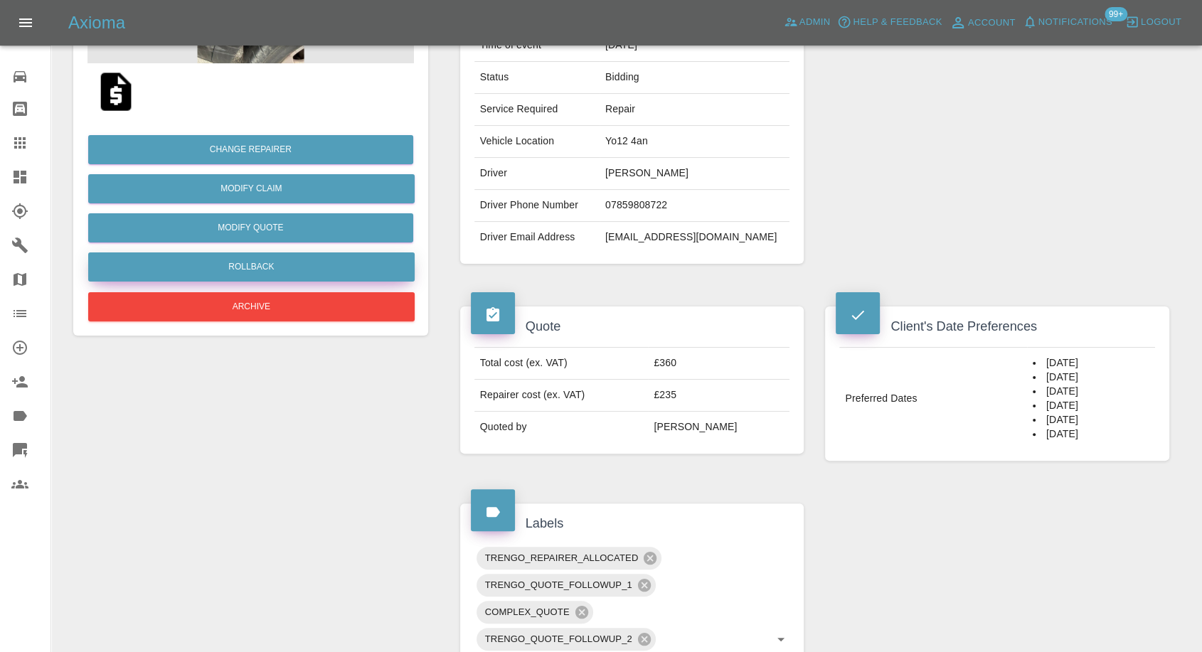
scroll to position [79, 0]
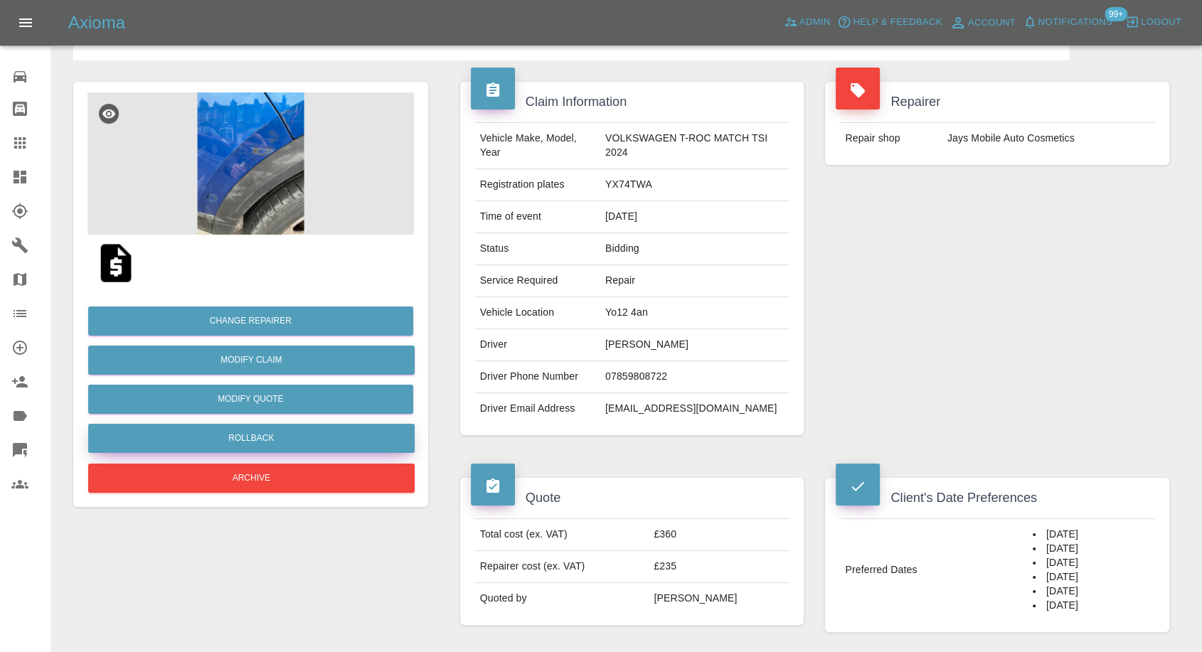
click at [260, 439] on button "Rollback" at bounding box center [251, 438] width 326 height 29
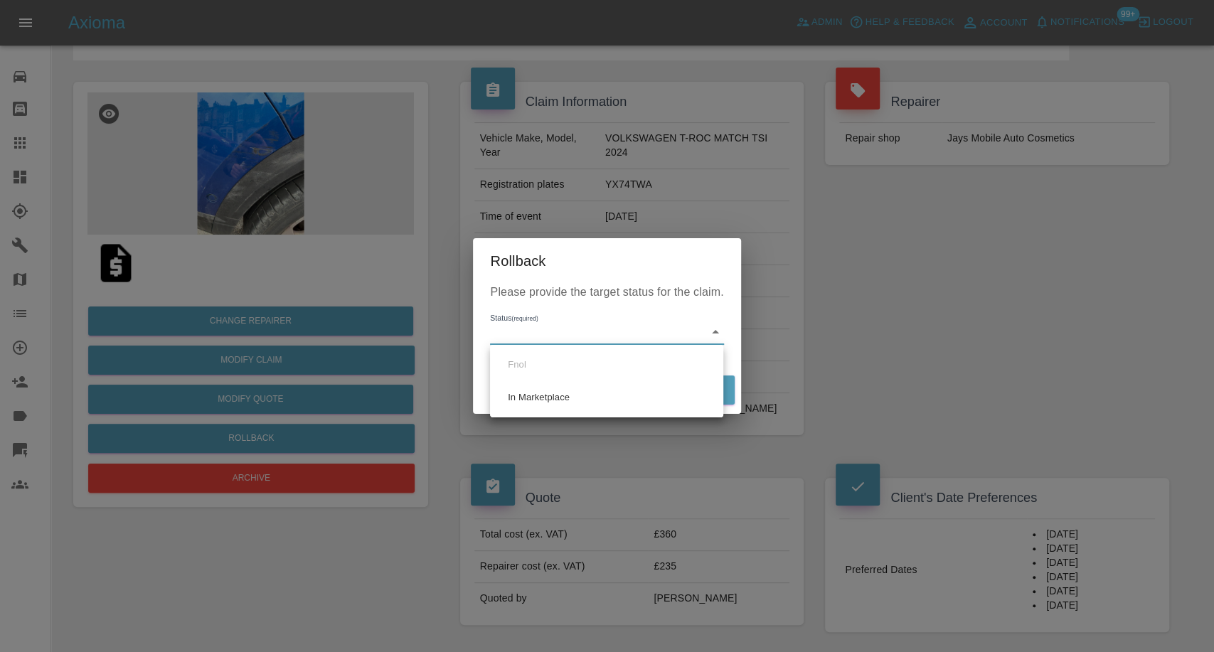
click at [330, 567] on div at bounding box center [607, 326] width 1214 height 652
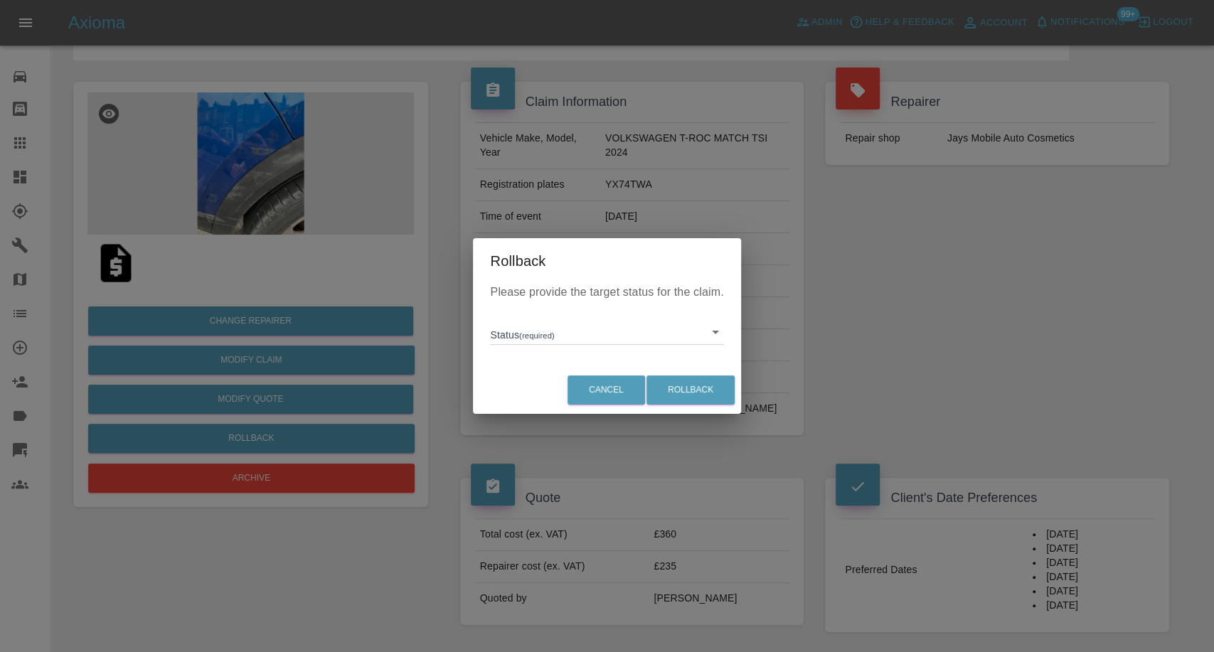
click at [1157, 285] on div "Rollback Please provide the target status for the claim. Status (required) ​ Ca…" at bounding box center [607, 326] width 1214 height 652
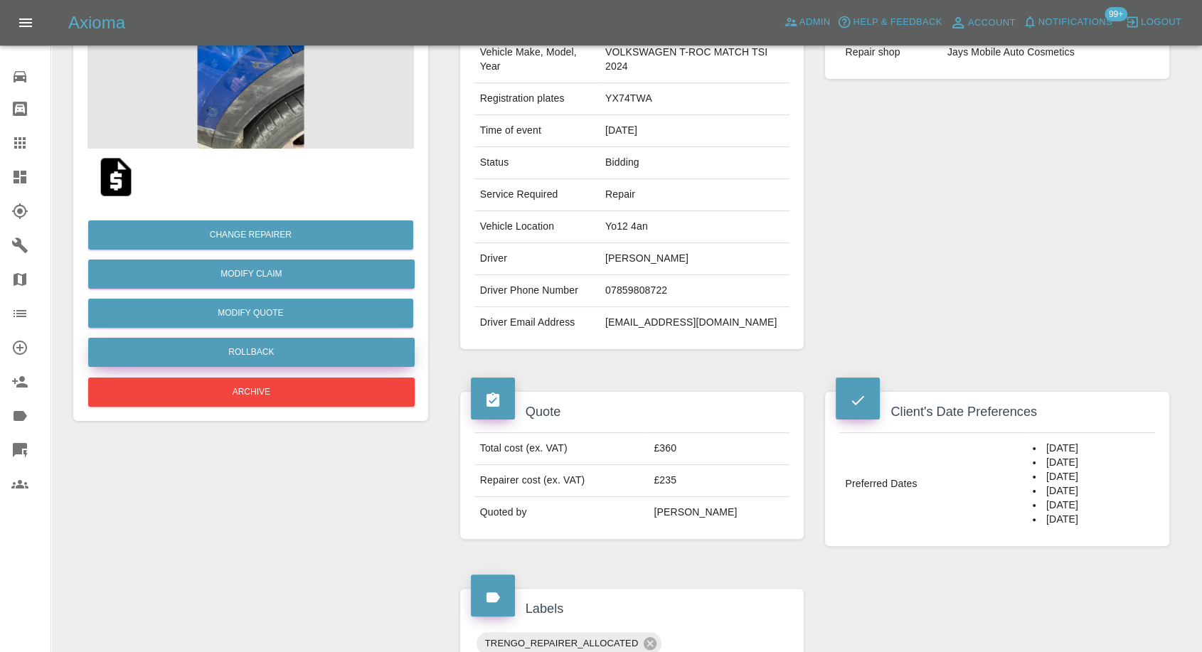
scroll to position [0, 0]
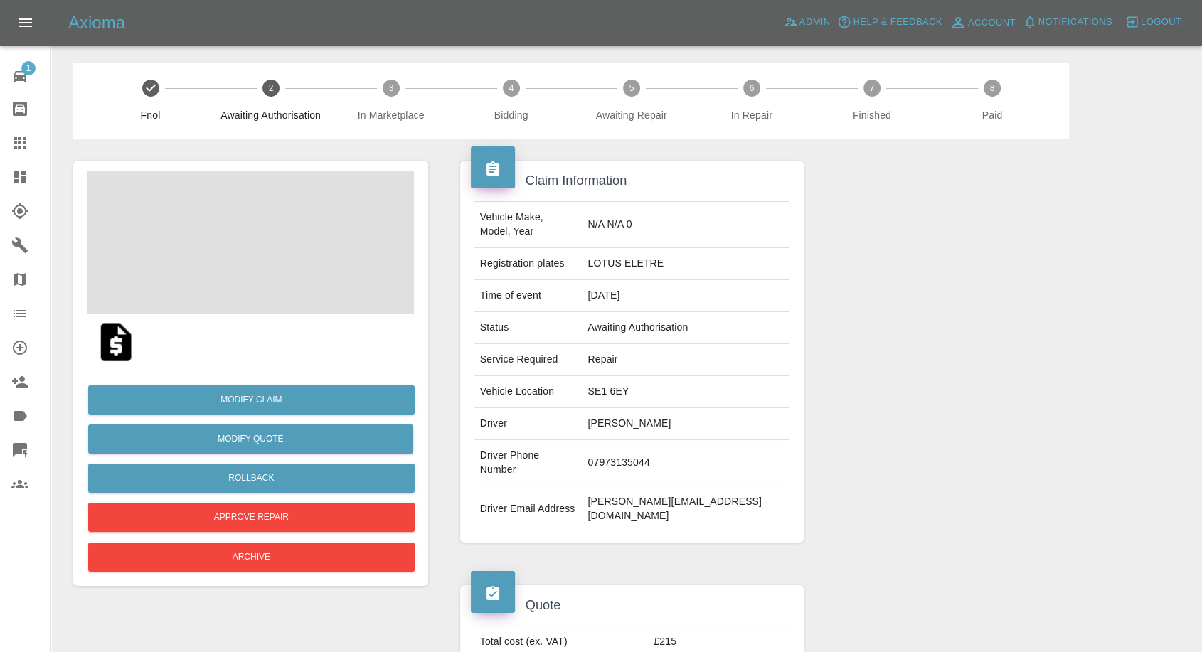
click at [245, 255] on span at bounding box center [250, 242] width 326 height 142
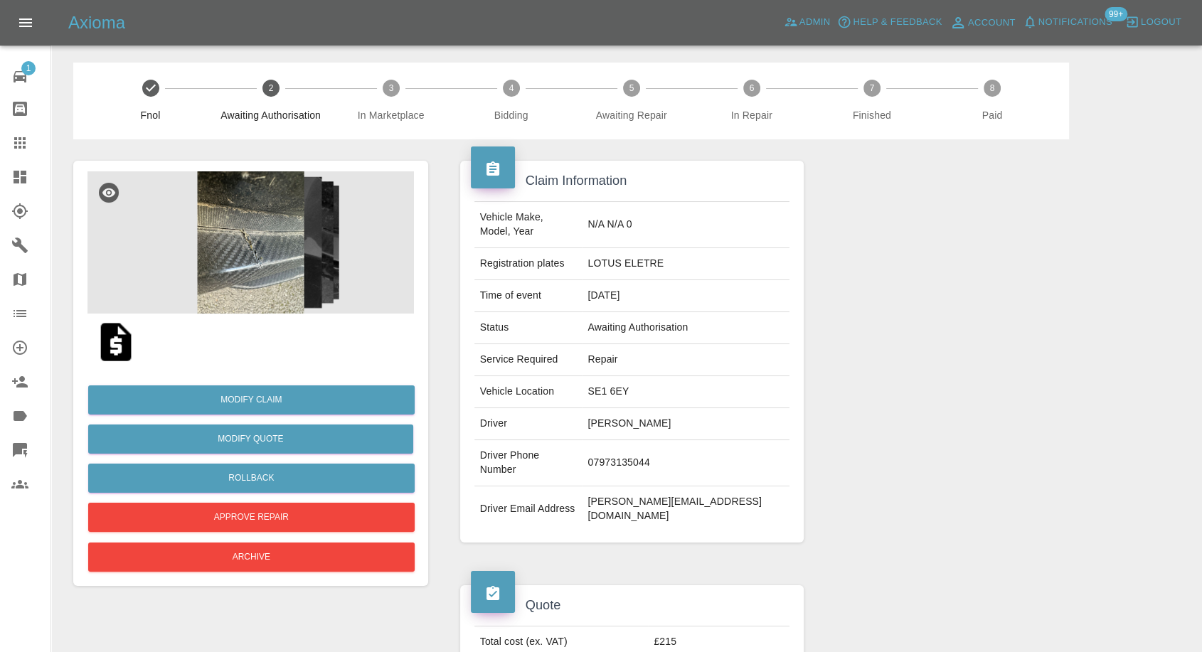
click at [213, 229] on img at bounding box center [250, 242] width 326 height 142
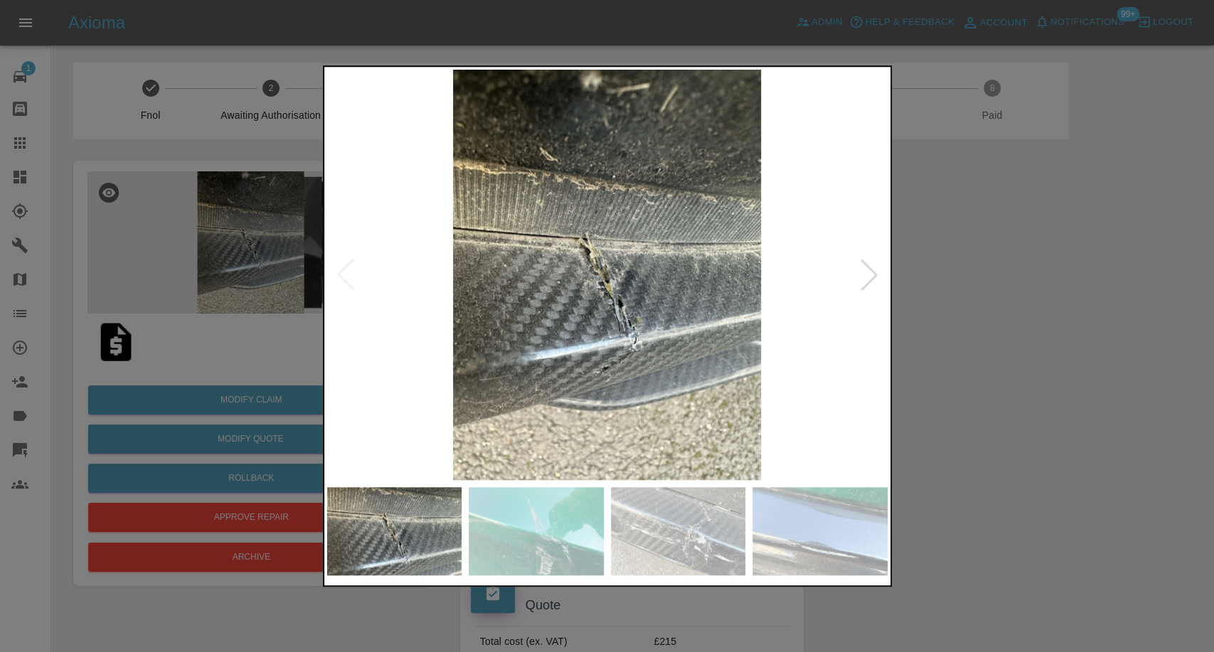
click at [568, 535] on img at bounding box center [536, 531] width 135 height 88
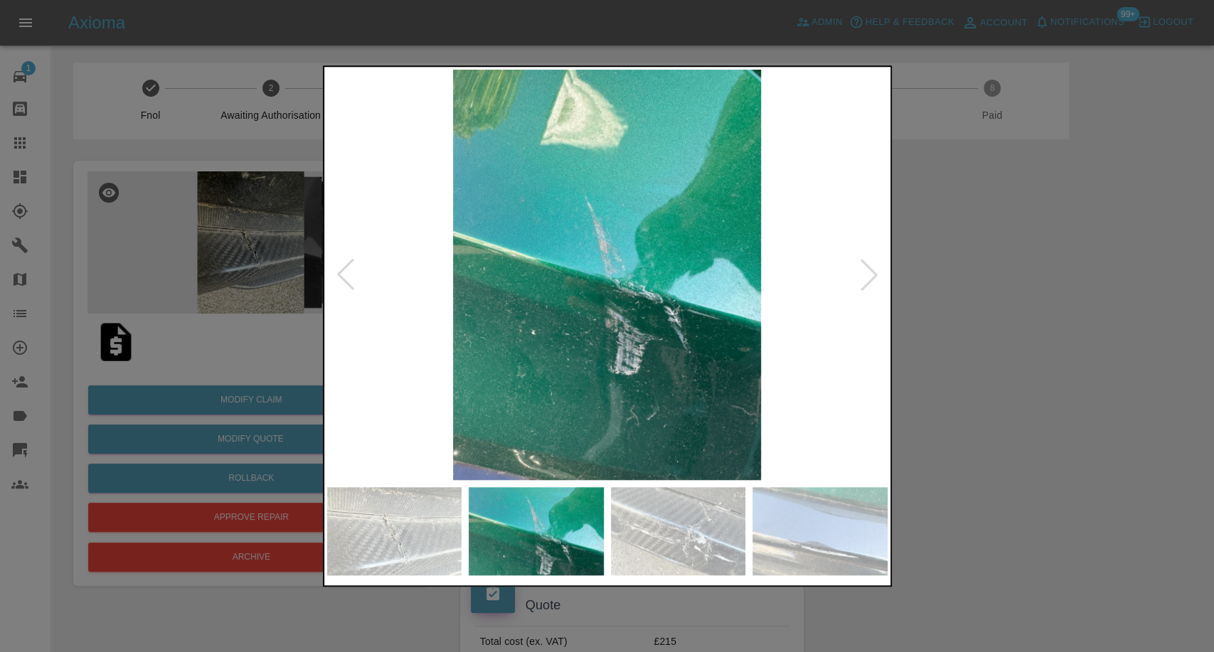
click at [750, 542] on div at bounding box center [607, 531] width 560 height 88
click at [713, 540] on img at bounding box center [678, 531] width 135 height 88
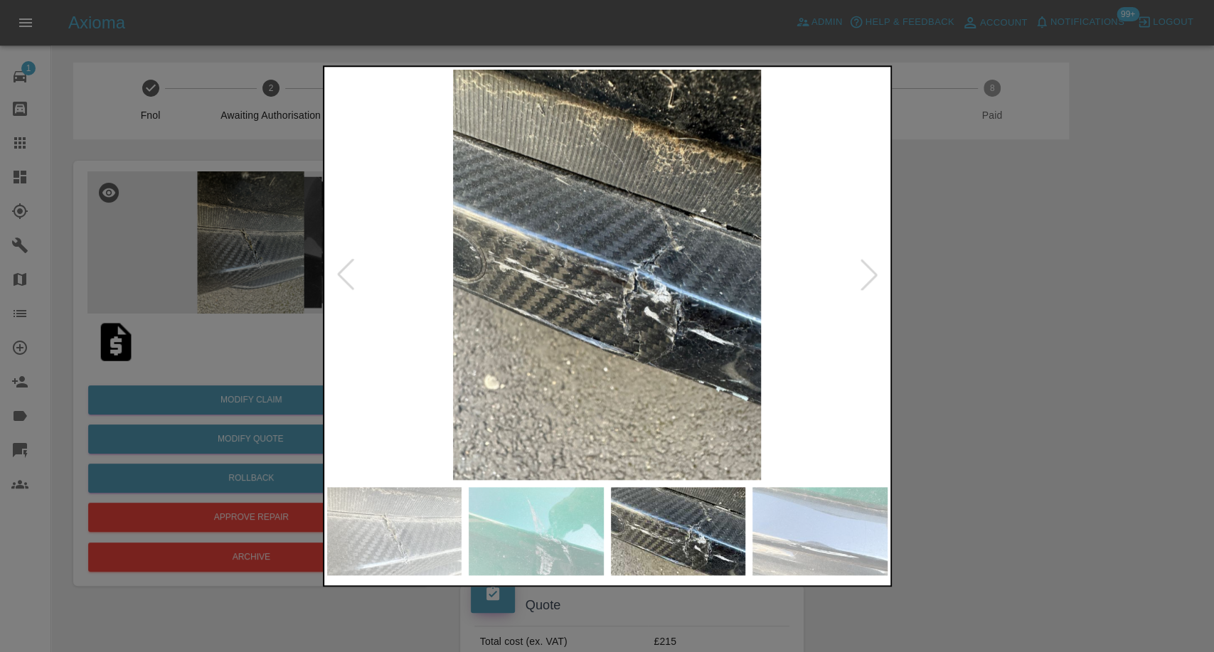
click at [818, 528] on img at bounding box center [819, 531] width 135 height 88
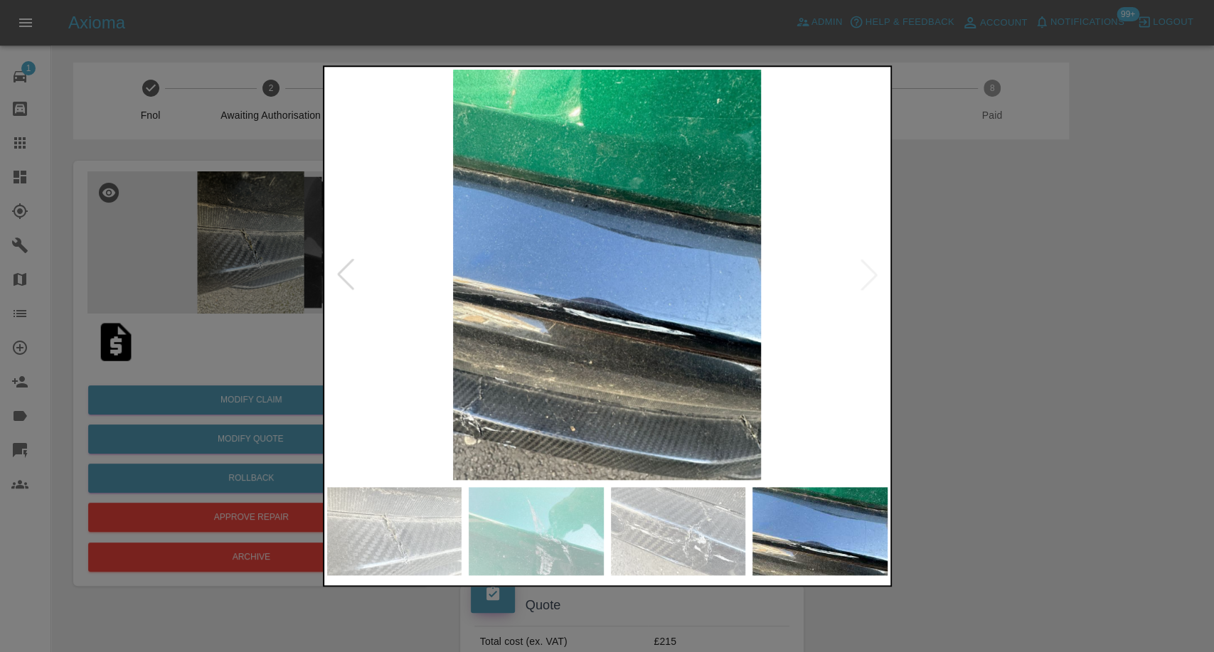
click at [1030, 401] on div at bounding box center [607, 326] width 1214 height 652
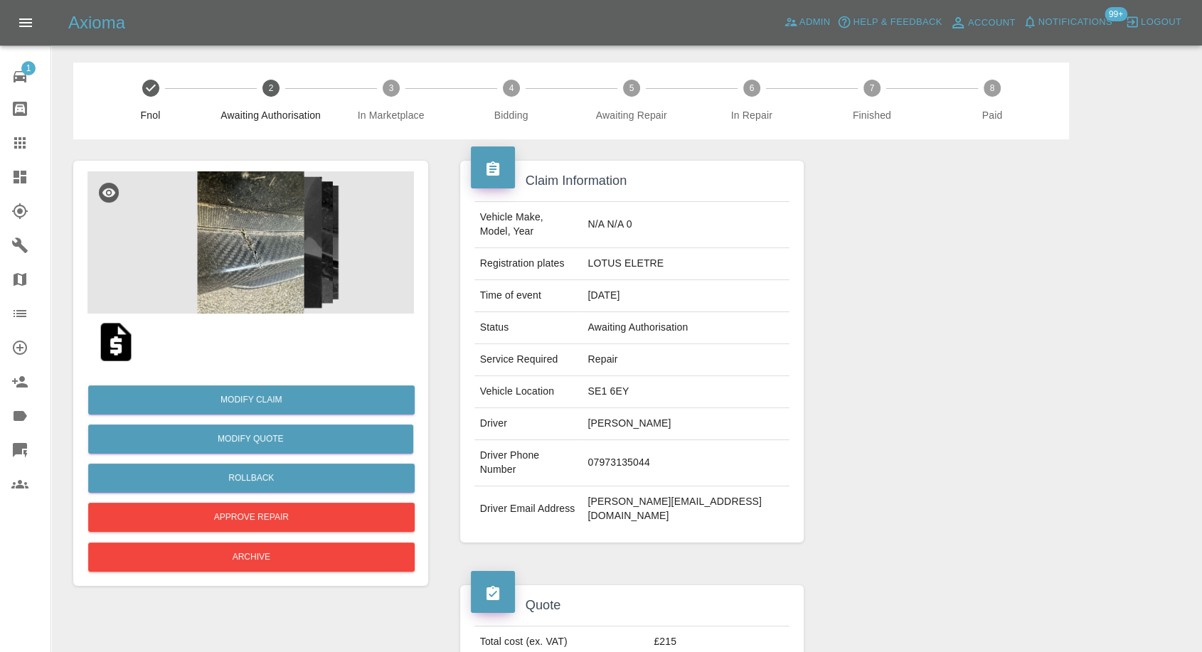
click at [119, 346] on img at bounding box center [116, 342] width 46 height 46
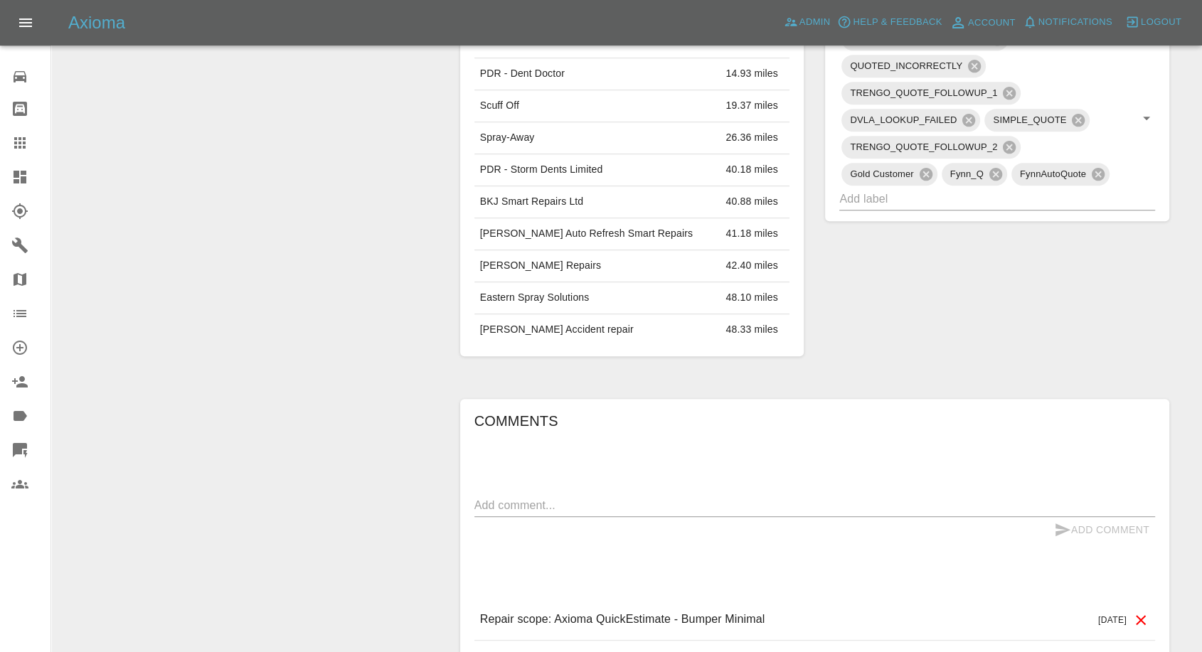
scroll to position [790, 0]
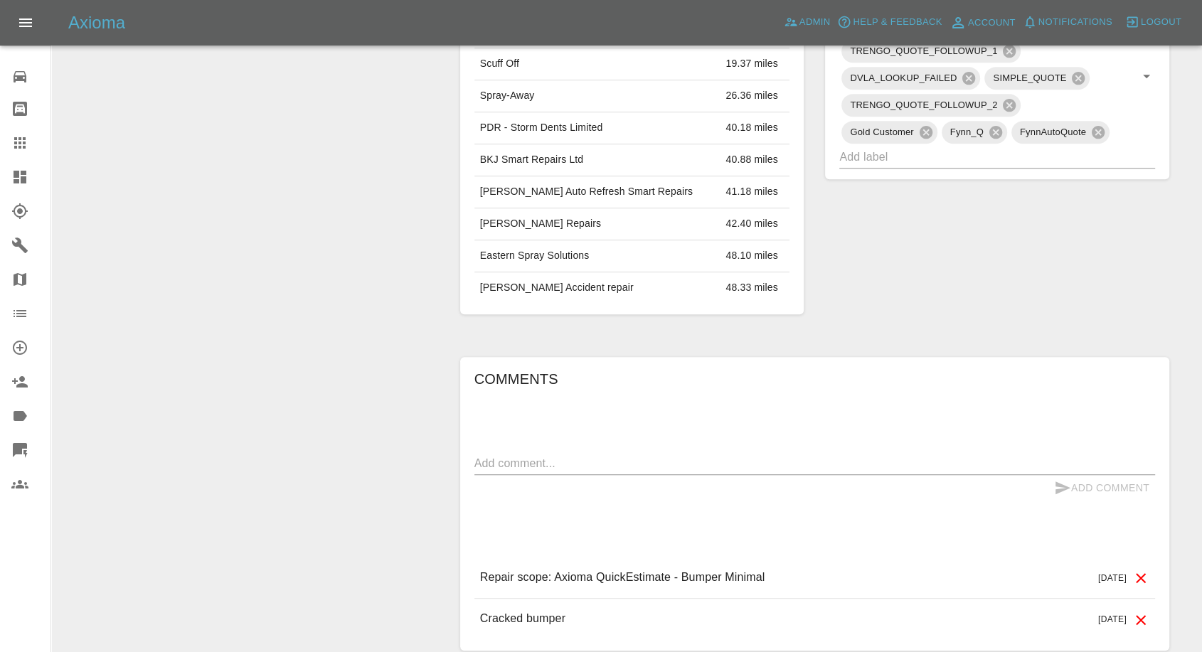
click at [609, 466] on textarea at bounding box center [814, 463] width 681 height 16
paste textarea "We have just sold the car so no longer need the bumper fixed but thank you."
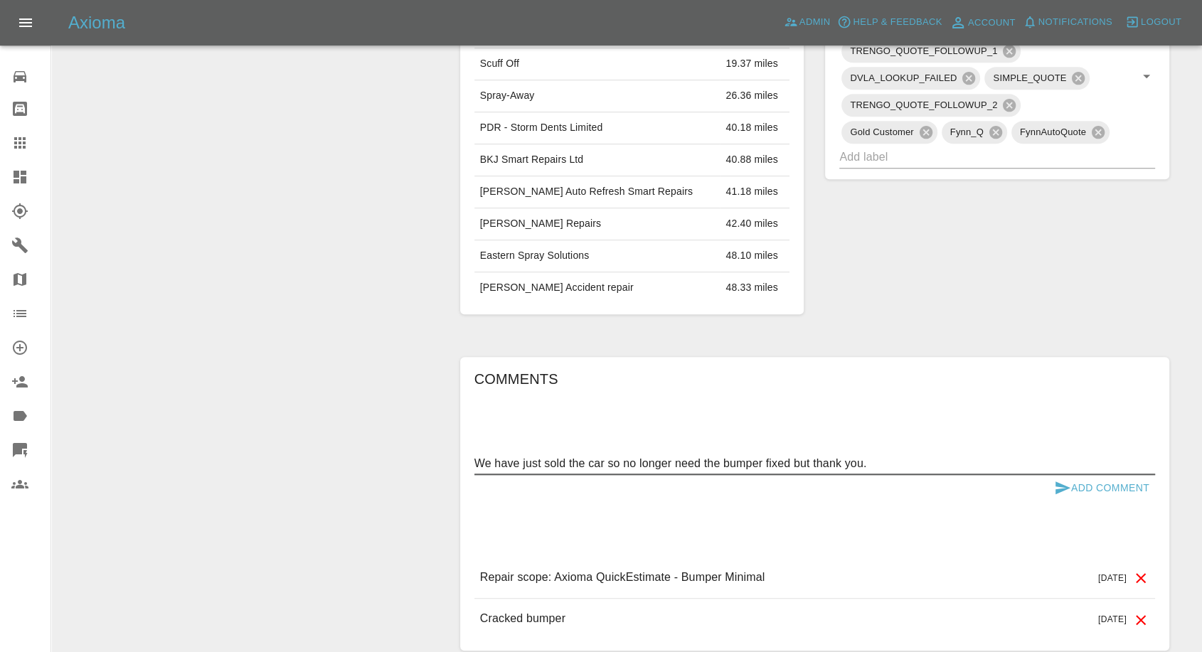
type textarea "We have just sold the car so no longer need the bumper fixed but thank you."
click at [1051, 484] on button "Add Comment" at bounding box center [1101, 488] width 107 height 26
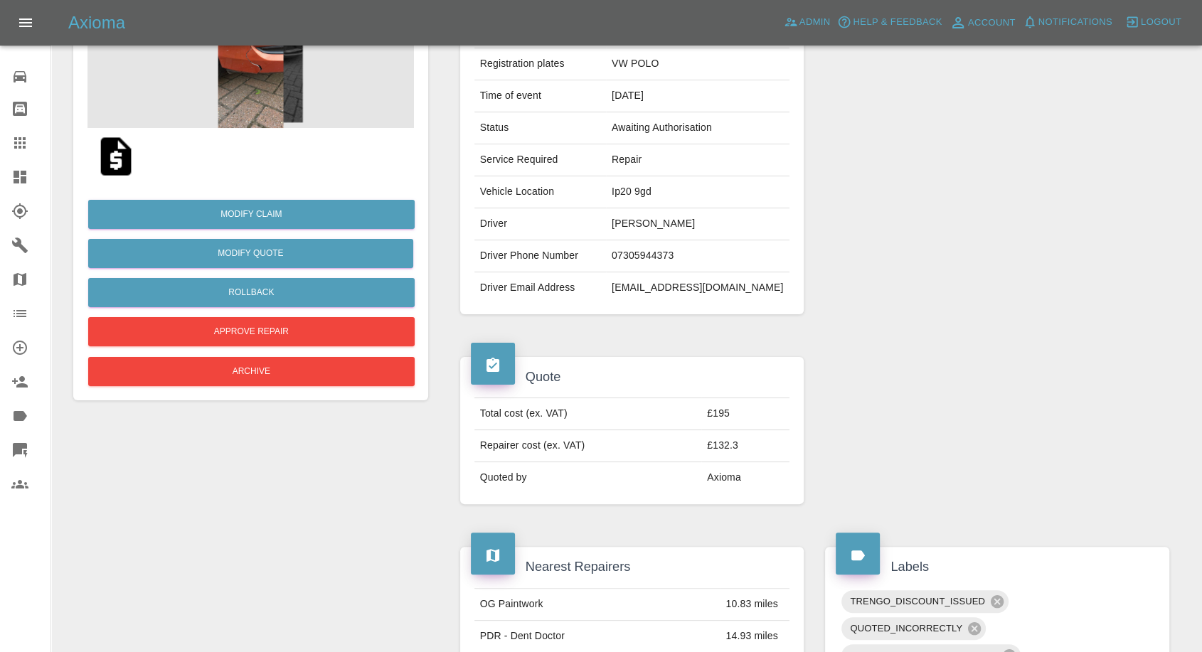
scroll to position [158, 0]
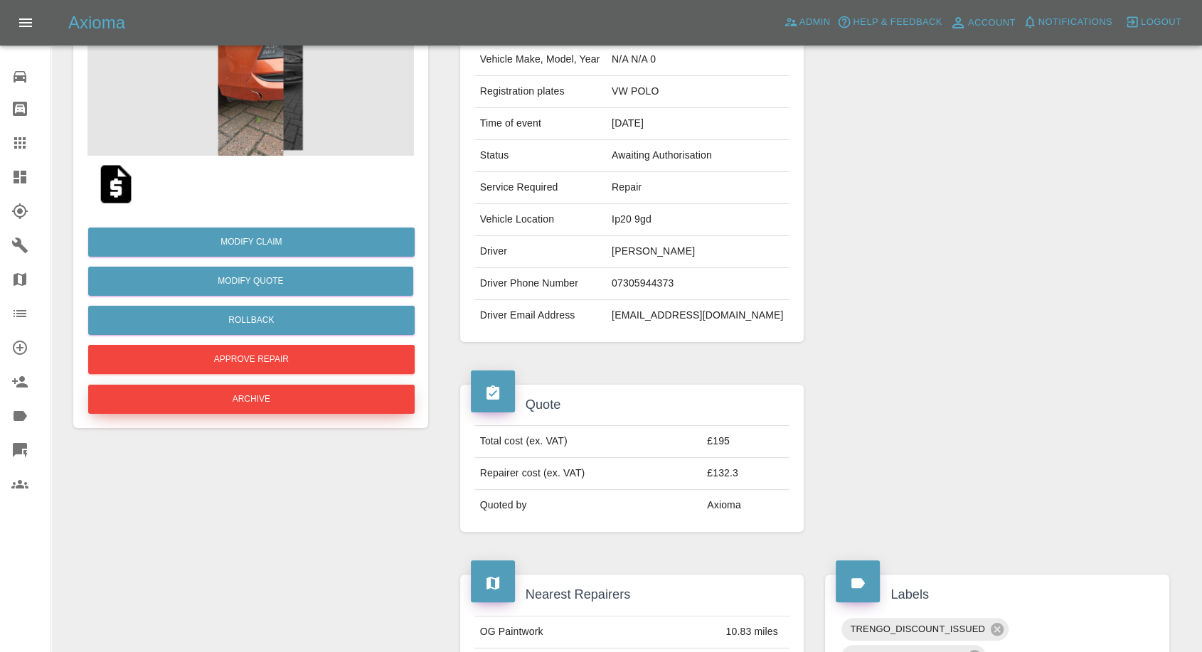
click at [257, 393] on button "Archive" at bounding box center [251, 399] width 326 height 29
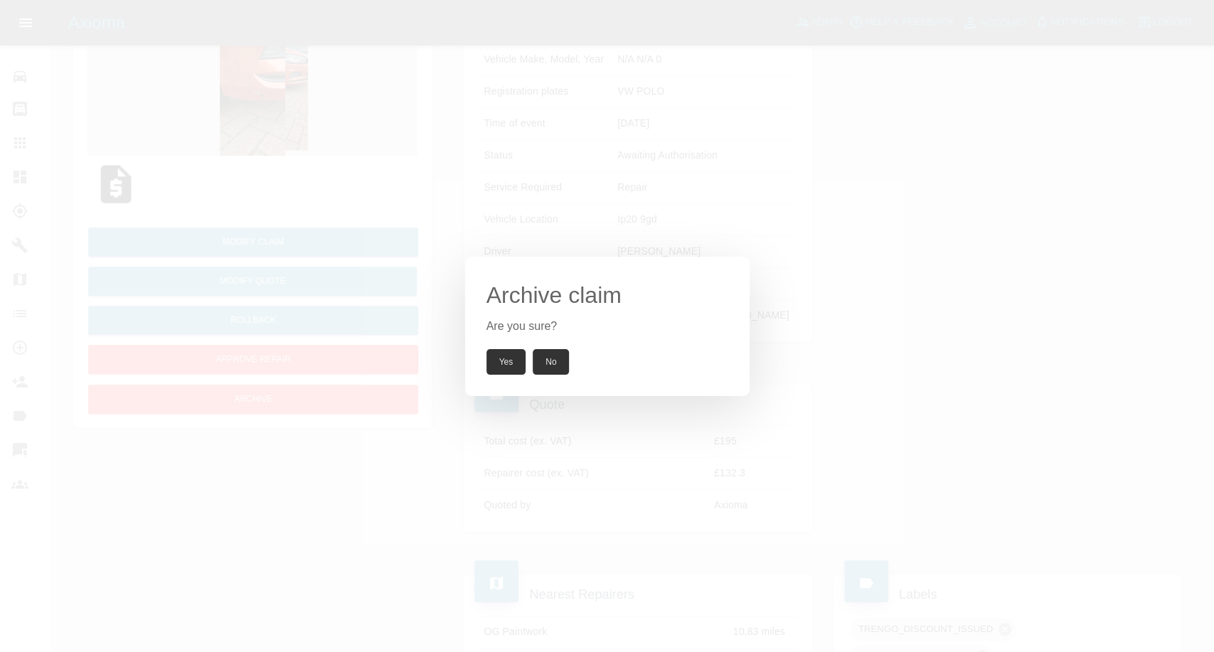
click at [516, 360] on button "Yes" at bounding box center [506, 362] width 40 height 26
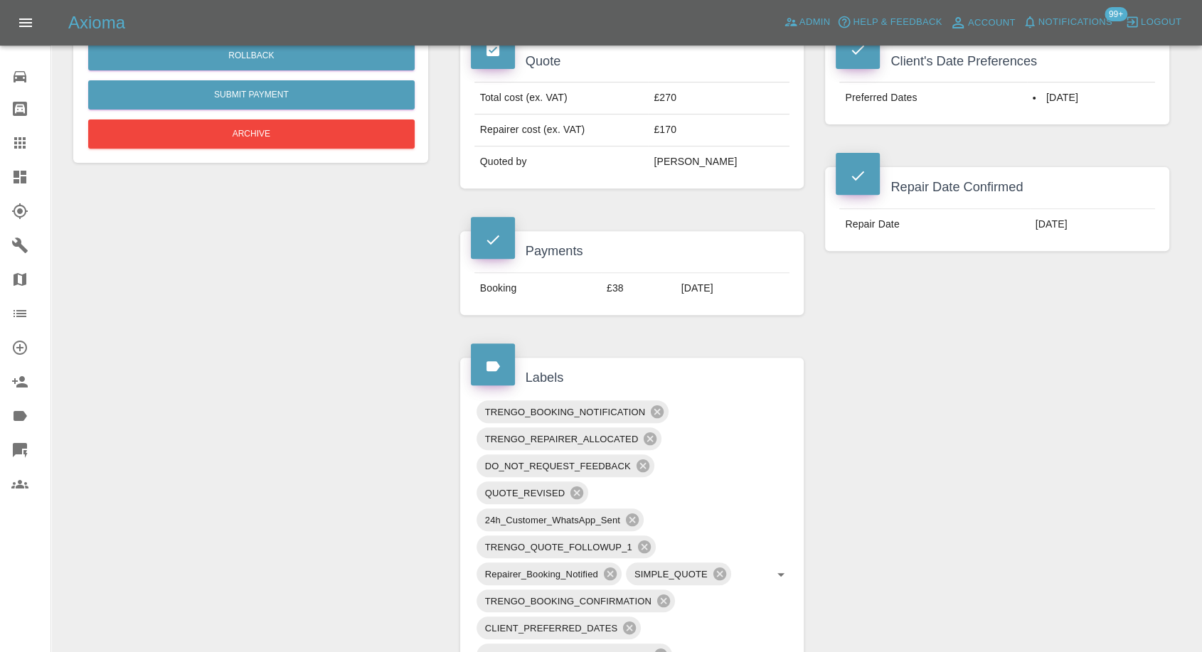
scroll to position [316, 0]
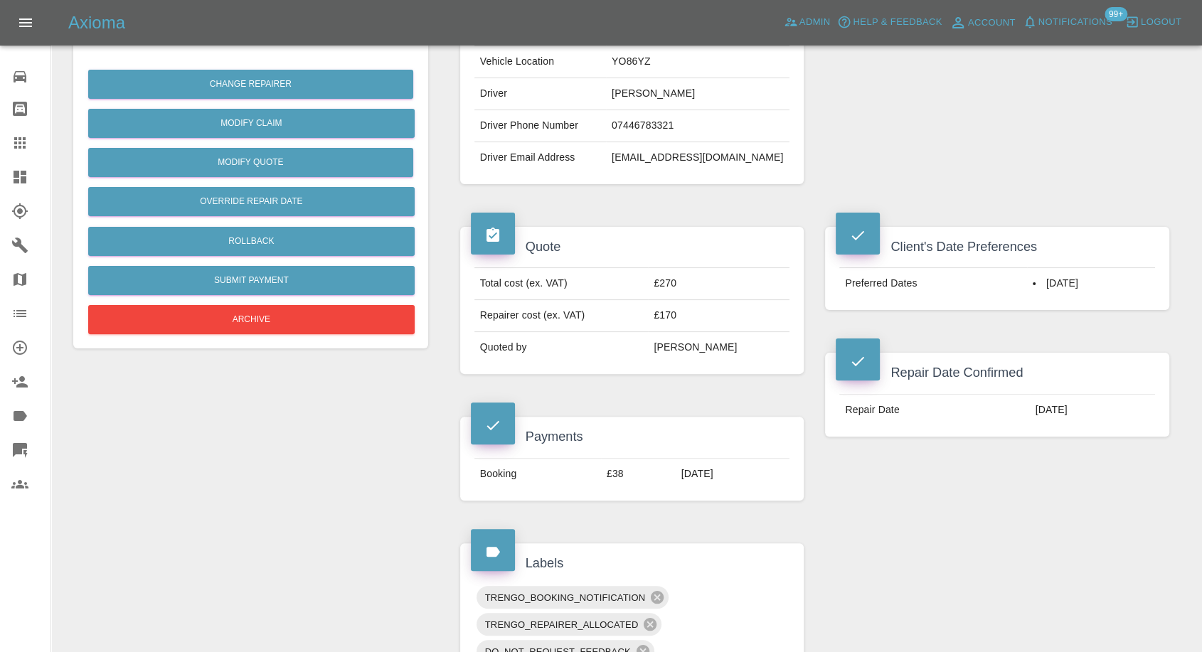
click at [661, 127] on td "07446783321" at bounding box center [697, 126] width 183 height 32
copy td "07446783321"
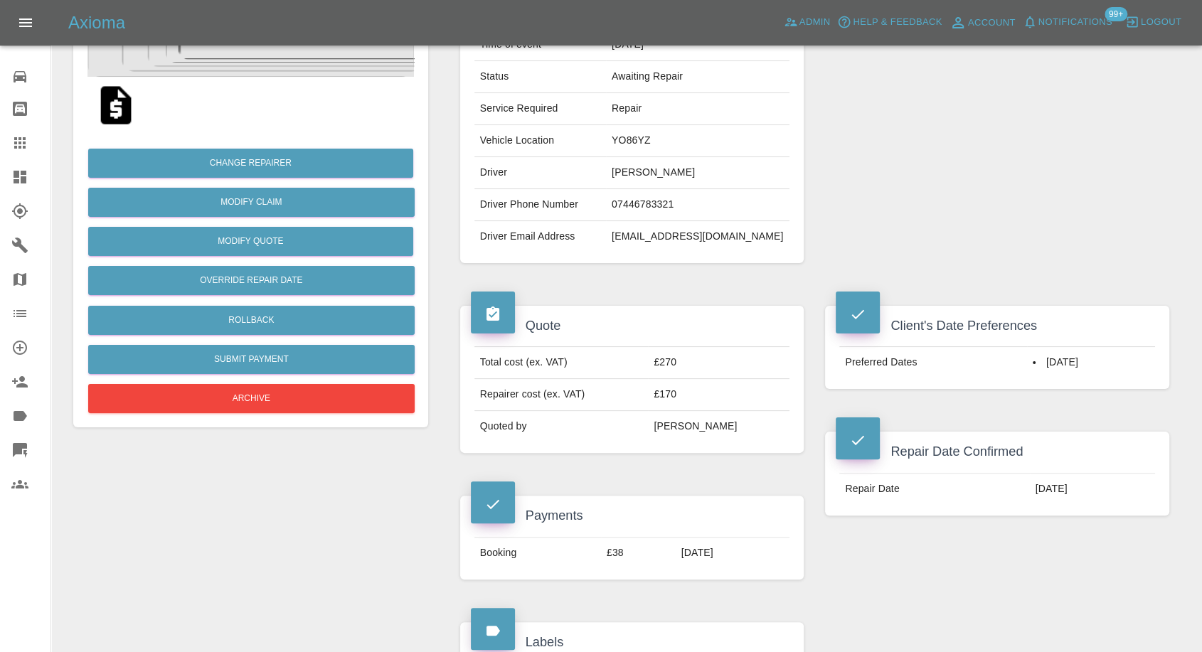
click at [614, 257] on div "Vehicle Make, Model, Year KIA SORENTO 2018 Registration plates CK18SZX Time of …" at bounding box center [632, 108] width 344 height 309
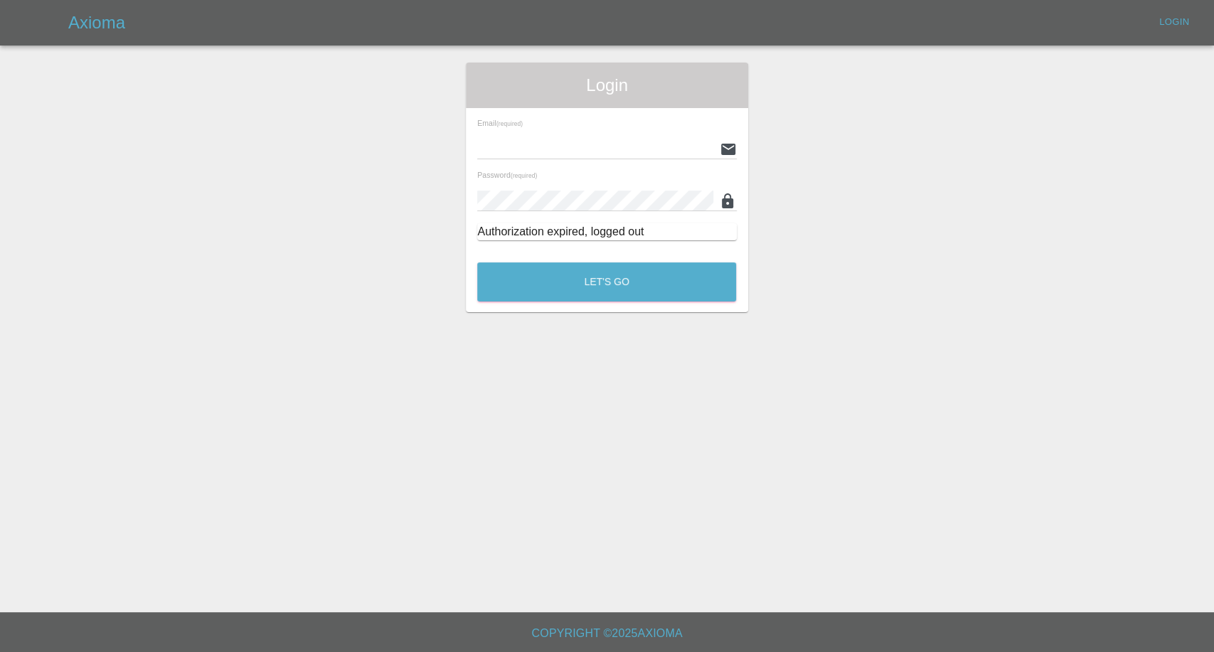
type input "afreen@axioma.co.uk"
click at [519, 256] on div "Let's Go" at bounding box center [606, 278] width 260 height 53
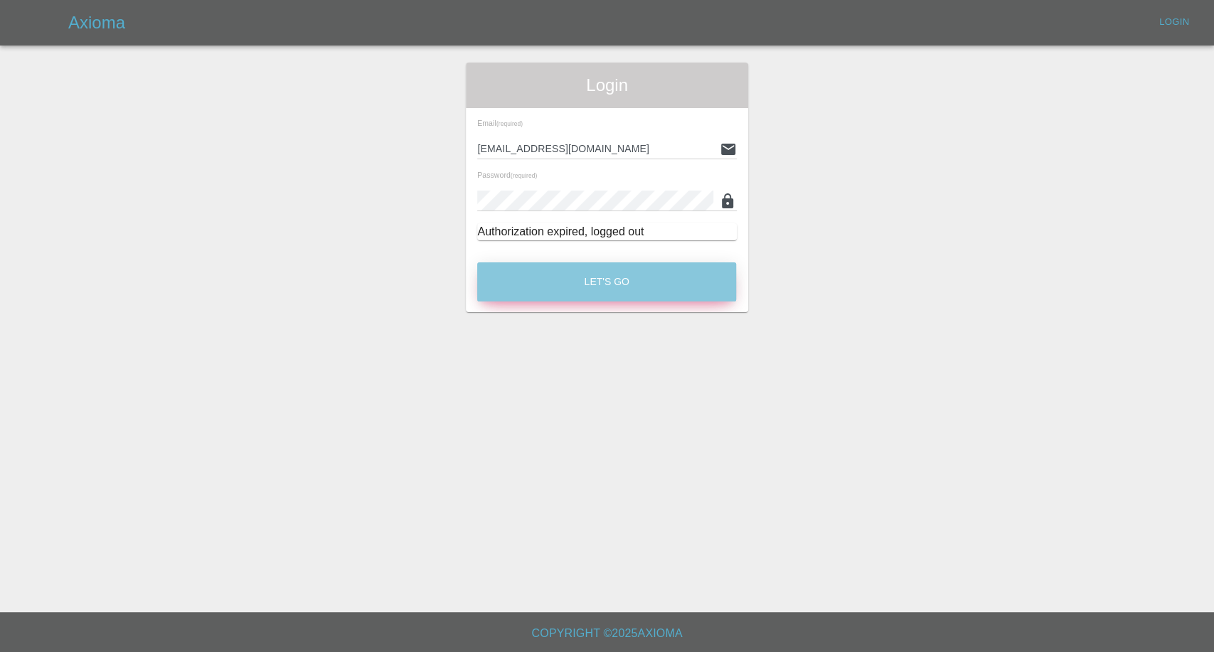
click at [497, 282] on button "Let's Go" at bounding box center [606, 281] width 259 height 39
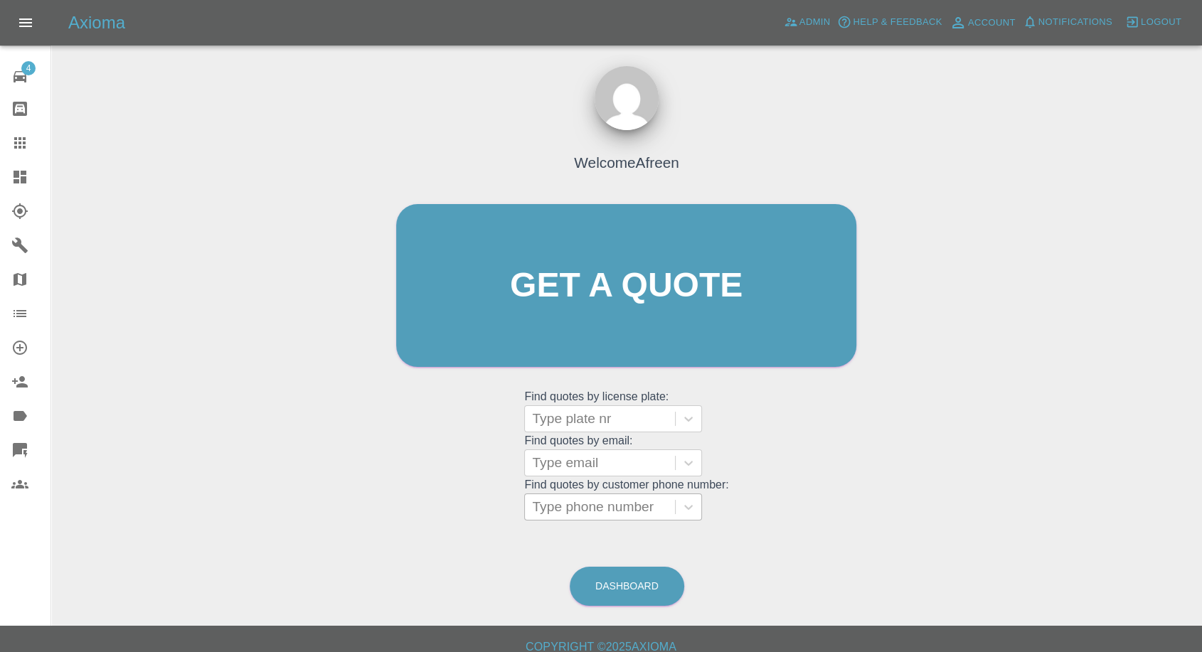
click at [563, 505] on div at bounding box center [600, 507] width 136 height 20
paste input "+447402323155"
drag, startPoint x: 558, startPoint y: 506, endPoint x: 427, endPoint y: 496, distance: 131.3
click at [431, 497] on div "Welcome Afreen Get a quote Get a quote Find quotes by license plate: Type plate…" at bounding box center [626, 313] width 490 height 430
type input "07402323155"
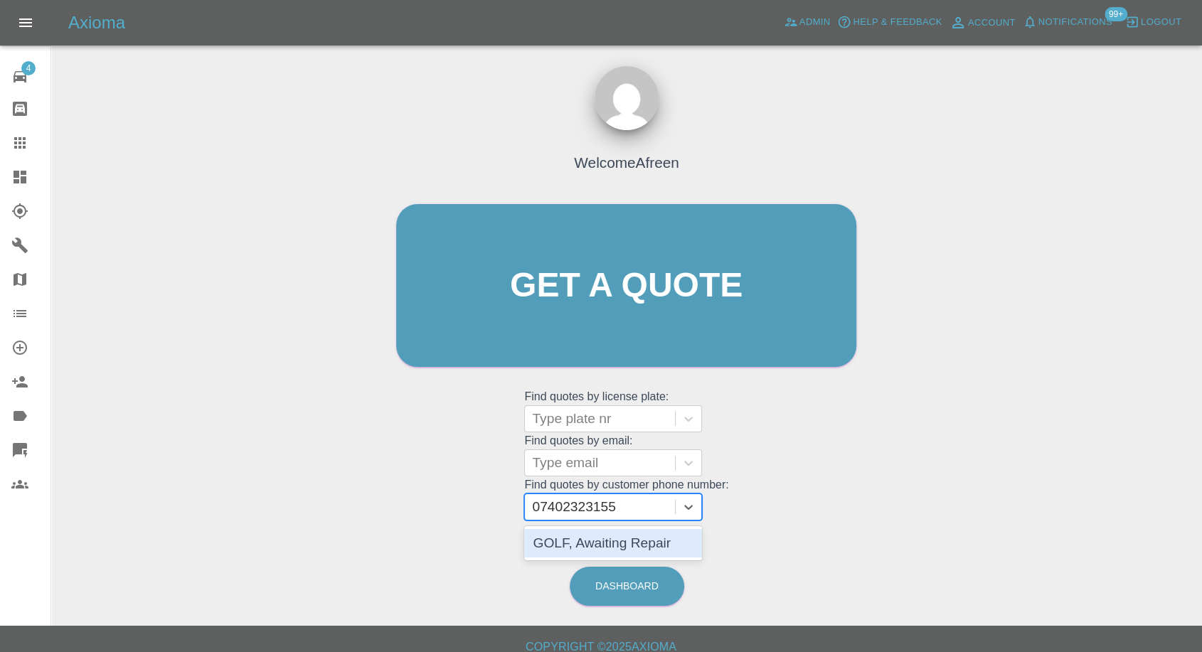
click at [597, 542] on div "GOLF, Awaiting Repair" at bounding box center [613, 543] width 178 height 28
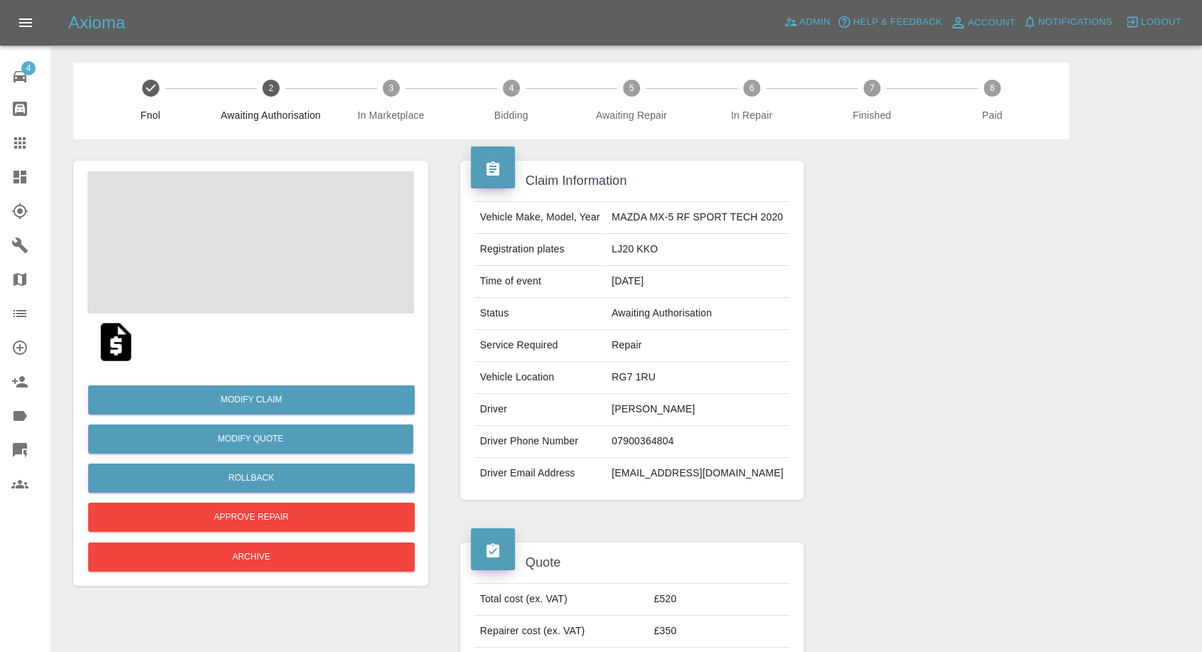
click at [119, 352] on img at bounding box center [116, 342] width 46 height 46
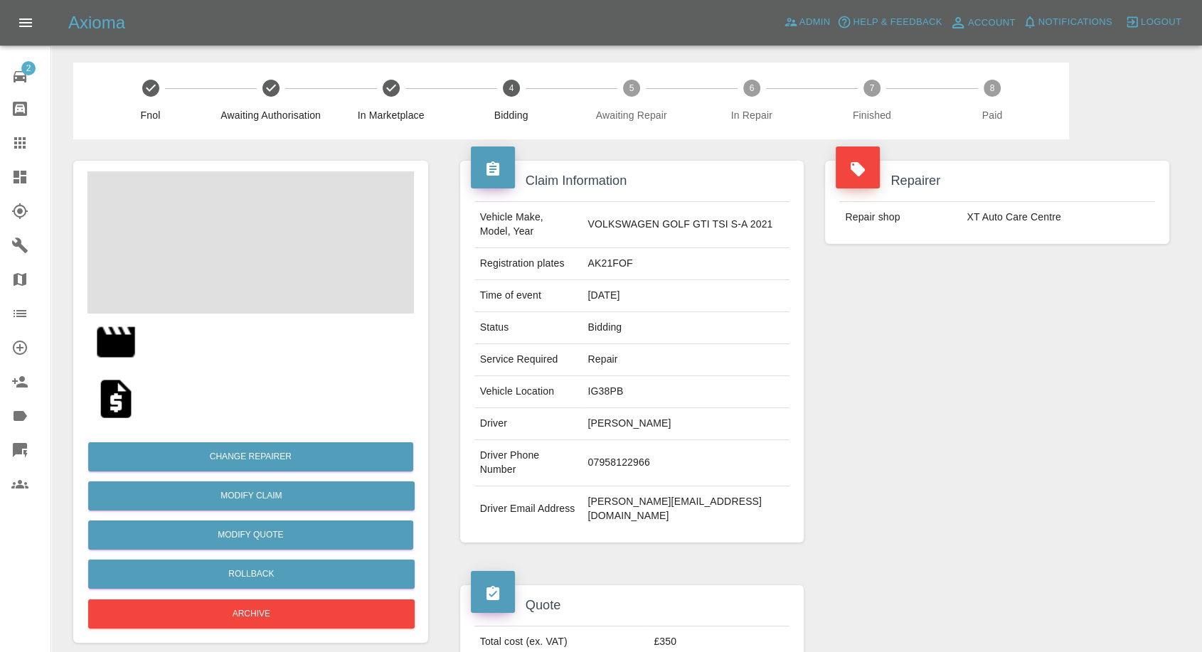
click at [631, 422] on td "[PERSON_NAME]" at bounding box center [686, 424] width 208 height 32
click at [631, 422] on td "Hassan Ahmed" at bounding box center [686, 424] width 208 height 32
copy td "Hassan Ahmed"
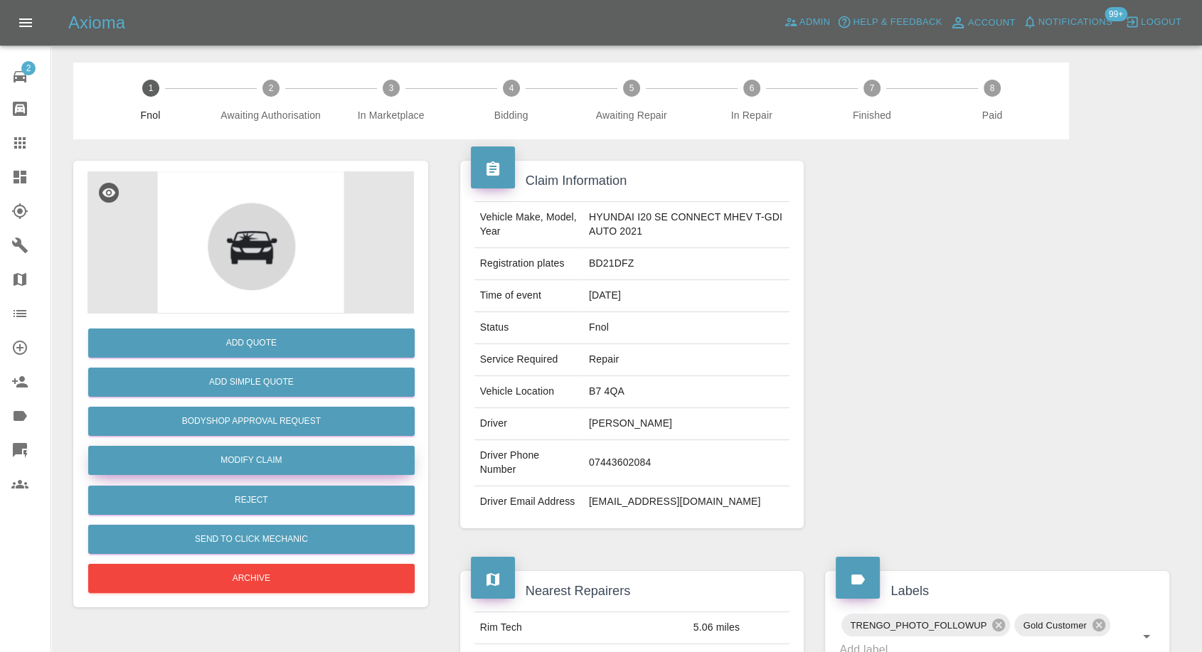
click at [246, 470] on link "Modify Claim" at bounding box center [251, 460] width 326 height 29
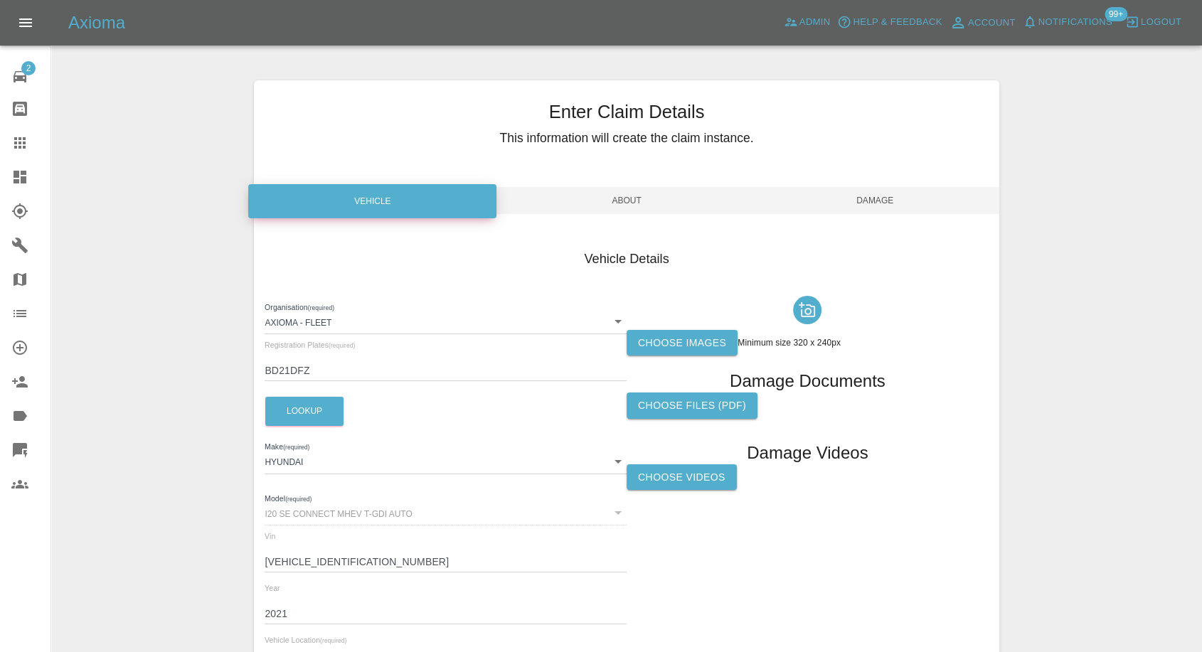
click at [671, 345] on label "Choose images" at bounding box center [681, 343] width 111 height 26
click at [0, 0] on input "Choose images" at bounding box center [0, 0] width 0 height 0
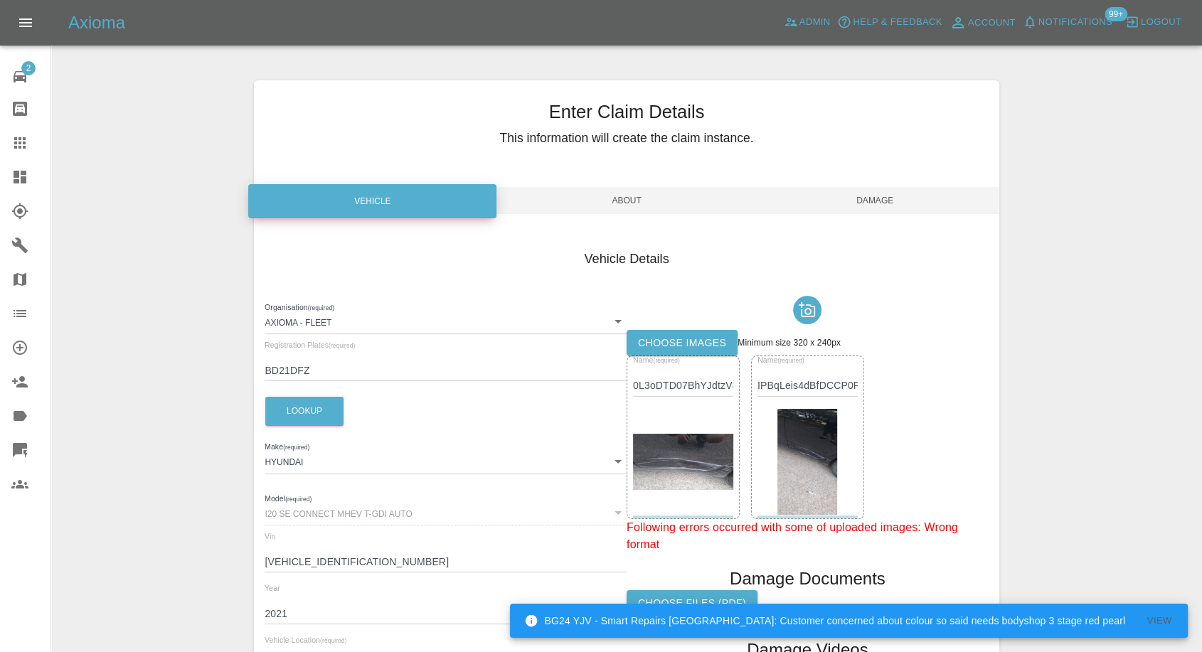
click at [878, 201] on span "Damage" at bounding box center [875, 200] width 248 height 27
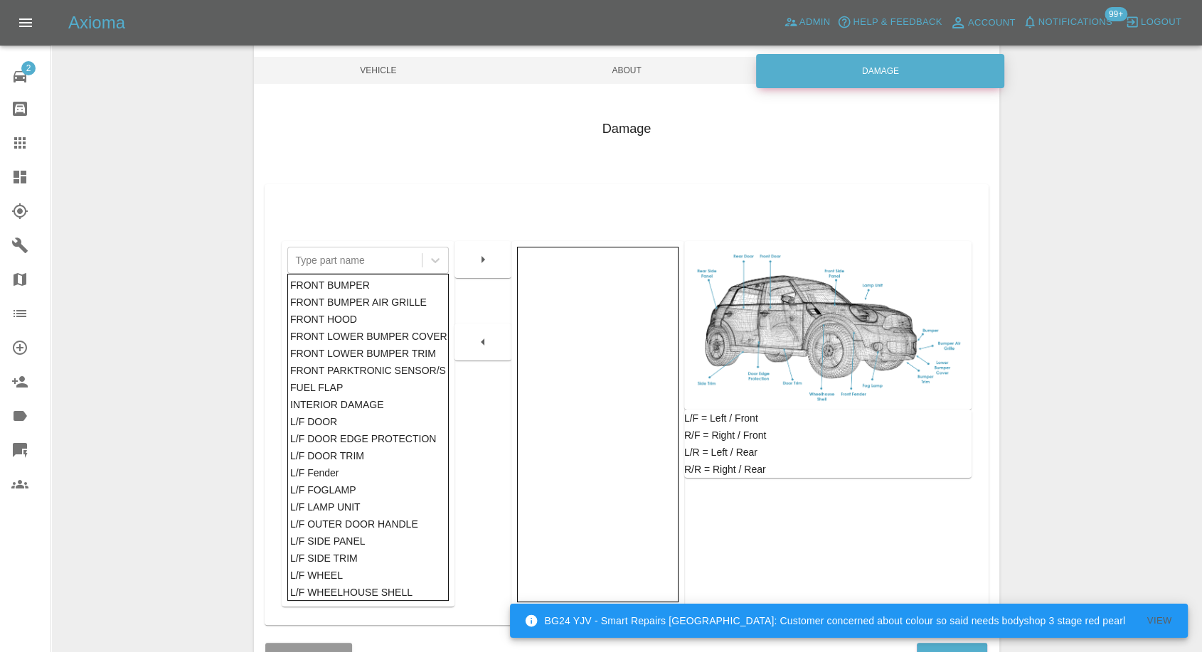
scroll to position [228, 0]
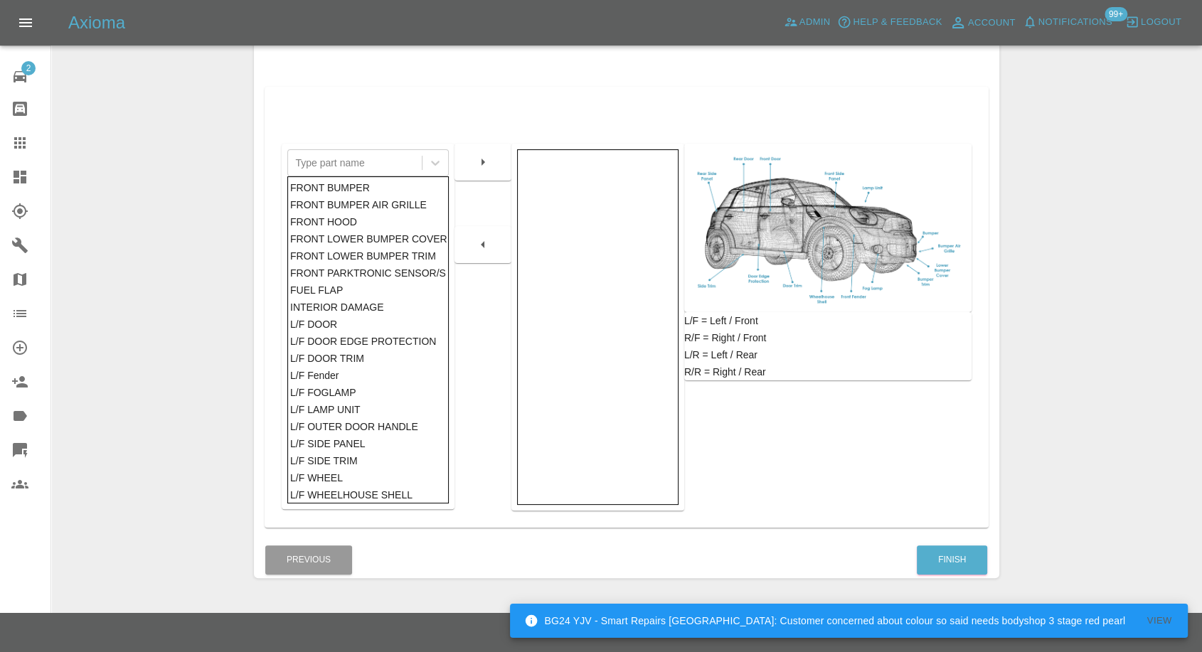
click at [934, 543] on div "Finish" at bounding box center [952, 560] width 72 height 36
click at [933, 553] on button "Finish" at bounding box center [952, 559] width 70 height 29
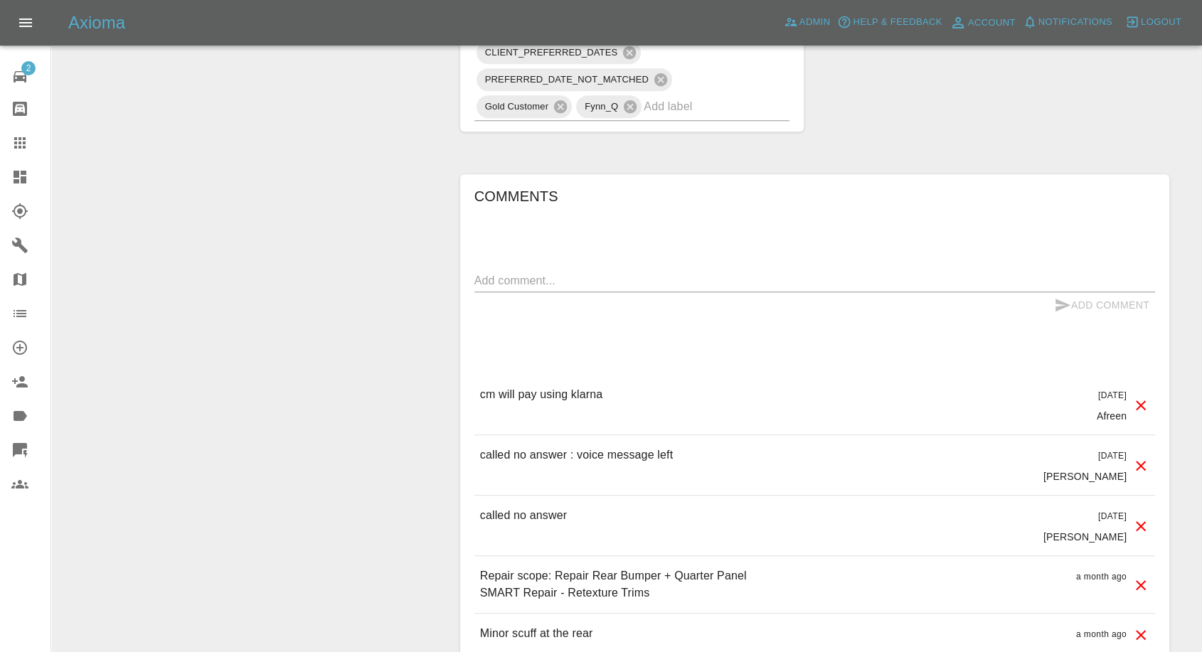
scroll to position [869, 0]
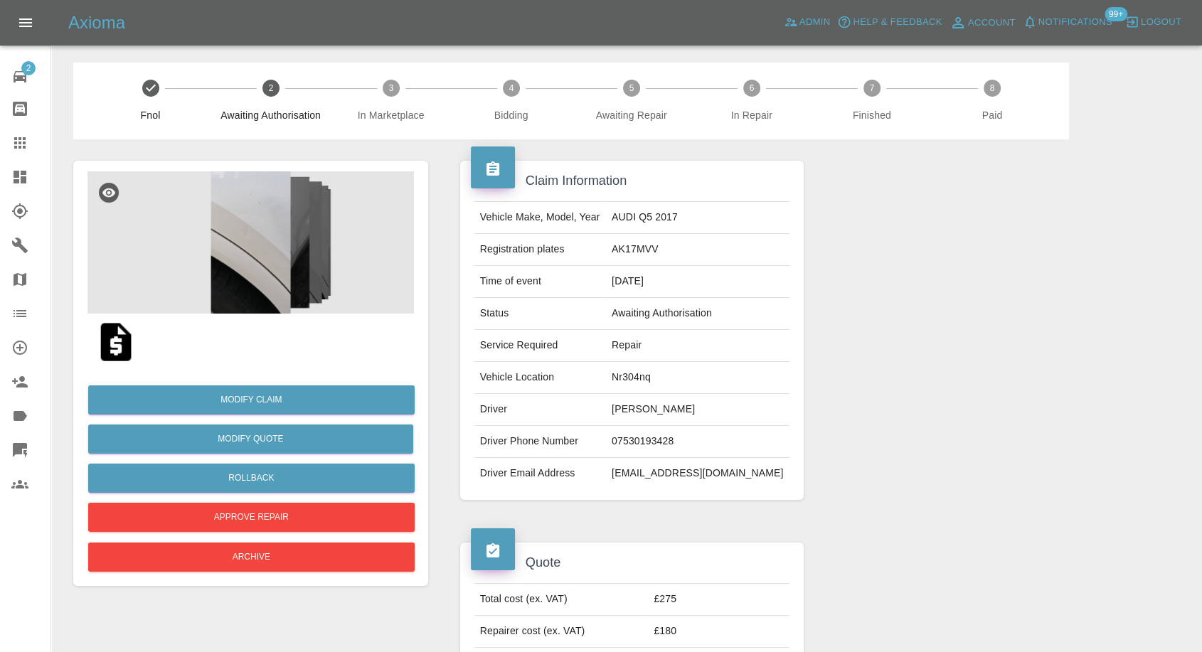
click at [267, 280] on img at bounding box center [250, 242] width 326 height 142
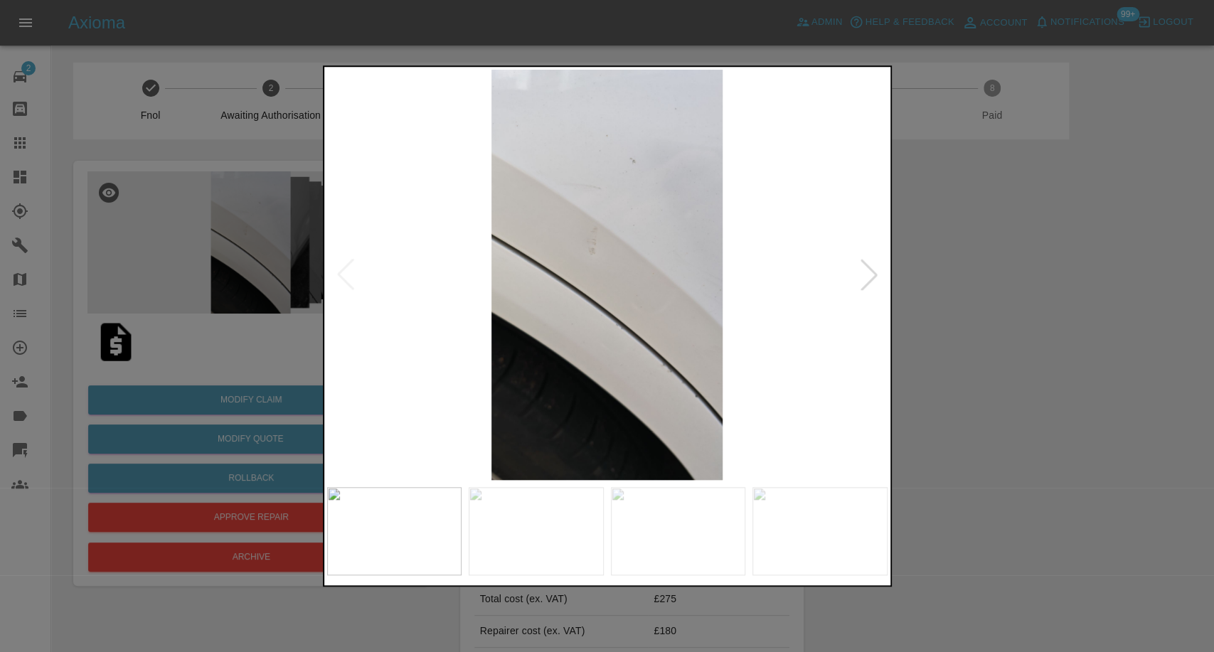
click at [954, 341] on div at bounding box center [607, 326] width 1214 height 652
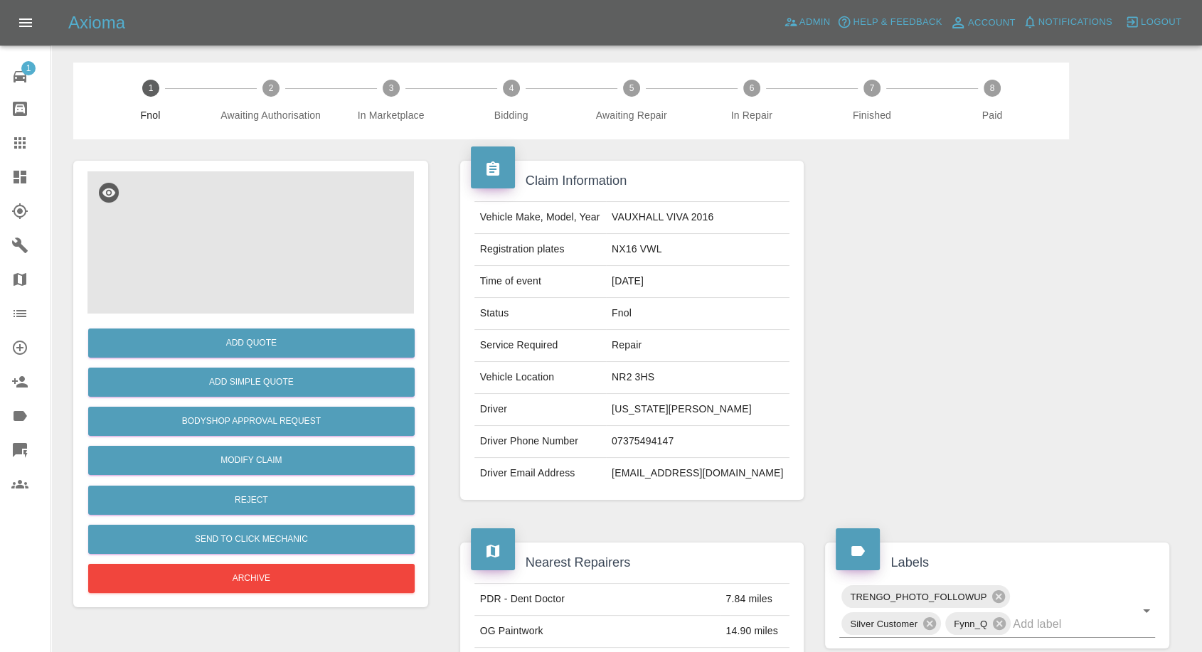
click at [289, 265] on img at bounding box center [250, 242] width 326 height 142
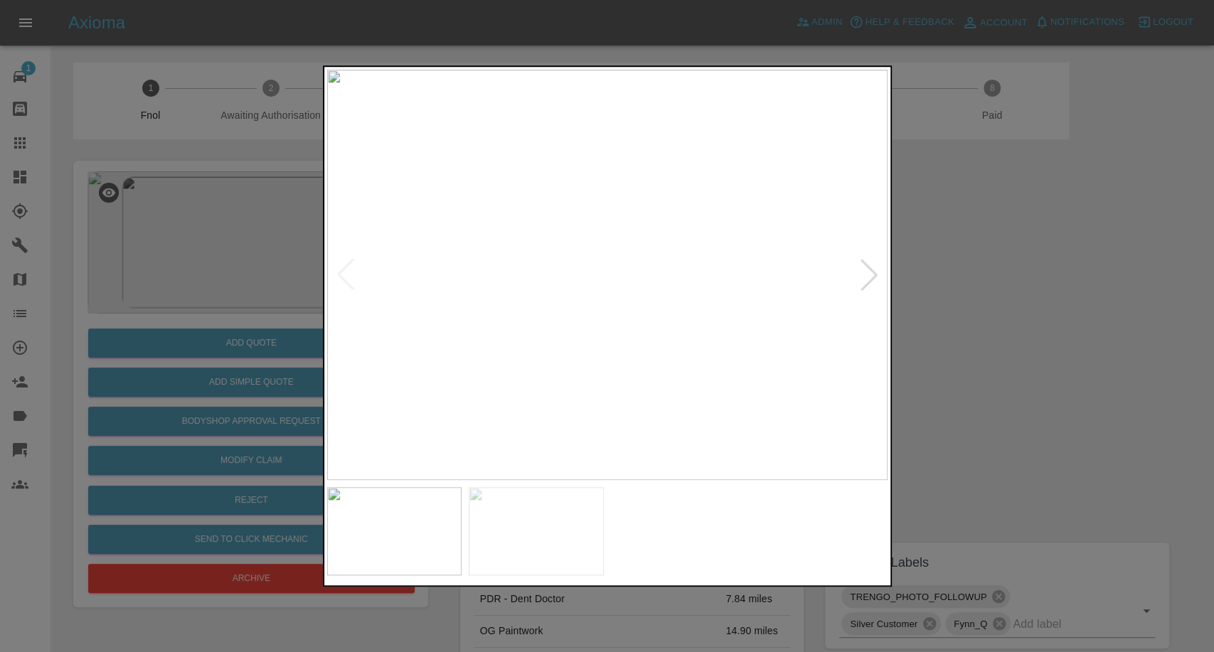
click at [552, 535] on img at bounding box center [536, 531] width 135 height 88
click at [1041, 297] on div at bounding box center [607, 326] width 1214 height 652
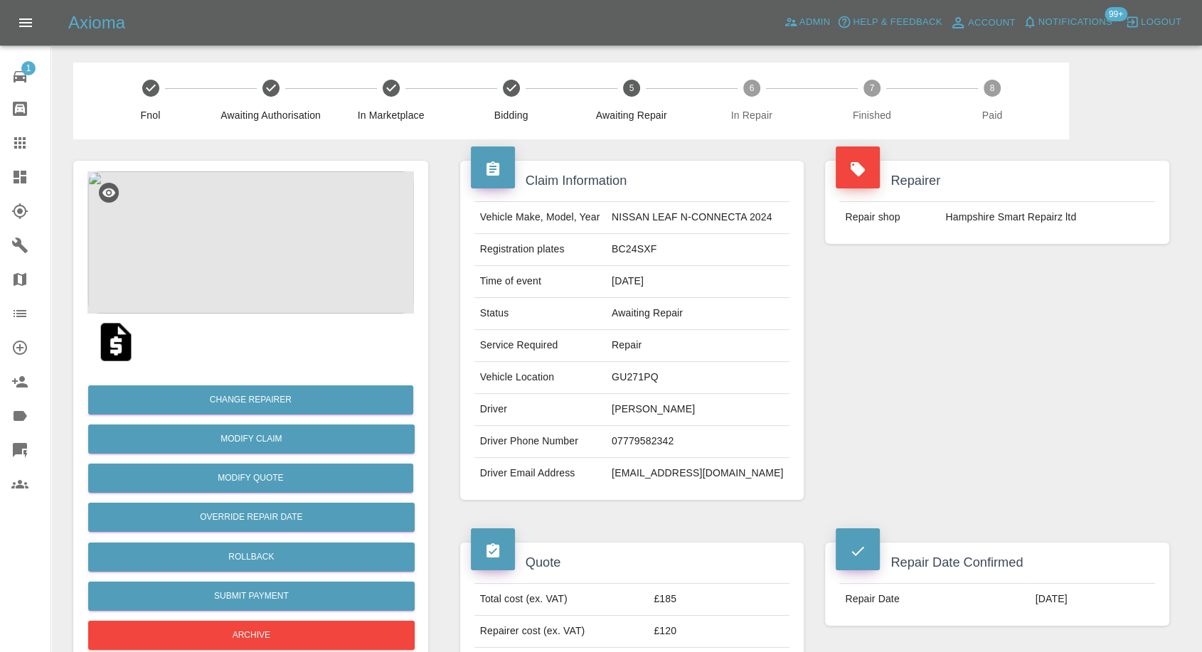
click at [976, 225] on td "Hampshire Smart Repairz ltd" at bounding box center [1046, 217] width 215 height 31
copy div "Hampshire Smart Repairz ltd"
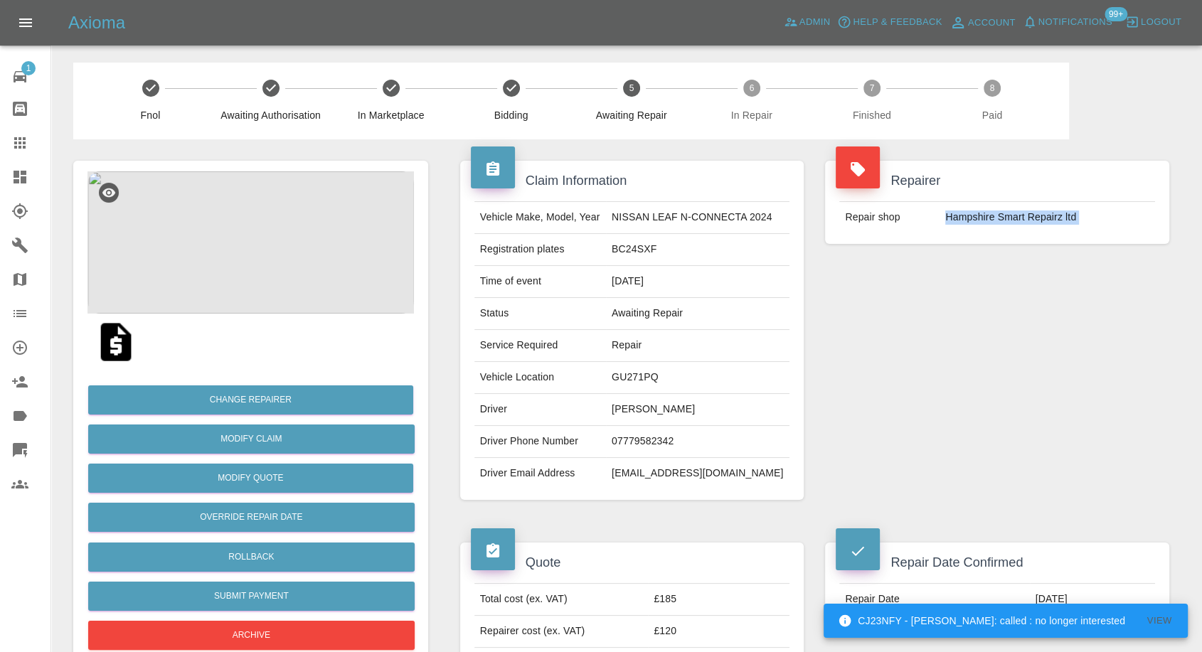
click at [1024, 384] on div "Repairer Repair shop Hampshire Smart Repairz ltd" at bounding box center [997, 330] width 366 height 382
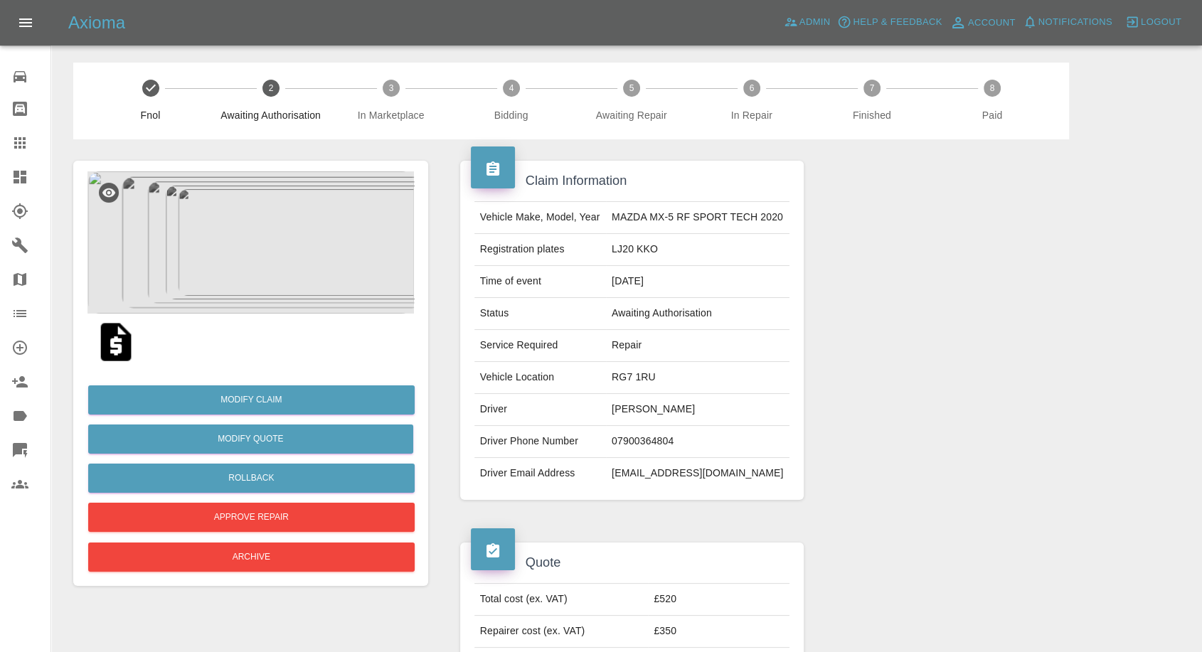
click at [114, 343] on img at bounding box center [116, 342] width 46 height 46
click at [638, 409] on td "[PERSON_NAME]" at bounding box center [697, 410] width 183 height 32
click at [638, 409] on td "Maxwell Stevens" at bounding box center [697, 410] width 183 height 32
copy td "Maxwell Stevens"
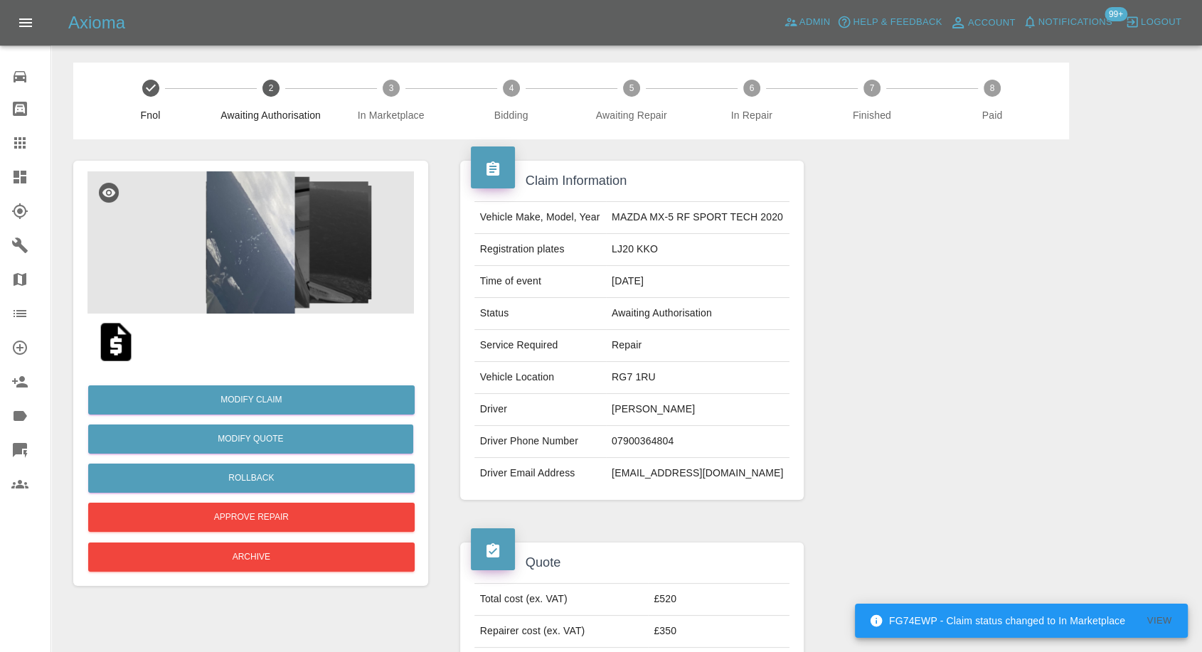
click at [915, 523] on div at bounding box center [997, 616] width 366 height 190
click at [112, 348] on img at bounding box center [116, 342] width 46 height 46
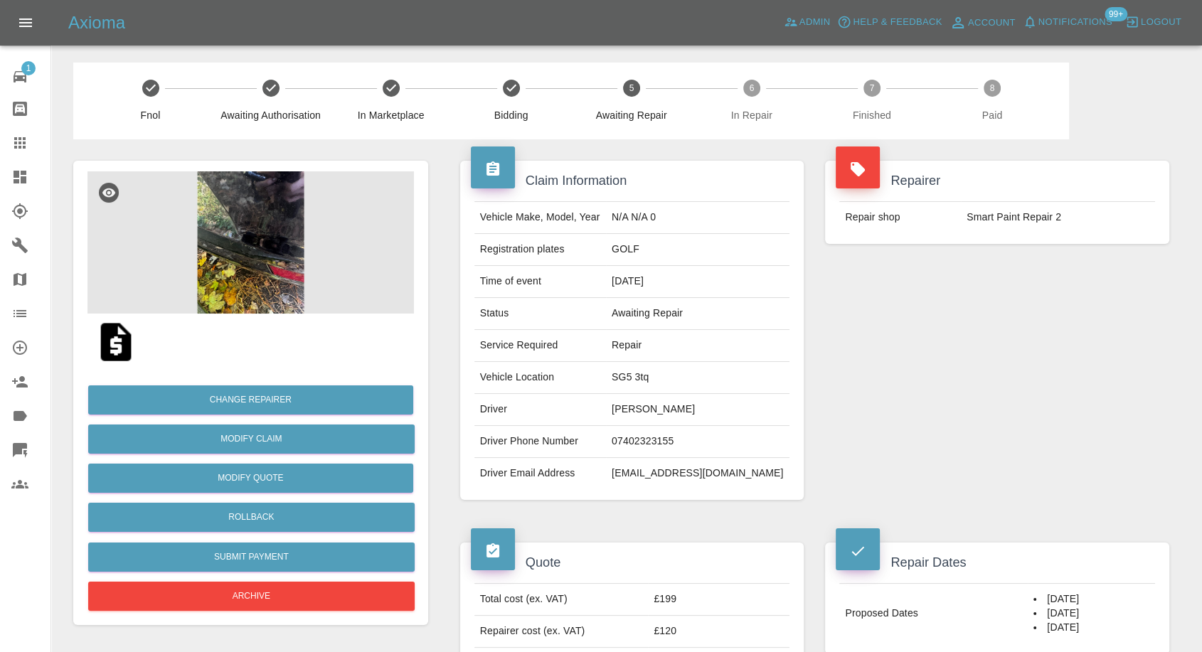
click at [658, 469] on td "[EMAIL_ADDRESS][DOMAIN_NAME]" at bounding box center [697, 473] width 183 height 31
copy div "[EMAIL_ADDRESS][DOMAIN_NAME]"
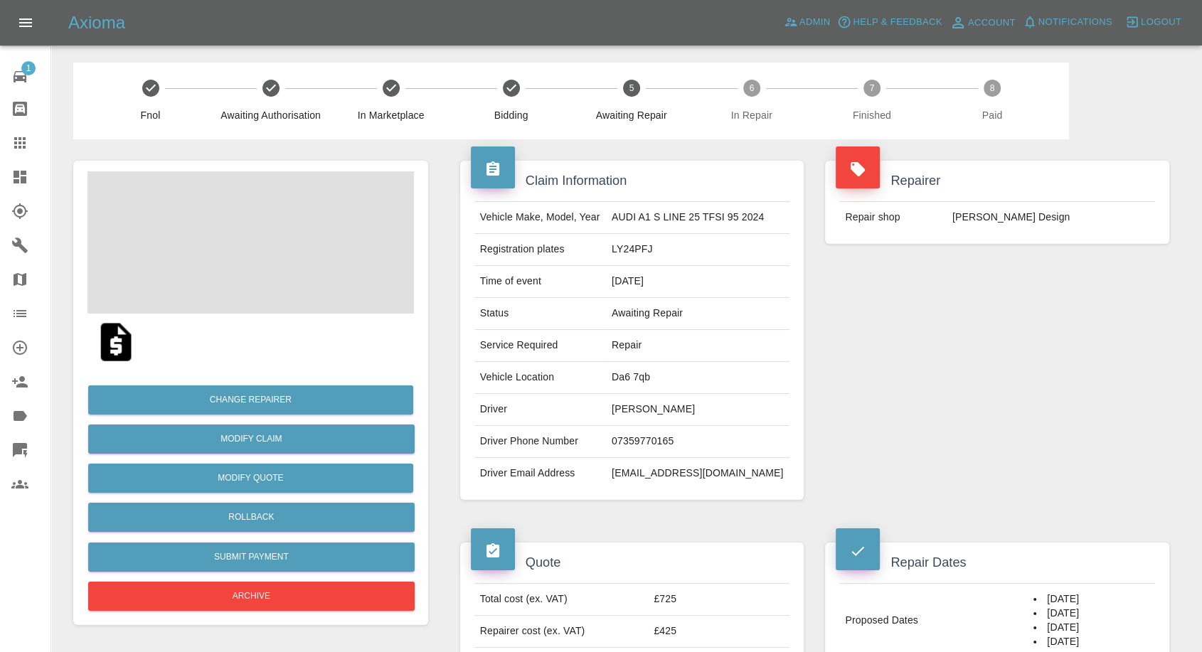
click at [634, 434] on td "07359770165" at bounding box center [697, 442] width 183 height 32
copy td "07359770165"
click at [981, 416] on div "Repairer Repair shop [PERSON_NAME] Design" at bounding box center [997, 330] width 366 height 382
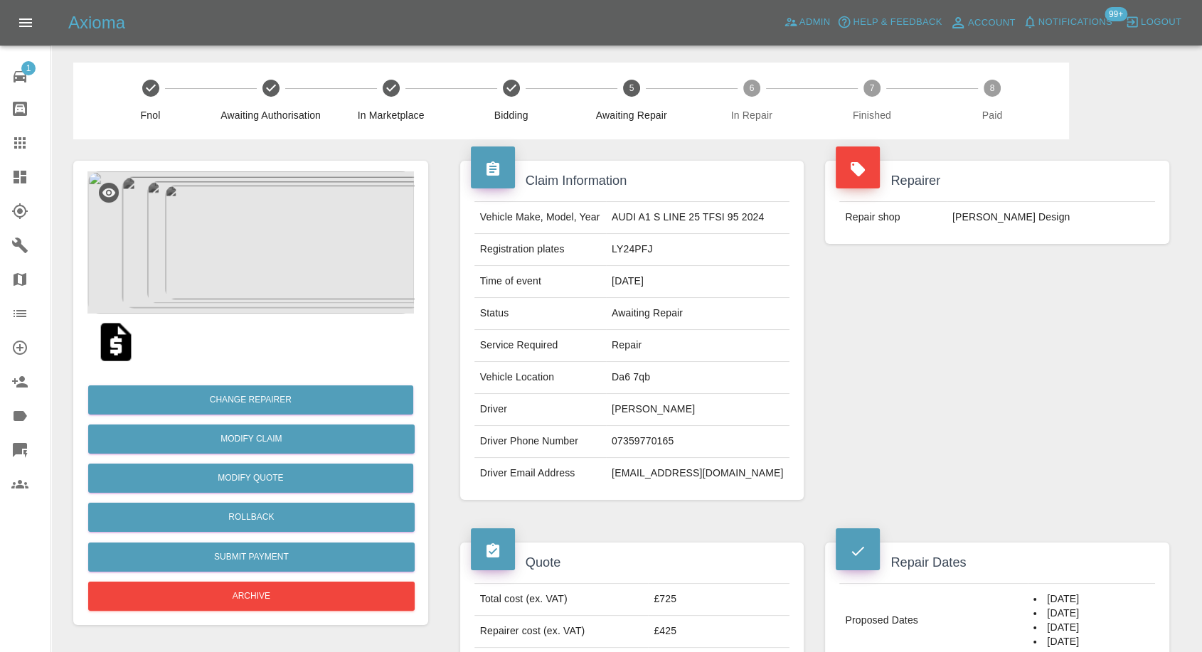
click at [634, 403] on td "[PERSON_NAME]" at bounding box center [697, 410] width 183 height 32
copy td "[PERSON_NAME]"
click at [688, 445] on td "07402323155" at bounding box center [697, 442] width 183 height 32
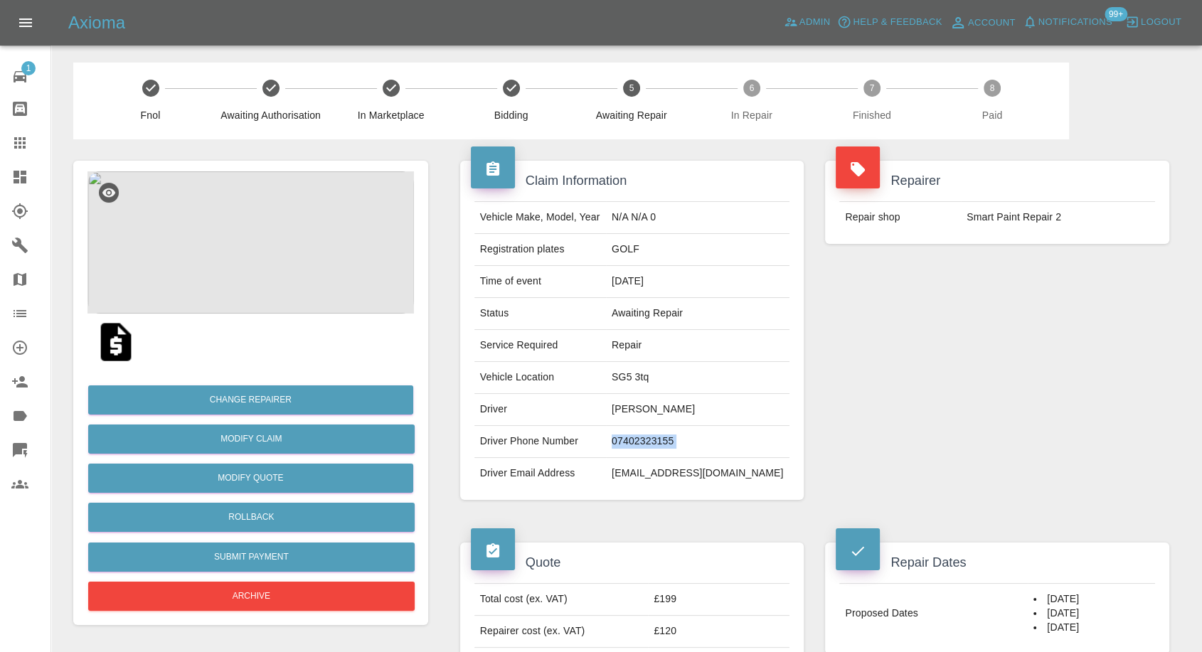
click at [688, 445] on td "07402323155" at bounding box center [697, 442] width 183 height 32
copy td "07402323155"
click at [1006, 458] on div "Repairer Repair shop Smart Paint Repair 2" at bounding box center [997, 330] width 366 height 382
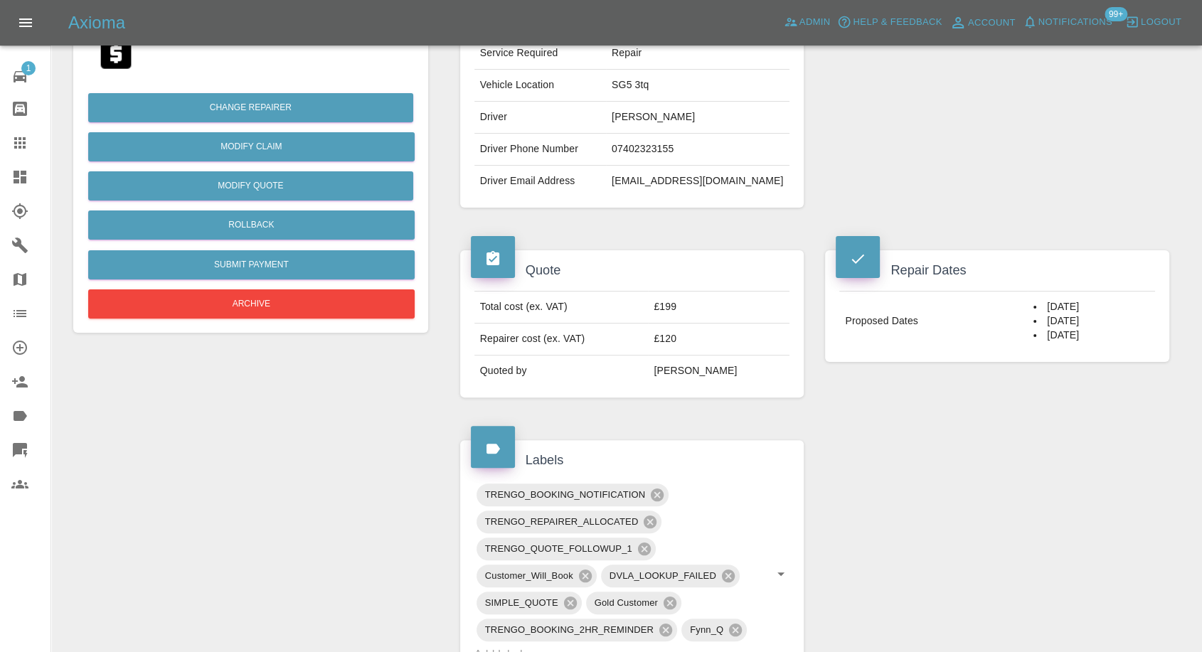
scroll to position [158, 0]
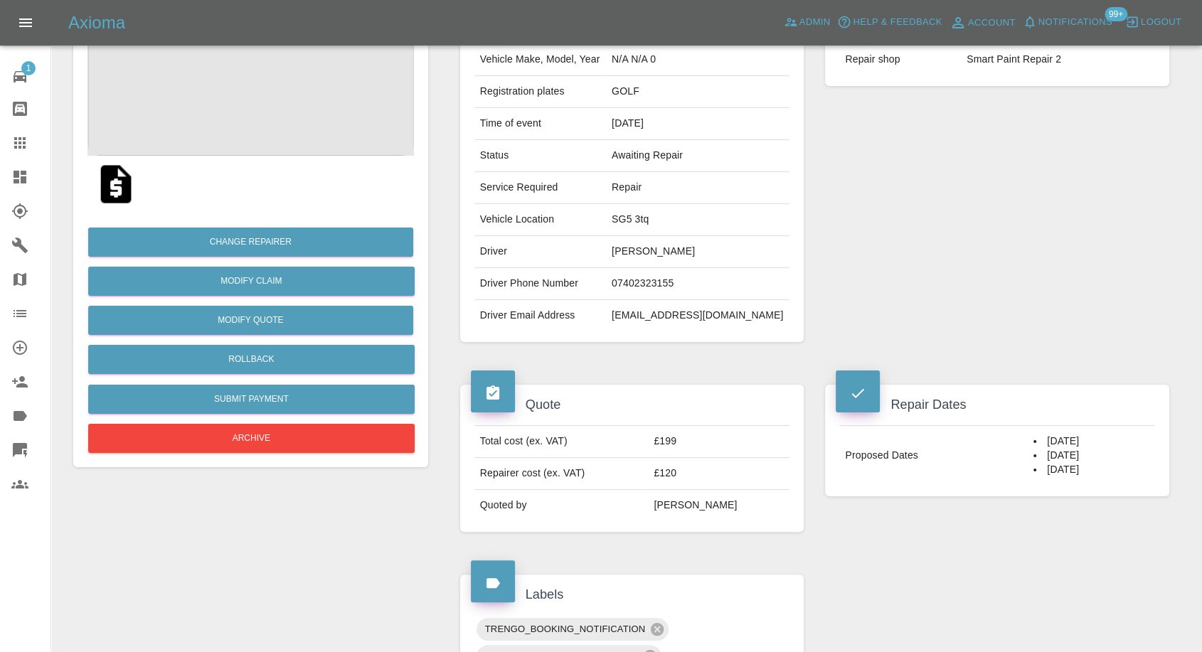
click at [879, 257] on div "Repairer Repair shop Smart Paint Repair 2" at bounding box center [997, 173] width 366 height 382
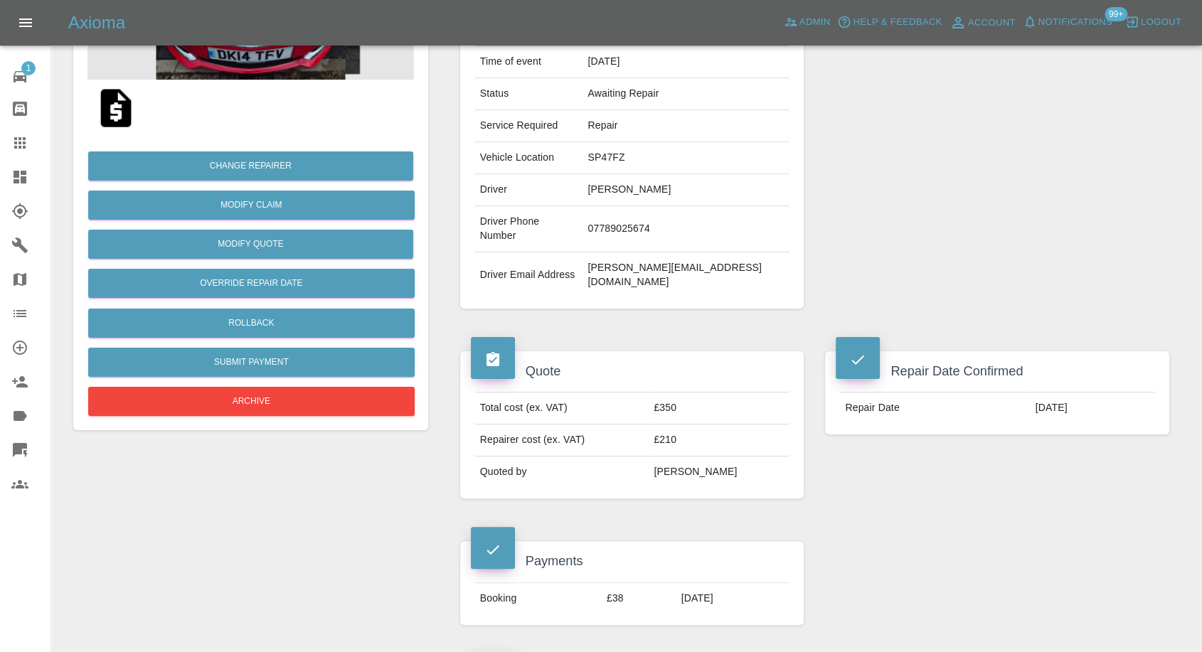
scroll to position [237, 0]
